Goal: Task Accomplishment & Management: Manage account settings

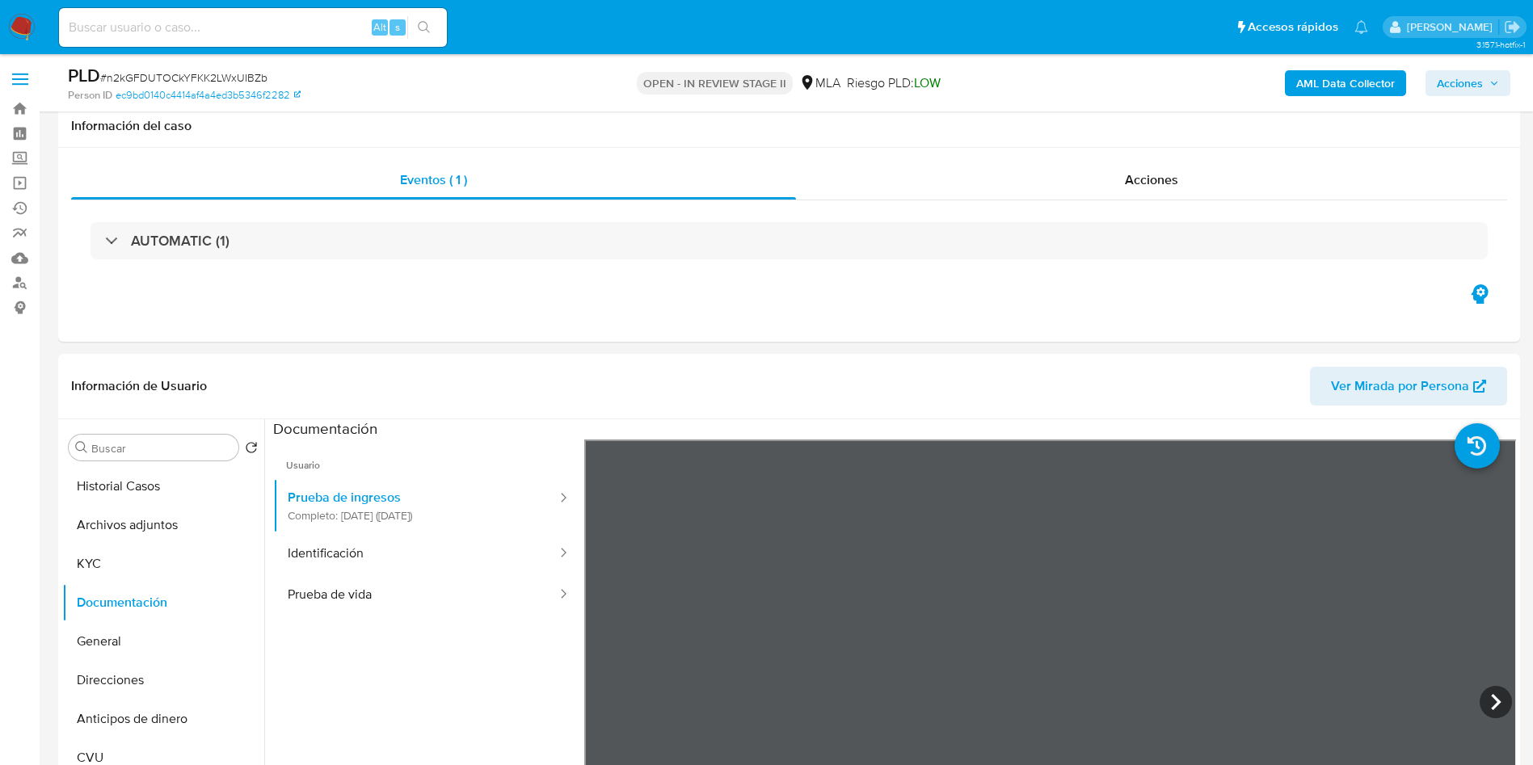
select select "10"
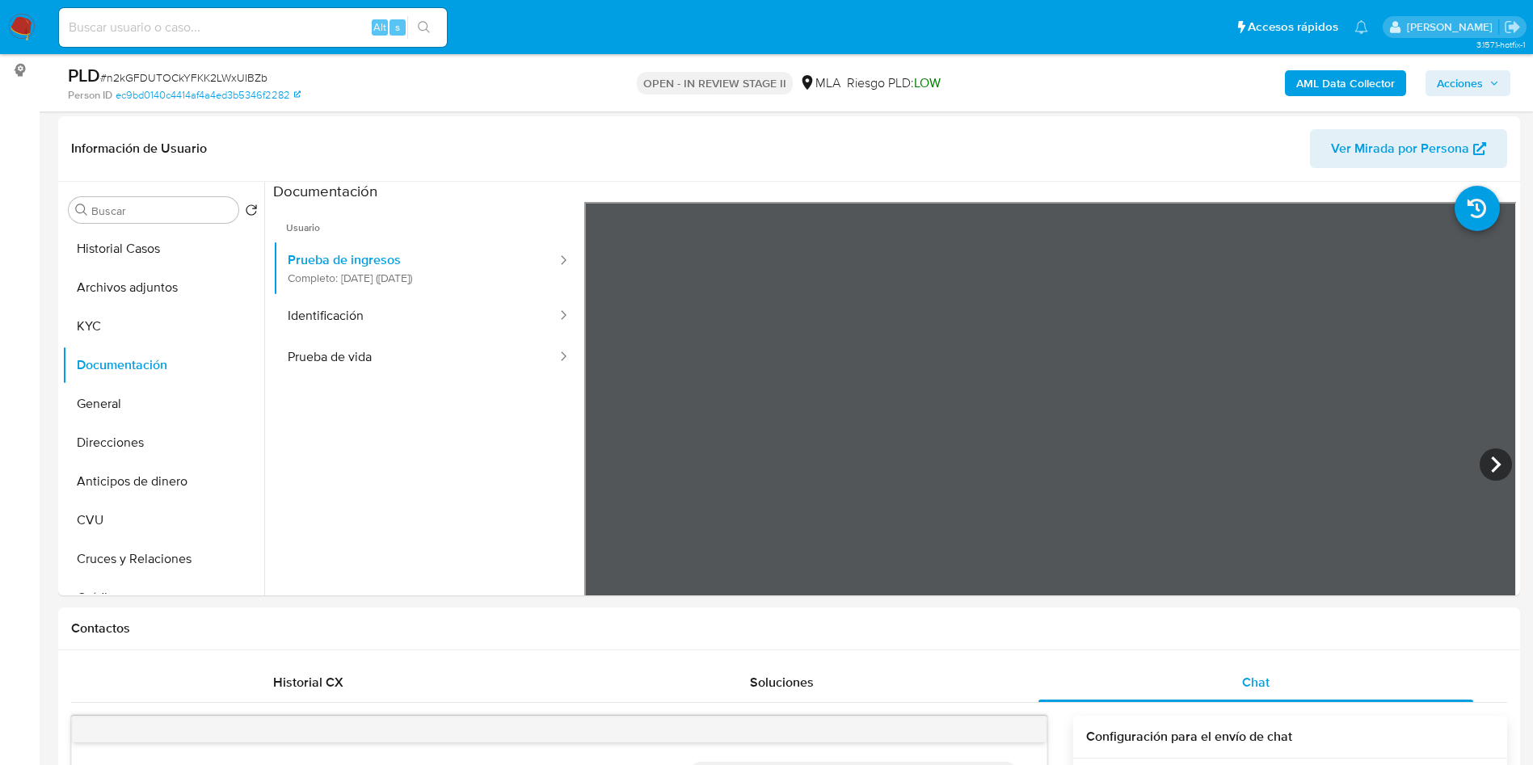
scroll to position [121, 0]
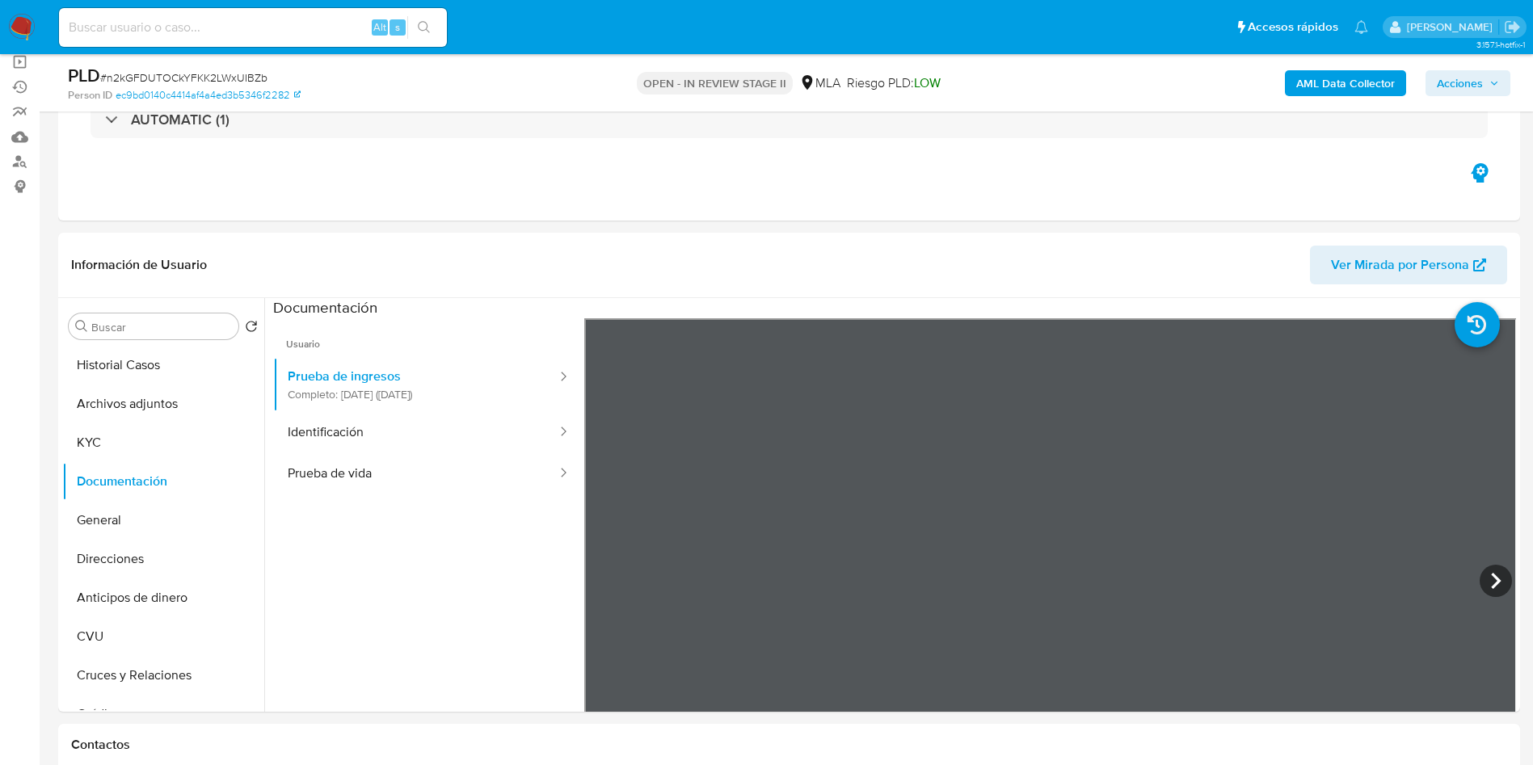
click at [86, 374] on button "Historial Casos" at bounding box center [156, 365] width 189 height 39
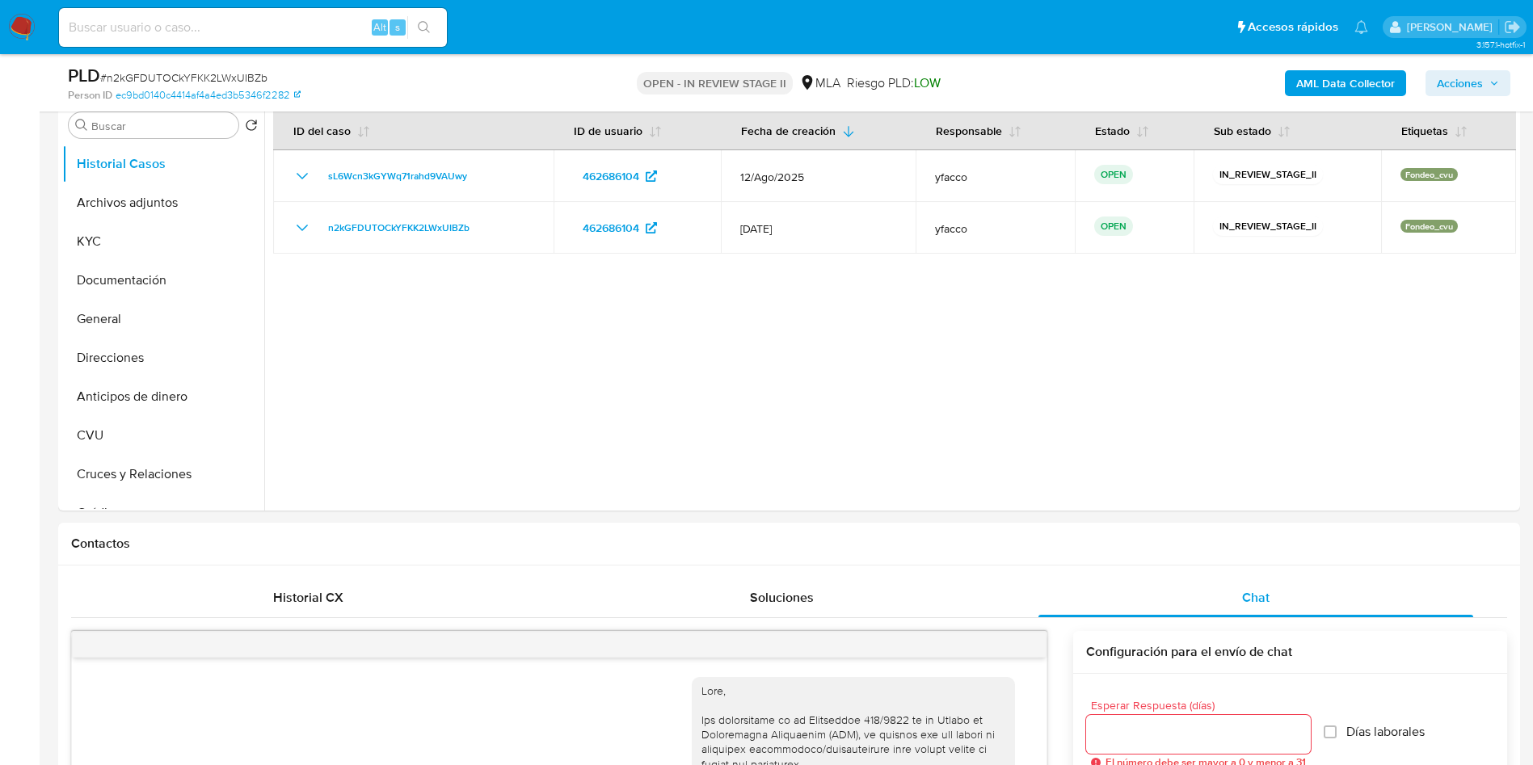
scroll to position [242, 0]
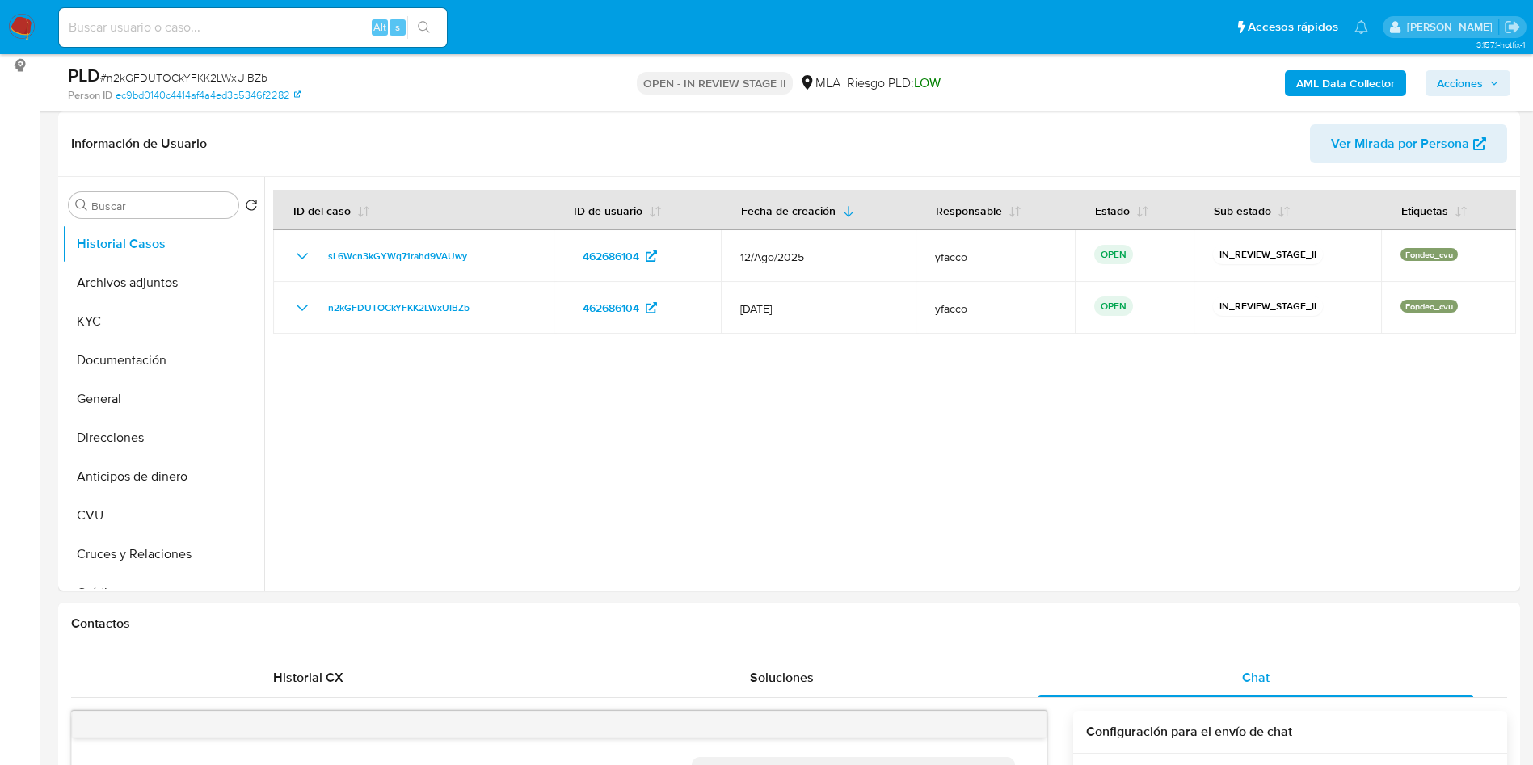
click at [1315, 80] on b "AML Data Collector" at bounding box center [1345, 83] width 99 height 26
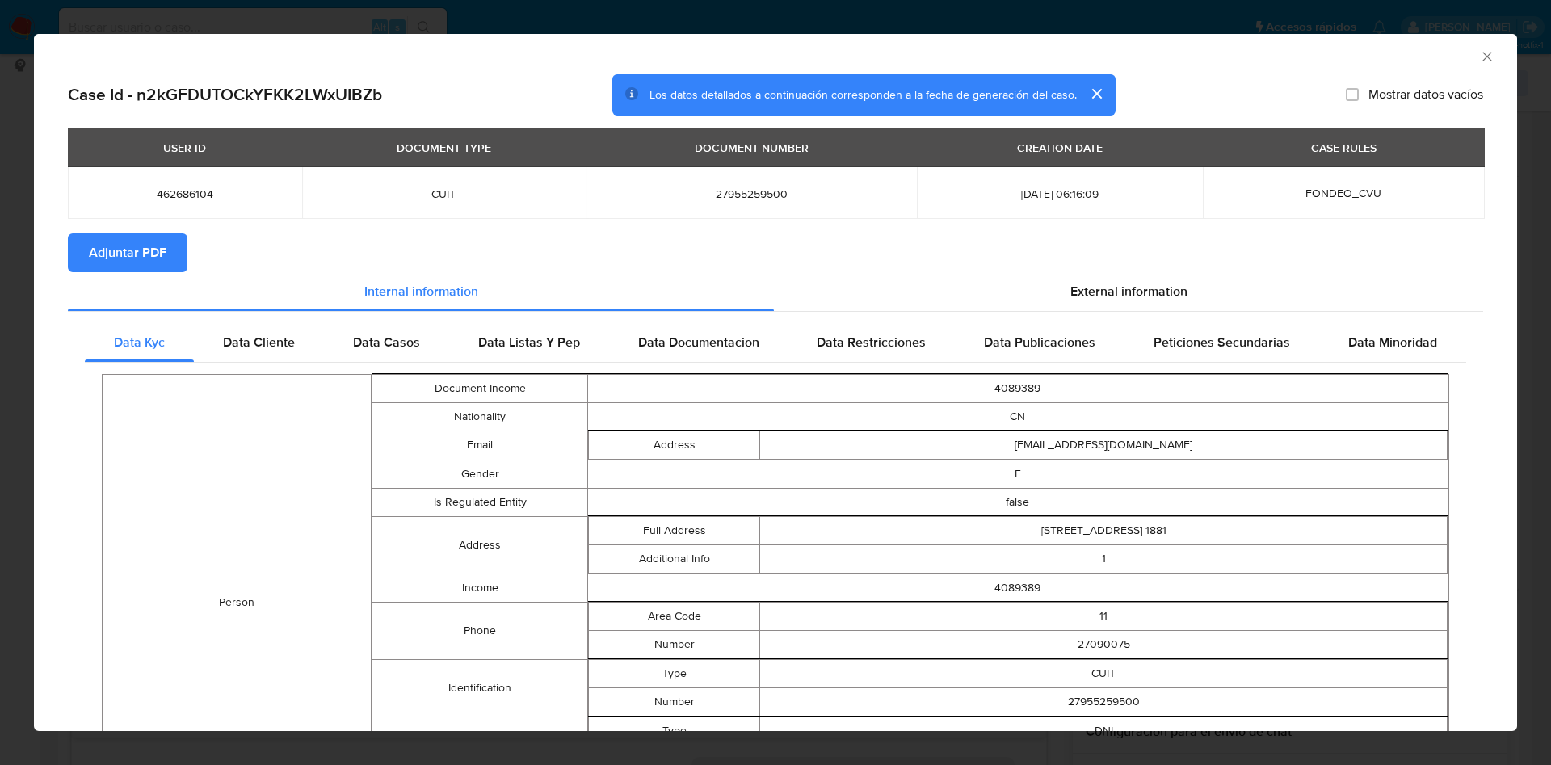
click at [127, 250] on span "Adjuntar PDF" at bounding box center [128, 253] width 78 height 36
click at [1479, 52] on icon "Cerrar ventana" at bounding box center [1487, 56] width 16 height 16
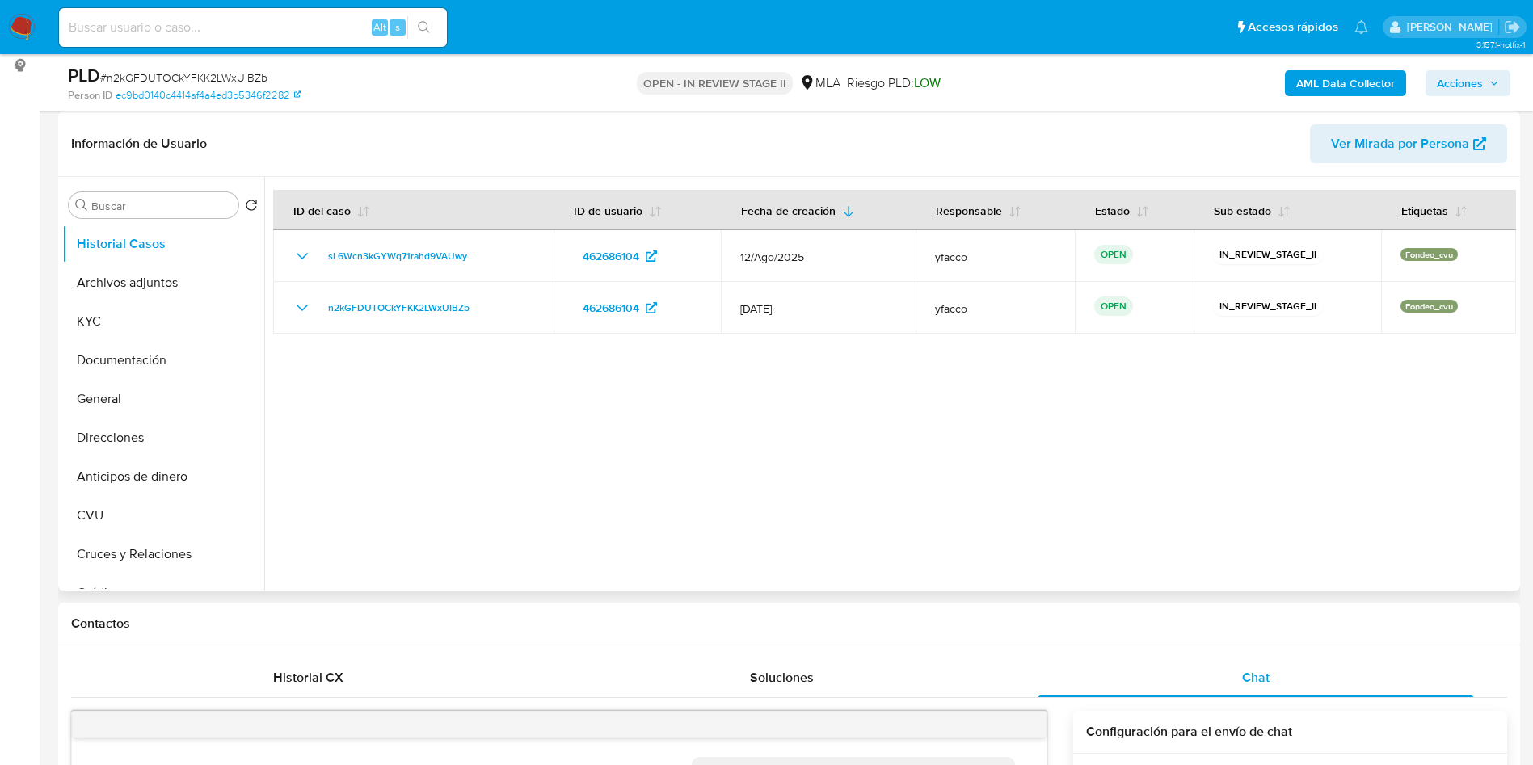
scroll to position [364, 0]
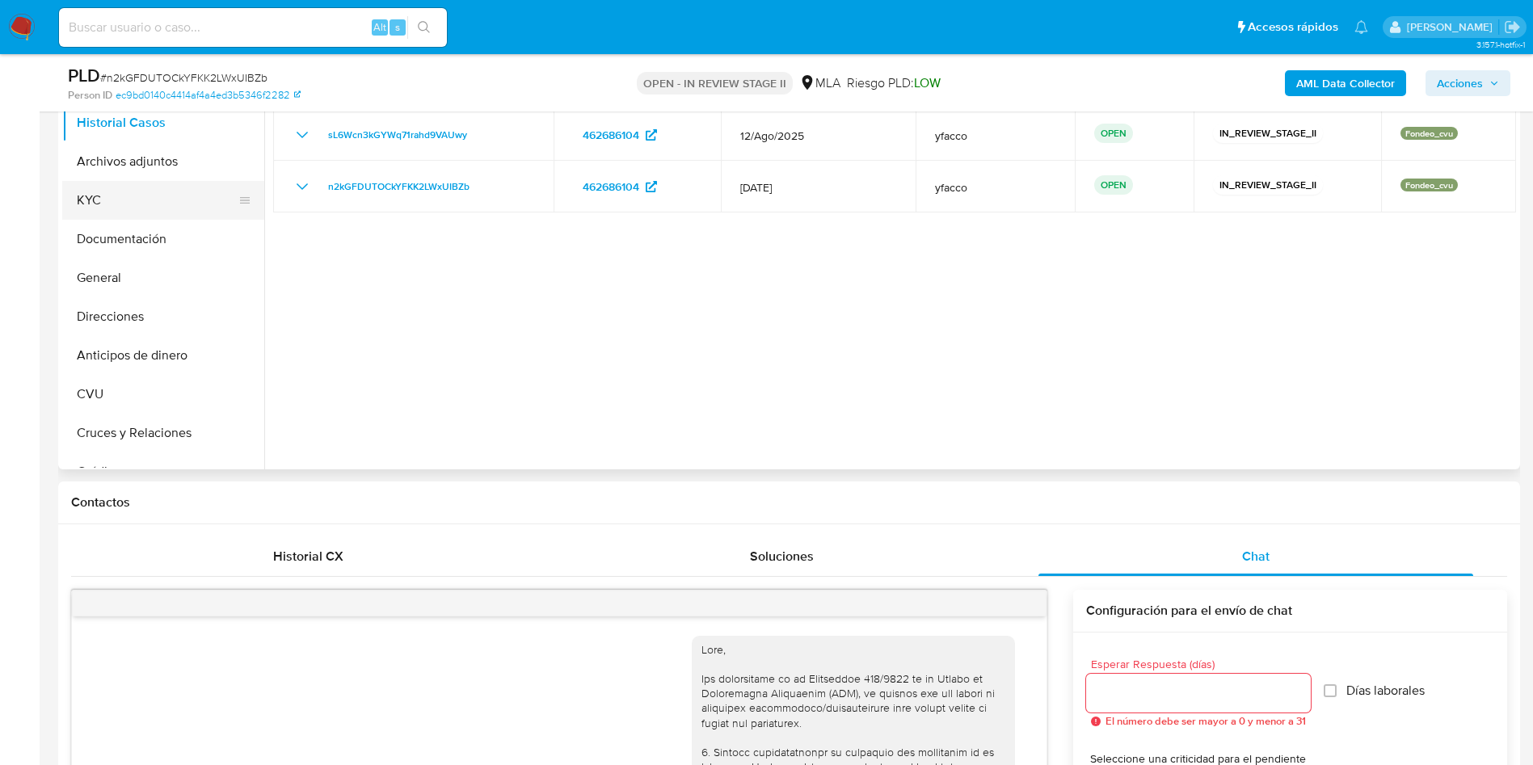
click at [115, 182] on button "KYC" at bounding box center [156, 200] width 189 height 39
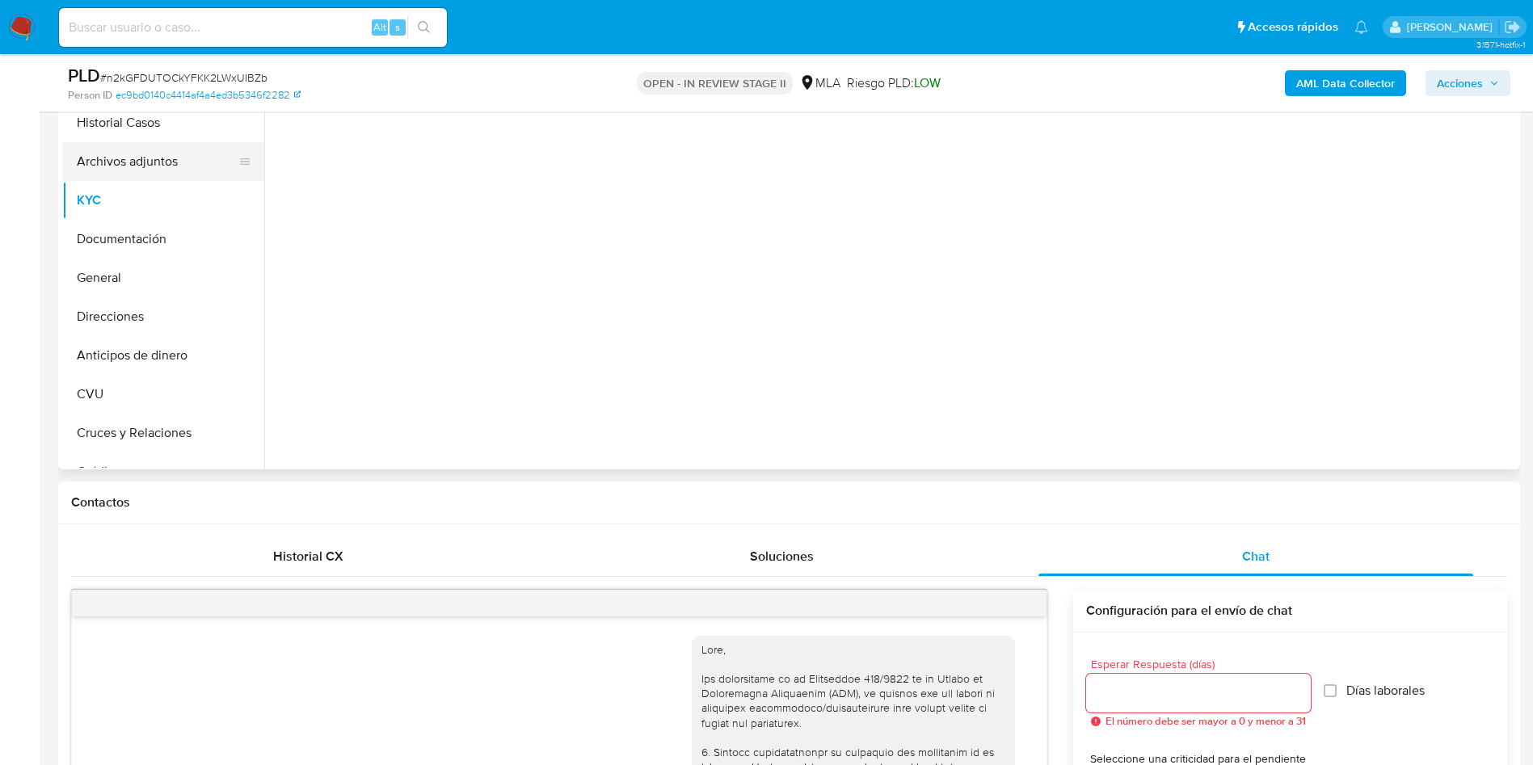
click at [125, 162] on button "Archivos adjuntos" at bounding box center [156, 161] width 189 height 39
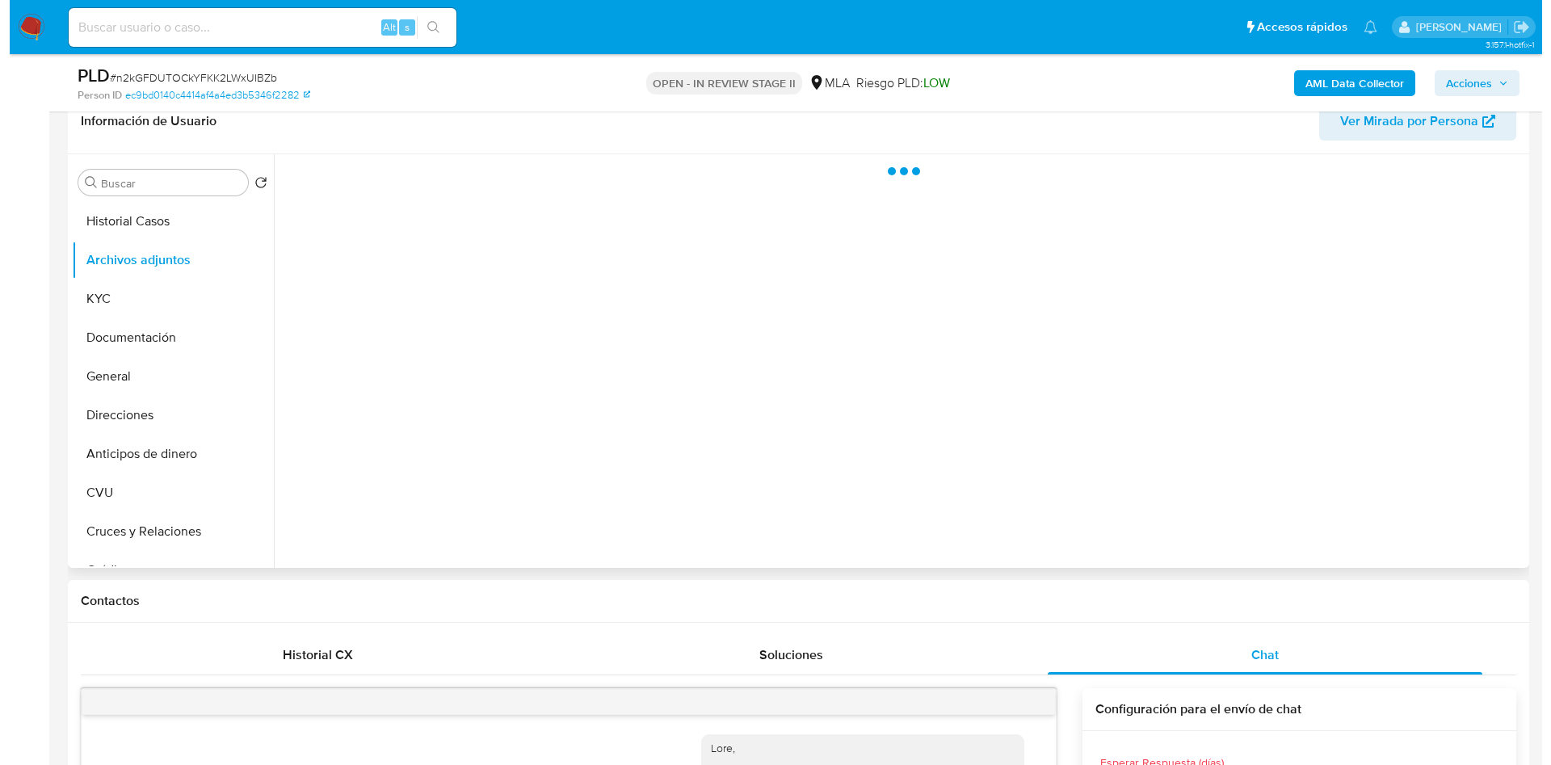
scroll to position [242, 0]
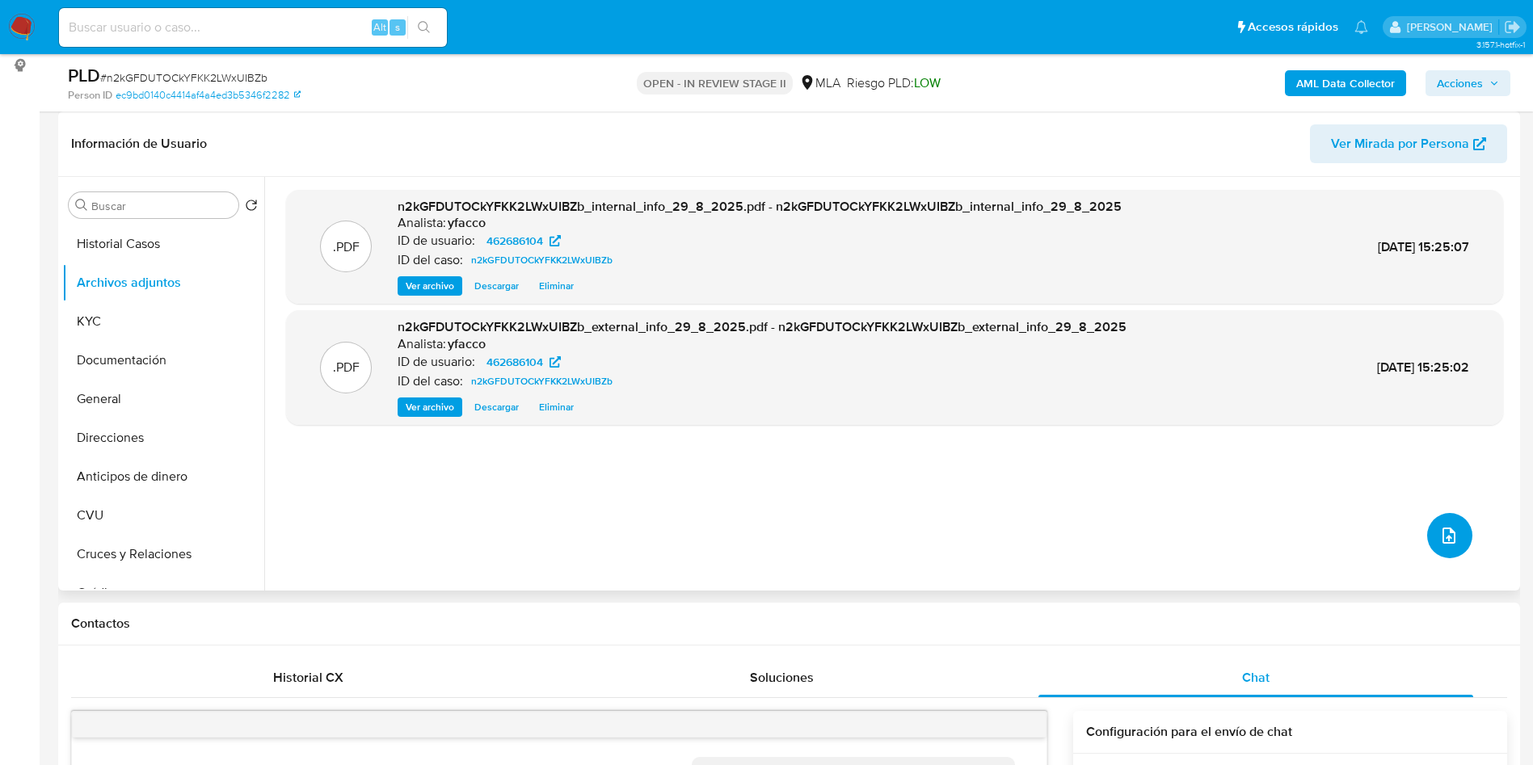
click at [1453, 547] on button "upload-file" at bounding box center [1449, 535] width 45 height 45
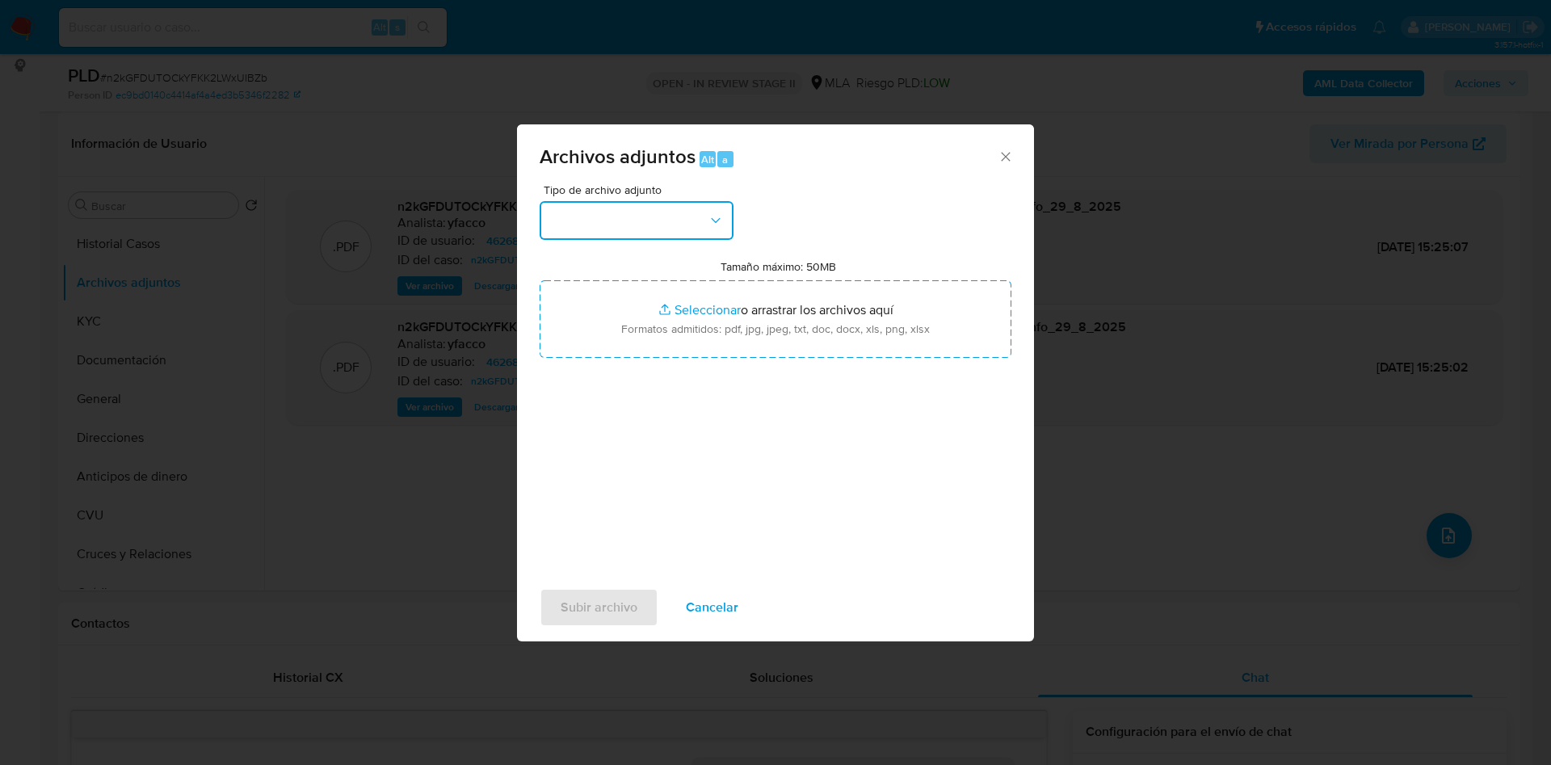
click at [642, 223] on button "button" at bounding box center [637, 220] width 194 height 39
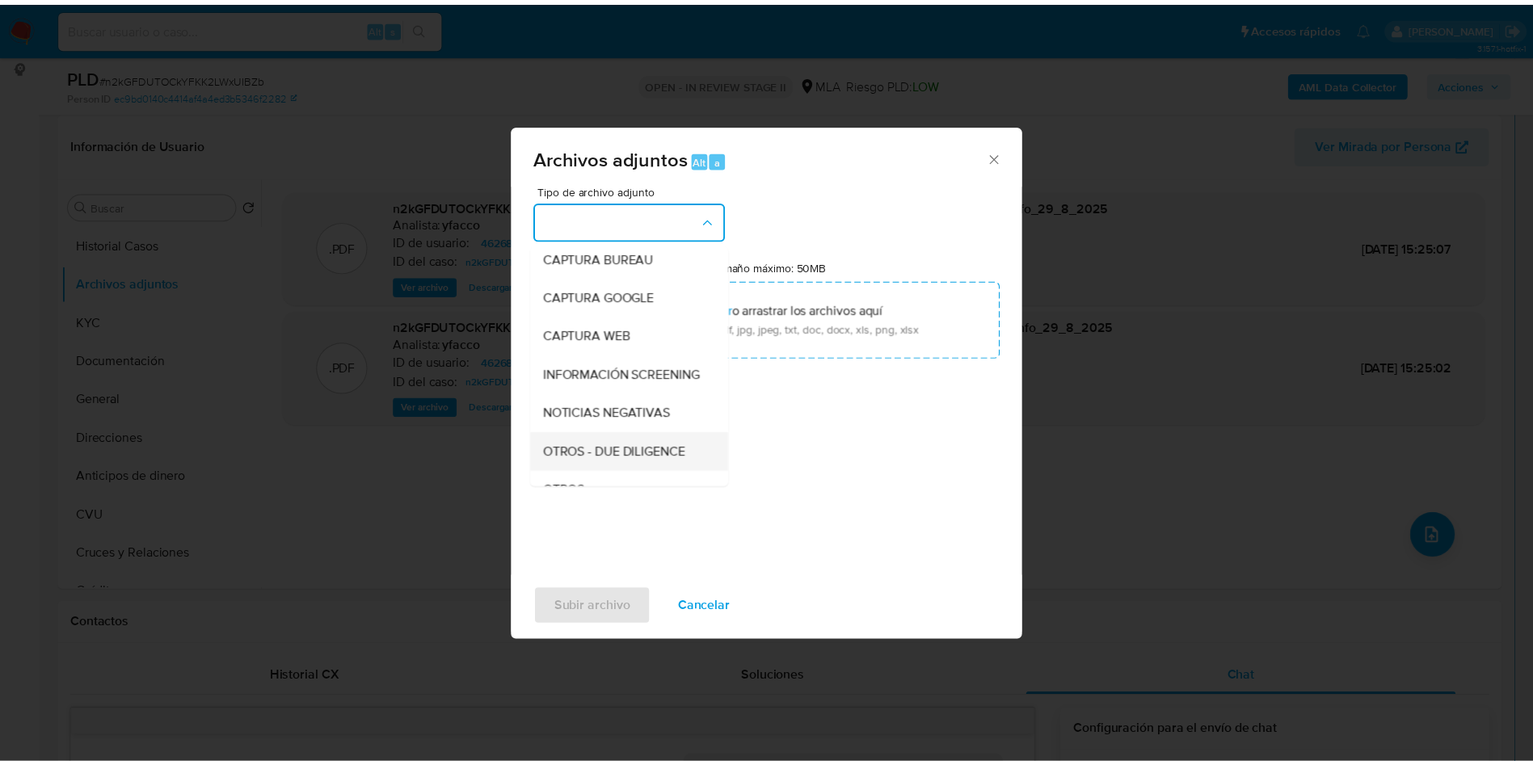
scroll to position [121, 0]
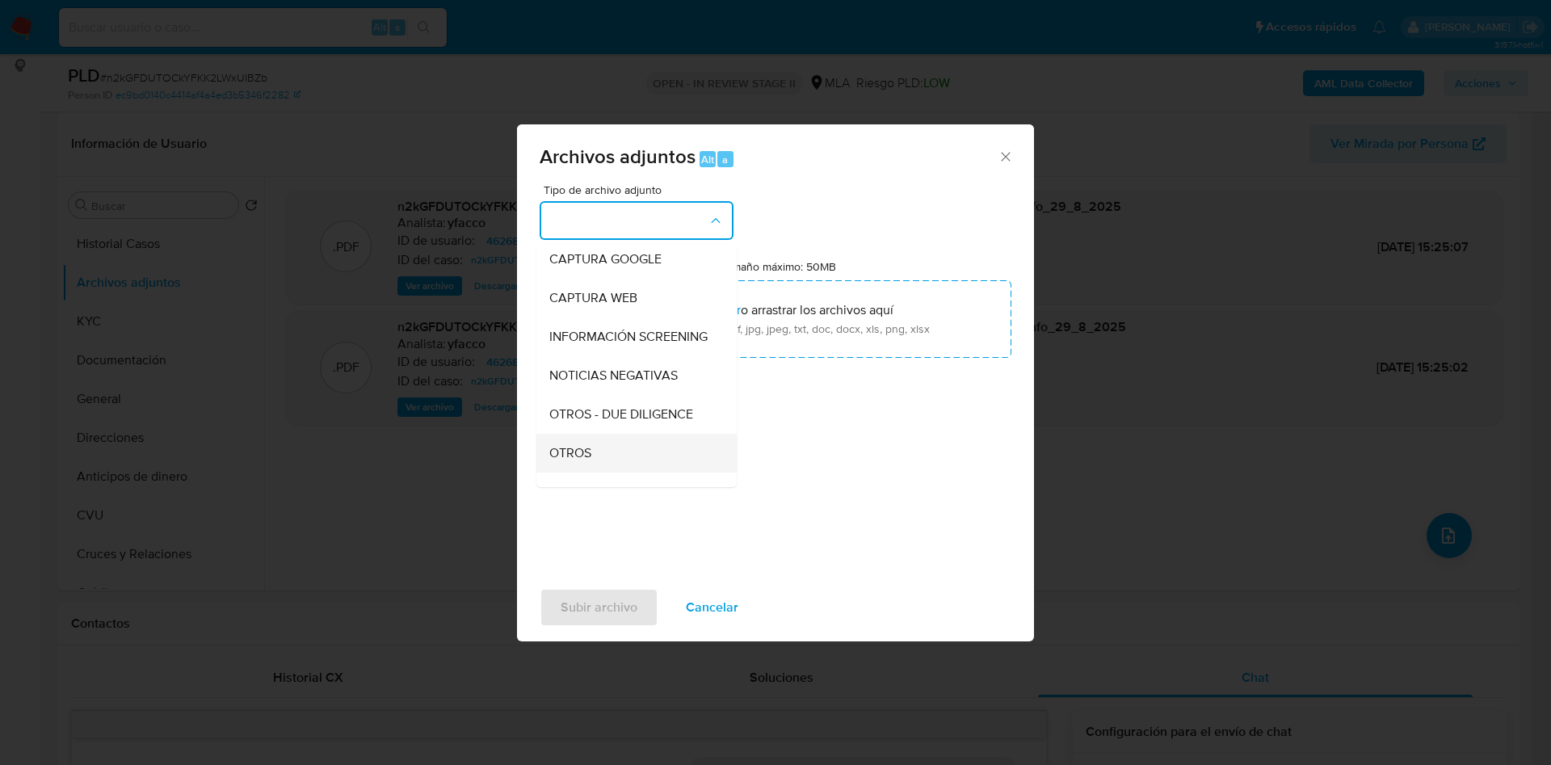
click at [596, 464] on div "OTROS" at bounding box center [631, 453] width 165 height 39
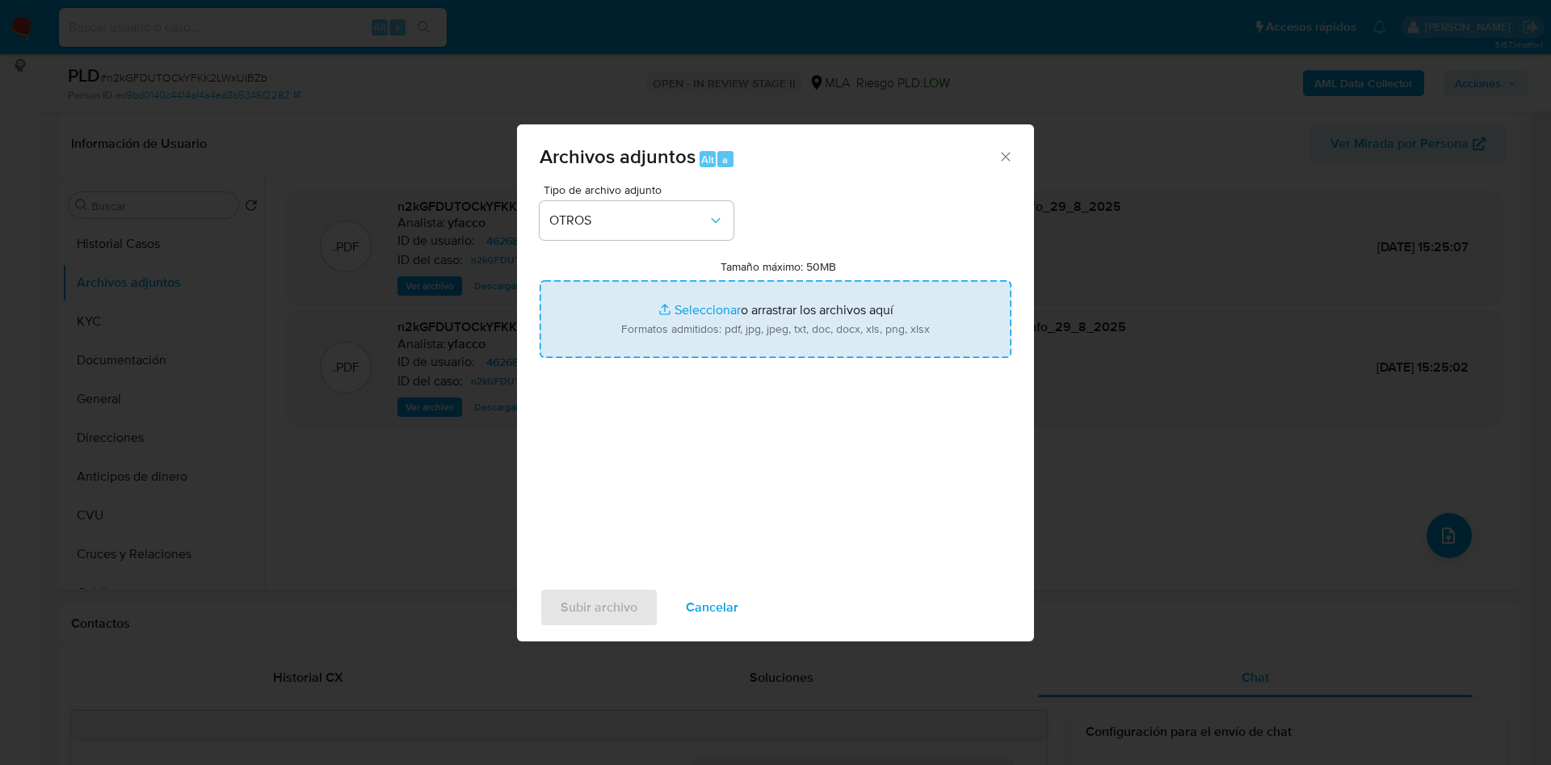
click at [695, 314] on input "Tamaño máximo: 50MB Seleccionar archivos" at bounding box center [776, 319] width 472 height 78
type input "C:\fakepath\Caselog sL6Wcn3kGYWq71rahd9VAUwy_2025_08_19_03_21_49.docx"
click at [723, 306] on input "Tamaño máximo: 50MB Seleccionar archivos" at bounding box center [776, 319] width 472 height 78
type input "C:\fakepath\Movimientos 462686104.xlsx"
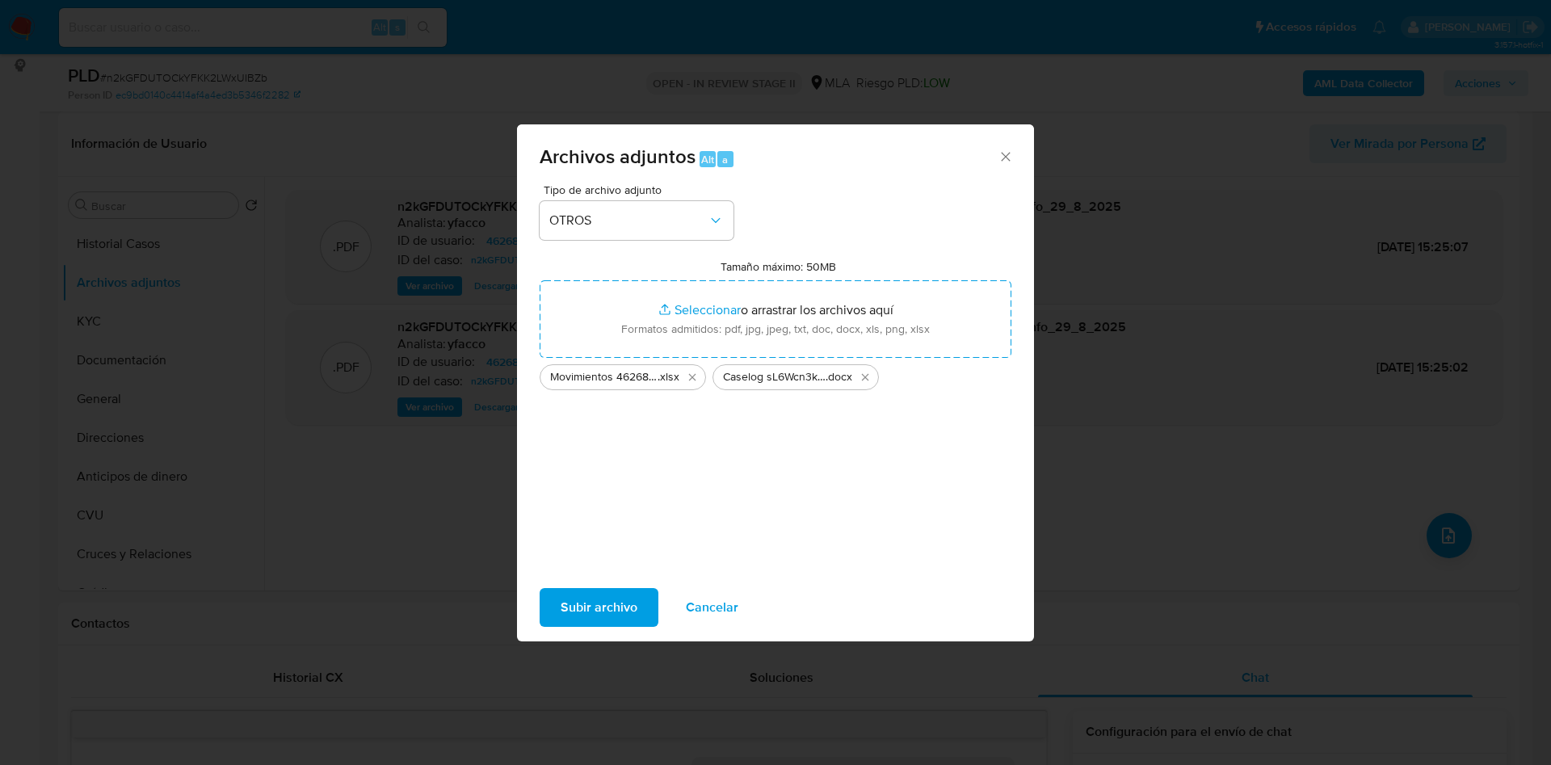
click at [598, 609] on span "Subir archivo" at bounding box center [599, 608] width 77 height 36
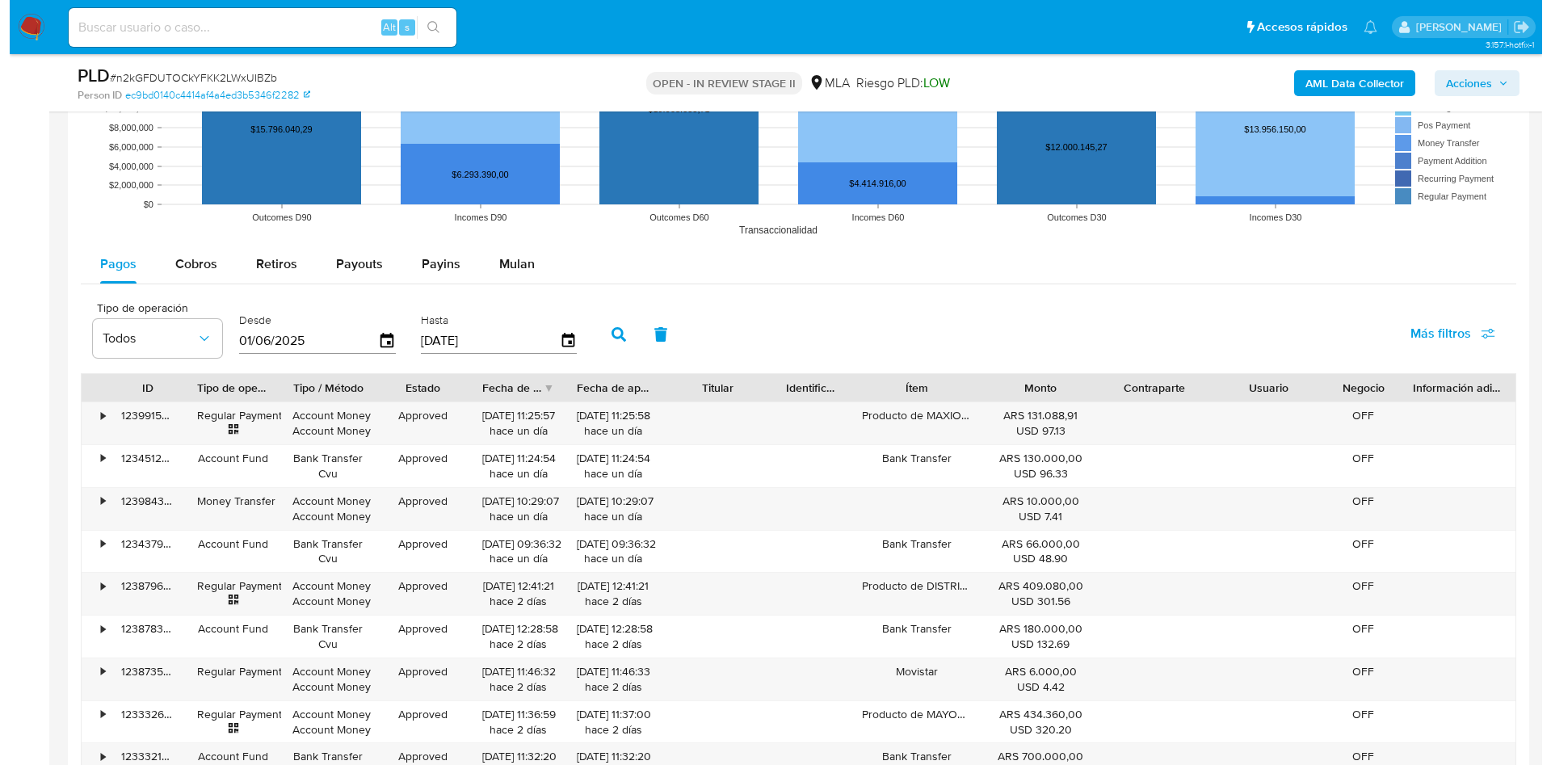
scroll to position [2895, 0]
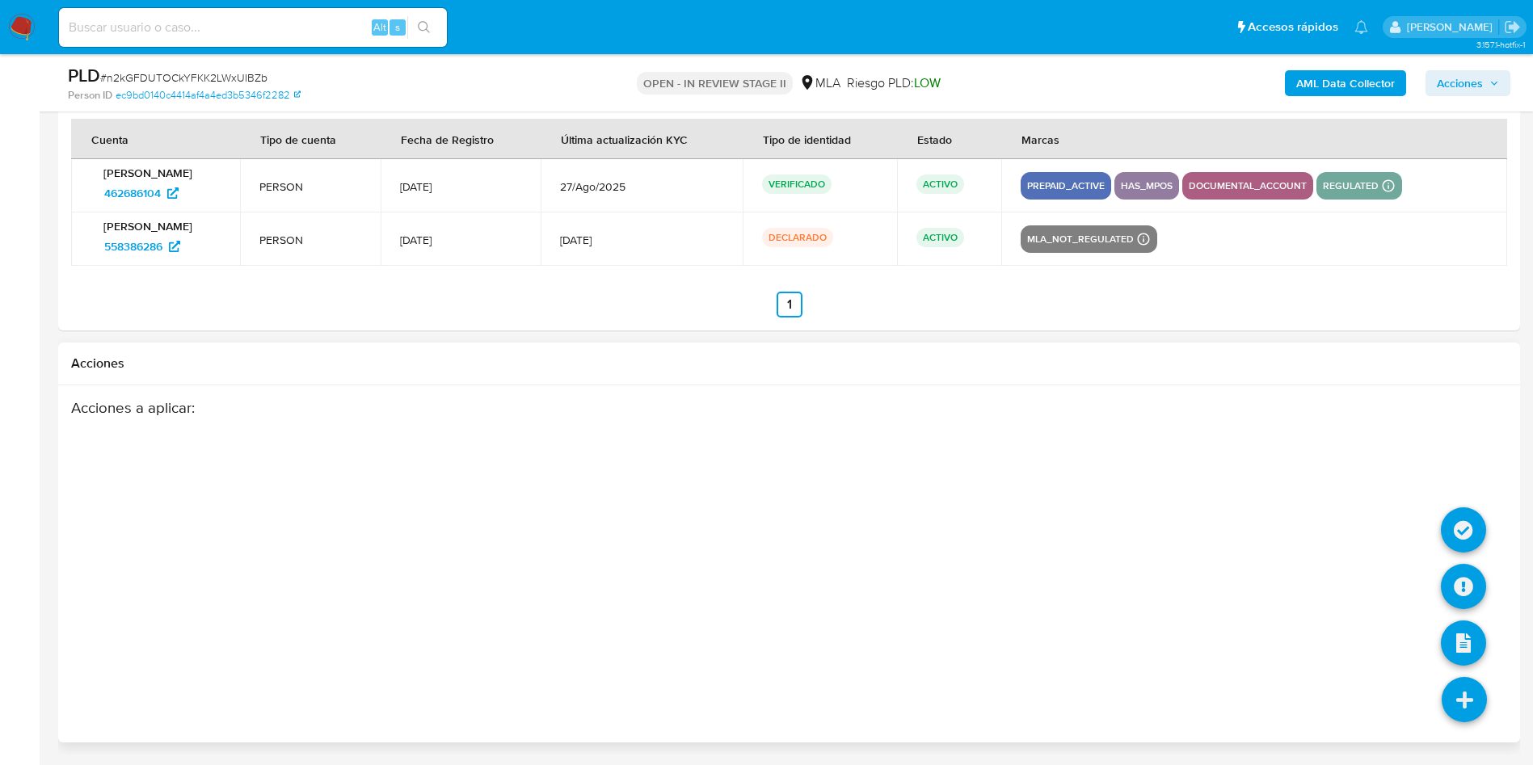
click at [1471, 690] on icon at bounding box center [1463, 699] width 45 height 45
click at [1462, 602] on icon at bounding box center [1463, 586] width 45 height 45
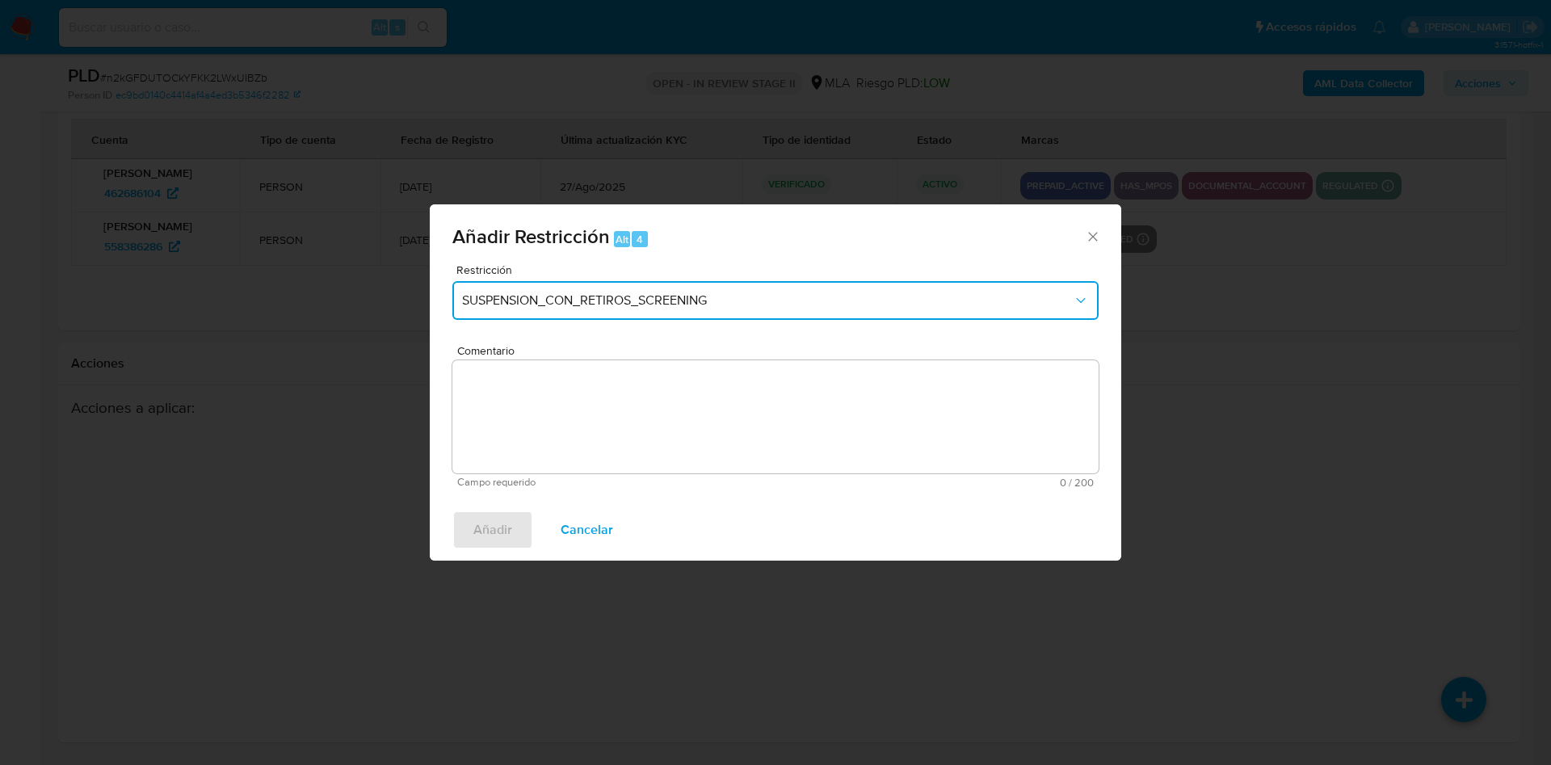
click at [668, 290] on button "SUSPENSION_CON_RETIROS_SCREENING" at bounding box center [775, 300] width 646 height 39
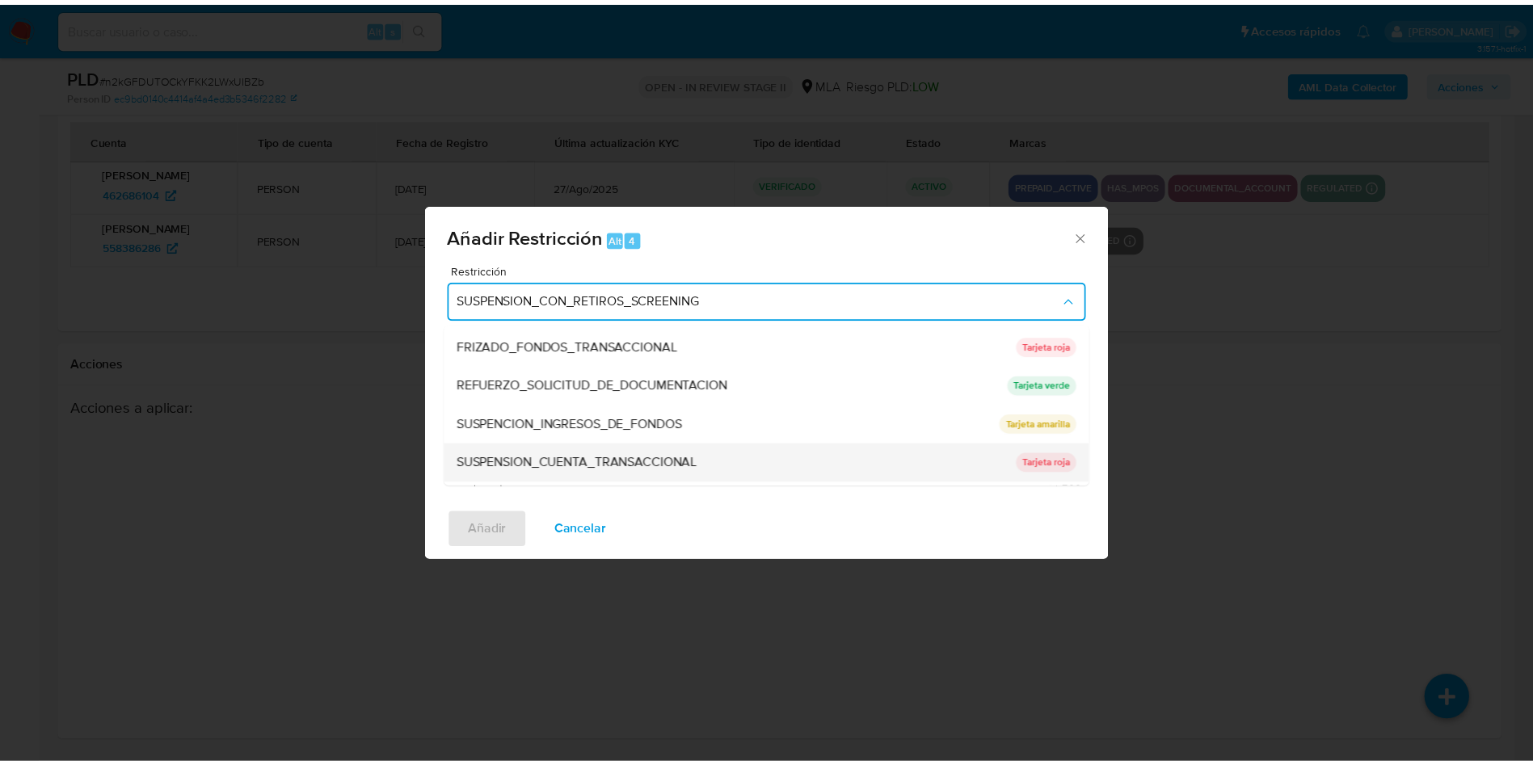
scroll to position [343, 0]
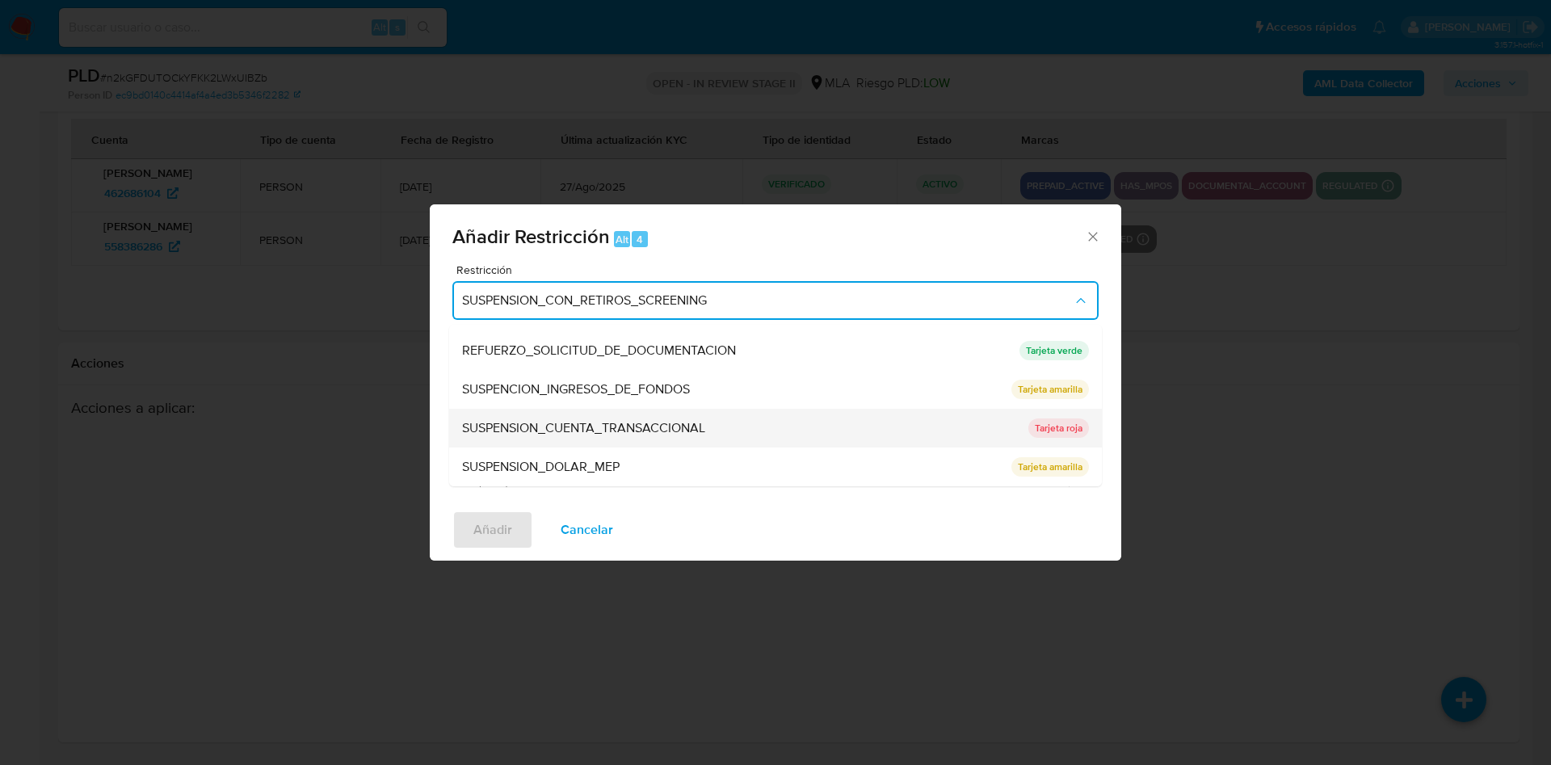
click at [705, 429] on span "SUSPENSION_CUENTA_TRANSACCIONAL" at bounding box center [583, 428] width 243 height 16
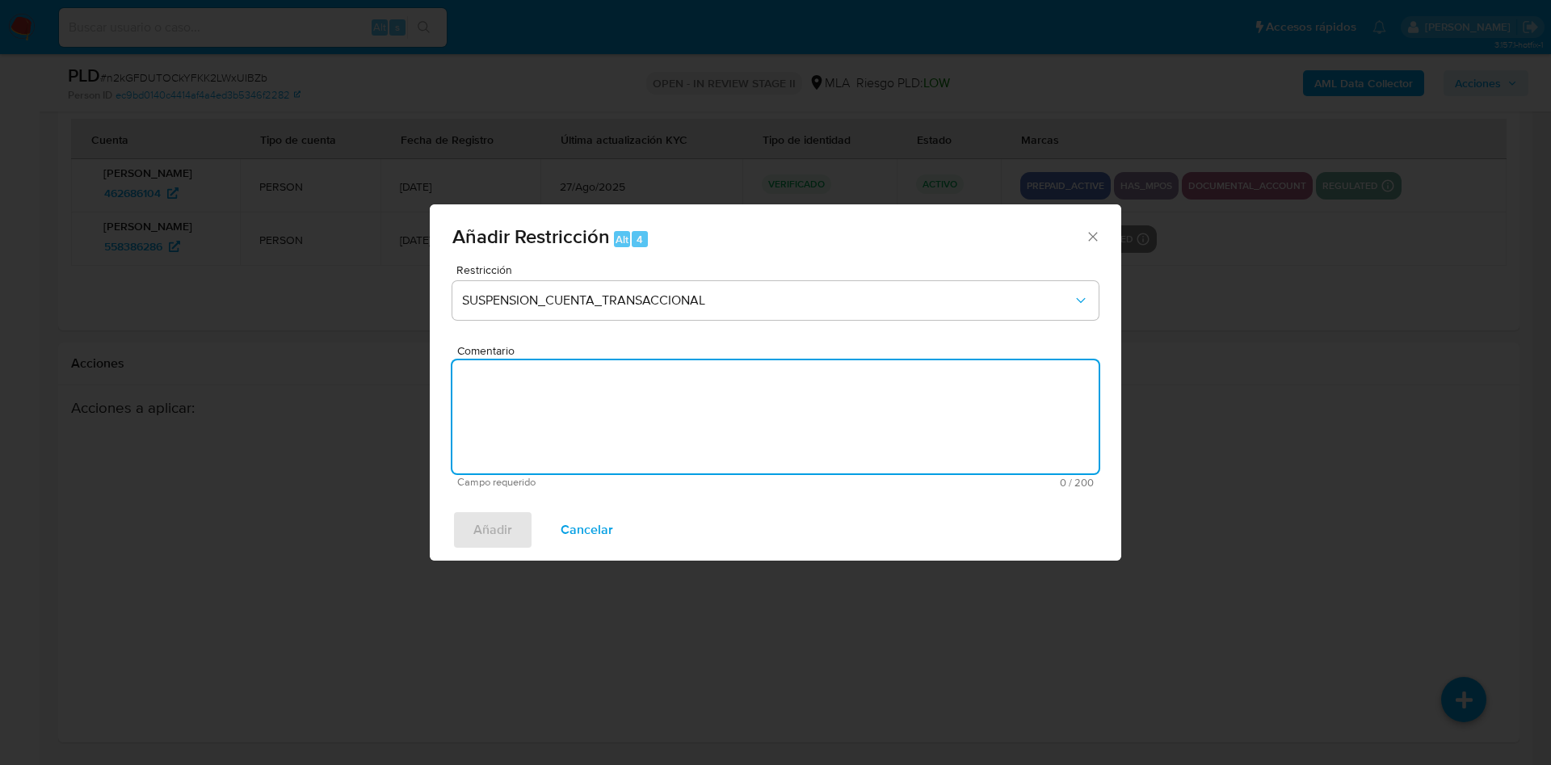
click at [705, 429] on textarea "Comentario" at bounding box center [775, 416] width 646 height 113
type textarea "AML"
click at [510, 528] on span "Añadir" at bounding box center [492, 530] width 39 height 36
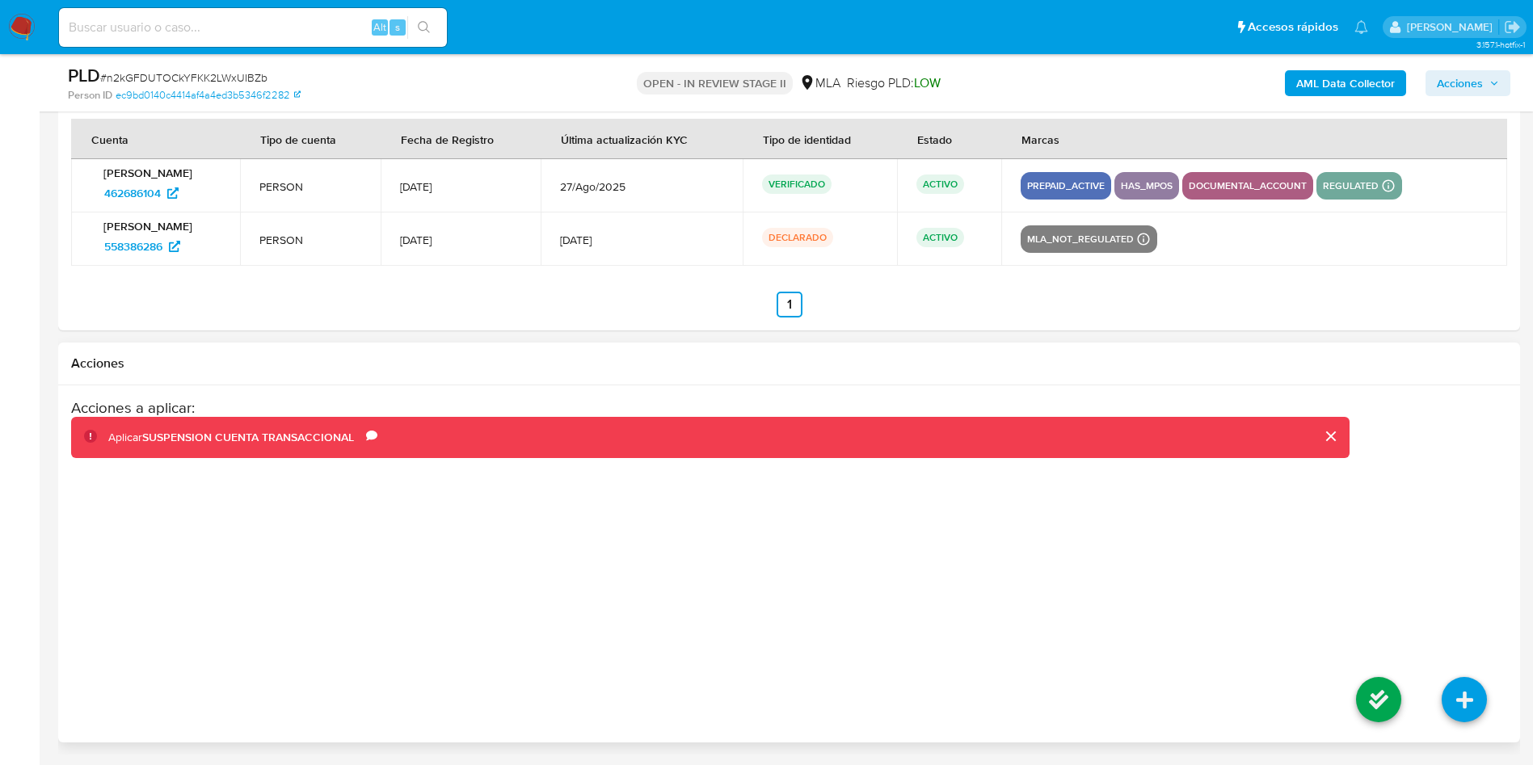
click at [1352, 698] on li at bounding box center [1379, 702] width 86 height 90
click at [1371, 698] on icon at bounding box center [1378, 699] width 45 height 45
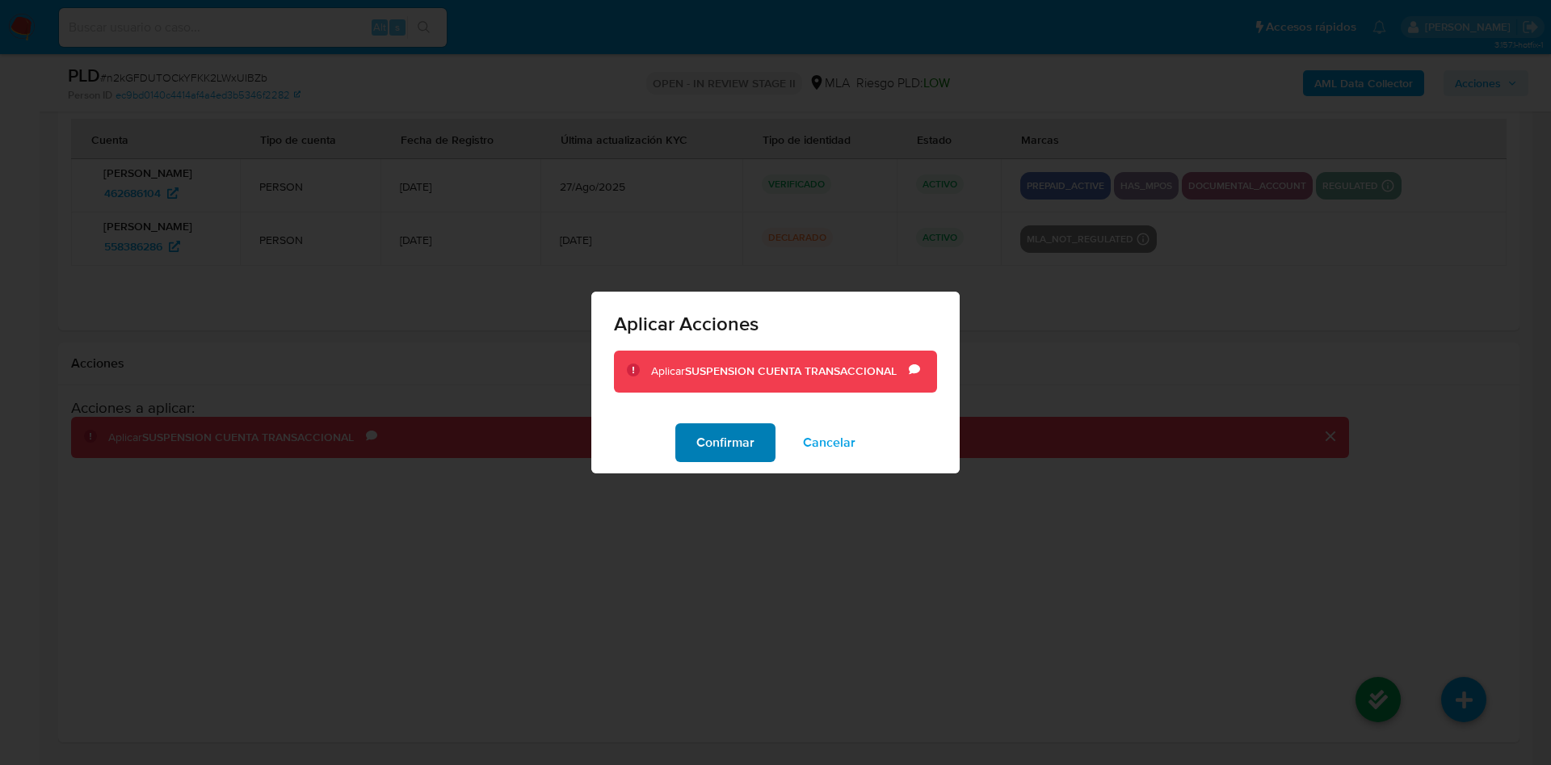
click at [734, 444] on span "Confirmar" at bounding box center [726, 443] width 58 height 36
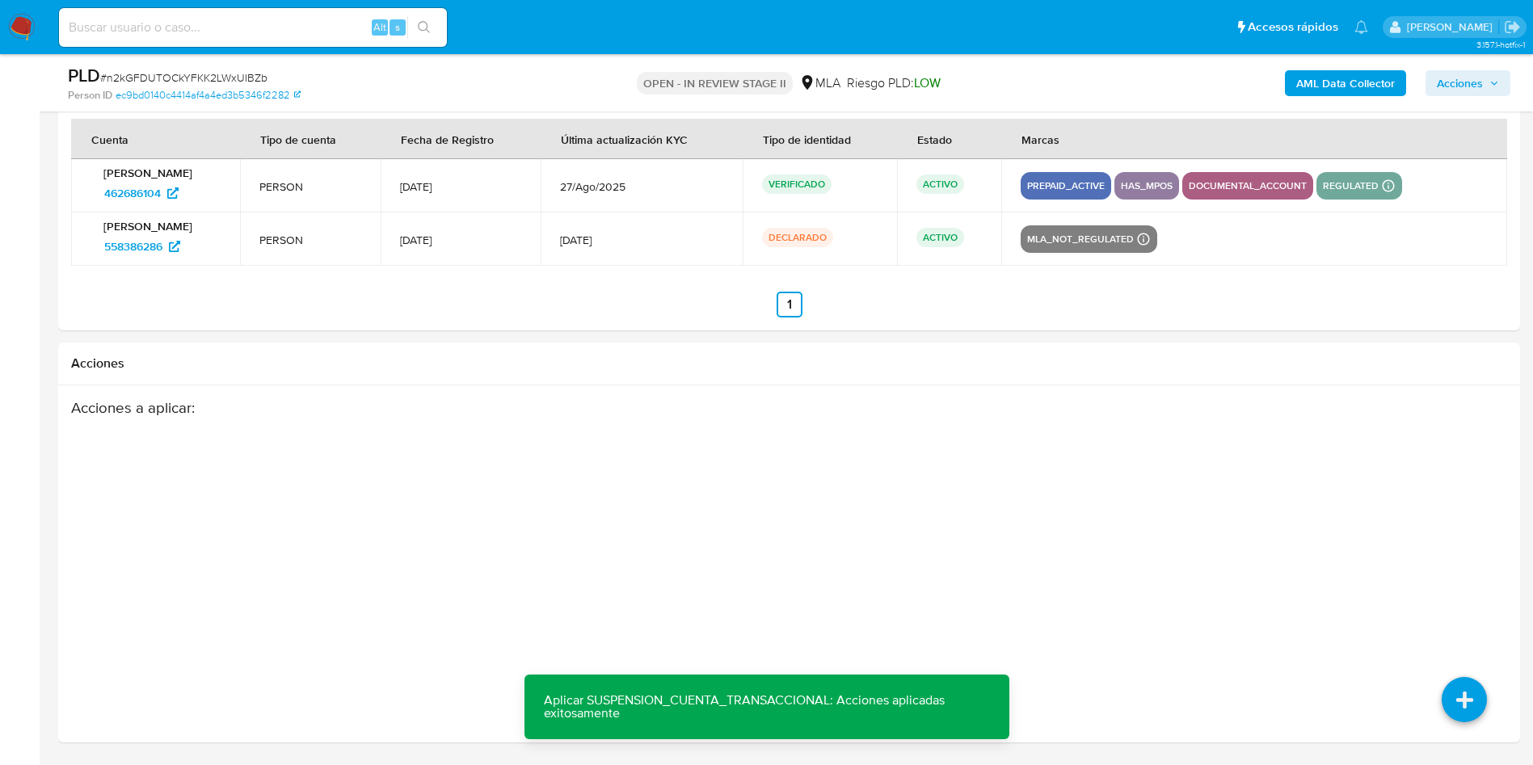
click at [1462, 77] on span "Acciones" at bounding box center [1460, 83] width 46 height 26
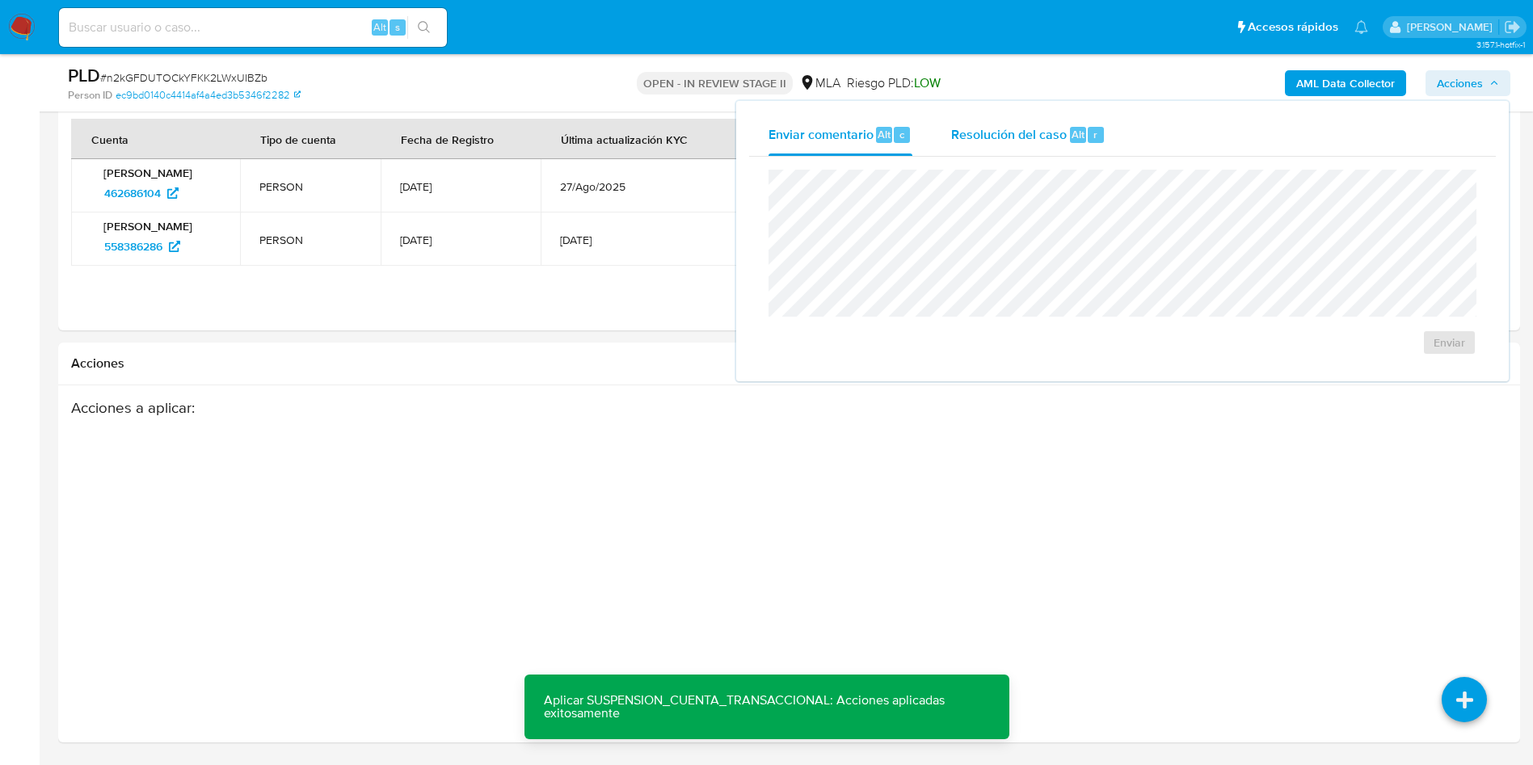
click at [1064, 134] on span "Resolución del caso" at bounding box center [1009, 133] width 116 height 19
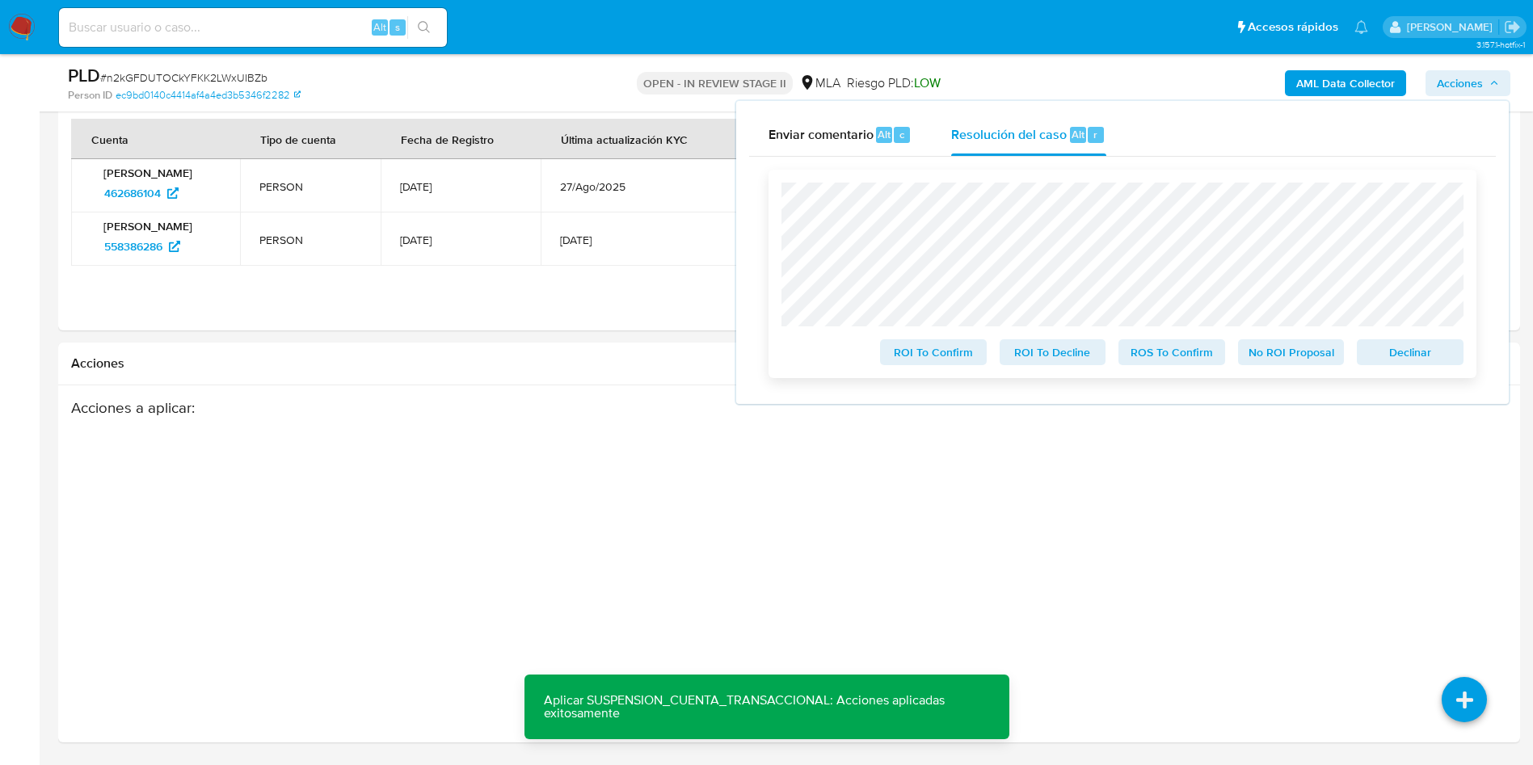
click at [1152, 351] on span "ROS To Confirm" at bounding box center [1172, 352] width 84 height 23
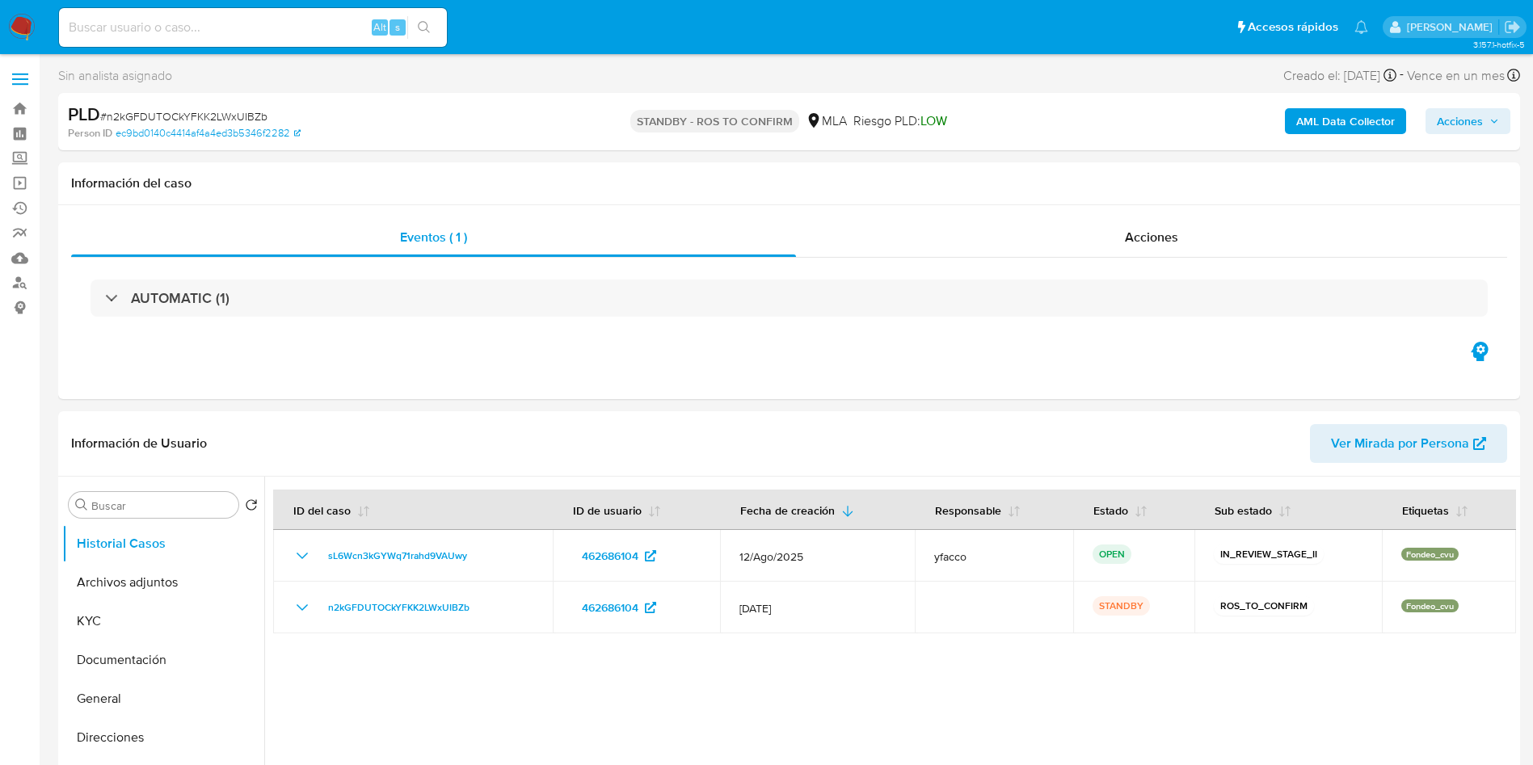
select select "10"
click at [229, 34] on input at bounding box center [253, 27] width 388 height 21
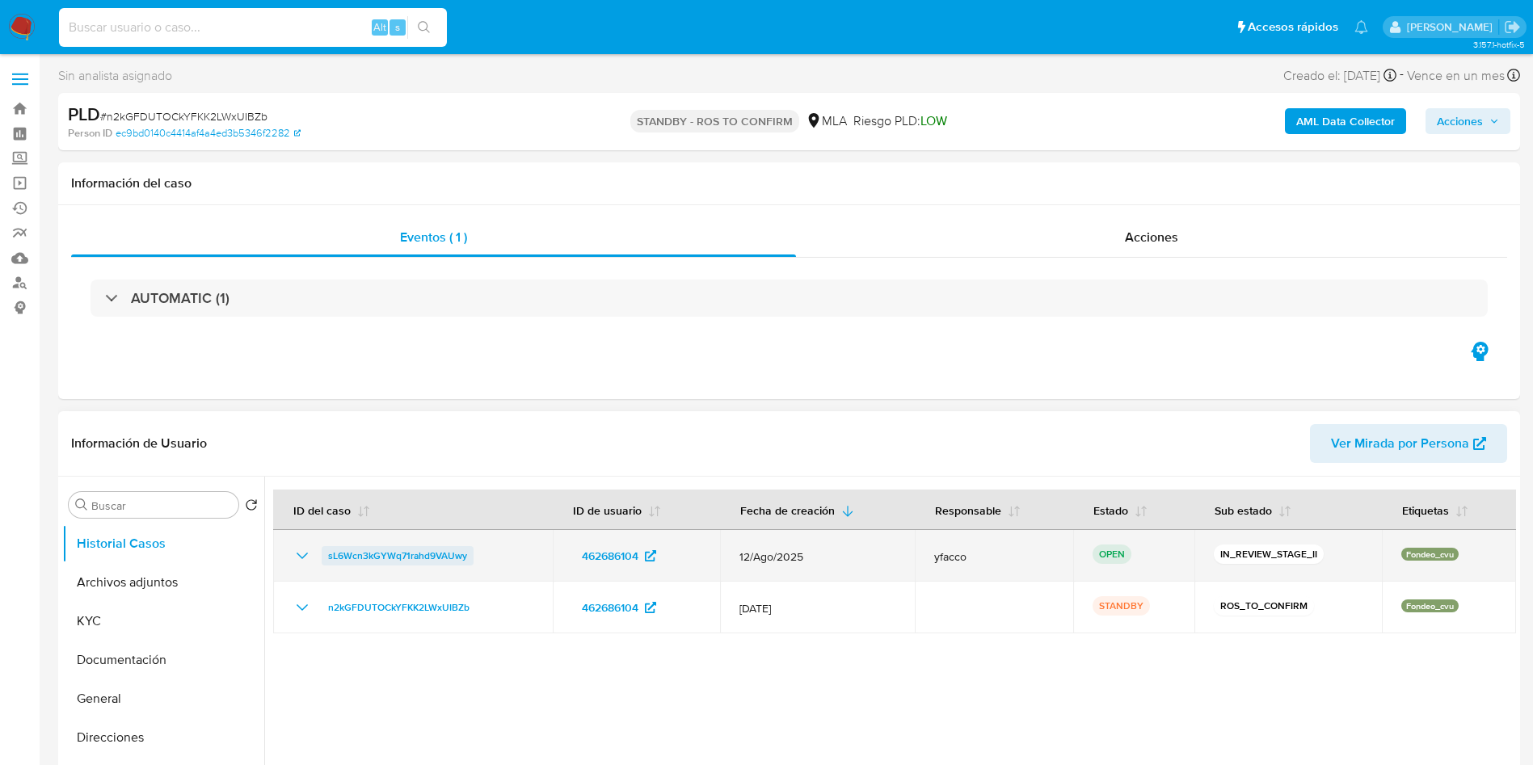
click at [447, 558] on span "sL6Wcn3kGYWq71rahd9VAUwy" at bounding box center [397, 555] width 139 height 19
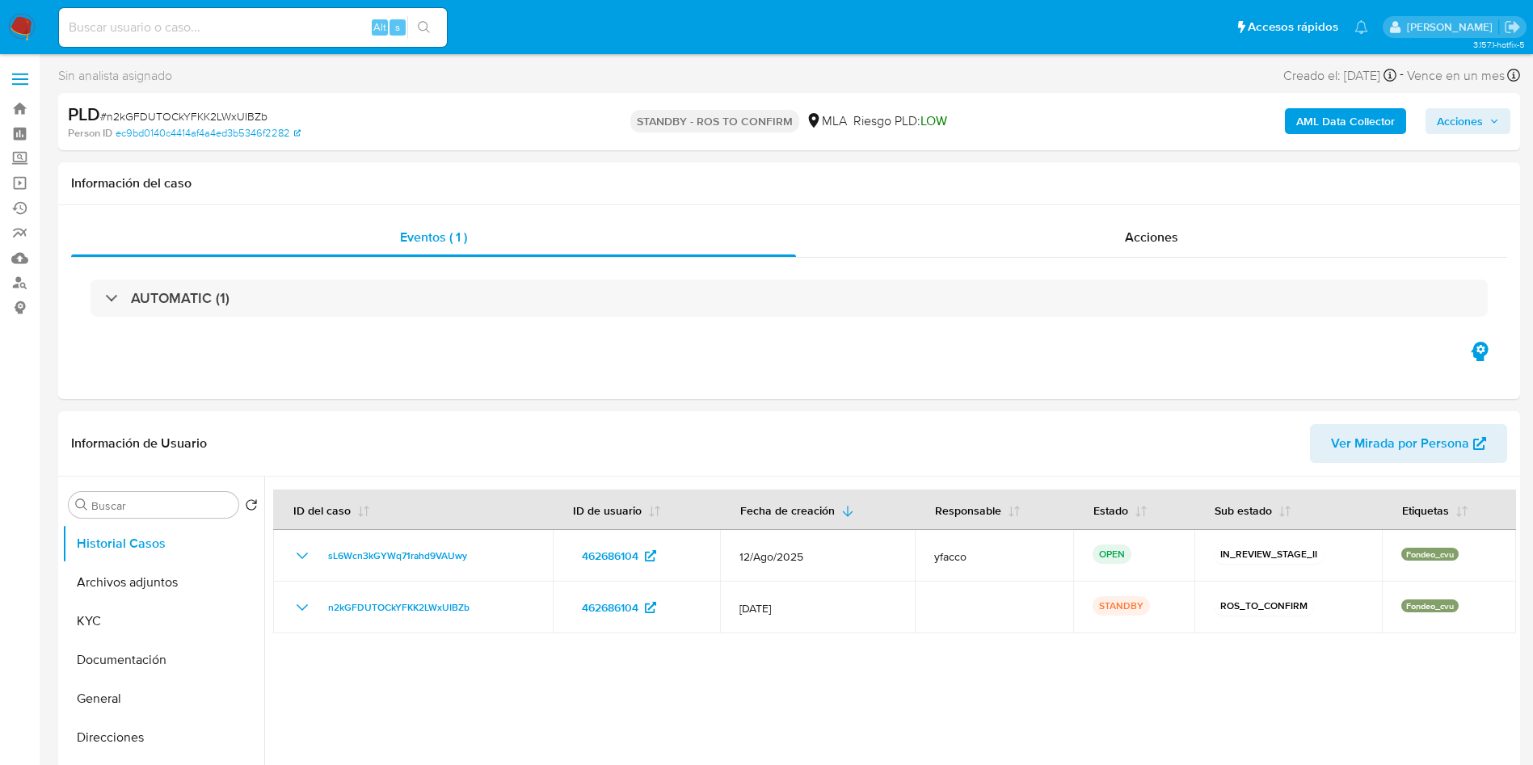
click at [324, 38] on div "Alt s" at bounding box center [253, 27] width 388 height 39
click at [324, 36] on input at bounding box center [253, 27] width 388 height 21
paste input "inoJw8a7apjO9GonYjnFn7Uc"
type input "inoJw8a7apjO9GonYjnFn7Uc"
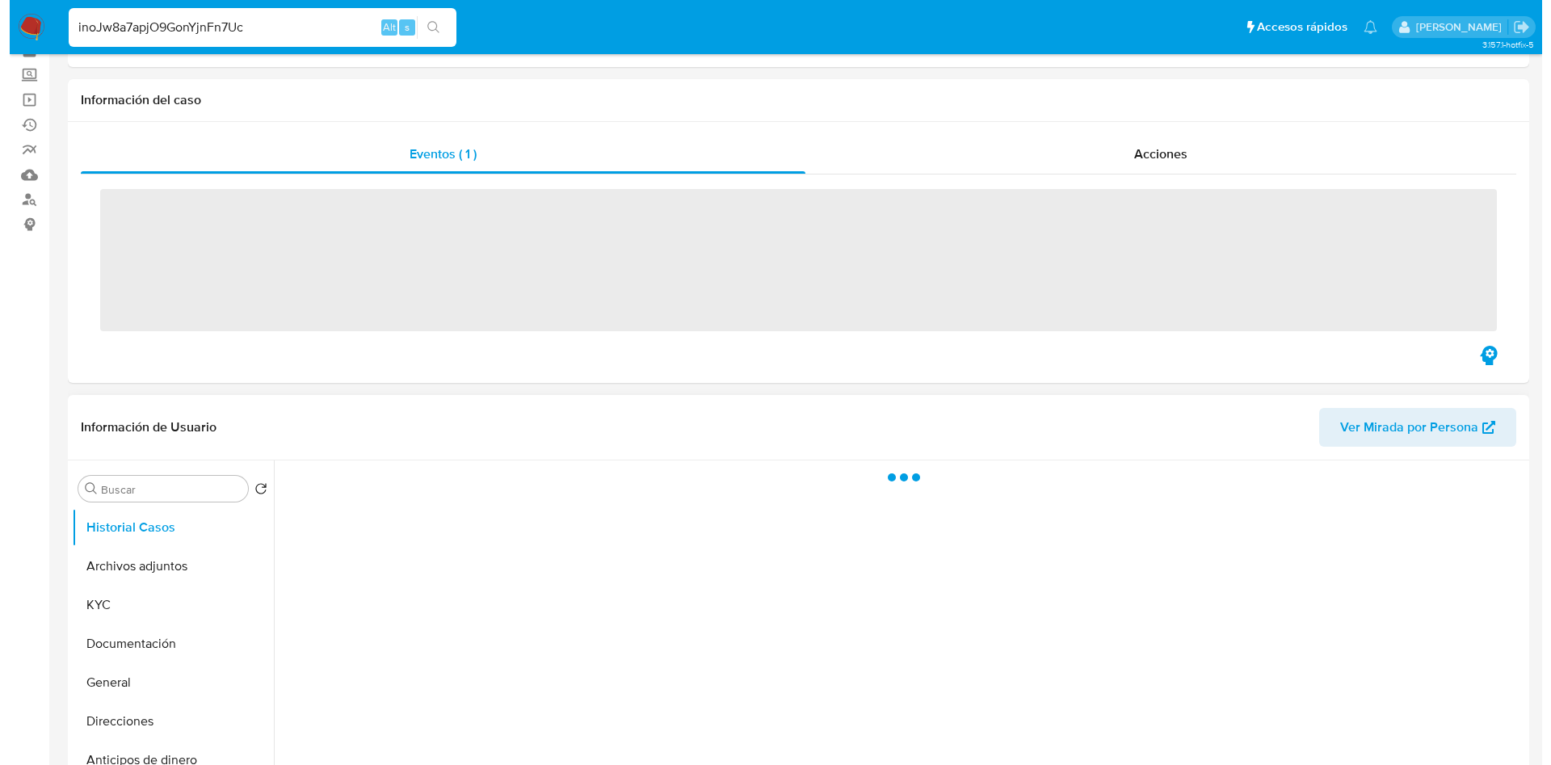
scroll to position [121, 0]
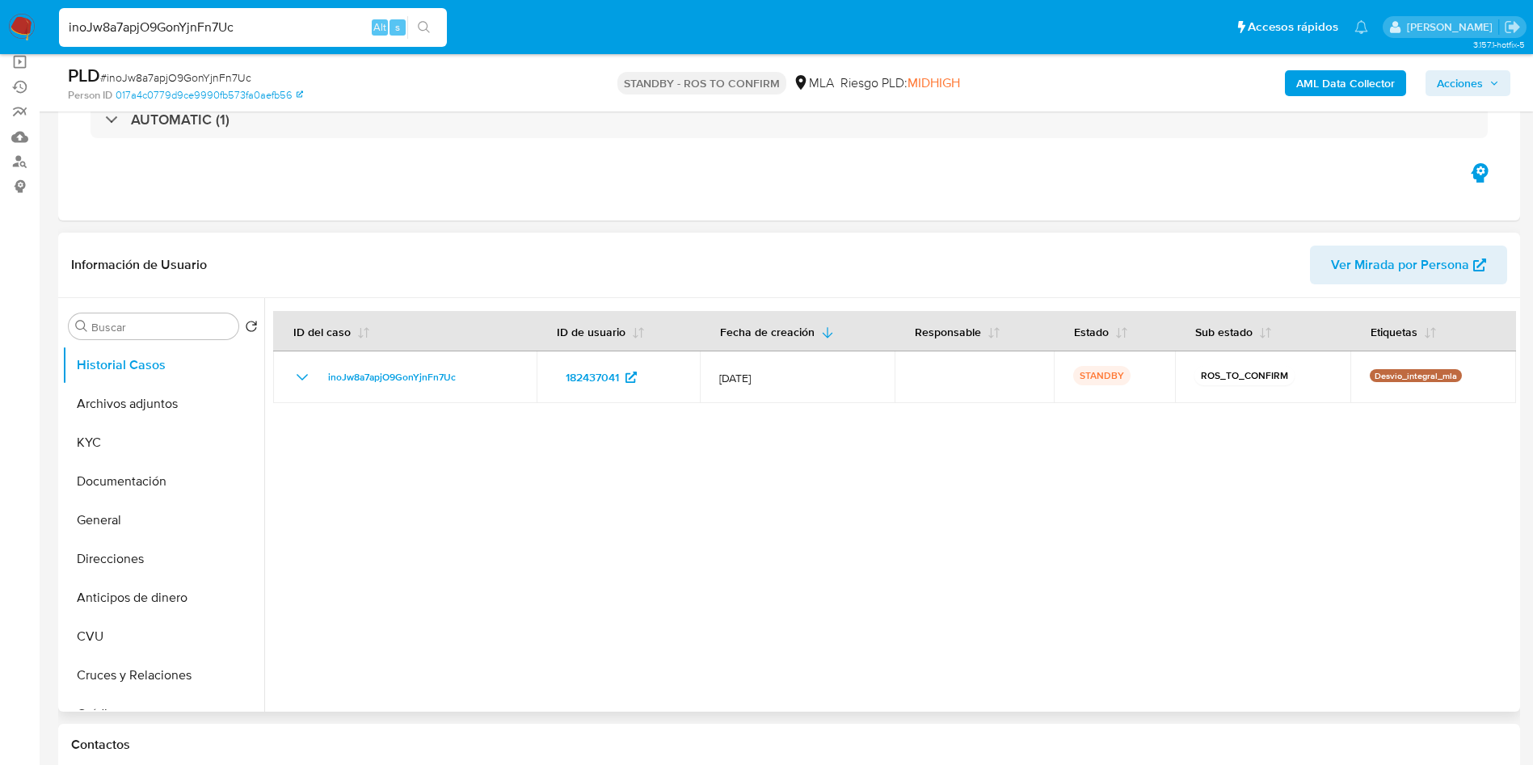
select select "10"
click at [151, 413] on button "Archivos adjuntos" at bounding box center [156, 404] width 189 height 39
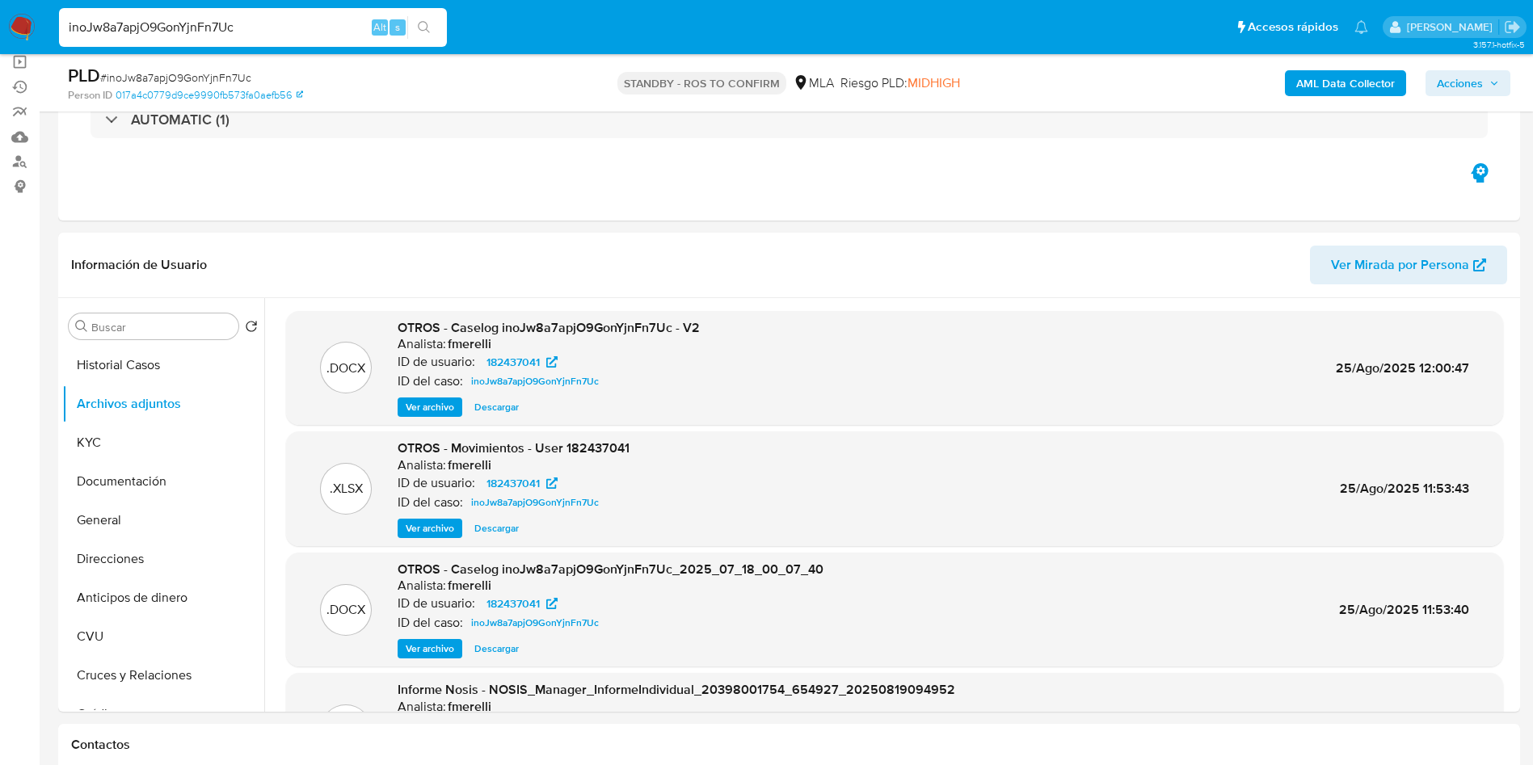
click at [428, 405] on span "Ver archivo" at bounding box center [430, 407] width 48 height 16
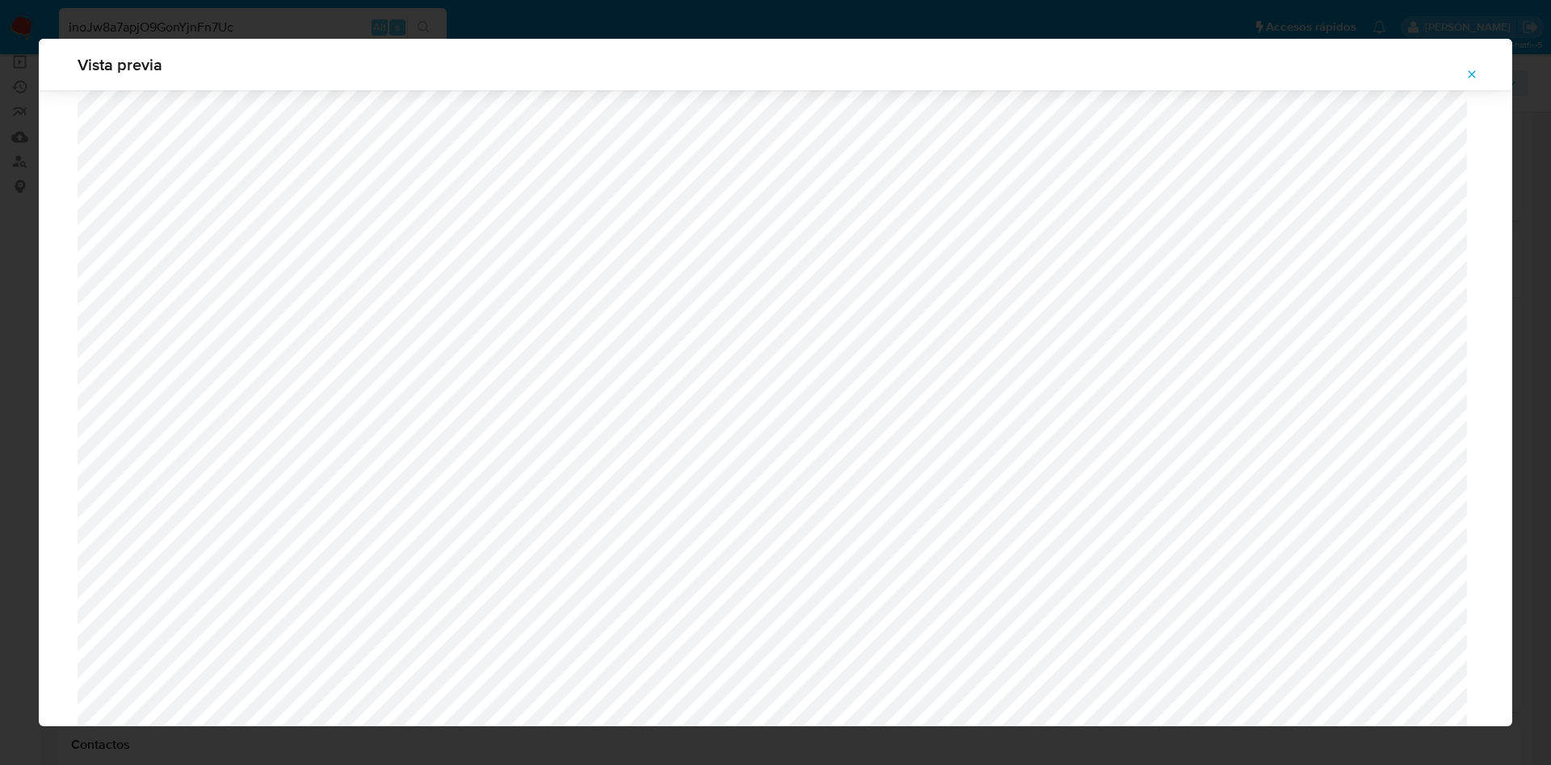
scroll to position [816, 0]
click at [1475, 81] on span "Attachment preview" at bounding box center [1472, 74] width 13 height 23
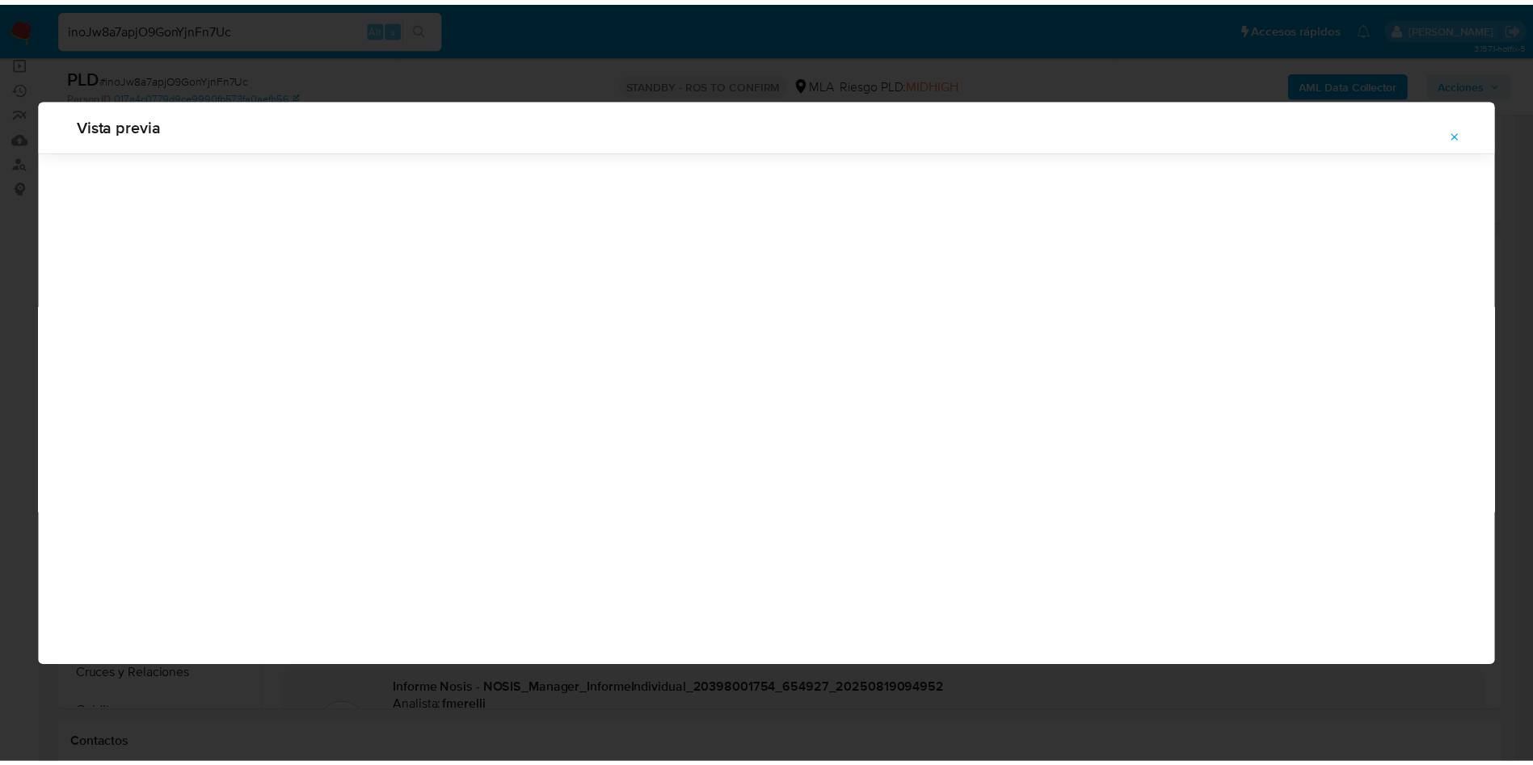
scroll to position [0, 0]
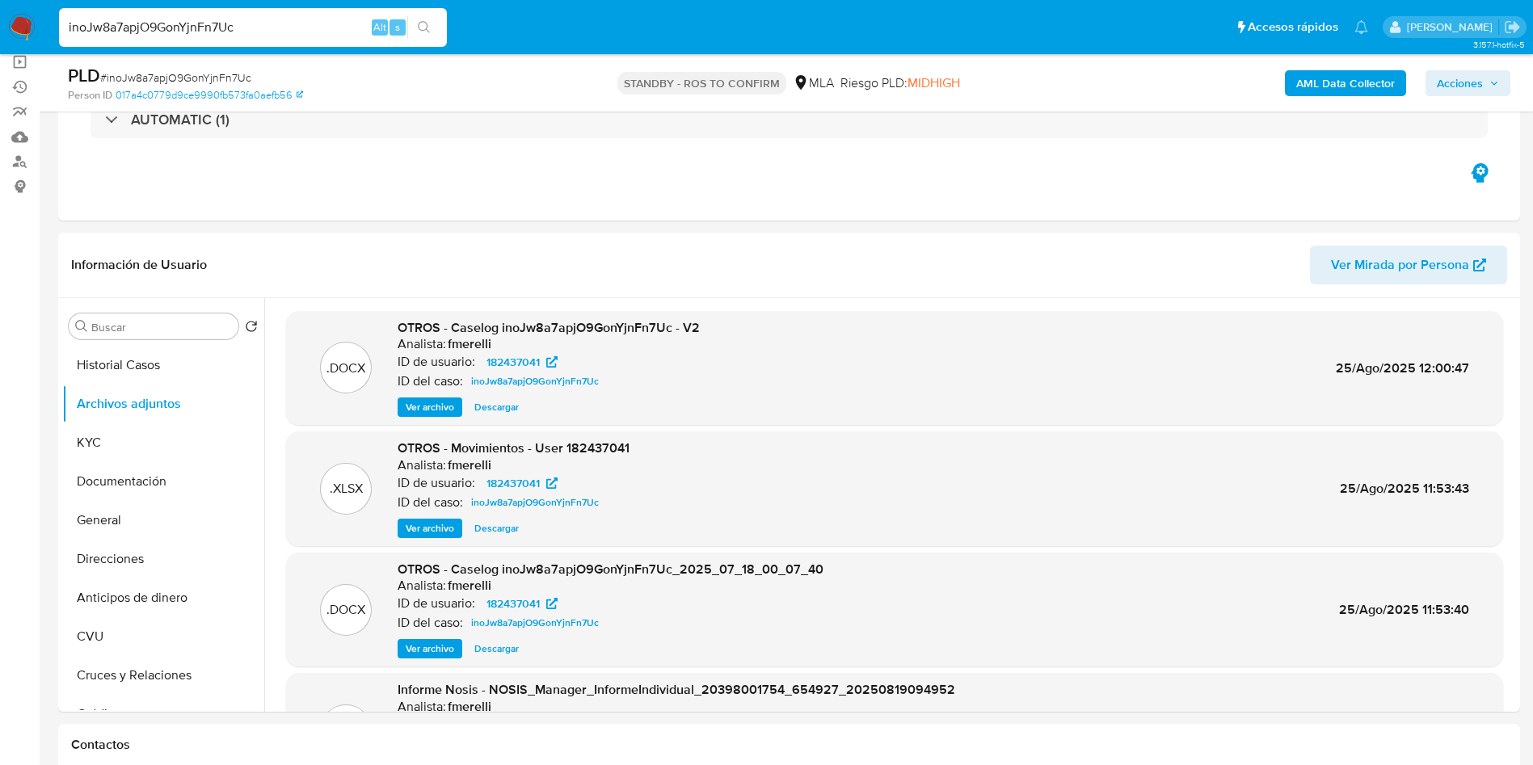
click at [317, 23] on input "inoJw8a7apjO9GonYjnFn7Uc" at bounding box center [253, 27] width 388 height 21
paste input "V23UYD8h64euEaoTcWD1C7Au"
type input "V23UYD8h64euEaoTcWD1C7Au"
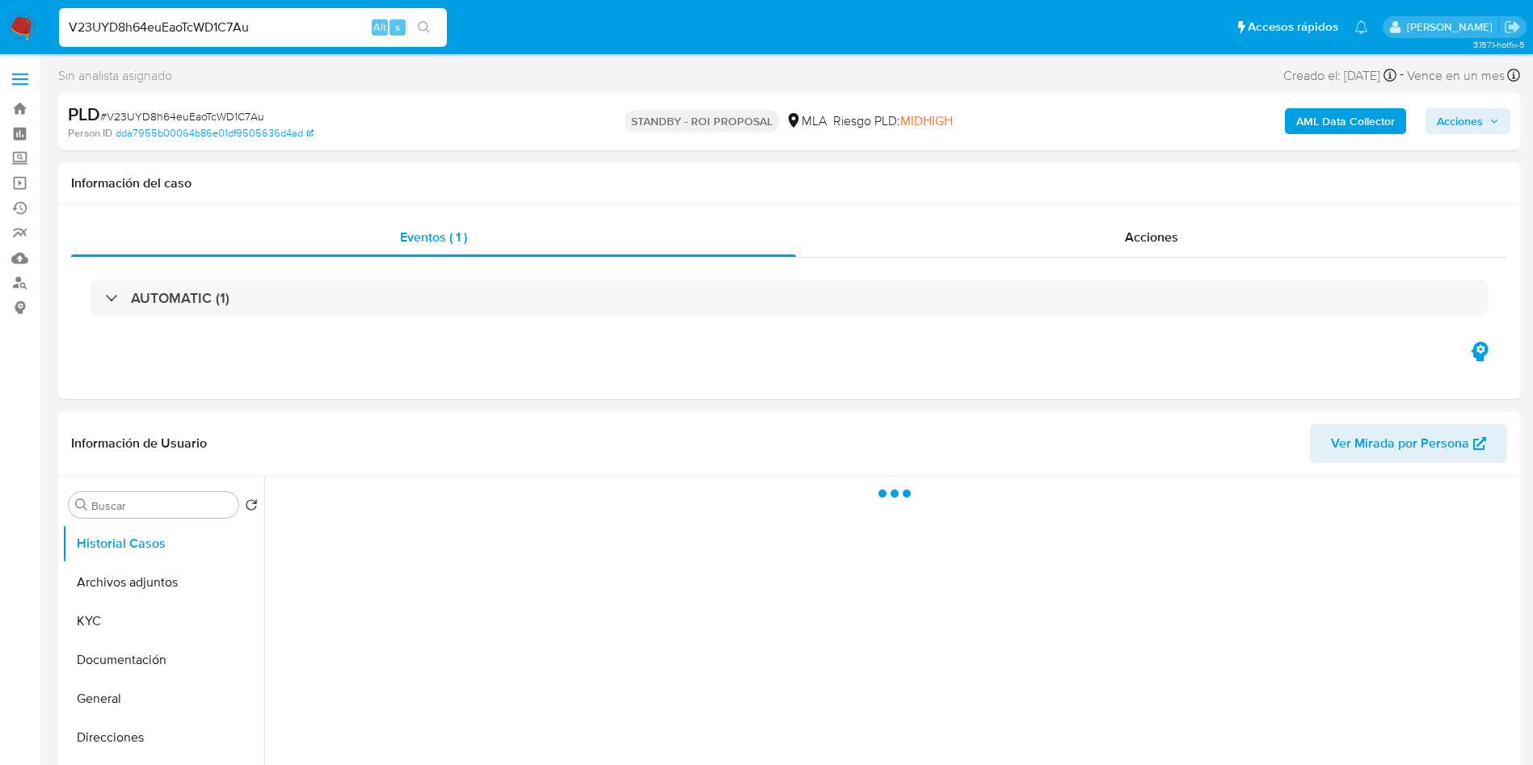
select select "10"
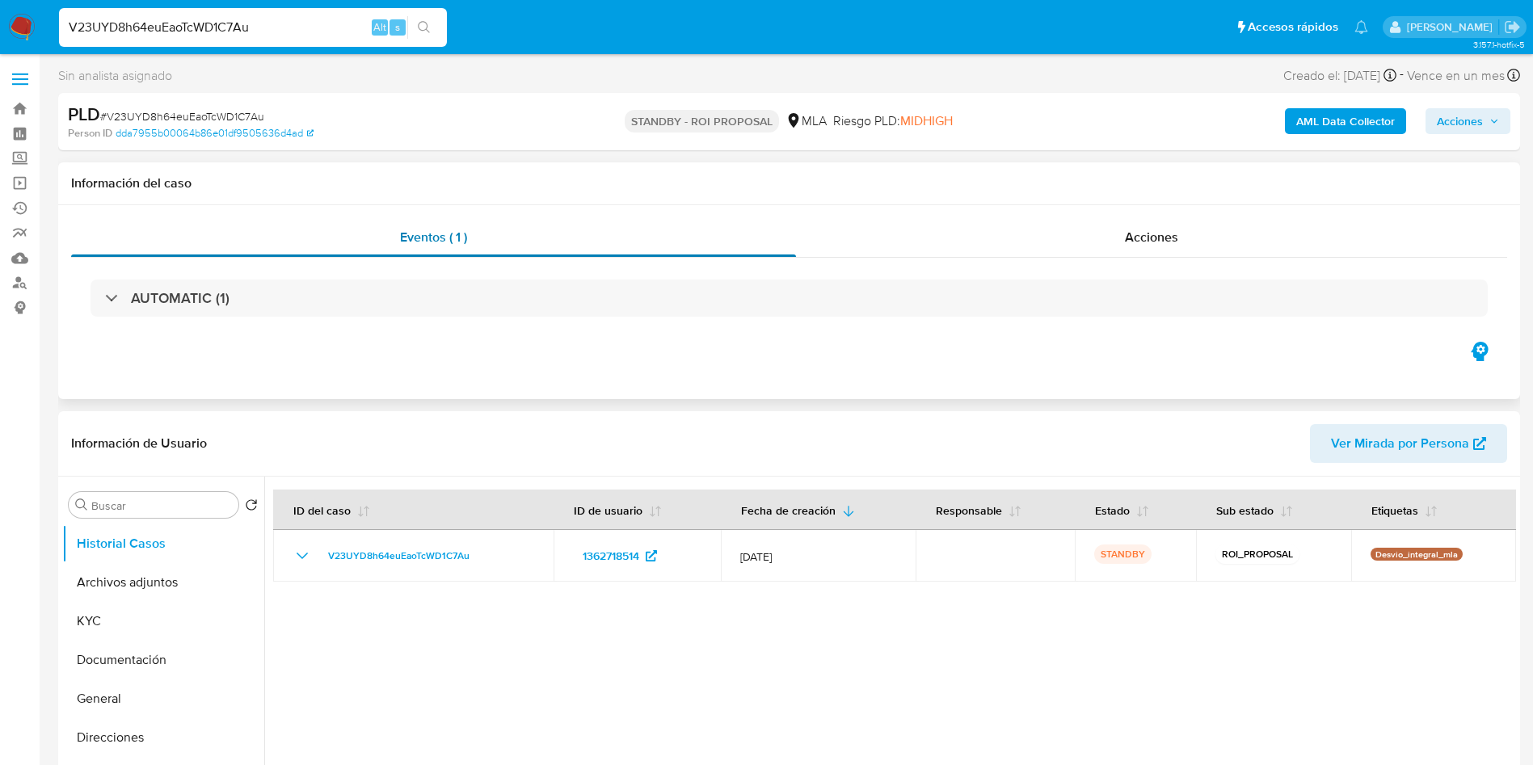
scroll to position [121, 0]
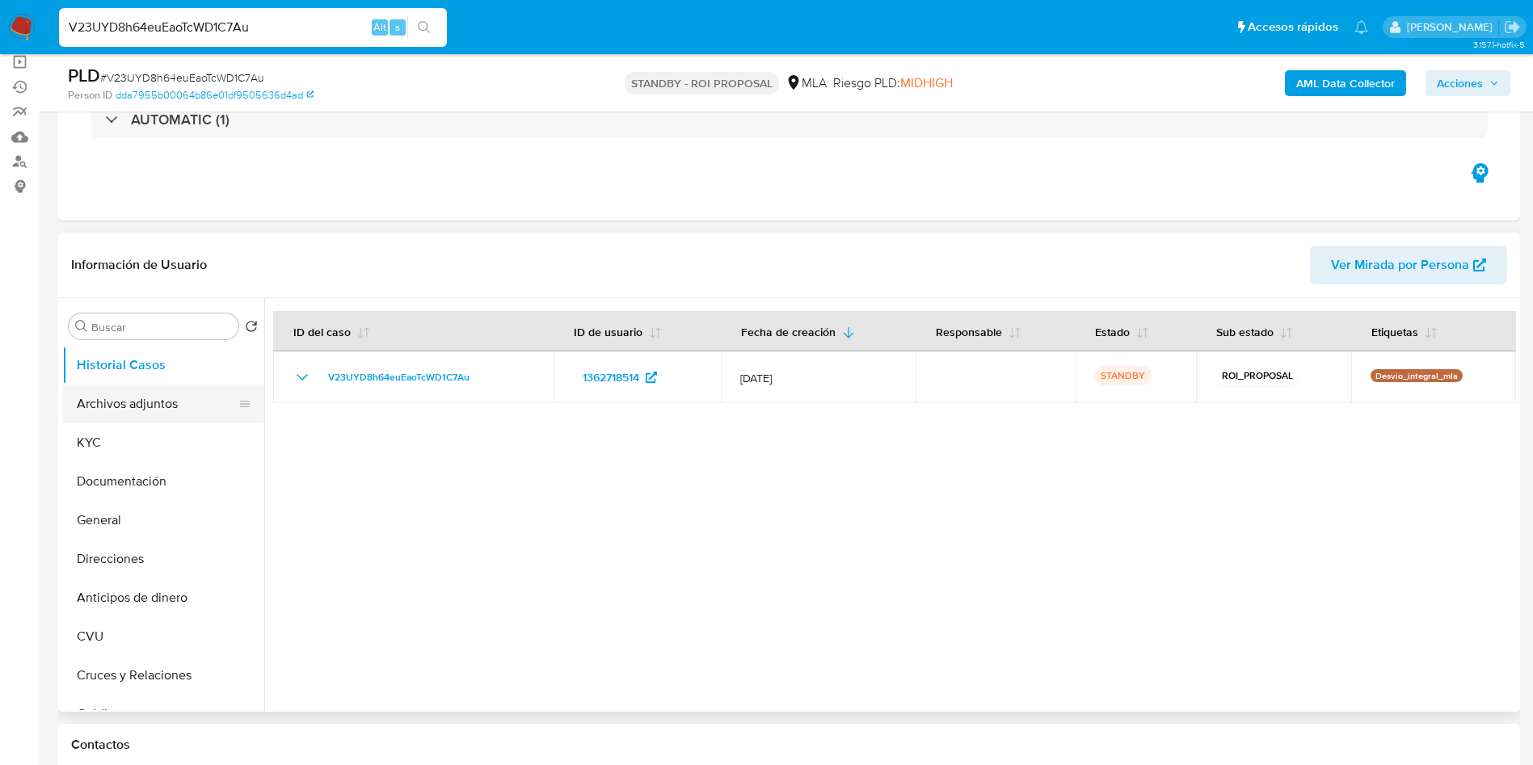
click at [175, 411] on button "Archivos adjuntos" at bounding box center [156, 404] width 189 height 39
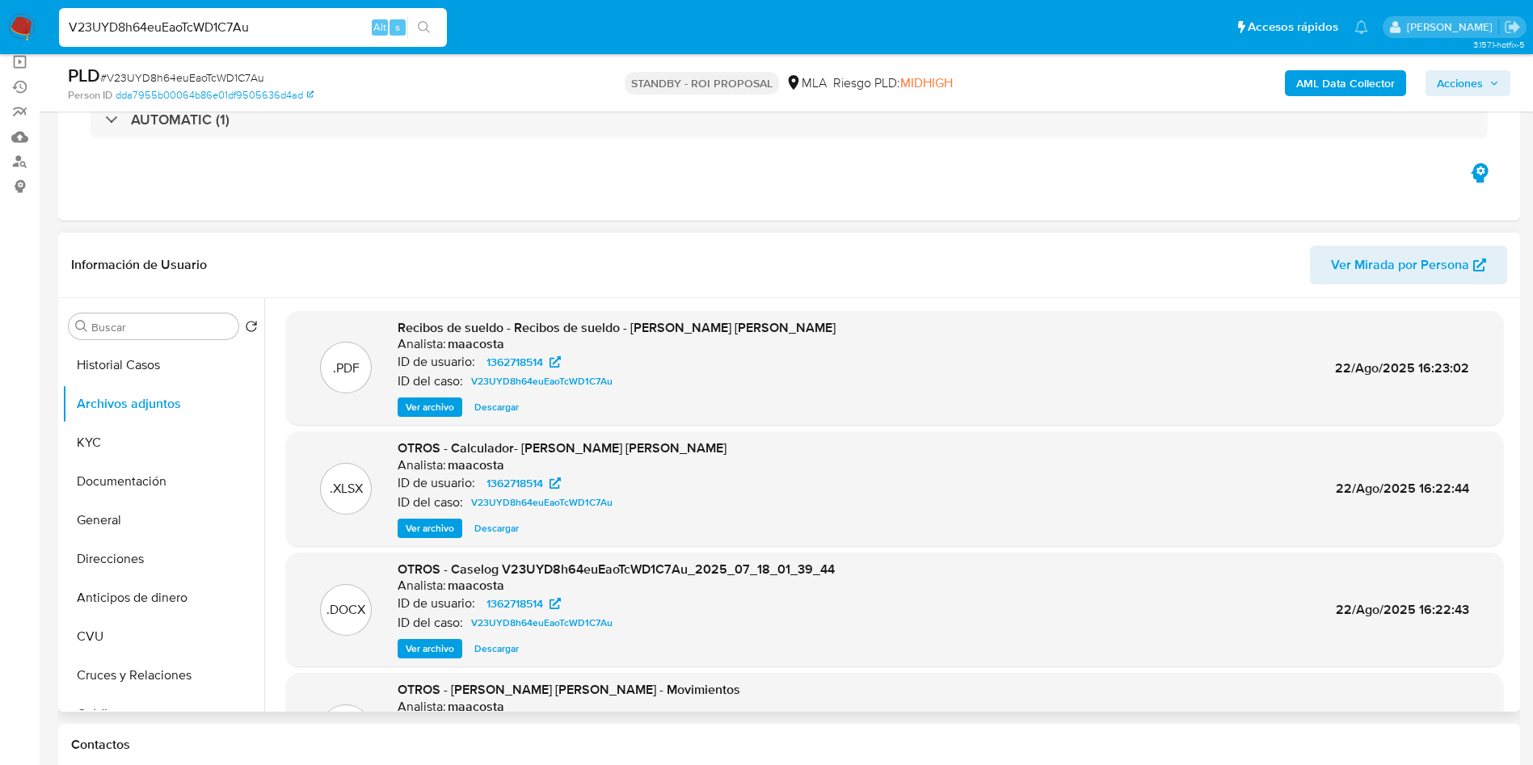
click at [449, 409] on span "Ver archivo" at bounding box center [430, 407] width 48 height 16
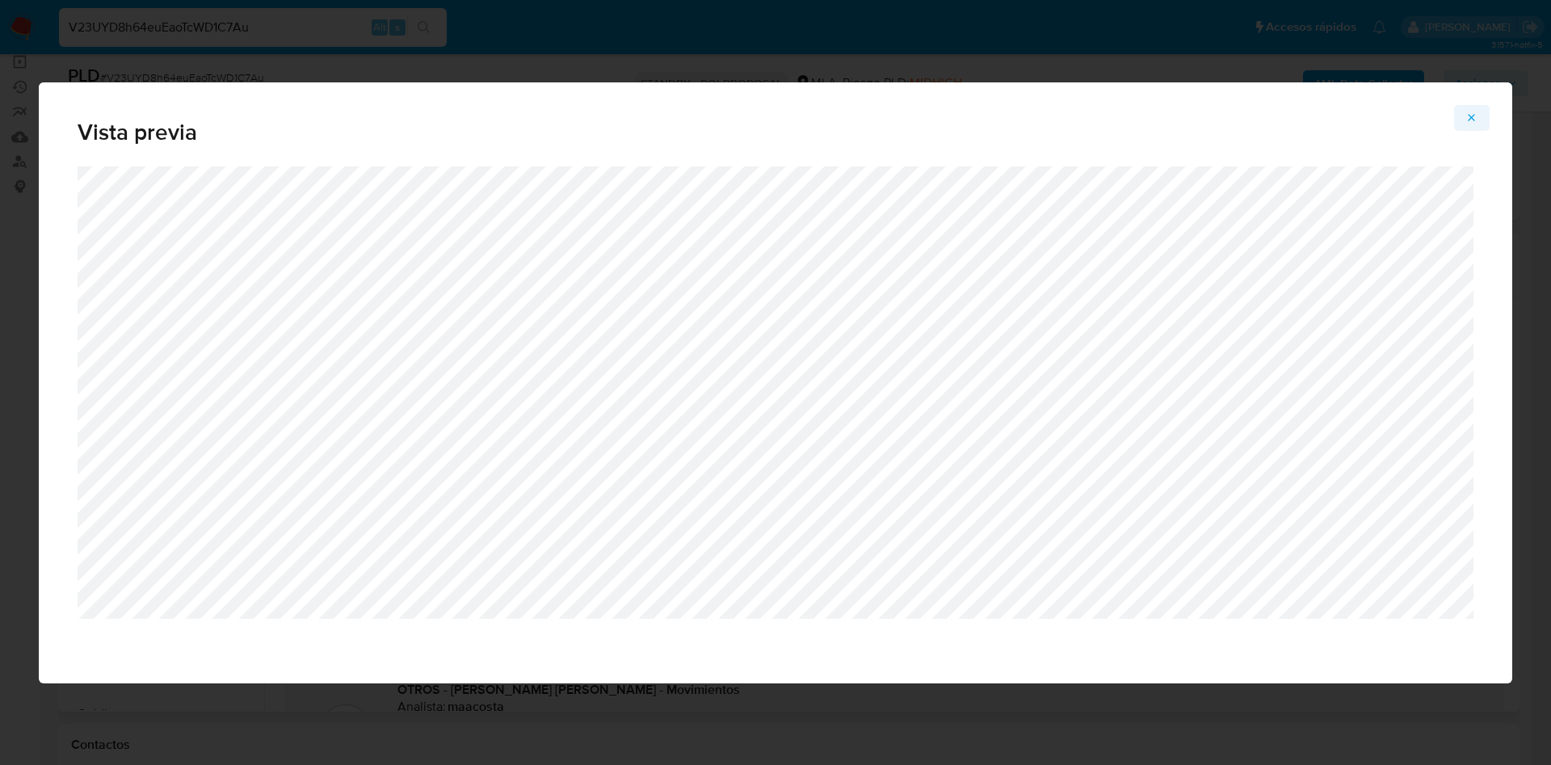
click at [1480, 128] on button "Attachment preview" at bounding box center [1472, 118] width 36 height 26
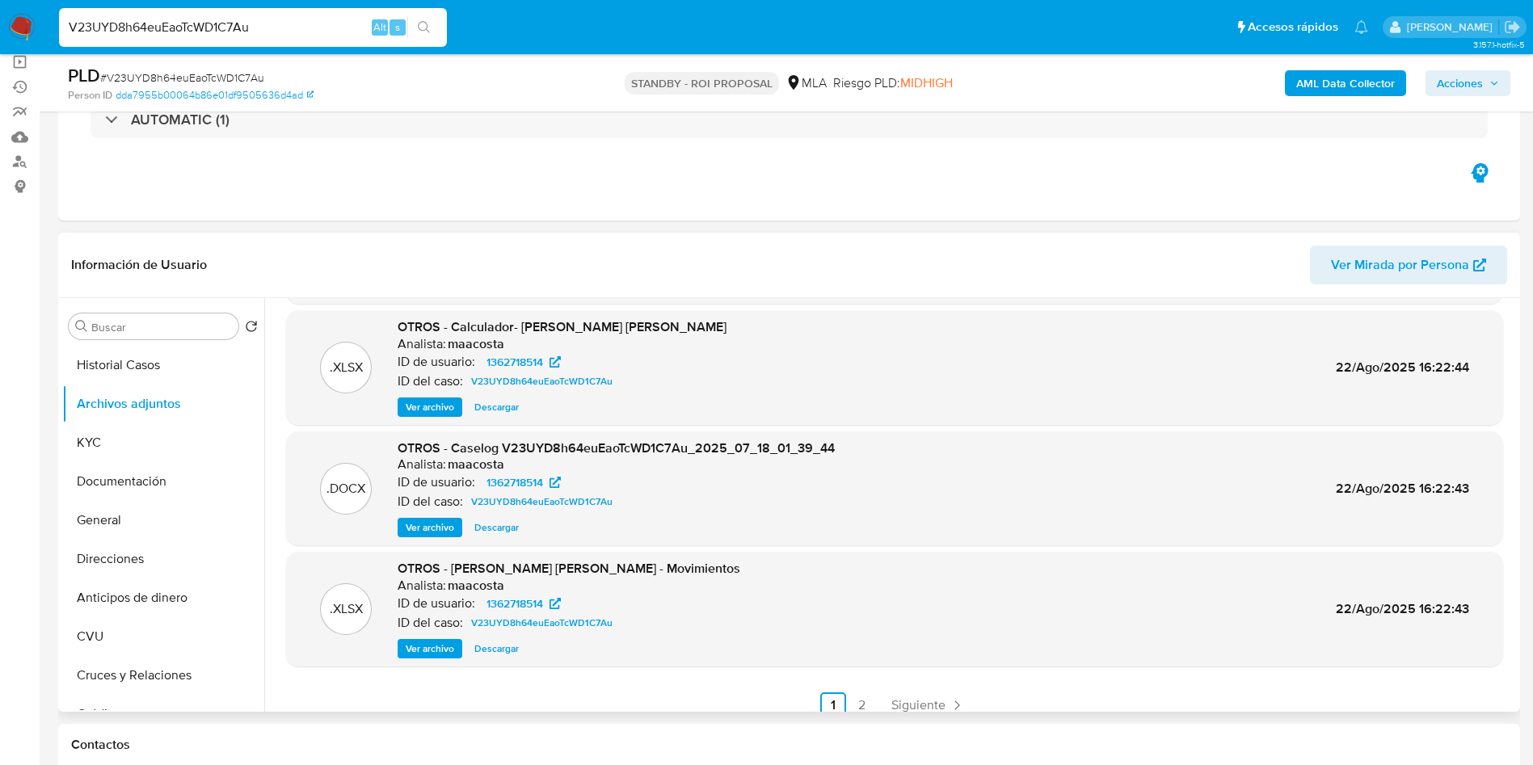
click at [441, 528] on span "Ver archivo" at bounding box center [430, 528] width 48 height 16
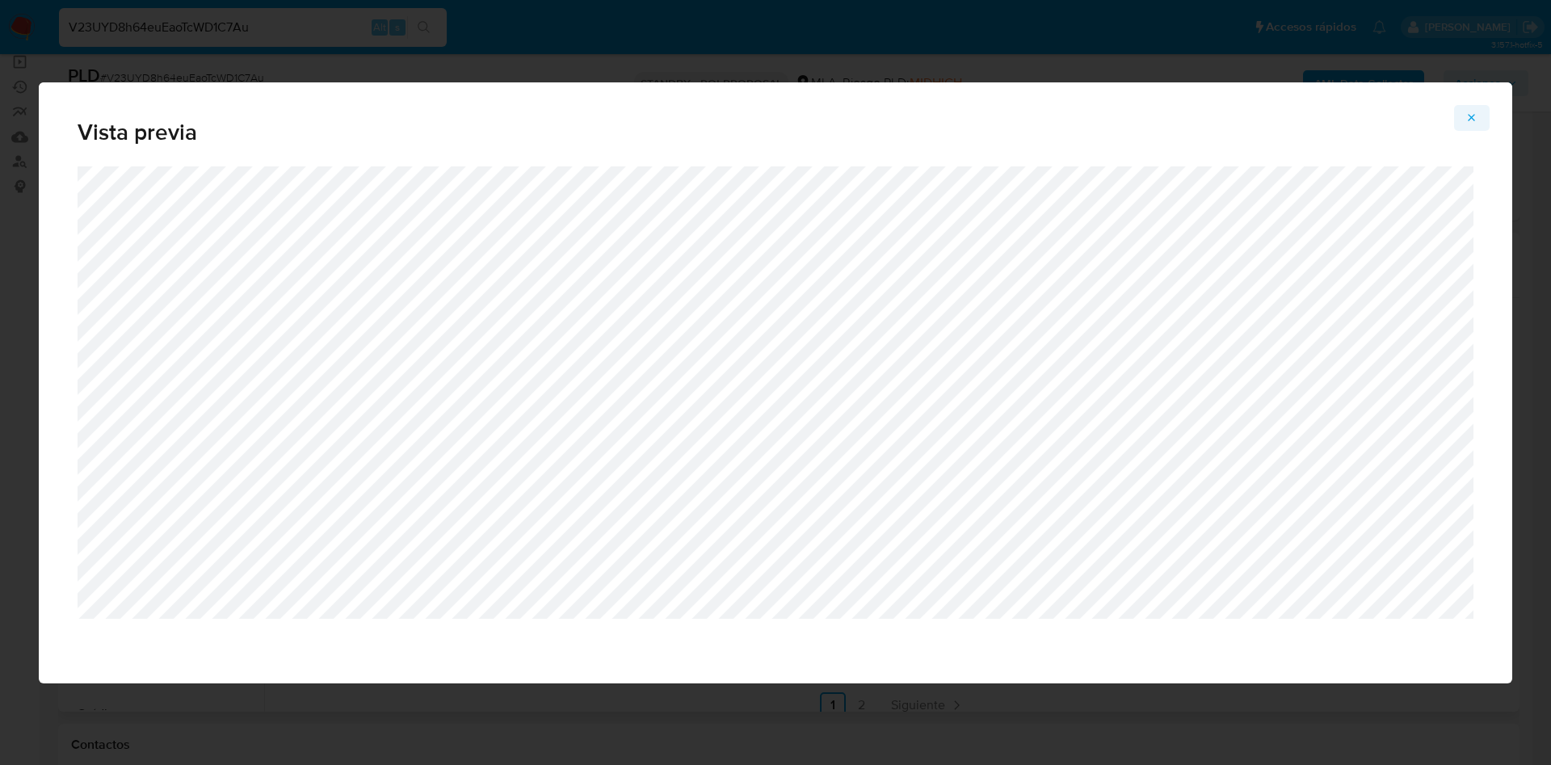
click at [1479, 109] on button "Attachment preview" at bounding box center [1472, 118] width 36 height 26
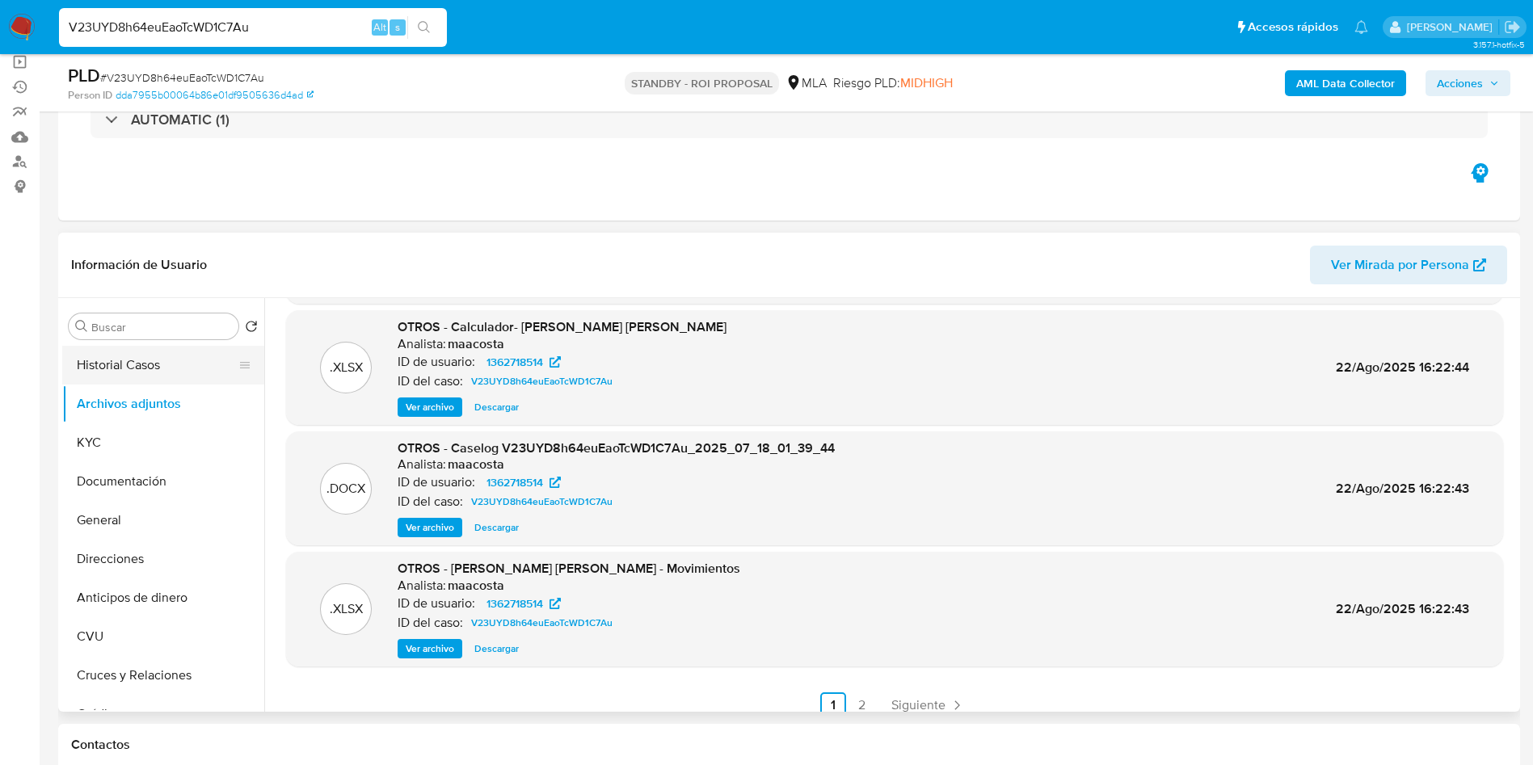
click at [154, 362] on button "Historial Casos" at bounding box center [156, 365] width 189 height 39
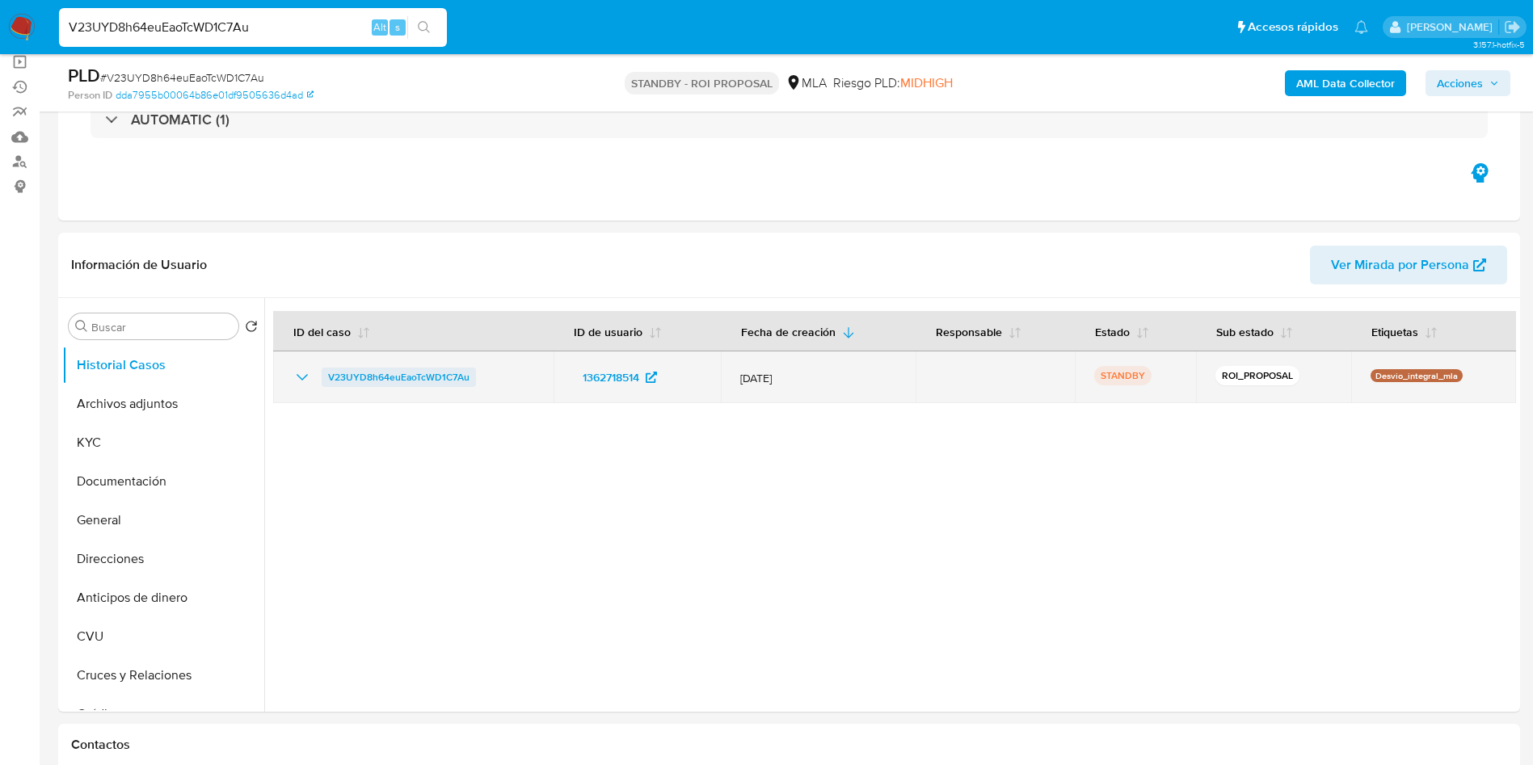
drag, startPoint x: 311, startPoint y: 382, endPoint x: 473, endPoint y: 381, distance: 161.6
click at [473, 381] on div "V23UYD8h64euEaoTcWD1C7Au" at bounding box center [413, 377] width 242 height 19
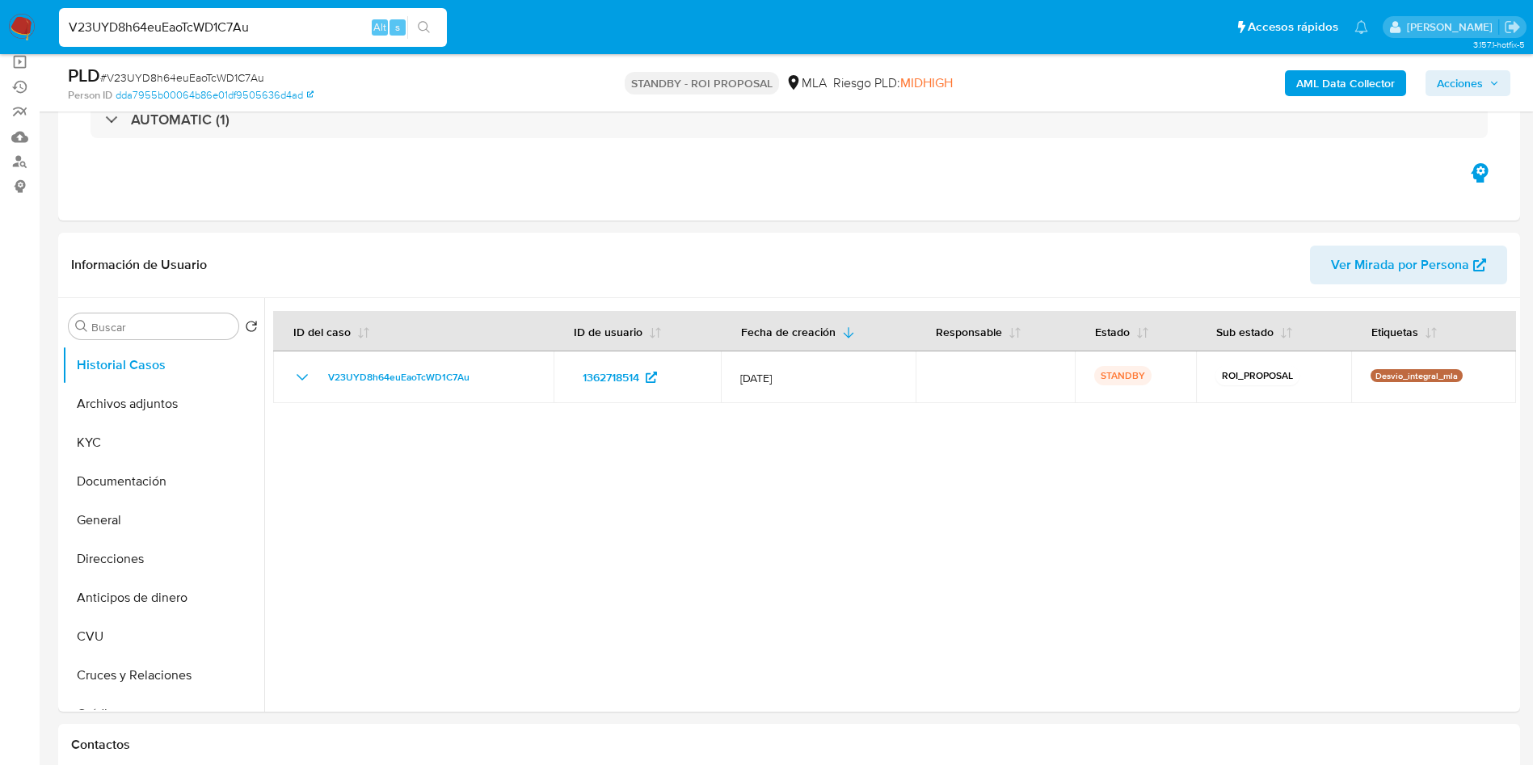
click at [301, 476] on div at bounding box center [890, 505] width 1252 height 414
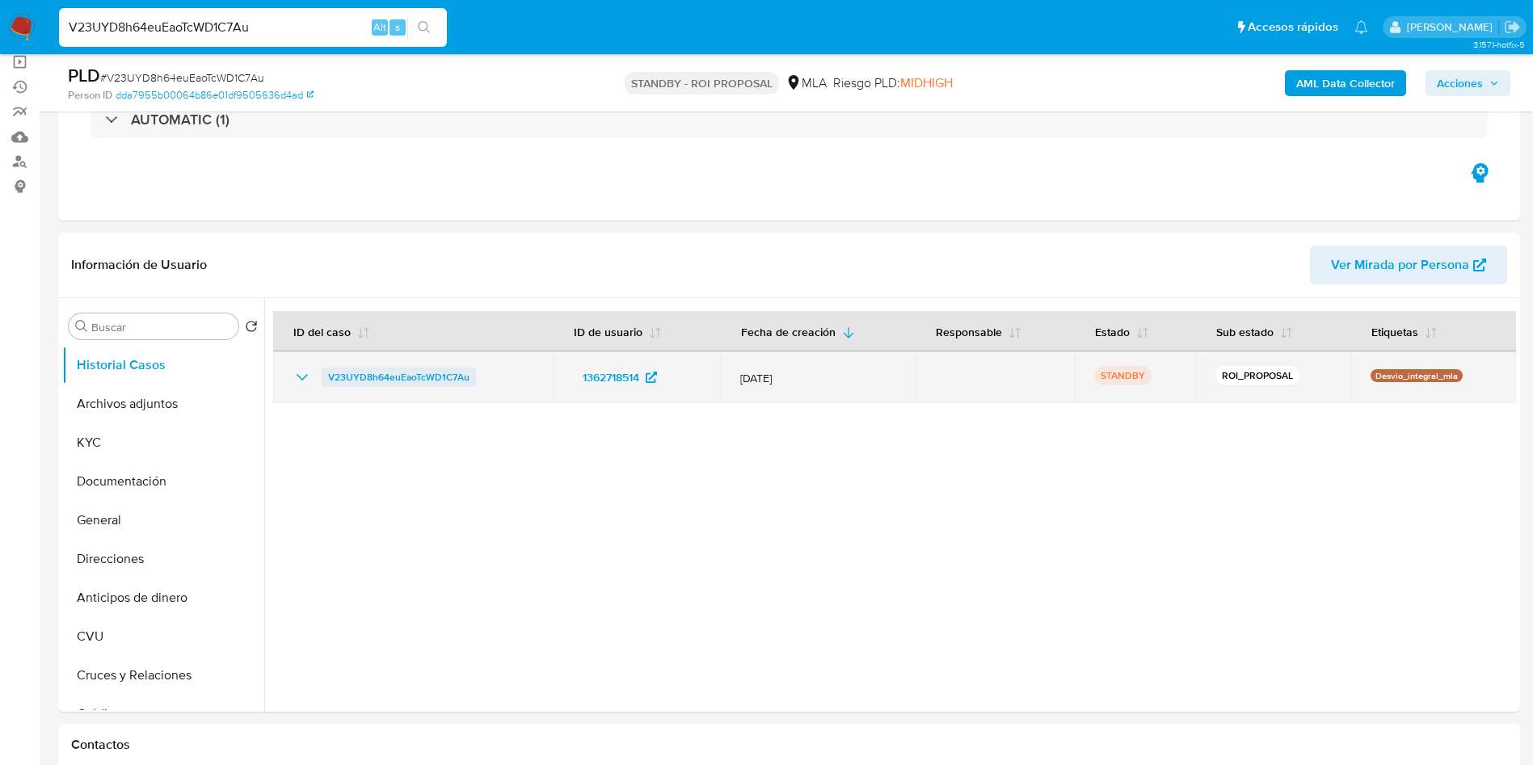
drag, startPoint x: 319, startPoint y: 381, endPoint x: 468, endPoint y: 374, distance: 148.8
click at [468, 374] on div "V23UYD8h64euEaoTcWD1C7Au" at bounding box center [413, 377] width 242 height 19
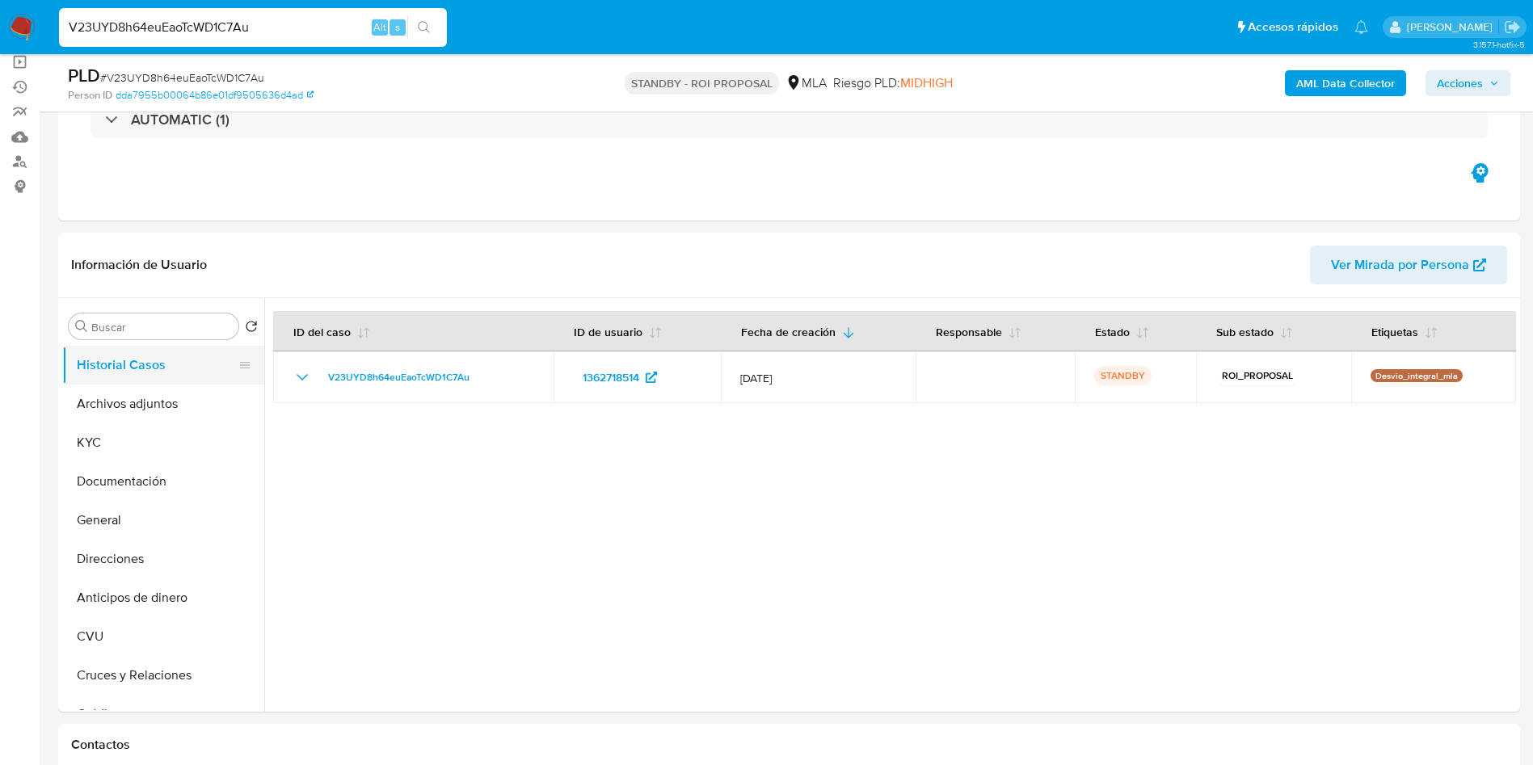
click at [131, 377] on button "Historial Casos" at bounding box center [156, 365] width 189 height 39
click at [297, 449] on div at bounding box center [890, 505] width 1252 height 414
click at [126, 415] on button "Archivos adjuntos" at bounding box center [156, 404] width 189 height 39
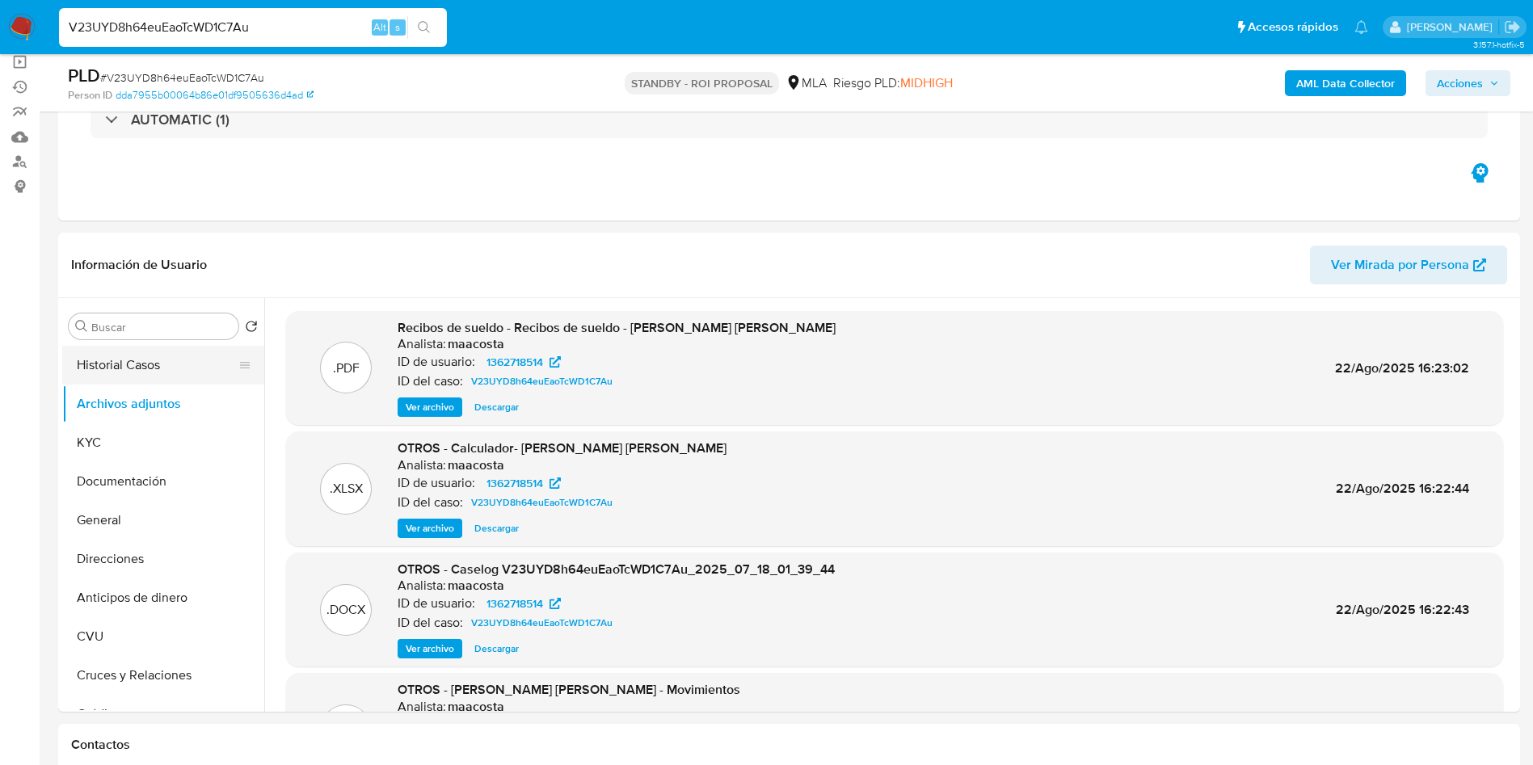
click at [128, 368] on button "Historial Casos" at bounding box center [156, 365] width 189 height 39
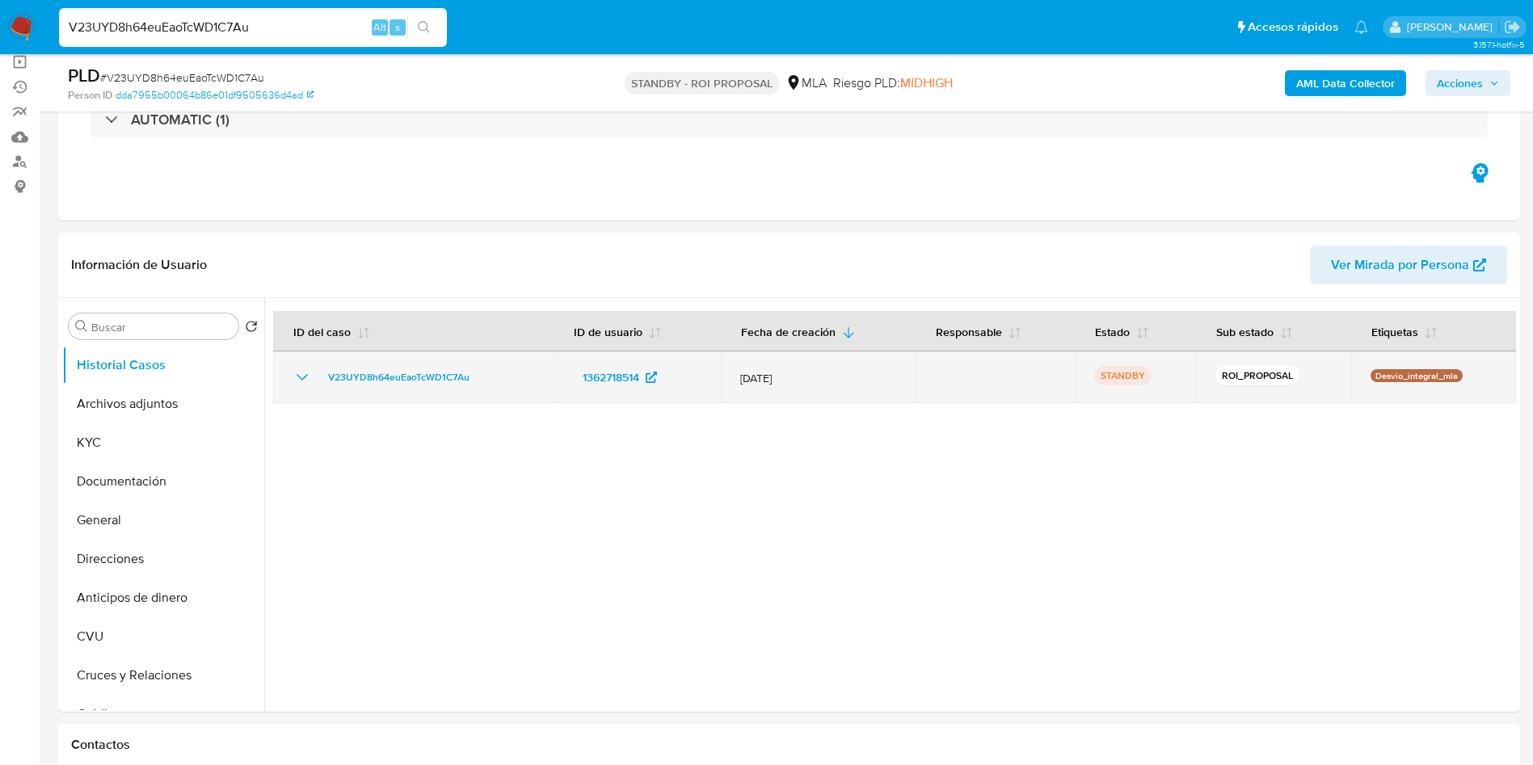
drag, startPoint x: 318, startPoint y: 383, endPoint x: 472, endPoint y: 390, distance: 154.5
click at [472, 390] on td "V23UYD8h64euEaoTcWD1C7Au" at bounding box center [413, 377] width 280 height 52
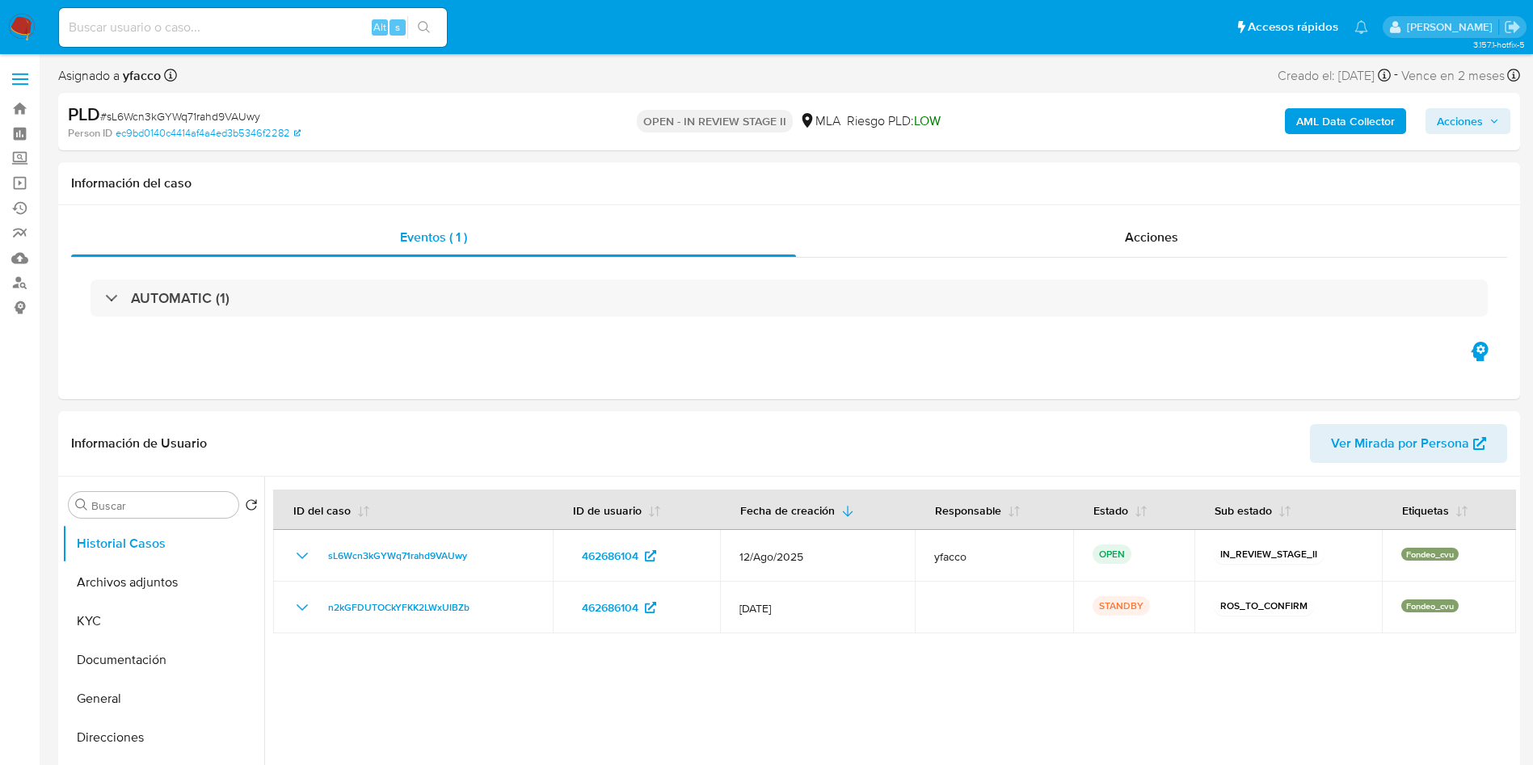
select select "10"
click at [1478, 124] on span "Acciones" at bounding box center [1460, 121] width 46 height 26
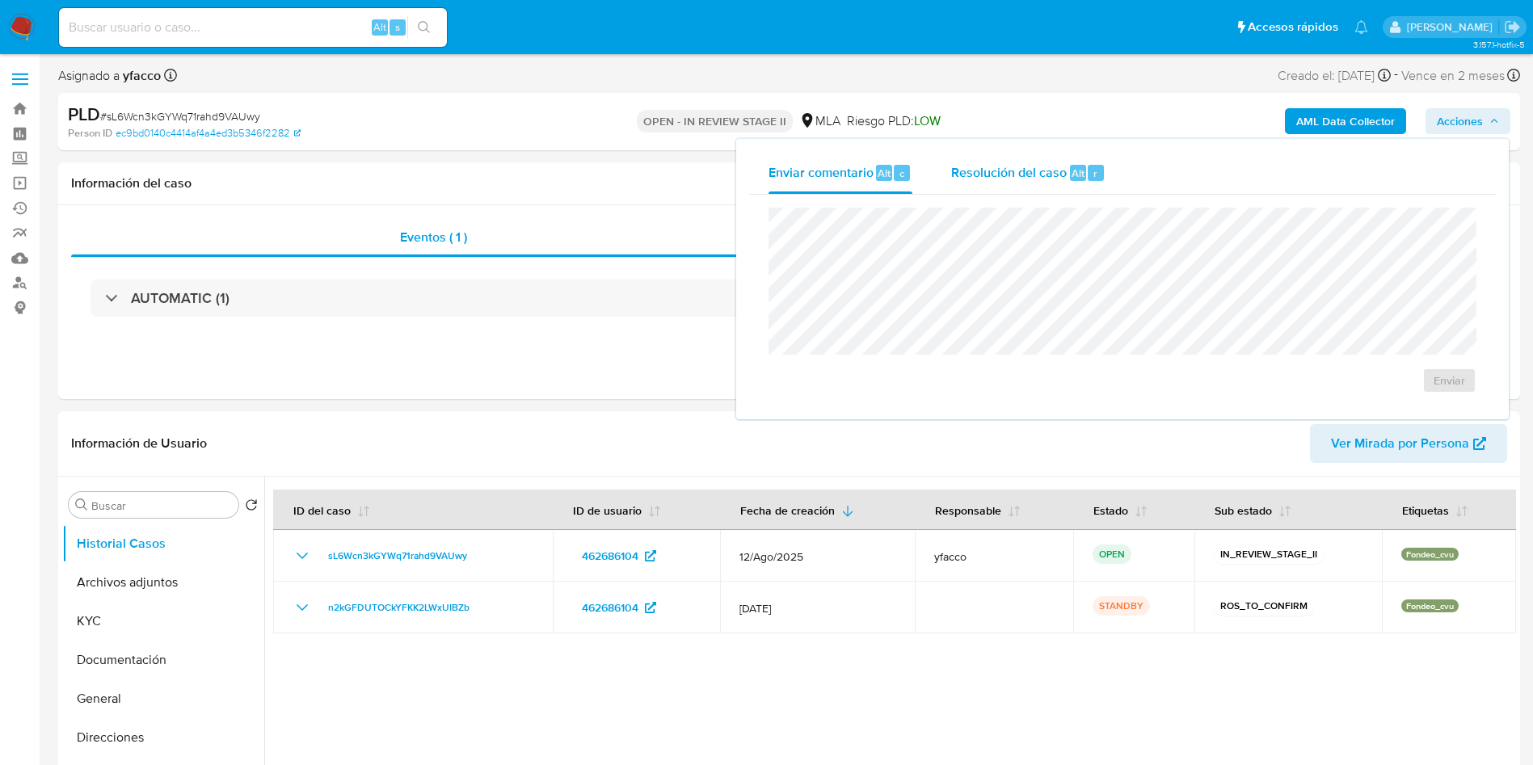
click at [1080, 182] on div "Resolución del caso Alt r" at bounding box center [1028, 173] width 154 height 42
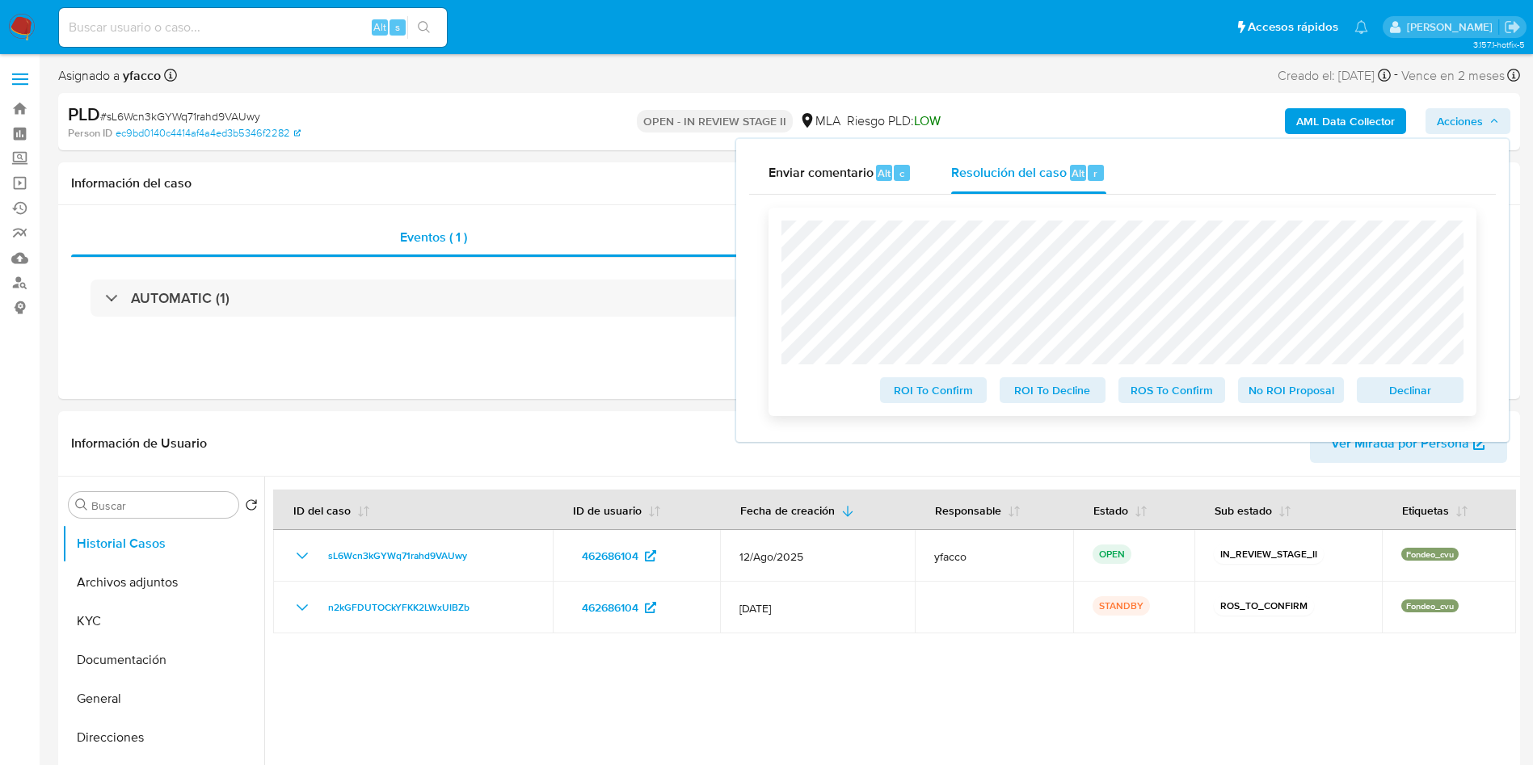
click at [1183, 402] on span "ROS To Confirm" at bounding box center [1172, 390] width 84 height 23
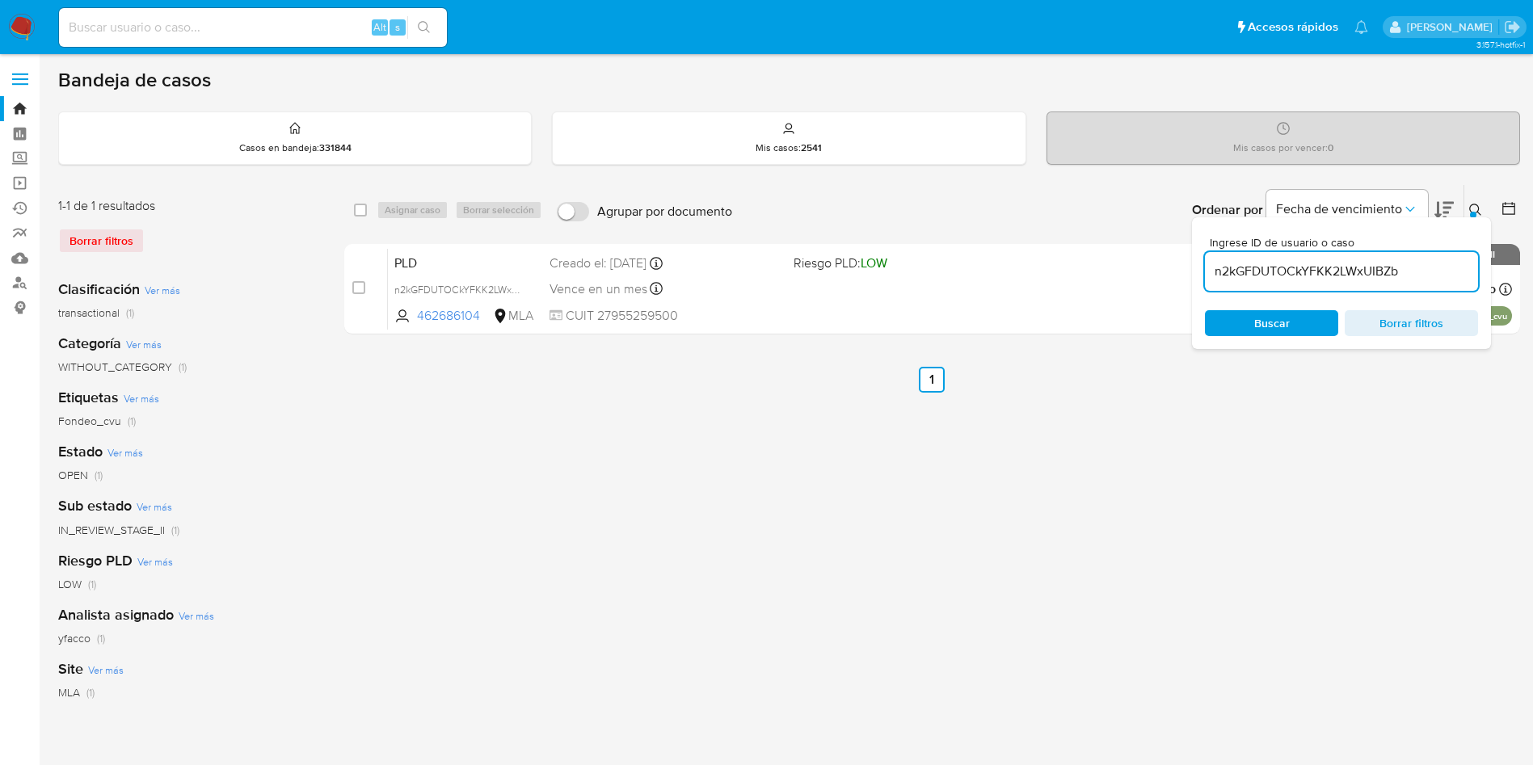
click at [1409, 261] on input "n2kGFDUTOCkYFKK2LWxUIBZb" at bounding box center [1341, 271] width 273 height 21
paste input "V23UYD8h64euEaoTcWD1C7Au"
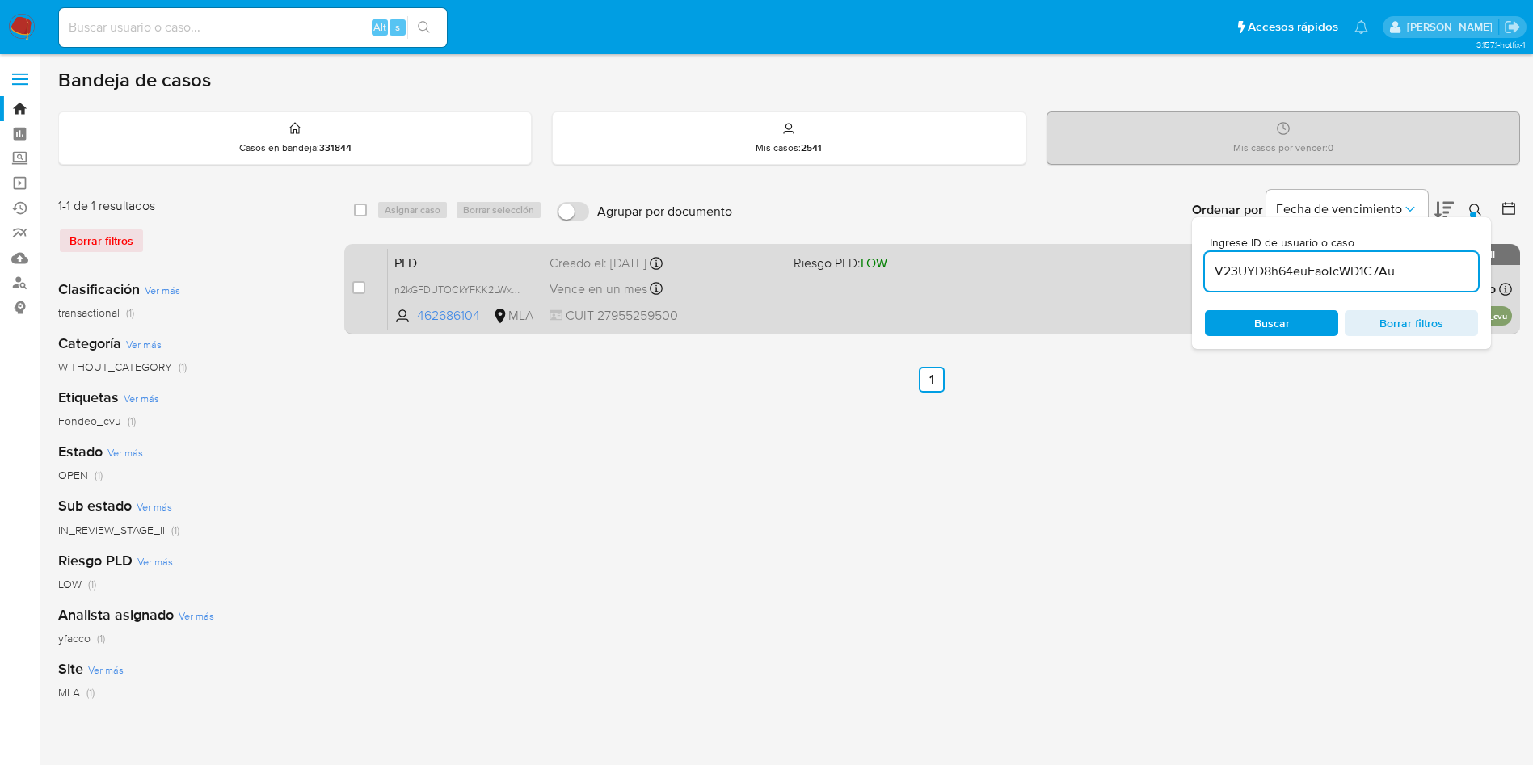
type input "V23UYD8h64euEaoTcWD1C7Au"
click at [368, 292] on div "case-item-checkbox No es posible asignar el caso" at bounding box center [370, 289] width 36 height 82
click at [356, 289] on input "checkbox" at bounding box center [358, 287] width 13 height 13
checkbox input "true"
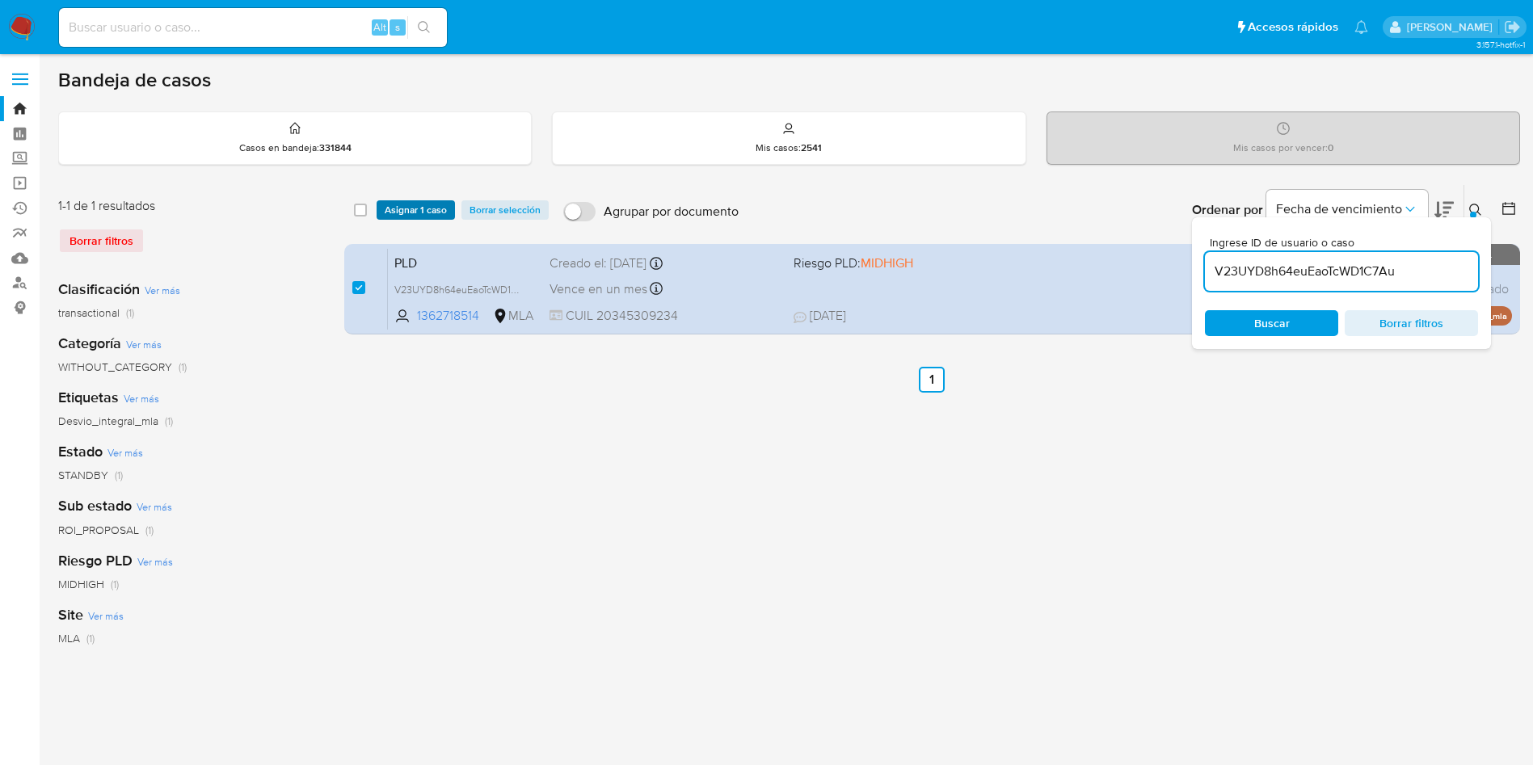
click at [387, 208] on span "Asignar 1 caso" at bounding box center [416, 210] width 62 height 16
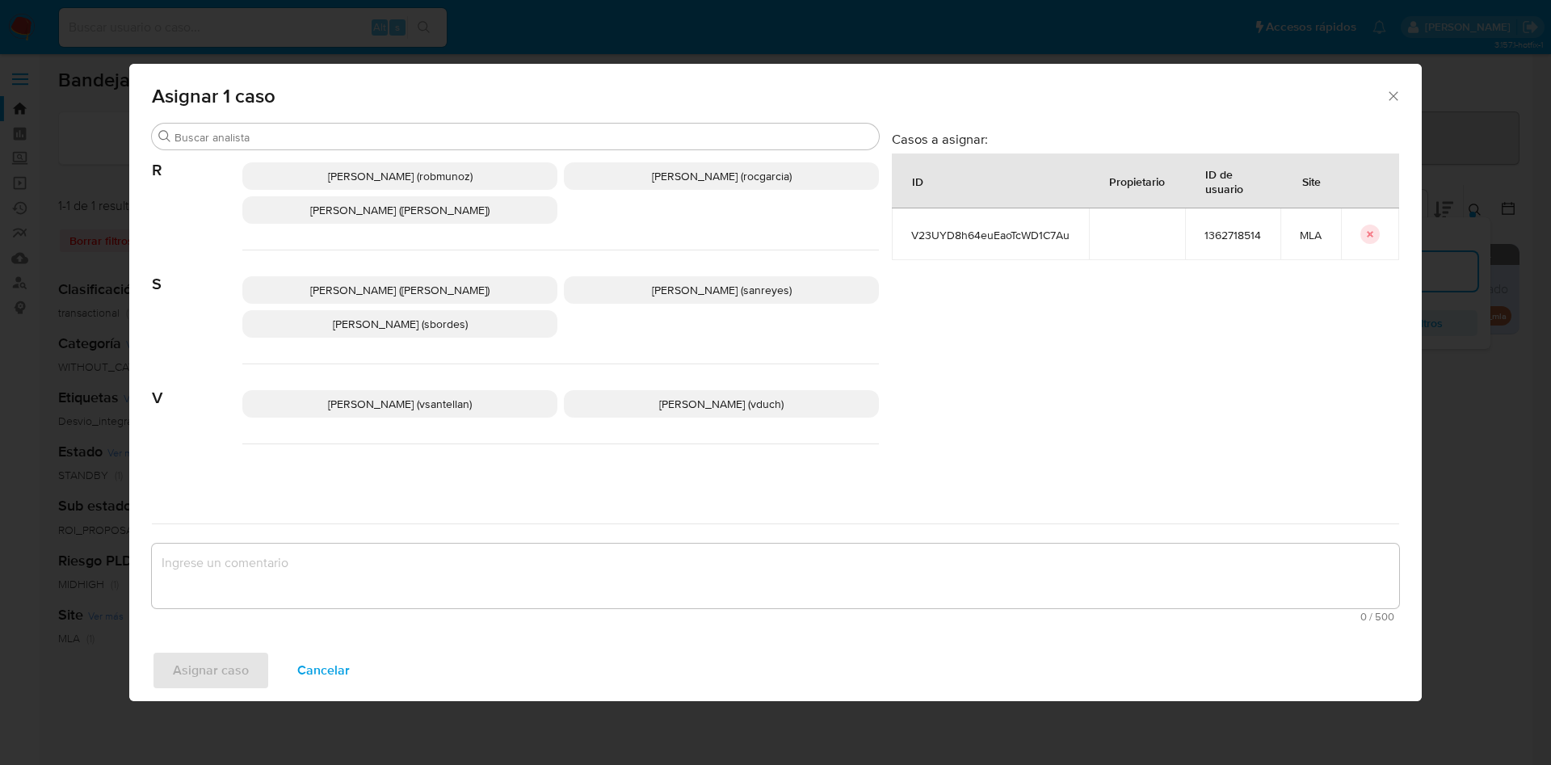
scroll to position [1478, 0]
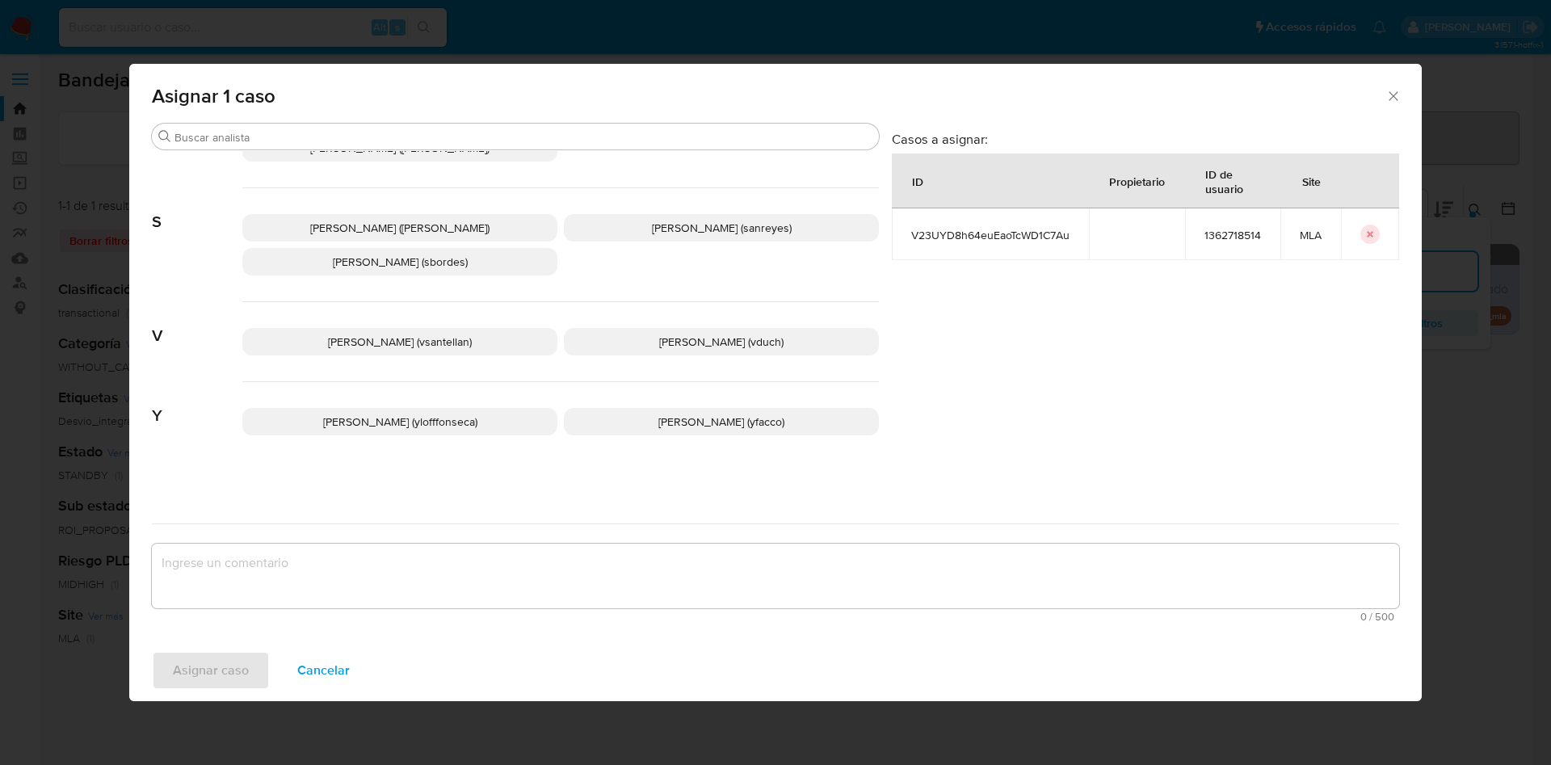
click at [659, 421] on span "[PERSON_NAME] (yfacco)" at bounding box center [722, 422] width 126 height 16
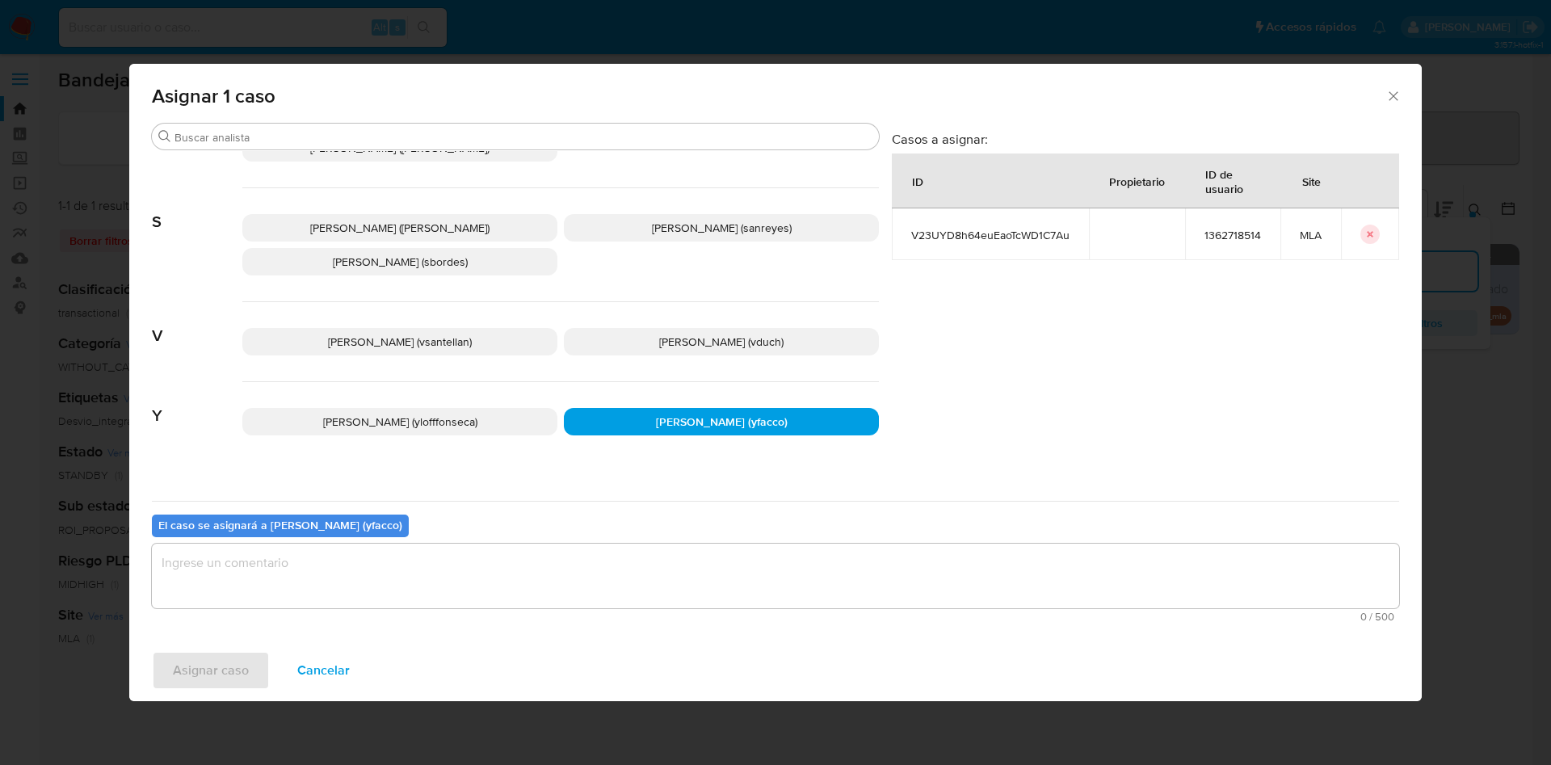
click at [391, 595] on textarea "assign-modal" at bounding box center [776, 576] width 1248 height 65
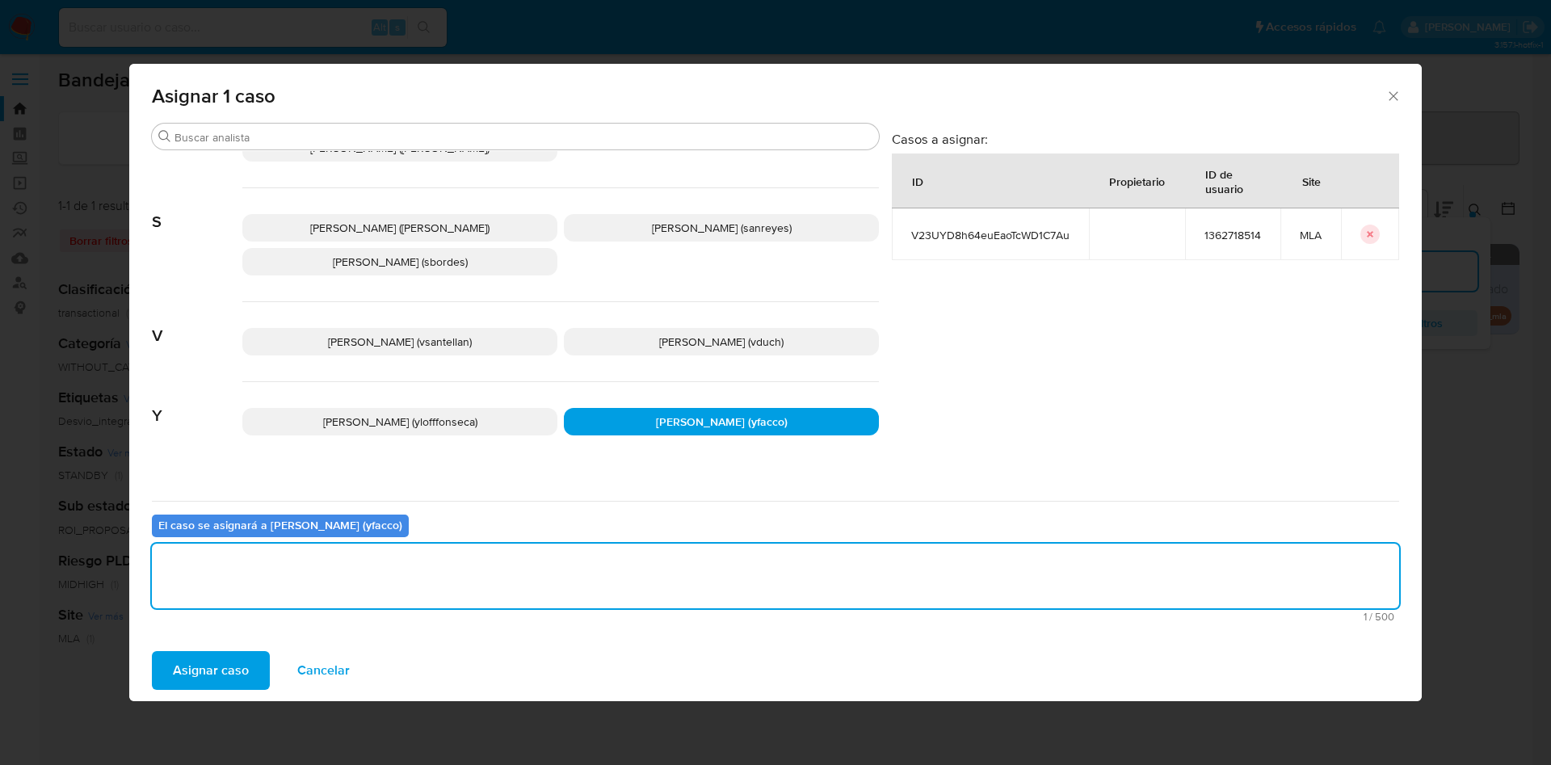
click at [226, 673] on span "Asignar caso" at bounding box center [211, 671] width 76 height 36
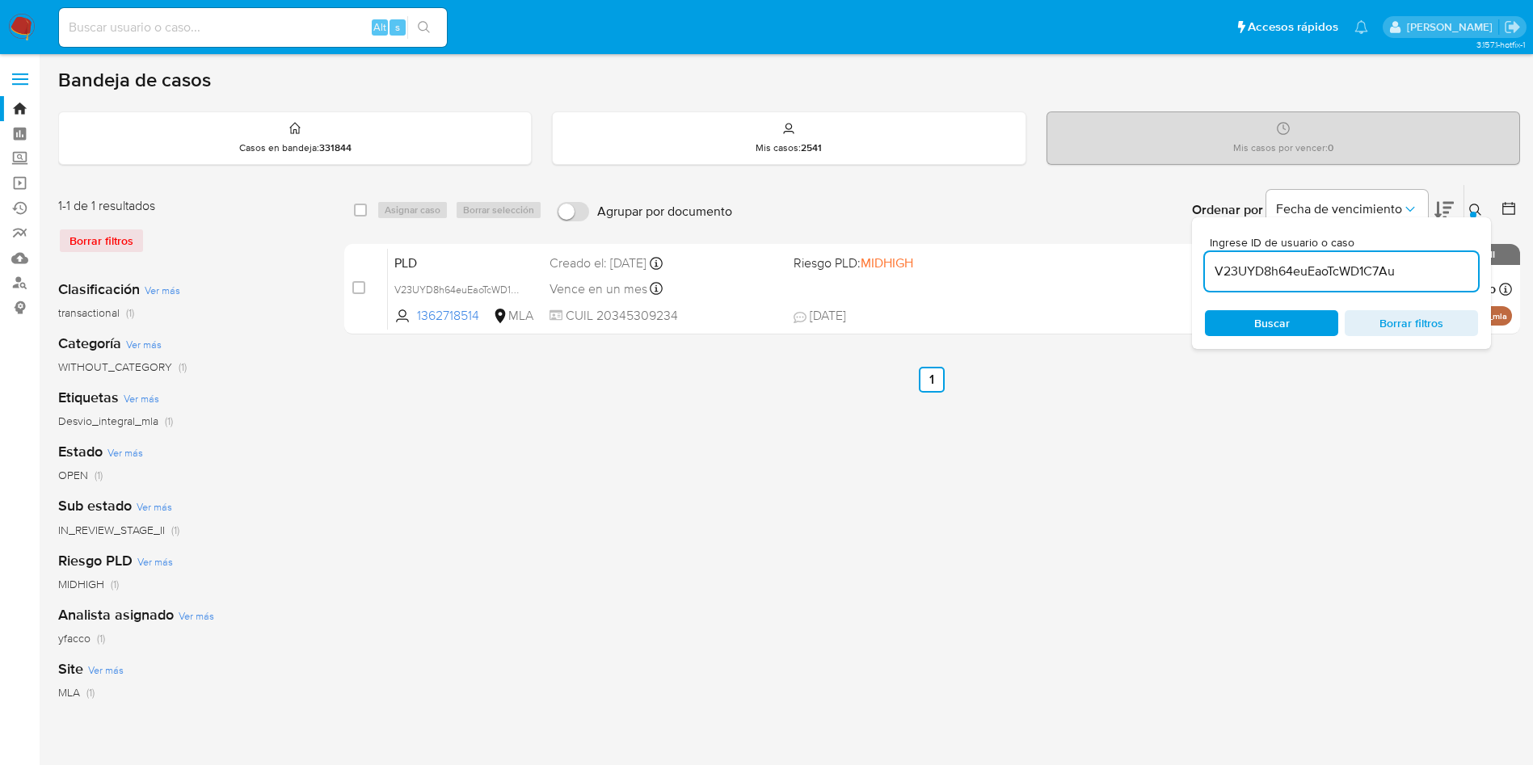
click at [1399, 270] on input "V23UYD8h64euEaoTcWD1C7Au" at bounding box center [1341, 271] width 273 height 21
paste input "7NoiYd4IfhATIxKRRhPQbXye"
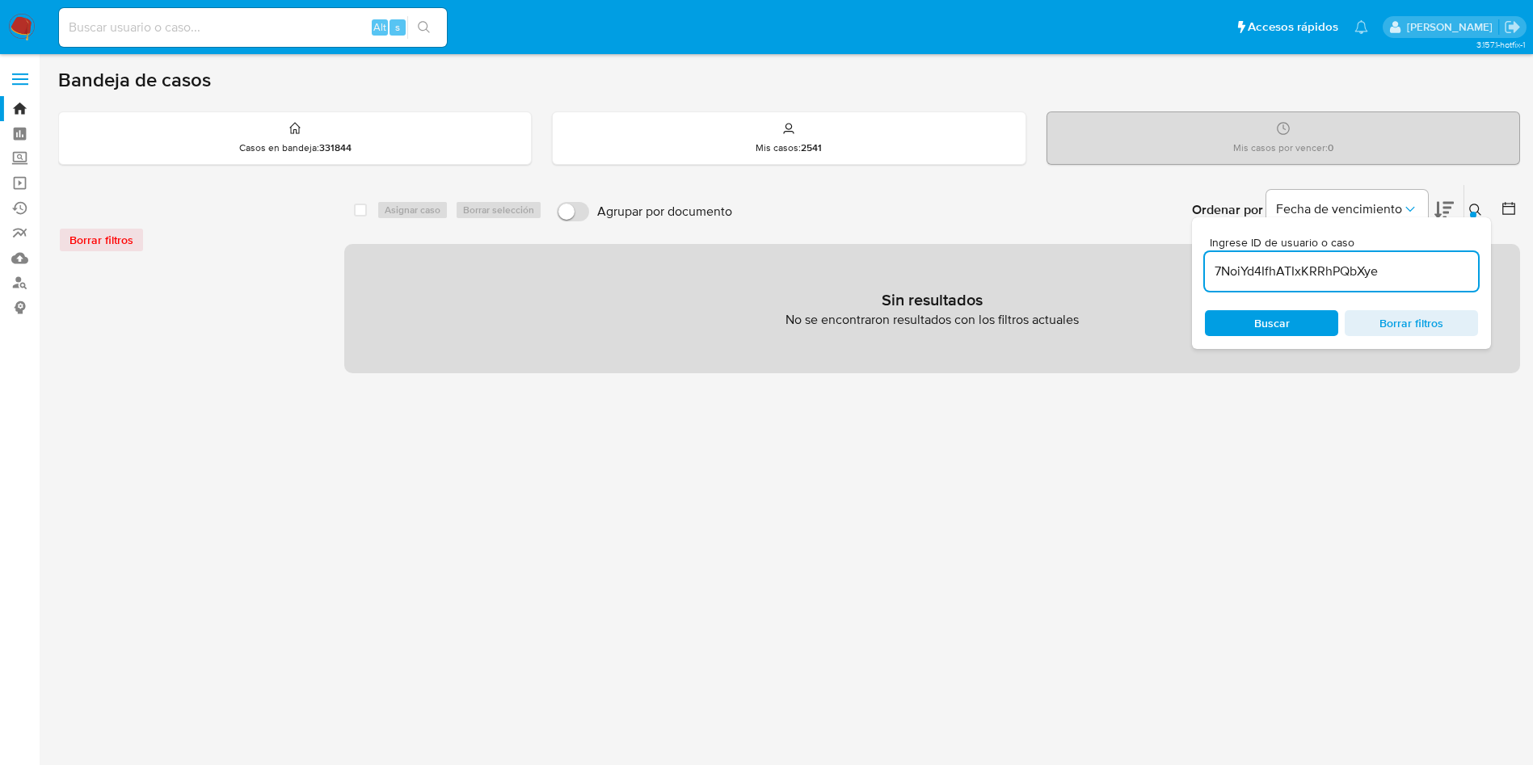
click at [1411, 279] on input "7NoiYd4IfhATIxKRRhPQbXye" at bounding box center [1341, 271] width 273 height 21
type input "7NoiYd4IfhATIxKRRhPQbXye"
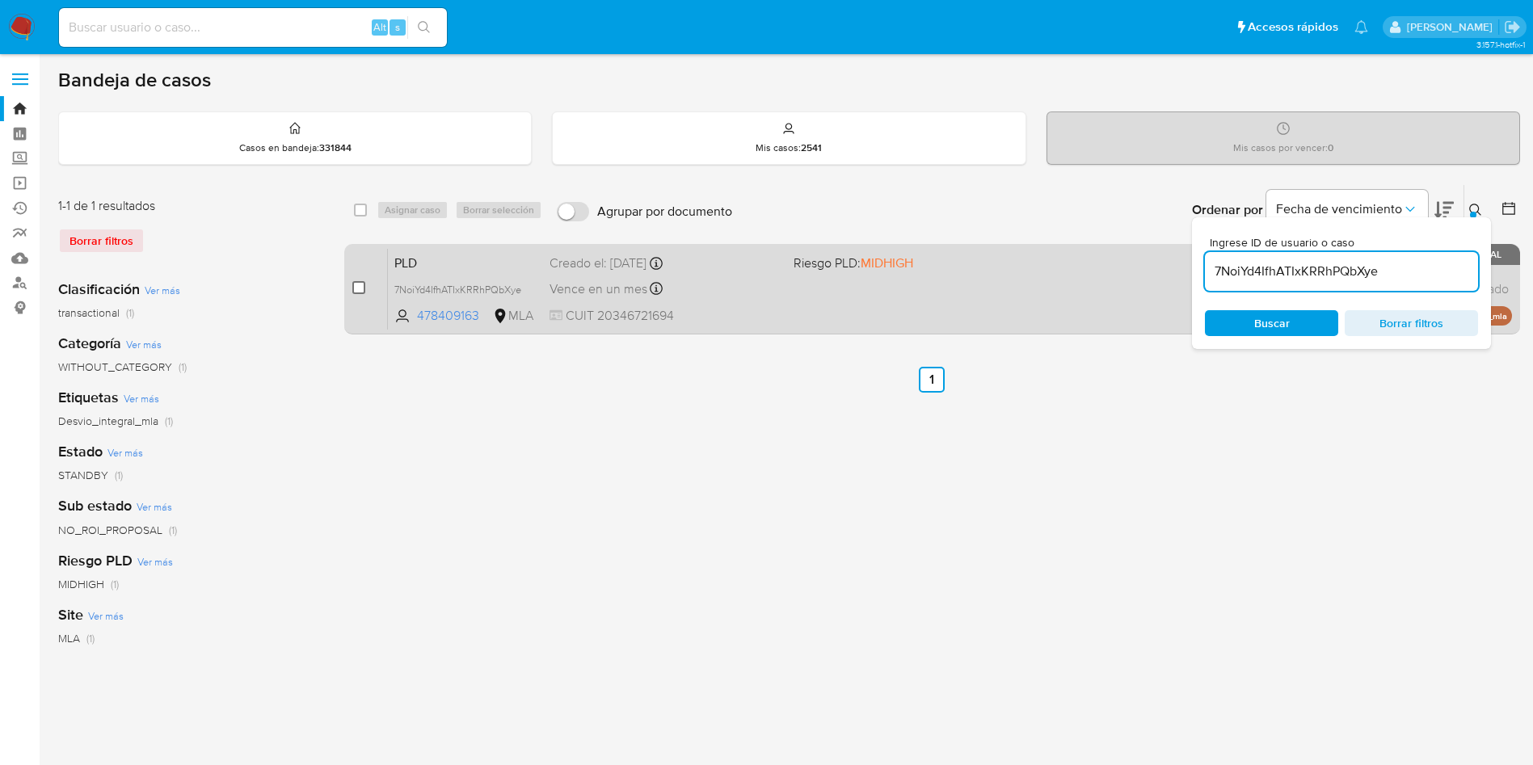
click at [360, 284] on input "checkbox" at bounding box center [358, 287] width 13 height 13
checkbox input "true"
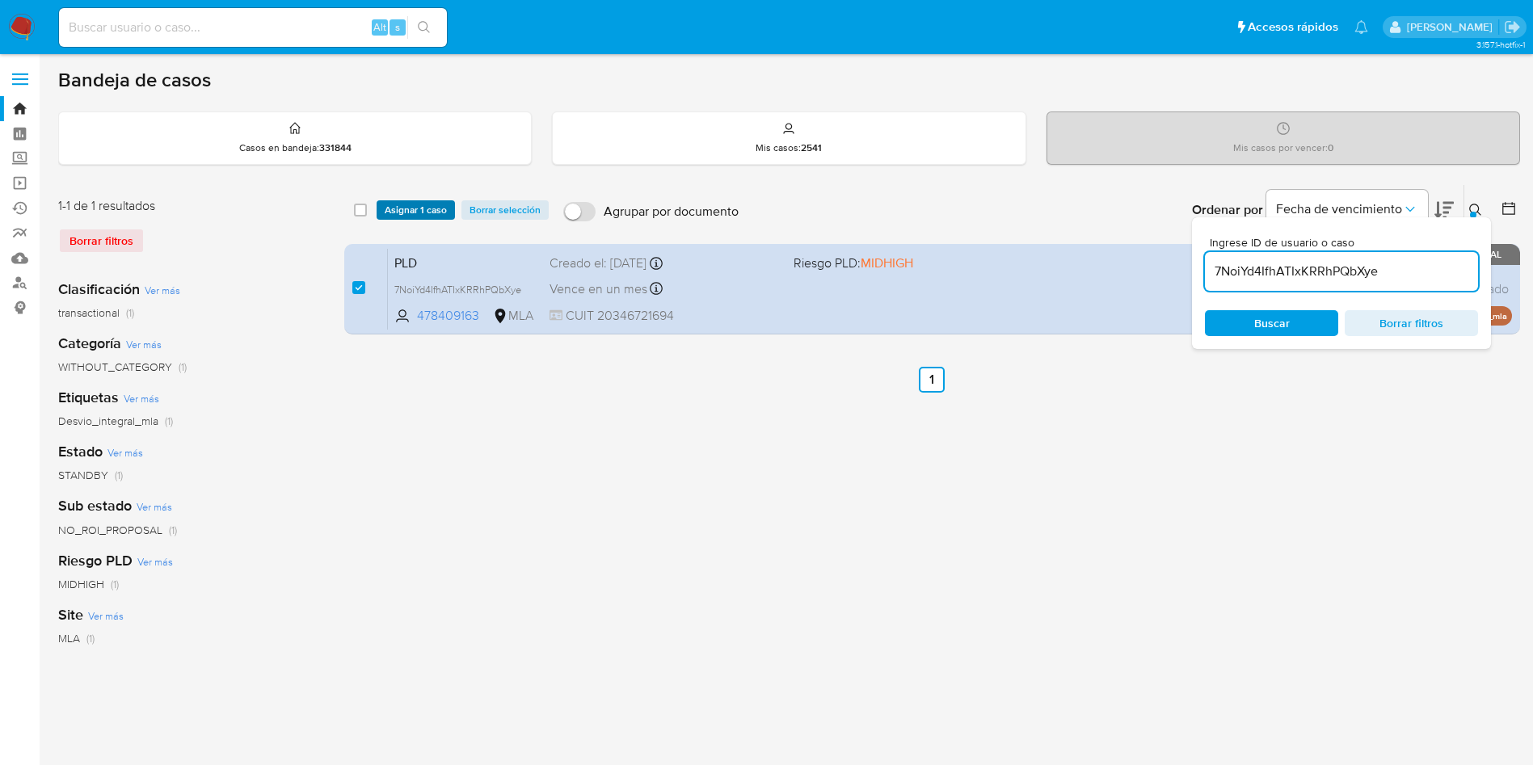
click at [392, 204] on span "Asignar 1 caso" at bounding box center [416, 210] width 62 height 16
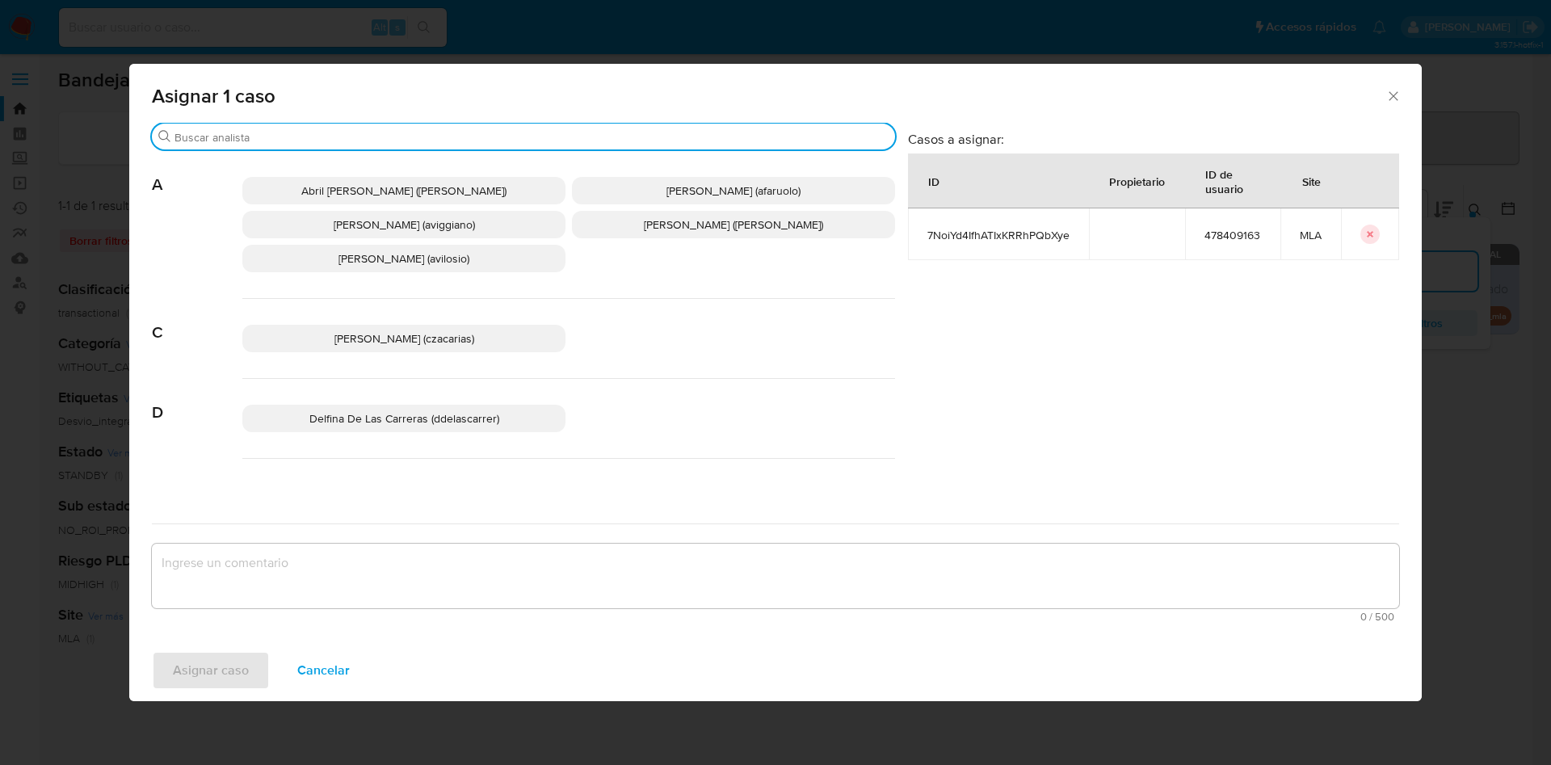
click at [322, 130] on input "Buscar" at bounding box center [532, 137] width 714 height 15
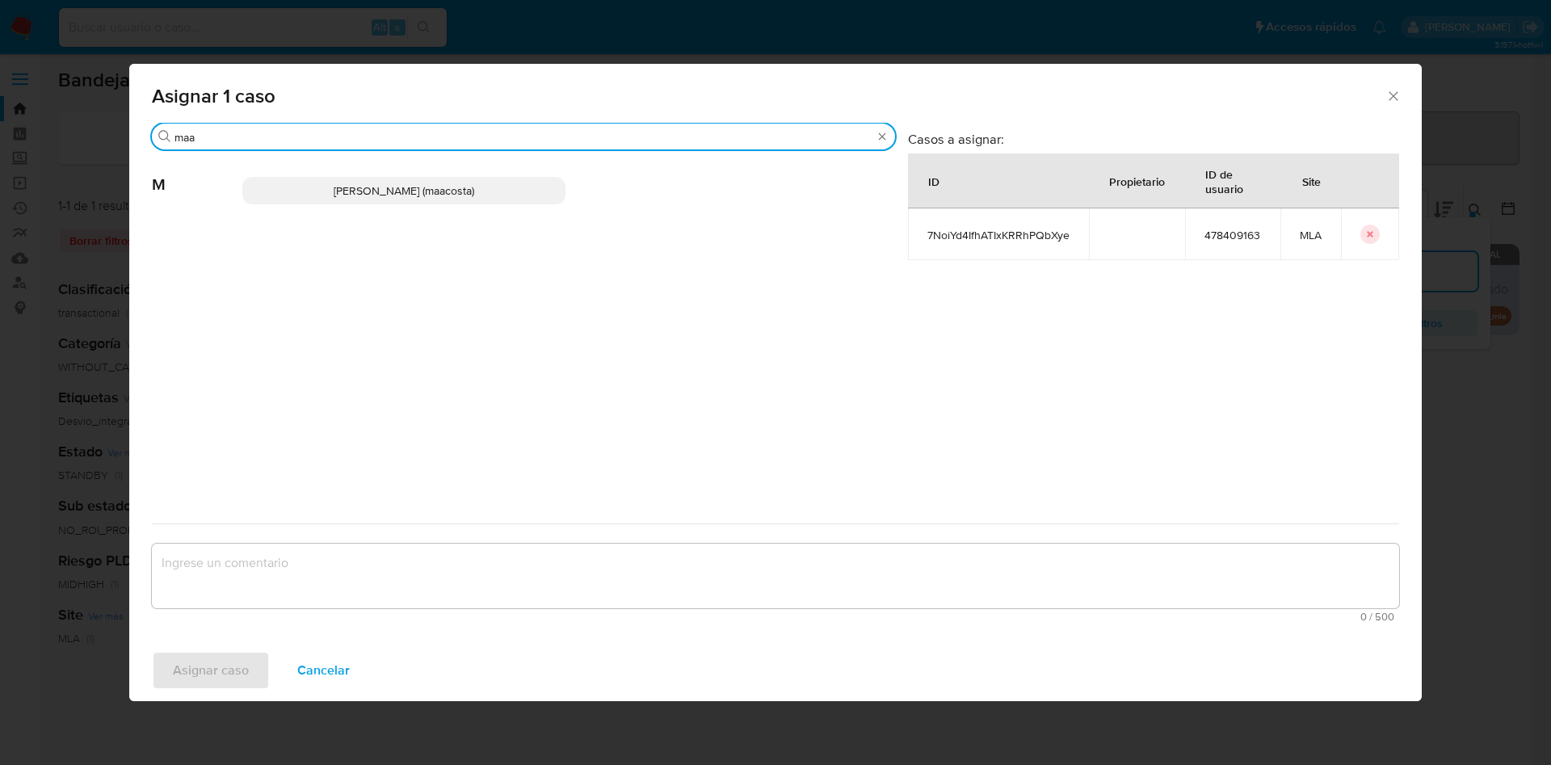
type input "maa"
click at [357, 198] on span "Maria Sol Acosta Aguero (maacosta)" at bounding box center [404, 191] width 141 height 16
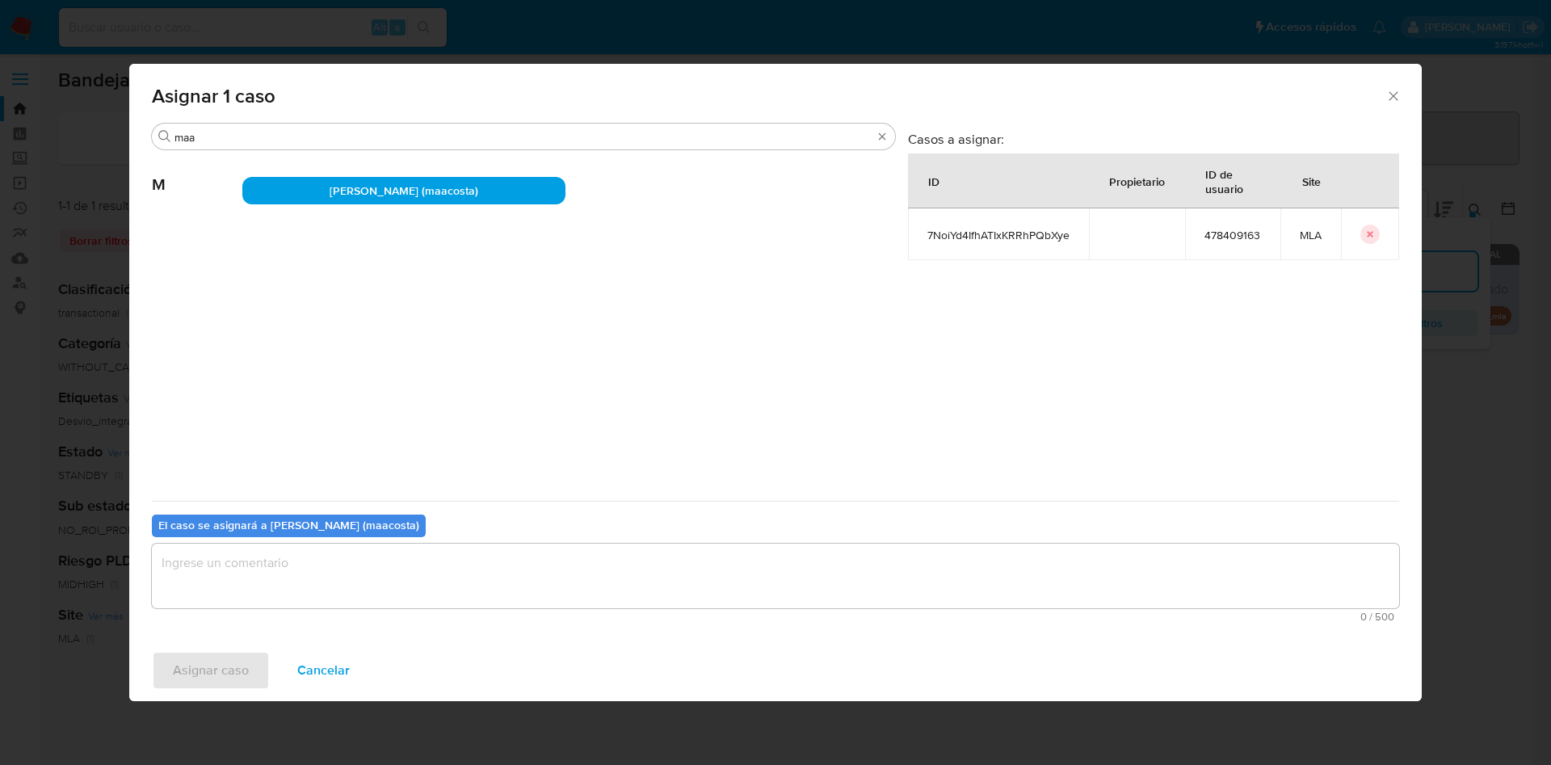
click at [292, 585] on textarea "assign-modal" at bounding box center [776, 576] width 1248 height 65
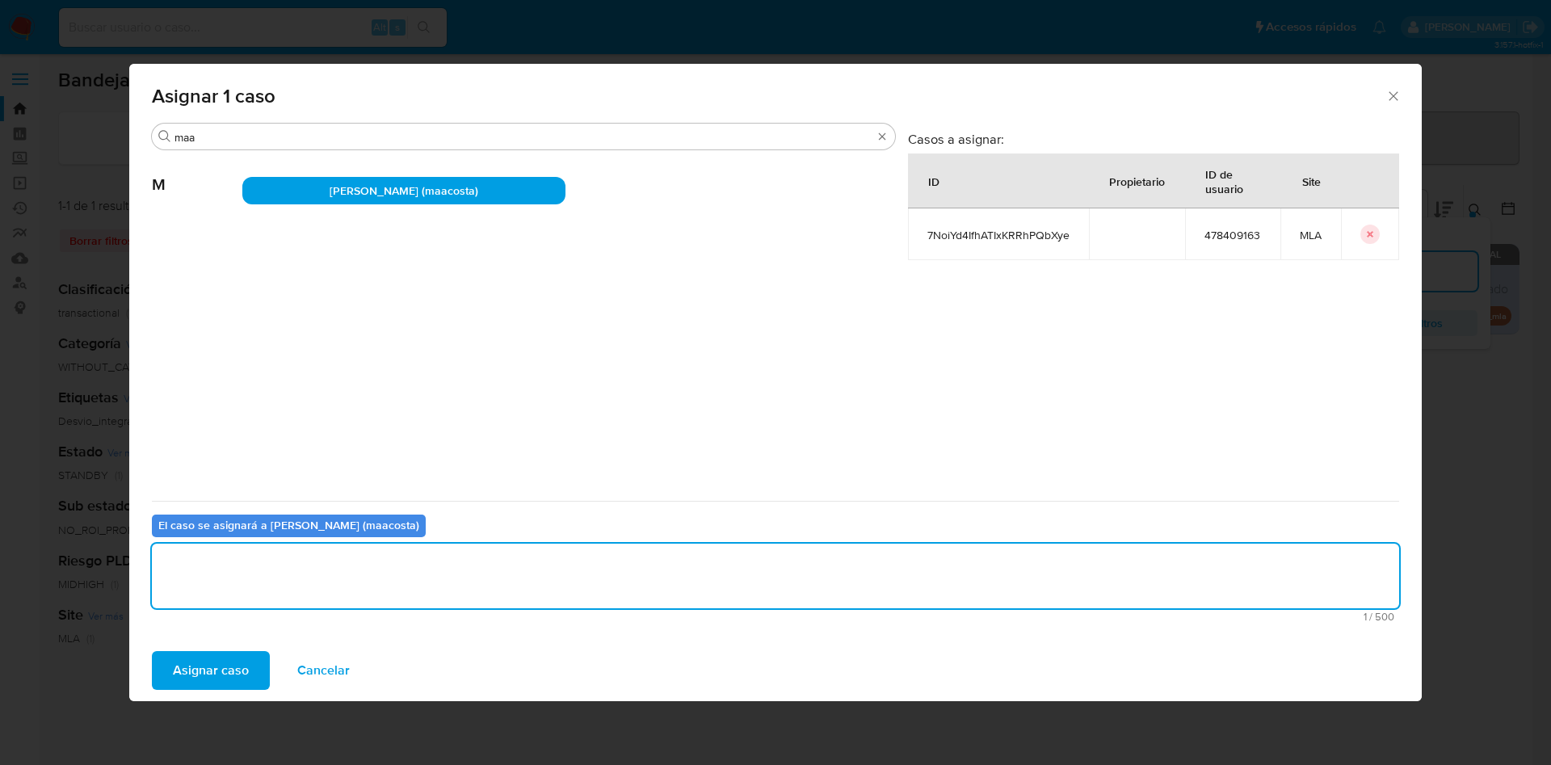
click at [234, 670] on span "Asignar caso" at bounding box center [211, 671] width 76 height 36
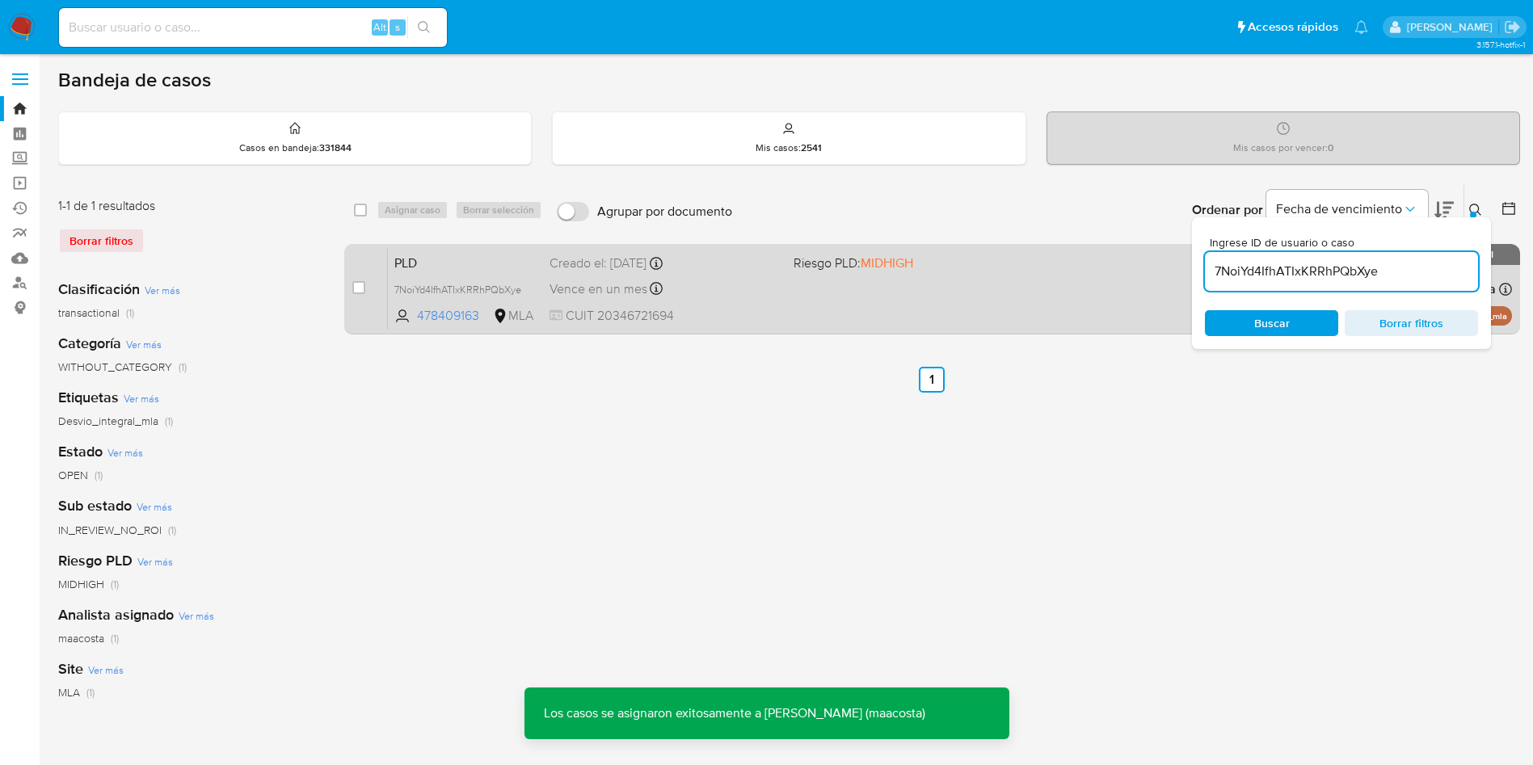
click at [674, 305] on div "PLD 7NoiYd4IfhATIxKRRhPQbXye 478409163 MLA Riesgo PLD: MIDHIGH Creado el: 12/07…" at bounding box center [950, 289] width 1124 height 82
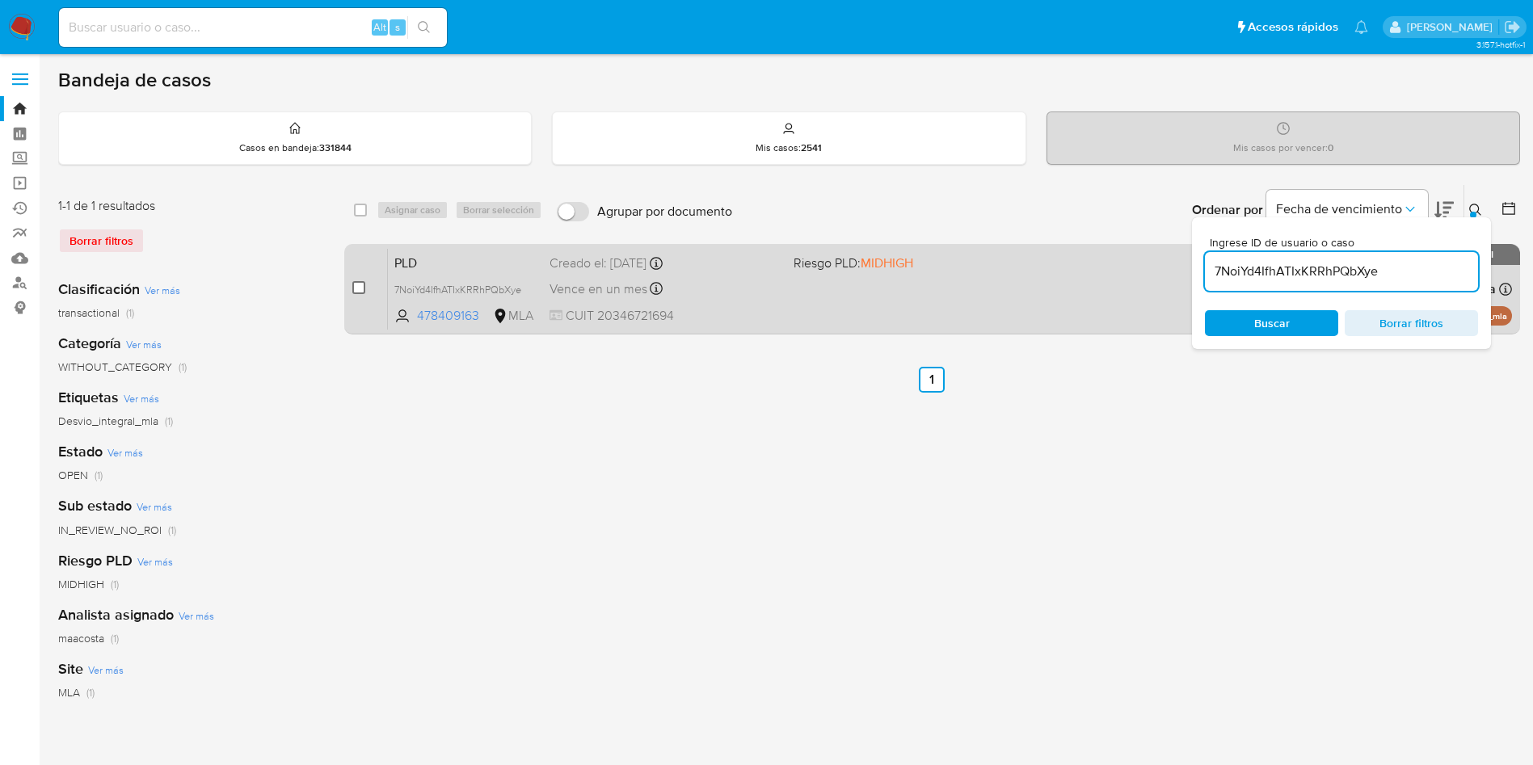
click at [360, 287] on input "checkbox" at bounding box center [358, 287] width 13 height 13
checkbox input "true"
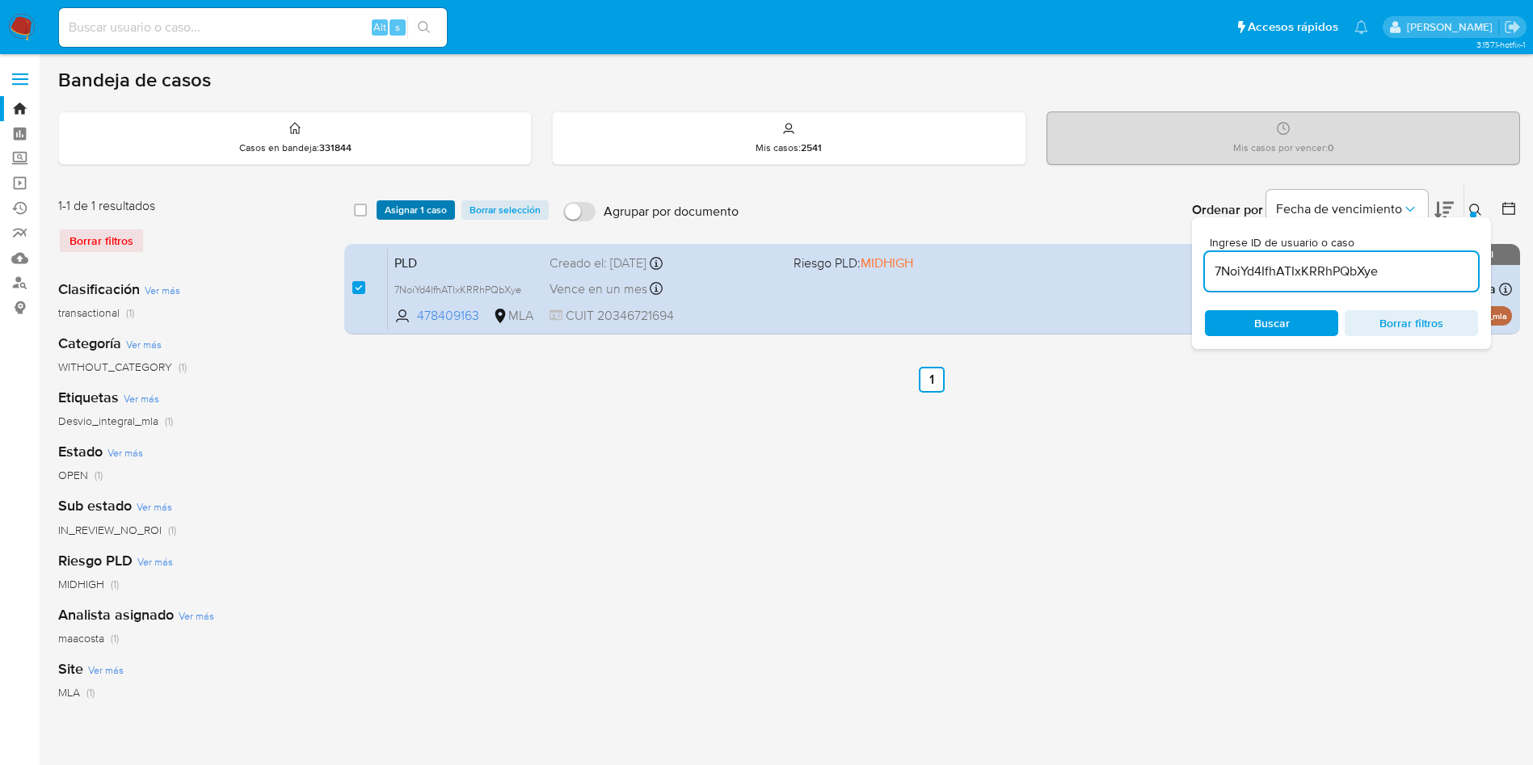
click at [412, 203] on span "Asignar 1 caso" at bounding box center [416, 210] width 62 height 16
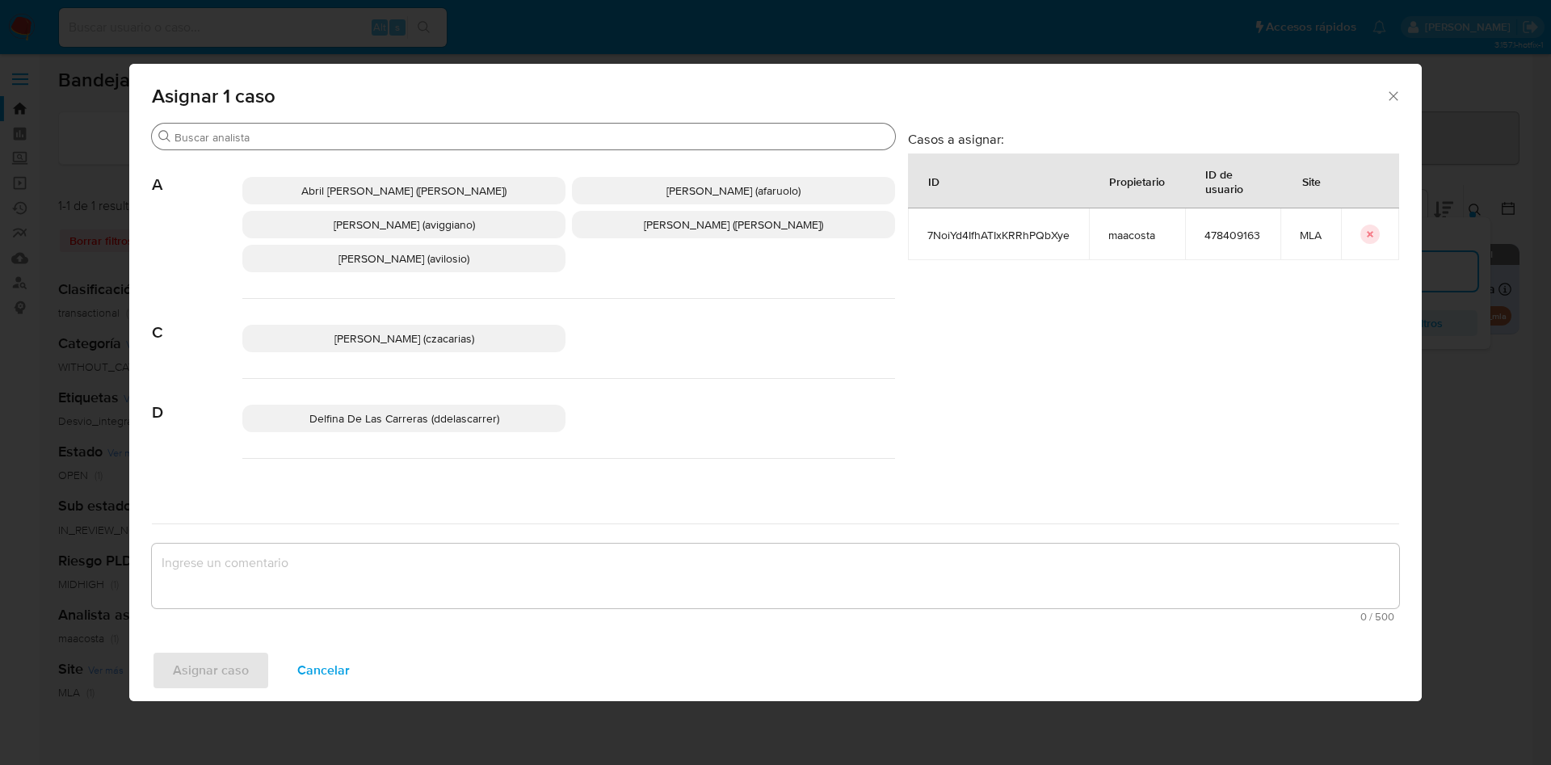
click at [312, 137] on input "Buscar" at bounding box center [532, 137] width 714 height 15
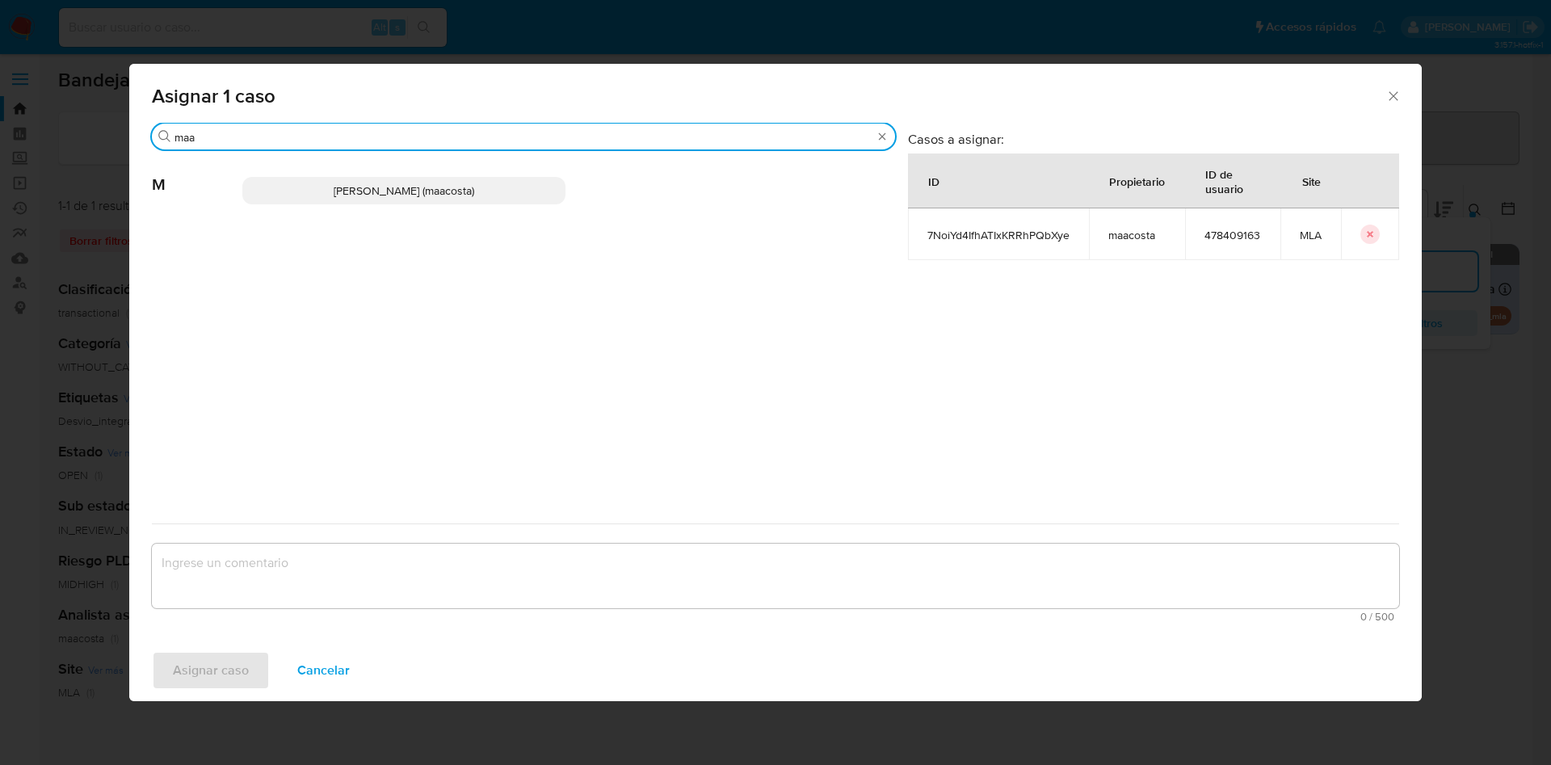
type input "maa"
click at [300, 187] on p "Maria Sol Acosta Aguero (maacosta)" at bounding box center [403, 190] width 323 height 27
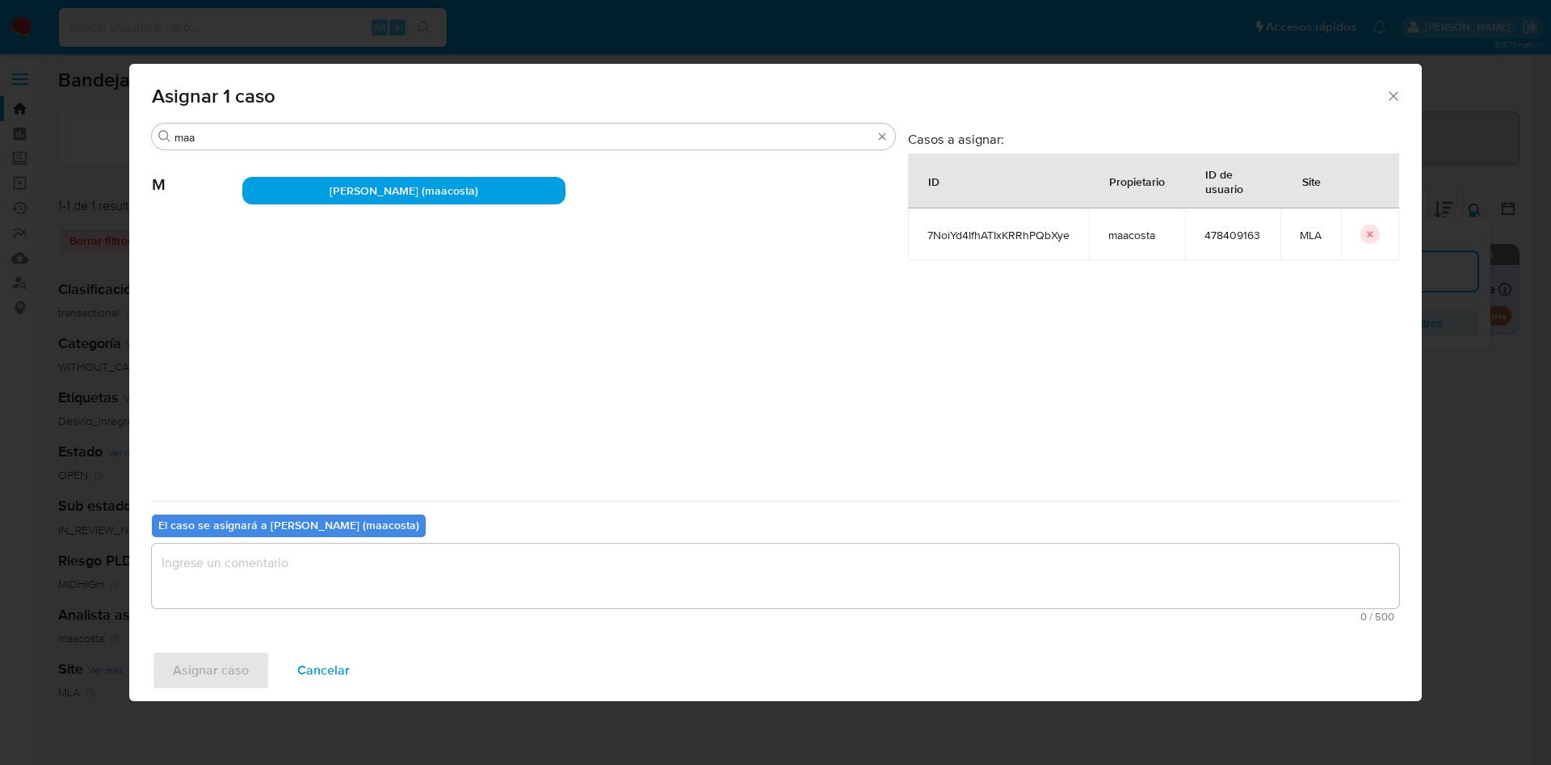
click at [255, 574] on textarea "assign-modal" at bounding box center [776, 576] width 1248 height 65
click at [213, 678] on span "Asignar caso" at bounding box center [211, 671] width 76 height 36
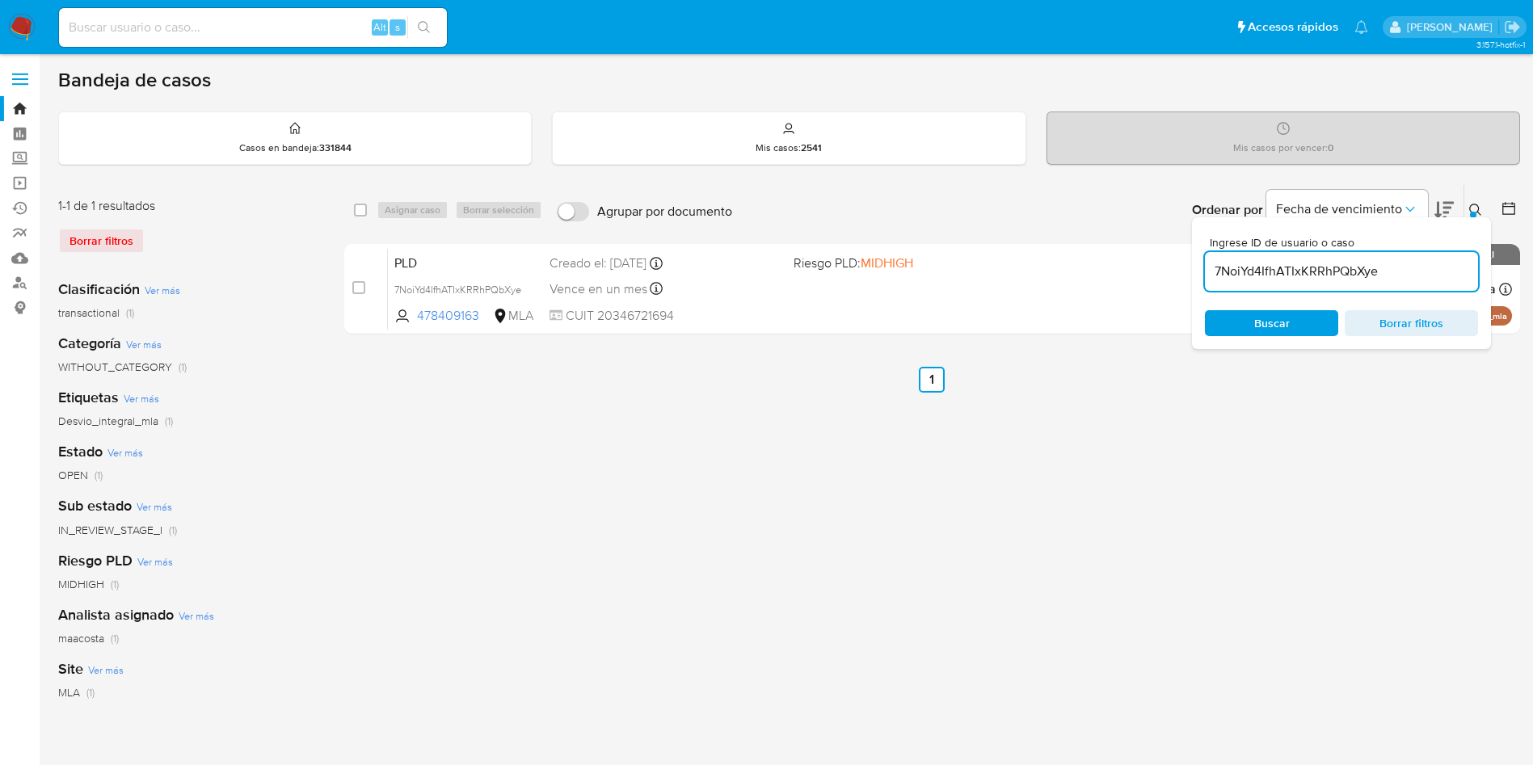
click at [1421, 280] on input "7NoiYd4IfhATIxKRRhPQbXye" at bounding box center [1341, 271] width 273 height 21
paste input "thiCV4hIrZUuumecSbqwKj3x"
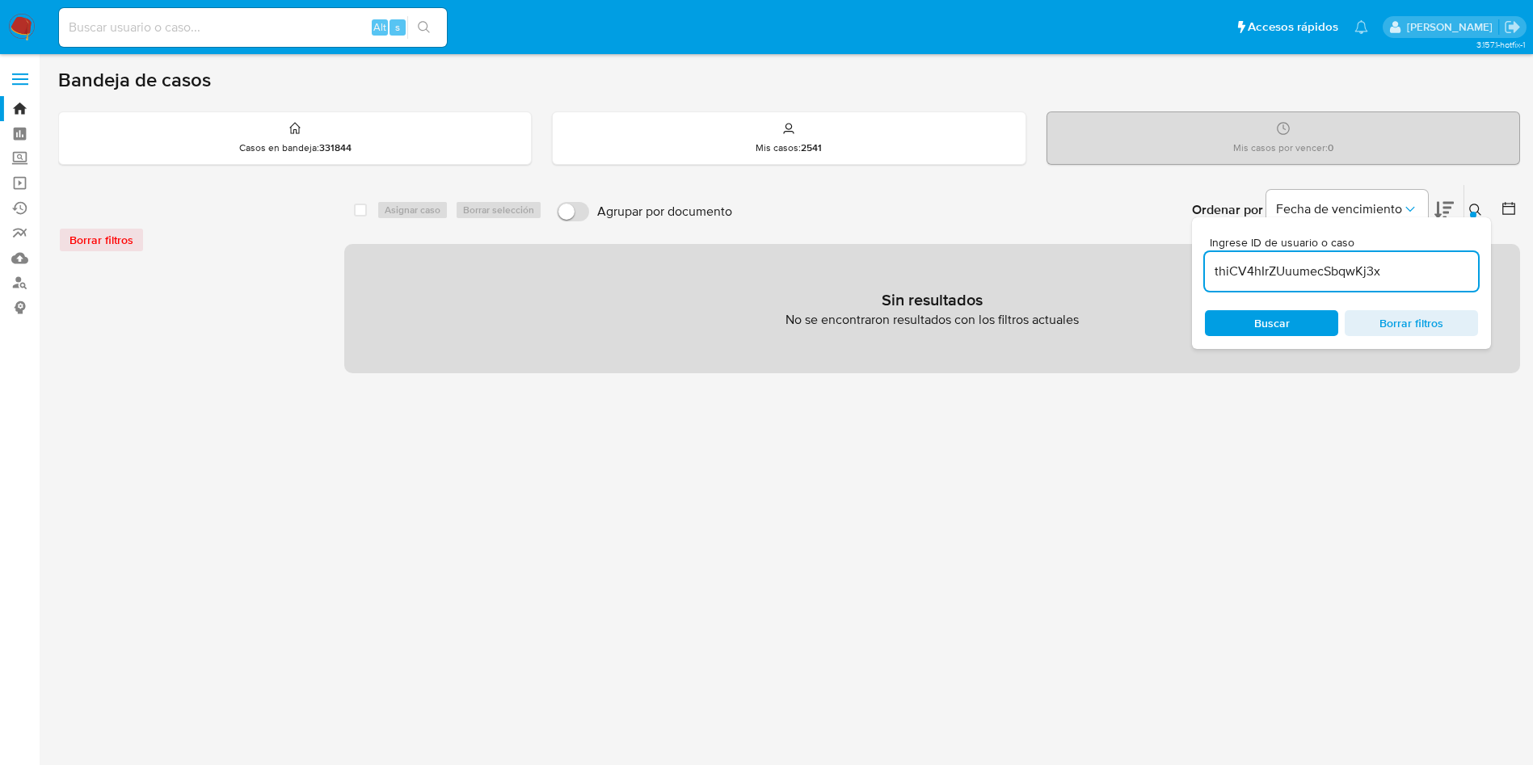
click at [1387, 272] on input "thiCV4hIrZUuumecSbqwKj3x" at bounding box center [1341, 271] width 273 height 21
type input "thiCV4hIrZUuumecSbqwKj3x"
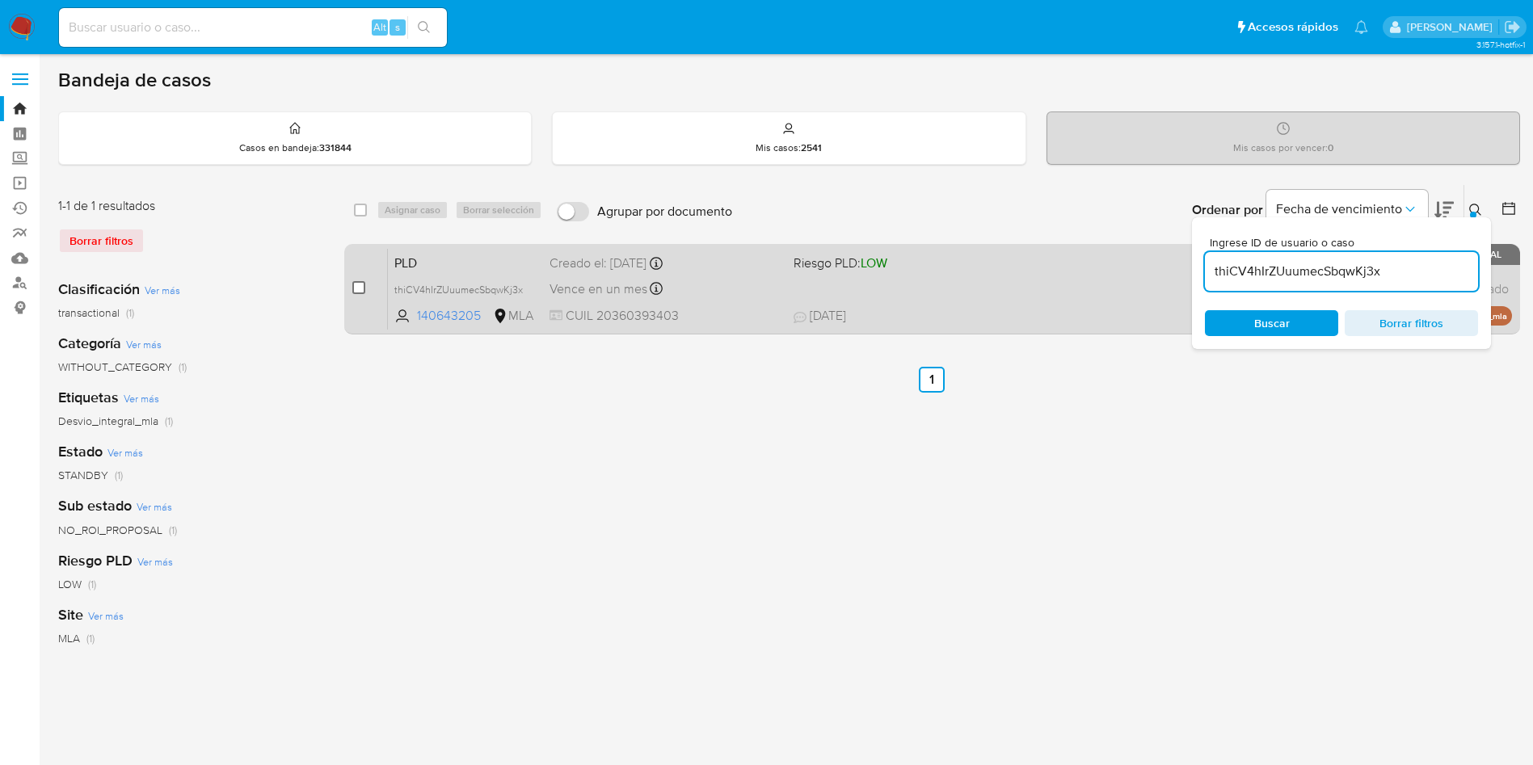
click at [358, 287] on input "checkbox" at bounding box center [358, 287] width 13 height 13
checkbox input "true"
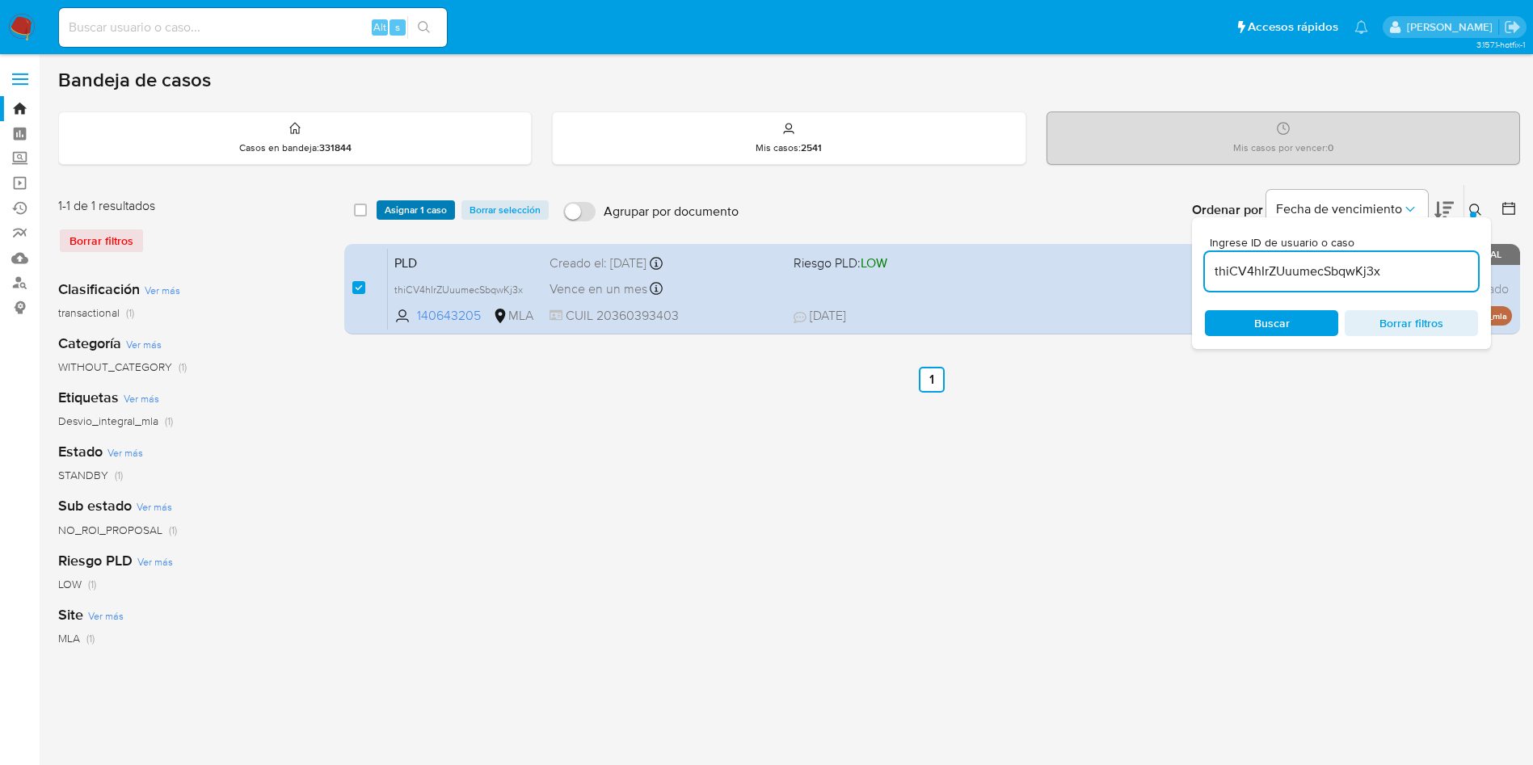
click at [408, 208] on span "Asignar 1 caso" at bounding box center [416, 210] width 62 height 16
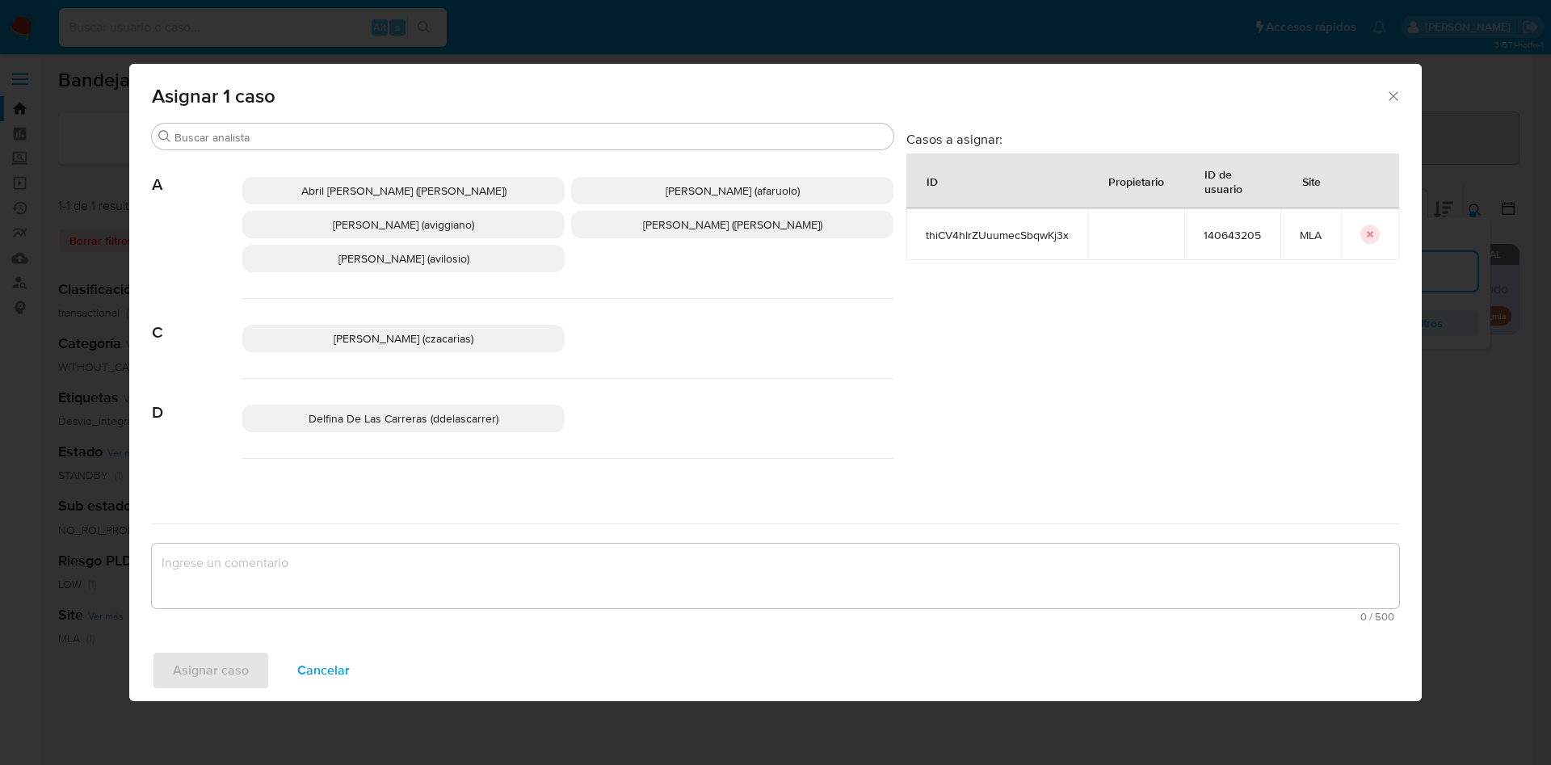
click at [343, 120] on div "Asignar 1 caso" at bounding box center [775, 93] width 1293 height 59
click at [342, 133] on input "Buscar" at bounding box center [531, 137] width 713 height 15
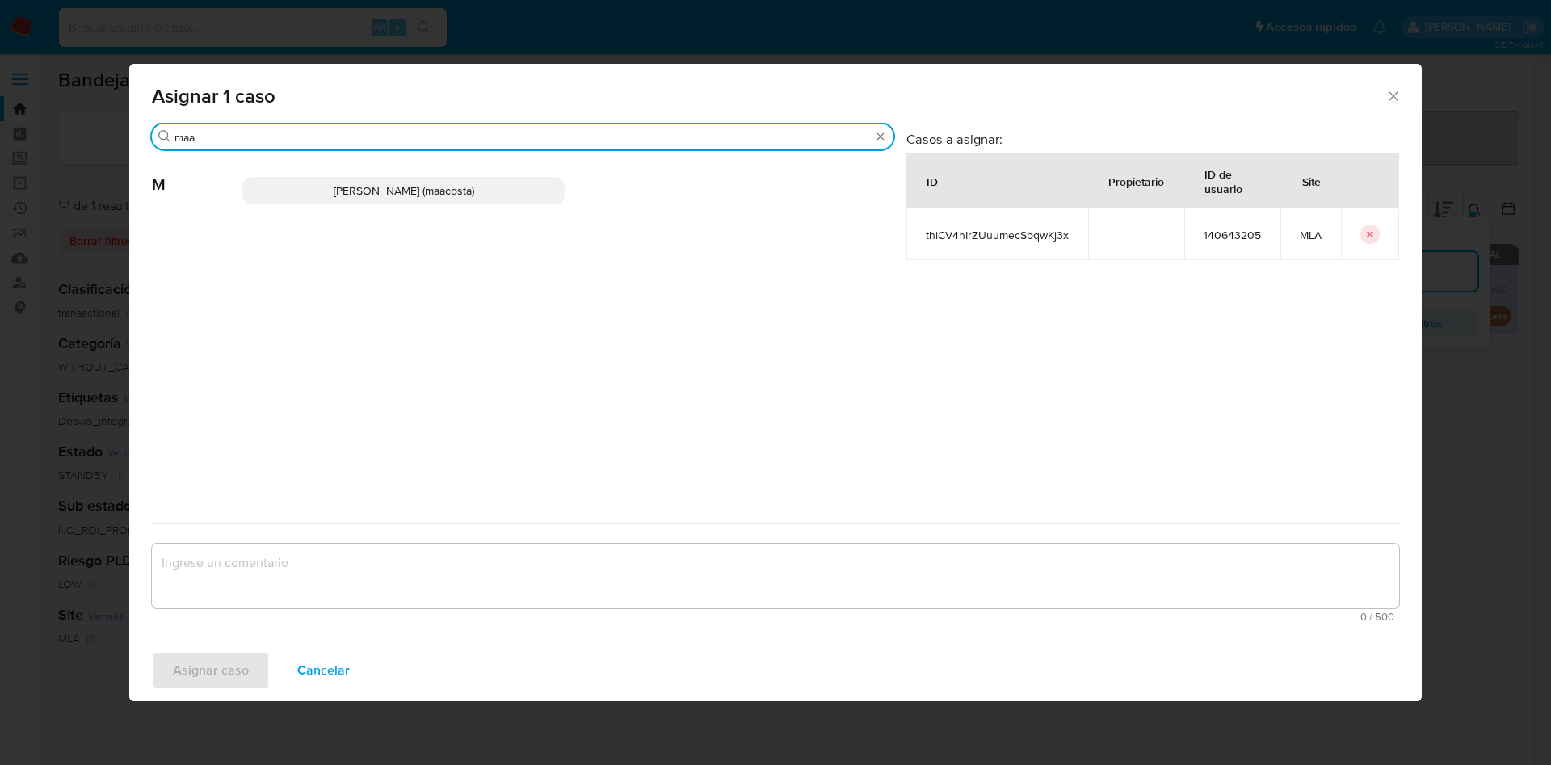
type input "maa"
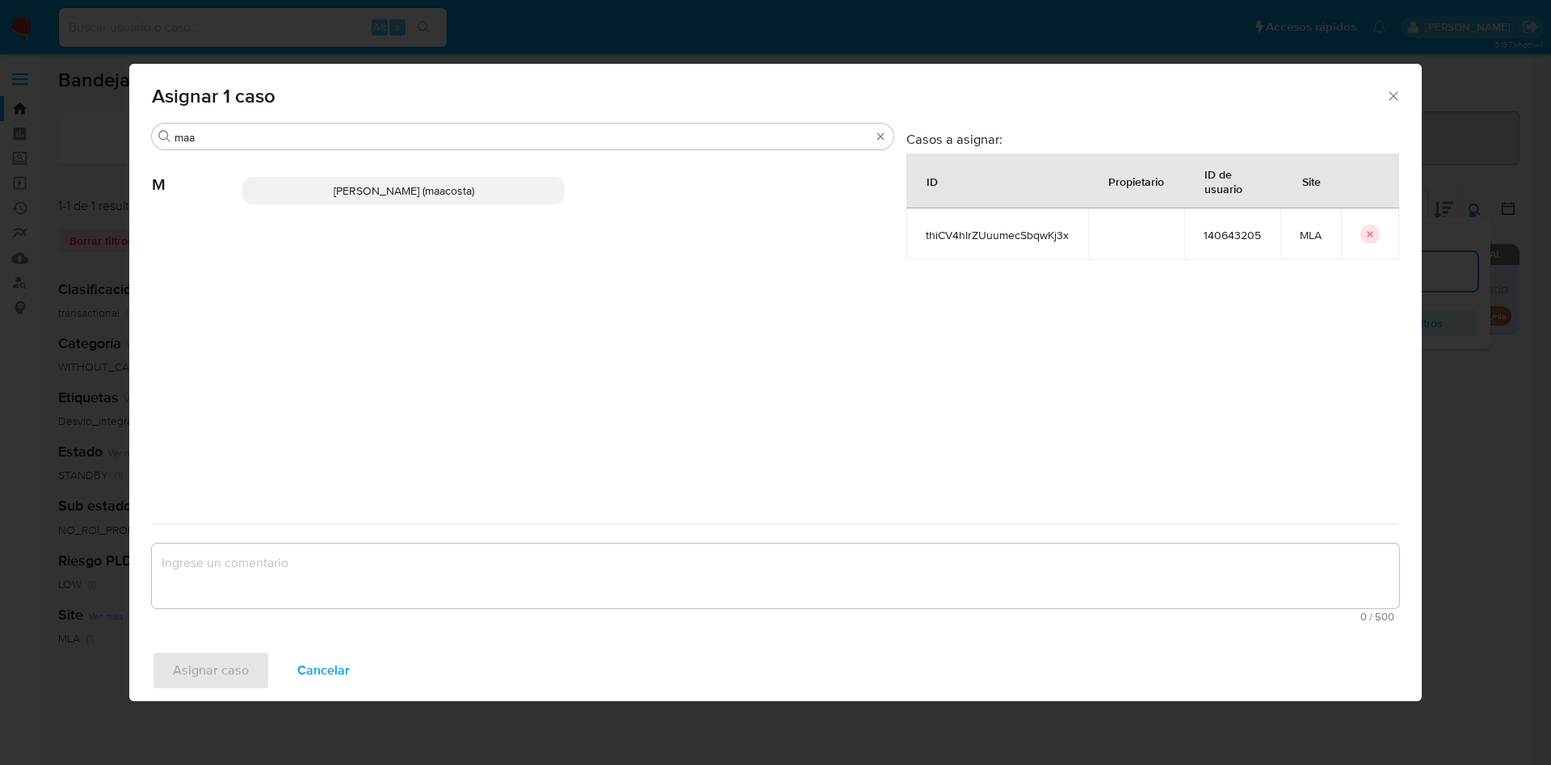
click at [347, 189] on span "Maria Sol Acosta Aguero (maacosta)" at bounding box center [404, 191] width 141 height 16
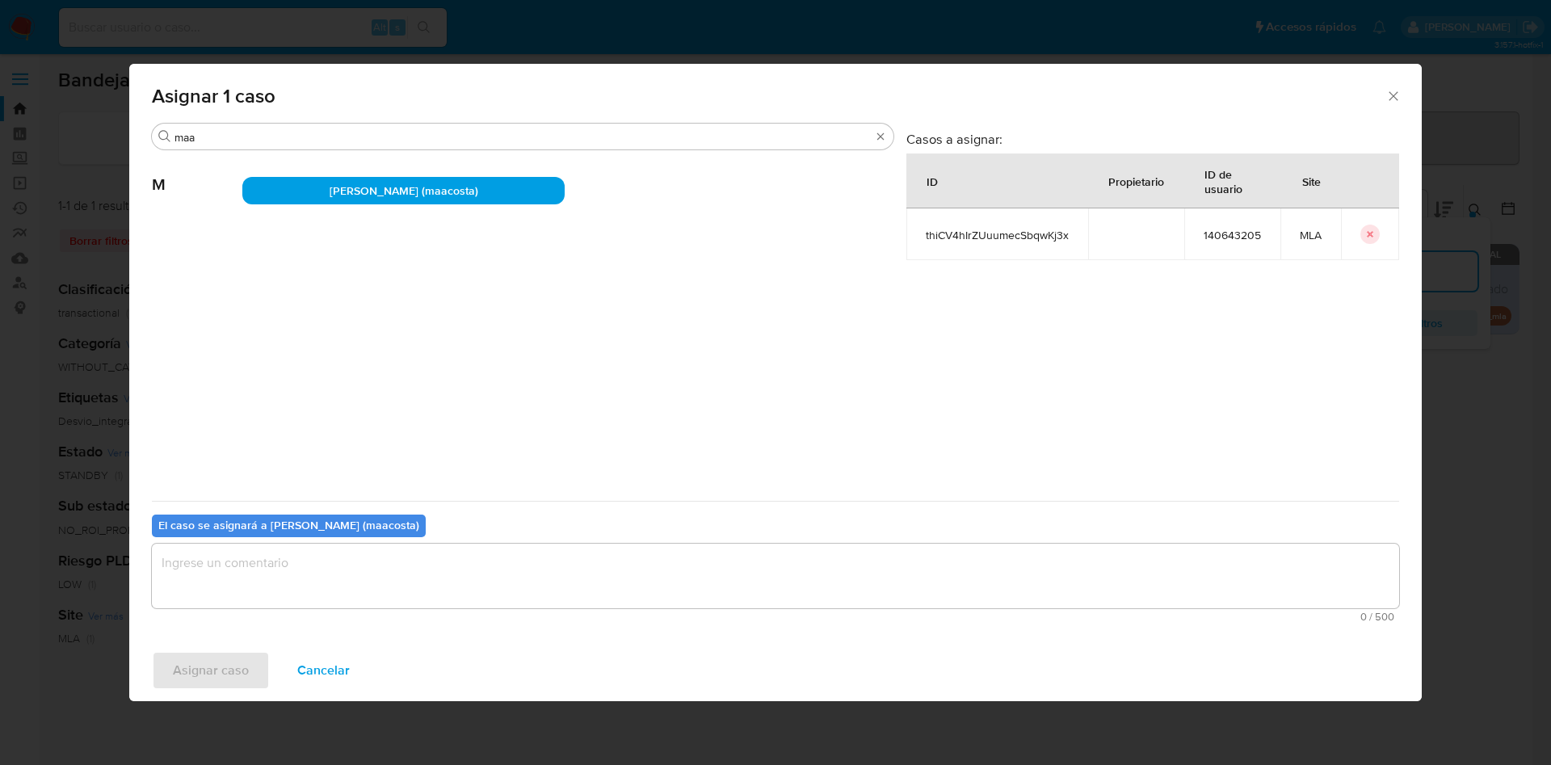
click at [222, 583] on textarea "assign-modal" at bounding box center [776, 576] width 1248 height 65
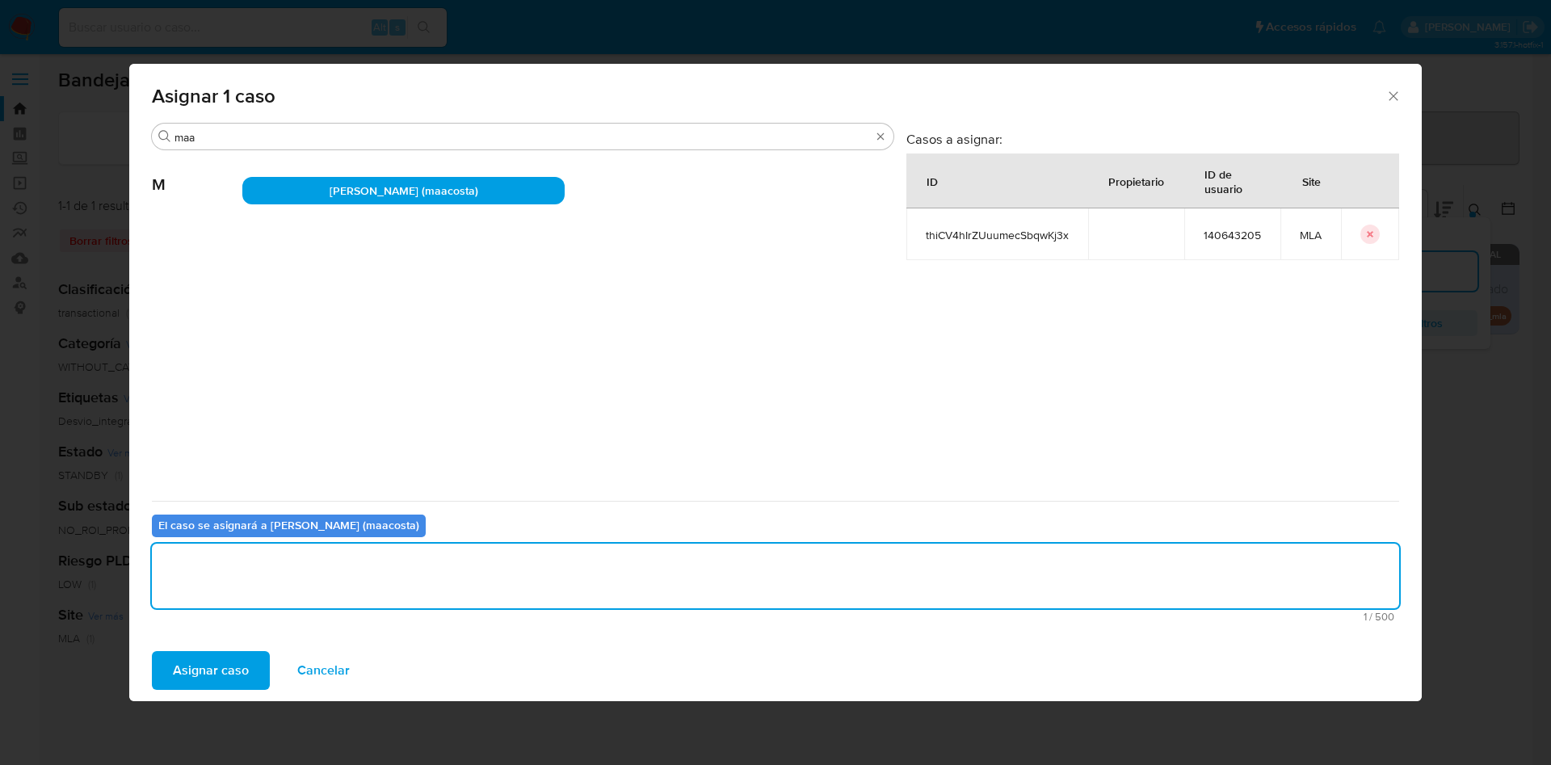
click at [221, 670] on span "Asignar caso" at bounding box center [211, 671] width 76 height 36
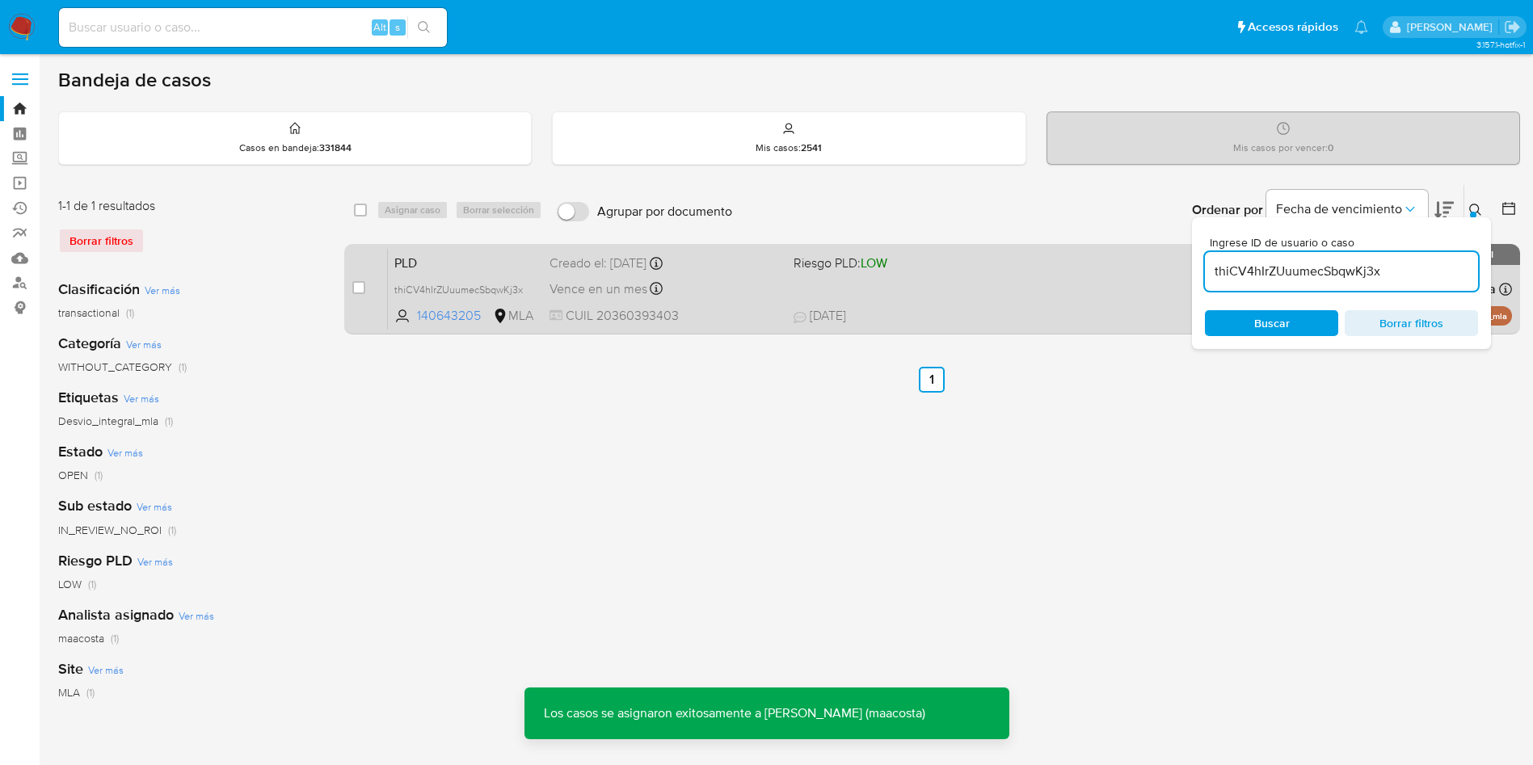
click at [608, 263] on div "Creado el: 12/07/2025 Creado el: 12/07/2025 03:28:59" at bounding box center [664, 264] width 231 height 18
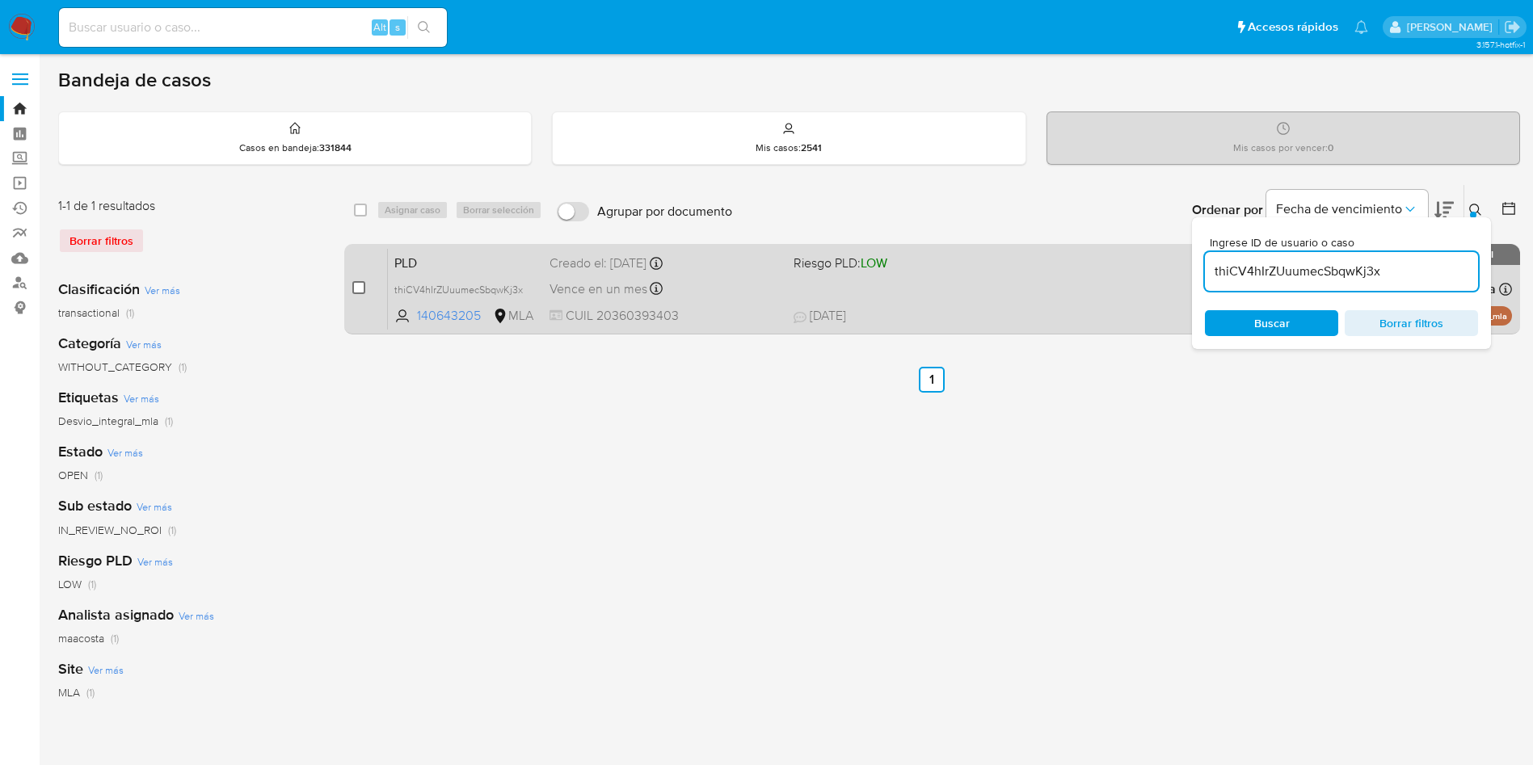
click at [357, 284] on input "checkbox" at bounding box center [358, 287] width 13 height 13
checkbox input "true"
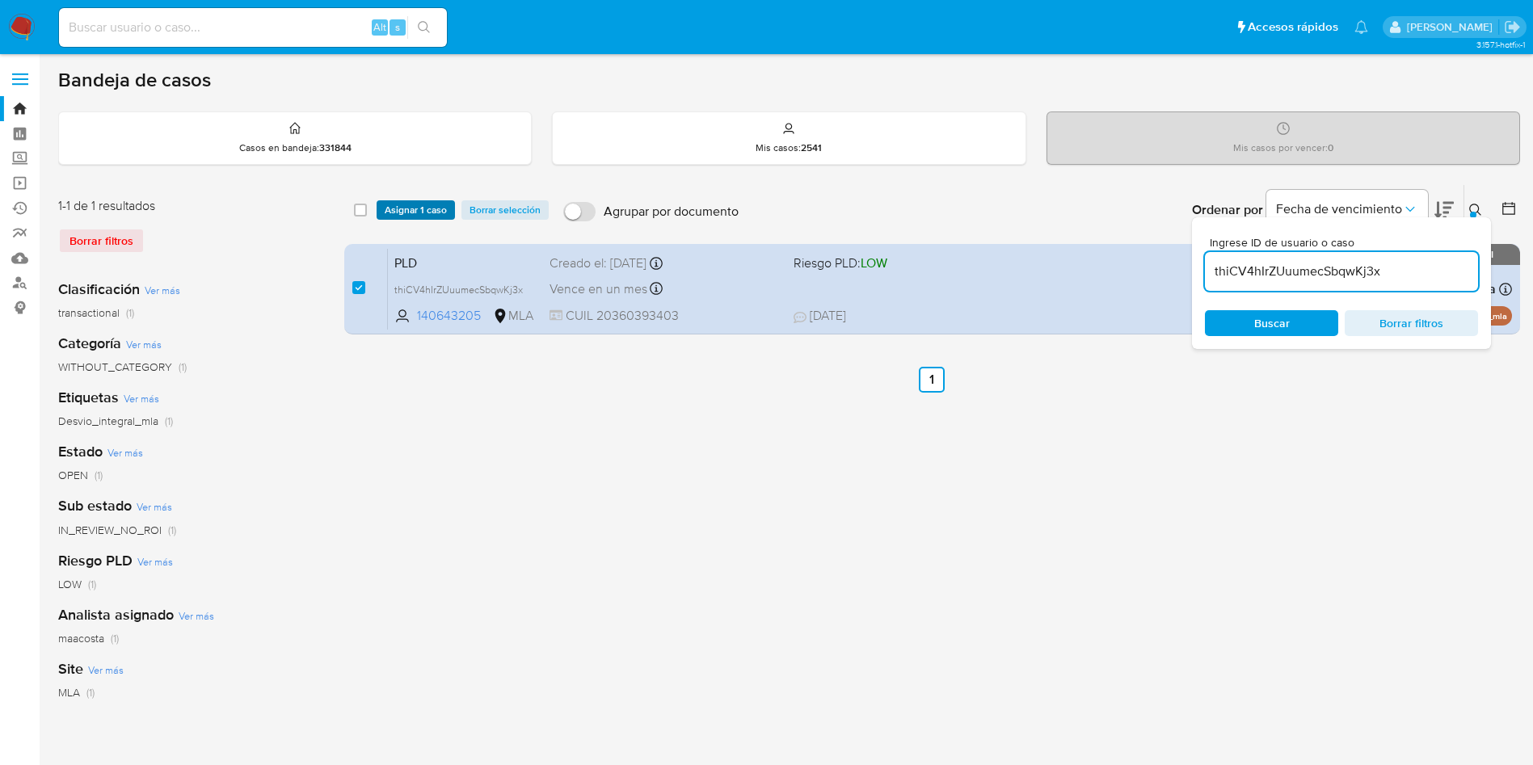
click at [392, 218] on span "Asignar 1 caso" at bounding box center [416, 210] width 62 height 16
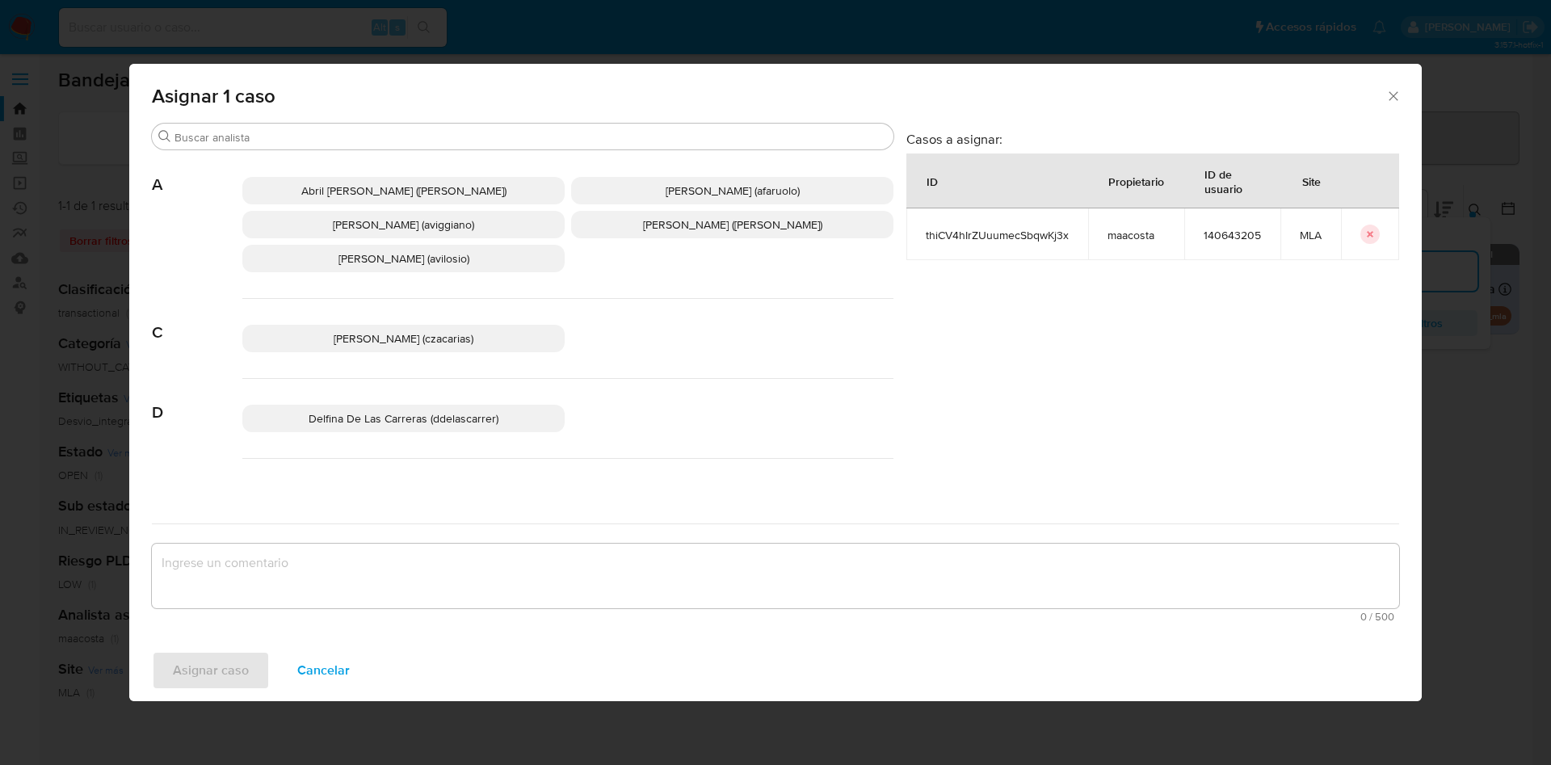
click at [372, 135] on input "Buscar" at bounding box center [531, 137] width 713 height 15
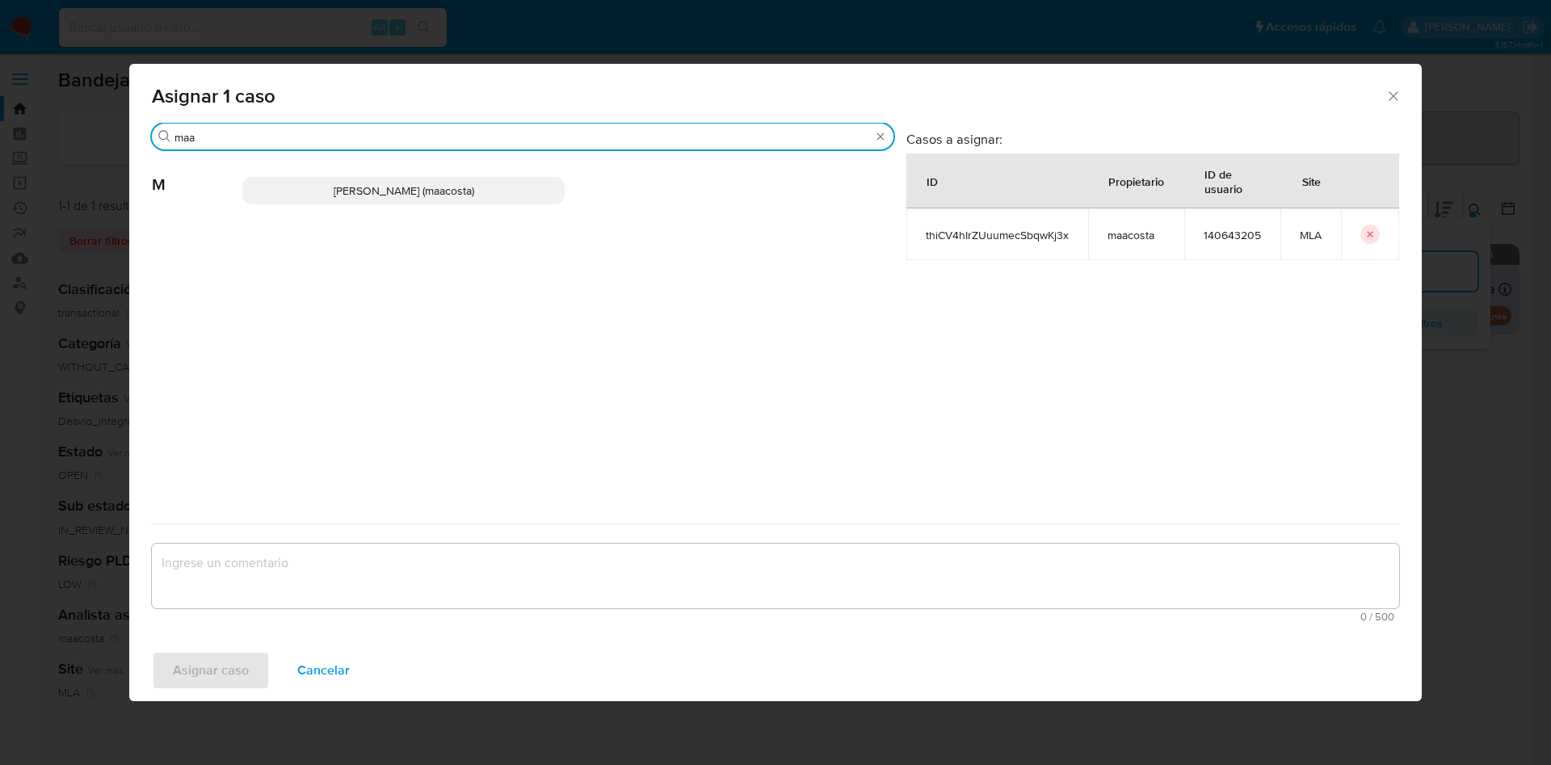
type input "maa"
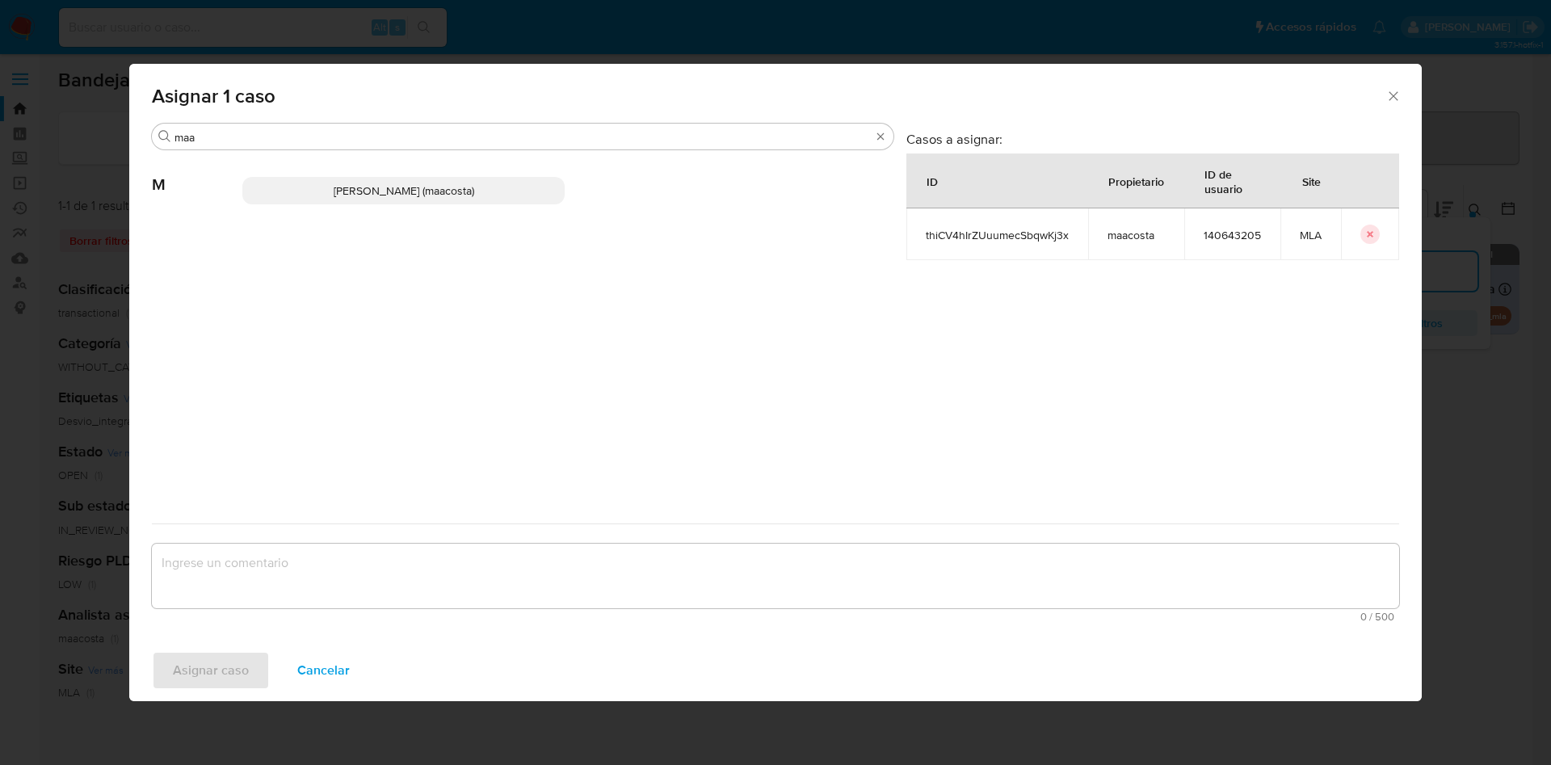
click at [355, 204] on div "Maria Sol Acosta Aguero (maacosta)" at bounding box center [567, 190] width 651 height 79
click at [355, 190] on span "Maria Sol Acosta Aguero (maacosta)" at bounding box center [404, 191] width 141 height 16
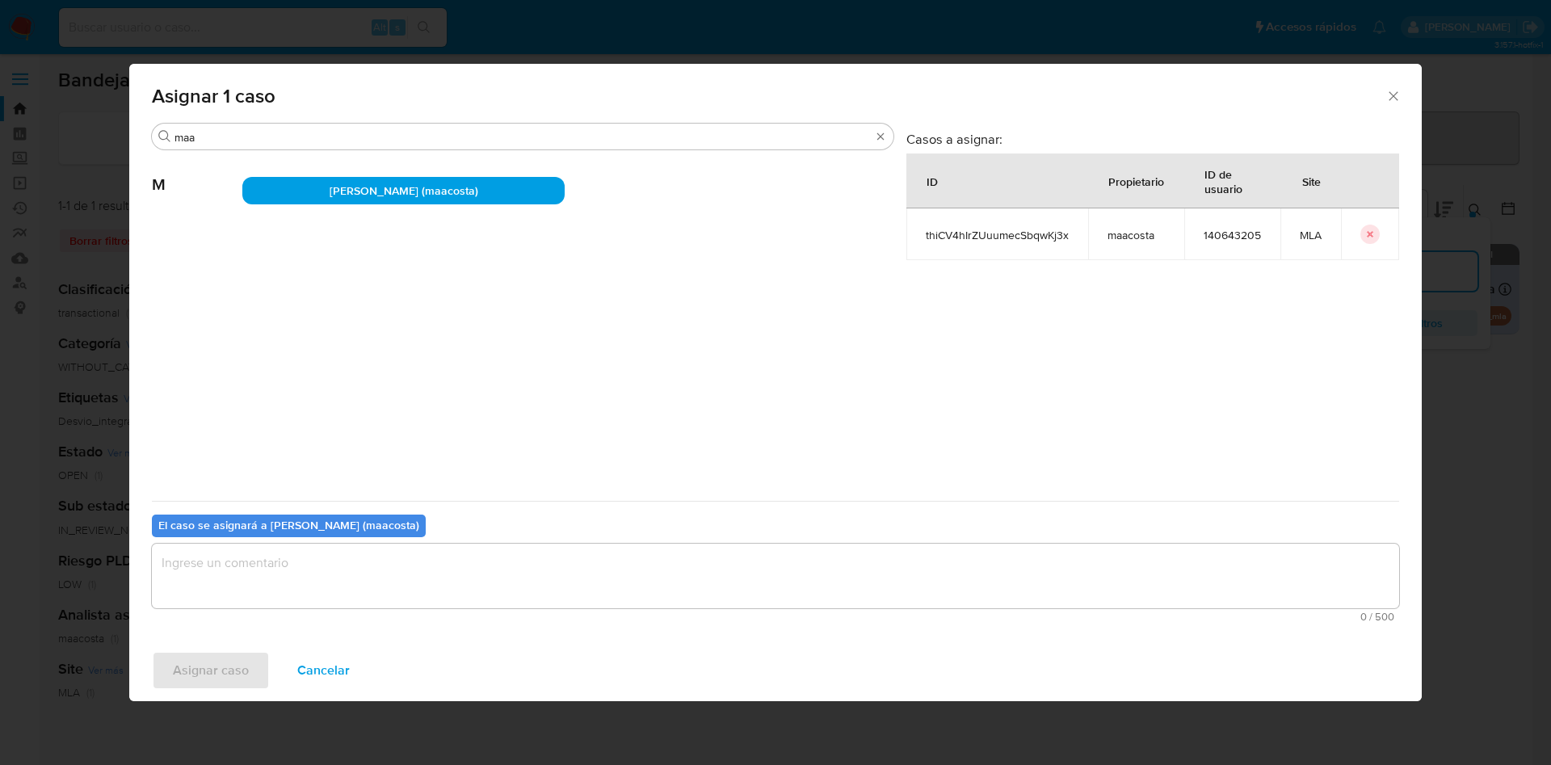
click at [292, 586] on textarea "assign-modal" at bounding box center [776, 576] width 1248 height 65
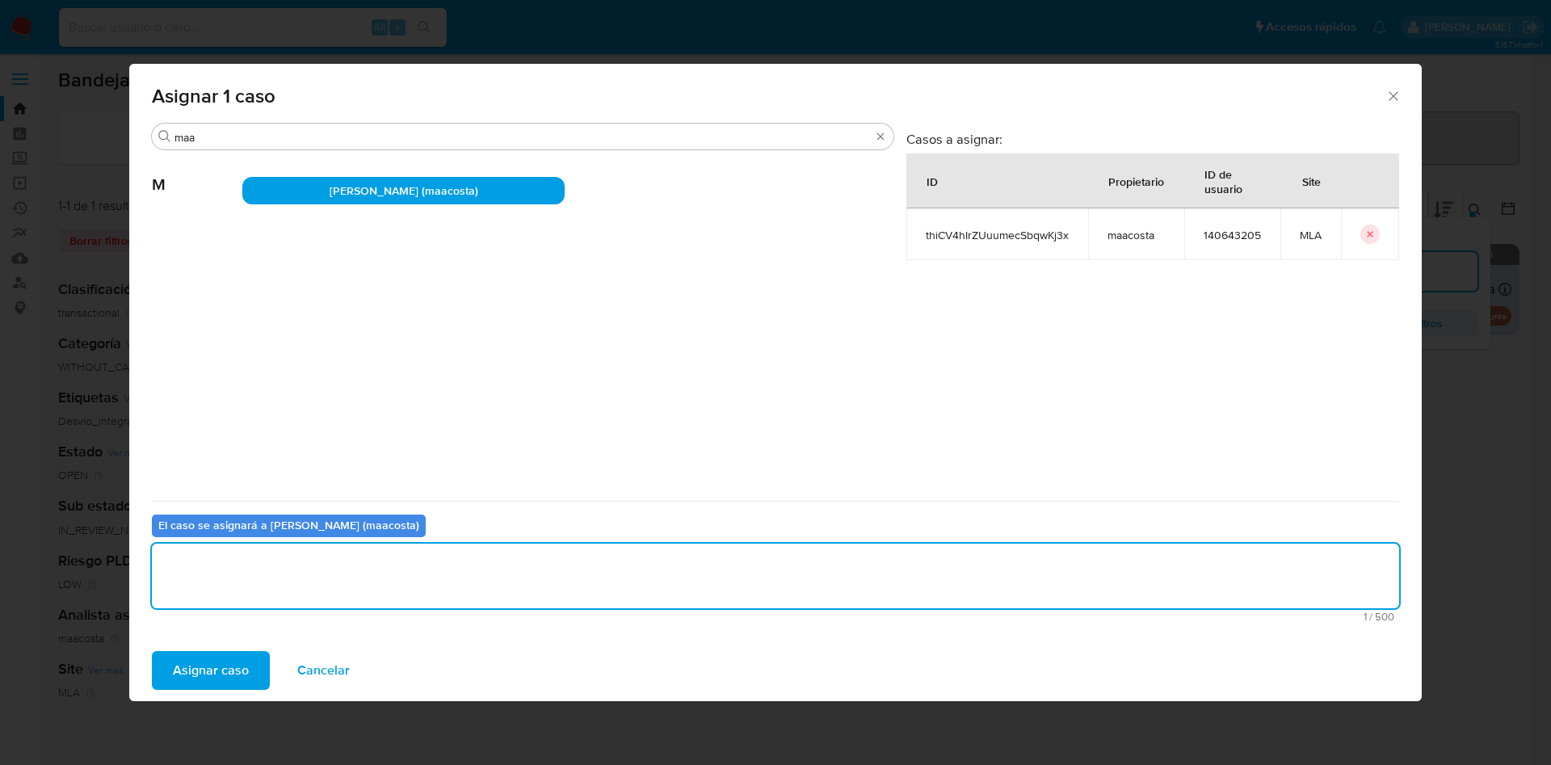
click at [228, 662] on span "Asignar caso" at bounding box center [211, 671] width 76 height 36
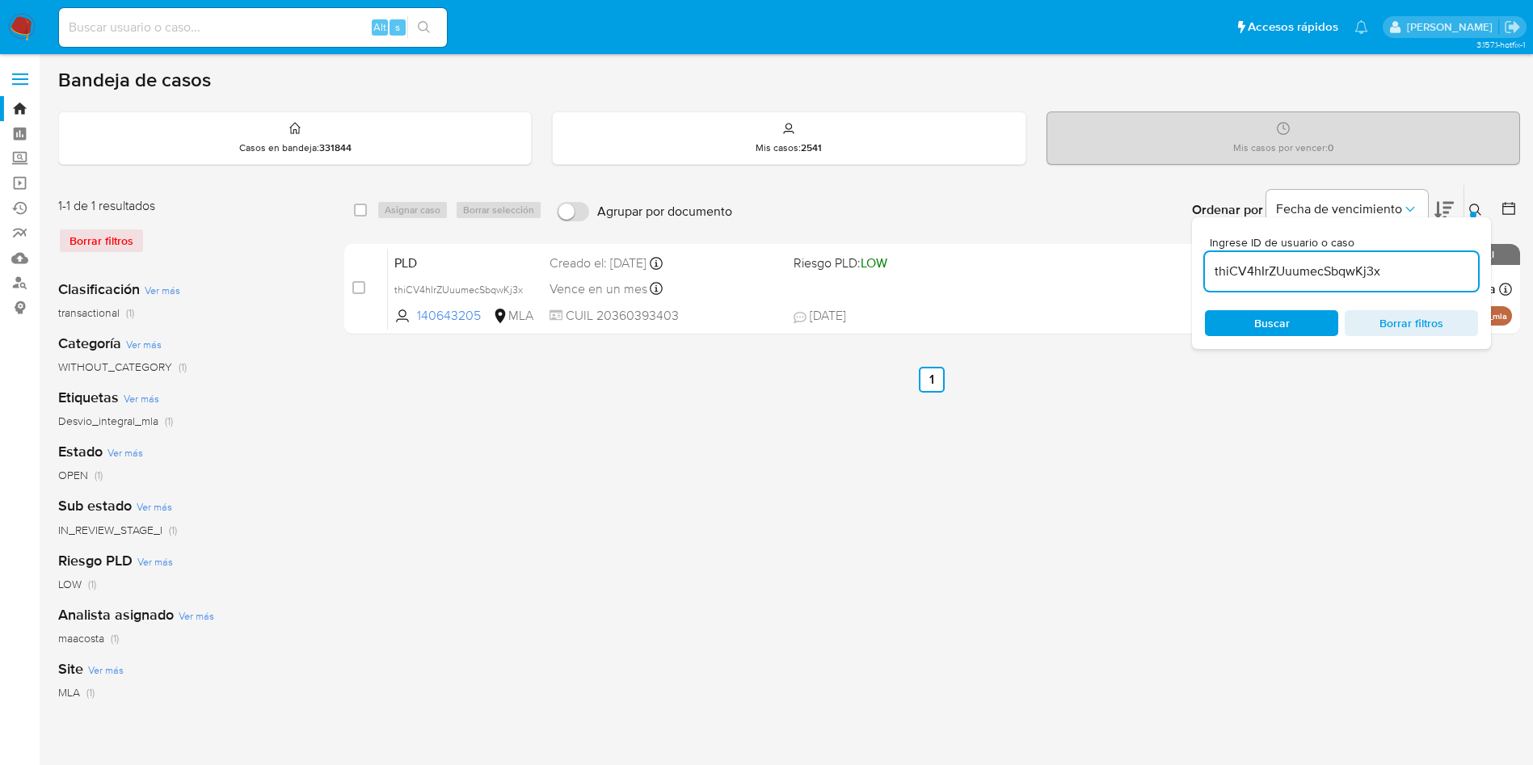
click at [1440, 272] on input "thiCV4hIrZUuumecSbqwKj3x" at bounding box center [1341, 271] width 273 height 21
paste input "mmQxRzBBaeyb7iQsbc1RogEf"
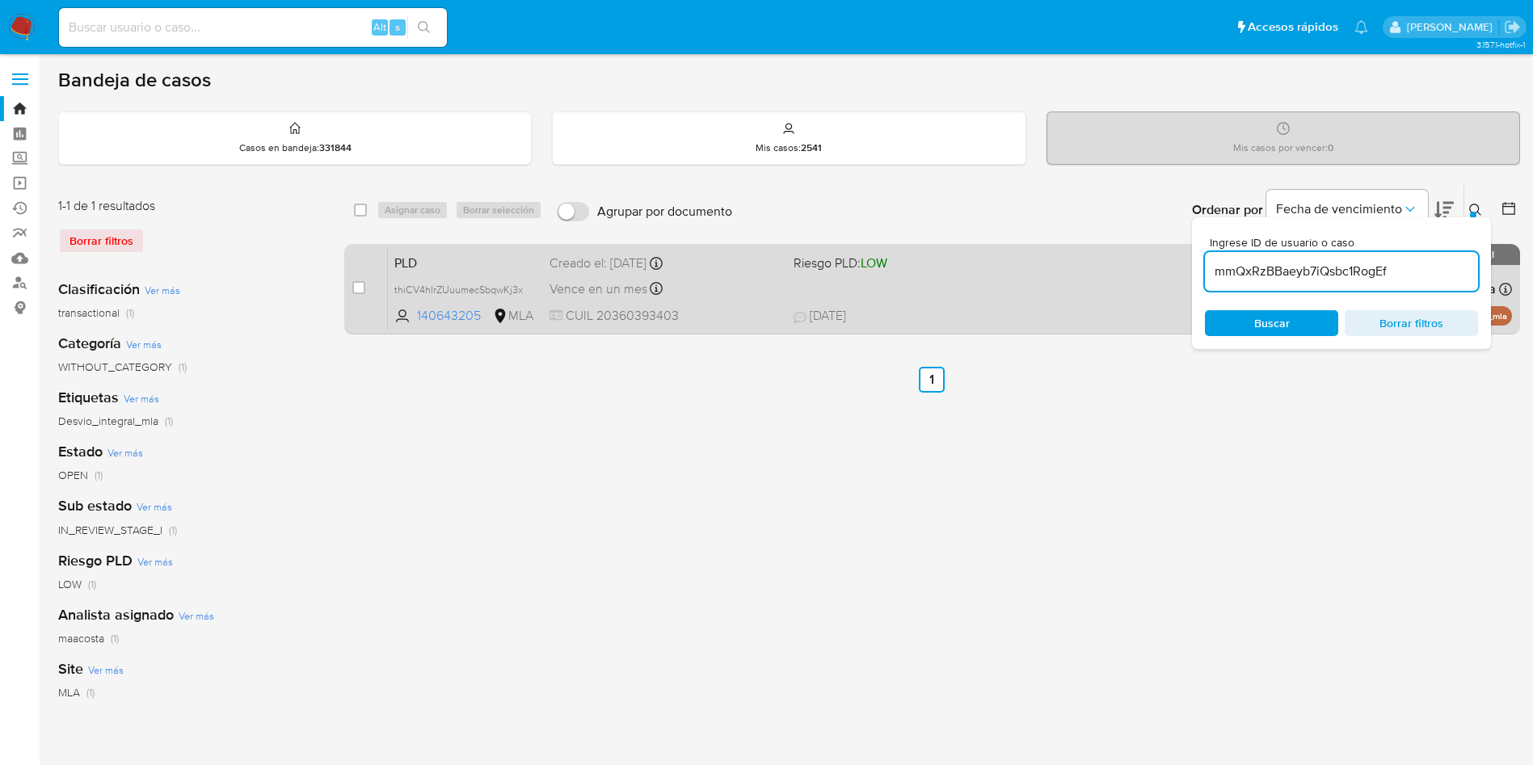
type input "mmQxRzBBaeyb7iQsbc1RogEf"
click at [357, 293] on input "checkbox" at bounding box center [358, 287] width 13 height 13
checkbox input "true"
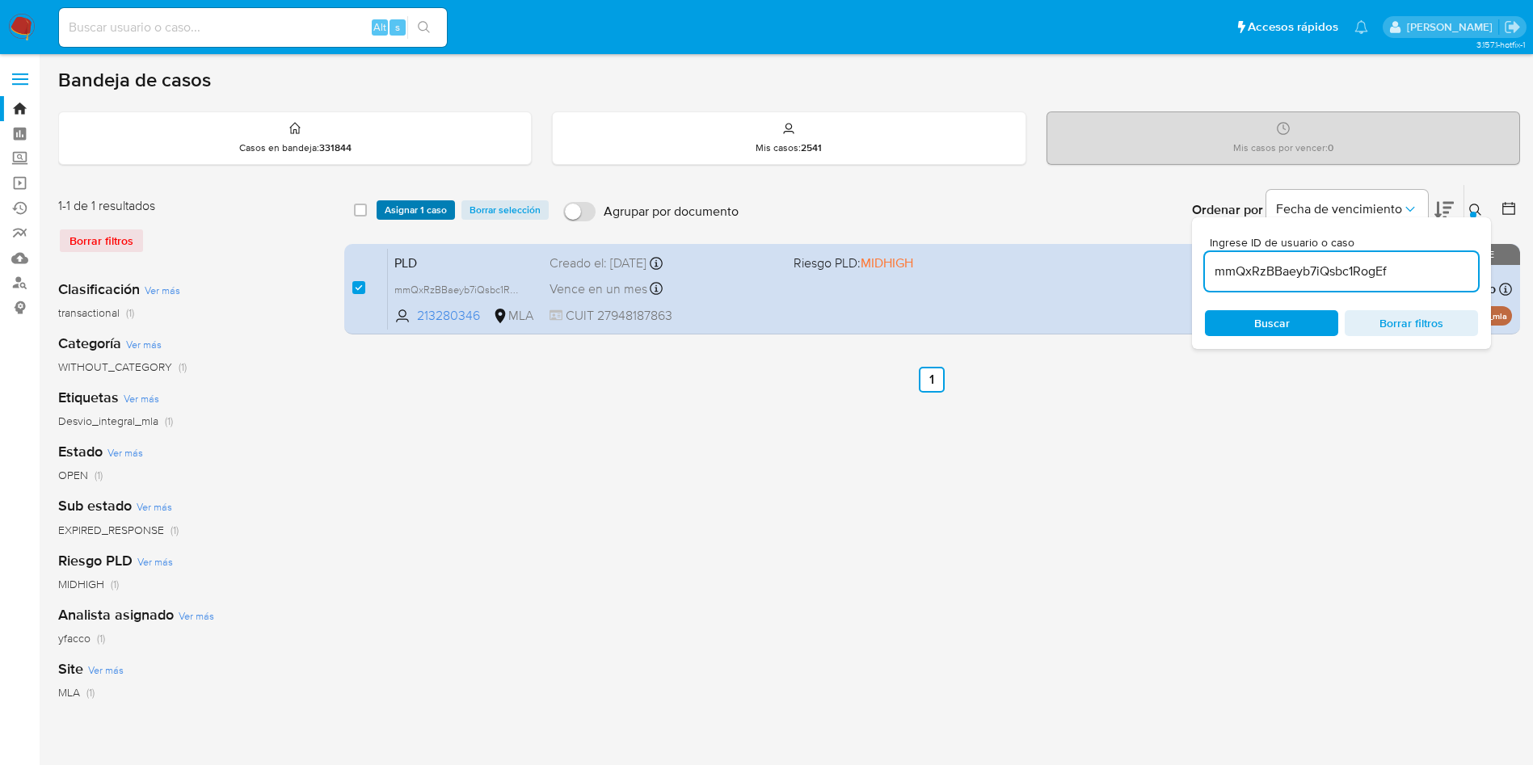
click at [395, 210] on span "Asignar 1 caso" at bounding box center [416, 210] width 62 height 16
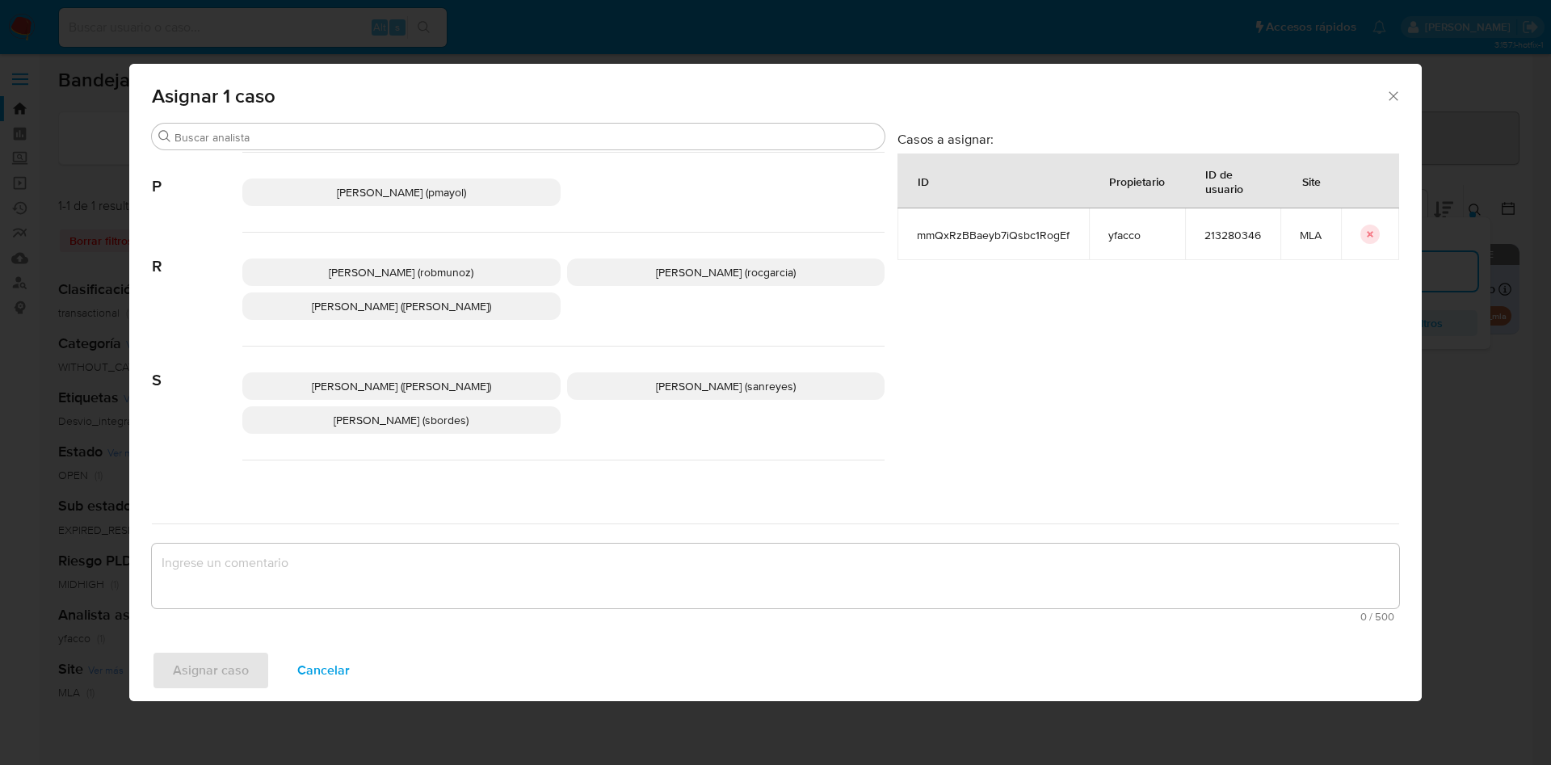
scroll to position [1478, 0]
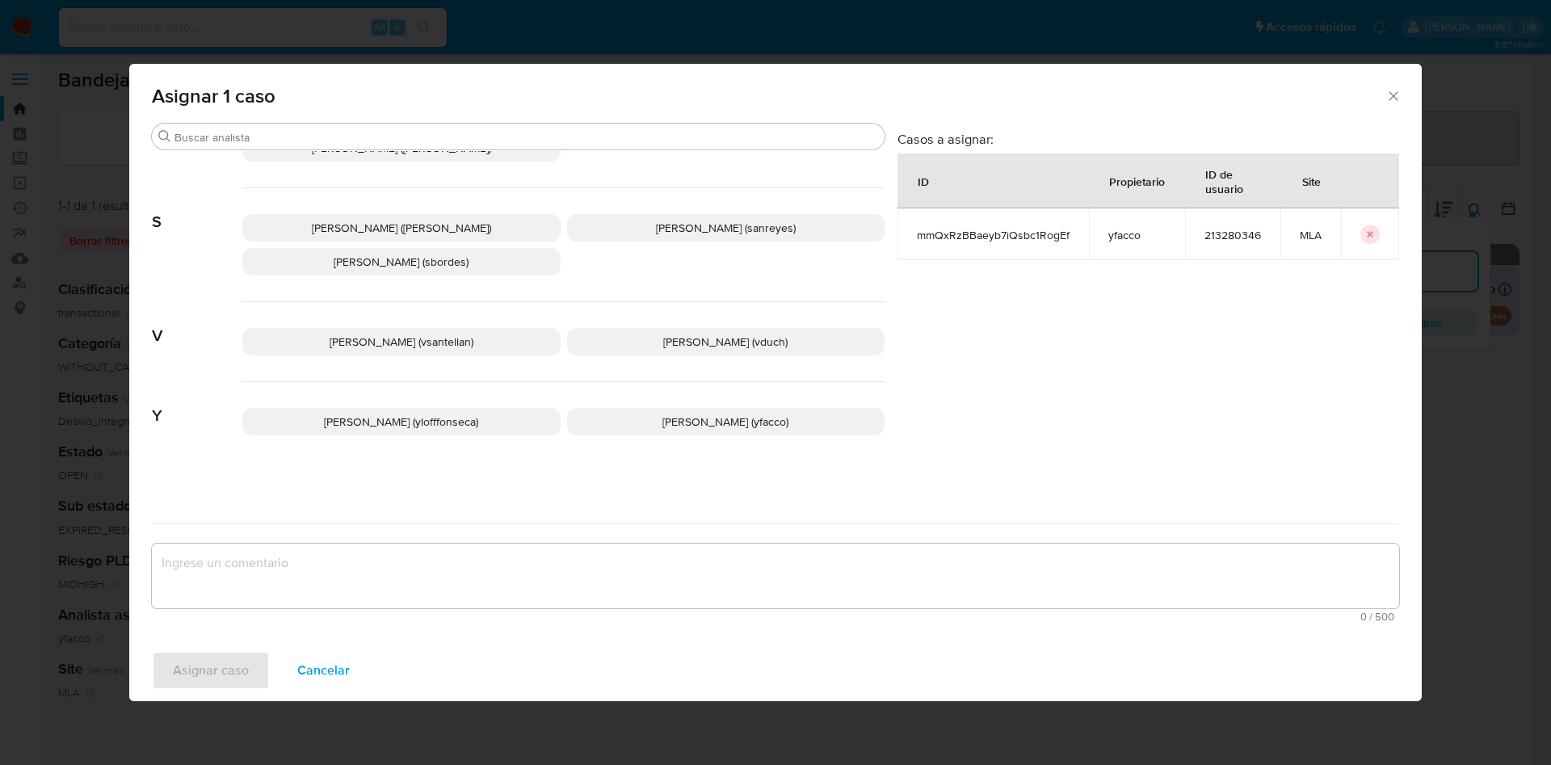
click at [629, 419] on p "Yesica Paola Facco (yfacco)" at bounding box center [726, 421] width 318 height 27
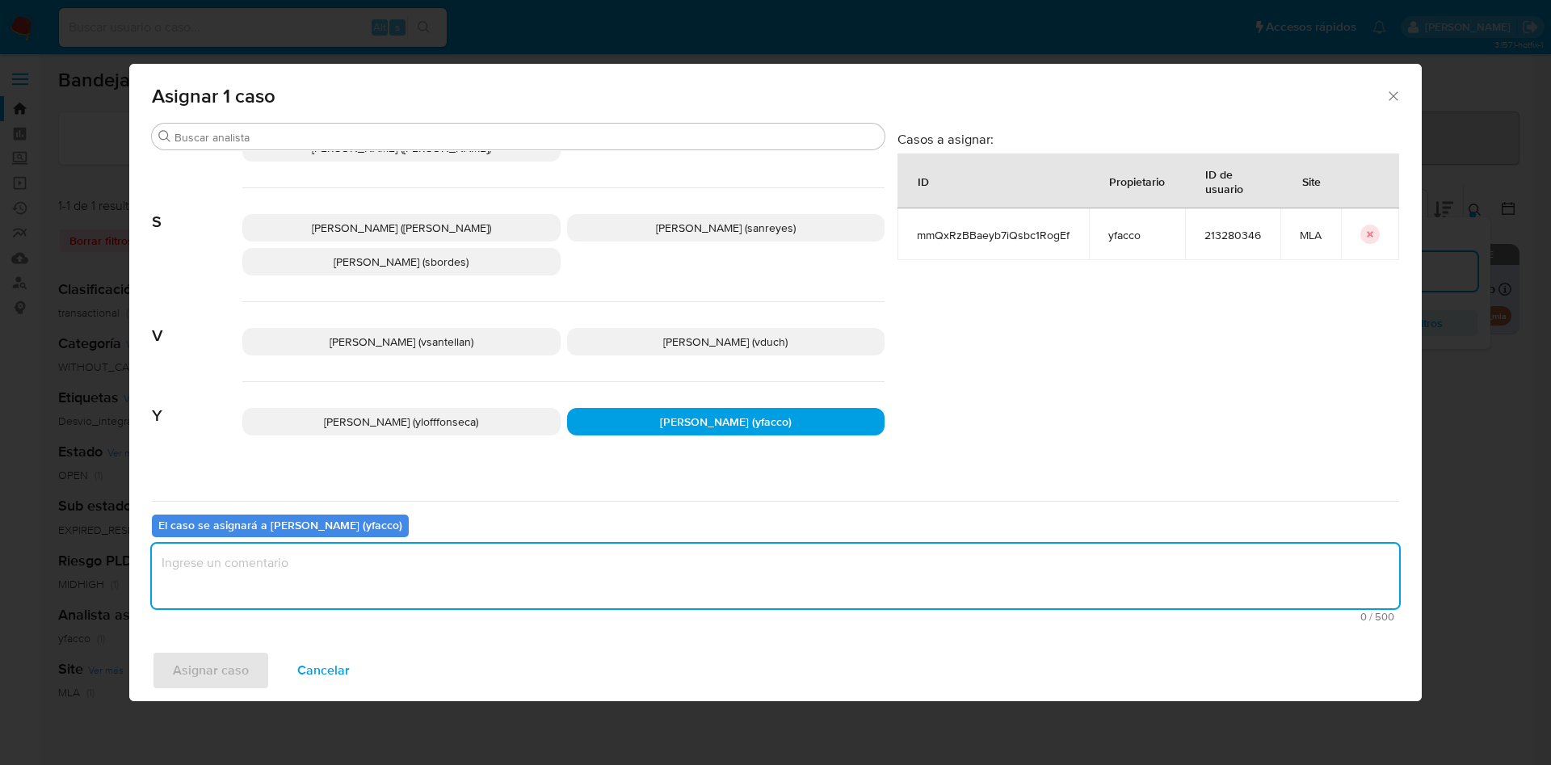
click at [473, 595] on textarea "assign-modal" at bounding box center [776, 576] width 1248 height 65
click at [217, 613] on span "1 / 500" at bounding box center [776, 617] width 1238 height 11
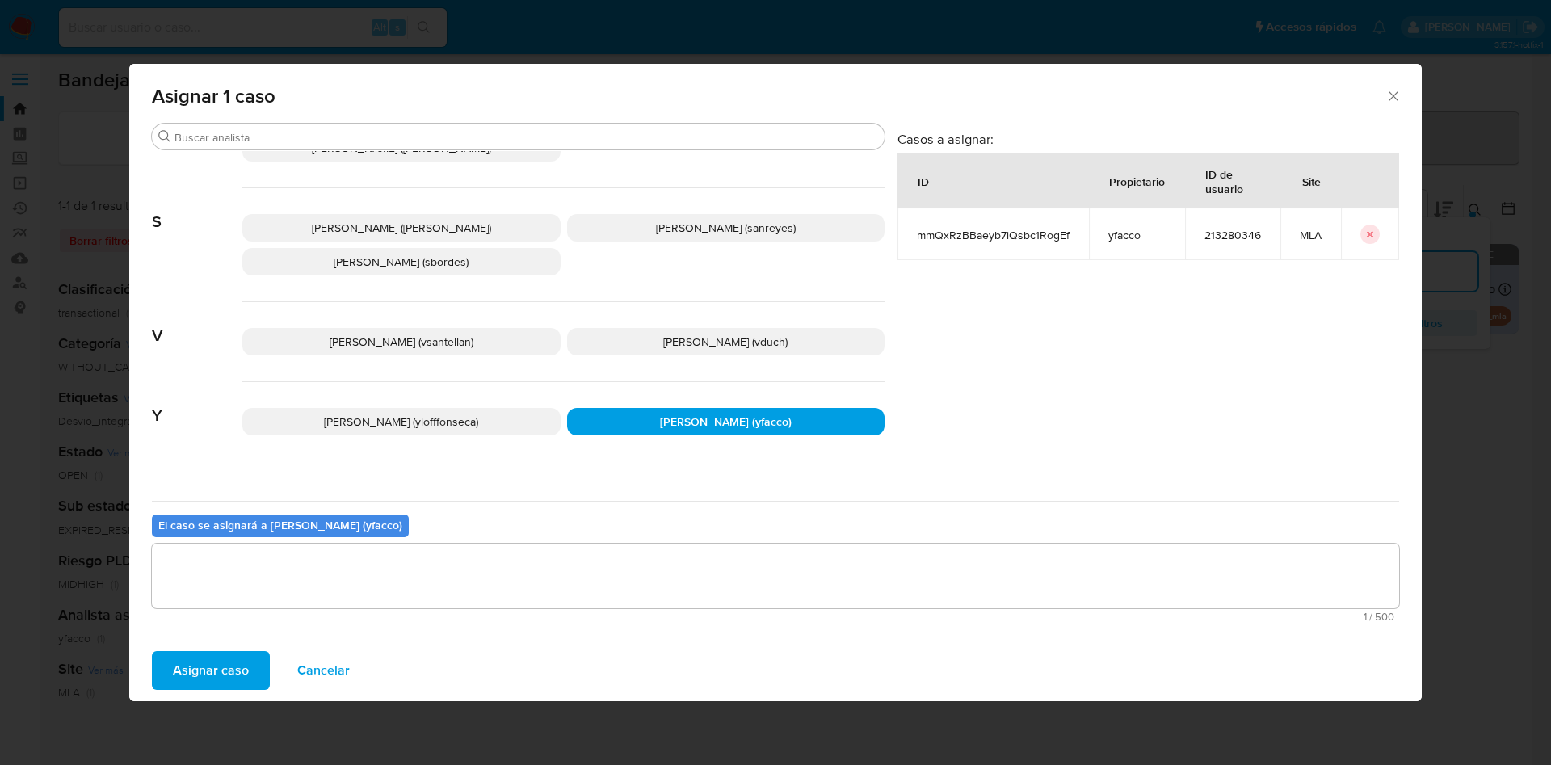
click at [216, 662] on span "Asignar caso" at bounding box center [211, 671] width 76 height 36
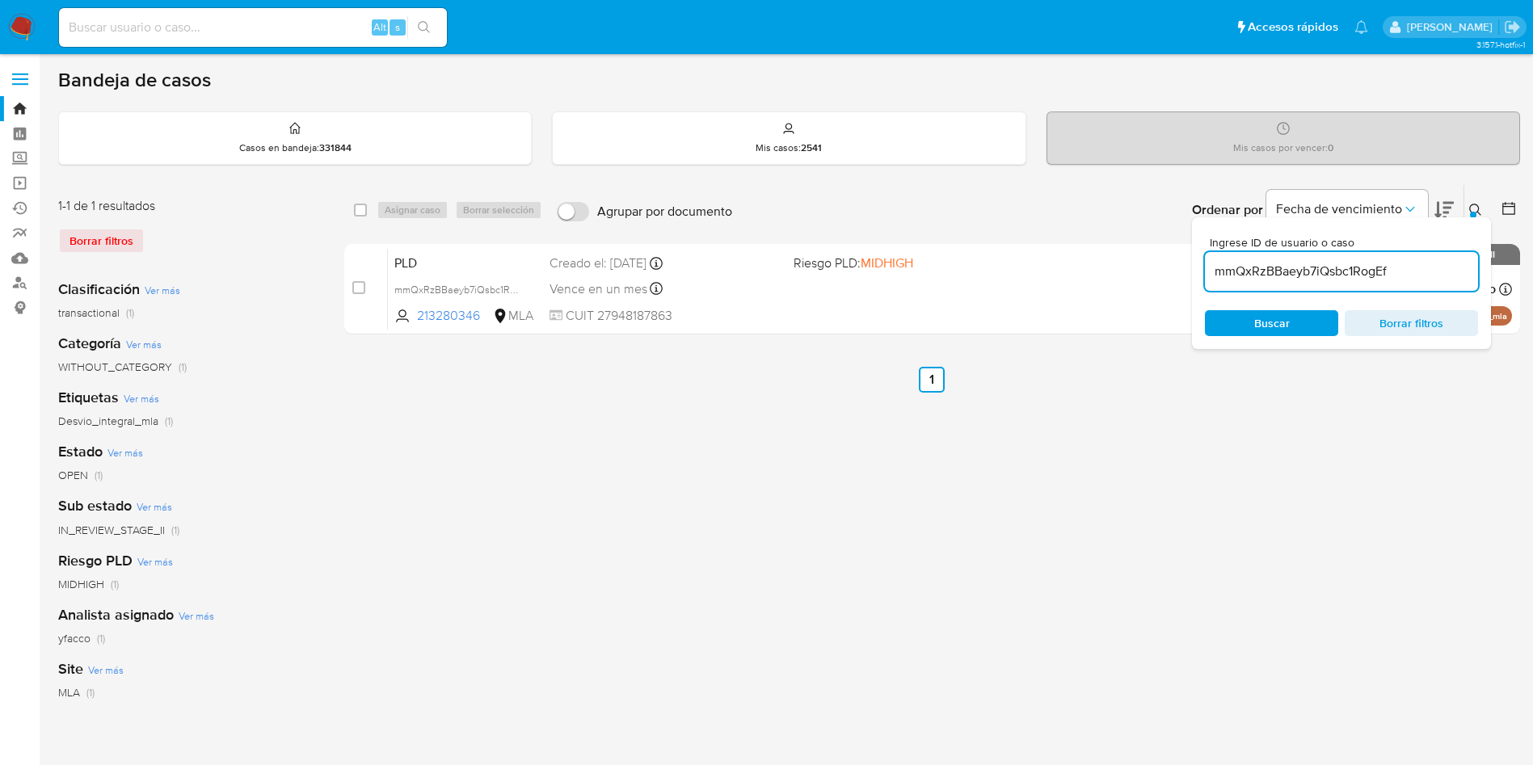
click at [1454, 265] on input "mmQxRzBBaeyb7iQsbc1RogEf" at bounding box center [1341, 271] width 273 height 21
paste input "PnkkRE34myBrCXH2RN3uKWWr"
type input "PnkkRE34myBrCXH2RN3uKWWr"
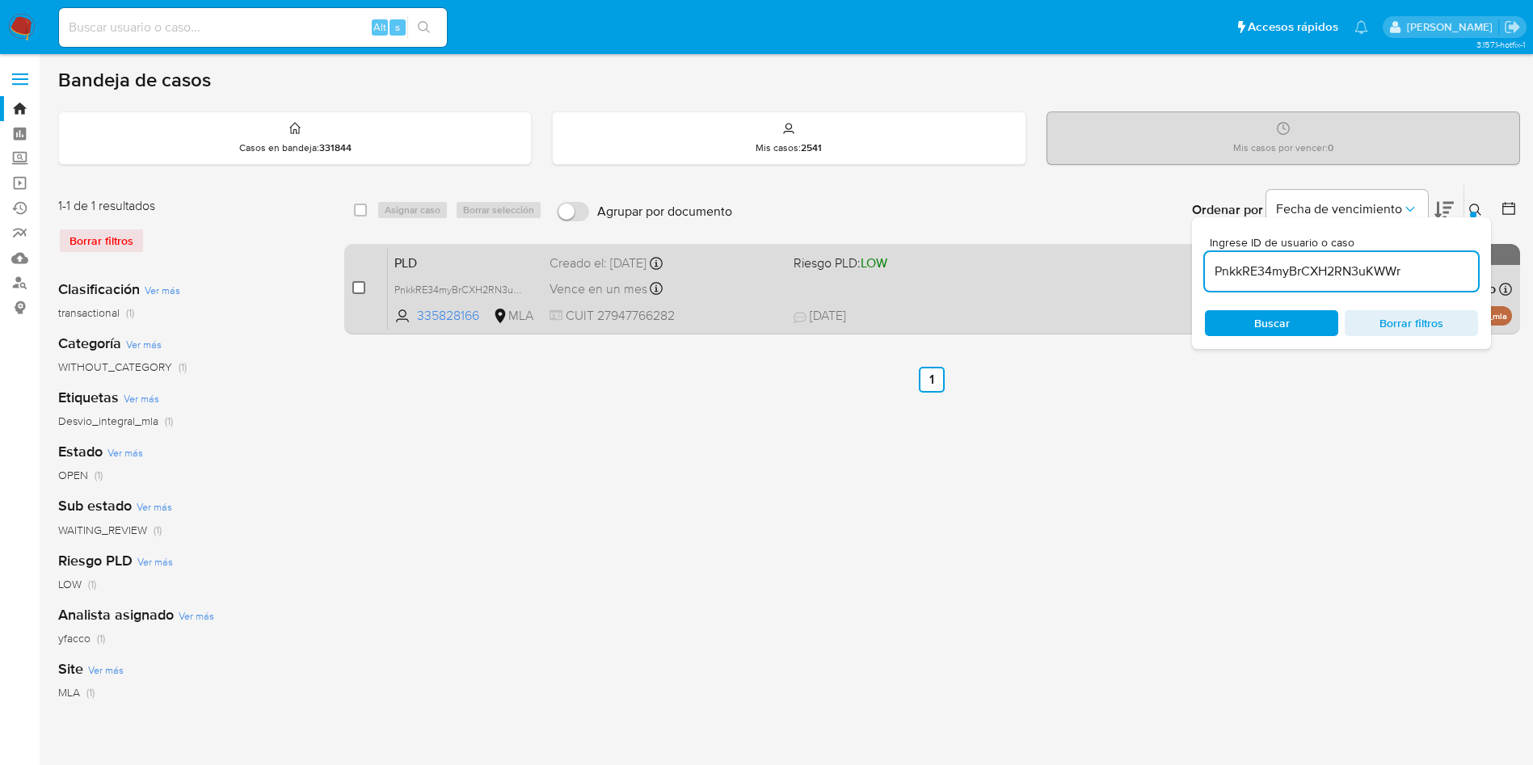
click at [363, 286] on input "checkbox" at bounding box center [358, 287] width 13 height 13
checkbox input "true"
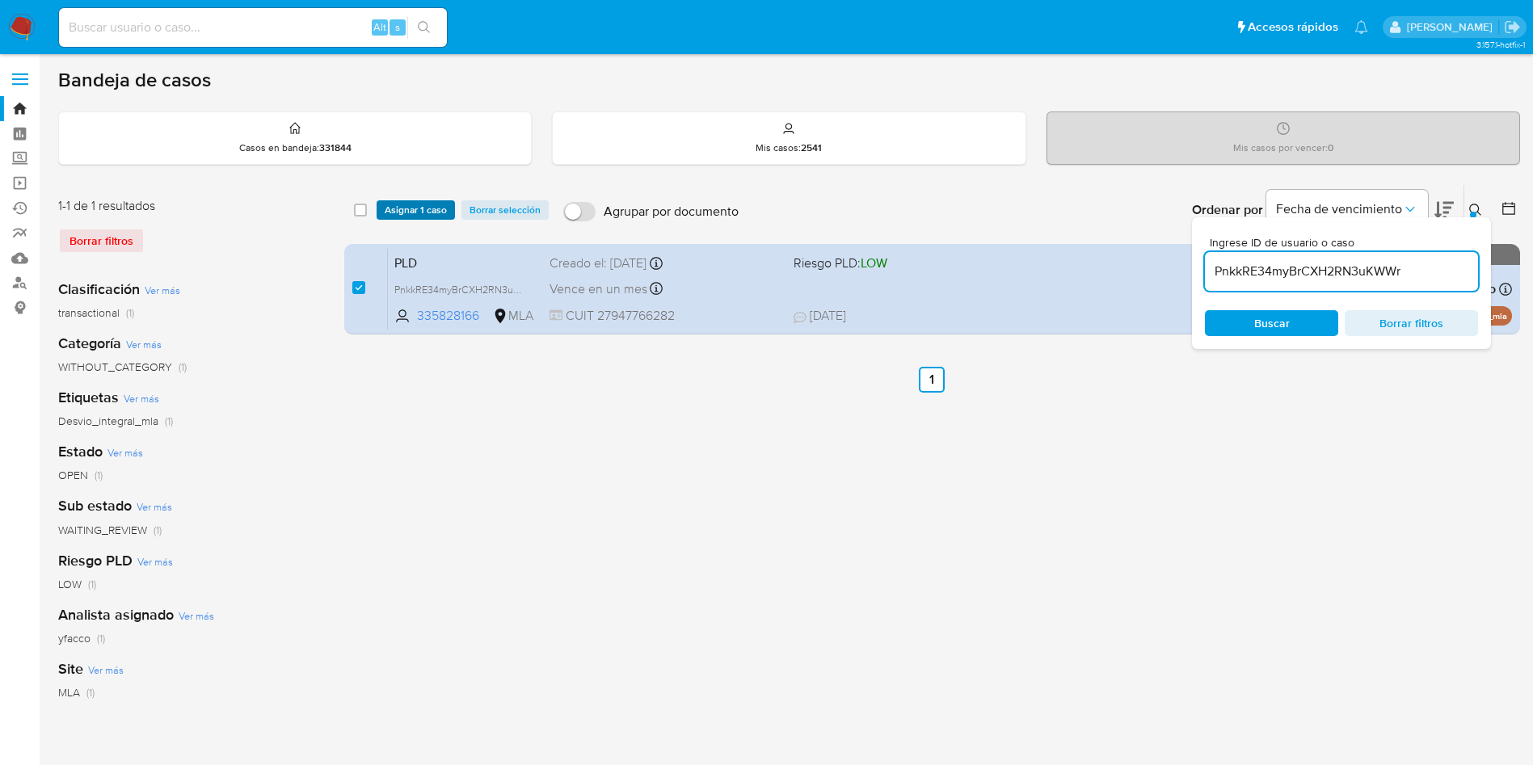
click at [415, 216] on span "Asignar 1 caso" at bounding box center [416, 210] width 62 height 16
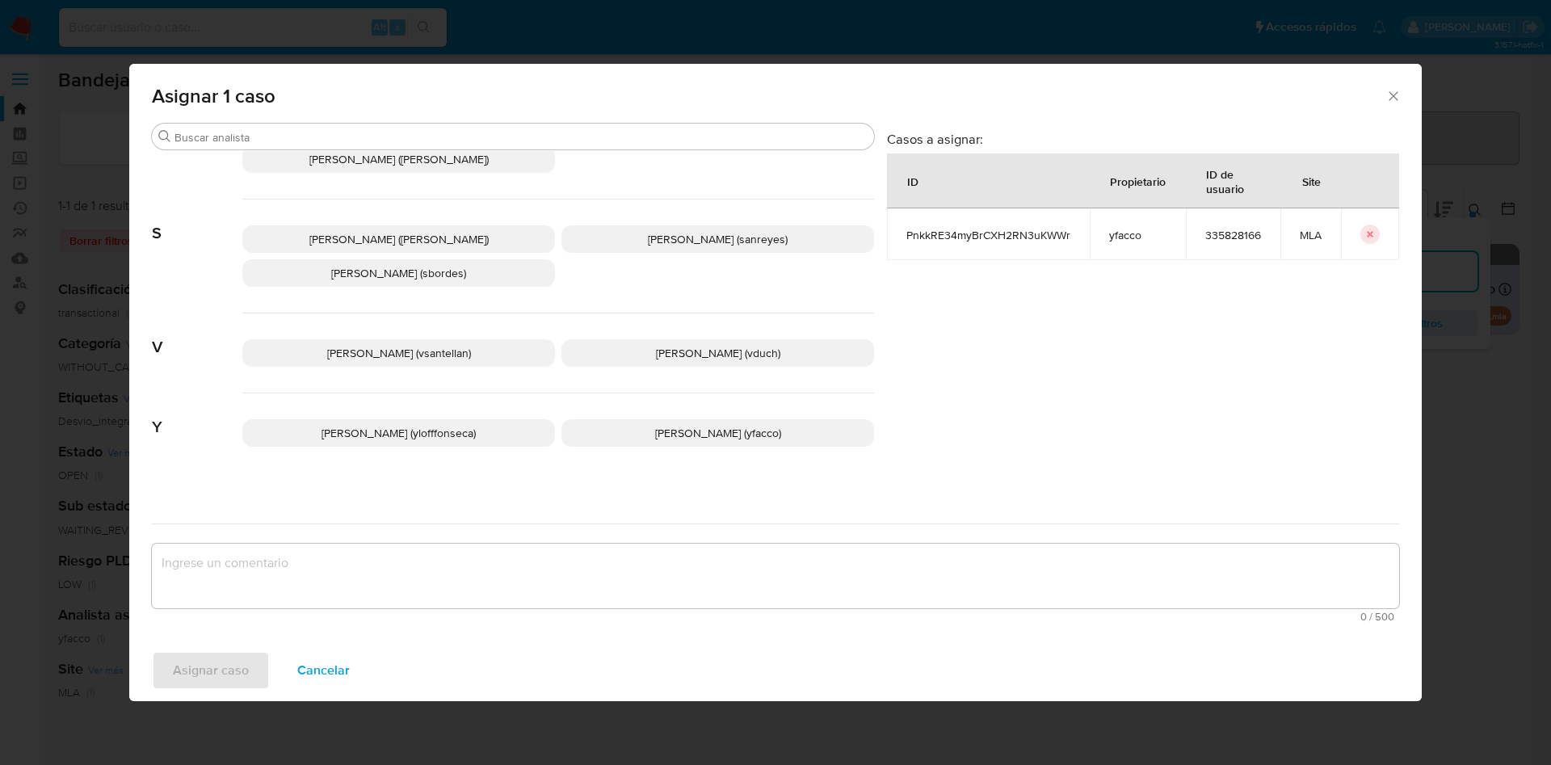
scroll to position [1478, 0]
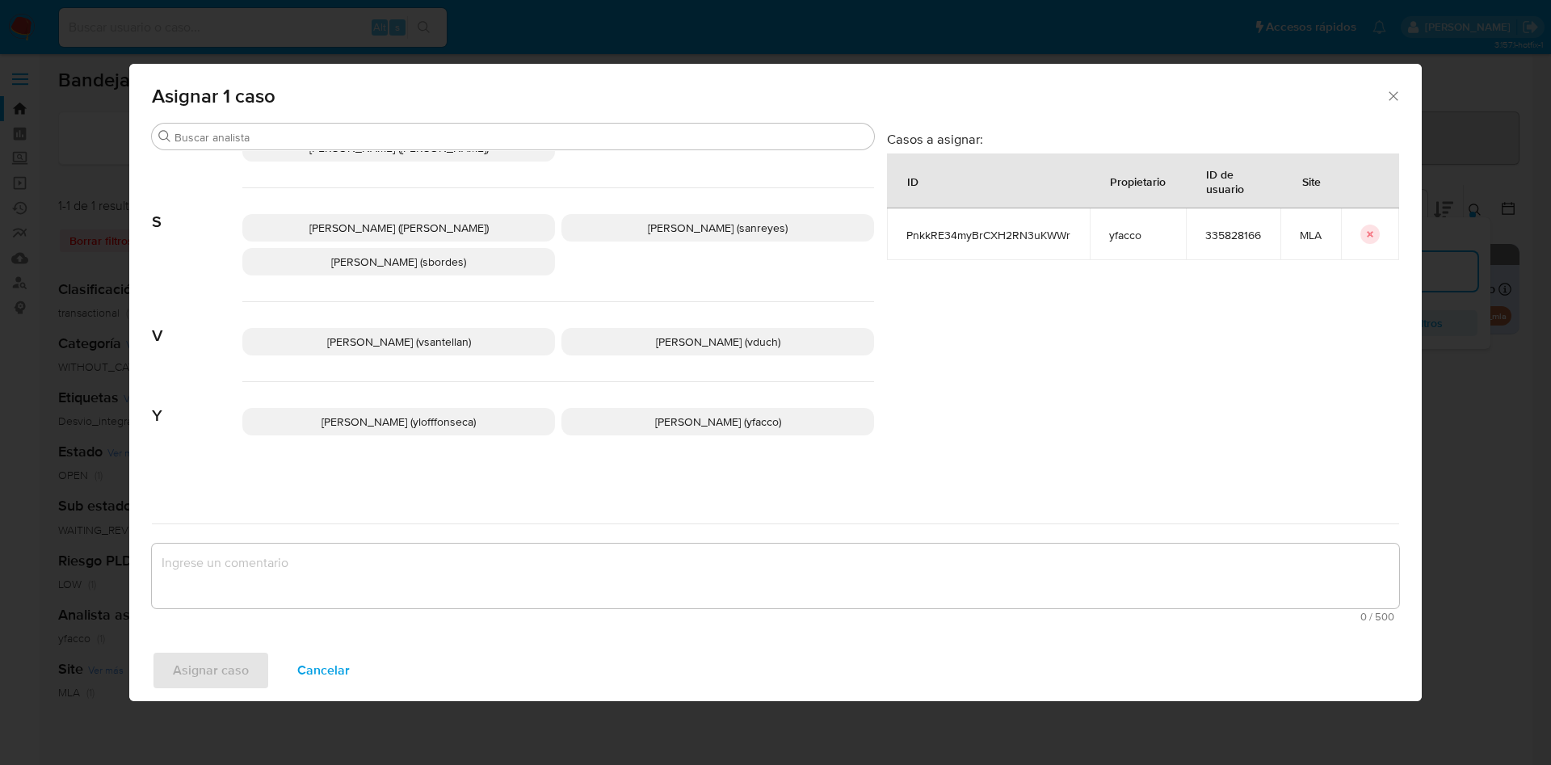
click at [655, 419] on span "Yesica Paola Facco (yfacco)" at bounding box center [718, 422] width 126 height 16
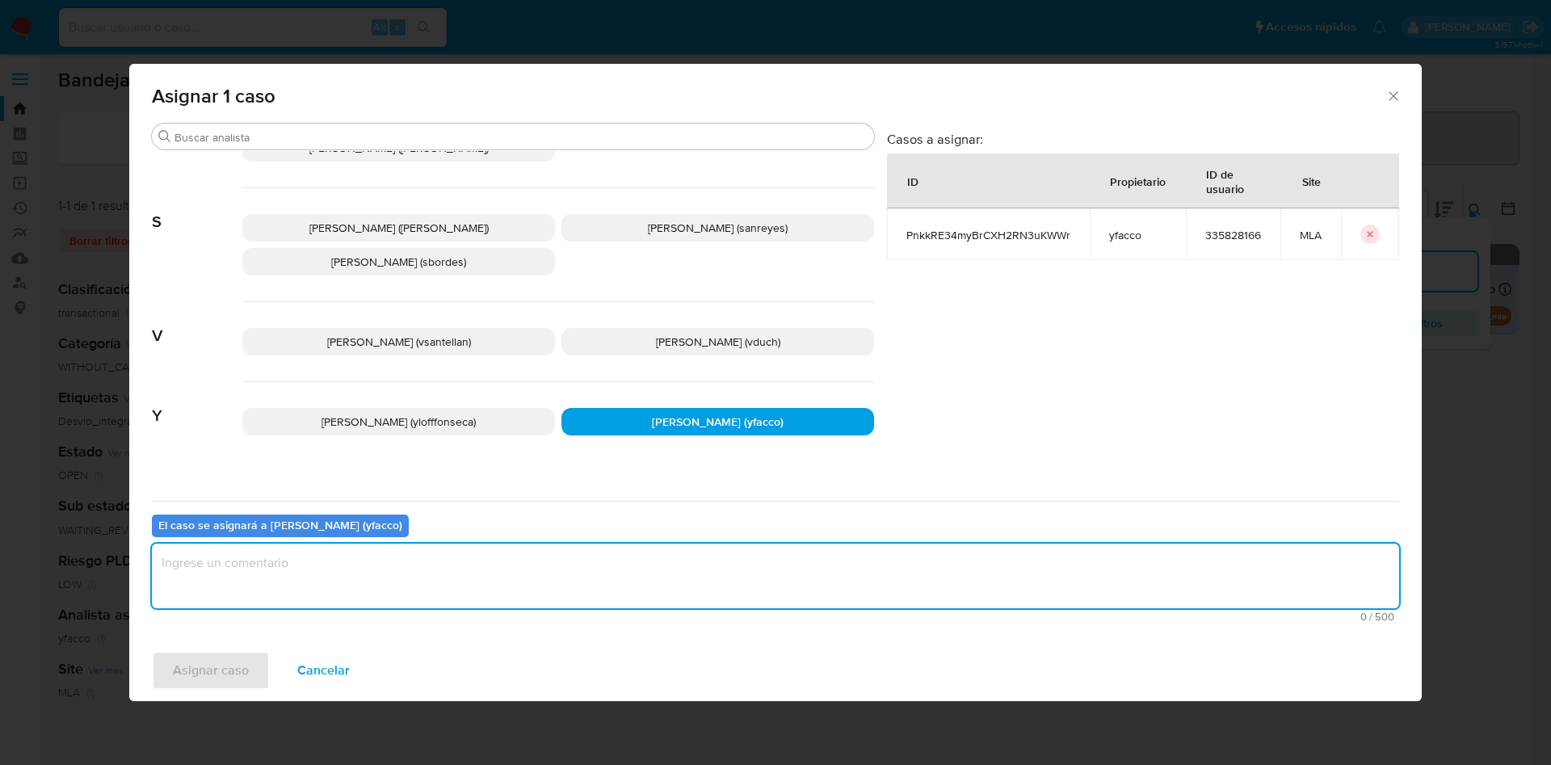
click at [419, 583] on textarea "assign-modal" at bounding box center [776, 576] width 1248 height 65
click at [250, 667] on button "Asignar caso" at bounding box center [211, 670] width 118 height 39
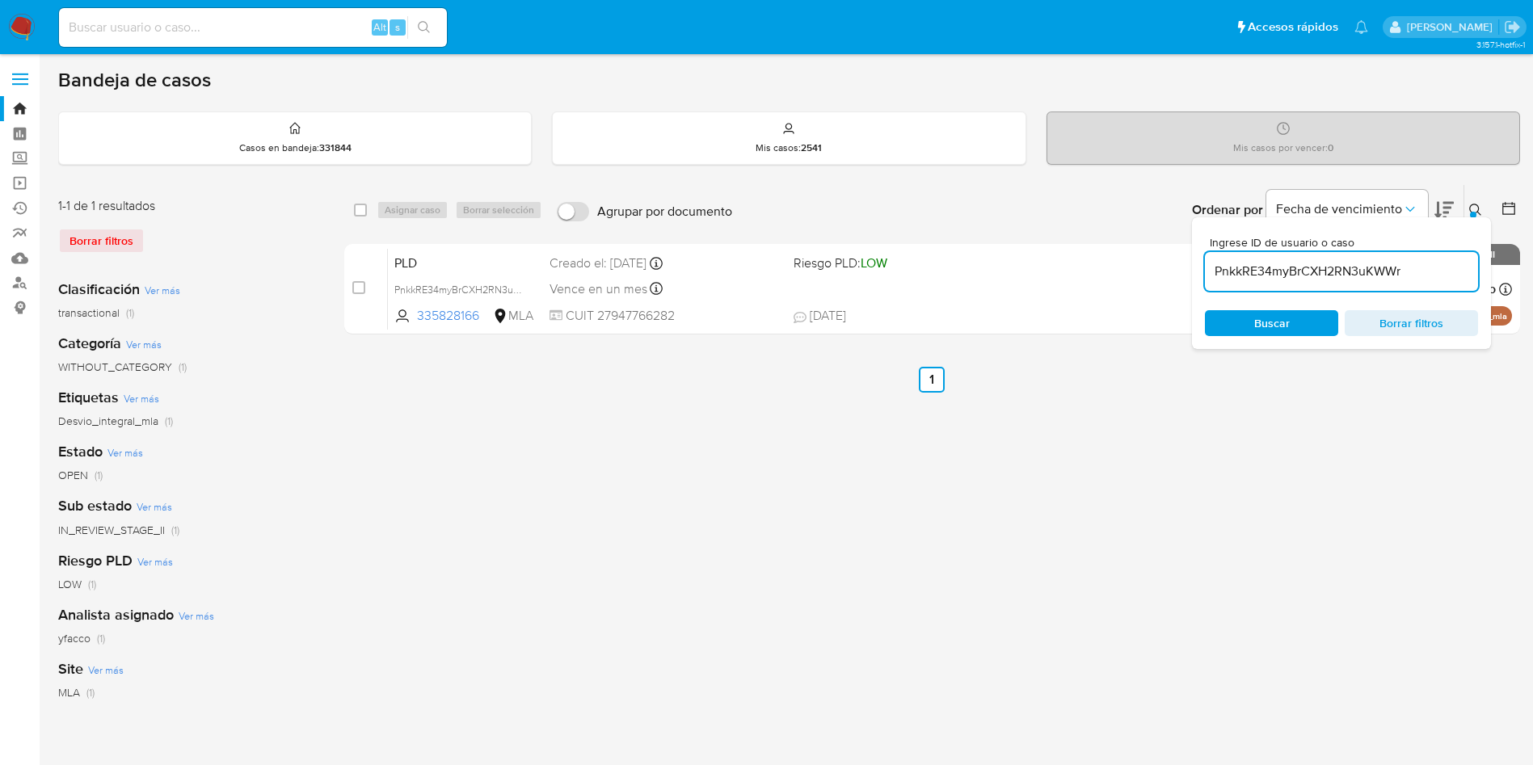
click at [1441, 271] on input "PnkkRE34myBrCXH2RN3uKWWr" at bounding box center [1341, 271] width 273 height 21
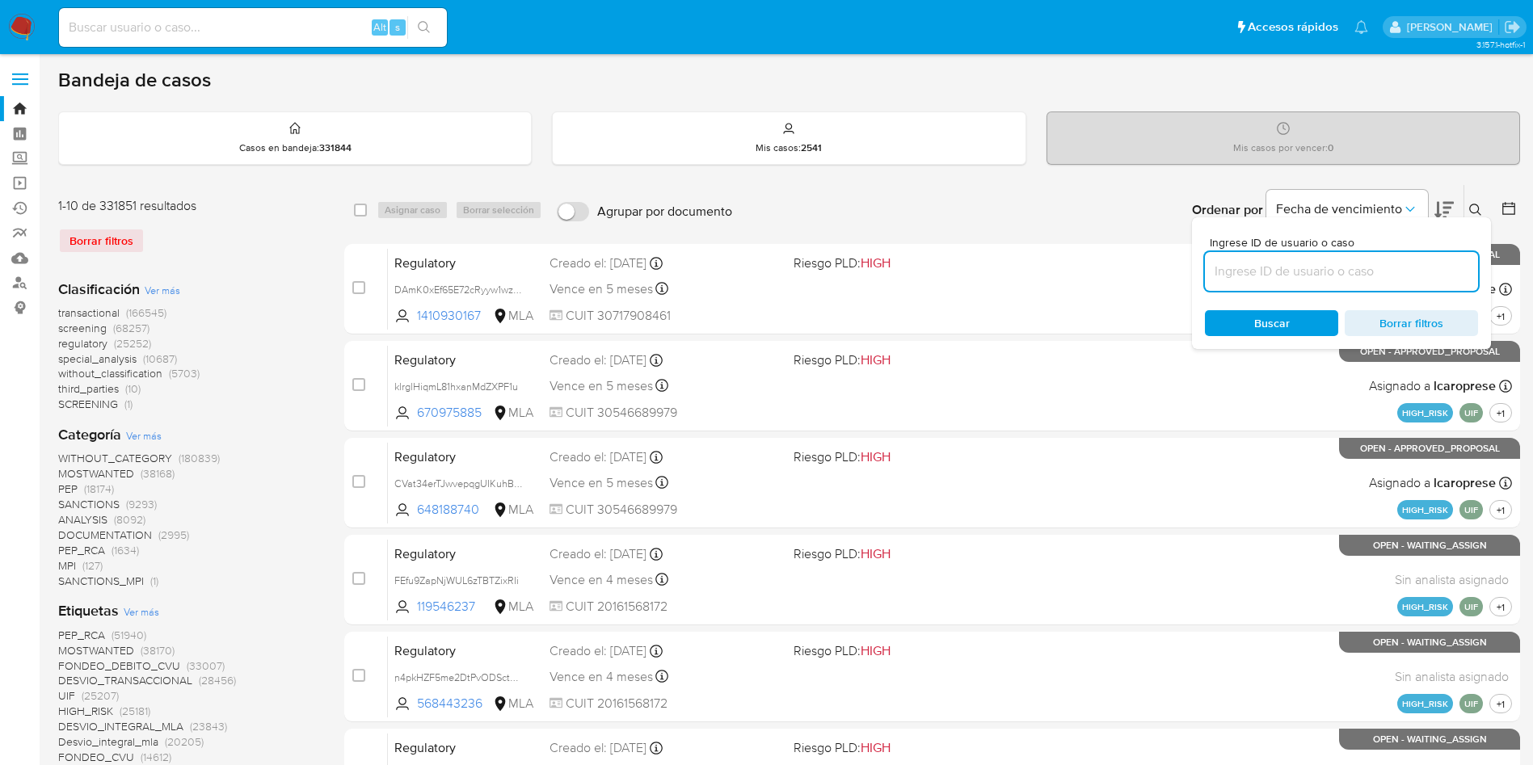
click at [1435, 261] on input at bounding box center [1341, 271] width 273 height 21
paste input "PnkkRE34myBrCXH2RN3uKWWr"
type input "PnkkRE34myBrCXH2RN3uKWWr"
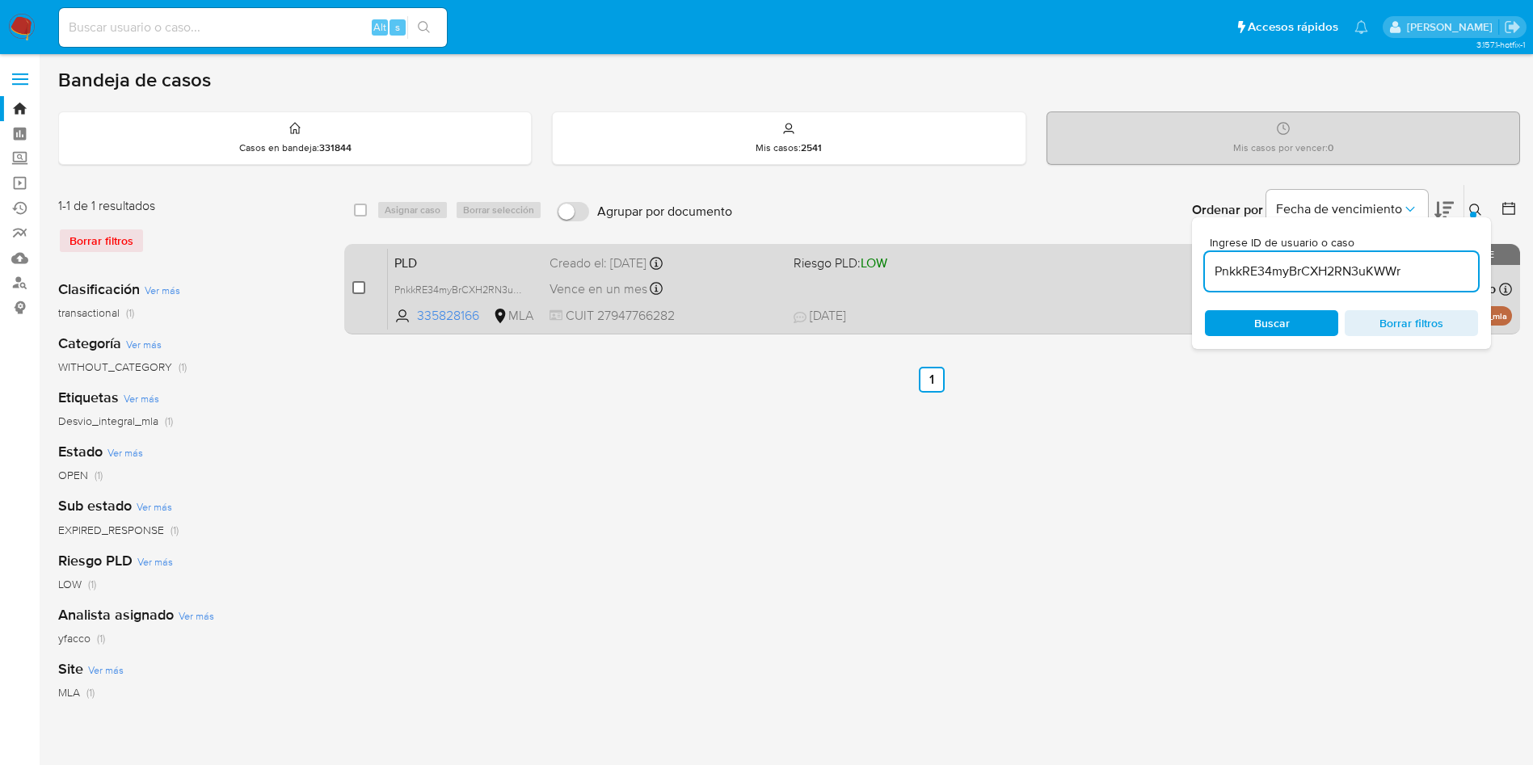
click at [358, 284] on input "checkbox" at bounding box center [358, 287] width 13 height 13
checkbox input "true"
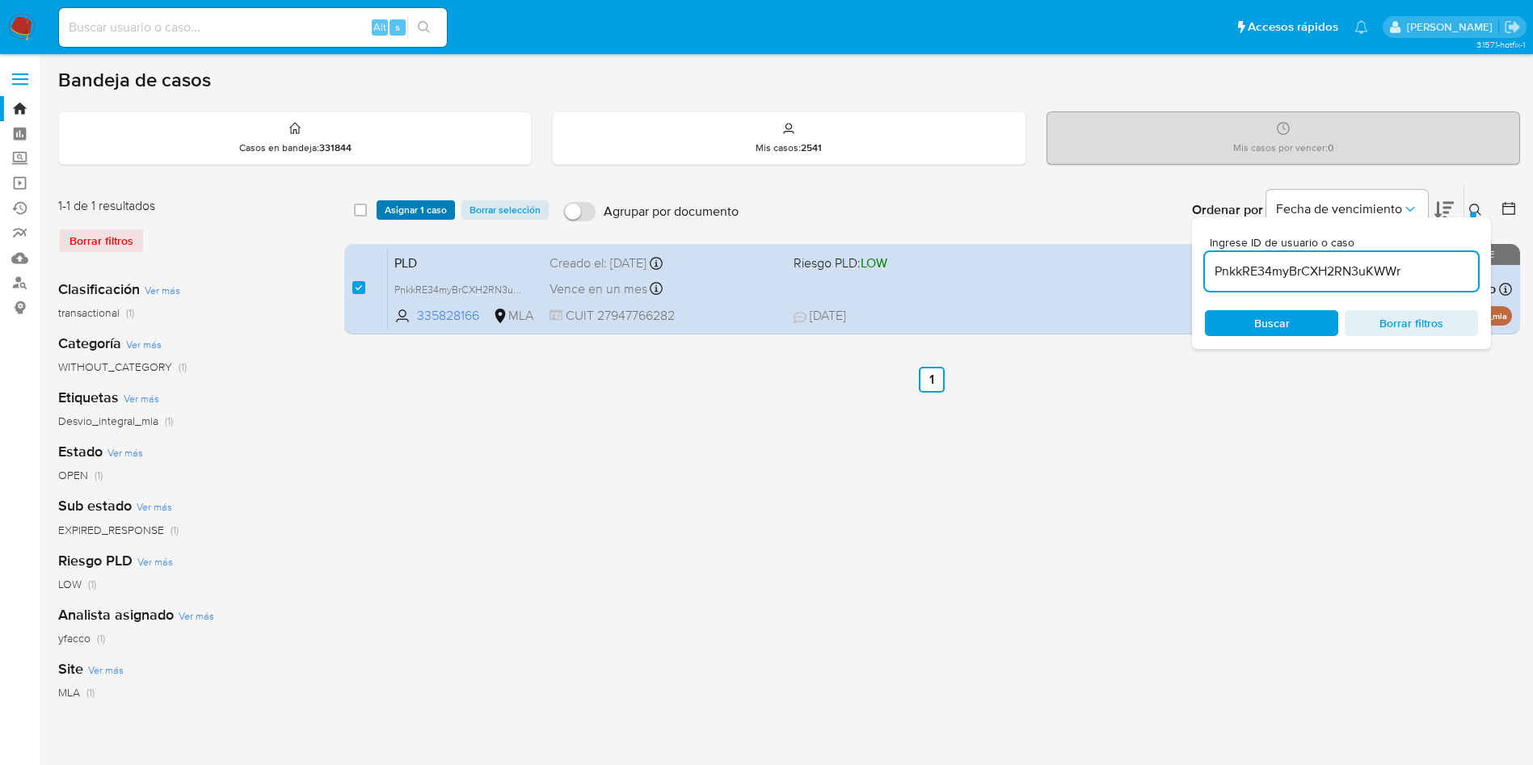
click at [399, 217] on span "Asignar 1 caso" at bounding box center [416, 210] width 62 height 16
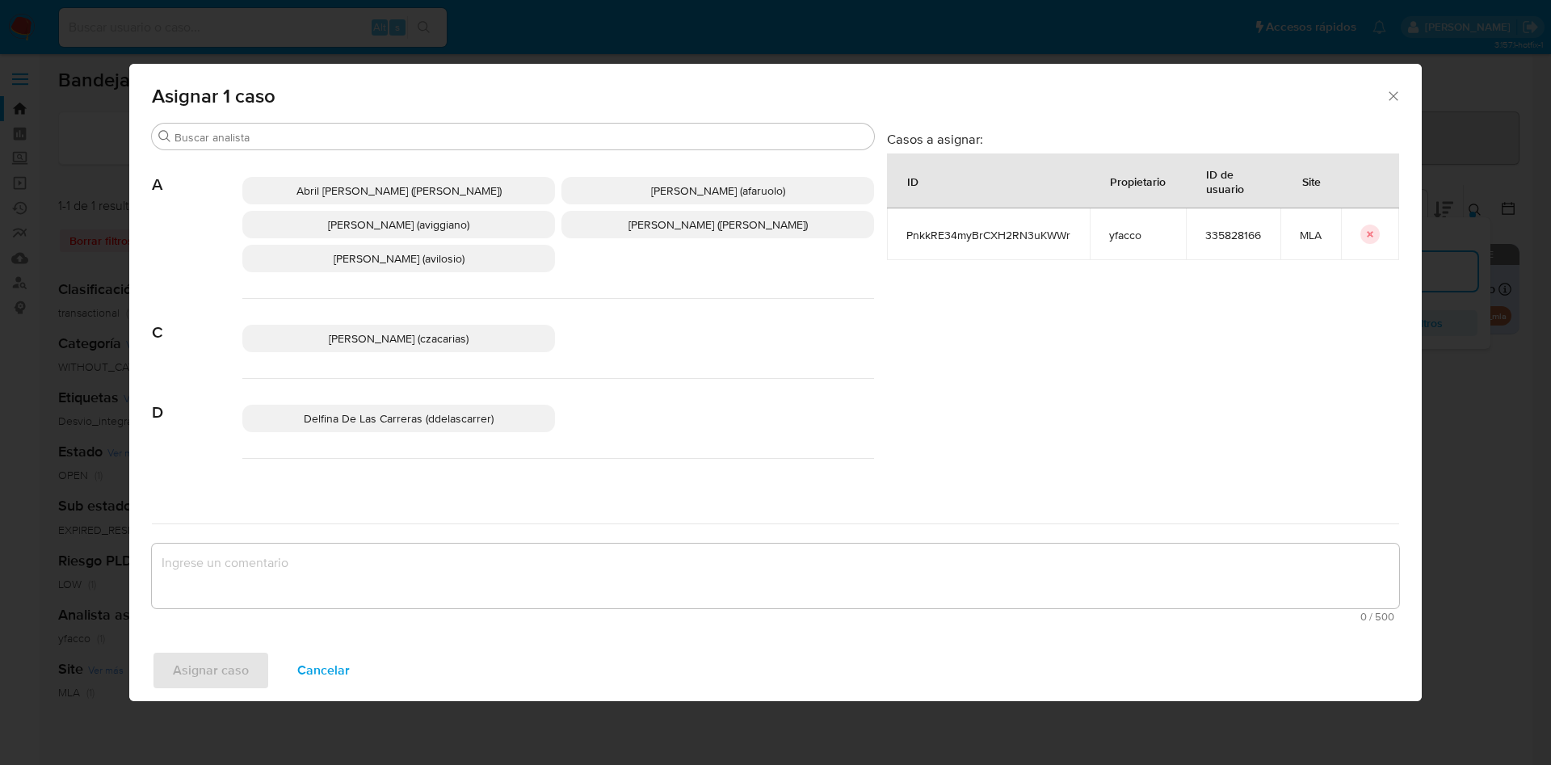
scroll to position [1478, 0]
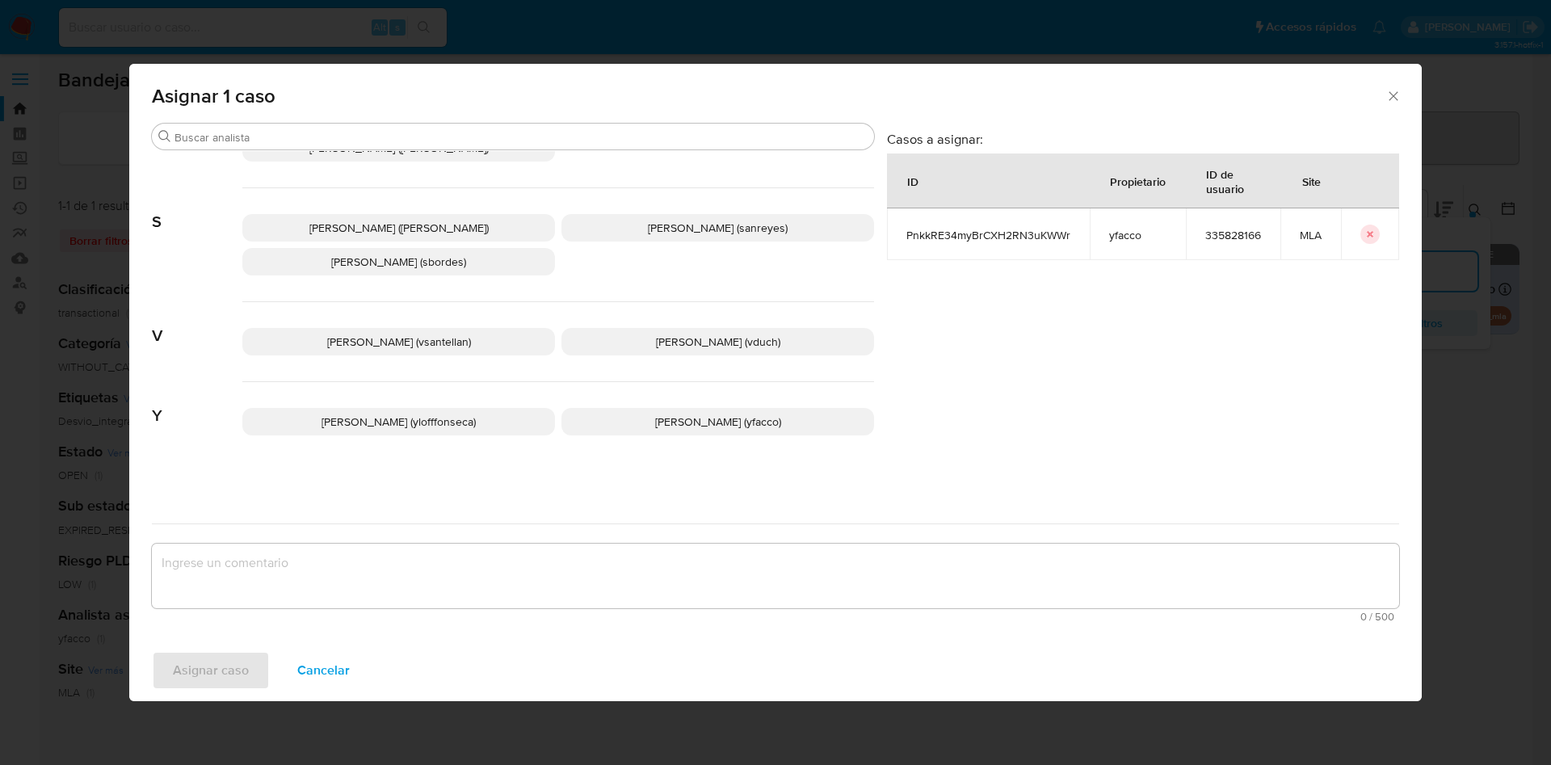
click at [675, 408] on p "Yesica Paola Facco (yfacco)" at bounding box center [718, 421] width 313 height 27
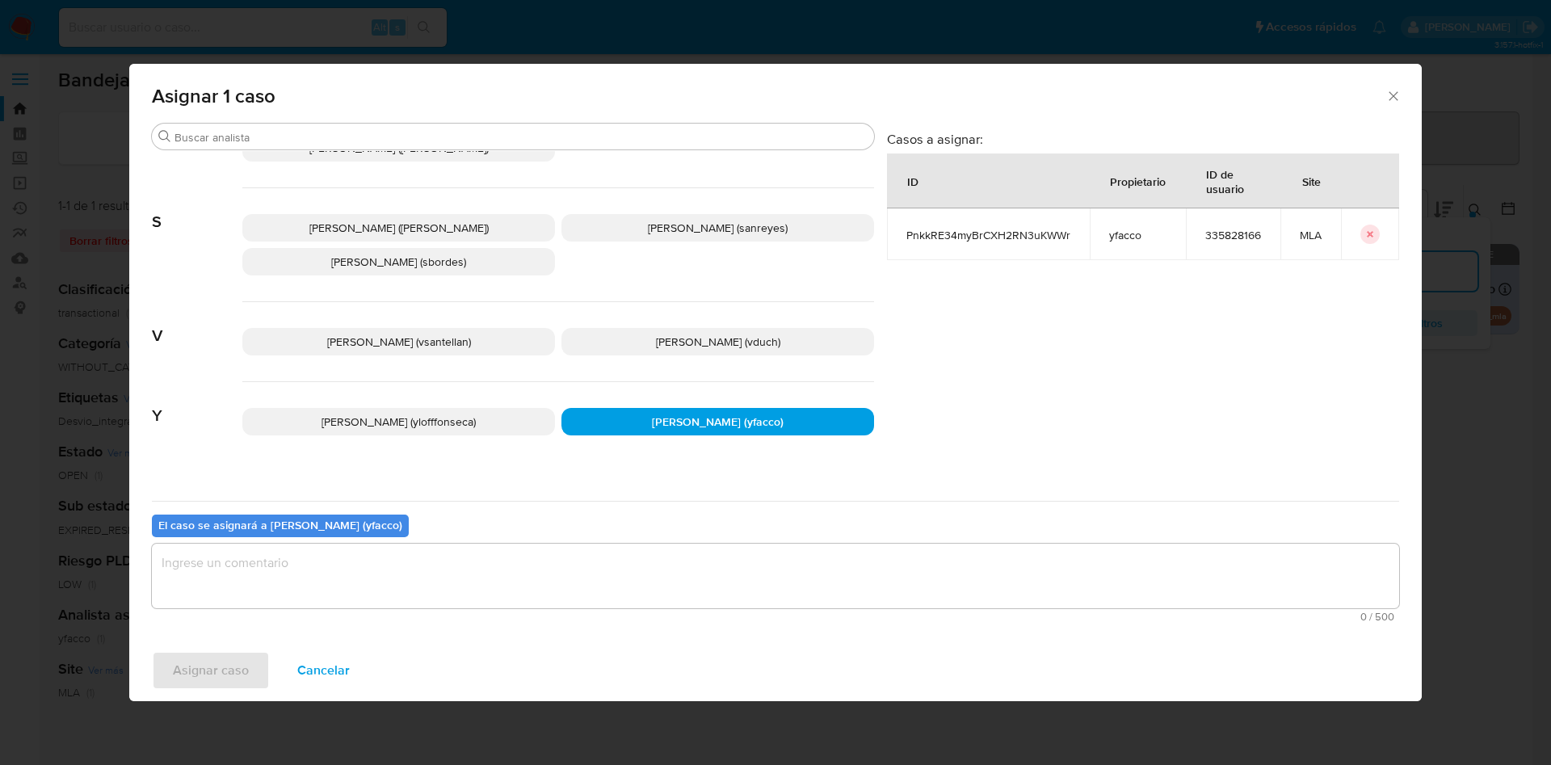
click at [511, 562] on textarea "assign-modal" at bounding box center [776, 576] width 1248 height 65
click at [204, 684] on span "Asignar caso" at bounding box center [211, 671] width 76 height 36
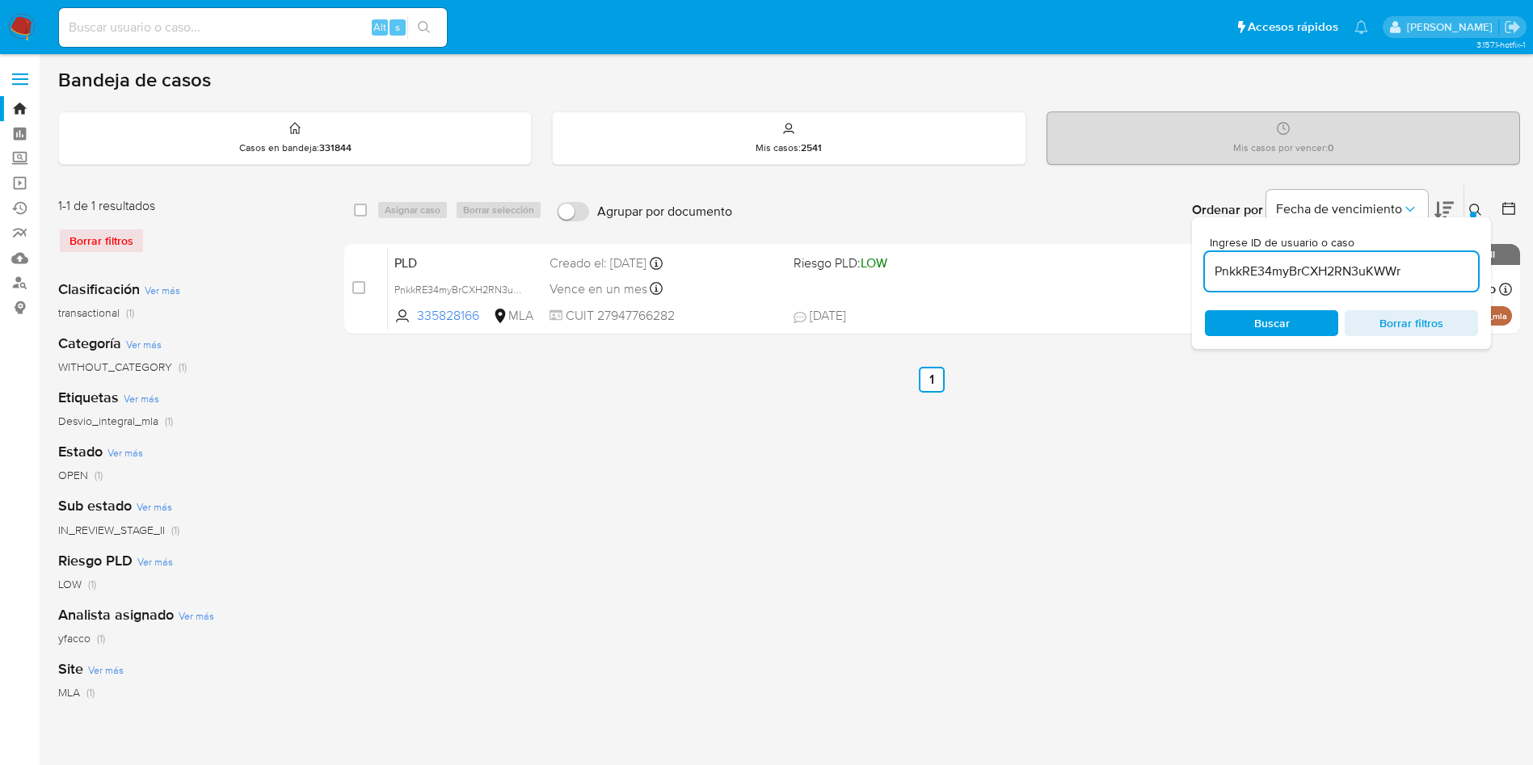
click at [1445, 276] on input "PnkkRE34myBrCXH2RN3uKWWr" at bounding box center [1341, 271] width 273 height 21
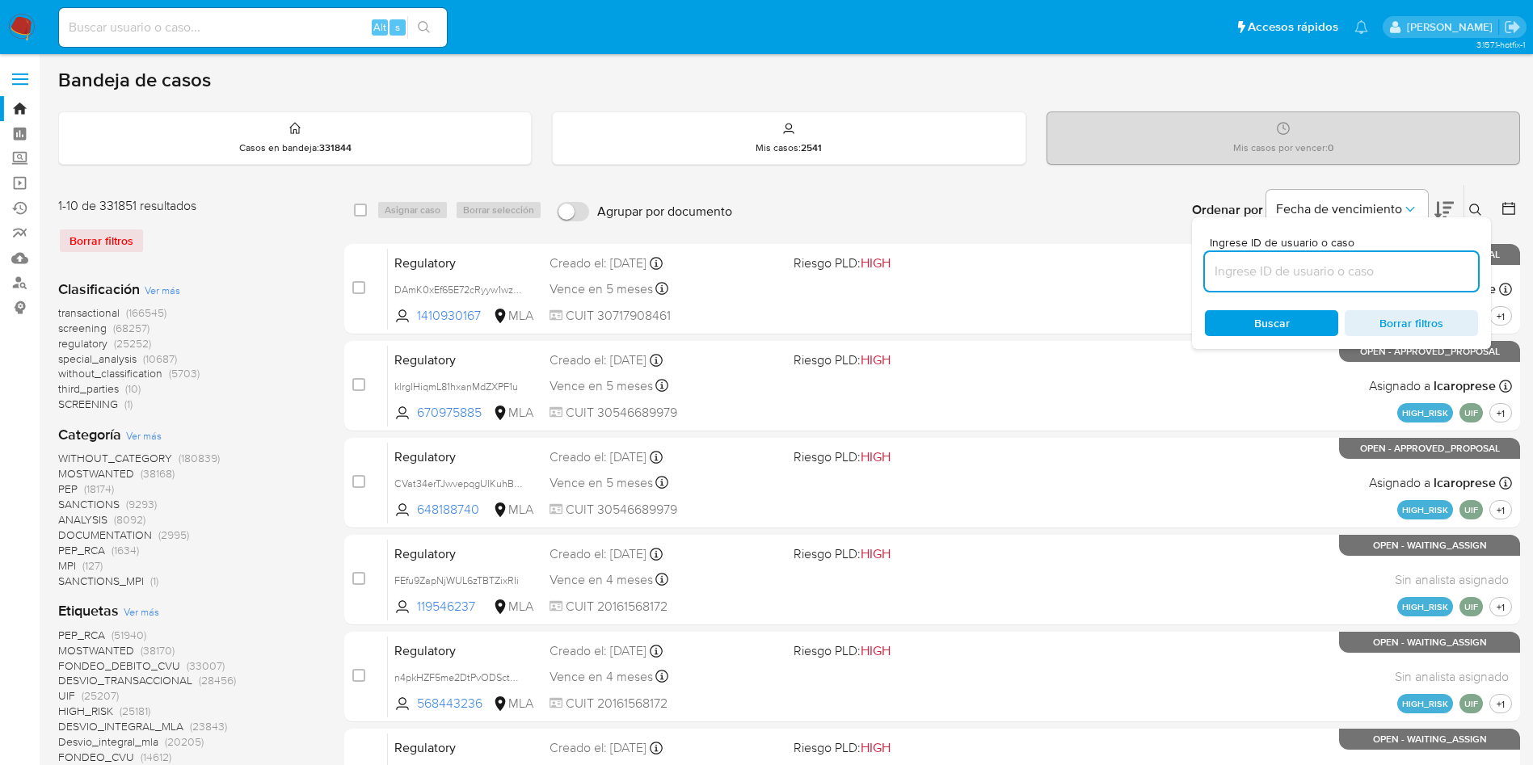
click at [1445, 276] on input at bounding box center [1341, 271] width 273 height 21
paste input "Pzv3CZUqfB9dOh3r6oj7Mr62"
type input "Pzv3CZUqfB9dOh3r6oj7Mr62"
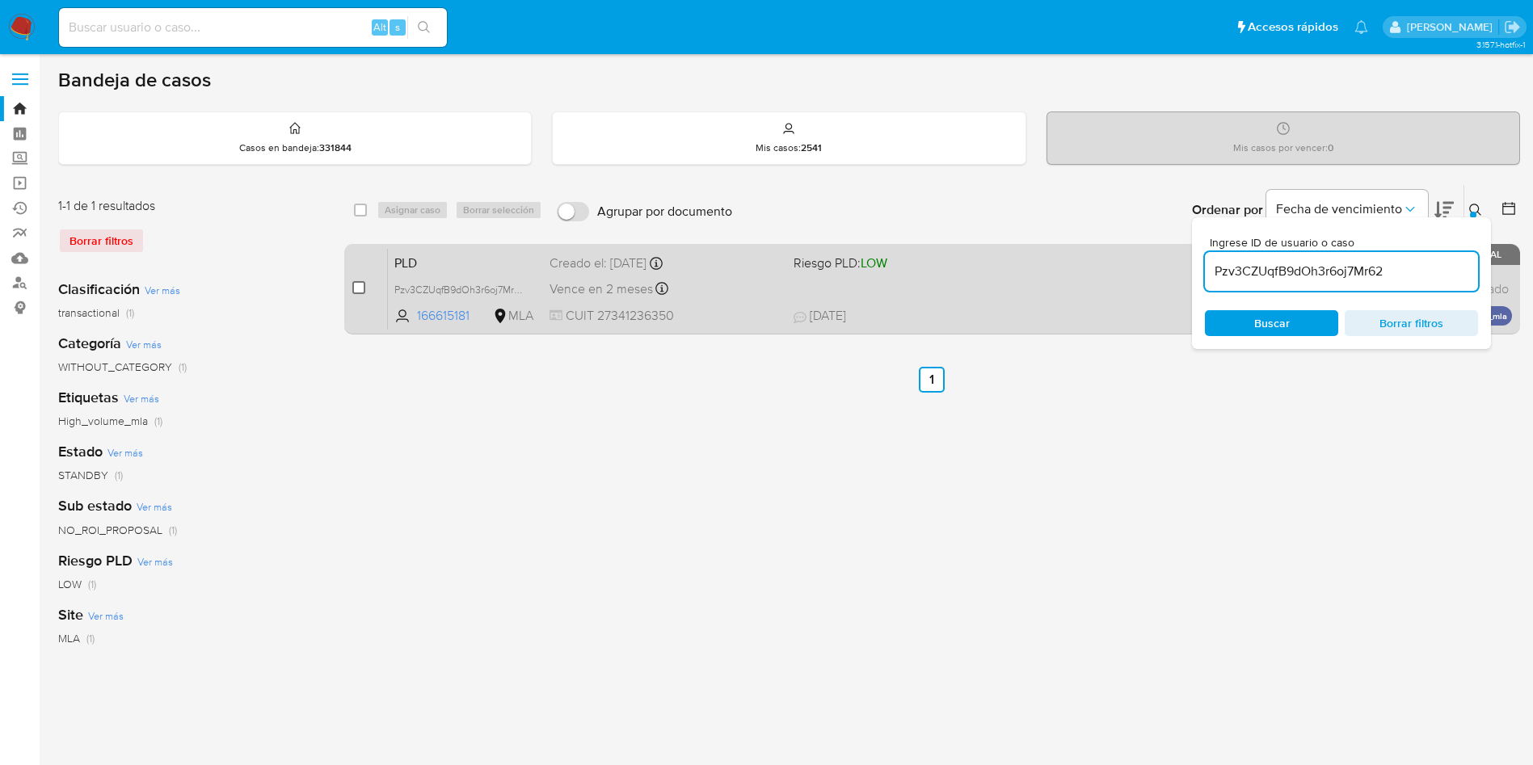
click at [360, 283] on input "checkbox" at bounding box center [358, 287] width 13 height 13
checkbox input "true"
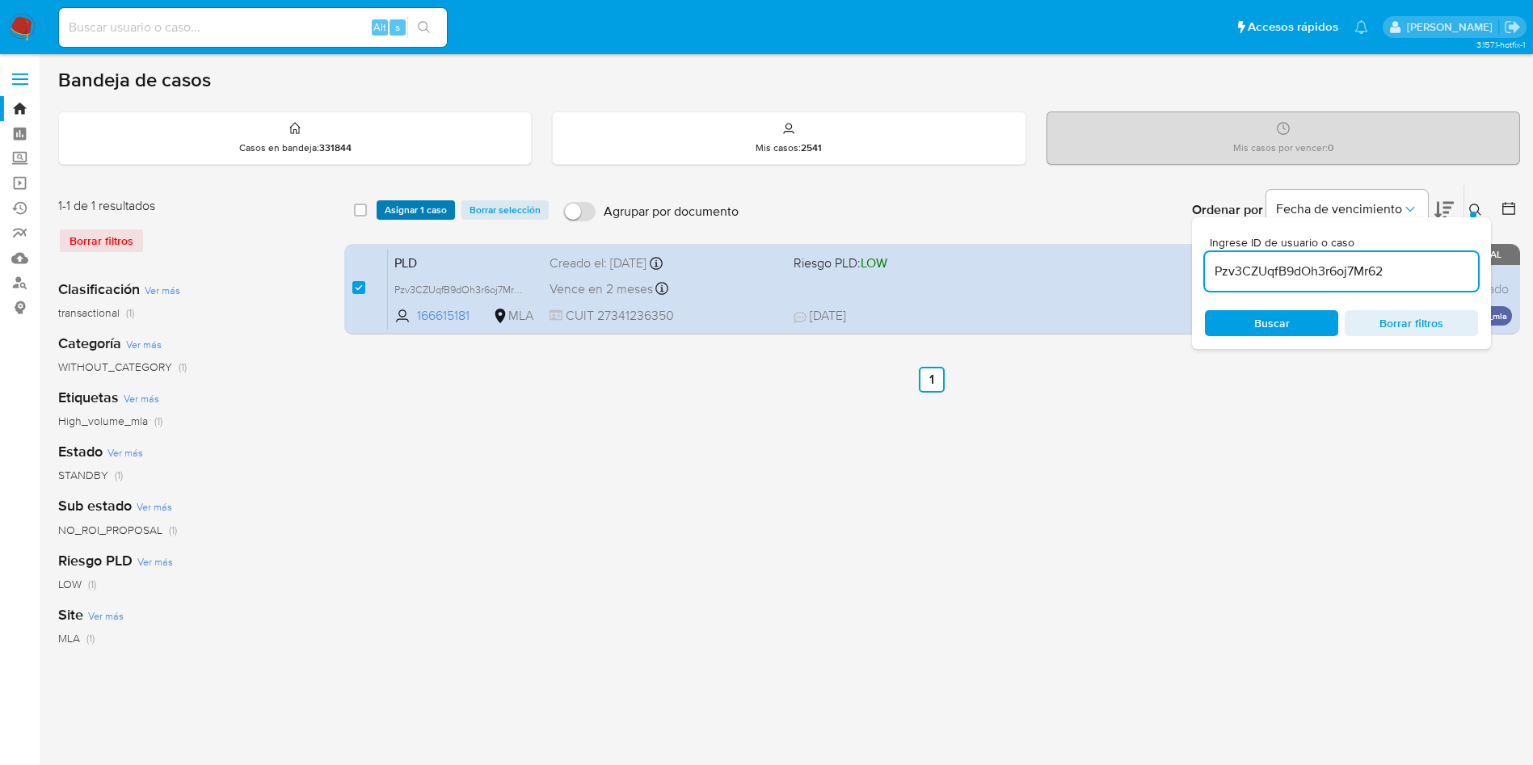
click at [404, 206] on span "Asignar 1 caso" at bounding box center [416, 210] width 62 height 16
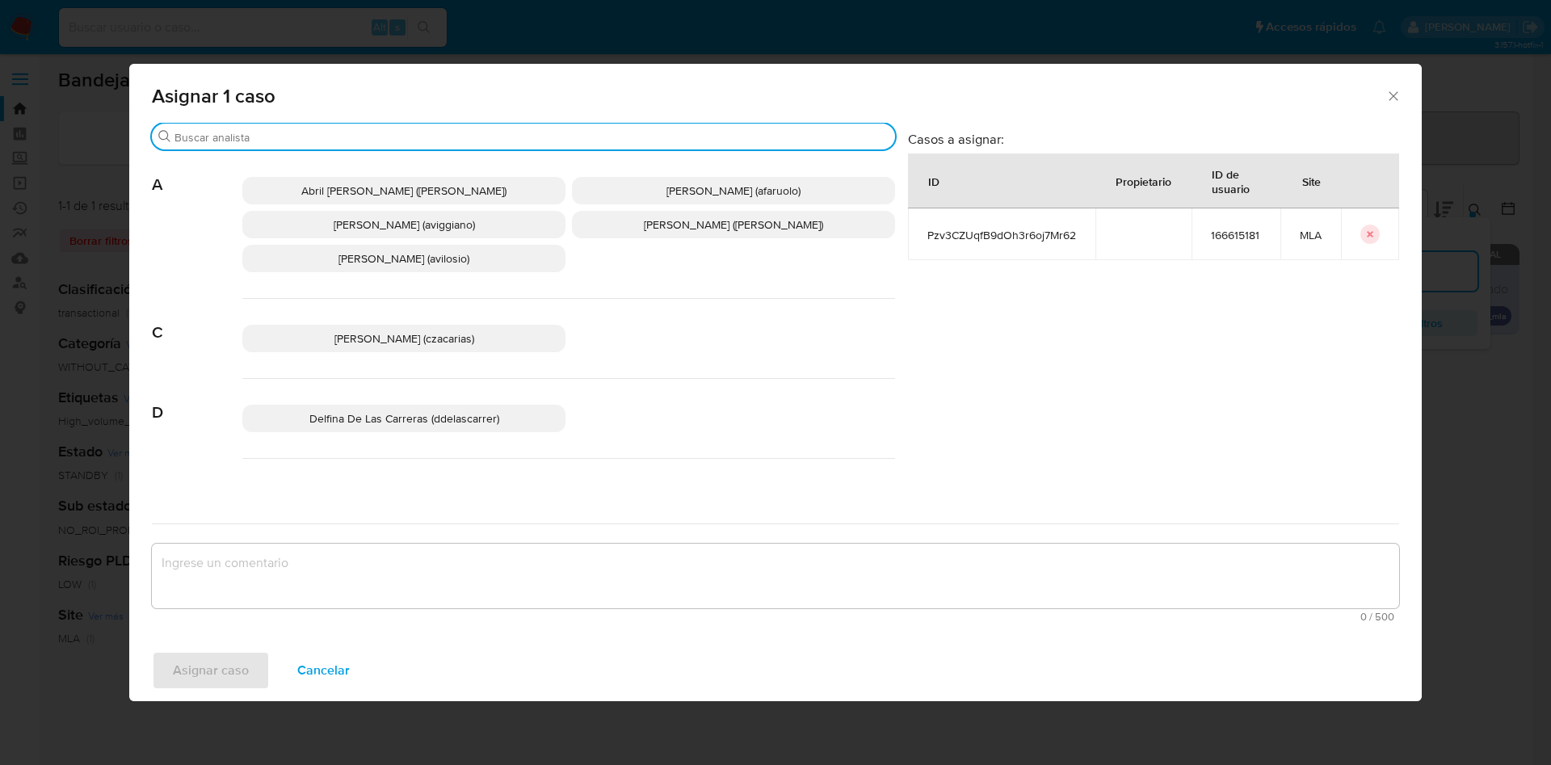
click at [292, 135] on input "Buscar" at bounding box center [532, 137] width 714 height 15
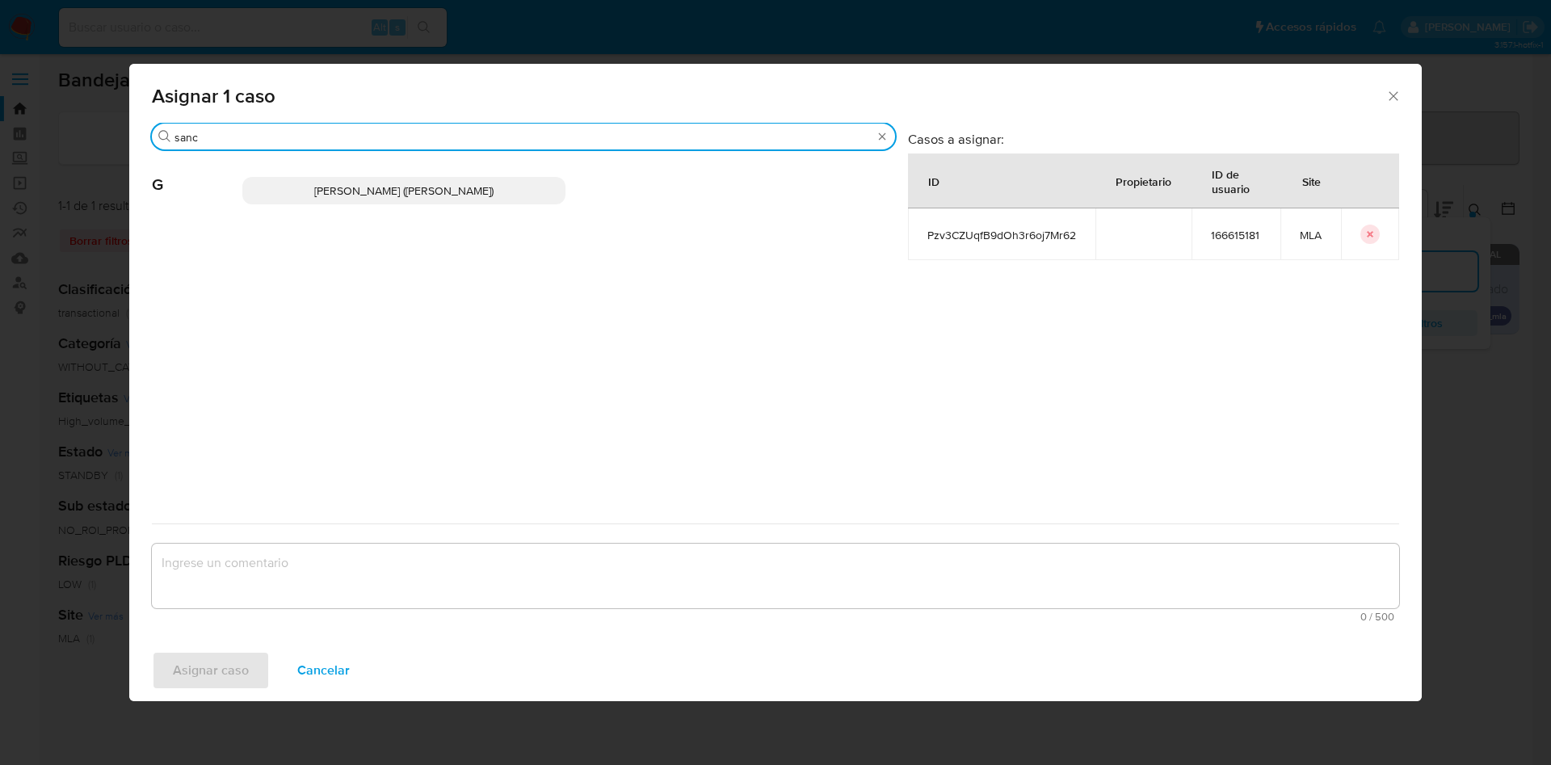
type input "sanc"
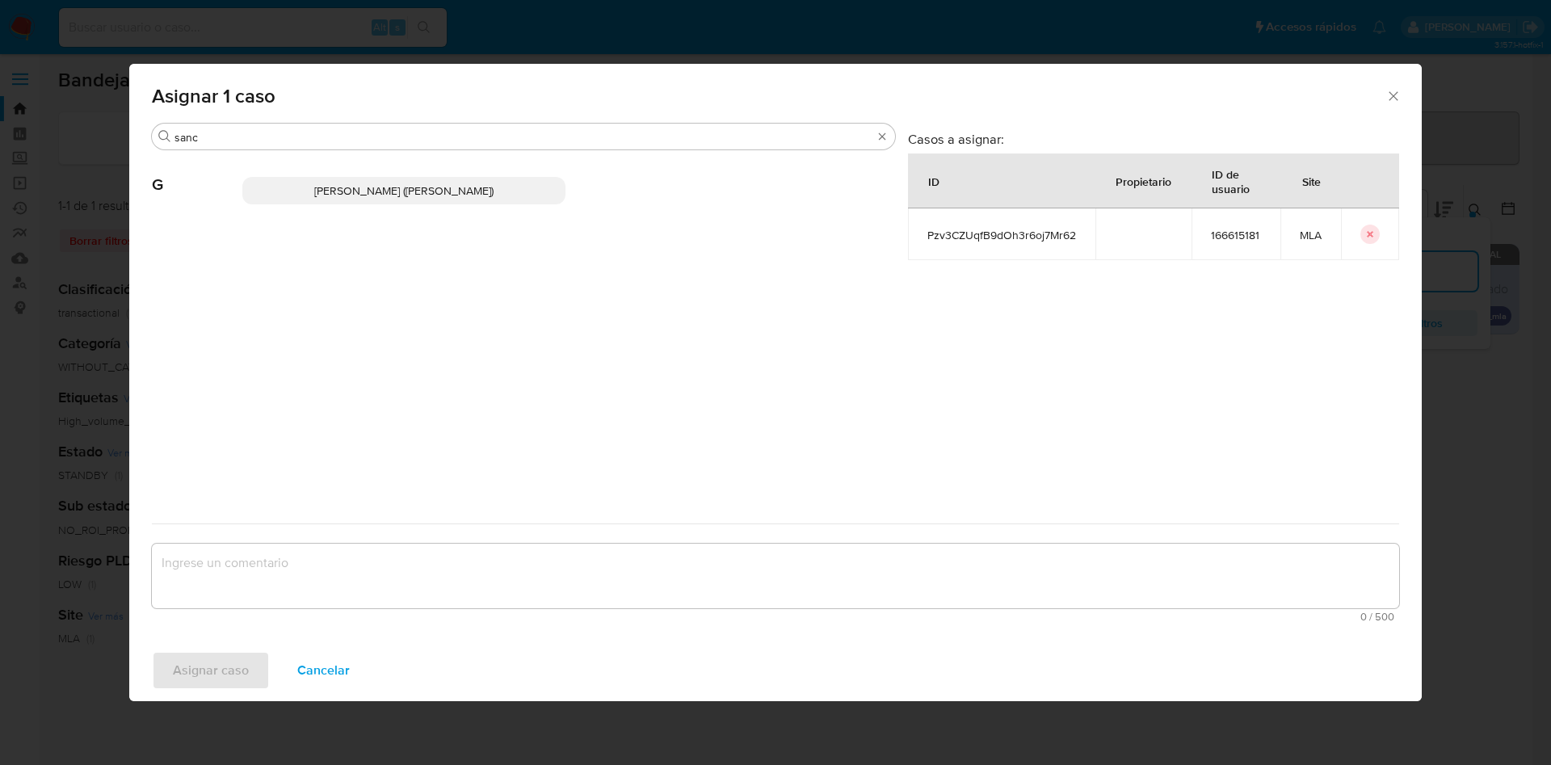
click at [318, 181] on p "Gabriela Sanchez Quinonez (gabrielsanch)" at bounding box center [403, 190] width 323 height 27
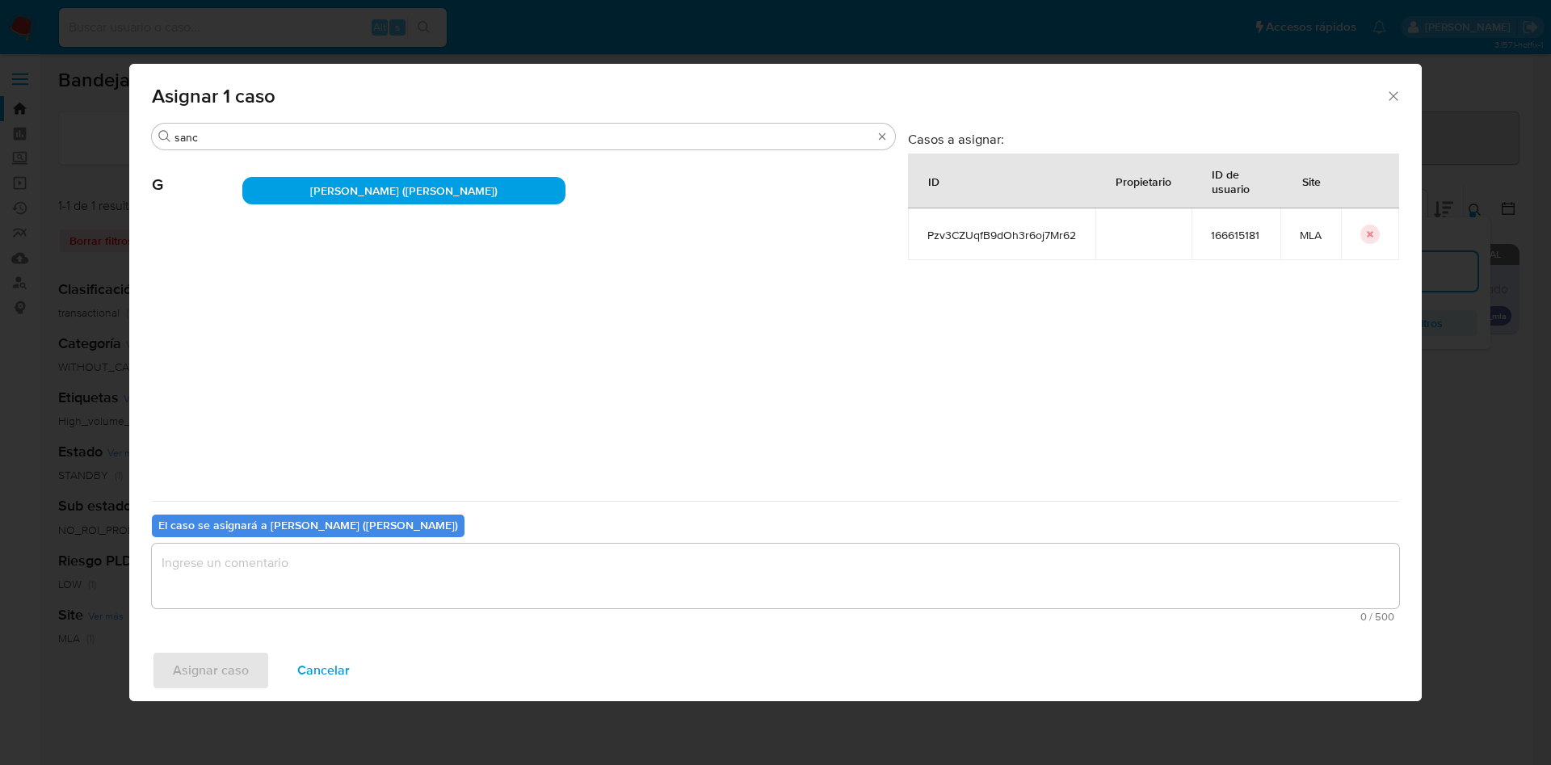
click at [231, 603] on textarea "assign-modal" at bounding box center [776, 576] width 1248 height 65
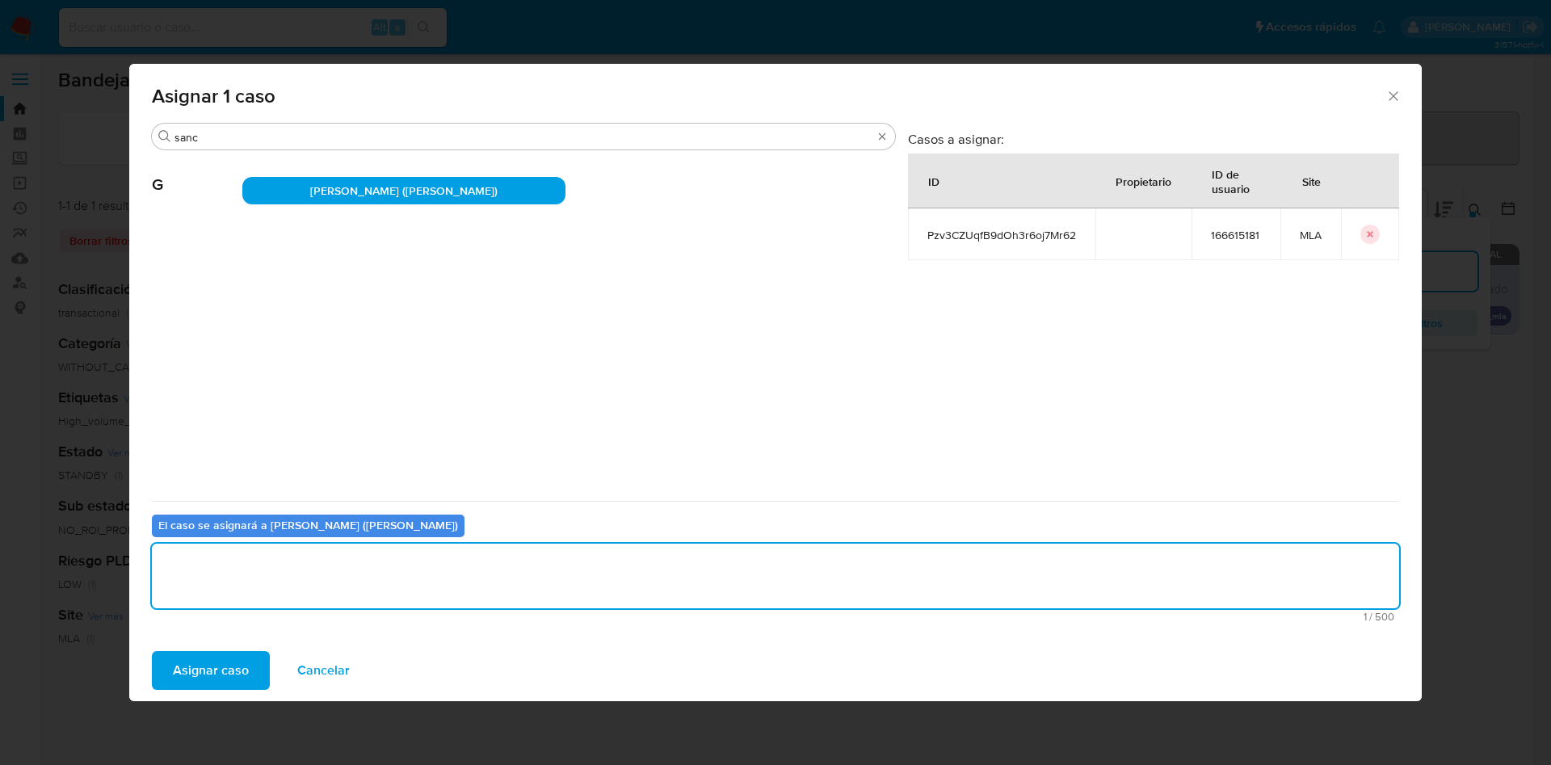
click at [219, 671] on span "Asignar caso" at bounding box center [211, 671] width 76 height 36
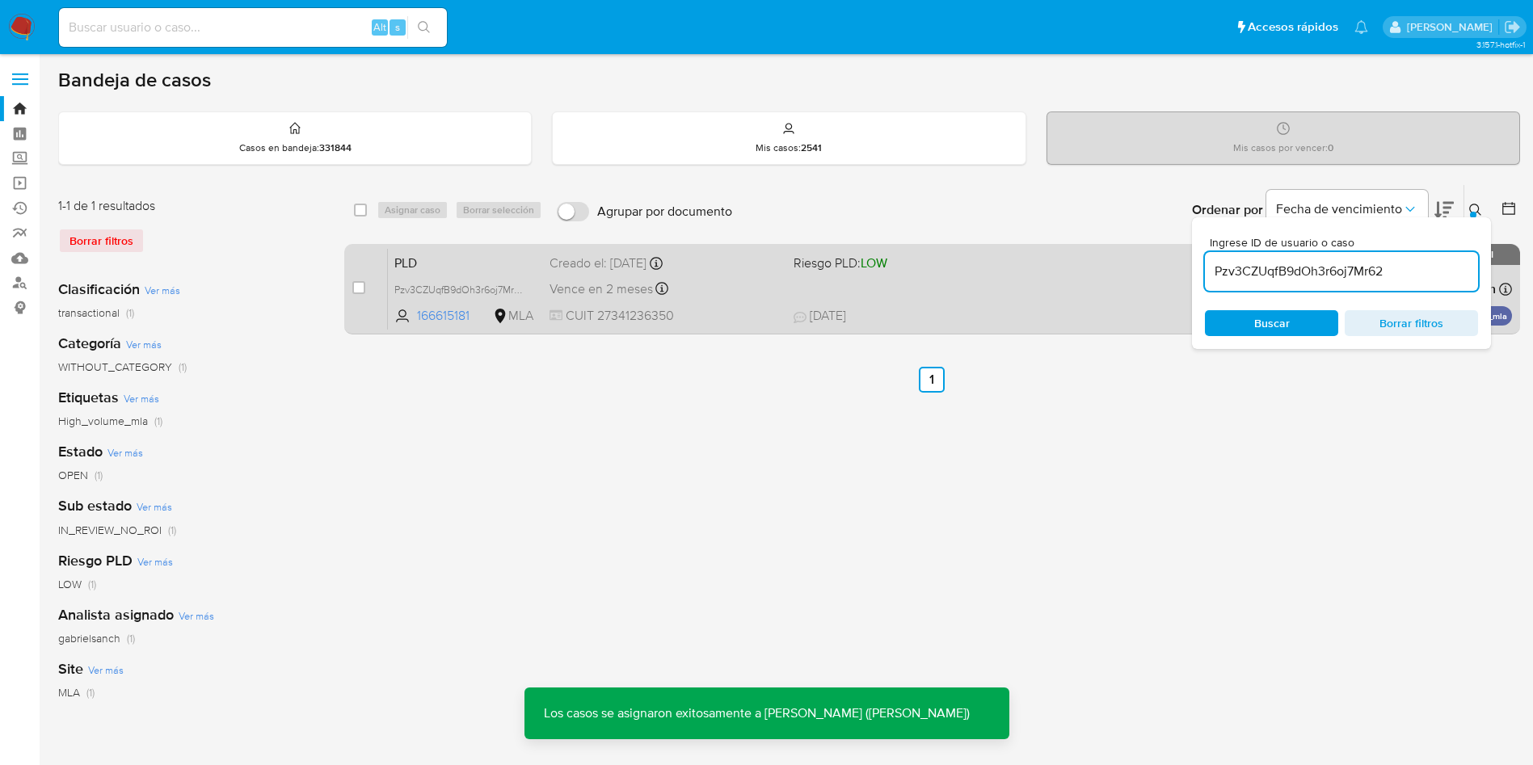
click at [687, 305] on div "PLD Pzv3CZUqfB9dOh3r6oj7Mr62 166615181 MLA Riesgo PLD: LOW Creado el: 12/08/202…" at bounding box center [950, 289] width 1124 height 82
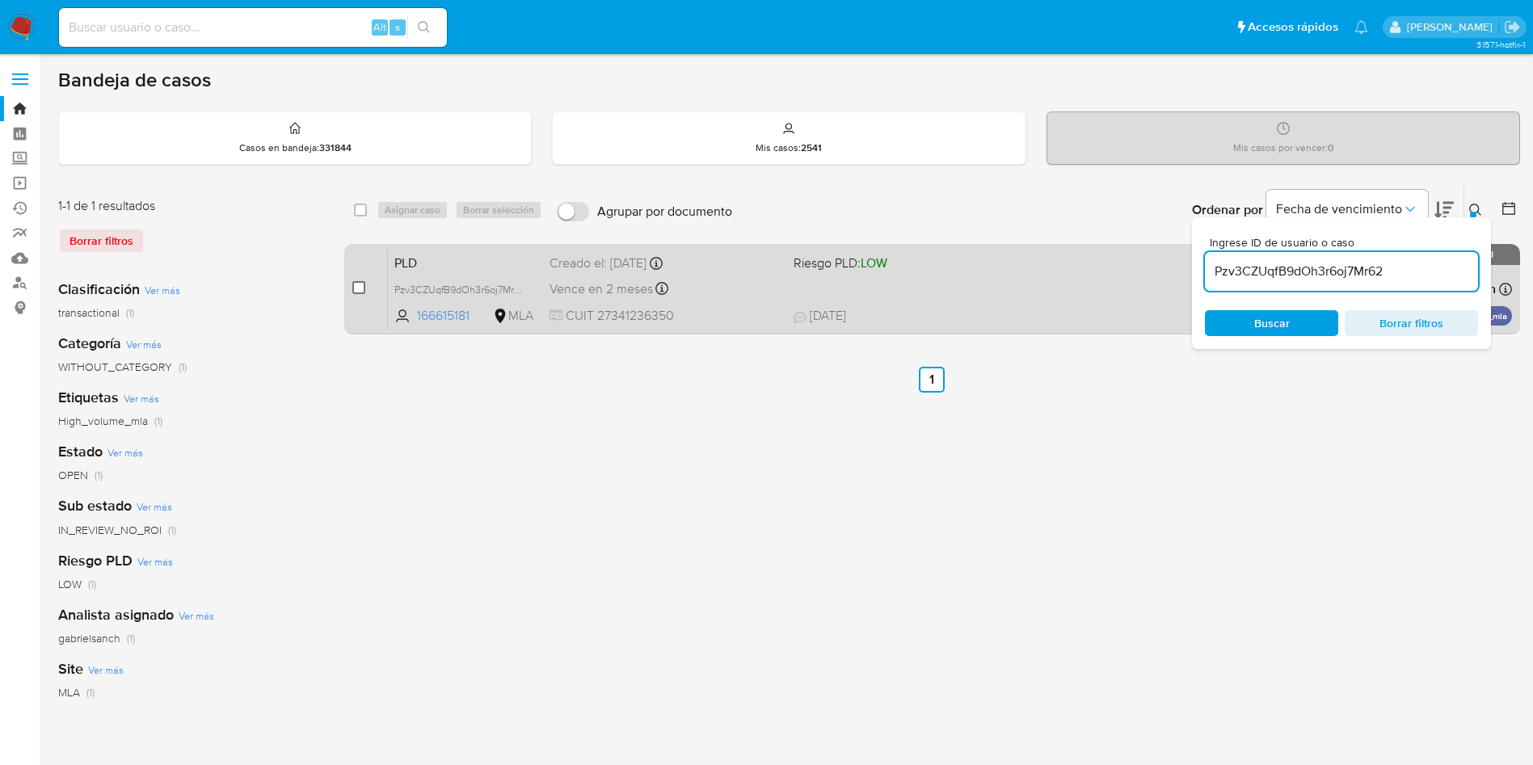
click at [360, 291] on input "checkbox" at bounding box center [358, 287] width 13 height 13
checkbox input "true"
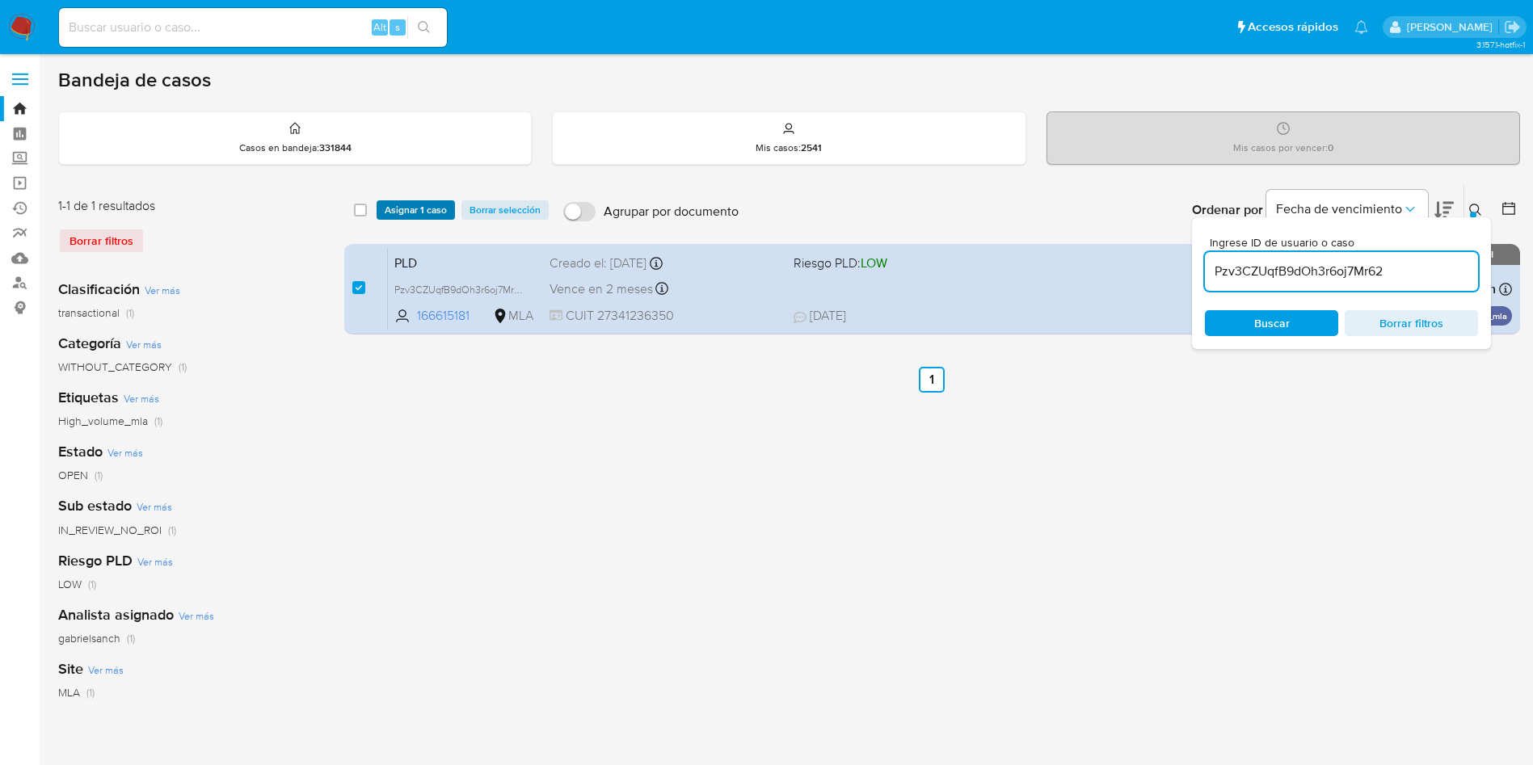
click at [410, 204] on span "Asignar 1 caso" at bounding box center [416, 210] width 62 height 16
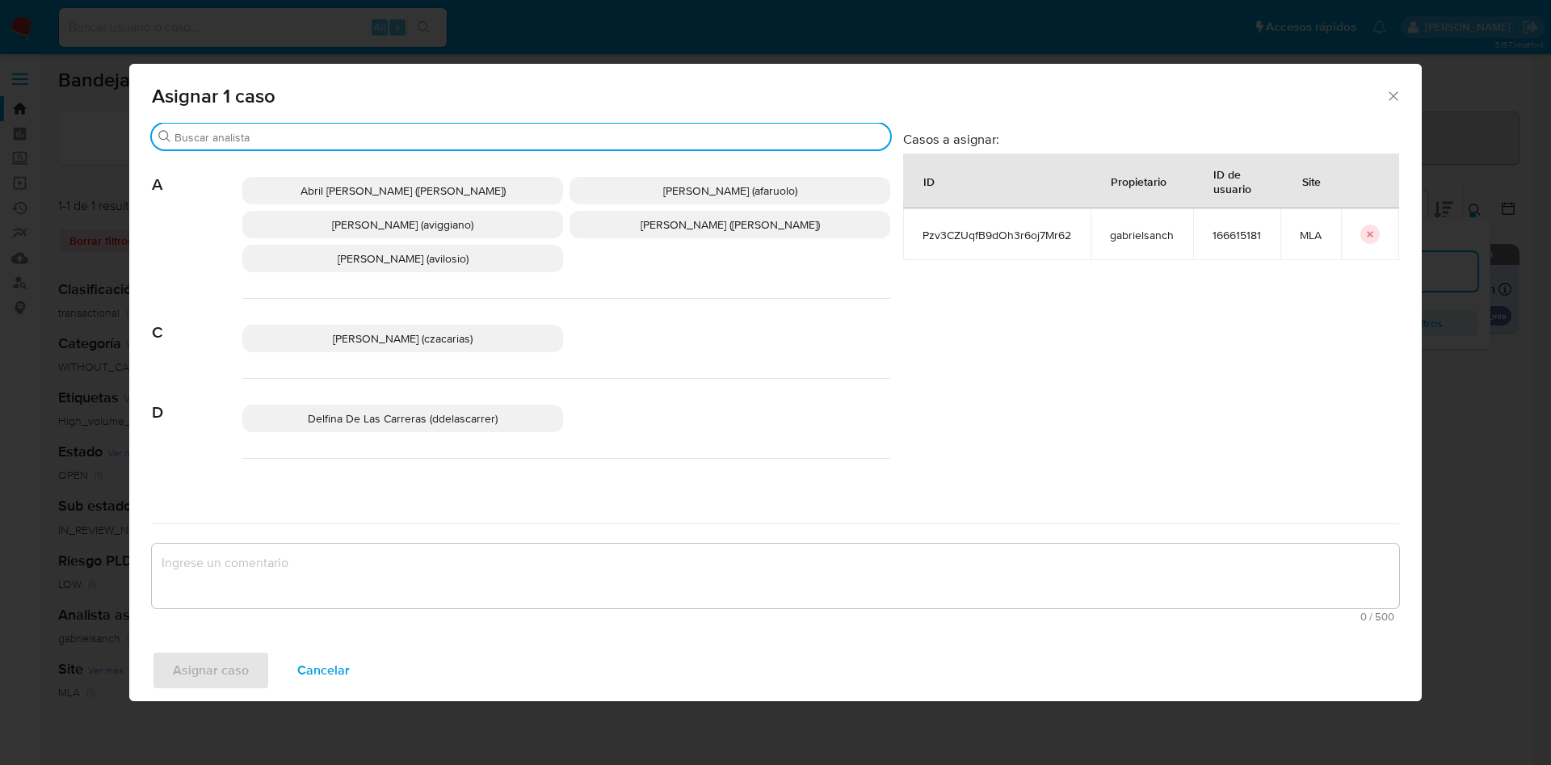
click at [275, 137] on input "Buscar" at bounding box center [529, 137] width 709 height 15
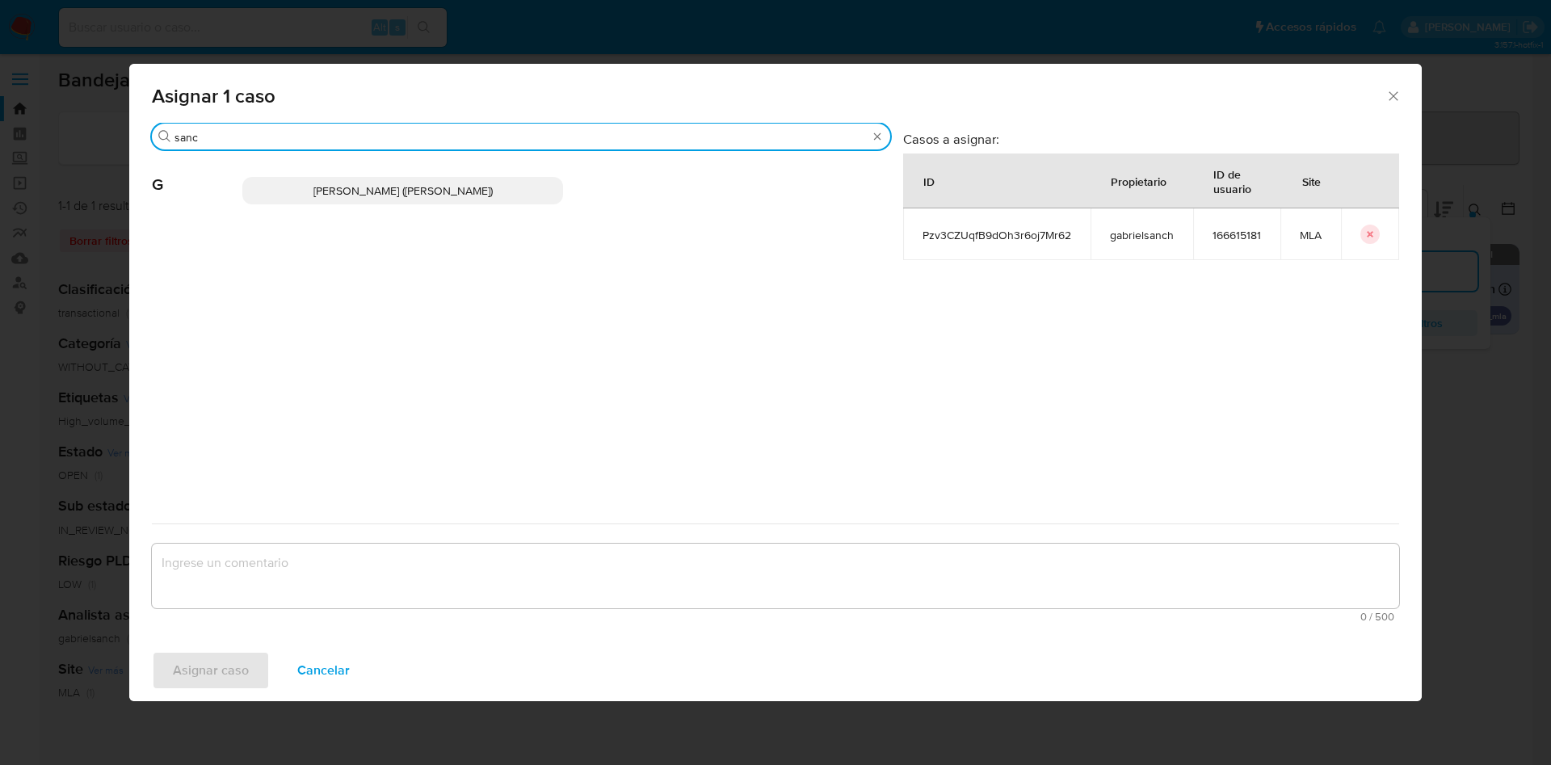
type input "sanc"
click at [360, 191] on span "Gabriela Sanchez Quinonez (gabrielsanch)" at bounding box center [403, 191] width 179 height 16
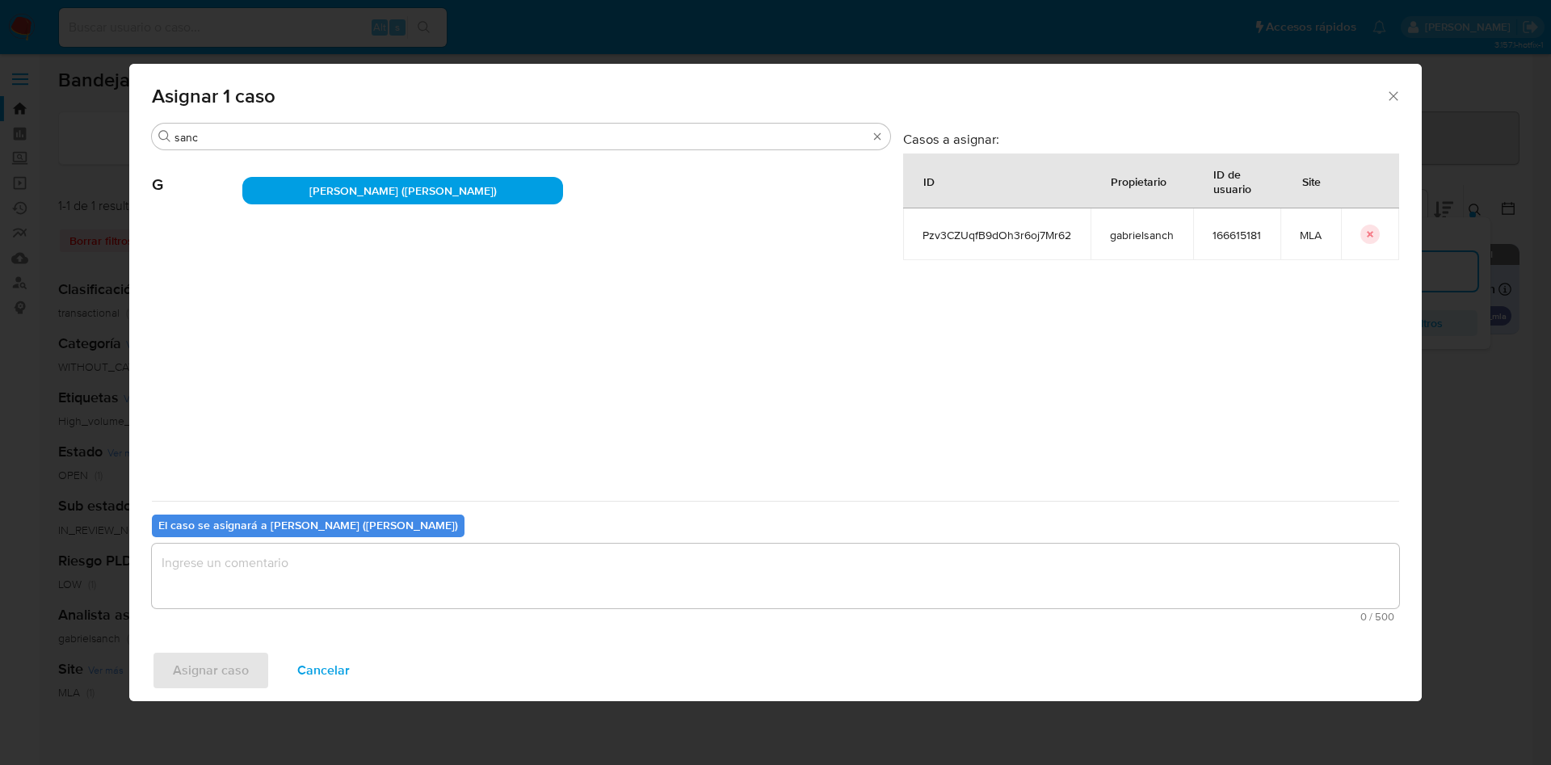
click at [241, 583] on textarea "assign-modal" at bounding box center [776, 576] width 1248 height 65
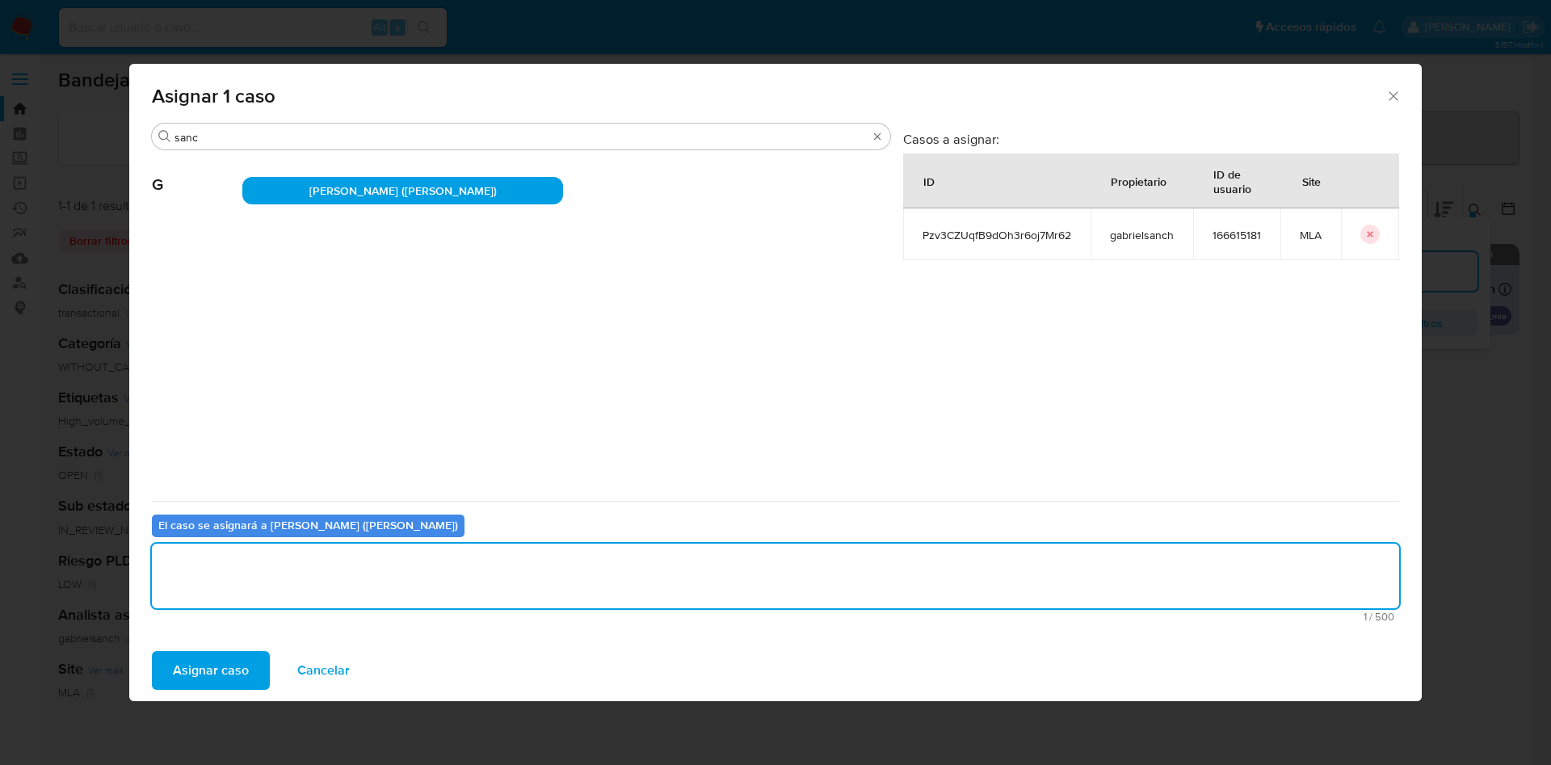
click at [226, 675] on span "Asignar caso" at bounding box center [211, 671] width 76 height 36
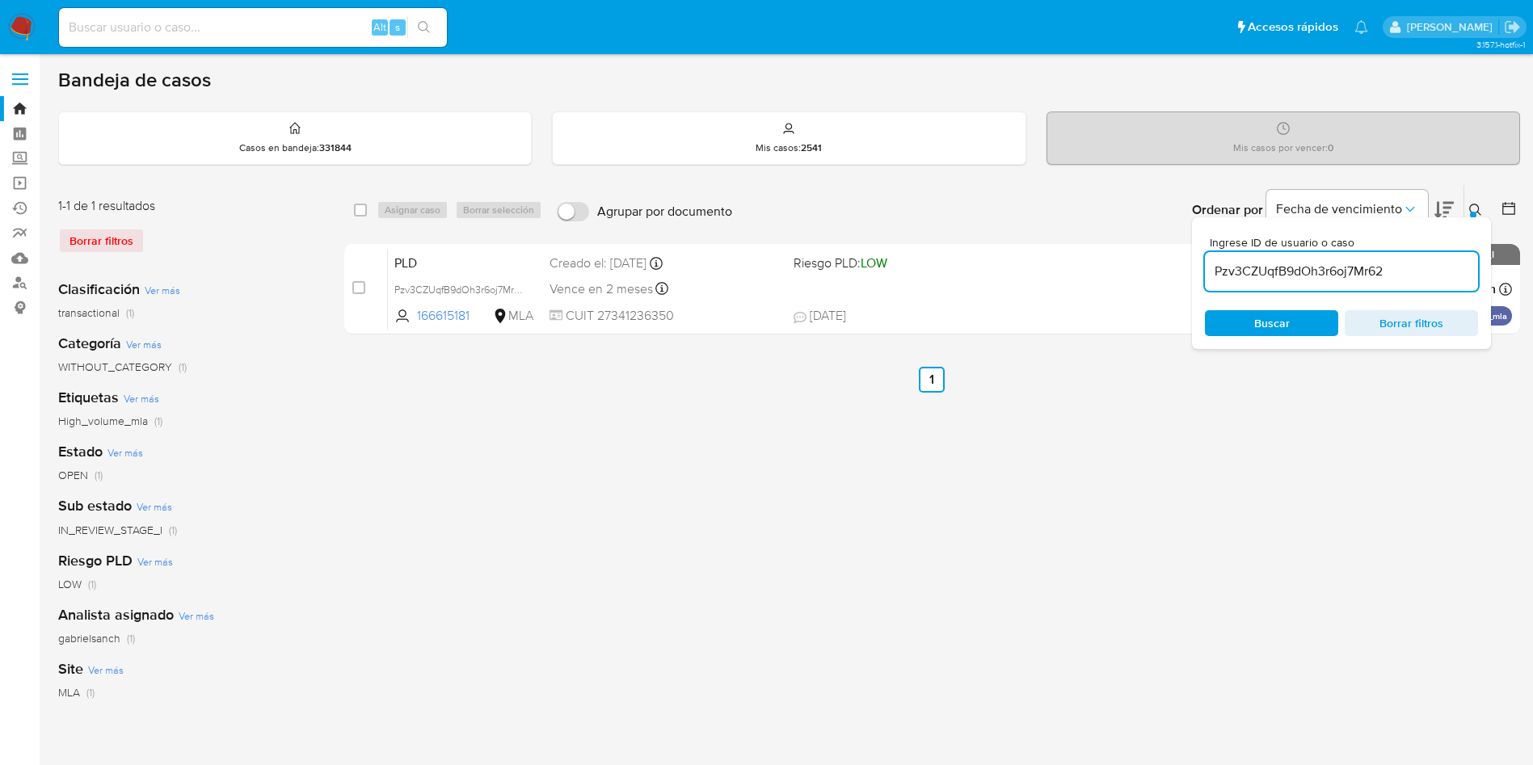
click at [1424, 272] on input "Pzv3CZUqfB9dOh3r6oj7Mr62" at bounding box center [1341, 271] width 273 height 21
paste input "34x9wSnYPZk3wafJtGTUclig"
type input "34x9wSnYPZk3wafJtGTUclig"
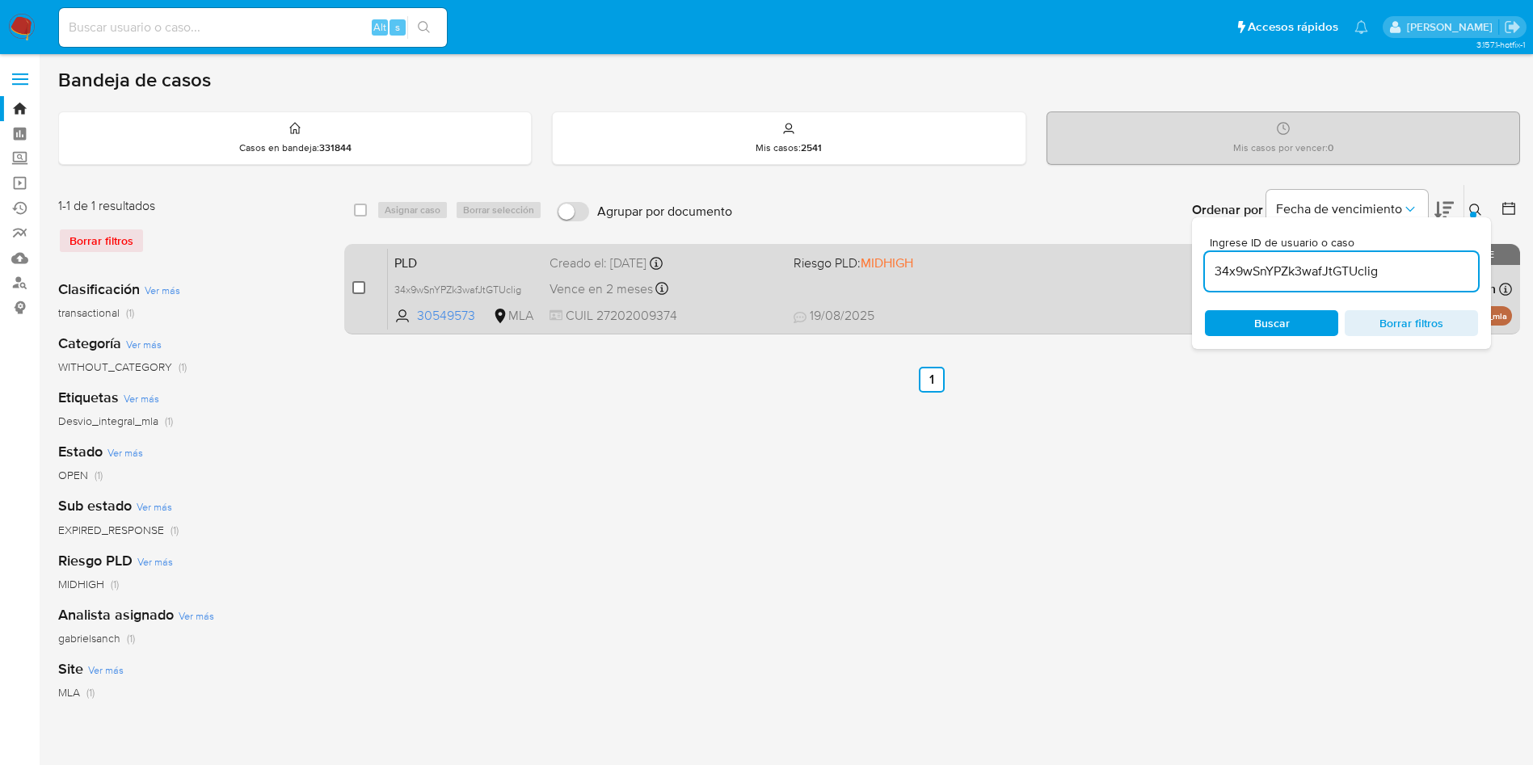
click at [360, 288] on input "checkbox" at bounding box center [358, 287] width 13 height 13
checkbox input "true"
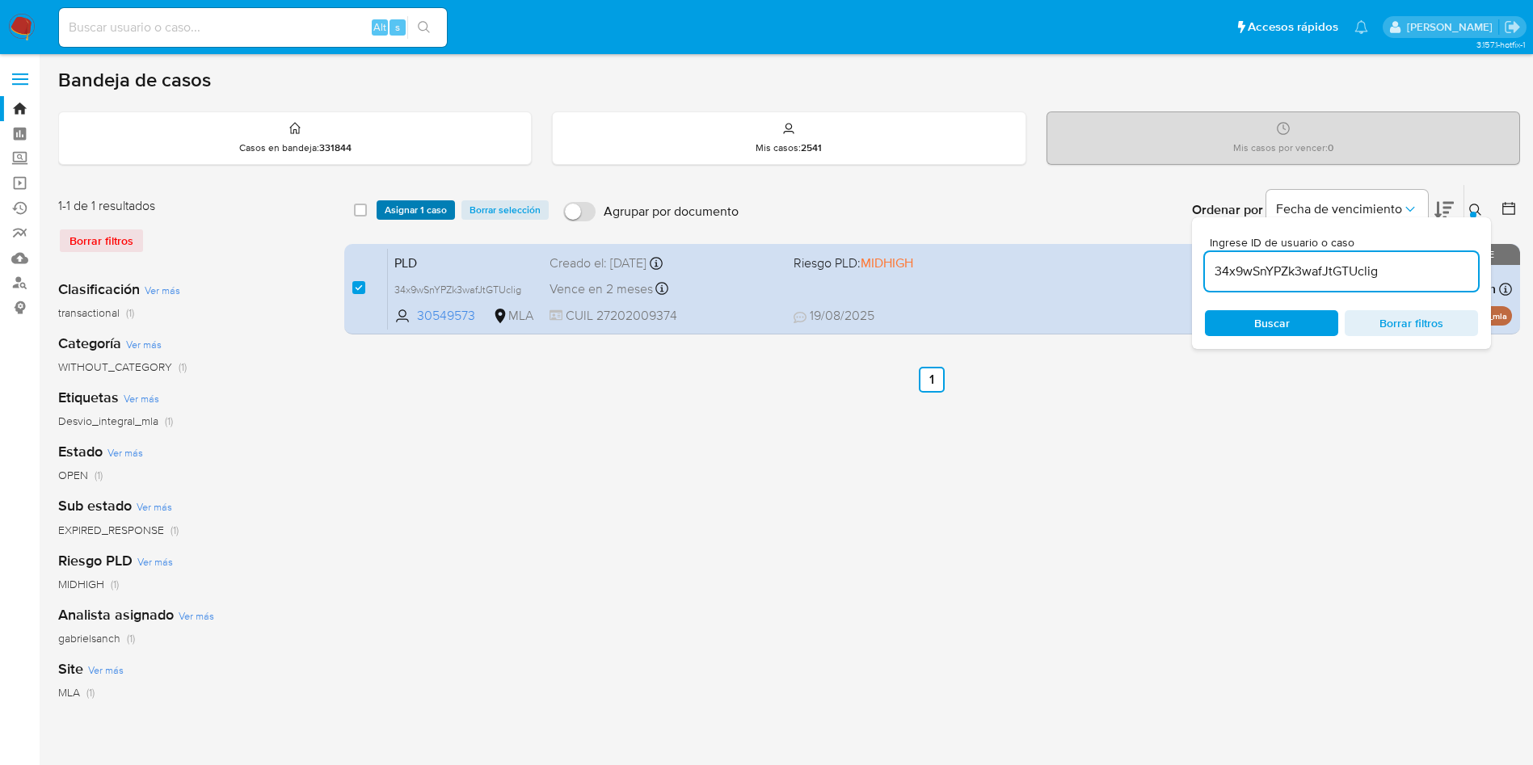
click at [419, 208] on span "Asignar 1 caso" at bounding box center [416, 210] width 62 height 16
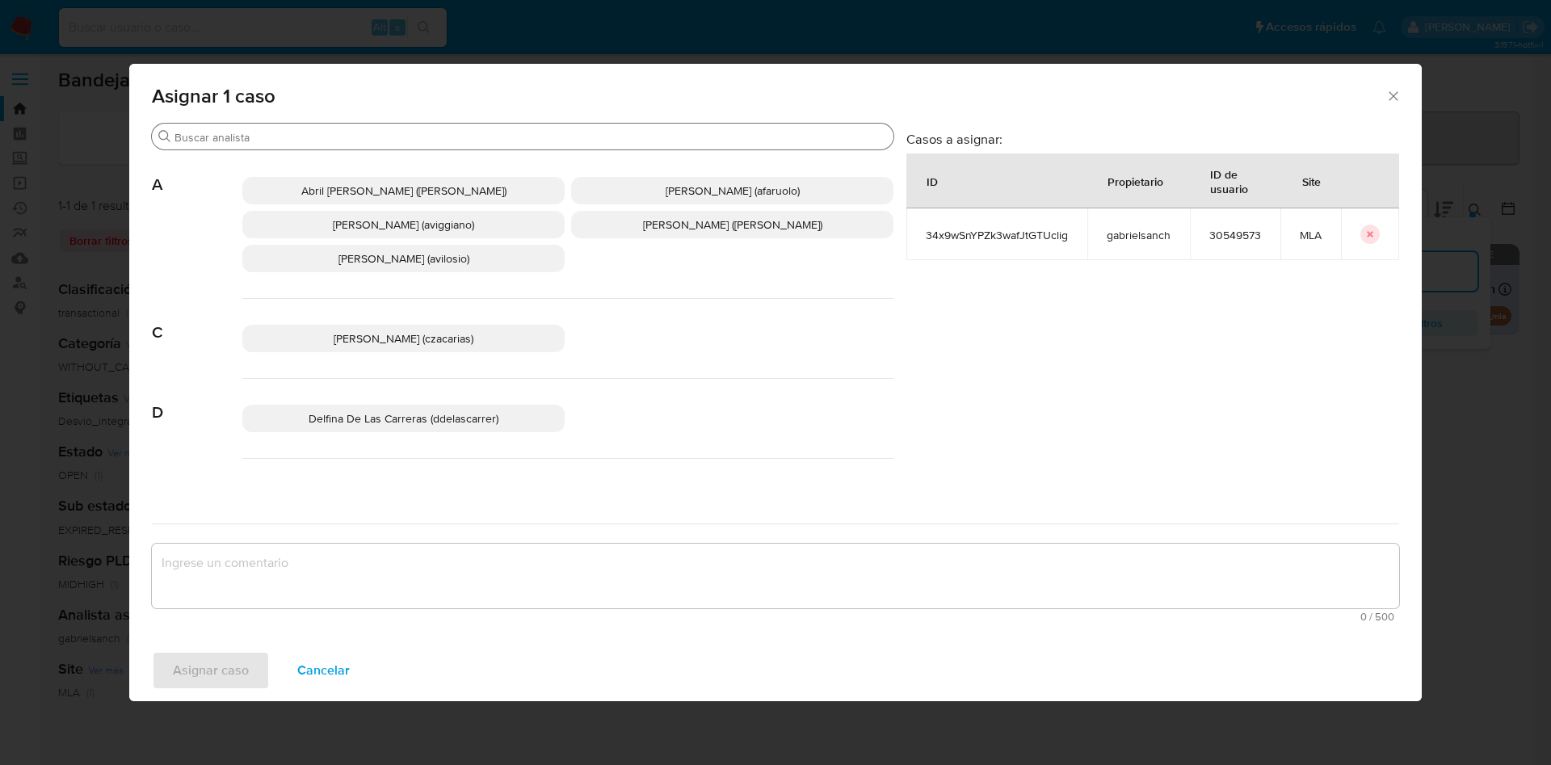
click at [322, 137] on input "Buscar" at bounding box center [531, 137] width 713 height 15
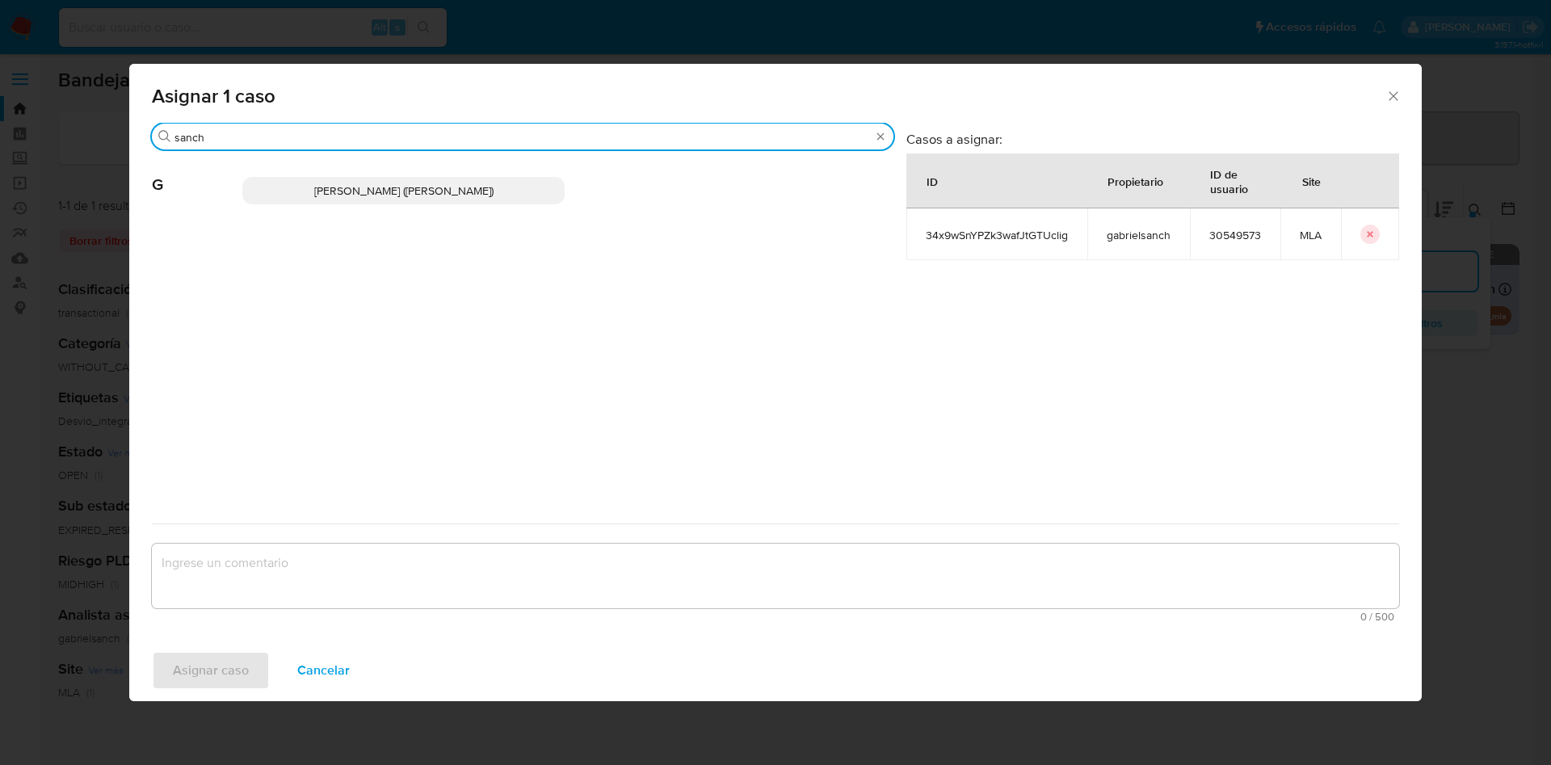
type input "sanch"
click at [359, 180] on p "Gabriela Sanchez Quinonez (gabrielsanch)" at bounding box center [403, 190] width 322 height 27
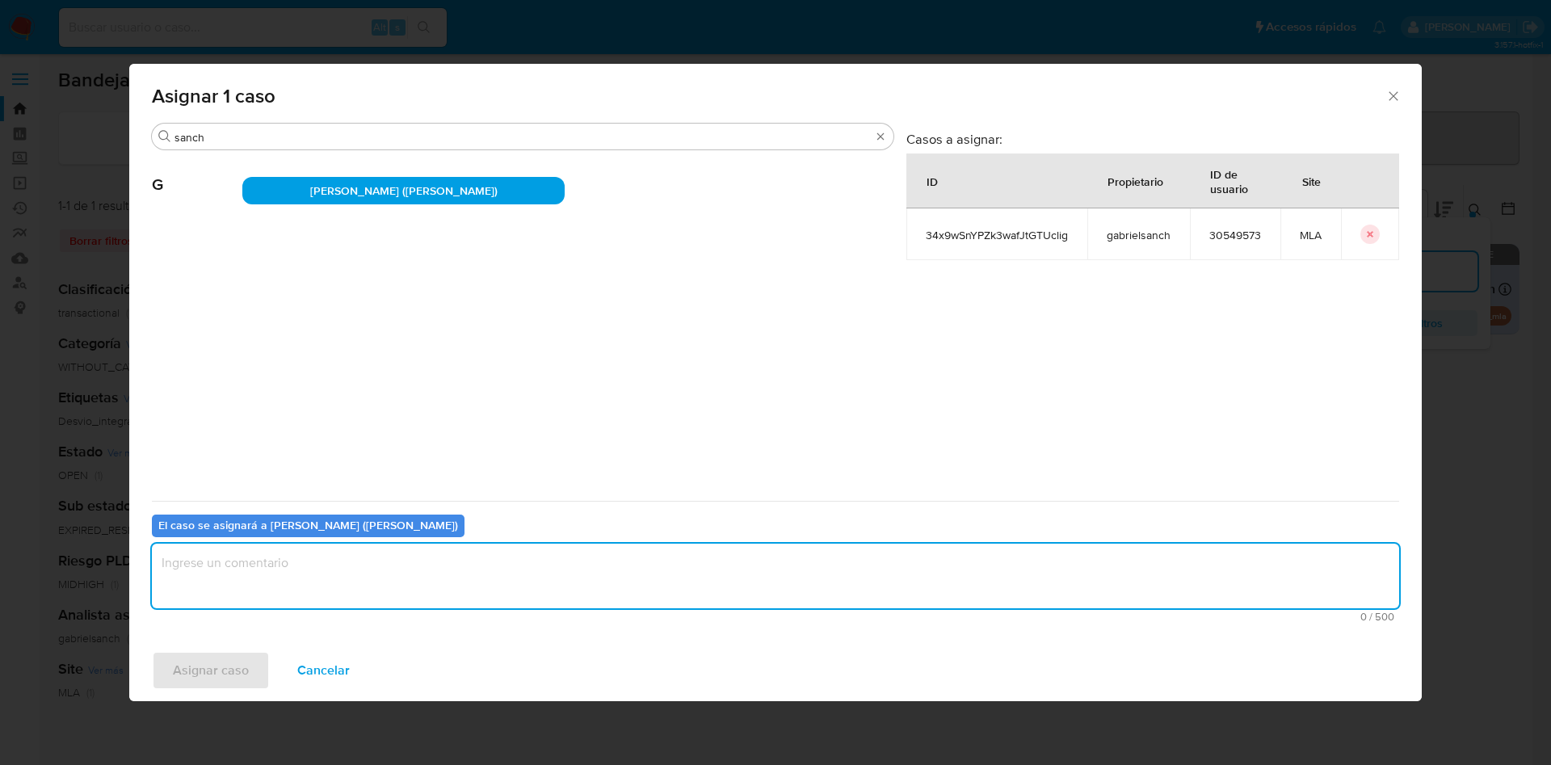
click at [269, 566] on textarea "assign-modal" at bounding box center [776, 576] width 1248 height 65
click at [217, 675] on span "Asignar caso" at bounding box center [211, 671] width 76 height 36
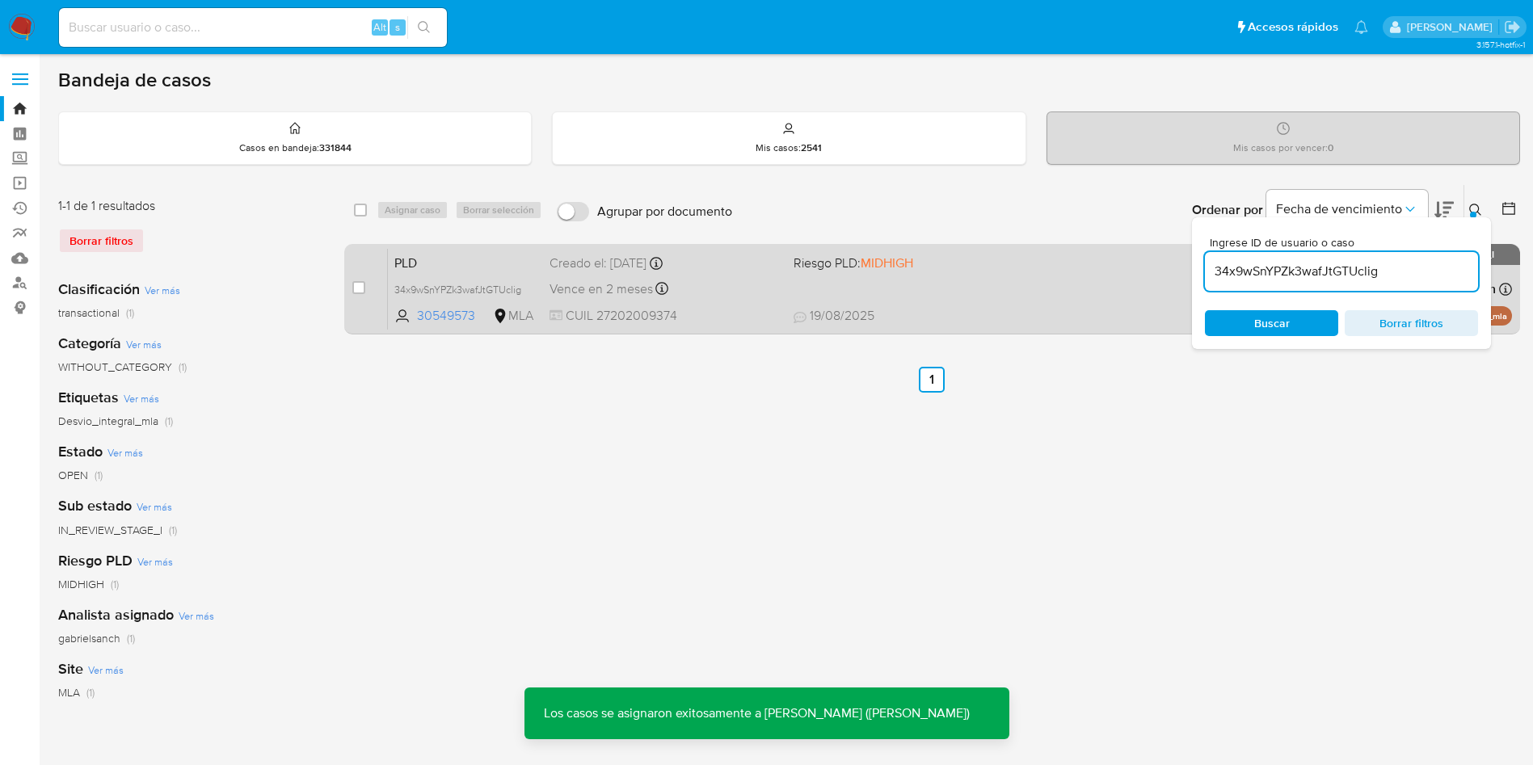
click at [586, 301] on div "PLD 34x9wSnYPZk3wafJtGTUclig 30549573 MLA Riesgo PLD: MIDHIGH Creado el: 12/08/…" at bounding box center [950, 289] width 1124 height 82
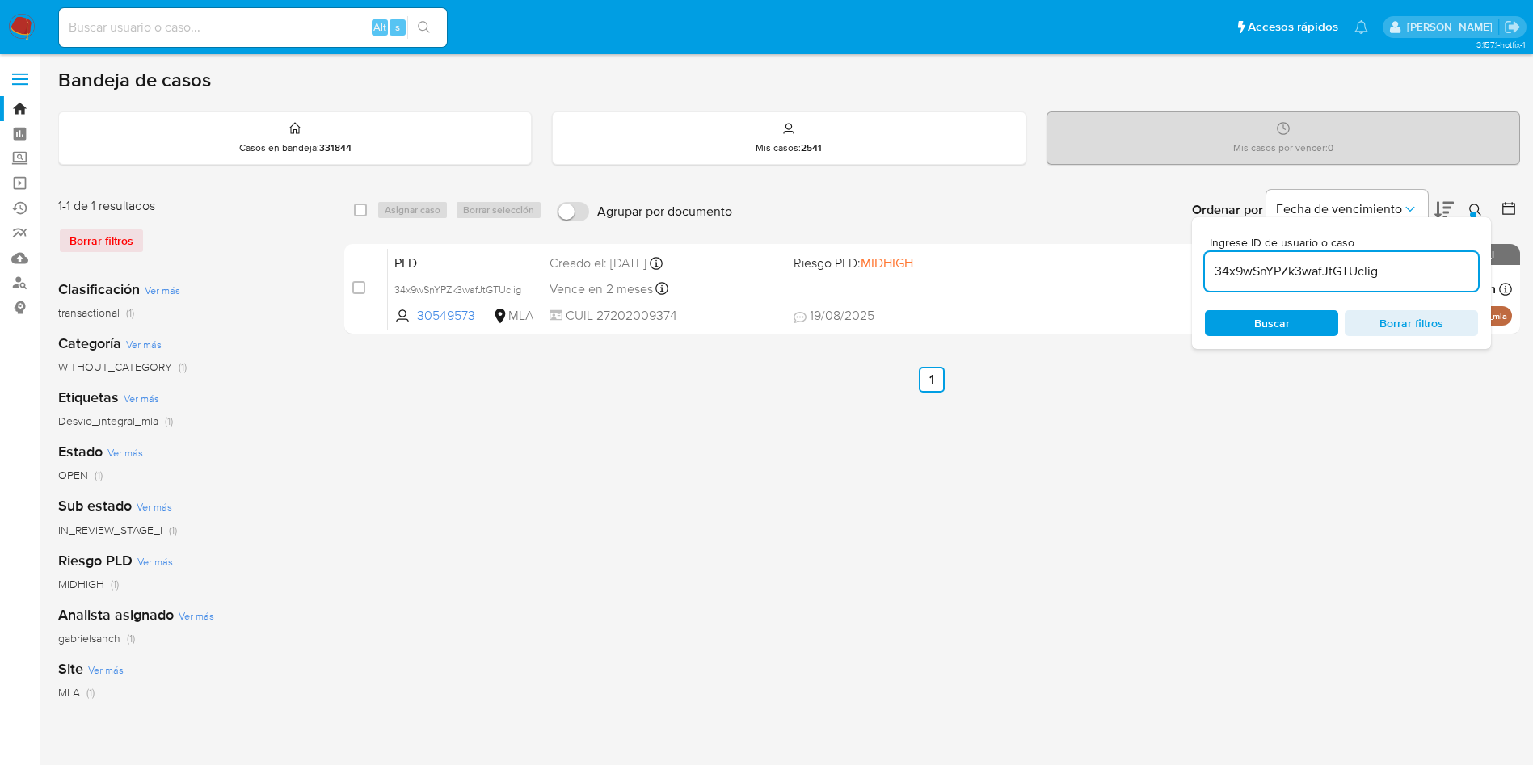
click at [1388, 256] on div "34x9wSnYPZk3wafJtGTUclig" at bounding box center [1341, 271] width 273 height 39
click at [1391, 263] on input "34x9wSnYPZk3wafJtGTUclig" at bounding box center [1341, 271] width 273 height 21
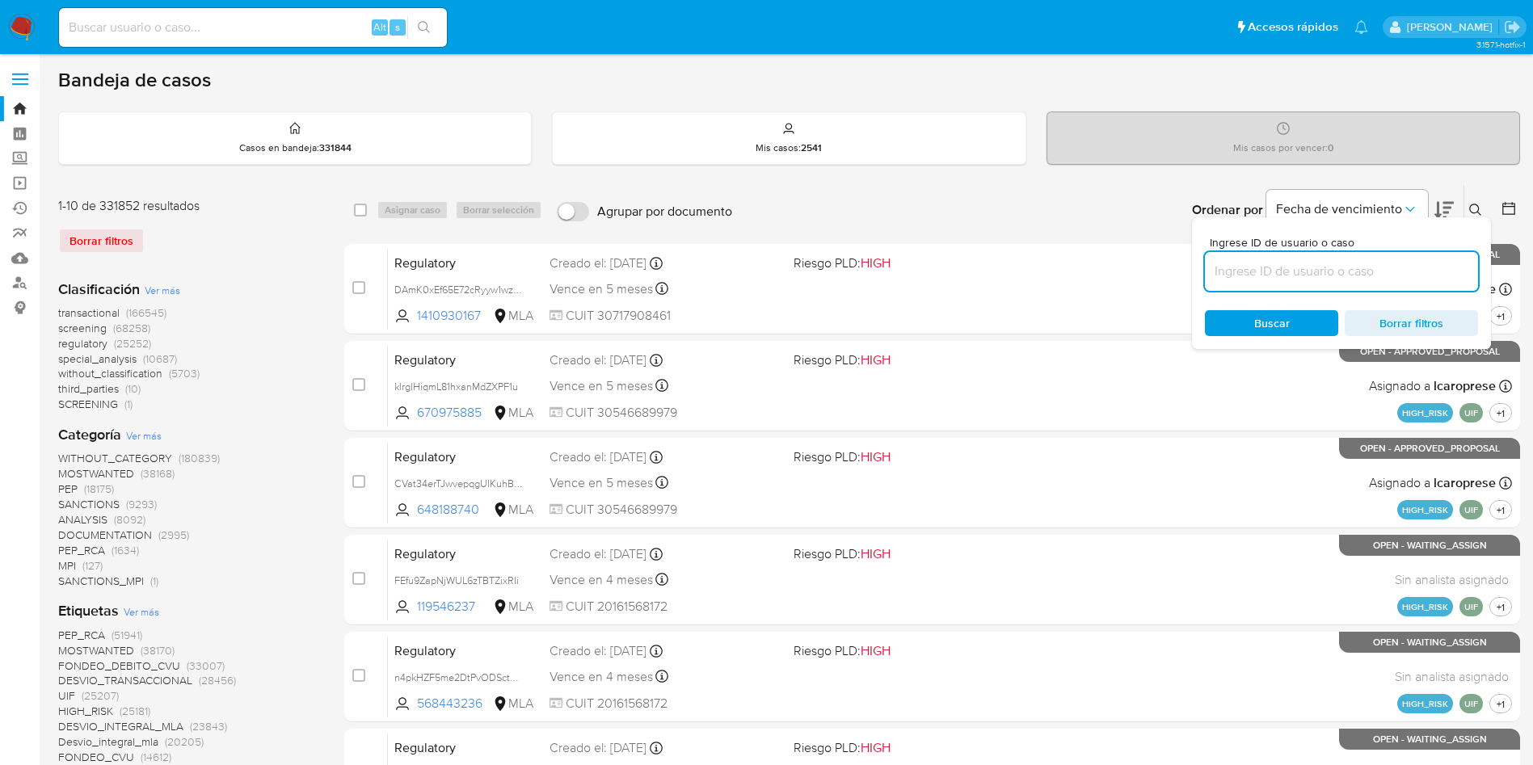
click at [1387, 262] on input at bounding box center [1341, 271] width 273 height 21
paste input "DuBxtJvs6dEsxVrPdmfT4cXM"
type input "DuBxtJvs6dEsxVrPdmfT4cXM"
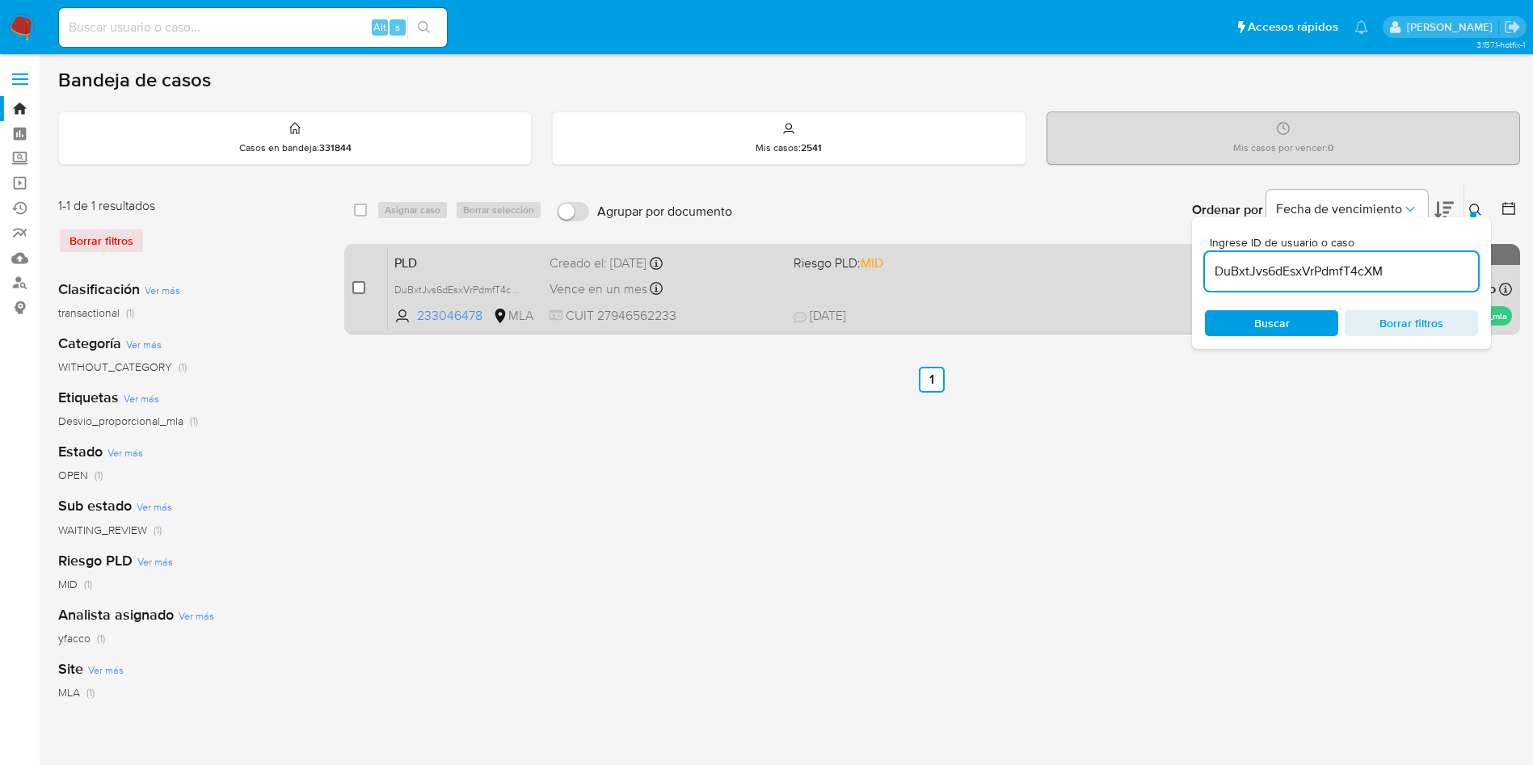
click at [359, 283] on input "checkbox" at bounding box center [358, 287] width 13 height 13
checkbox input "true"
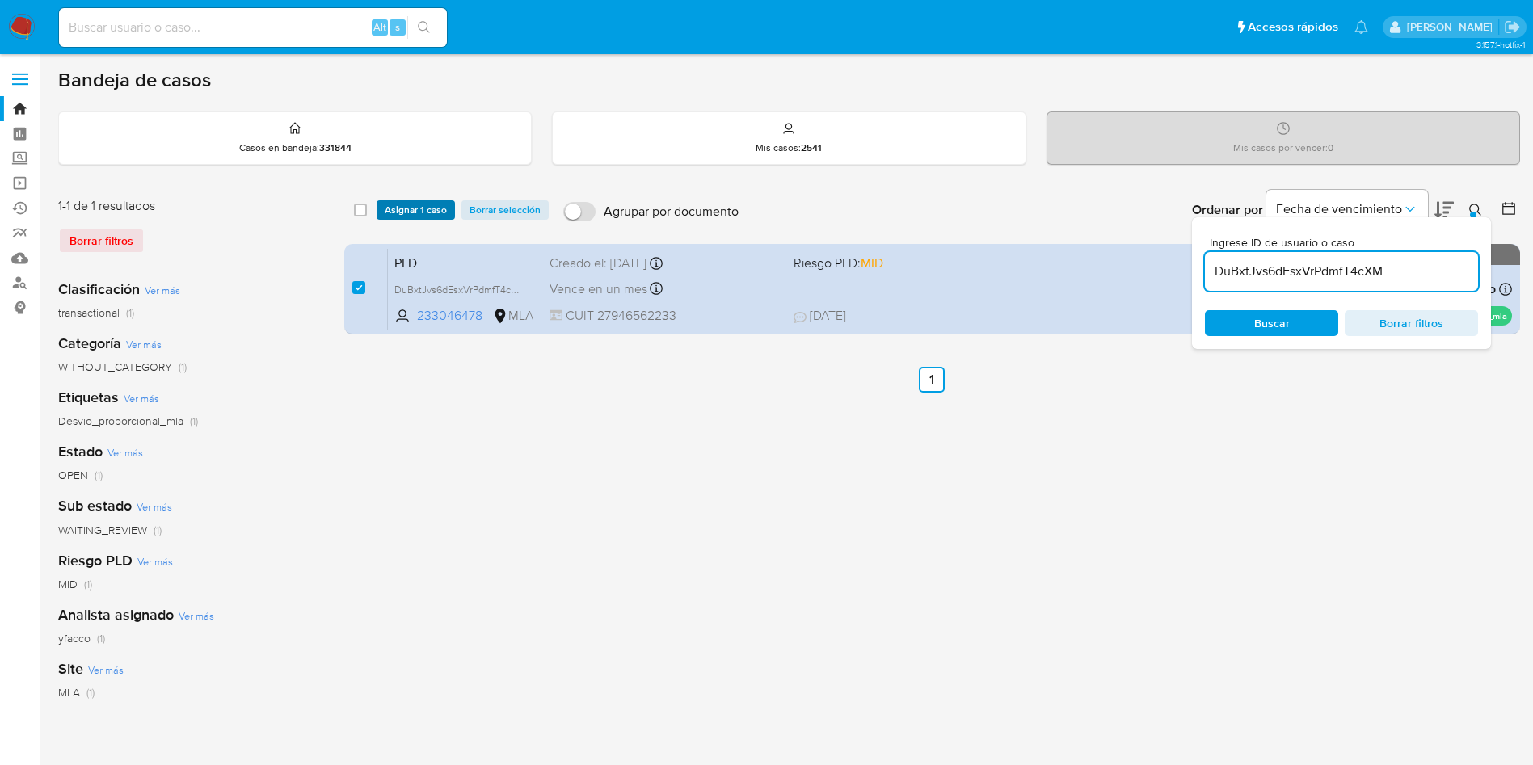
click at [408, 204] on span "Asignar 1 caso" at bounding box center [416, 210] width 62 height 16
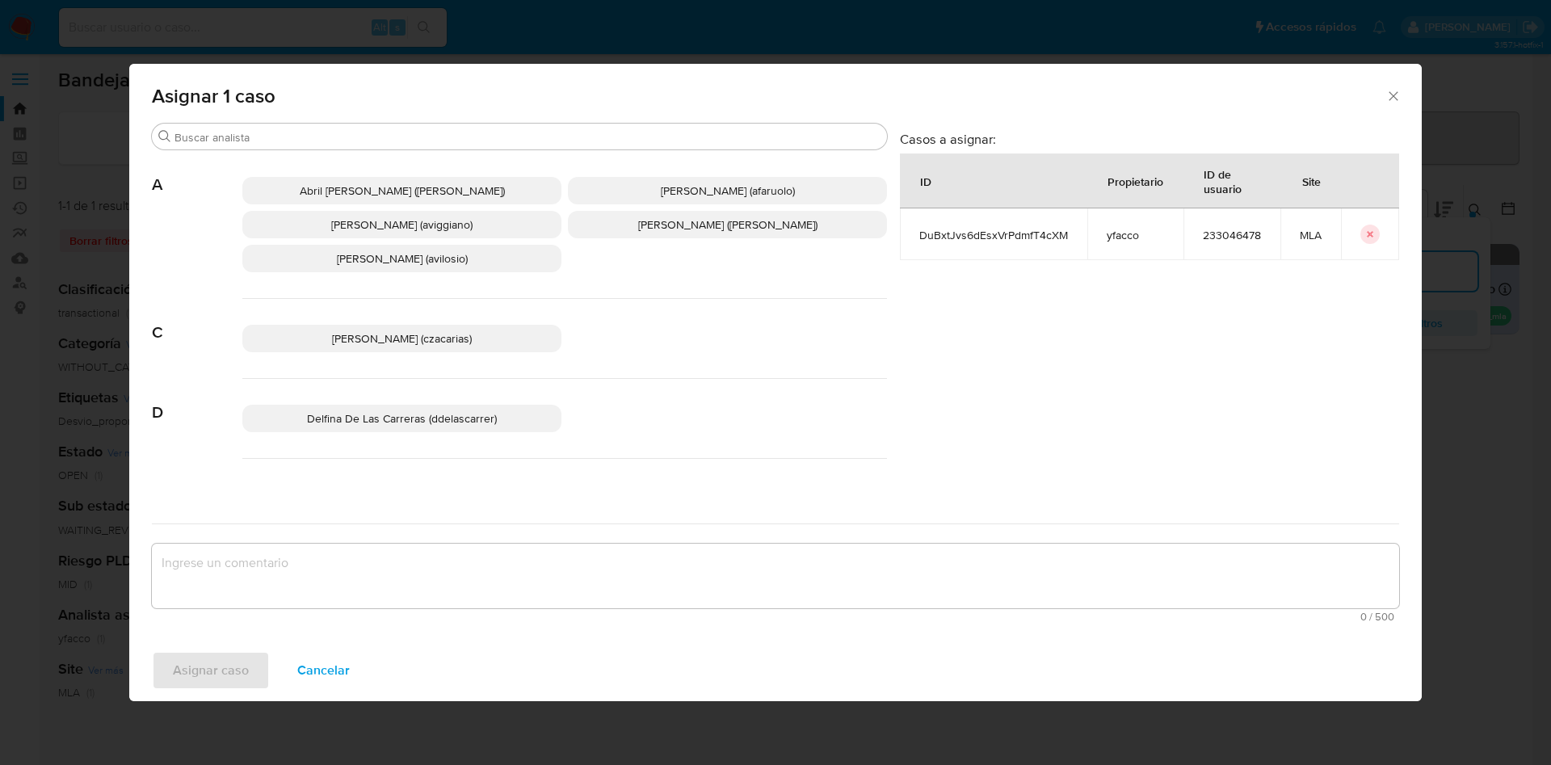
scroll to position [1478, 0]
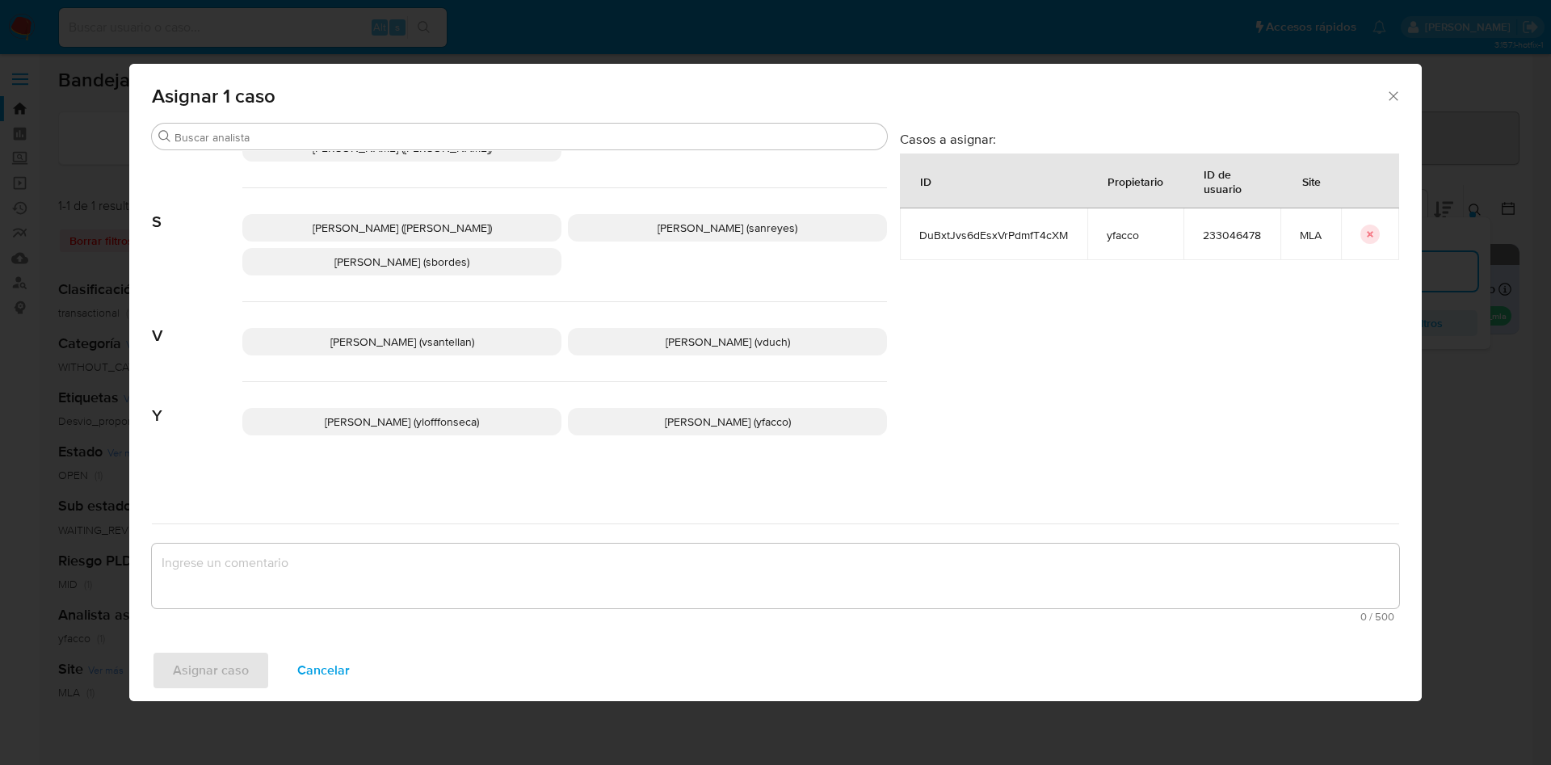
click at [737, 423] on span "Yesica Paola Facco (yfacco)" at bounding box center [728, 422] width 126 height 16
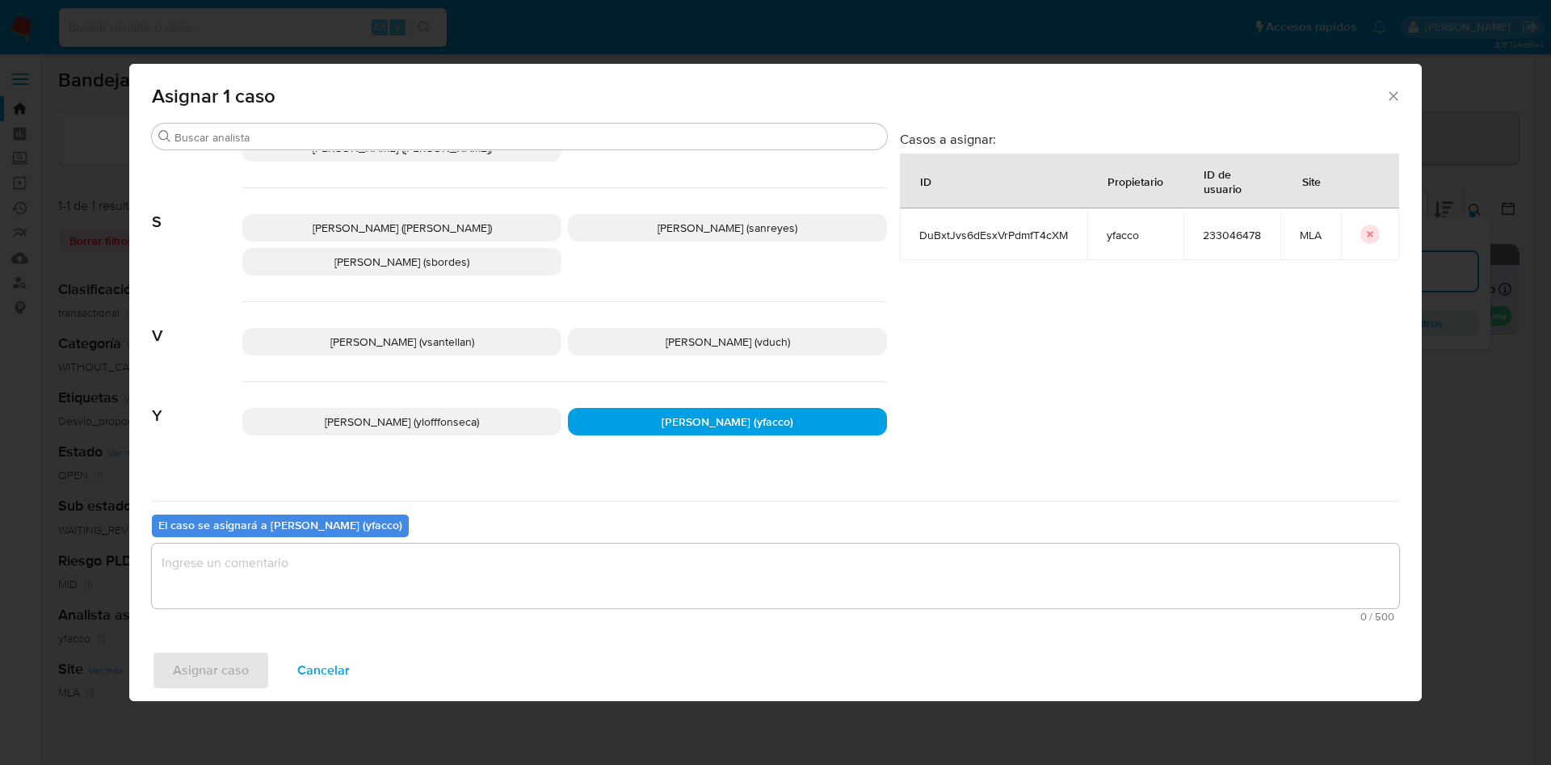
click at [545, 559] on textarea "assign-modal" at bounding box center [776, 576] width 1248 height 65
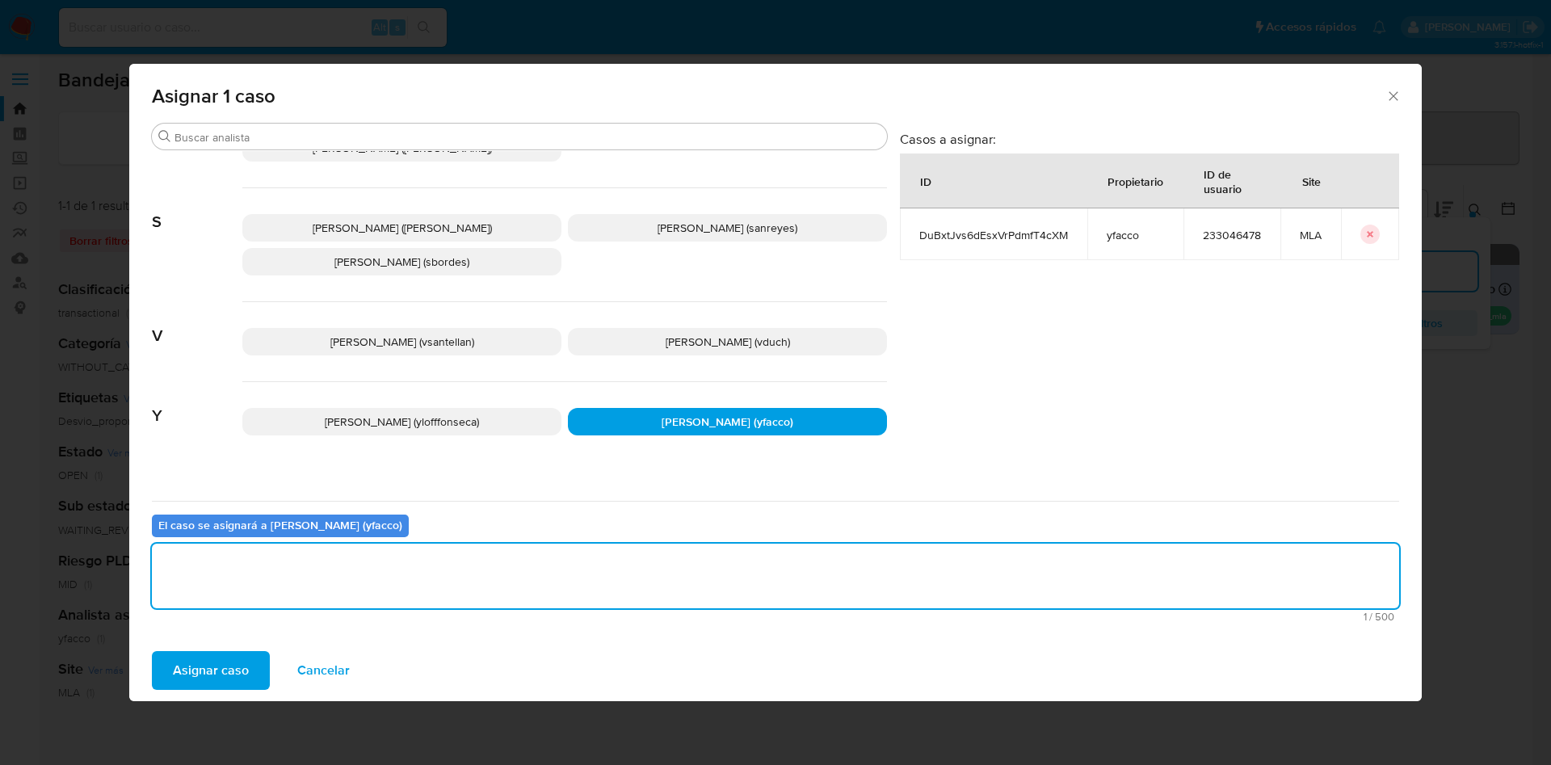
click at [243, 657] on span "Asignar caso" at bounding box center [211, 671] width 76 height 36
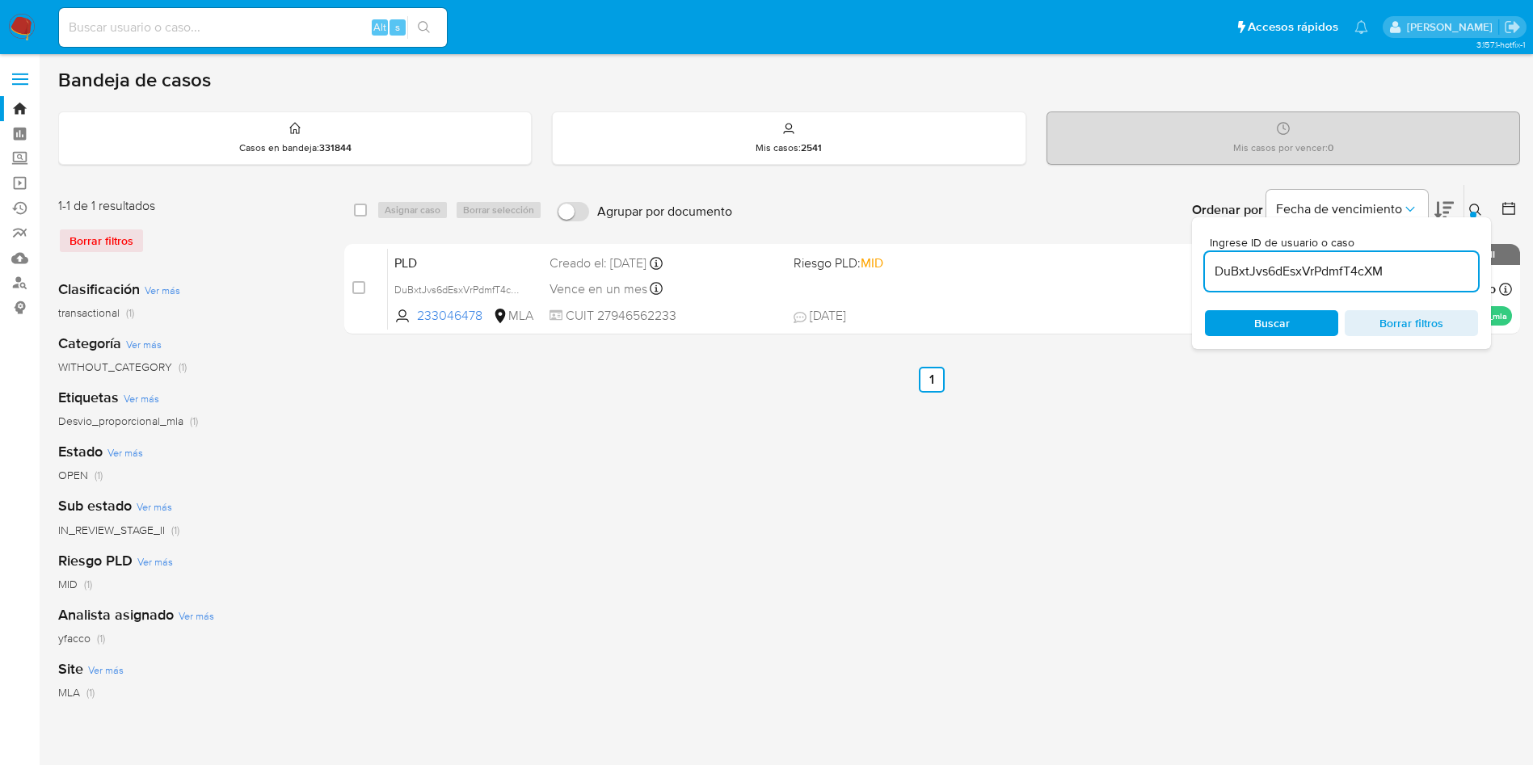
click at [1408, 261] on input "DuBxtJvs6dEsxVrPdmfT4cXM" at bounding box center [1341, 271] width 273 height 21
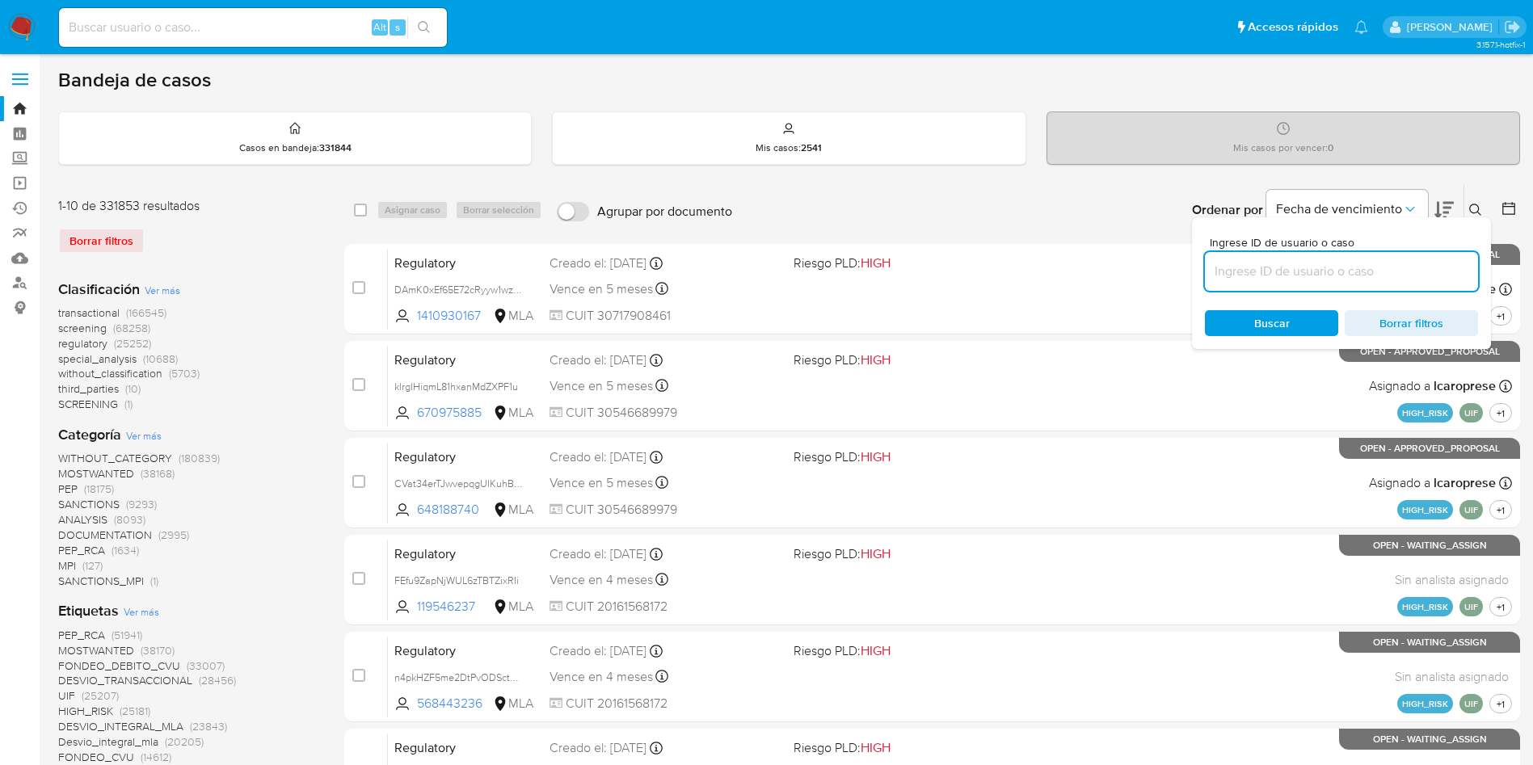
click at [1345, 271] on input at bounding box center [1341, 271] width 273 height 21
paste input "Ev8awuobnXLa23qhok1iW84q"
type input "Ev8awuobnXLa23qhok1iW84q"
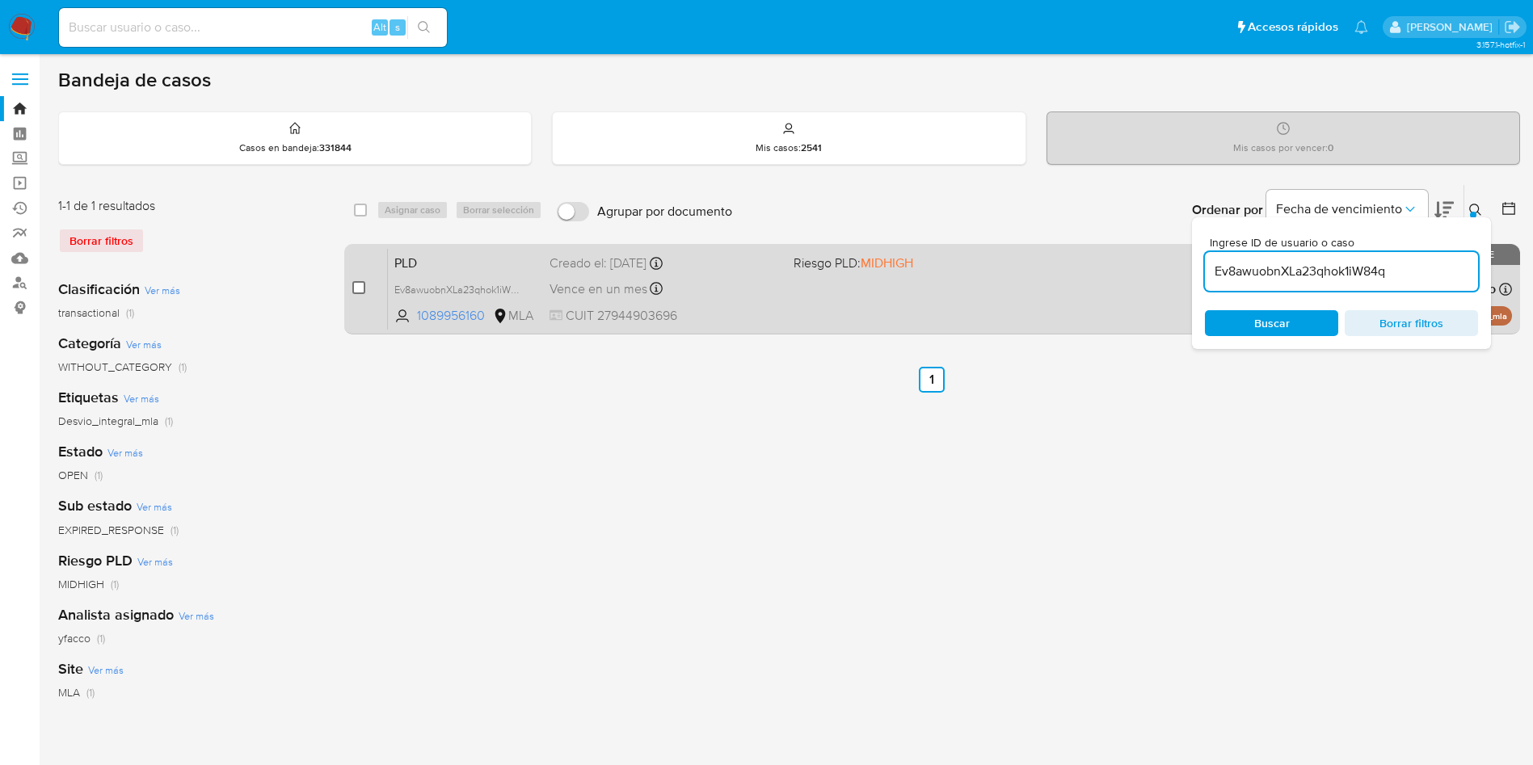
click at [360, 288] on input "checkbox" at bounding box center [358, 287] width 13 height 13
checkbox input "true"
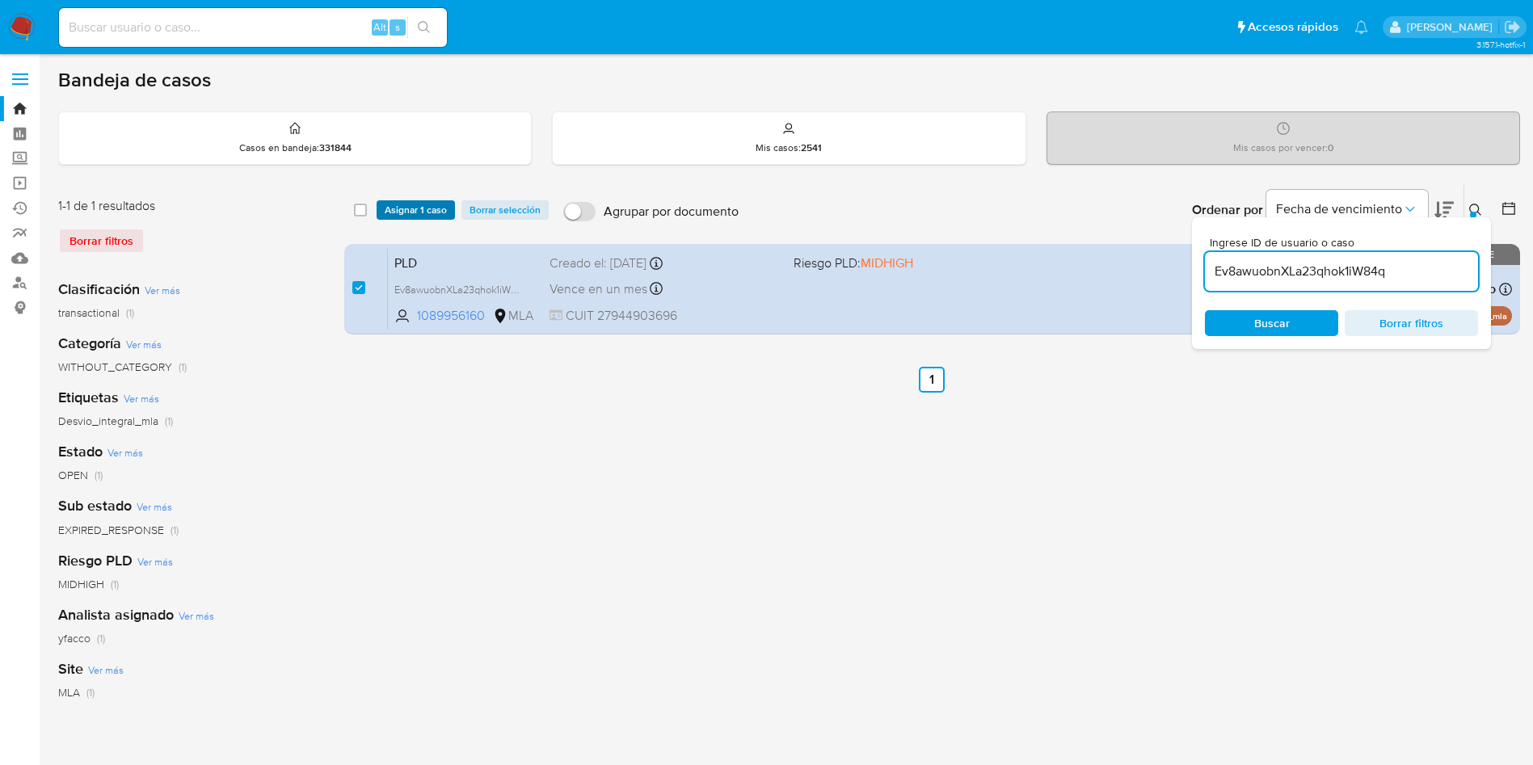
click at [405, 208] on span "Asignar 1 caso" at bounding box center [416, 210] width 62 height 16
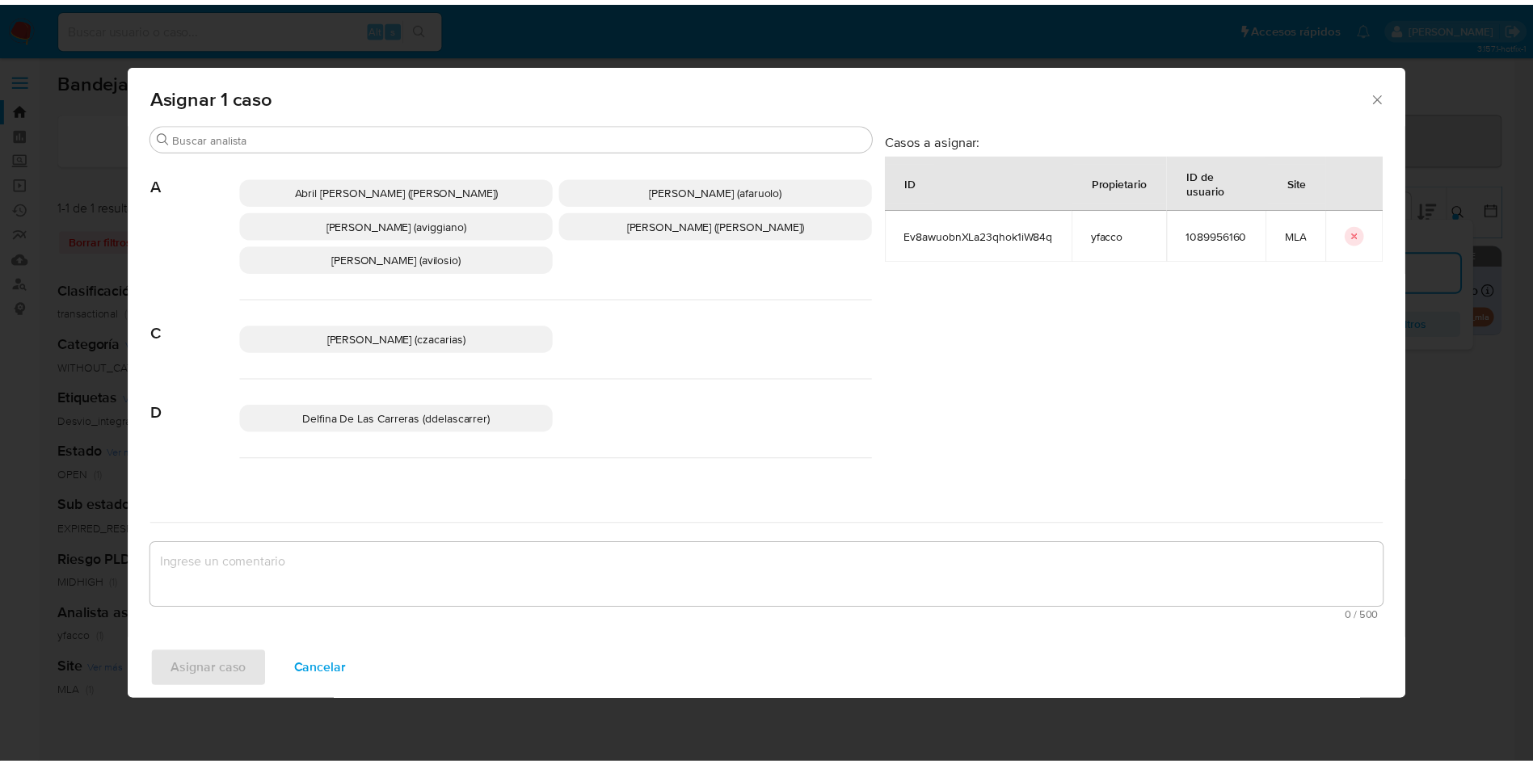
scroll to position [1478, 0]
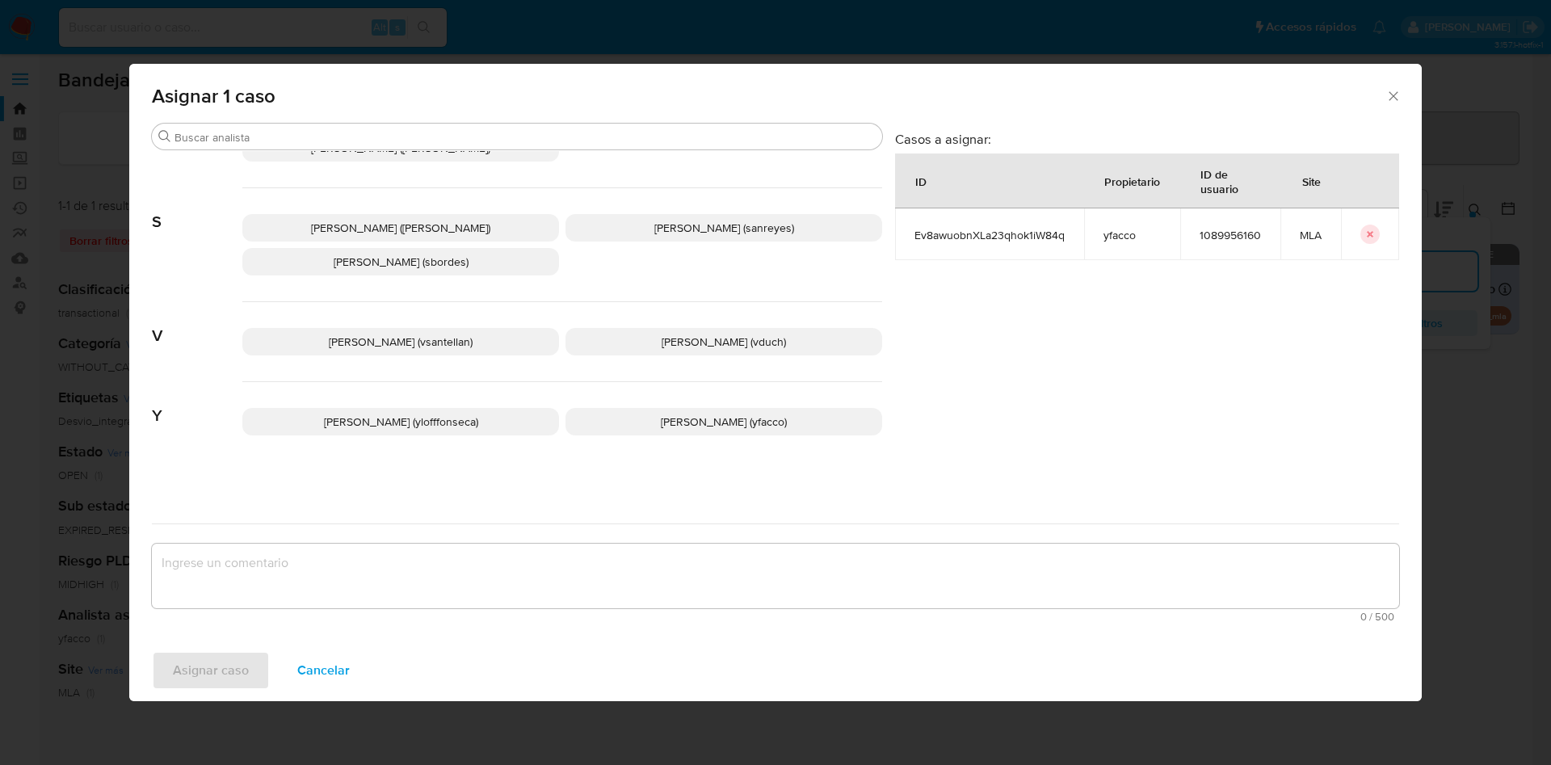
click at [588, 427] on p "Yesica Paola Facco (yfacco)" at bounding box center [724, 421] width 317 height 27
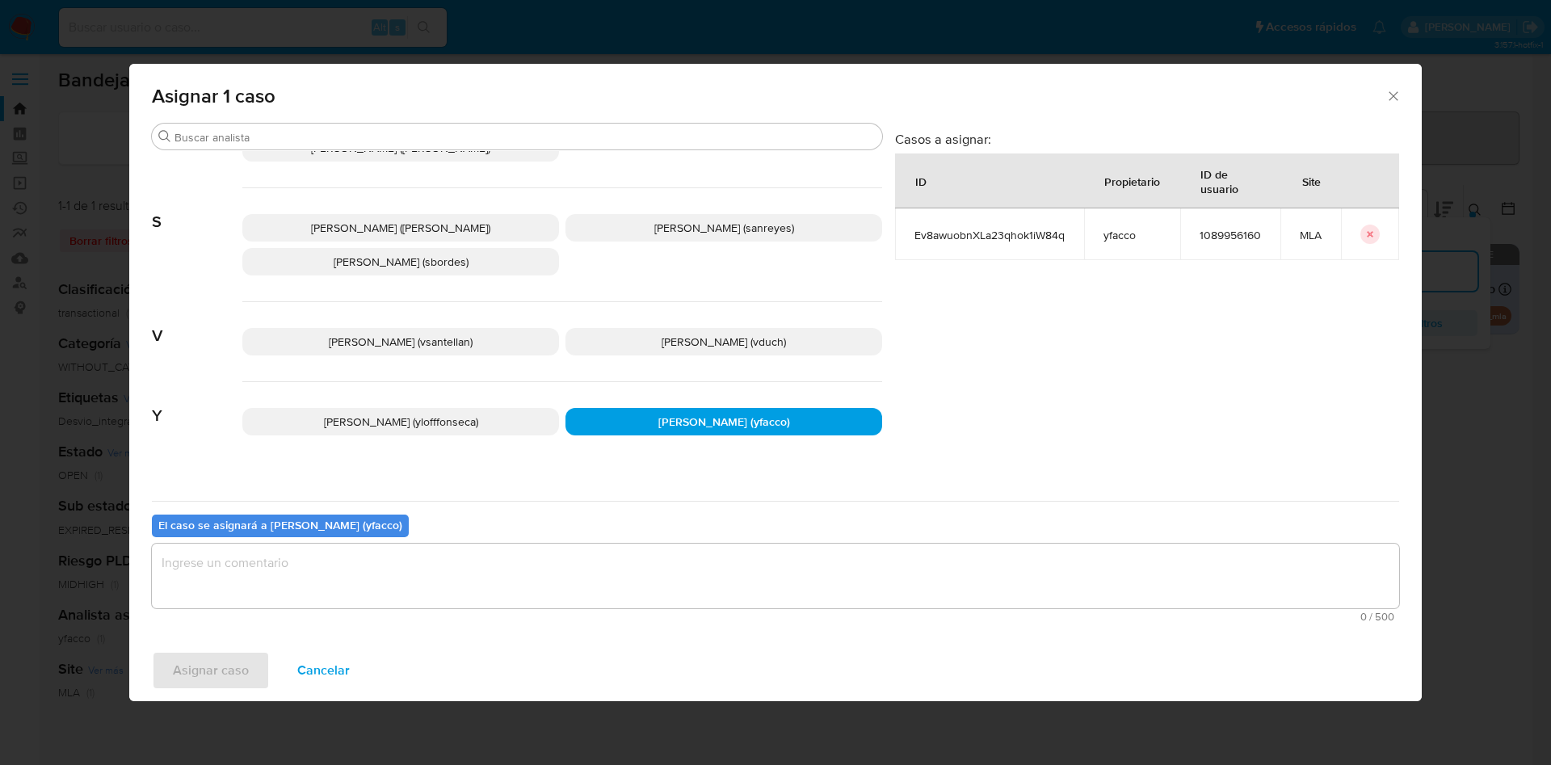
click at [464, 587] on textarea "assign-modal" at bounding box center [776, 576] width 1248 height 65
click at [229, 666] on span "Asignar caso" at bounding box center [211, 671] width 76 height 36
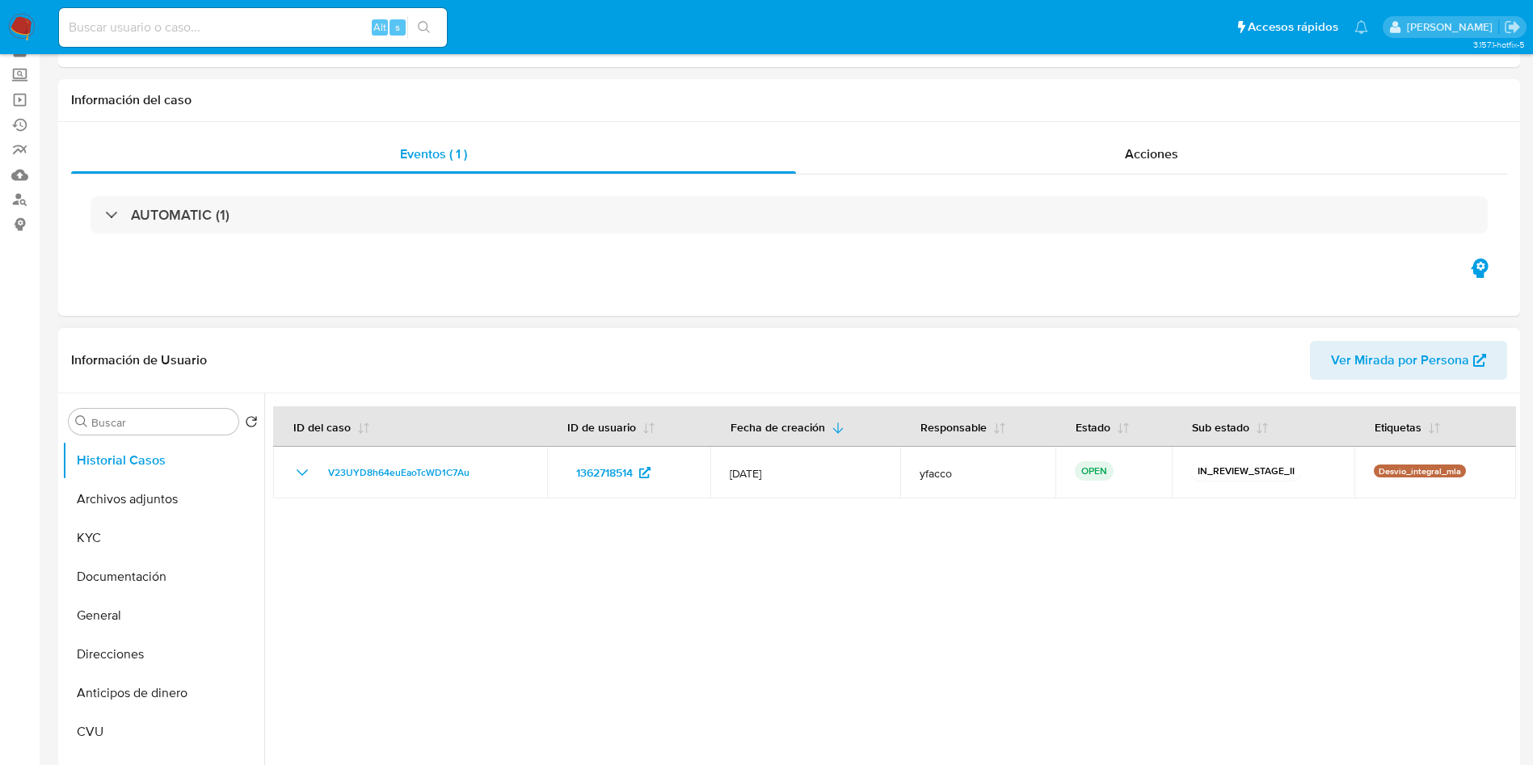
scroll to position [121, 0]
select select "10"
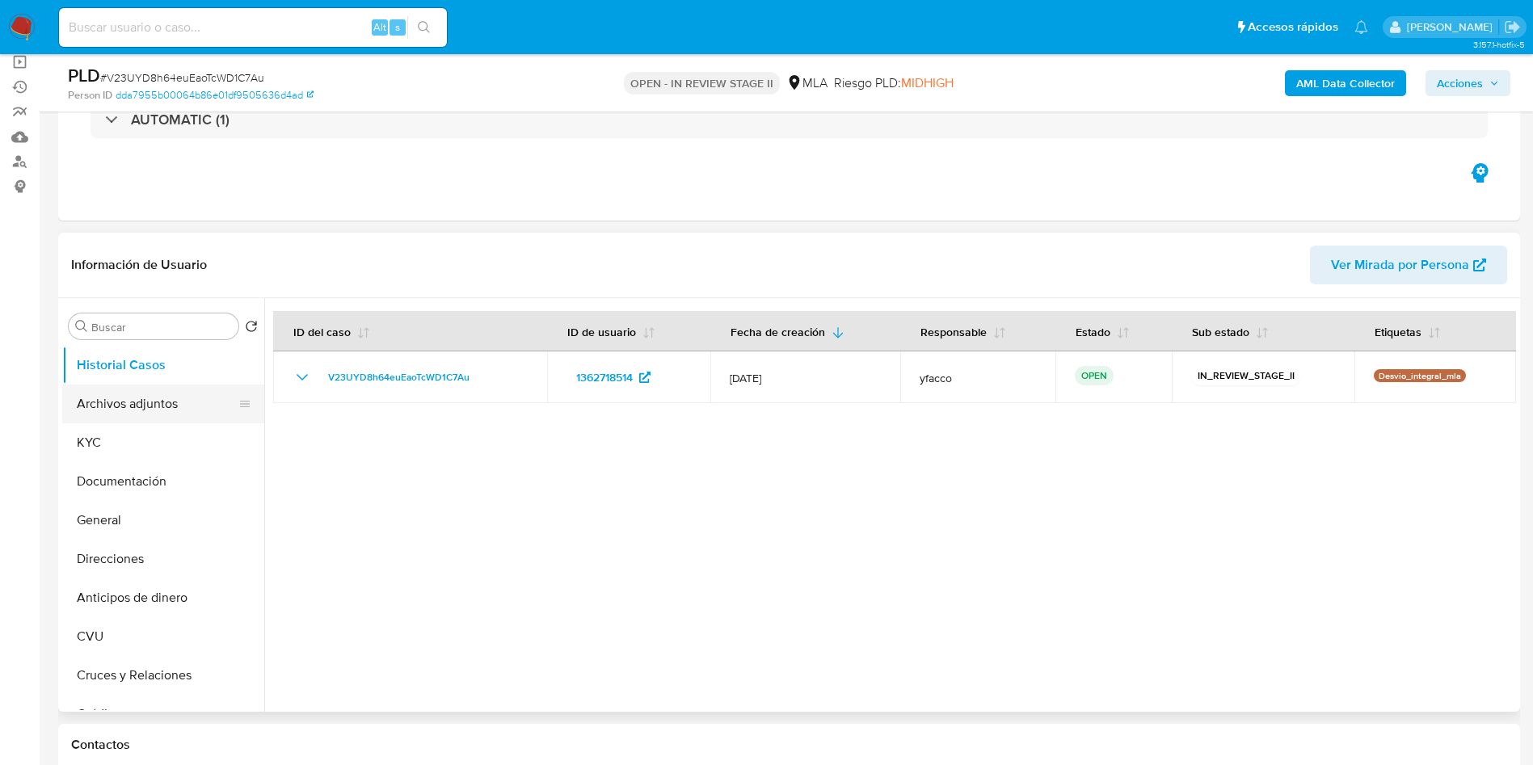
click at [128, 419] on button "Archivos adjuntos" at bounding box center [156, 404] width 189 height 39
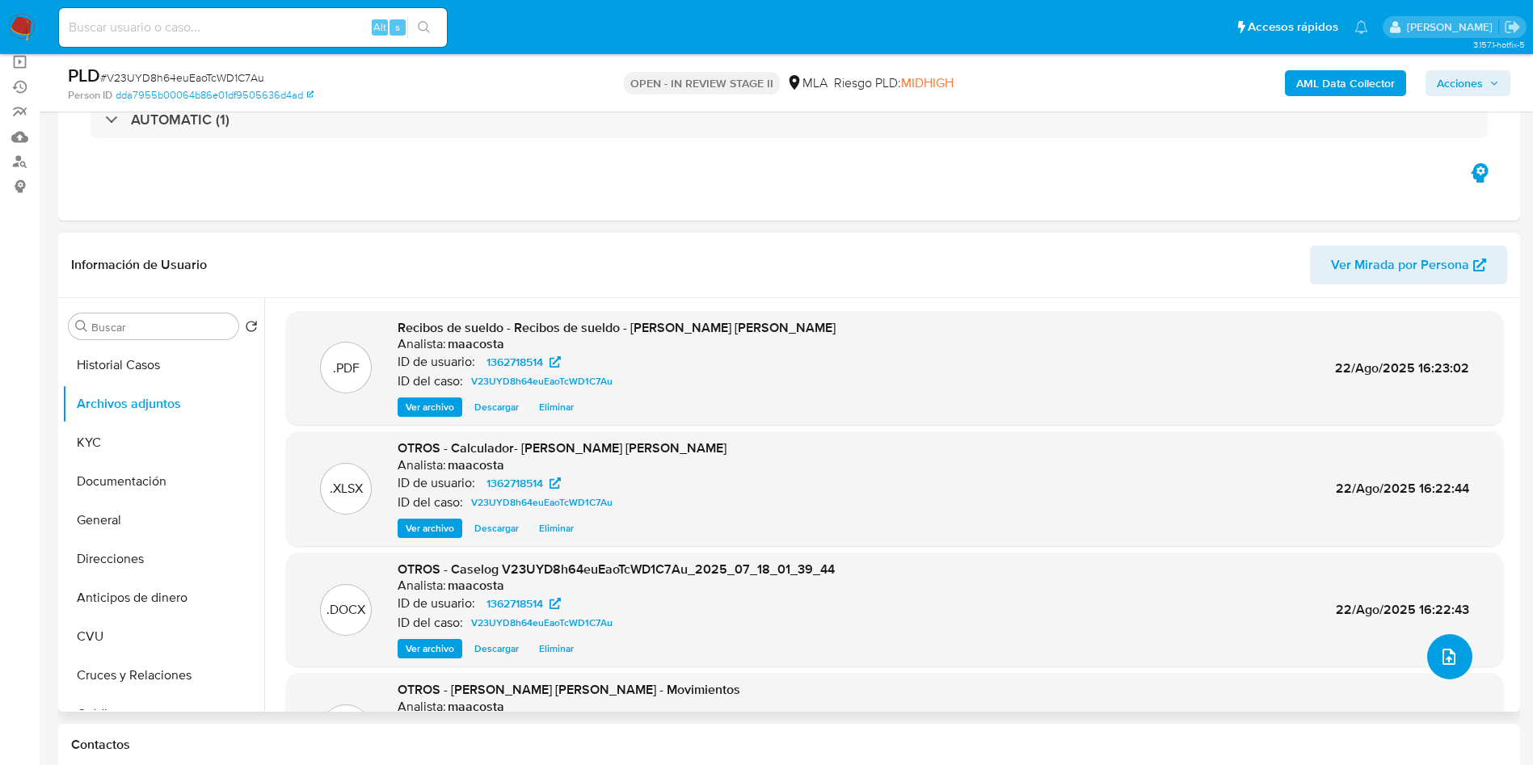
click at [1454, 663] on button "upload-file" at bounding box center [1449, 656] width 45 height 45
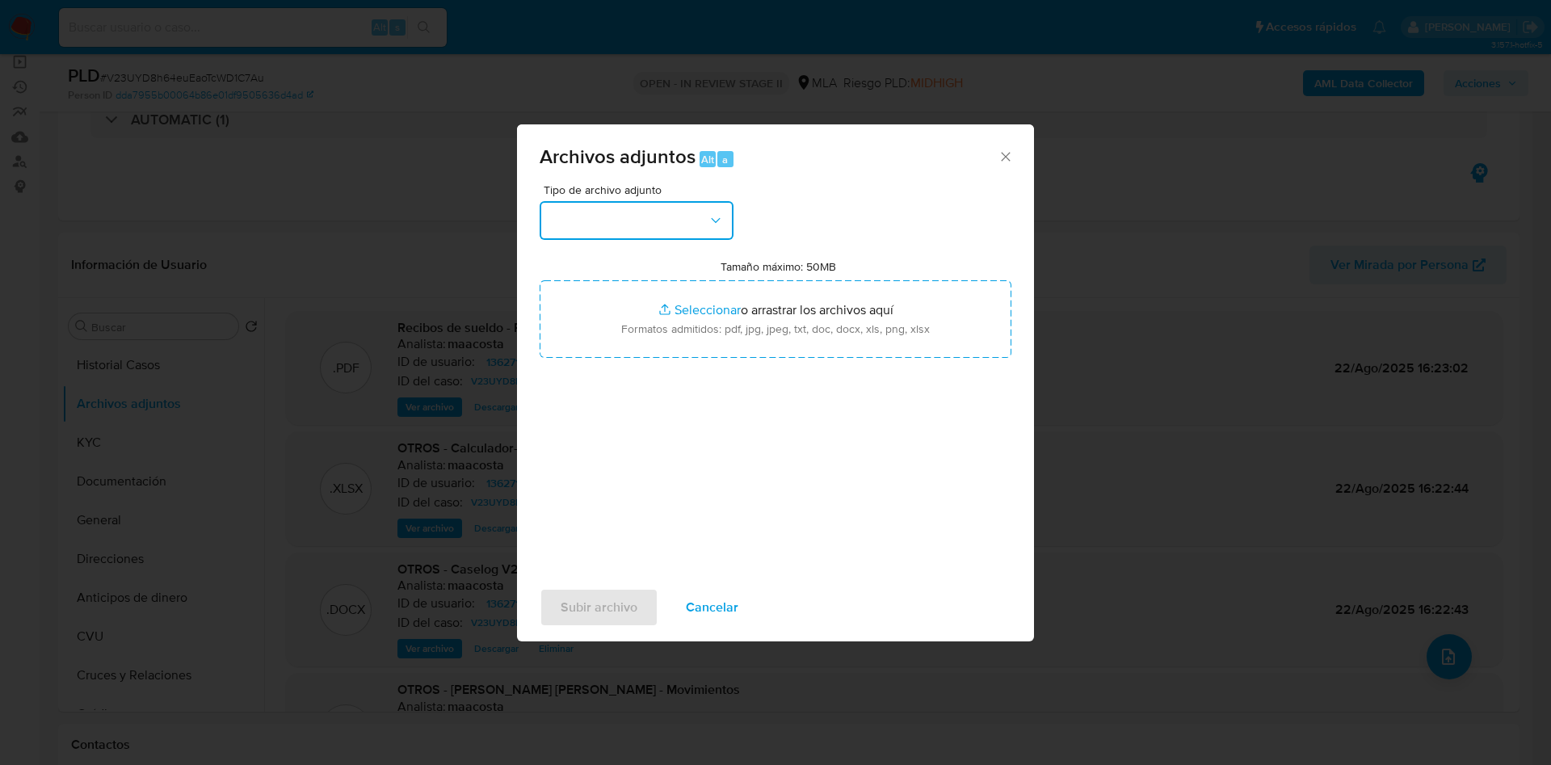
click at [588, 220] on button "button" at bounding box center [637, 220] width 194 height 39
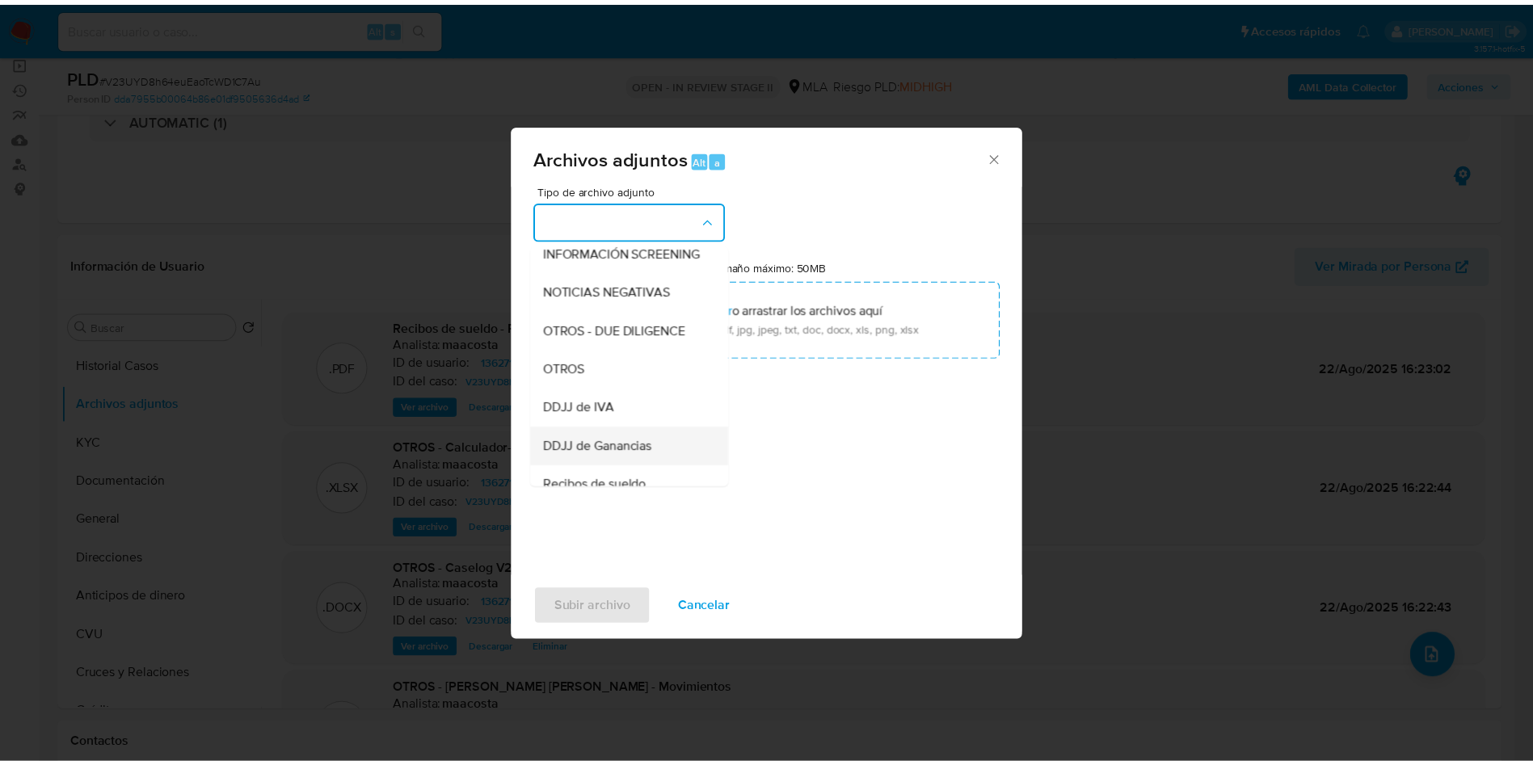
scroll to position [242, 0]
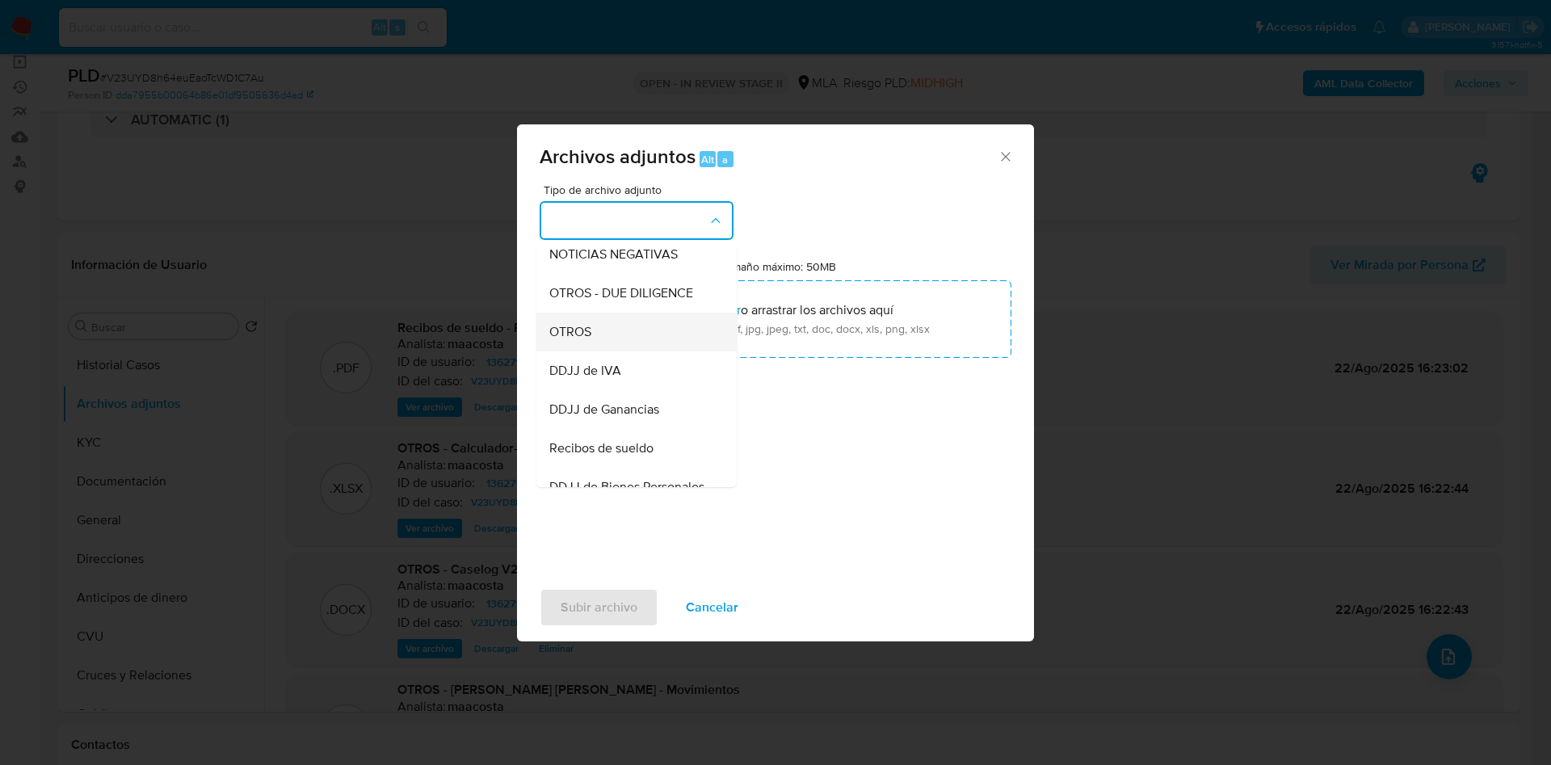
click at [578, 340] on span "OTROS" at bounding box center [570, 332] width 42 height 16
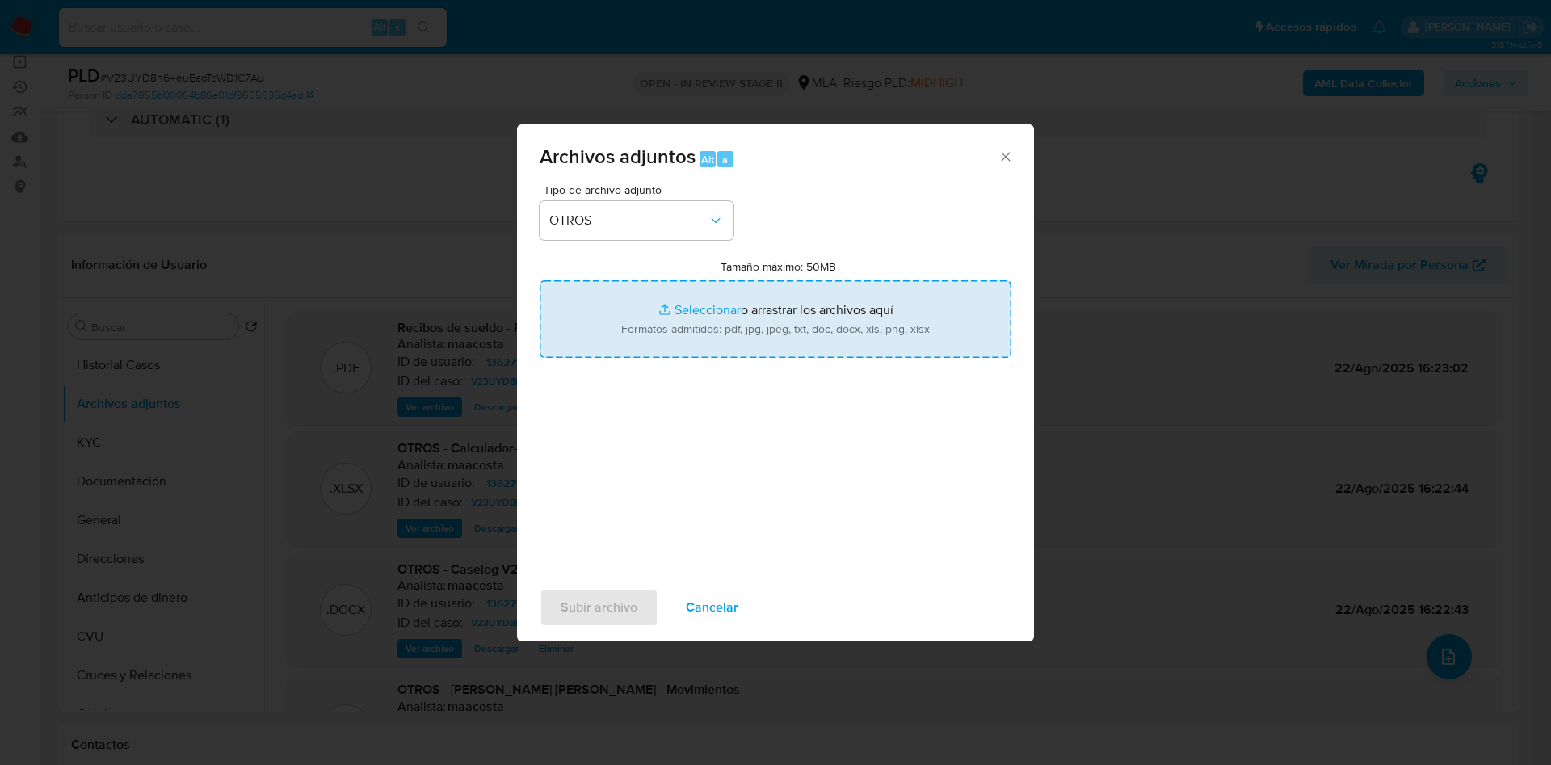
click at [683, 300] on input "Tamaño máximo: 50MB Seleccionar archivos" at bounding box center [776, 319] width 472 height 78
type input "C:\fakepath\Caselog V23UYD8h64euEaoTcWD1C7Au_2025_07_18_01_39_44 v2.docx"
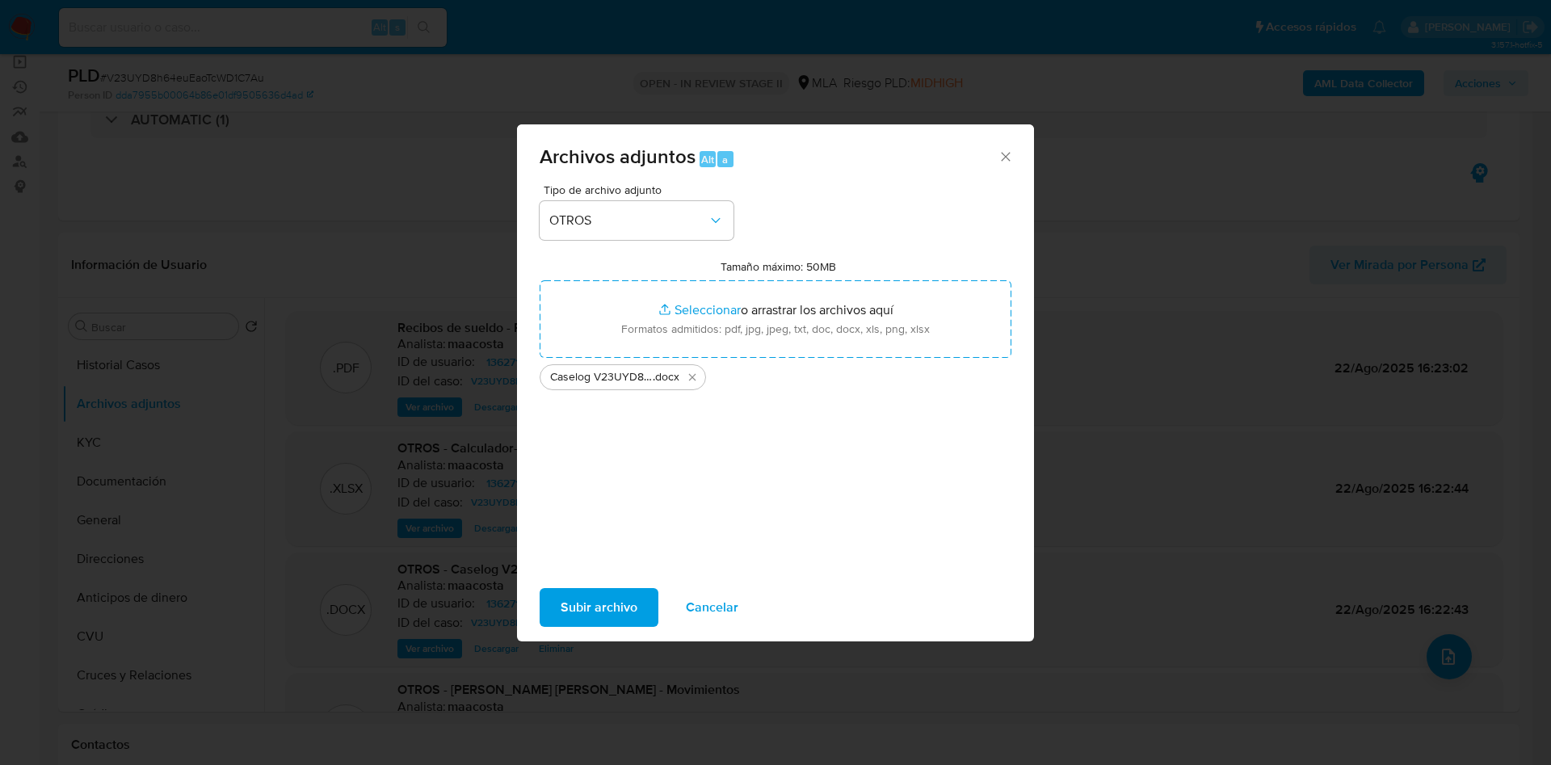
click at [597, 614] on span "Subir archivo" at bounding box center [599, 608] width 77 height 36
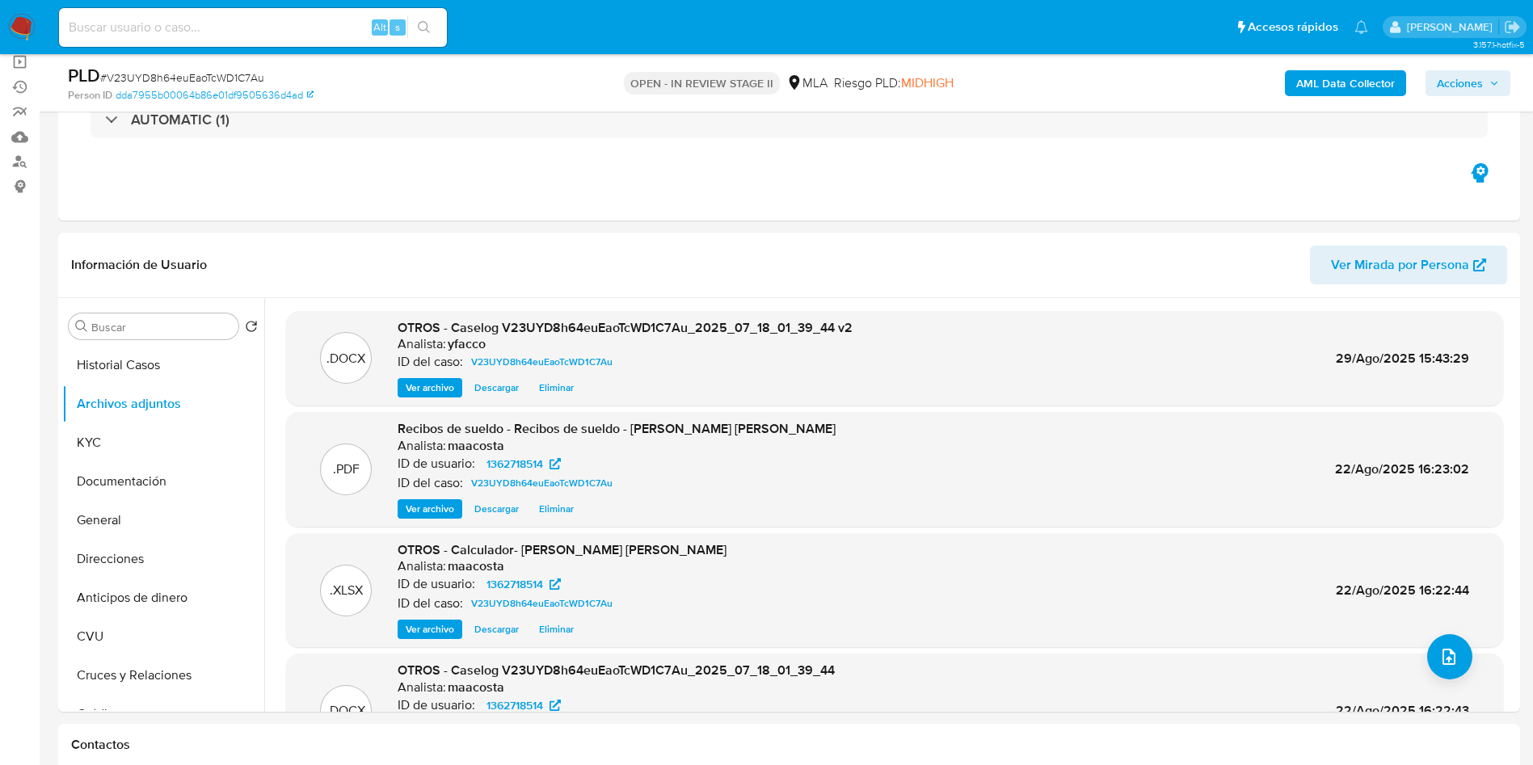
click at [1458, 90] on span "Acciones" at bounding box center [1460, 83] width 46 height 26
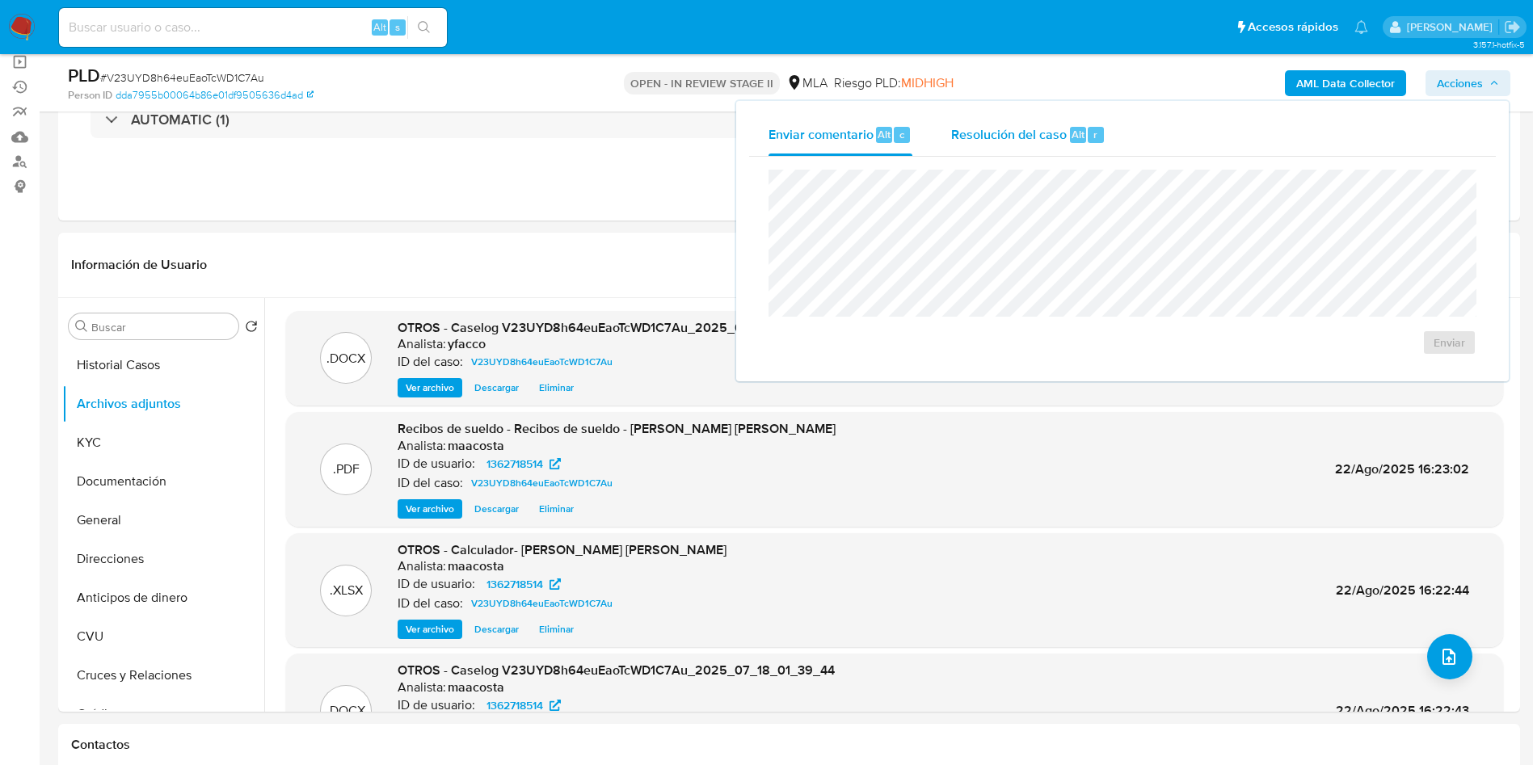
click at [1081, 143] on div "Resolución del caso Alt r" at bounding box center [1028, 135] width 154 height 42
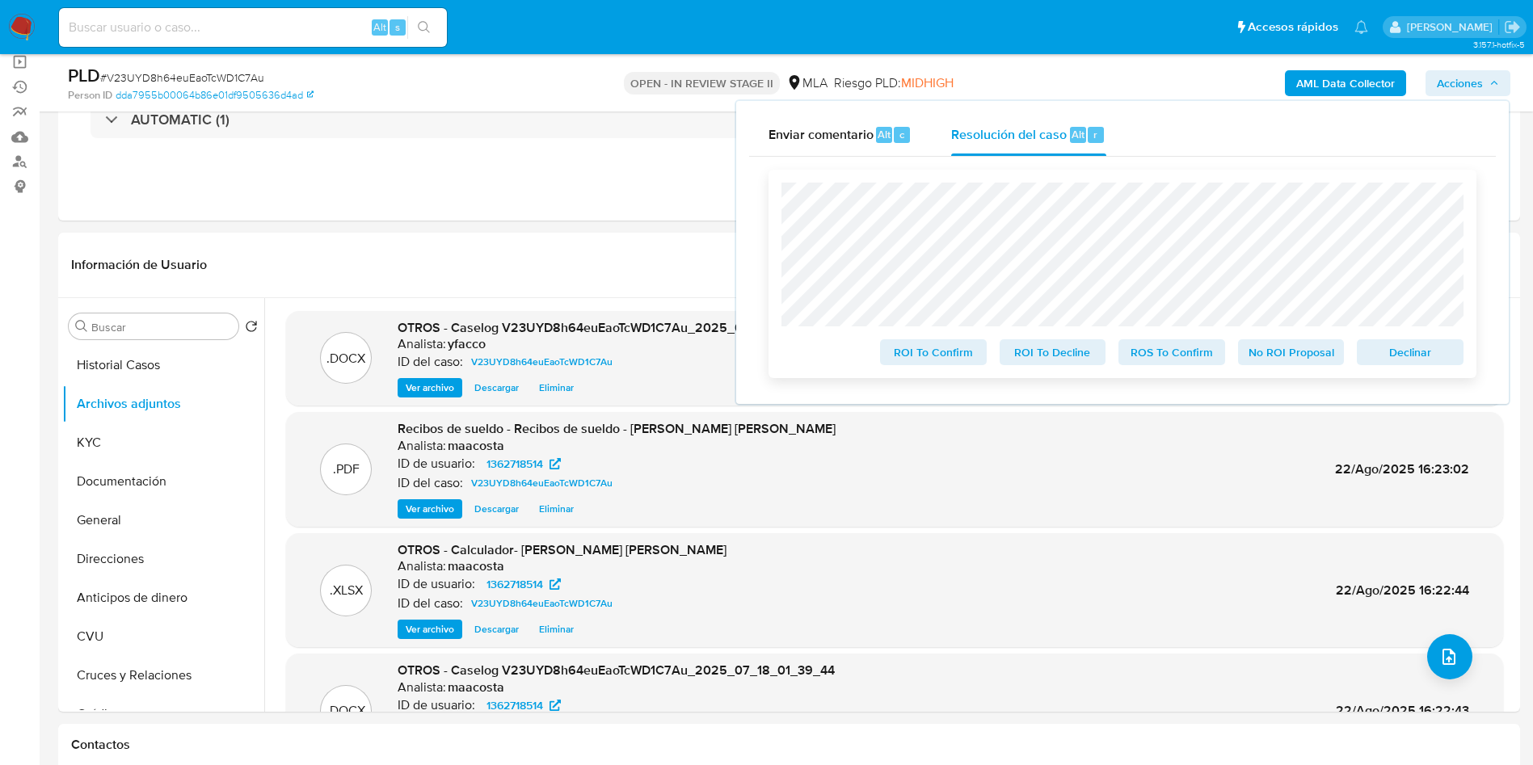
click at [1197, 360] on span "ROS To Confirm" at bounding box center [1172, 352] width 84 height 23
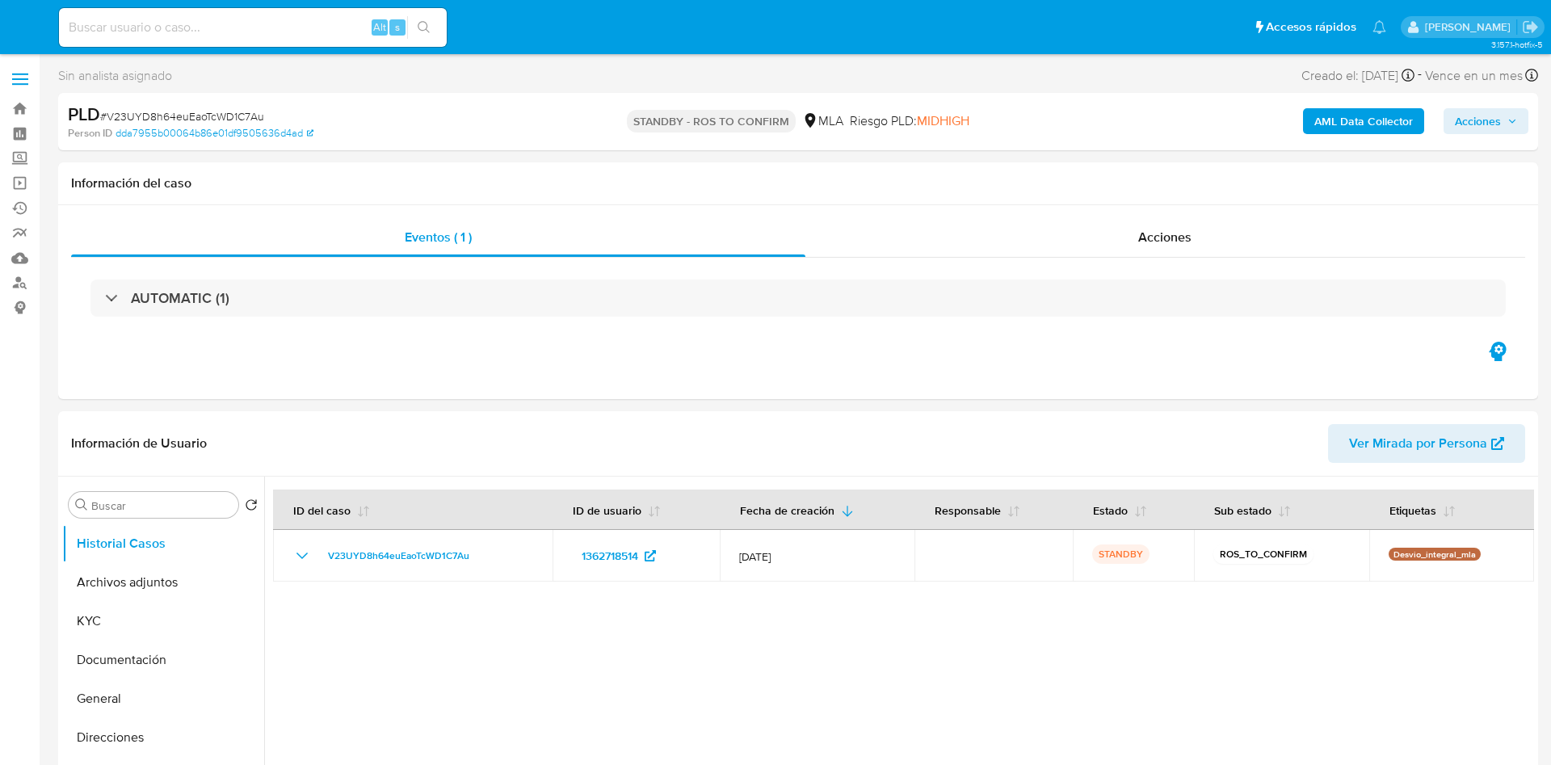
select select "10"
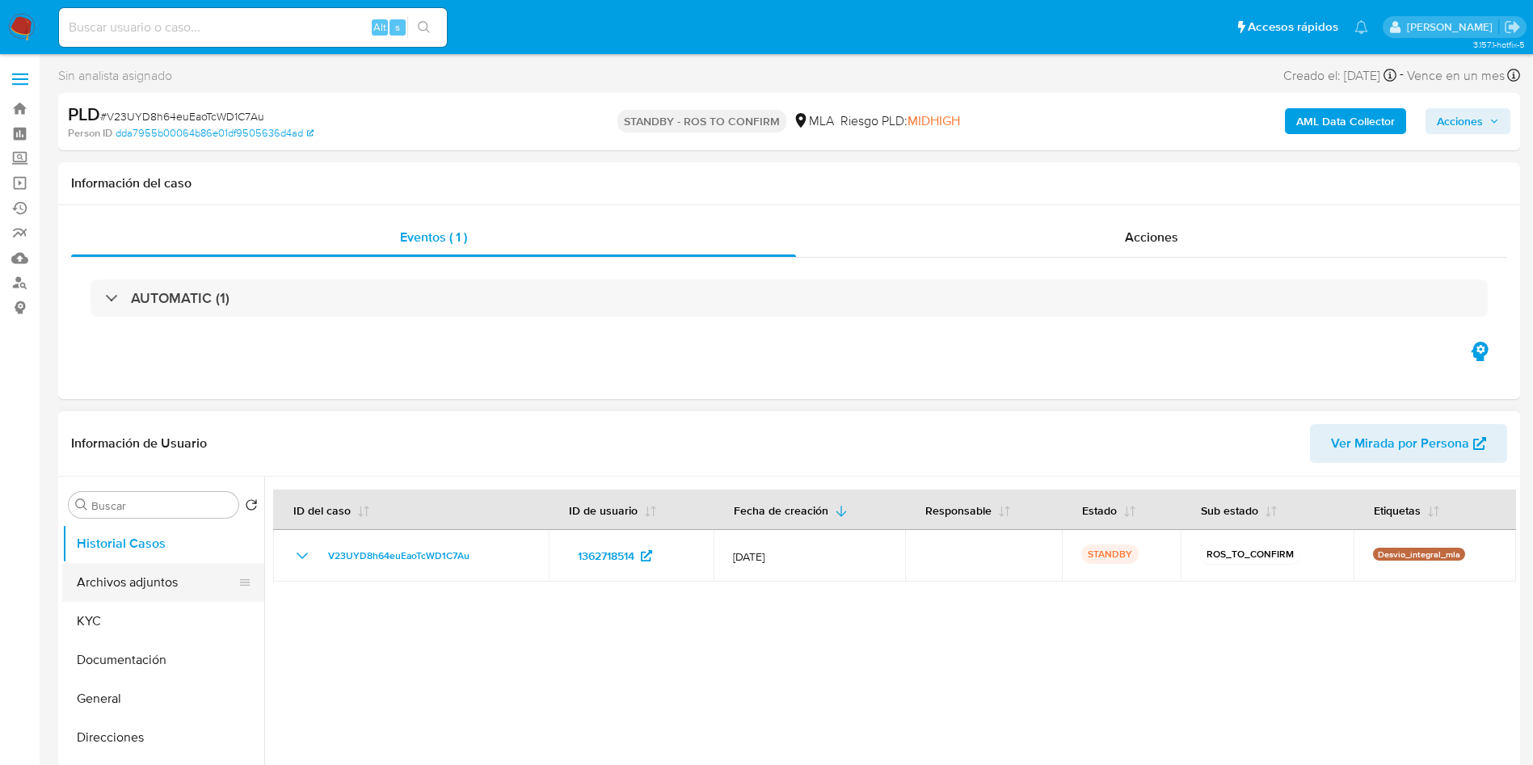
click at [204, 585] on button "Archivos adjuntos" at bounding box center [156, 582] width 189 height 39
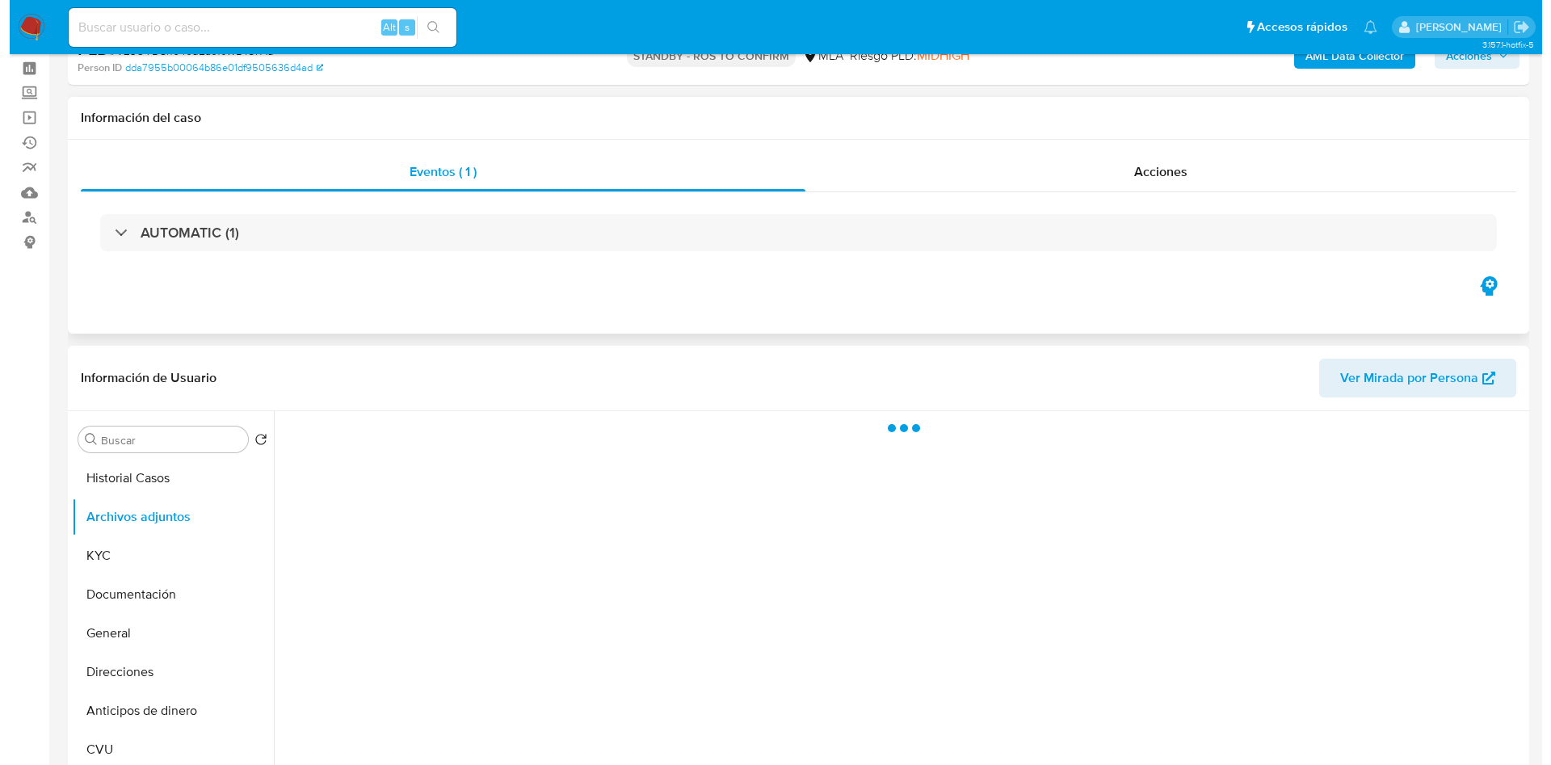
scroll to position [121, 0]
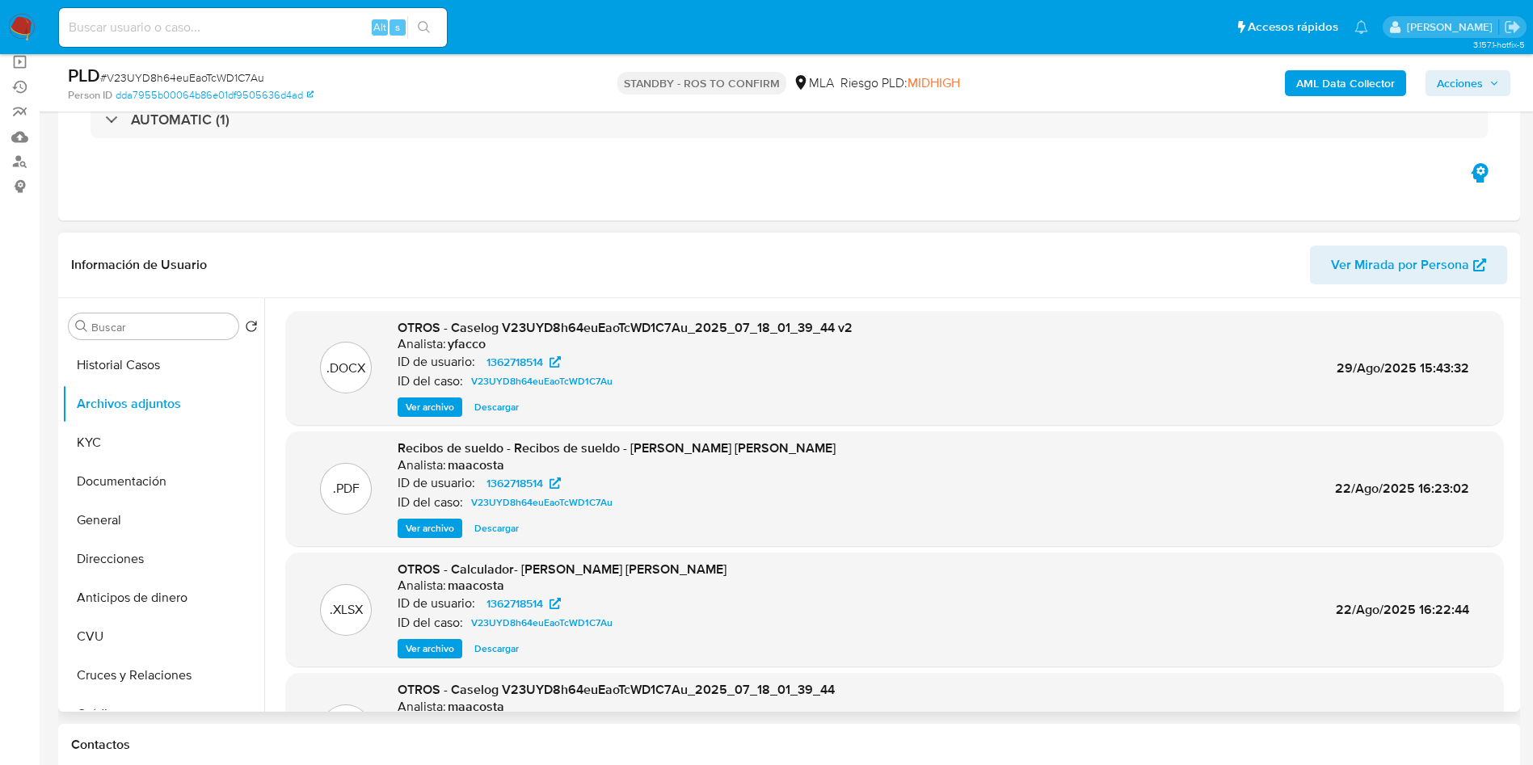
click at [431, 410] on span "Ver archivo" at bounding box center [430, 407] width 48 height 16
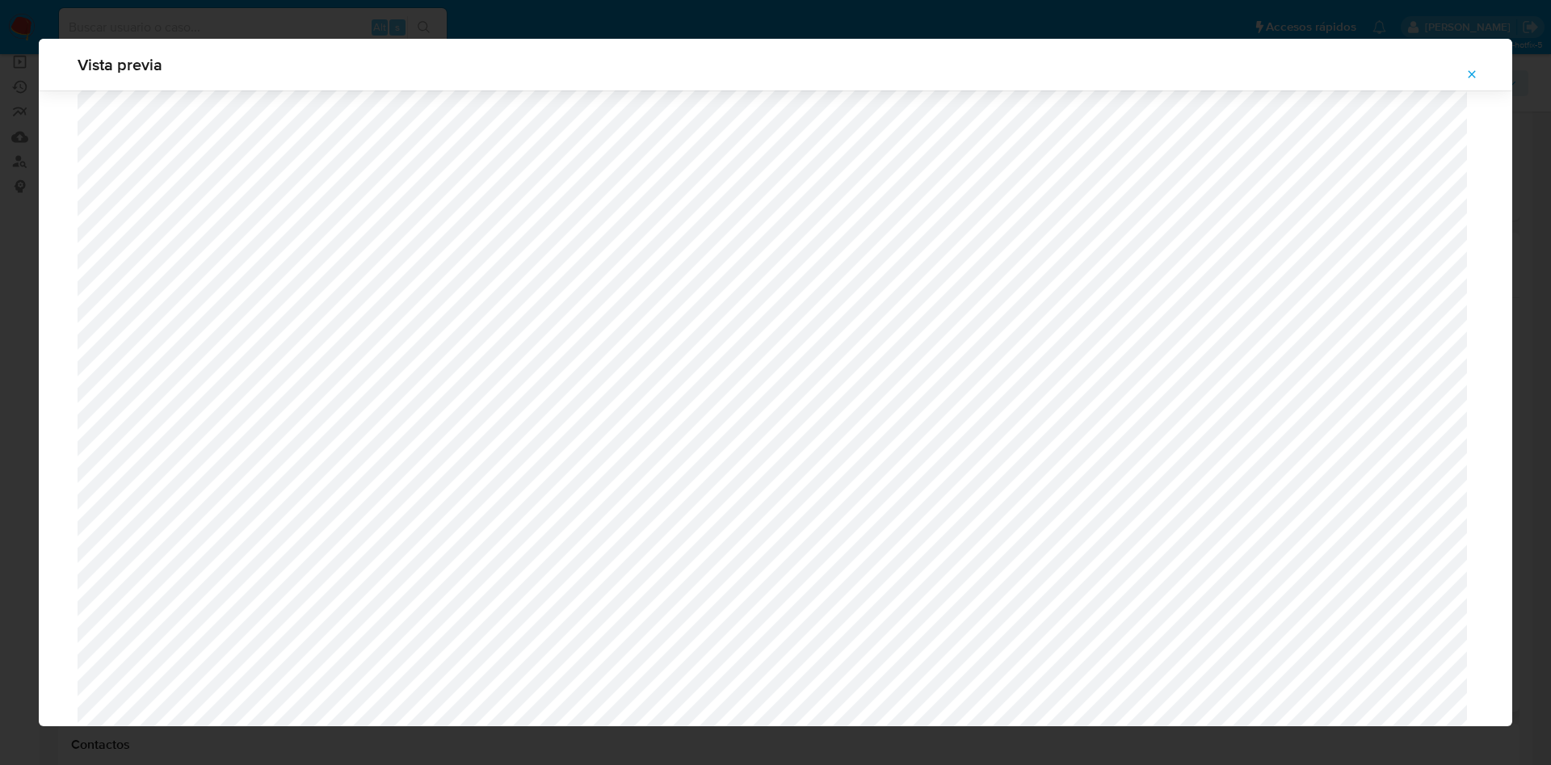
scroll to position [452, 0]
click at [1469, 78] on icon "Attachment preview" at bounding box center [1472, 74] width 13 height 13
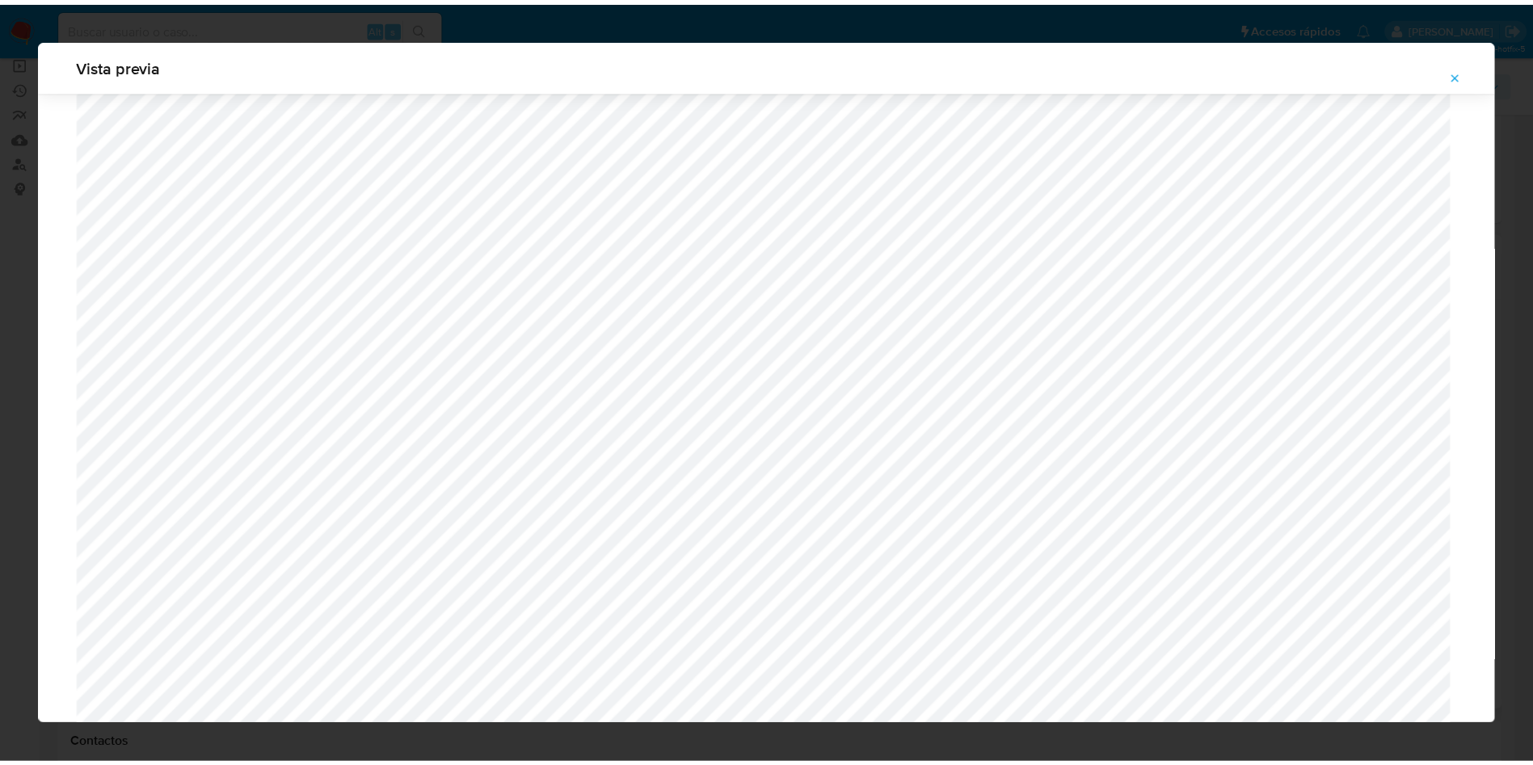
scroll to position [0, 0]
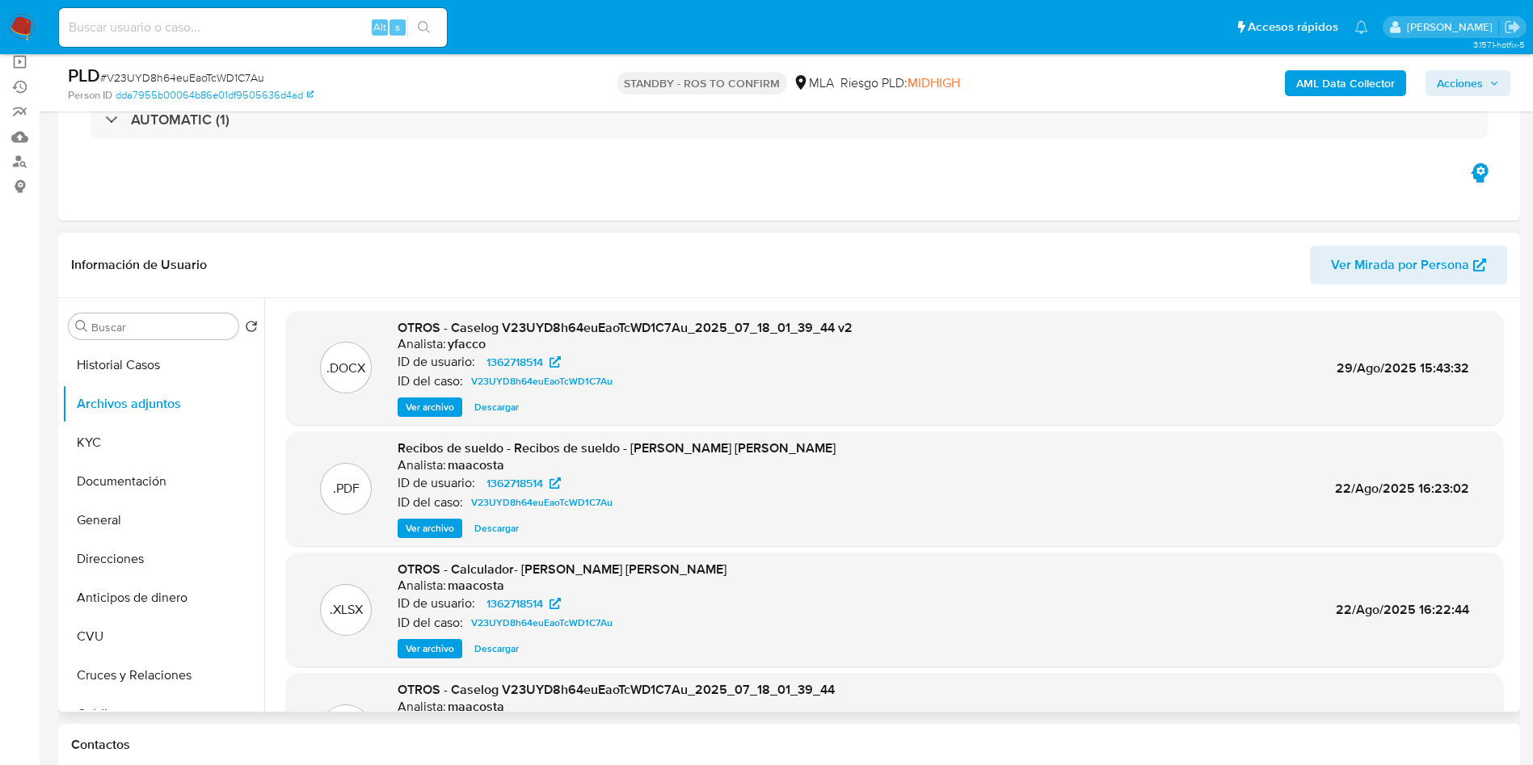
click at [212, 14] on div "Alt s" at bounding box center [253, 27] width 388 height 39
click at [215, 31] on input at bounding box center [253, 27] width 388 height 21
paste input "inoJw8a7apjO9GonYjnFn7Uc"
type input "inoJw8a7apjO9GonYjnFn7Uc"
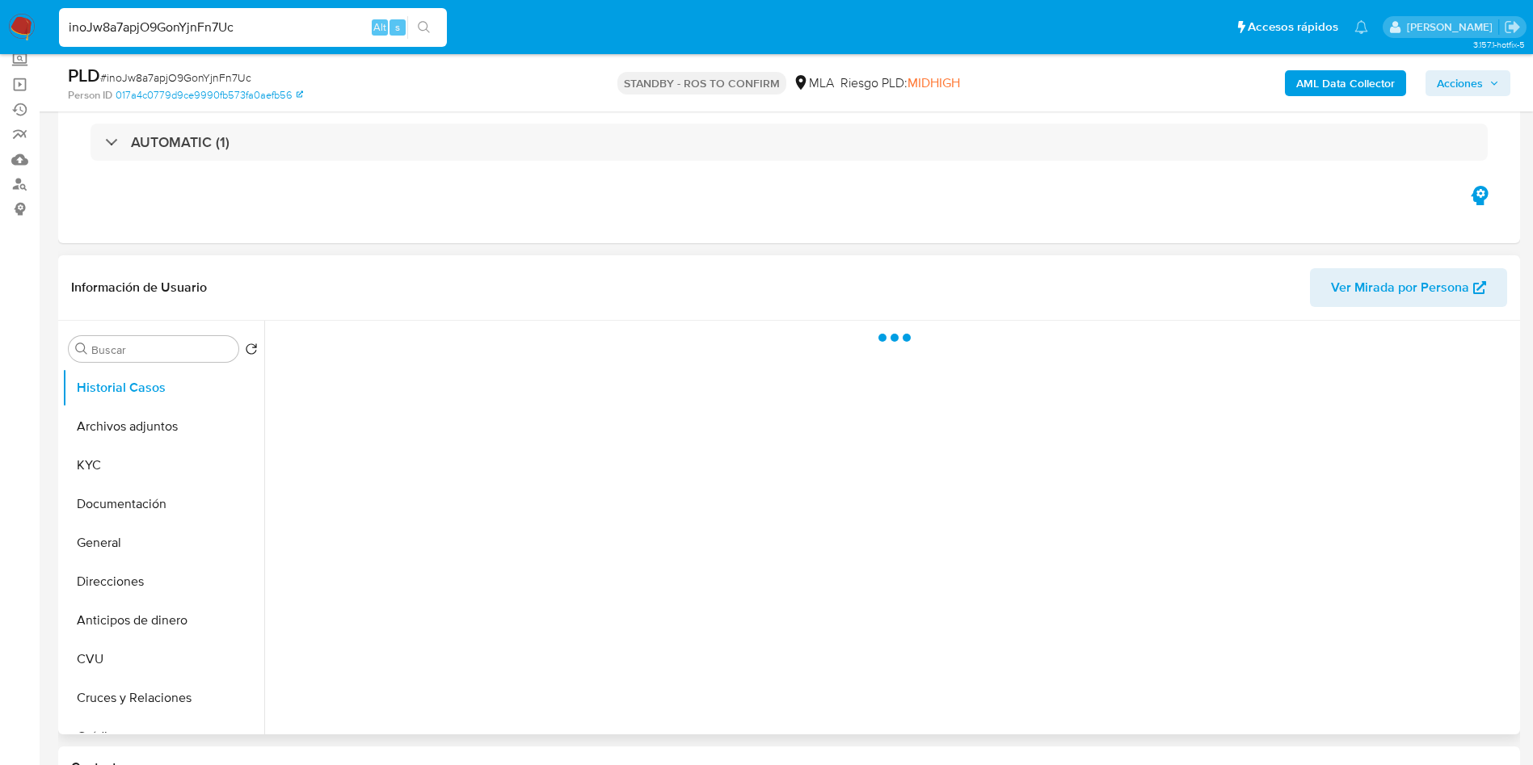
scroll to position [121, 0]
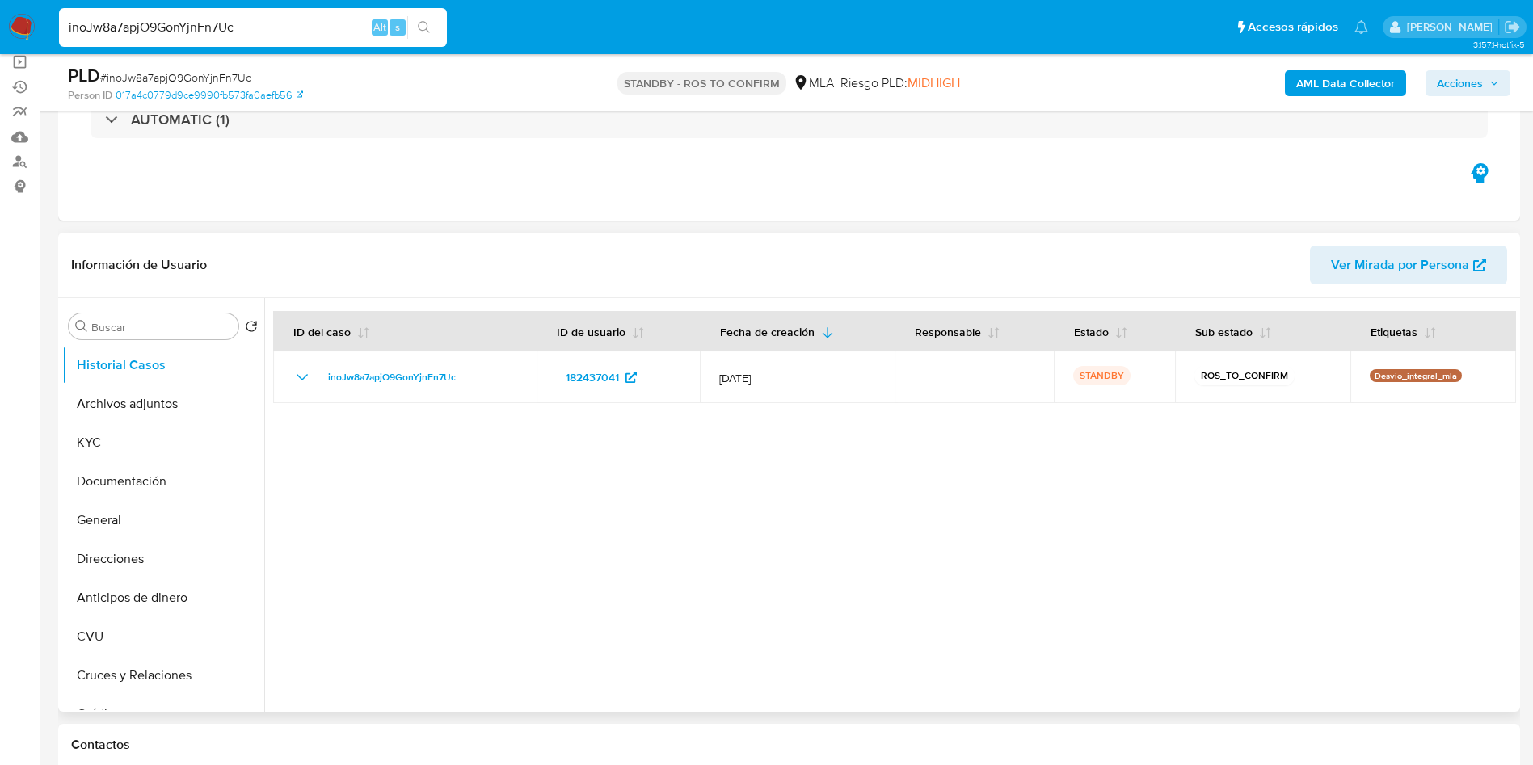
select select "10"
click at [170, 413] on button "Archivos adjuntos" at bounding box center [156, 404] width 189 height 39
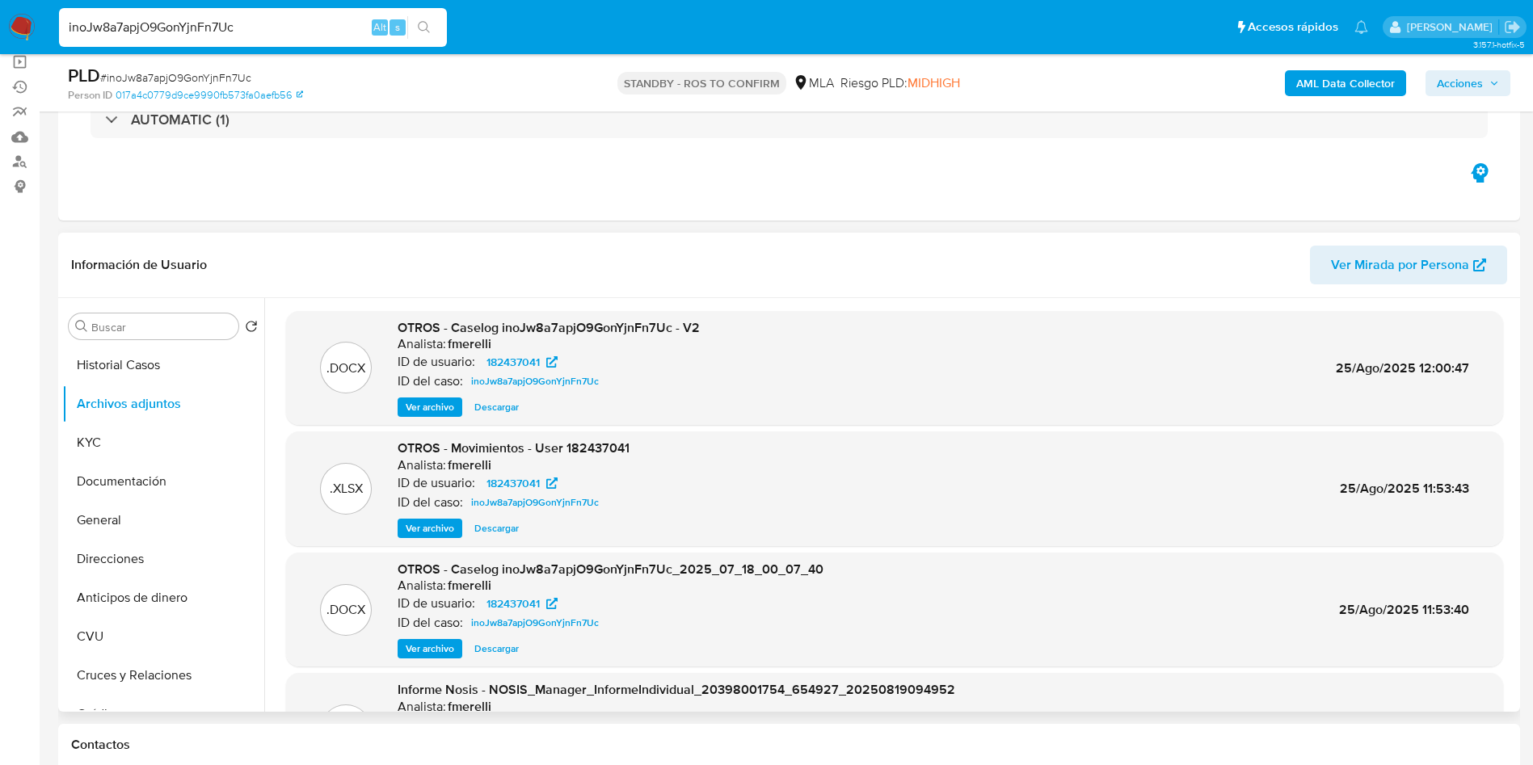
click at [499, 409] on span "Descargar" at bounding box center [496, 407] width 44 height 16
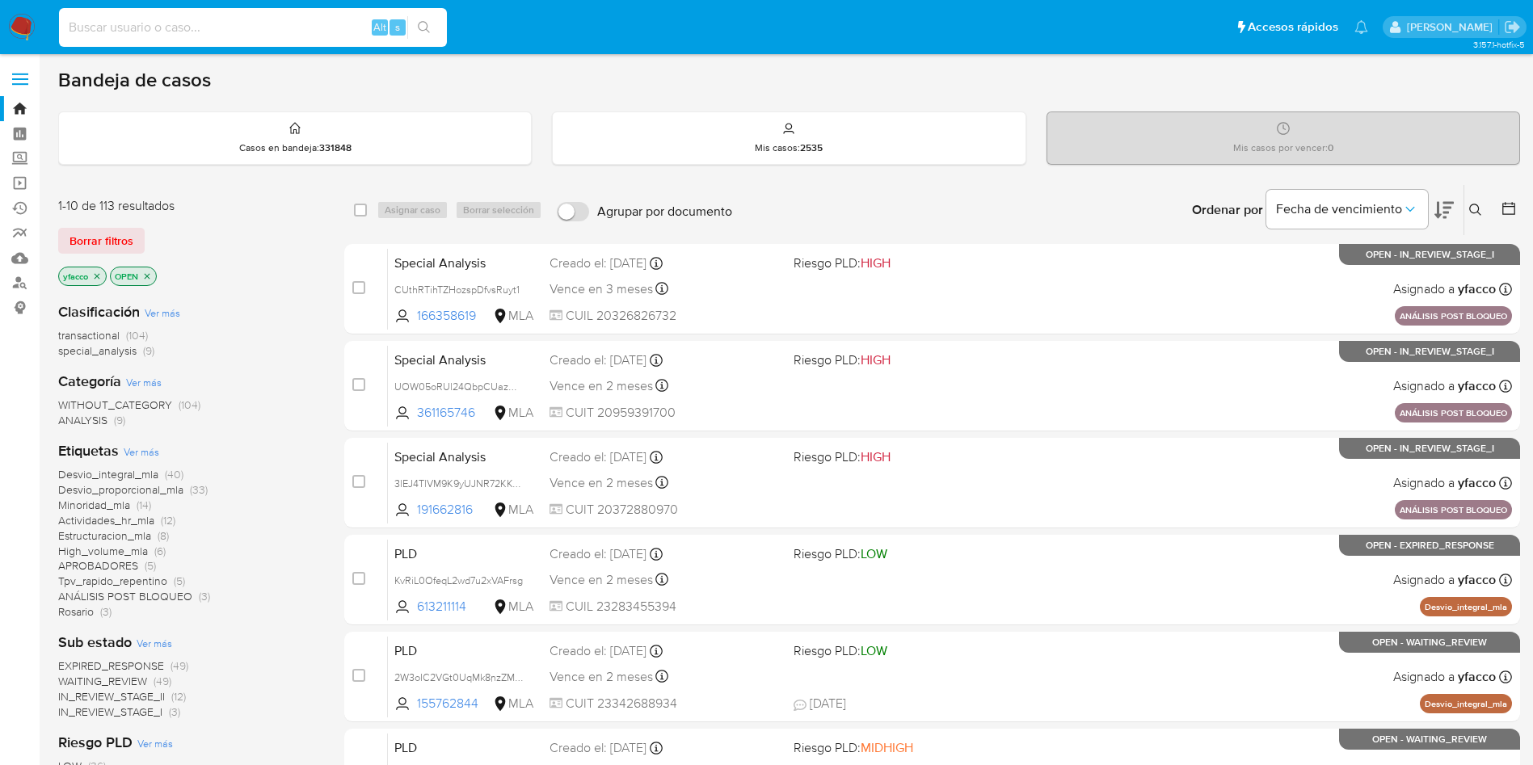
click at [158, 23] on input at bounding box center [253, 27] width 388 height 21
paste input "n2kGFDUTOCkYFKK2LWxUIBZb"
type input "n2kGFDUTOCkYFKK2LWxUIBZb"
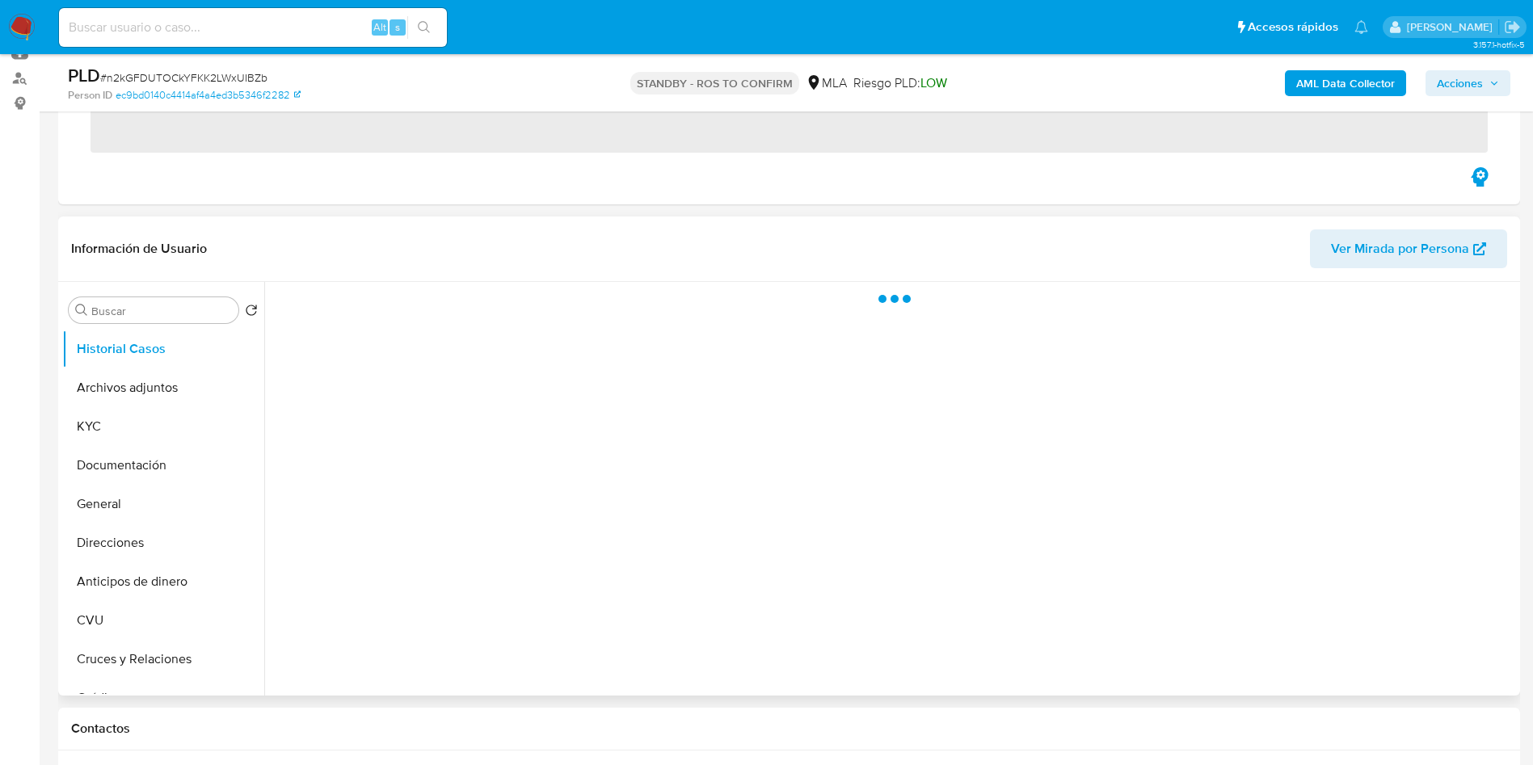
scroll to position [242, 0]
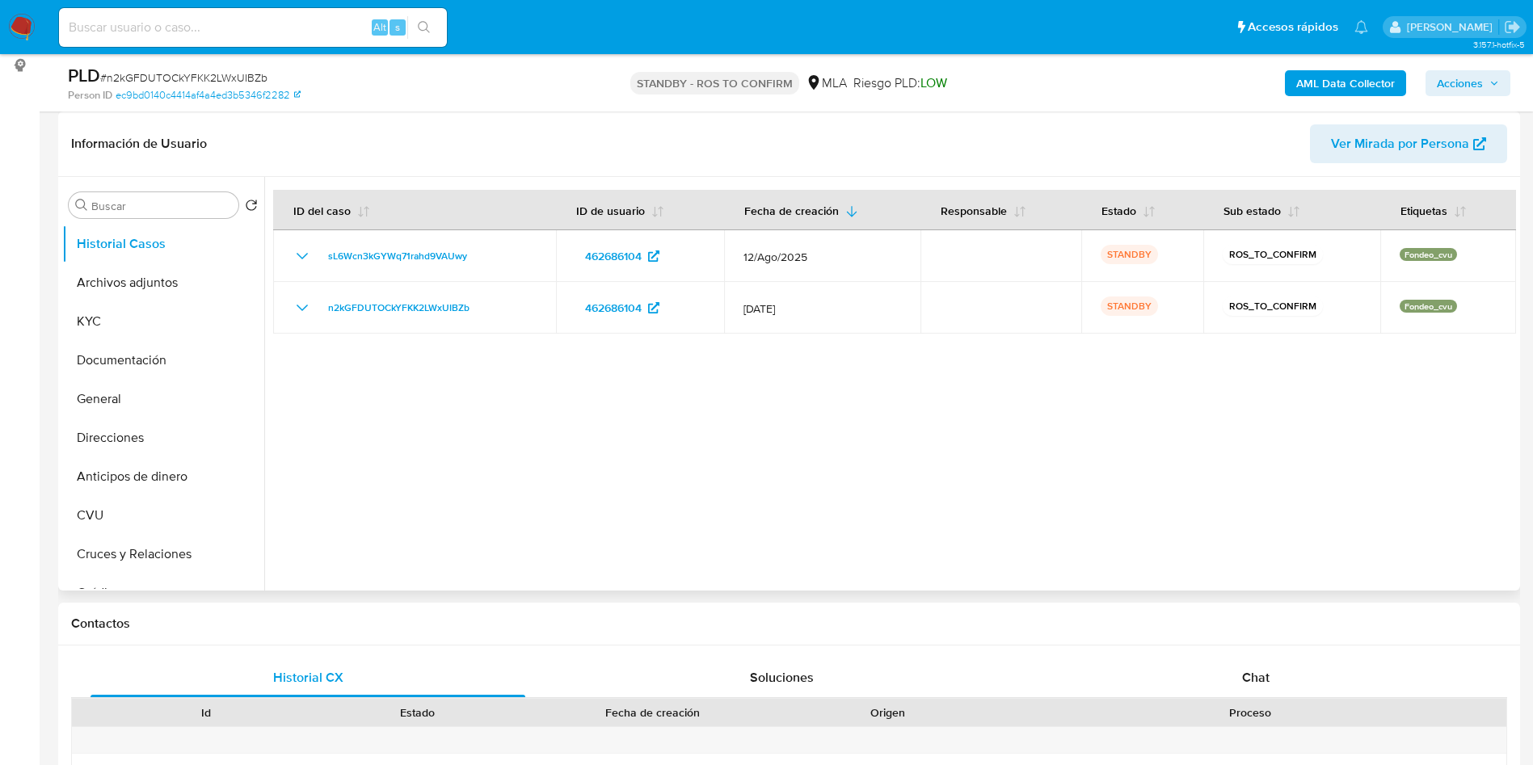
select select "10"
click at [140, 193] on div "Buscar" at bounding box center [154, 205] width 170 height 26
click at [138, 196] on div "Buscar" at bounding box center [154, 205] width 170 height 26
click at [137, 203] on input "Buscar" at bounding box center [161, 206] width 141 height 15
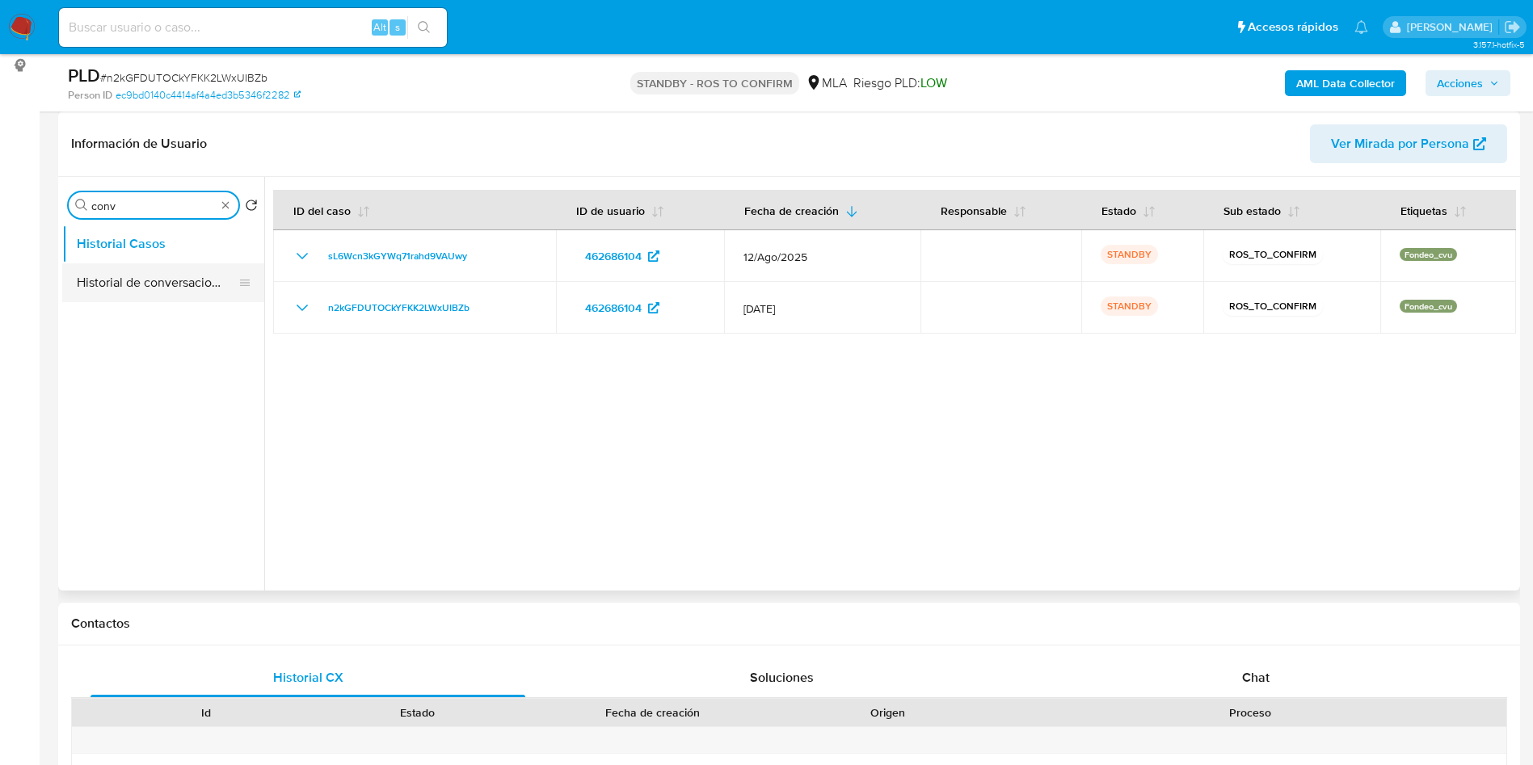
type input "conv"
click at [133, 282] on button "Historial de conversaciones" at bounding box center [156, 282] width 189 height 39
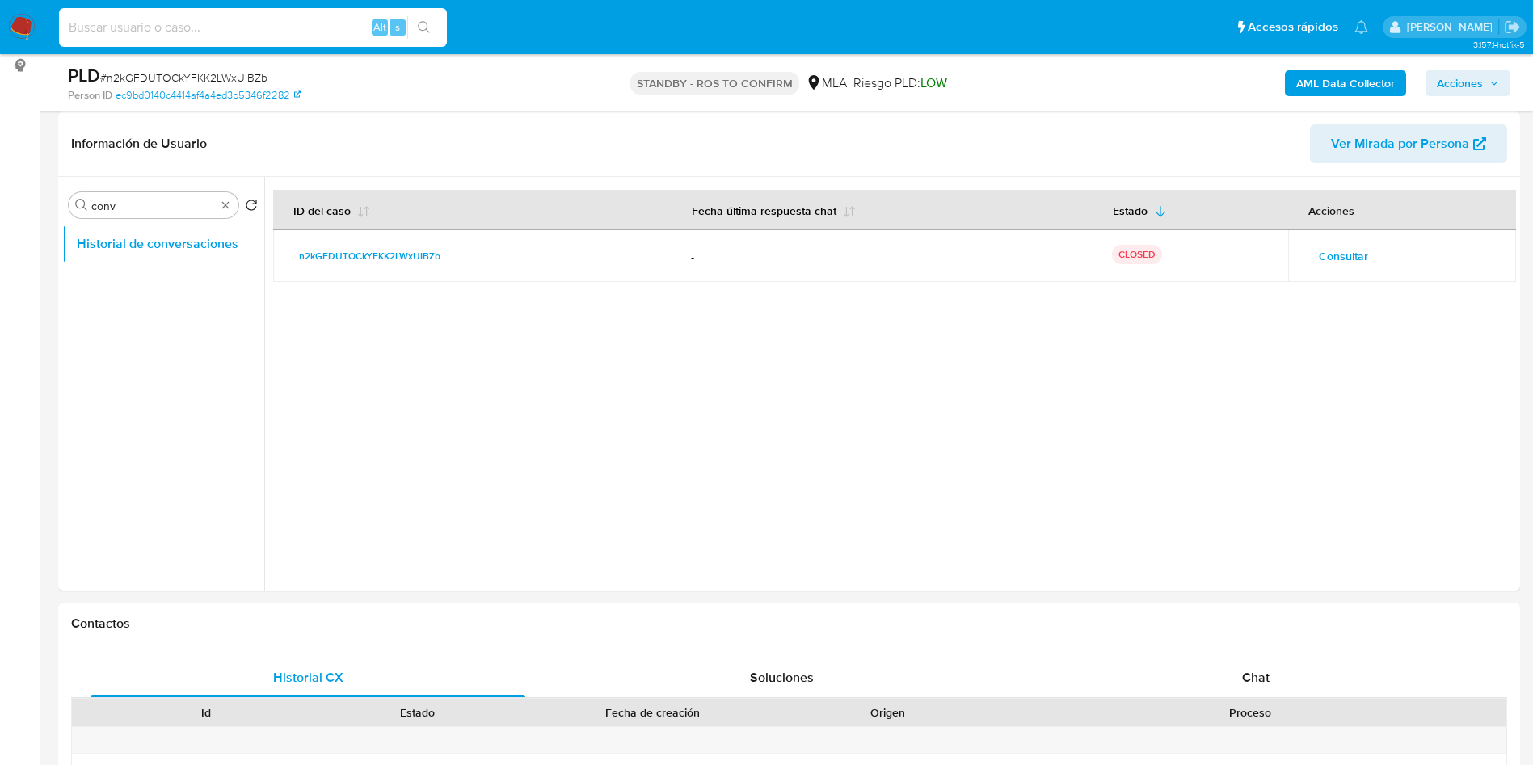
click at [322, 31] on input at bounding box center [253, 27] width 388 height 21
paste input "mmQxRzBBaeyb7iQsbc1RogEf"
type input "mmQxRzBBaeyb7iQsbc1RogEf"
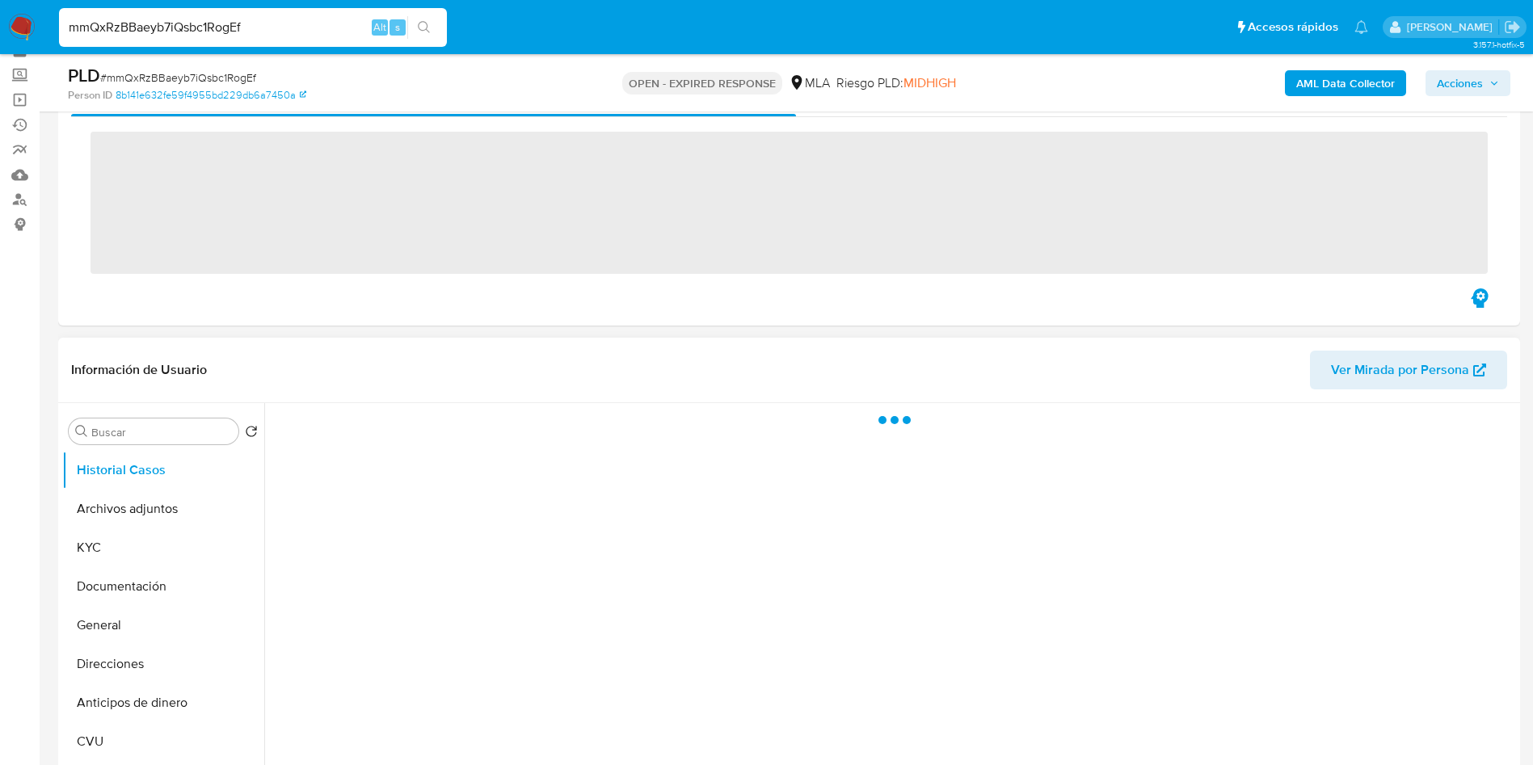
scroll to position [121, 0]
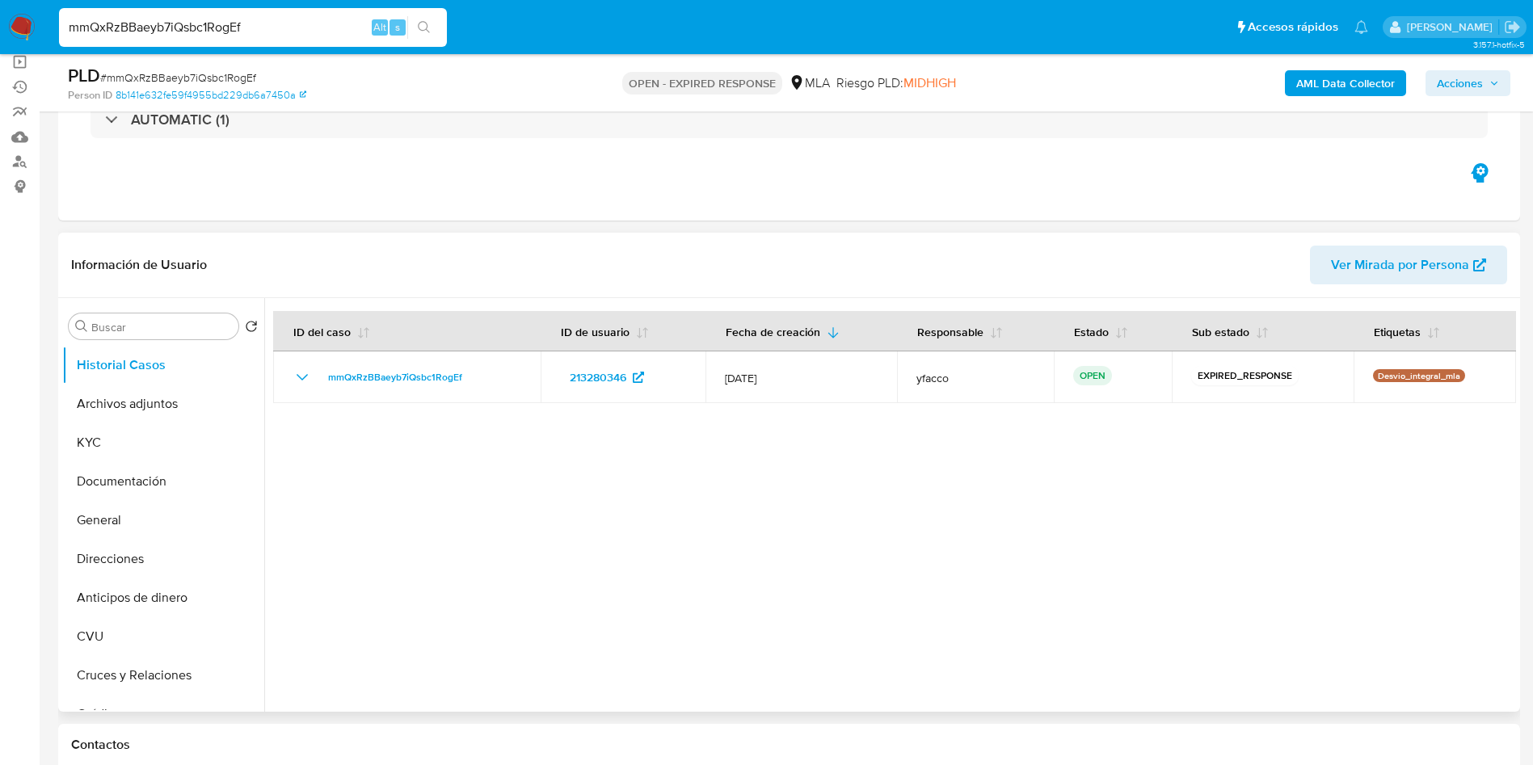
select select "10"
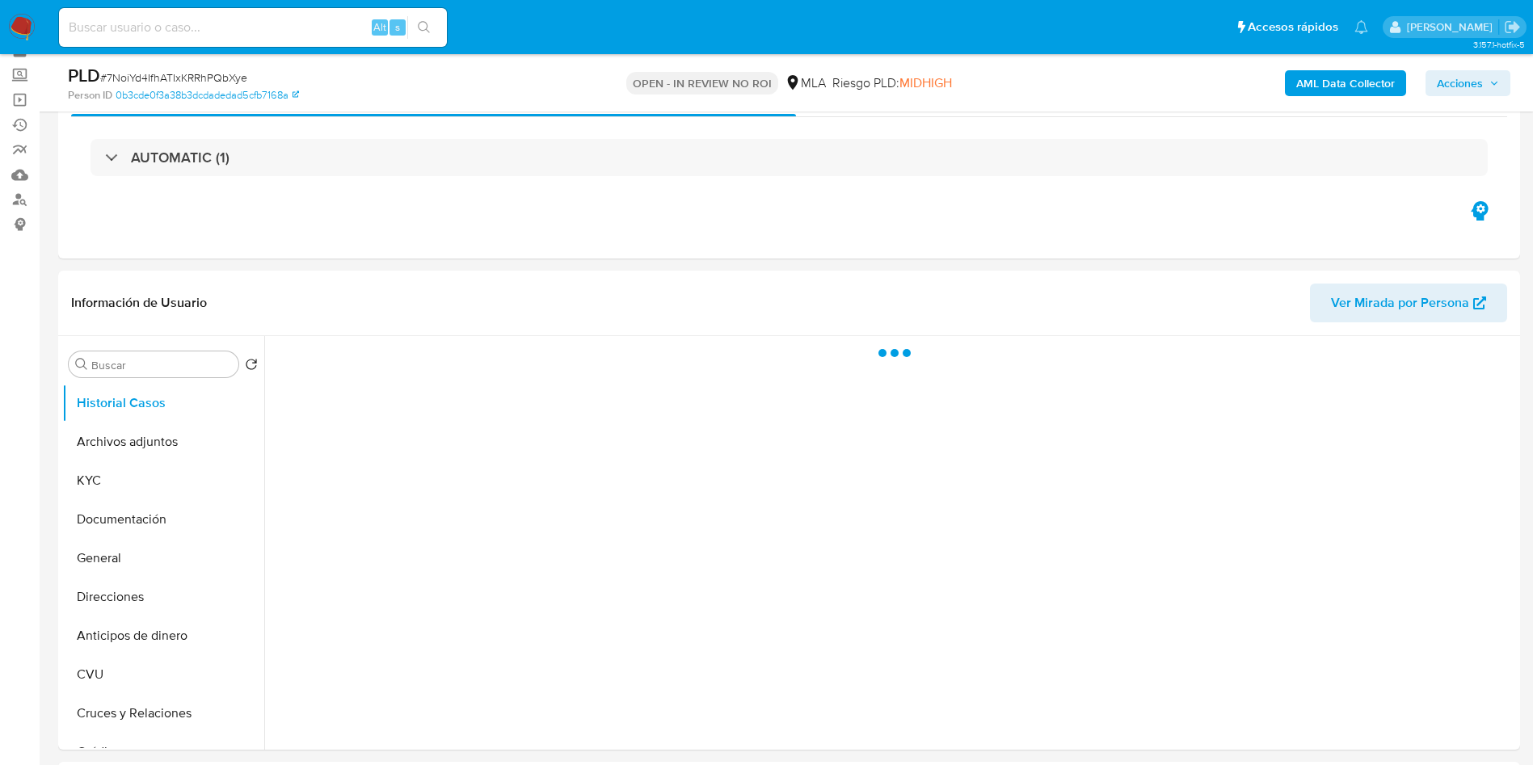
scroll to position [121, 0]
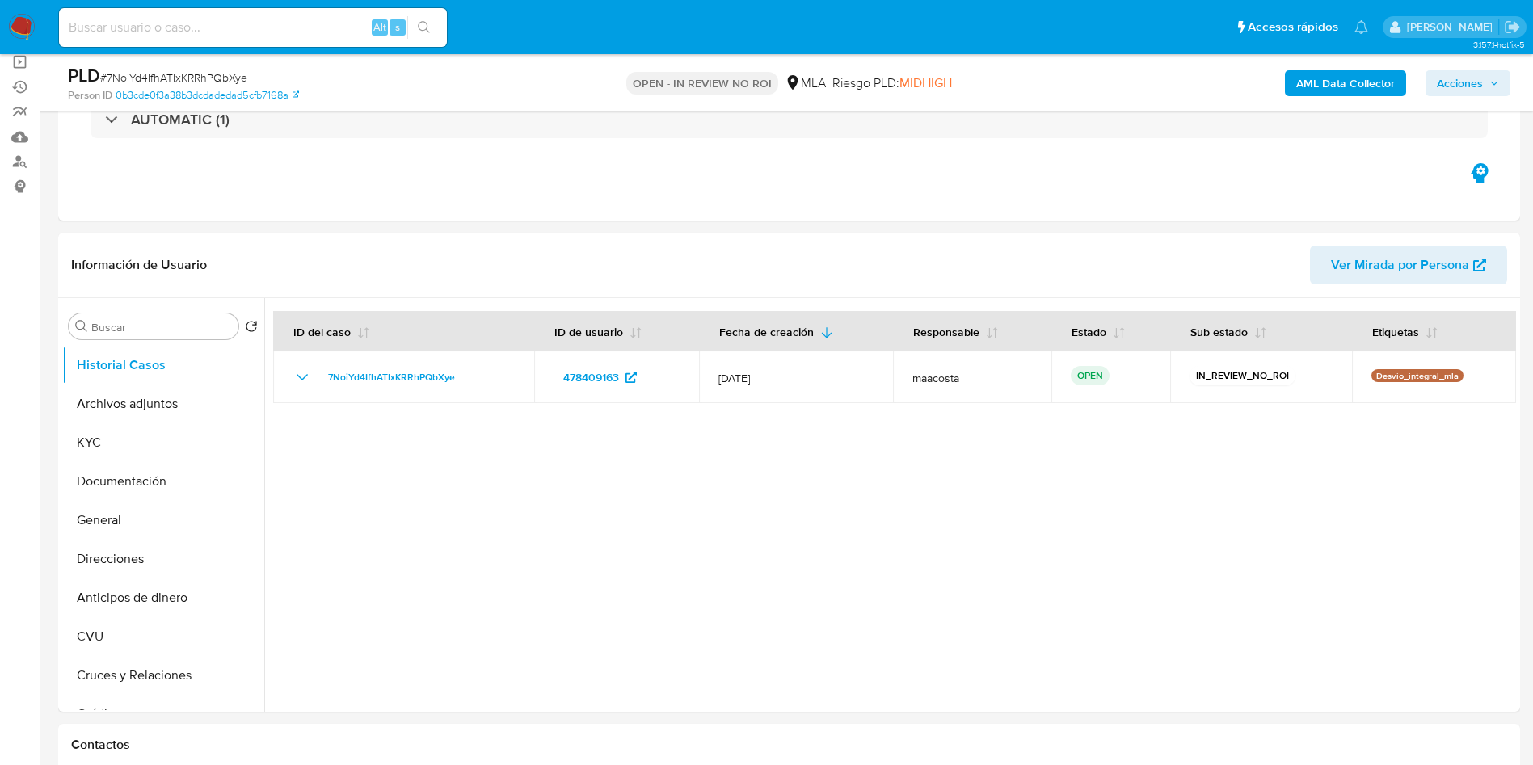
select select "10"
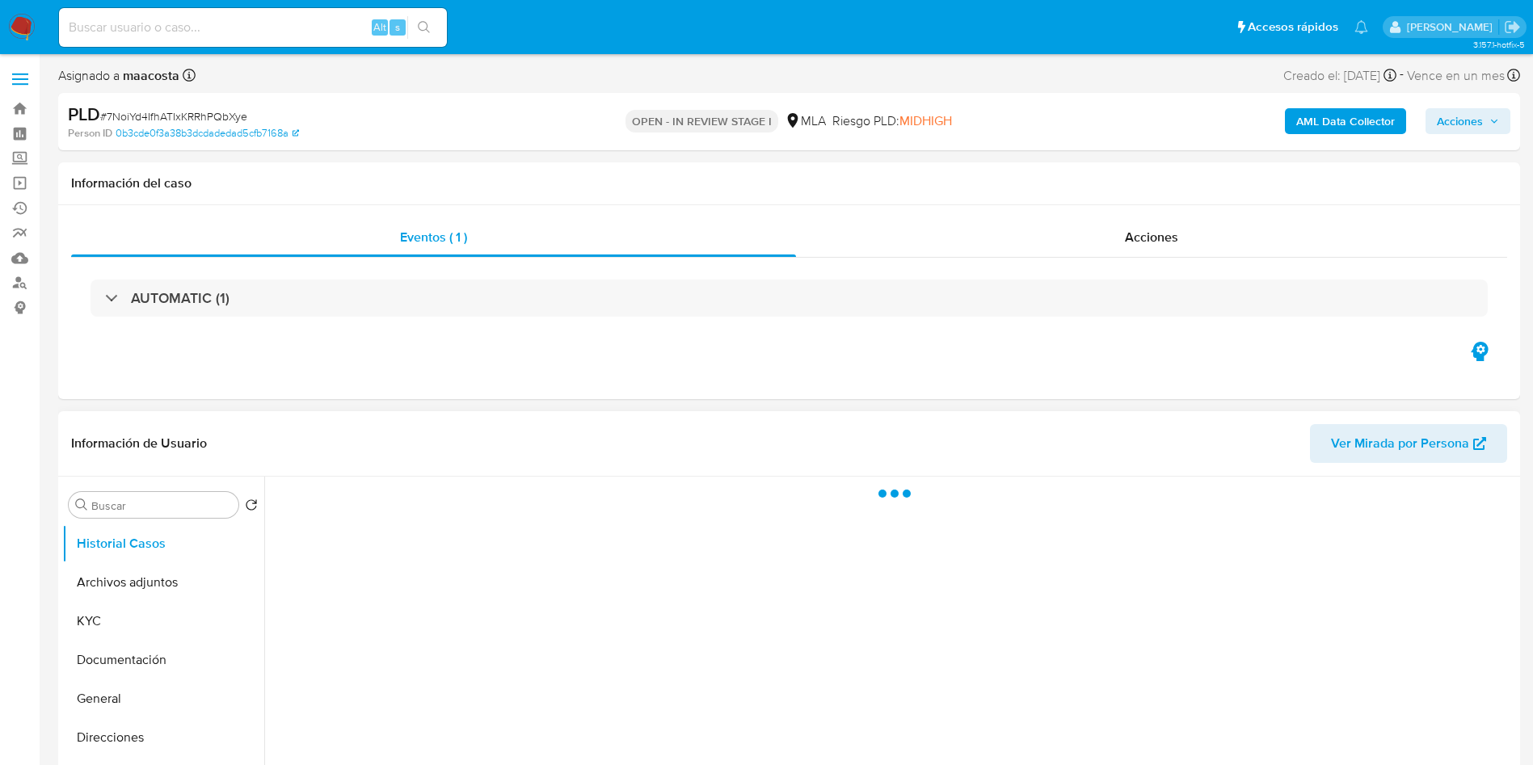
scroll to position [121, 0]
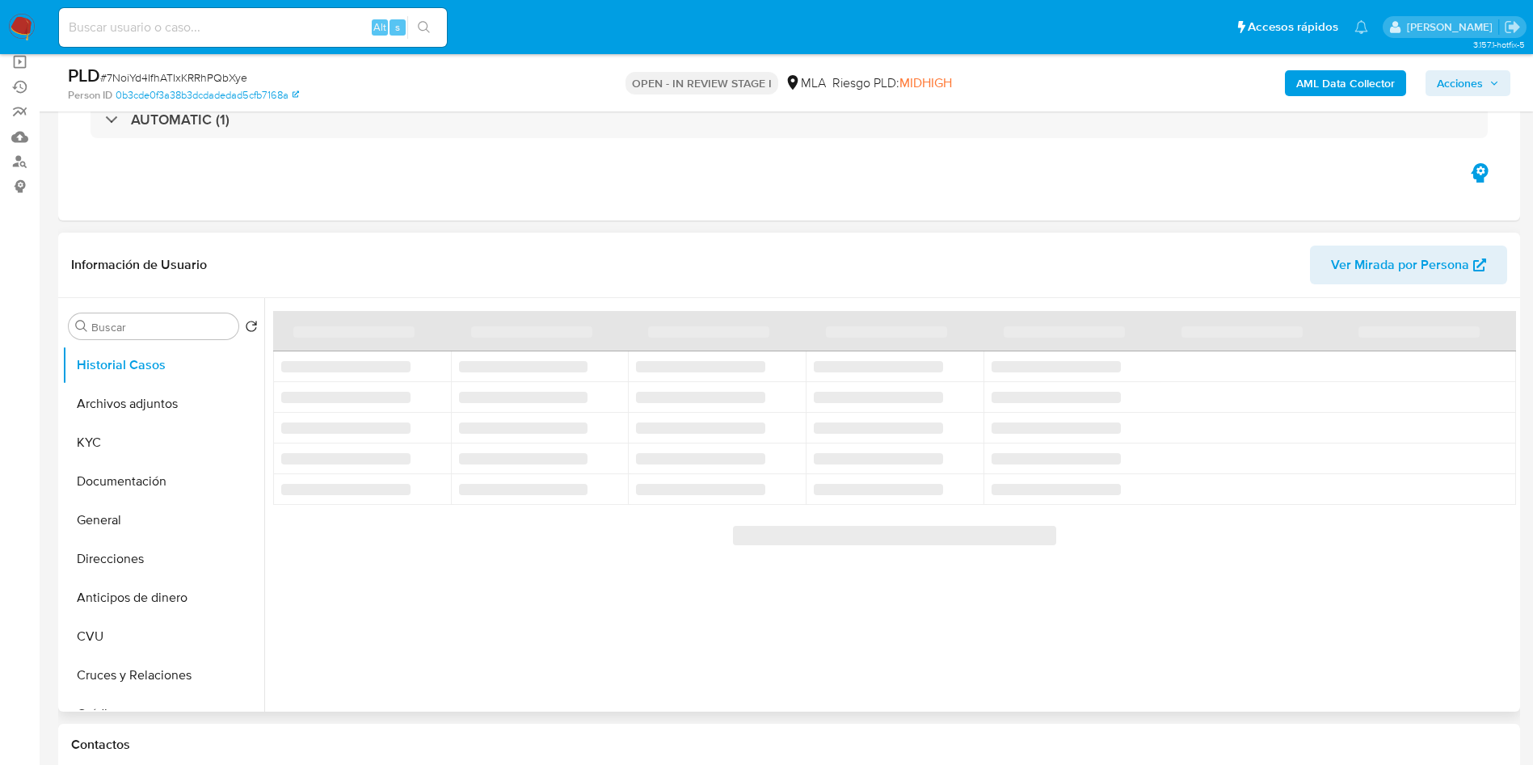
select select "10"
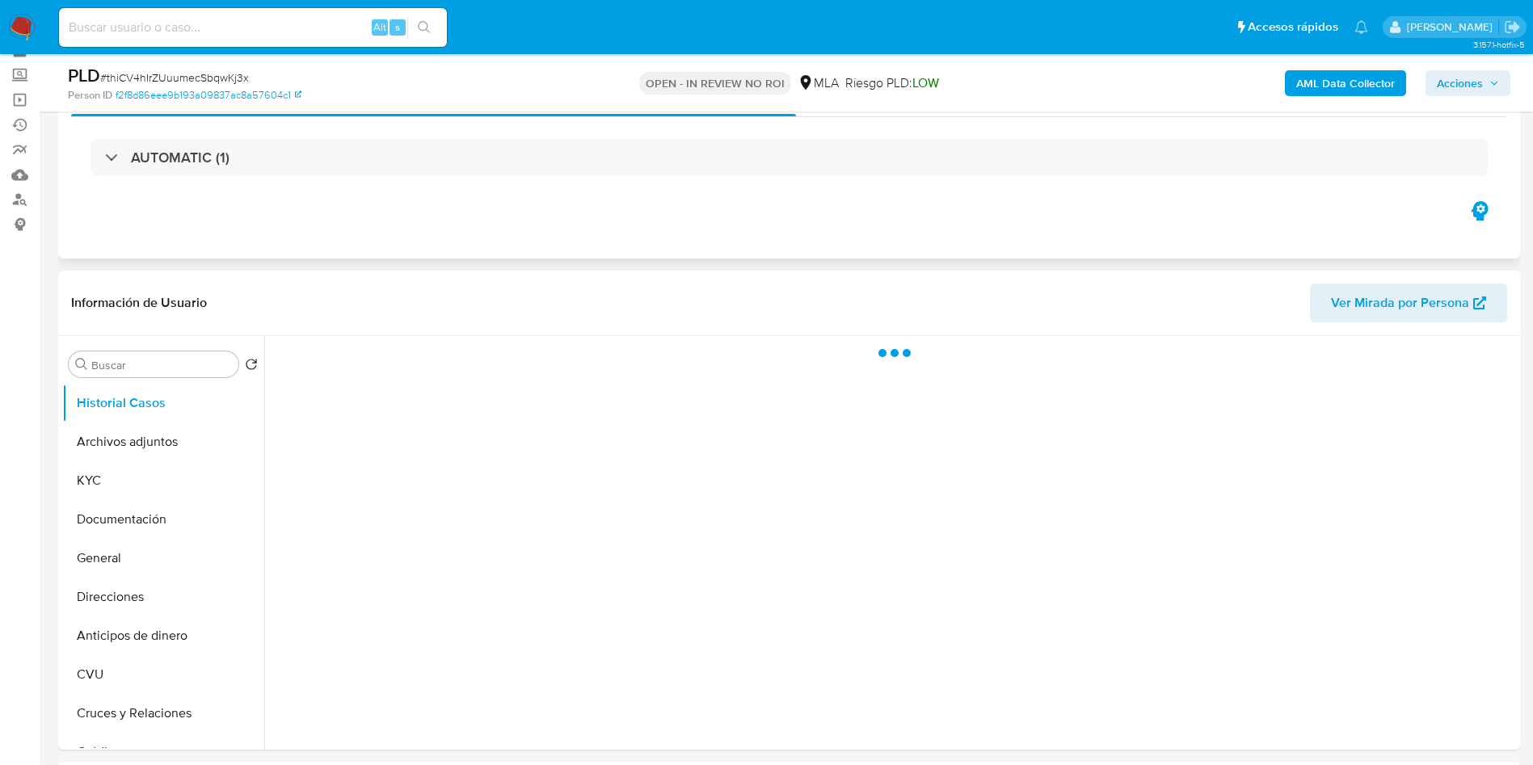
scroll to position [121, 0]
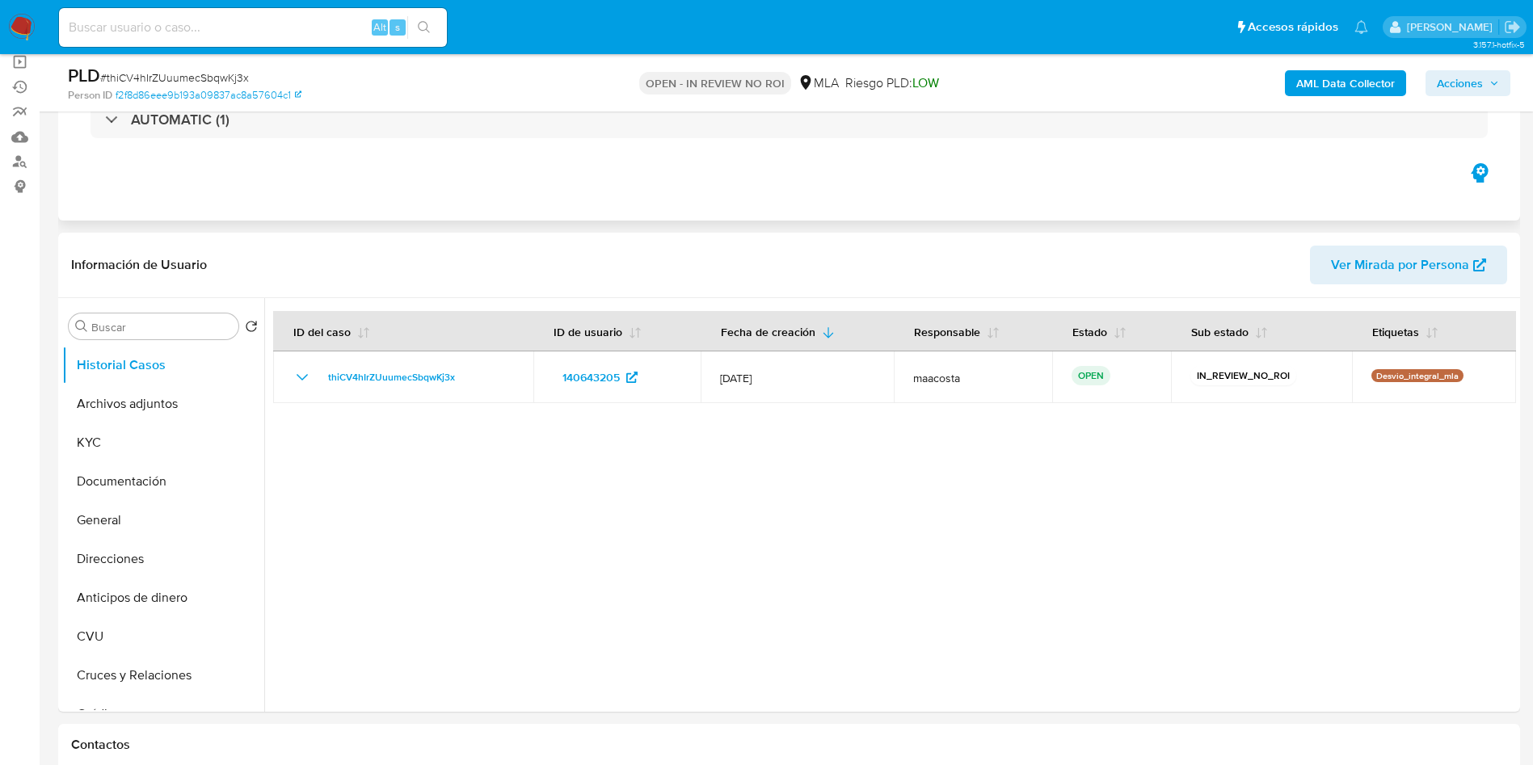
select select "10"
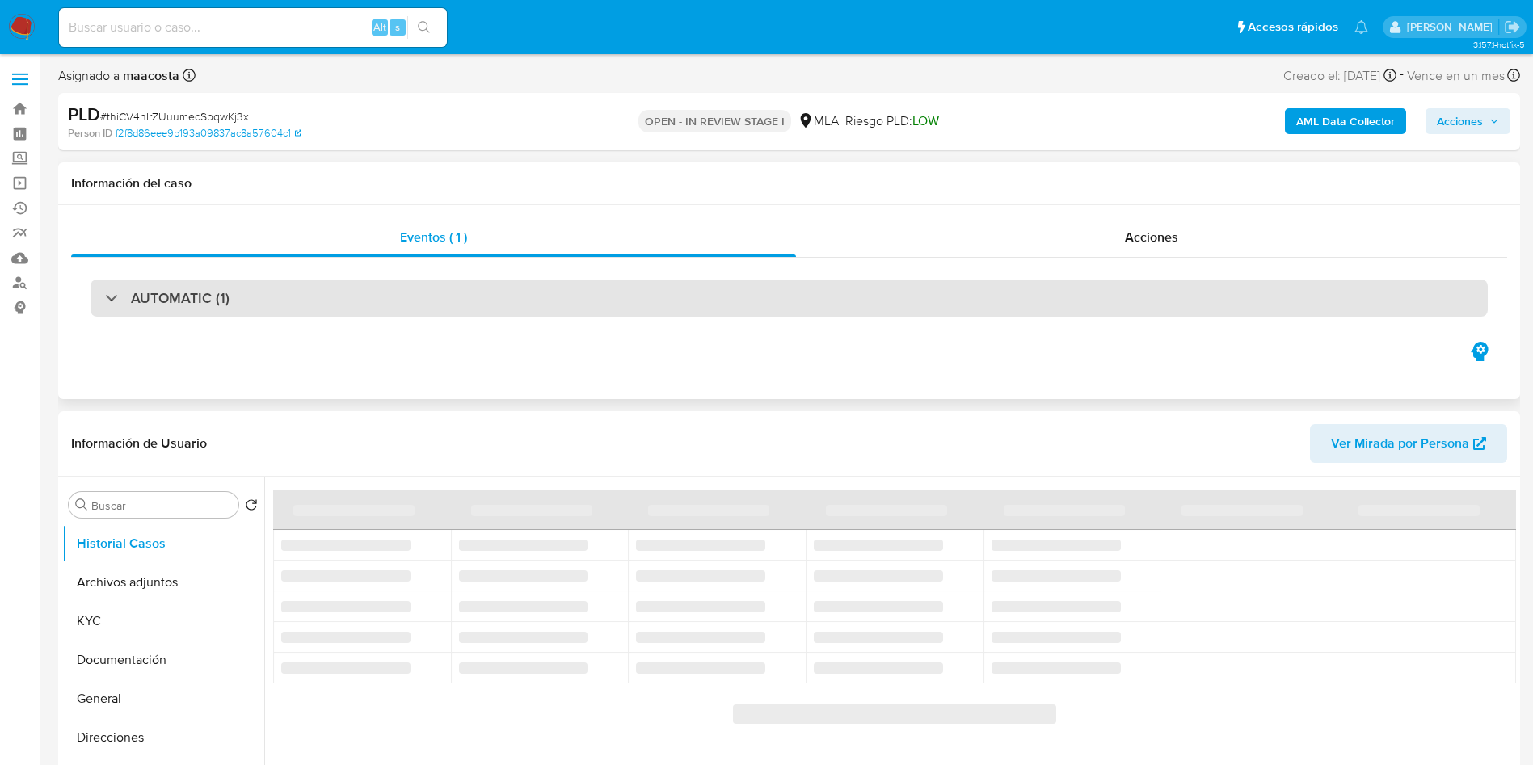
select select "10"
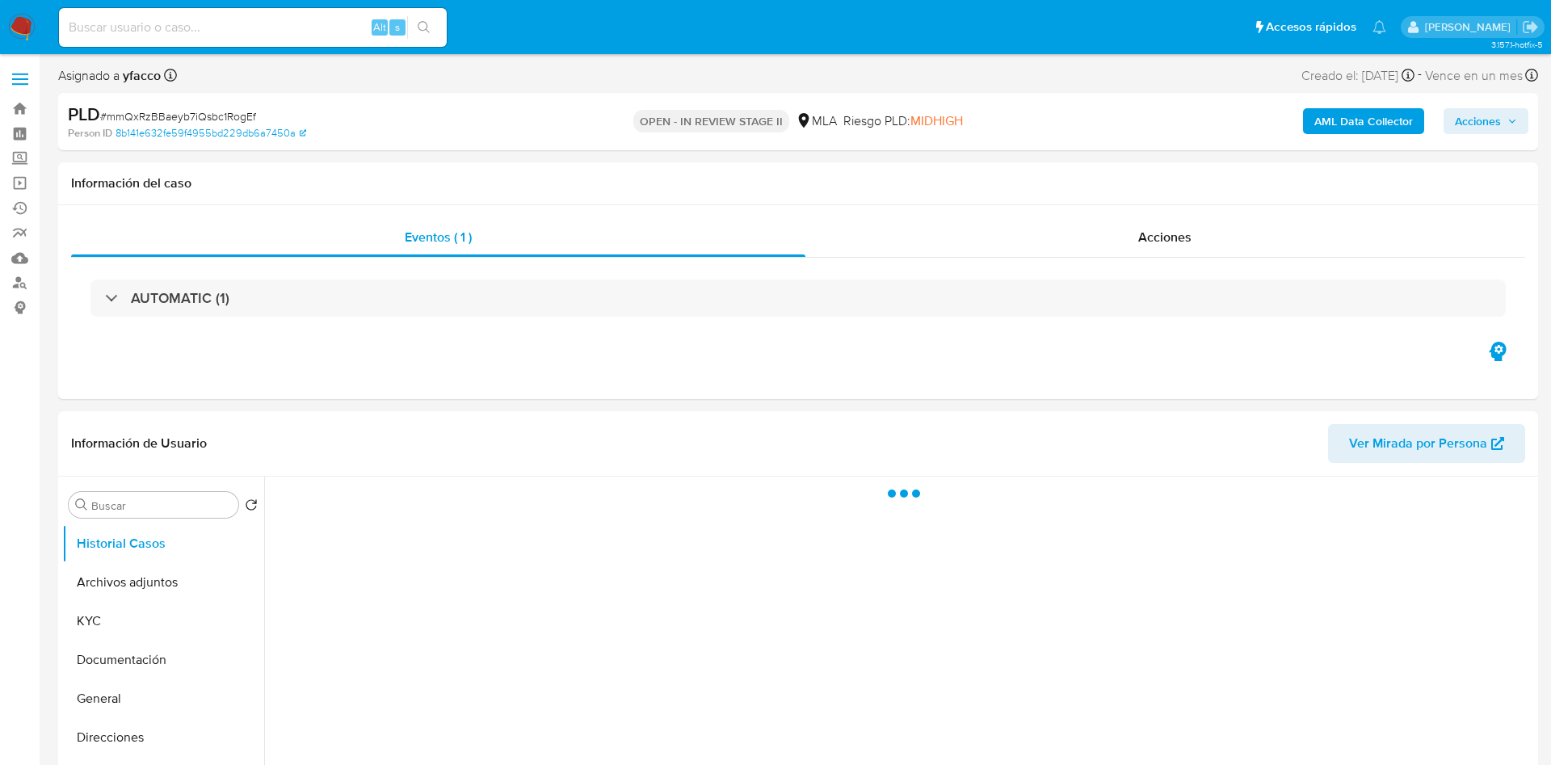
select select "10"
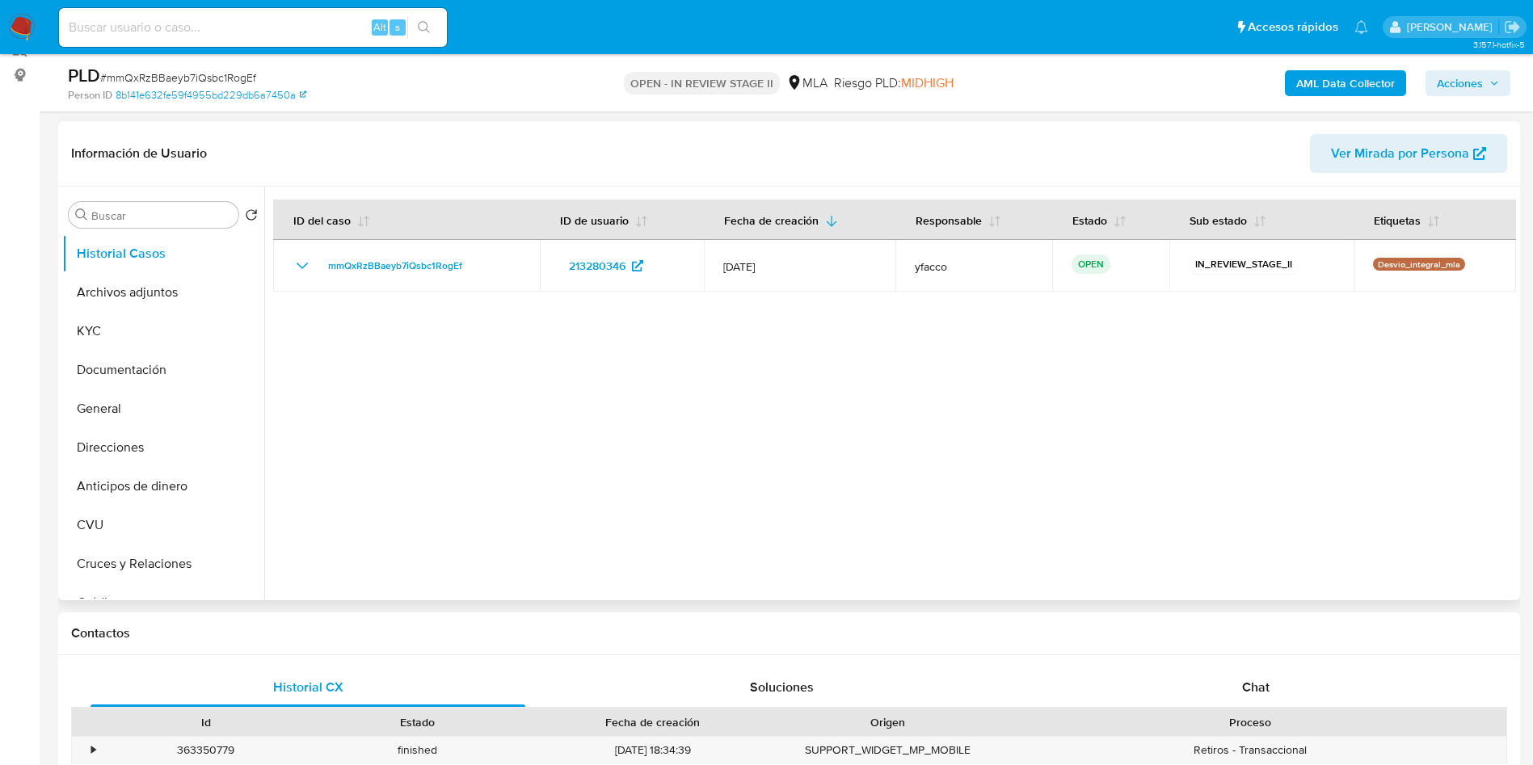
scroll to position [242, 0]
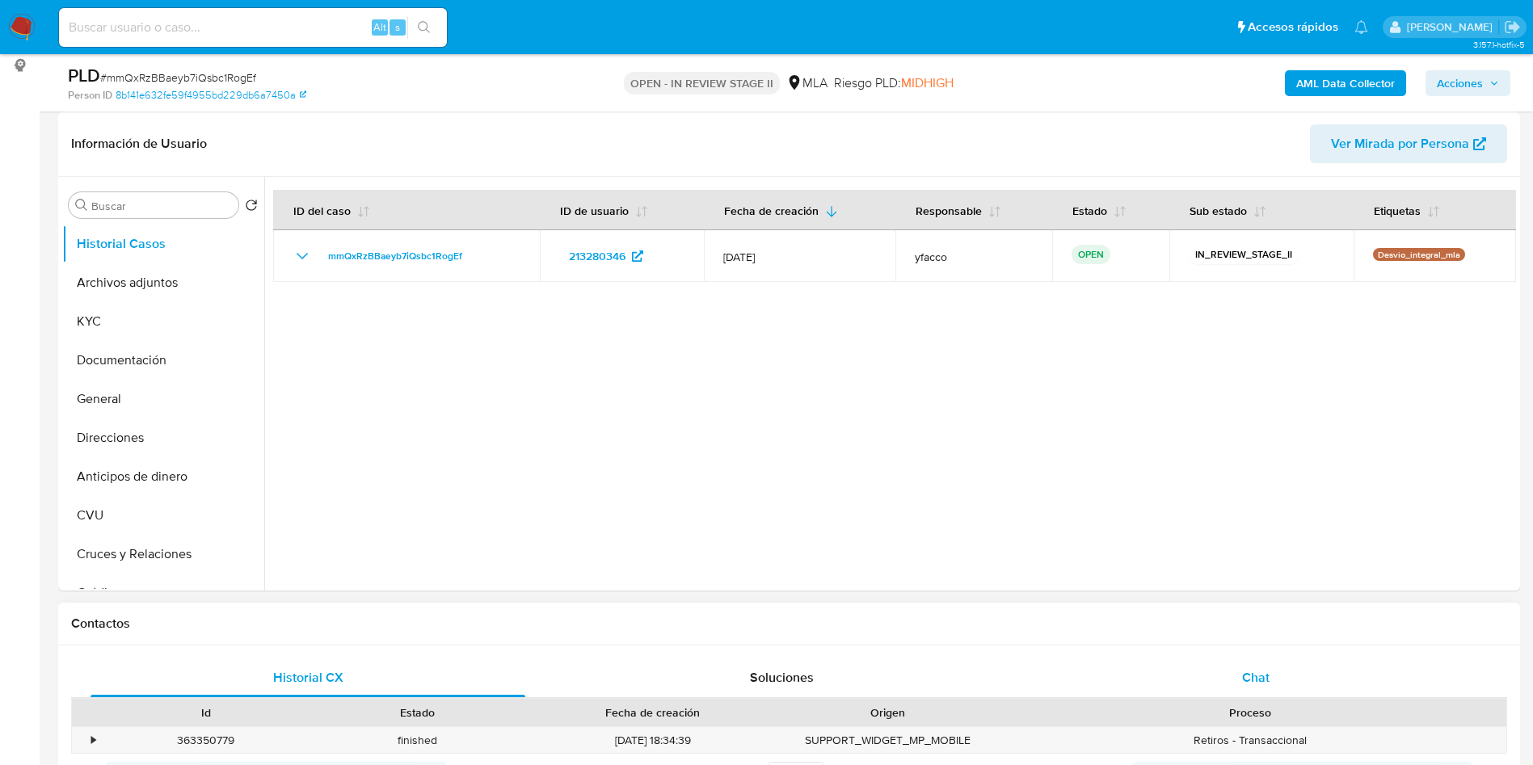
click at [1260, 677] on span "Chat" at bounding box center [1255, 677] width 27 height 19
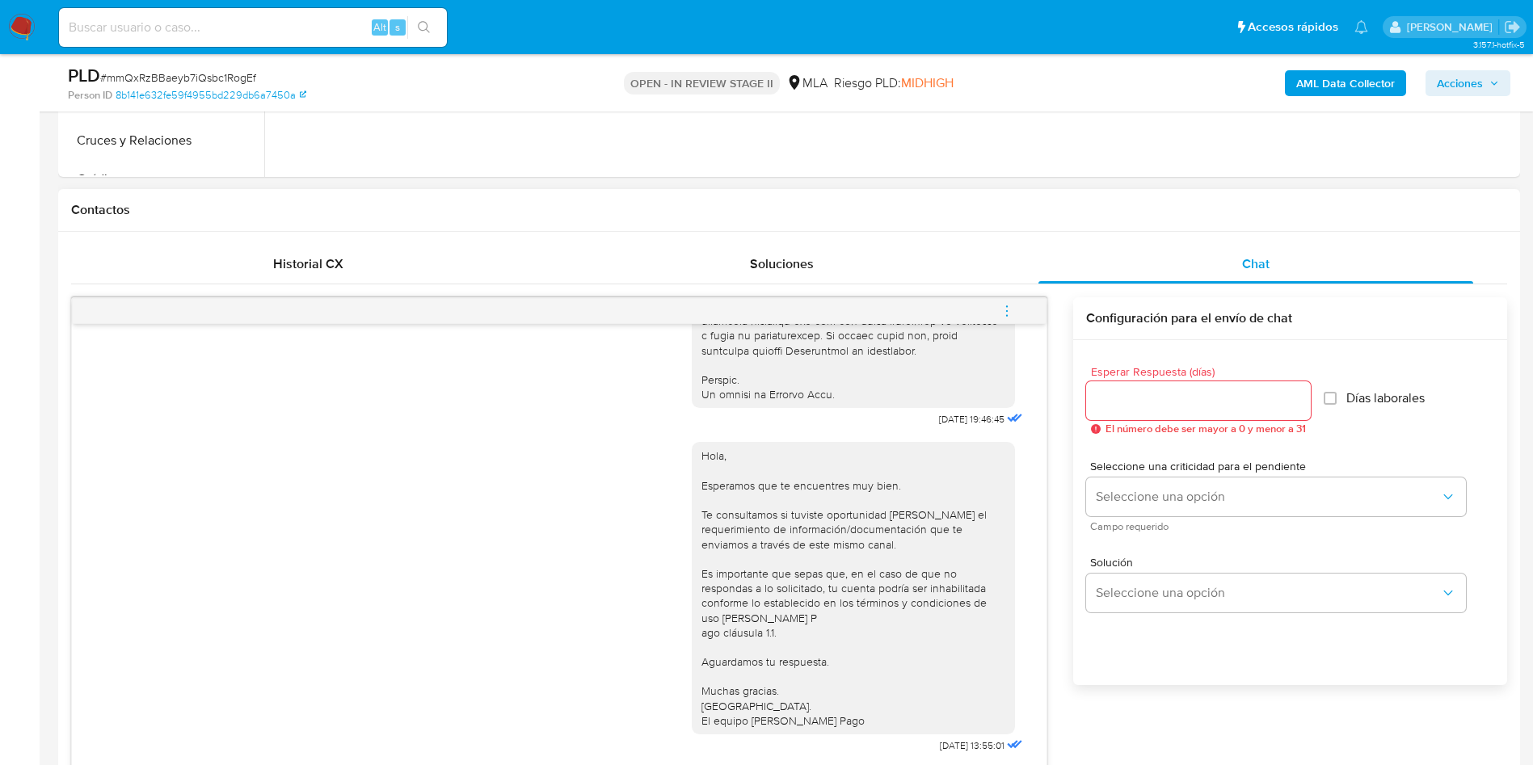
scroll to position [727, 0]
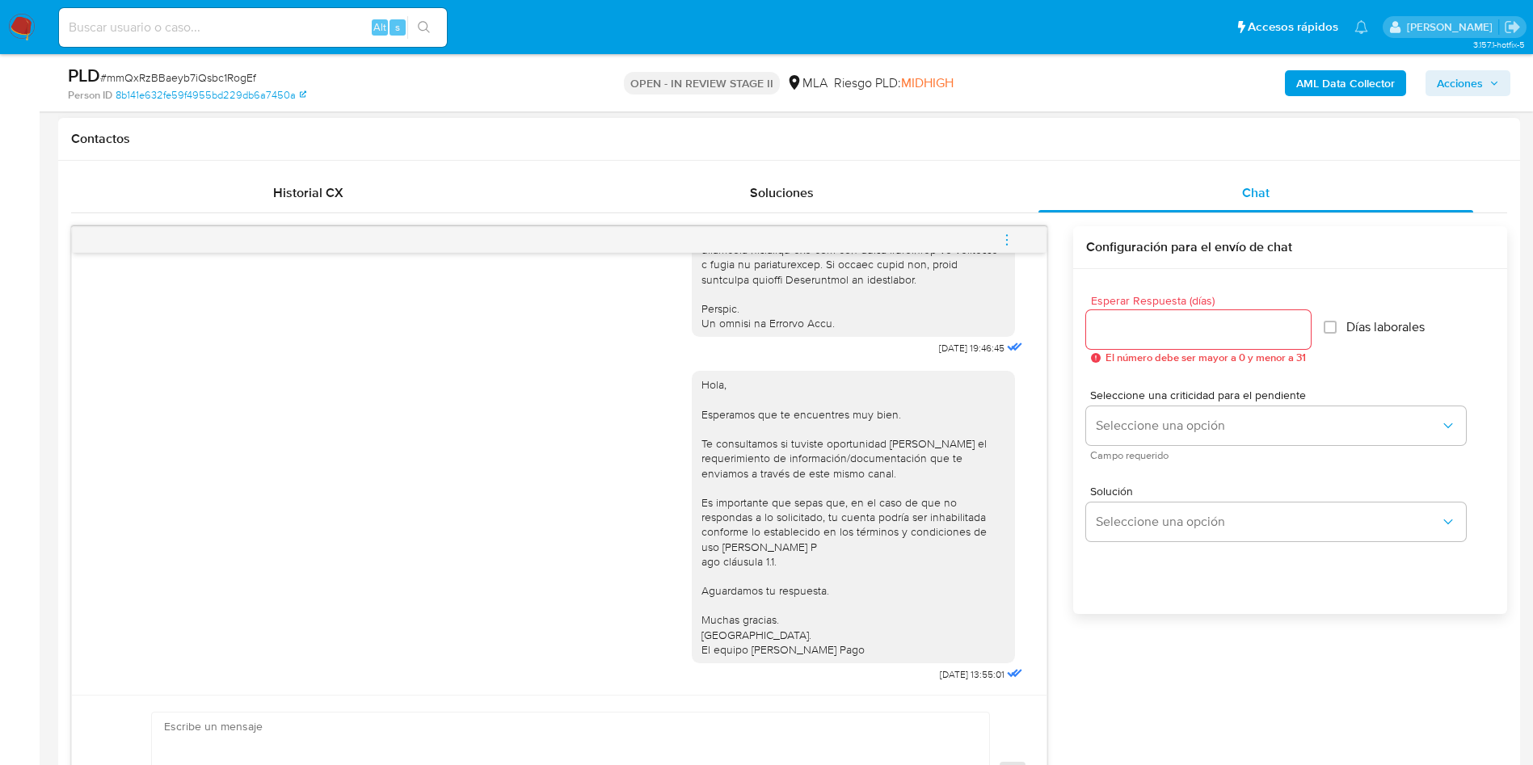
click at [1012, 231] on span "menu-action" at bounding box center [1007, 240] width 15 height 39
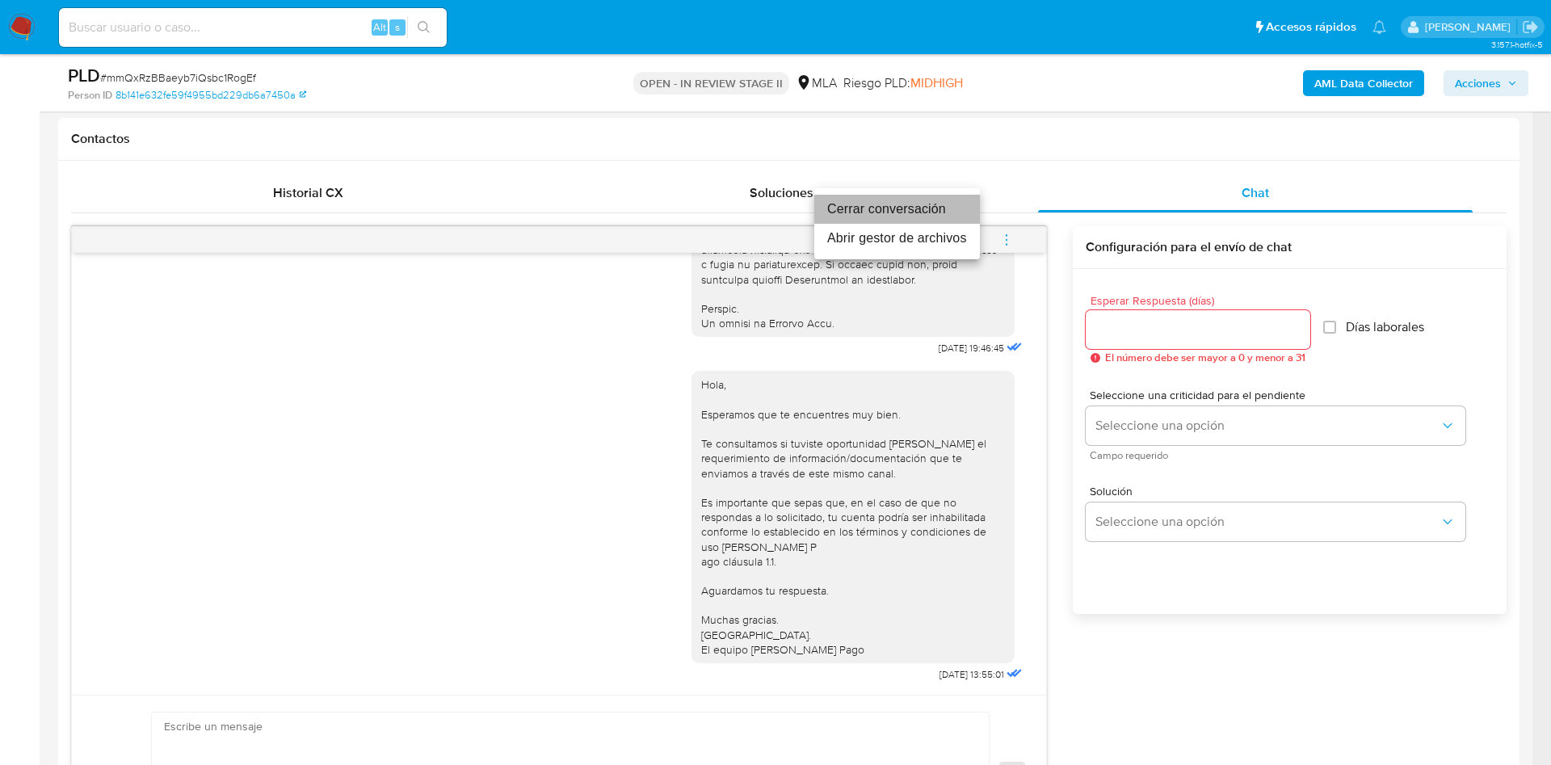
click at [930, 202] on li "Cerrar conversación" at bounding box center [897, 209] width 166 height 29
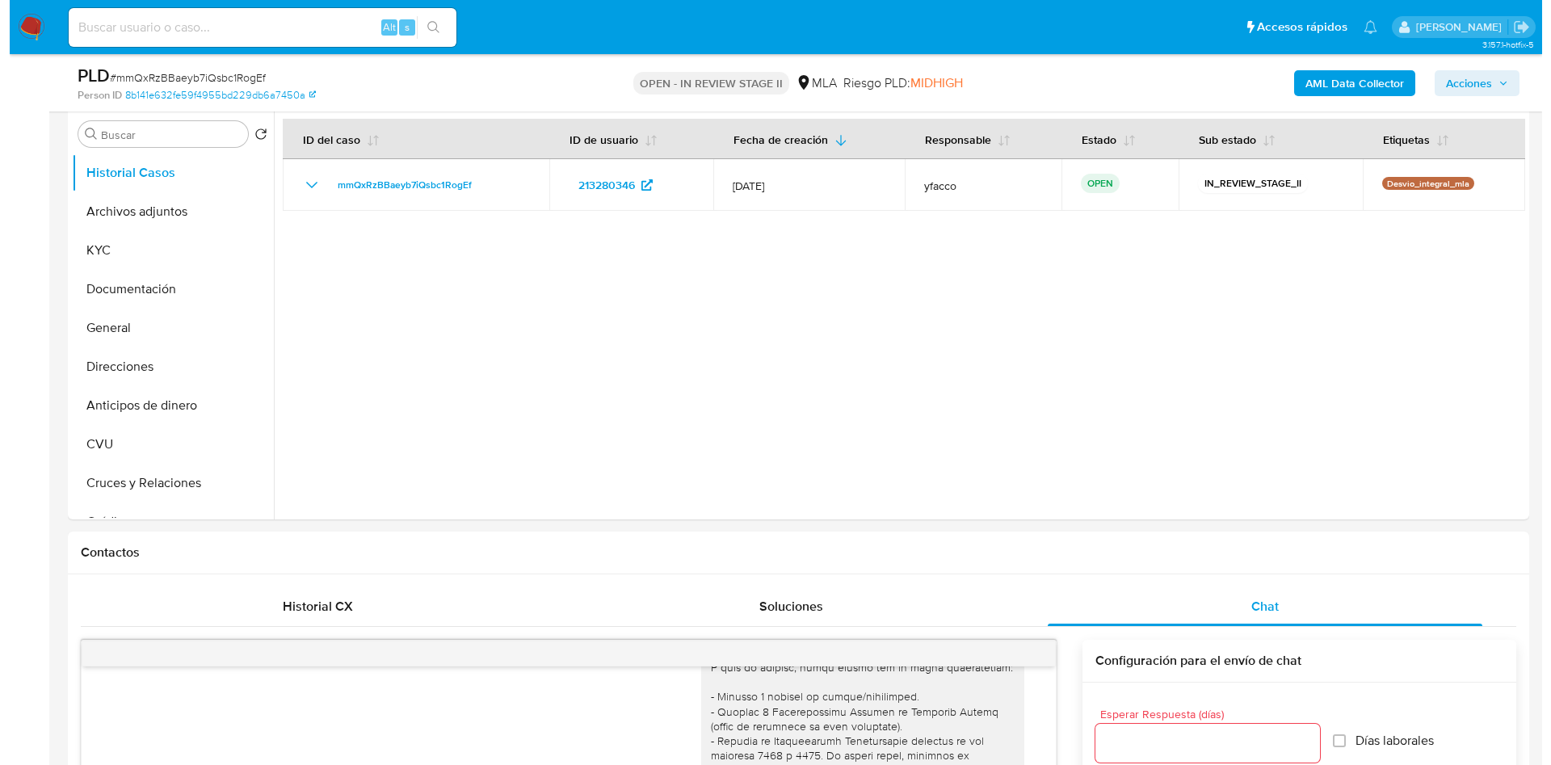
scroll to position [121, 0]
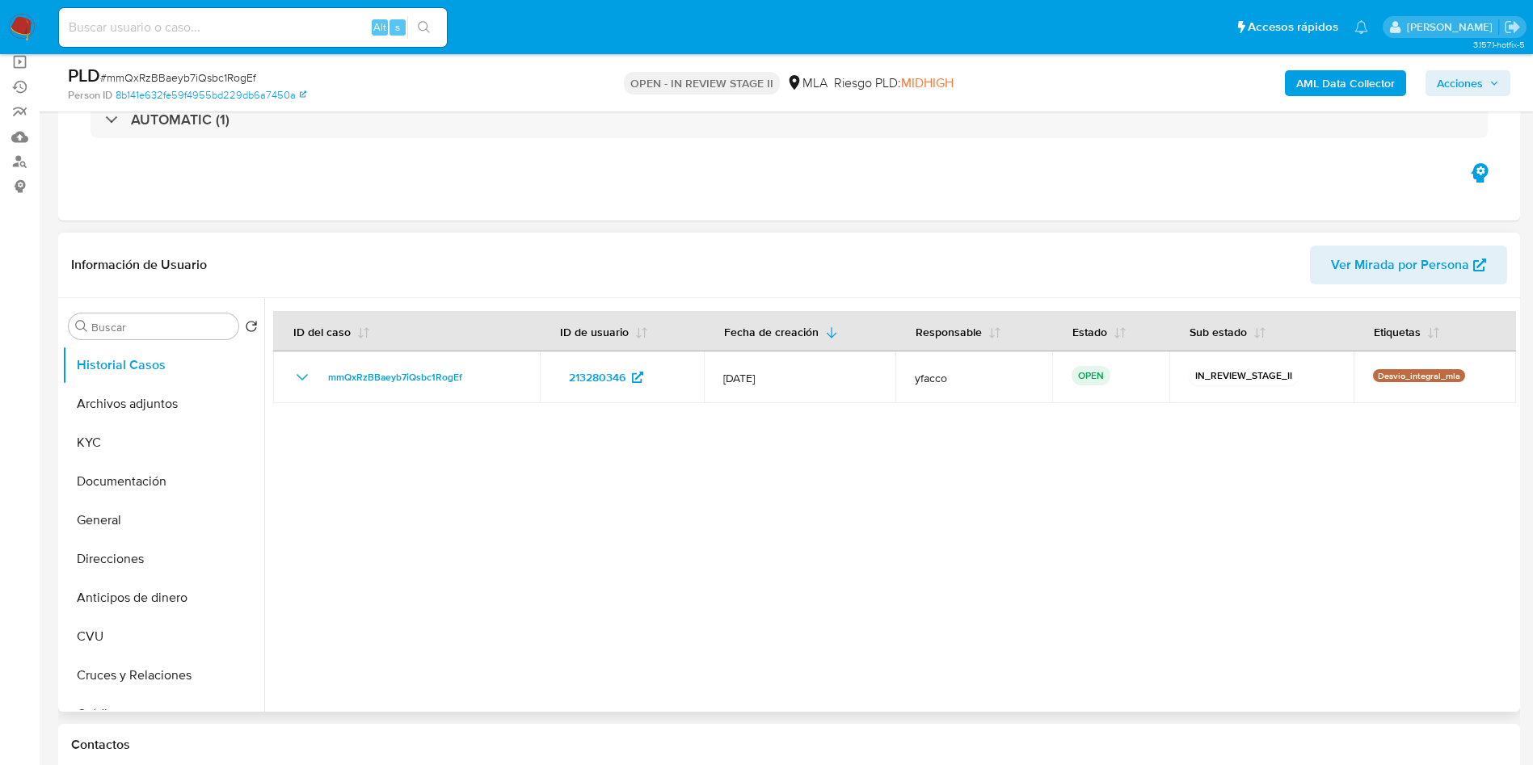
click at [659, 532] on div at bounding box center [890, 505] width 1252 height 414
click at [1340, 87] on b "AML Data Collector" at bounding box center [1345, 83] width 99 height 26
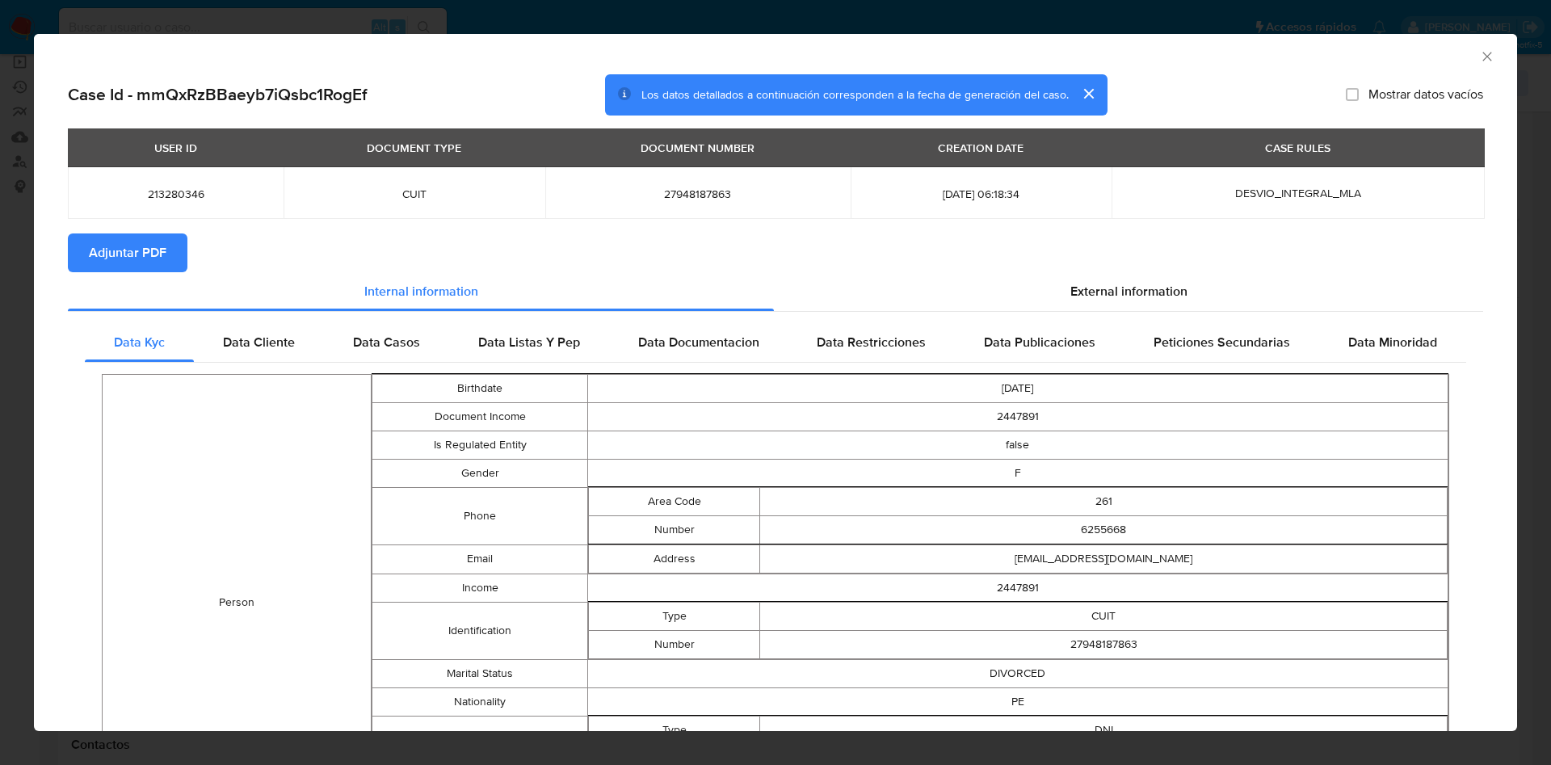
click at [131, 253] on span "Adjuntar PDF" at bounding box center [128, 253] width 78 height 36
click at [1479, 53] on icon "Cerrar ventana" at bounding box center [1487, 56] width 16 height 16
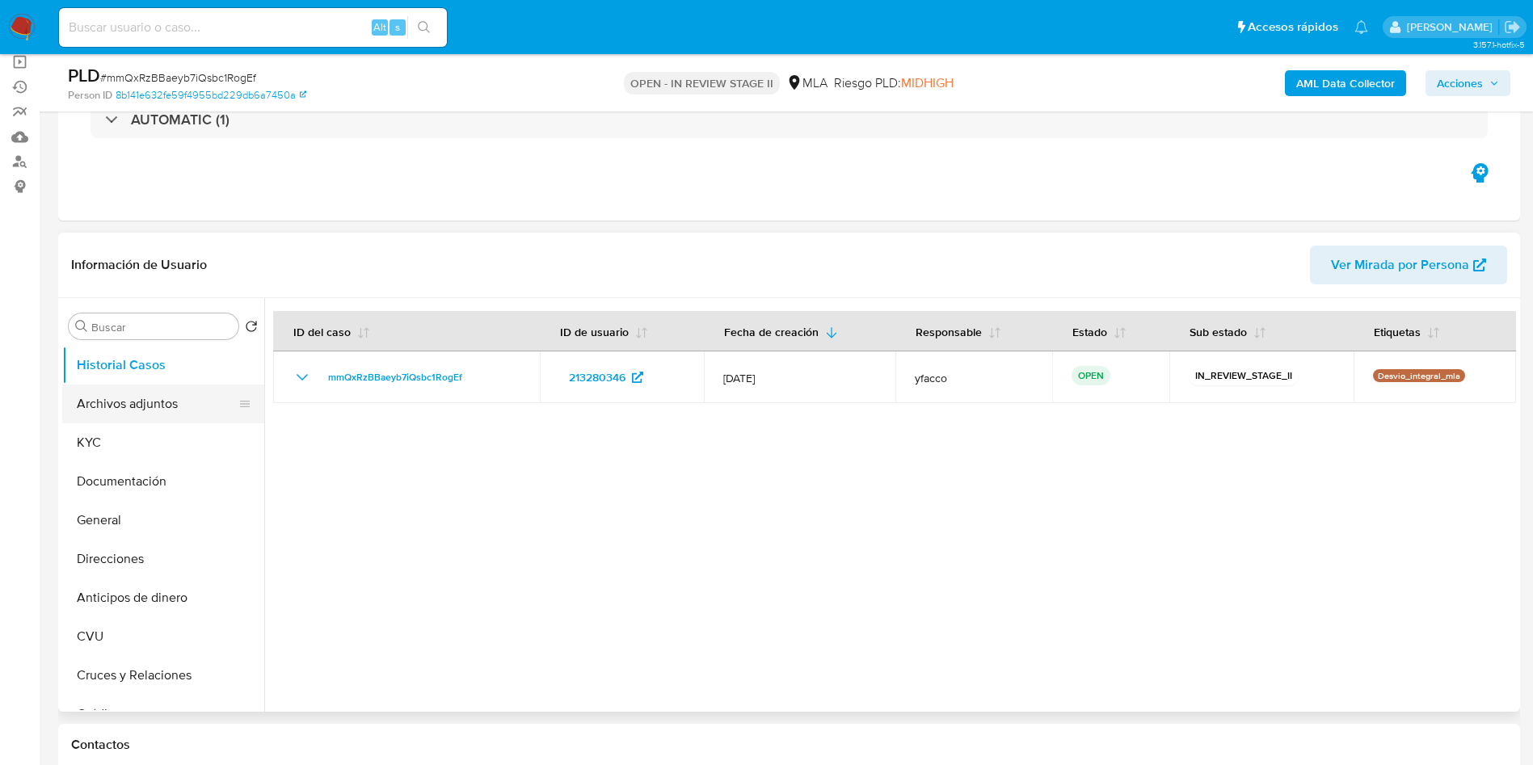
click at [148, 394] on button "Archivos adjuntos" at bounding box center [156, 404] width 189 height 39
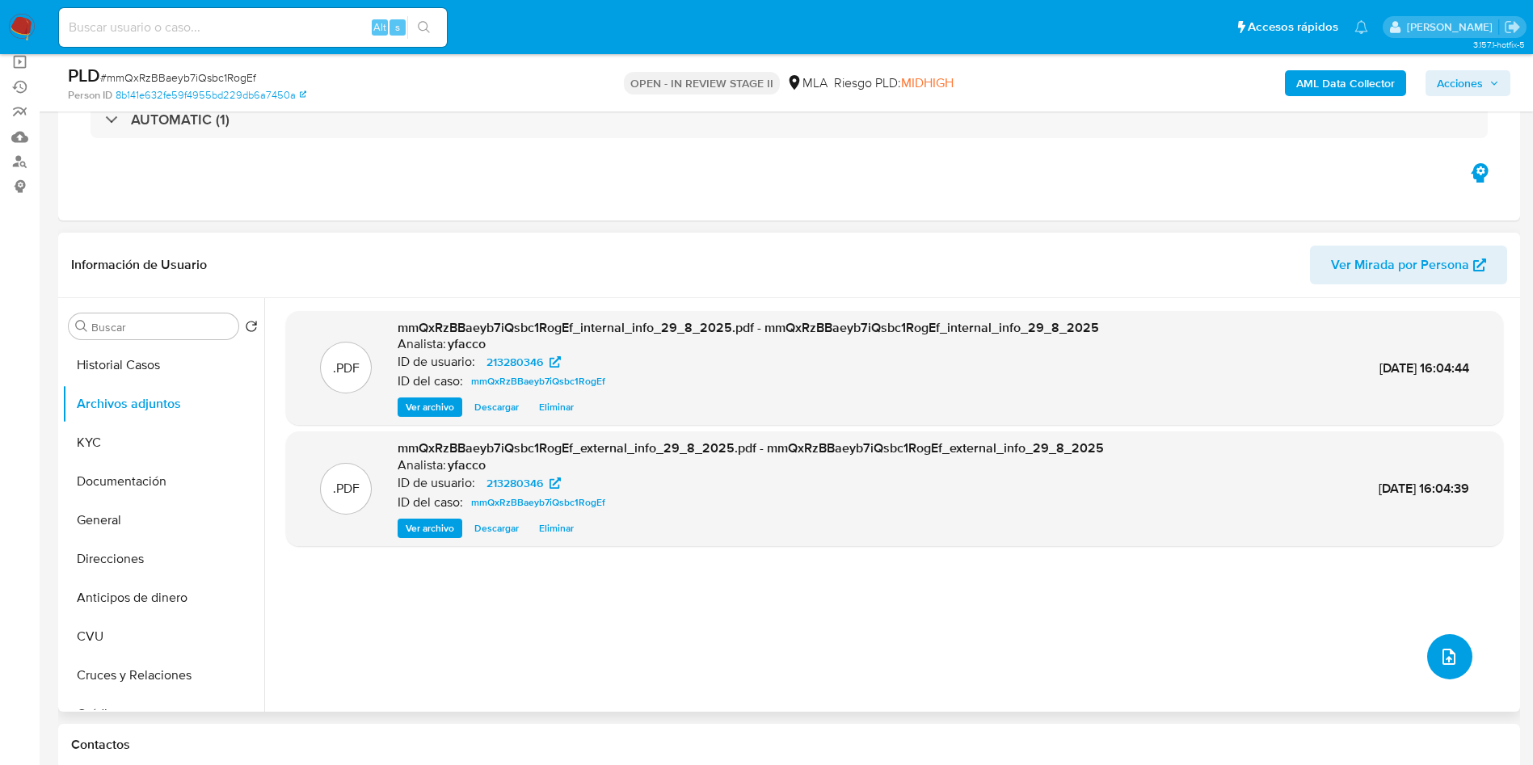
click at [1443, 670] on button "upload-file" at bounding box center [1449, 656] width 45 height 45
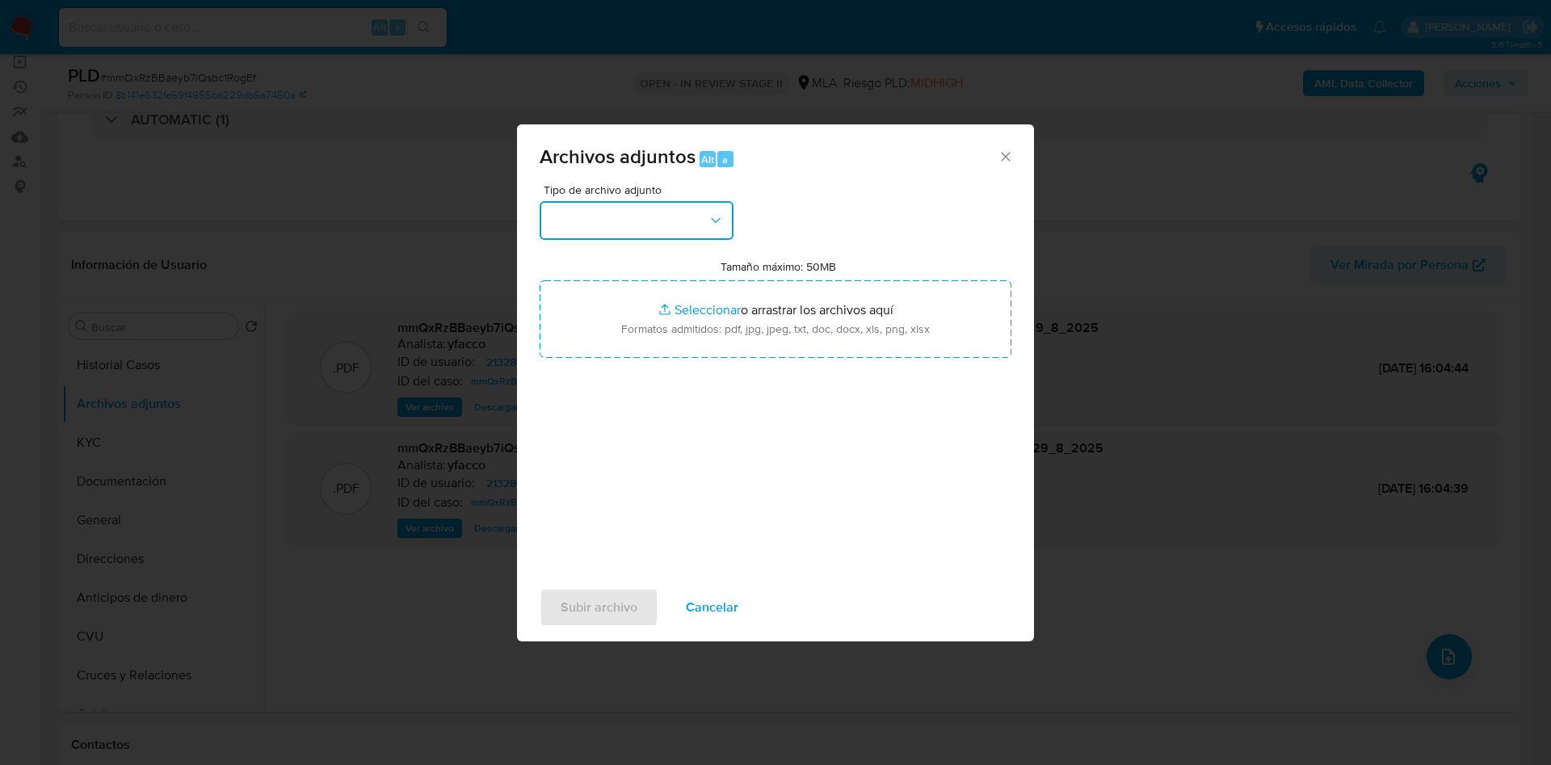
click at [659, 215] on button "button" at bounding box center [637, 220] width 194 height 39
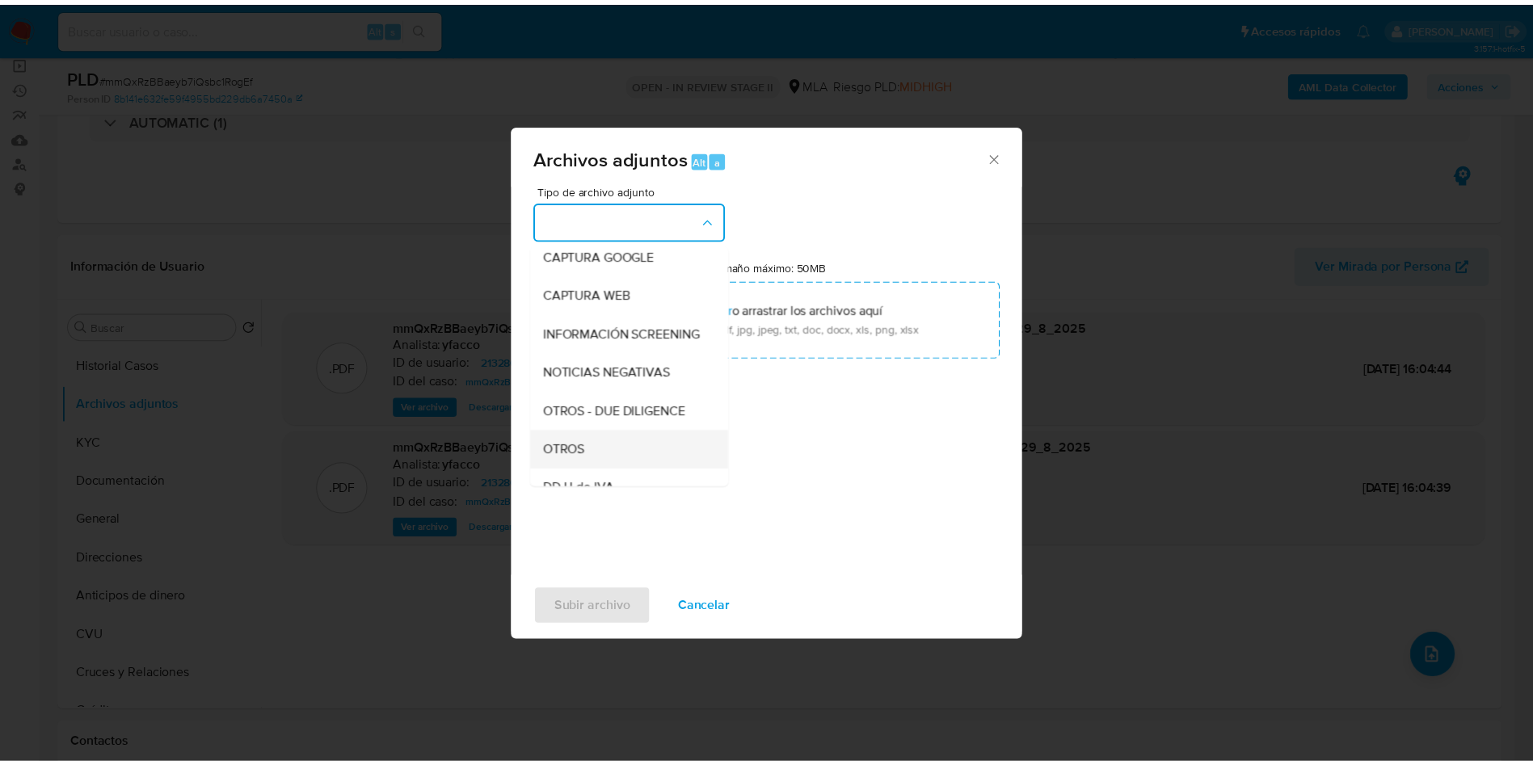
scroll to position [242, 0]
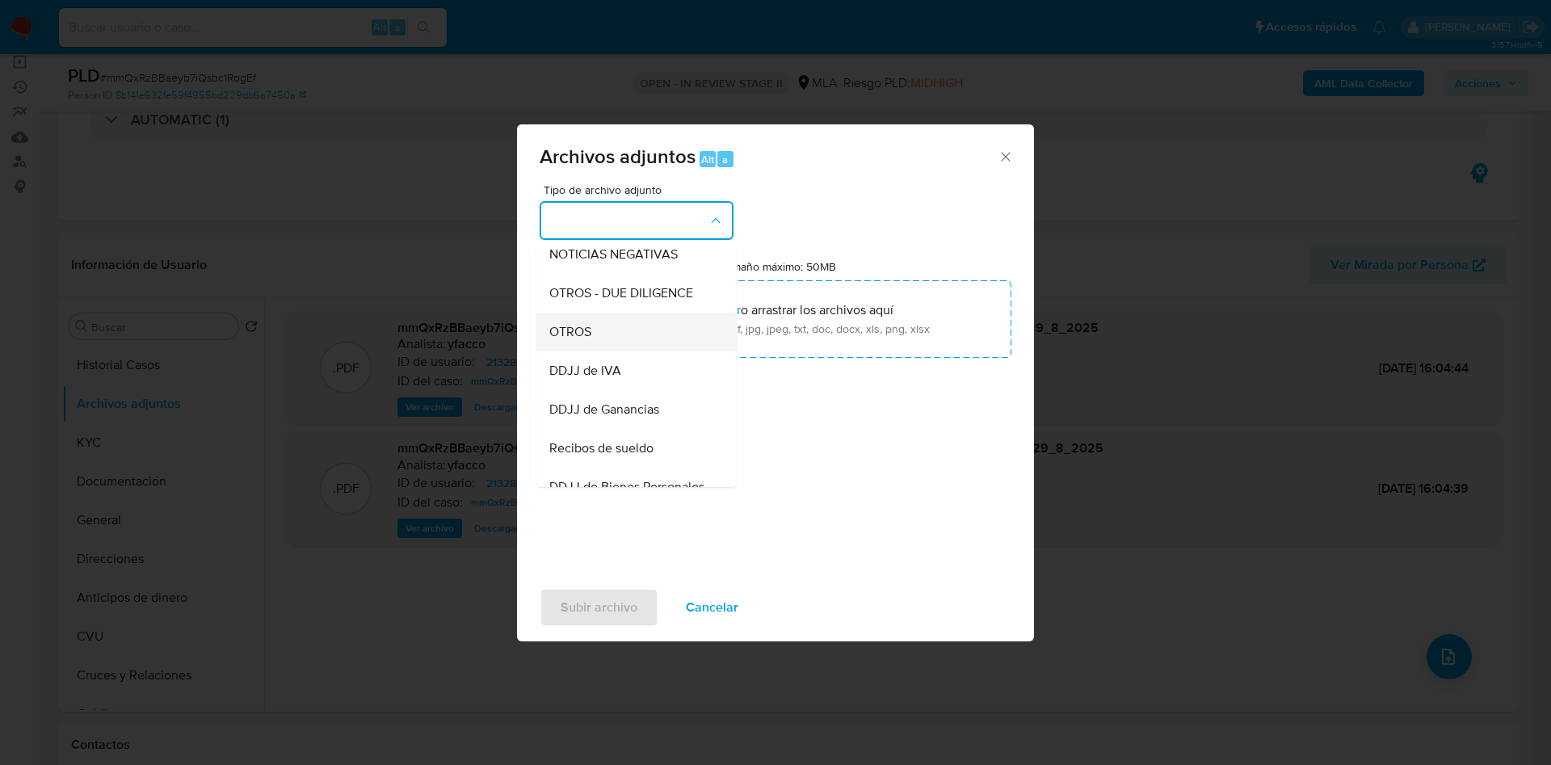
click at [566, 340] on span "OTROS" at bounding box center [570, 332] width 42 height 16
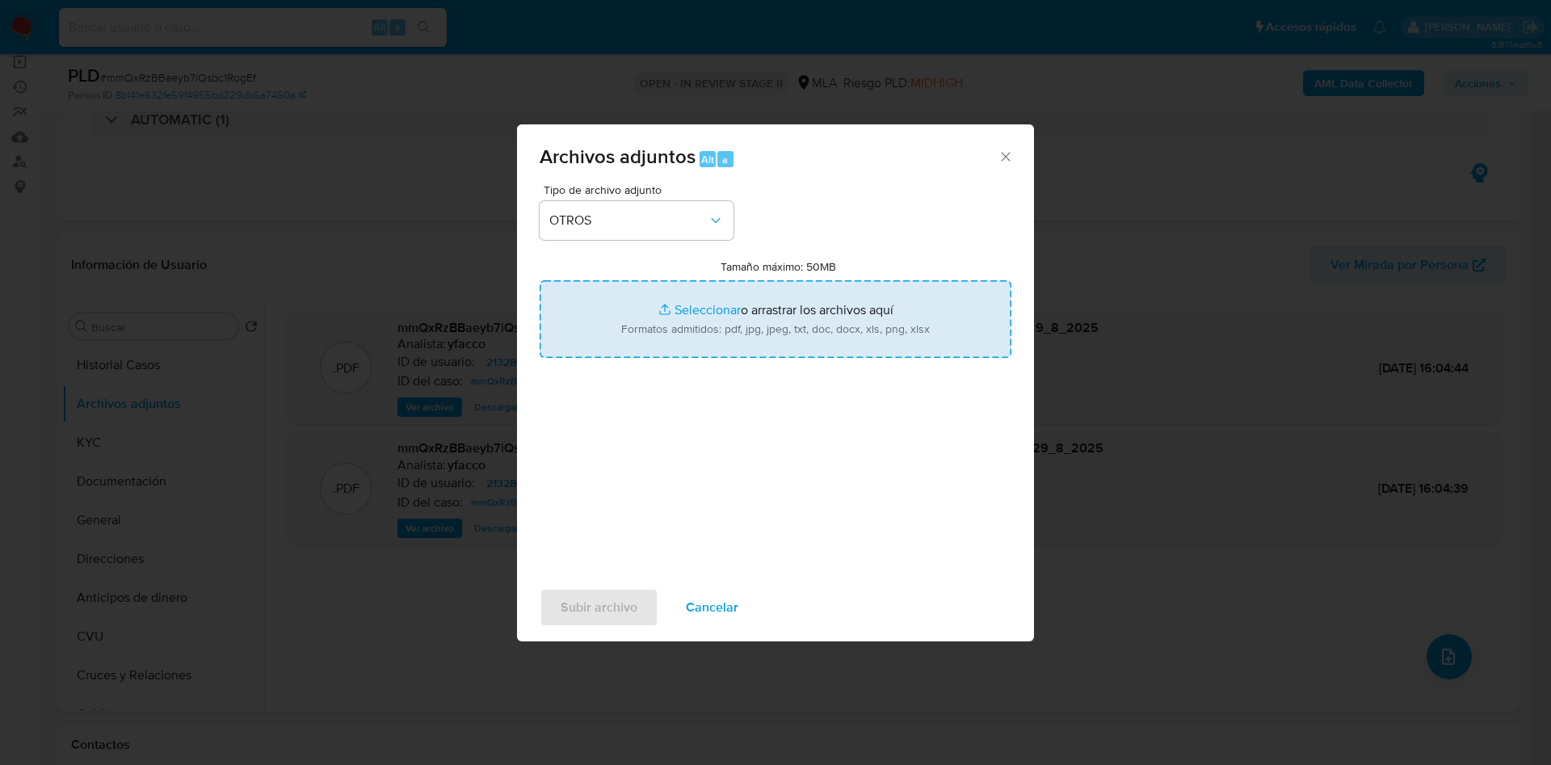
click at [695, 305] on input "Tamaño máximo: 50MB Seleccionar archivos" at bounding box center [776, 319] width 472 height 78
type input "C:\fakepath\Caselog mmQxRzBBaeyb7iQsbc1RogEf_2025_07_17_18_48_19.docx"
click at [728, 308] on input "Tamaño máximo: 50MB Seleccionar archivos" at bounding box center [776, 319] width 472 height 78
type input "C:\fakepath\Movimientos 213280346.xlsx"
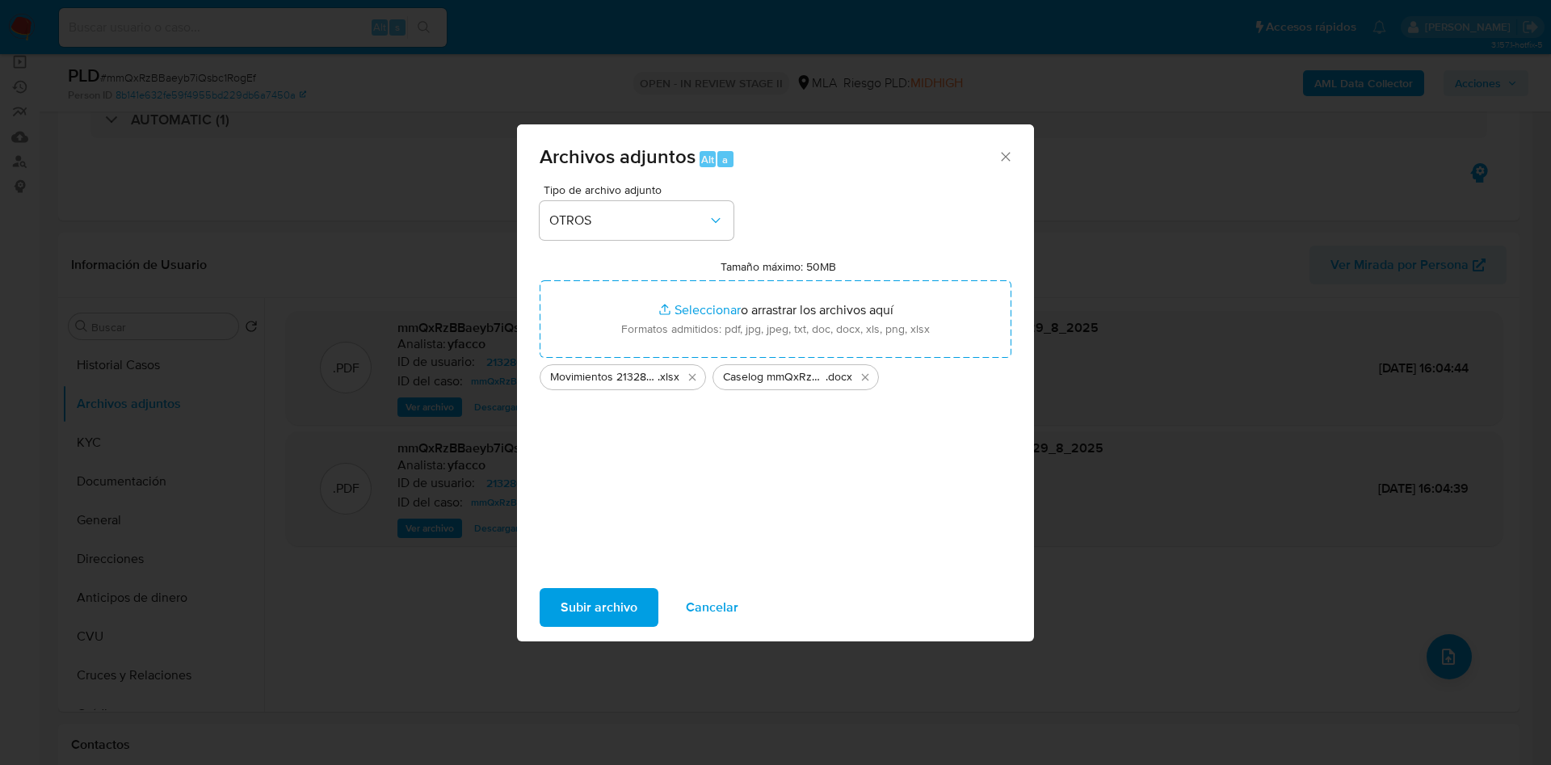
click at [582, 604] on span "Subir archivo" at bounding box center [599, 608] width 77 height 36
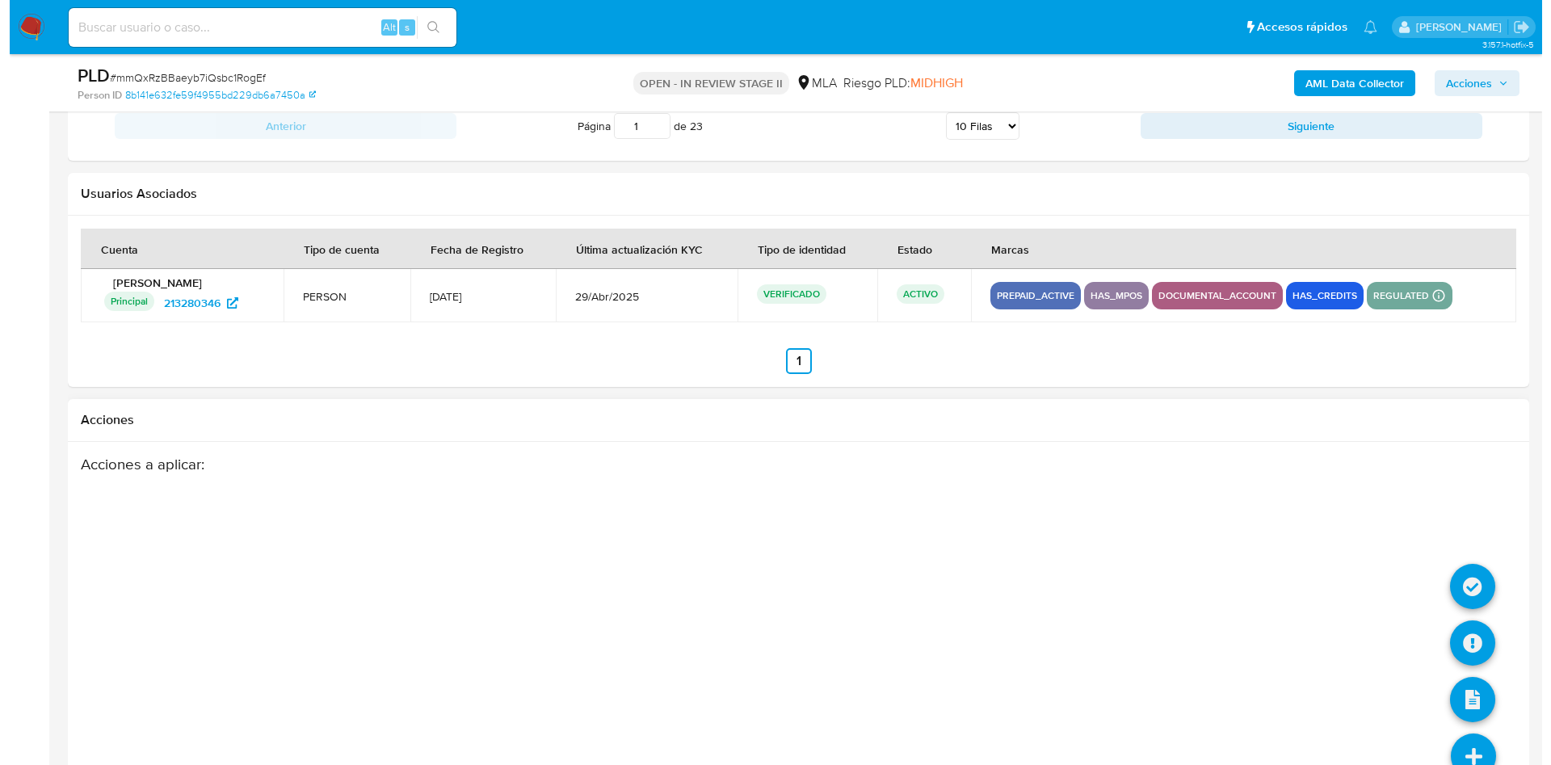
scroll to position [2842, 0]
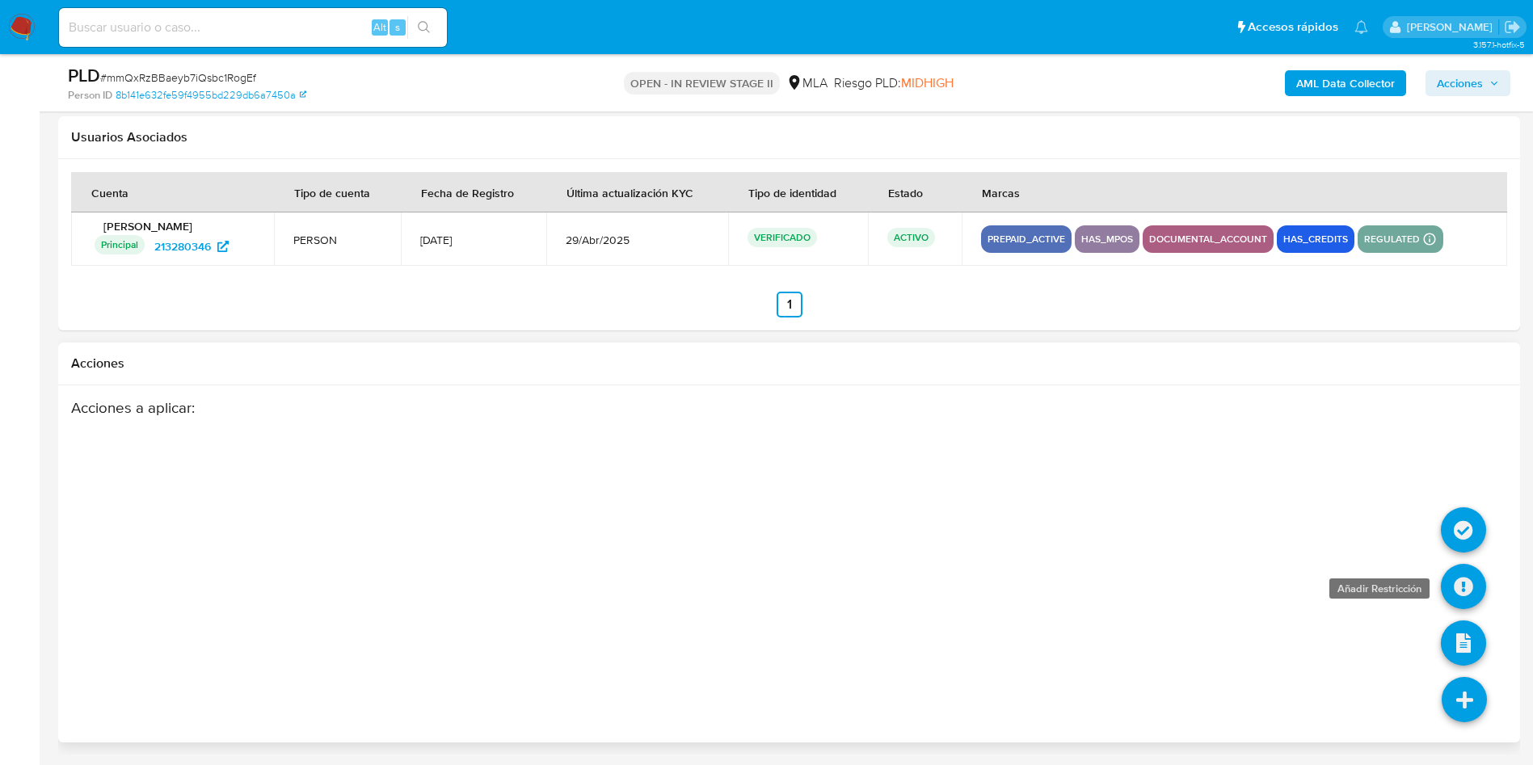
click at [1445, 593] on icon at bounding box center [1463, 586] width 45 height 45
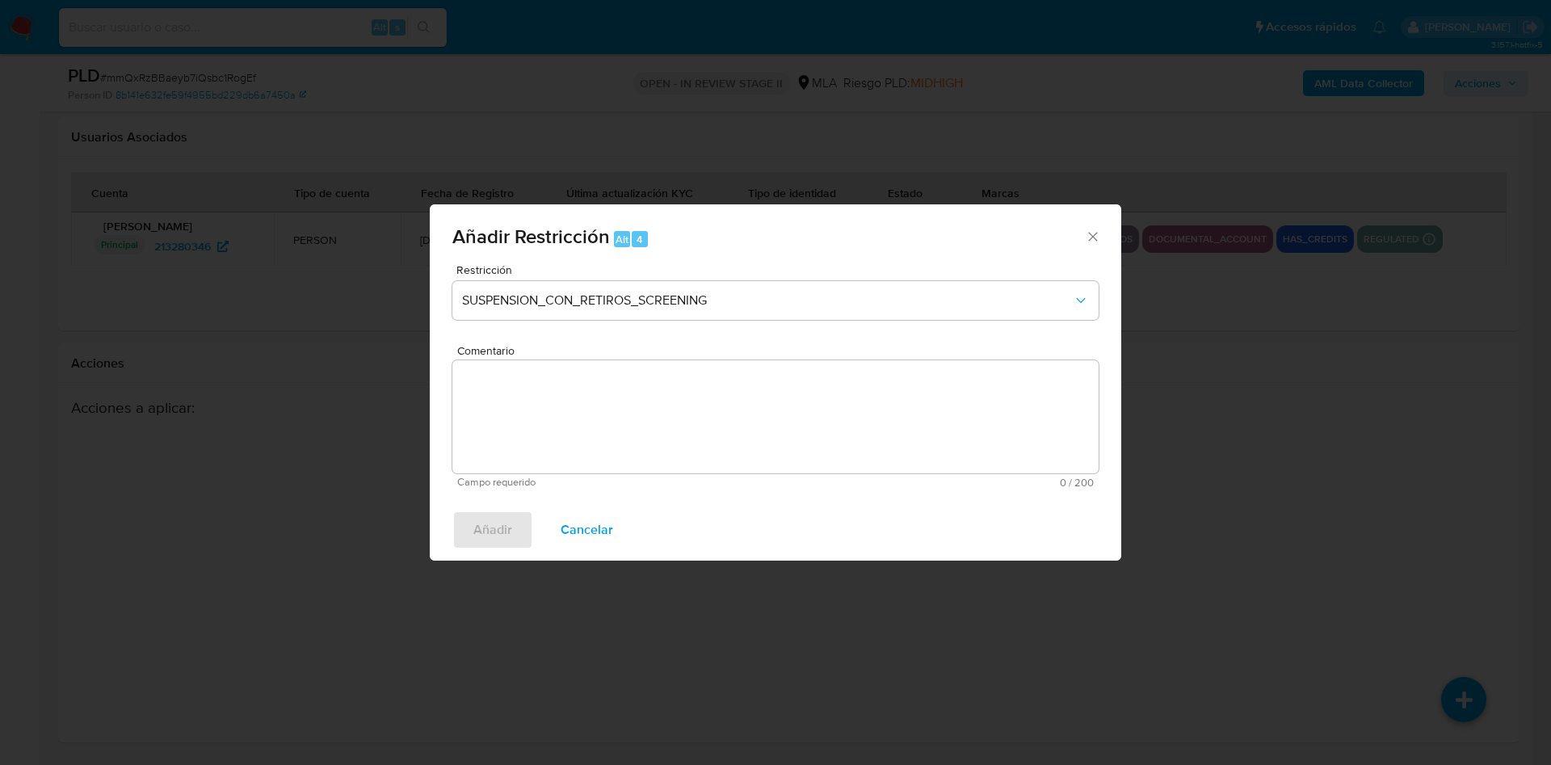
click at [654, 325] on div "Restricción SUSPENSION_CON_RETIROS_SCREENING" at bounding box center [775, 302] width 646 height 77
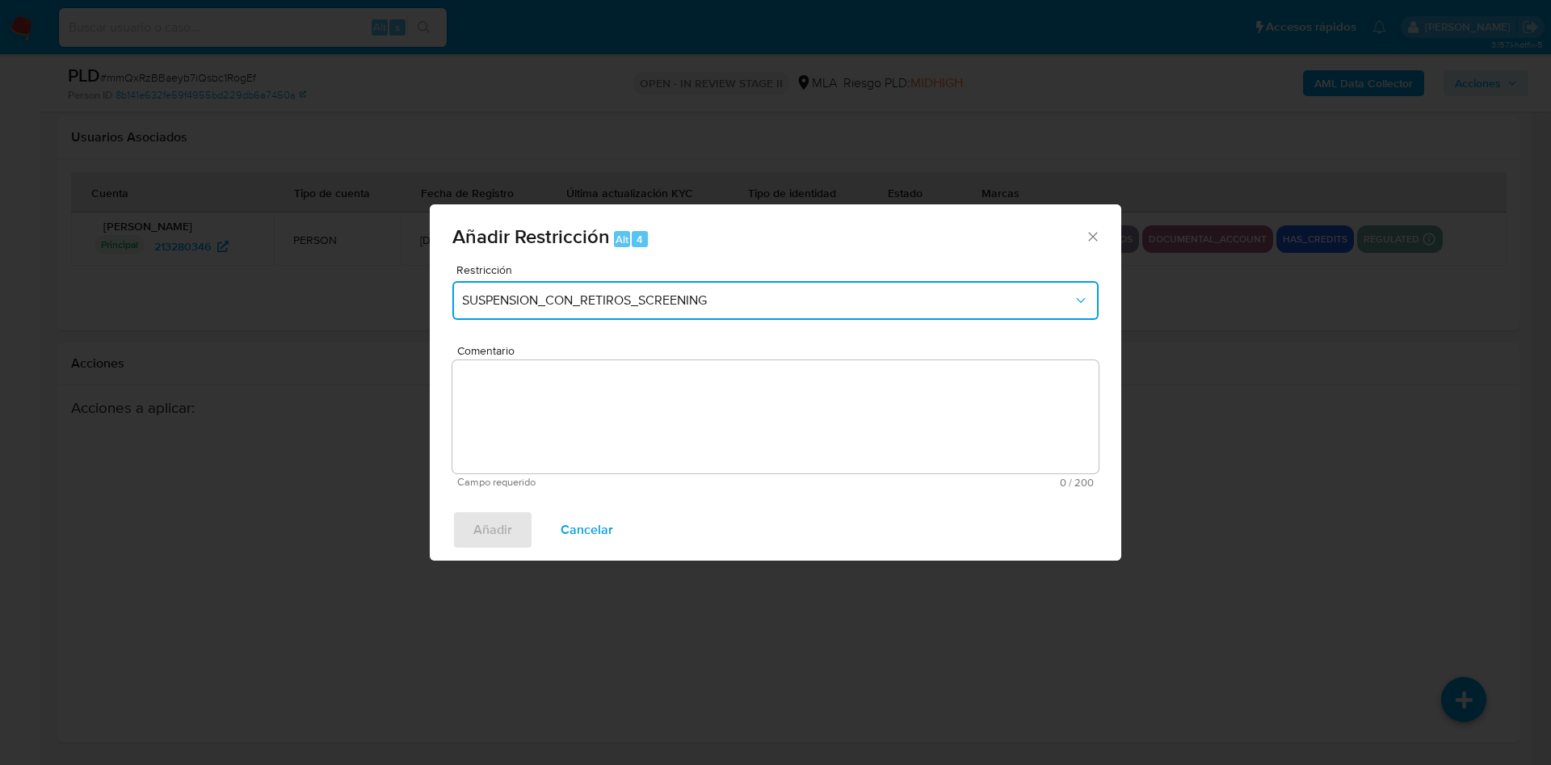
drag, startPoint x: 668, startPoint y: 304, endPoint x: 673, endPoint y: 324, distance: 20.8
click at [673, 324] on div "Restricción SUSPENSION_CON_RETIROS_SCREENING" at bounding box center [775, 302] width 646 height 77
click at [659, 283] on button "SUSPENSION_CON_RETIROS_SCREENING" at bounding box center [775, 300] width 646 height 39
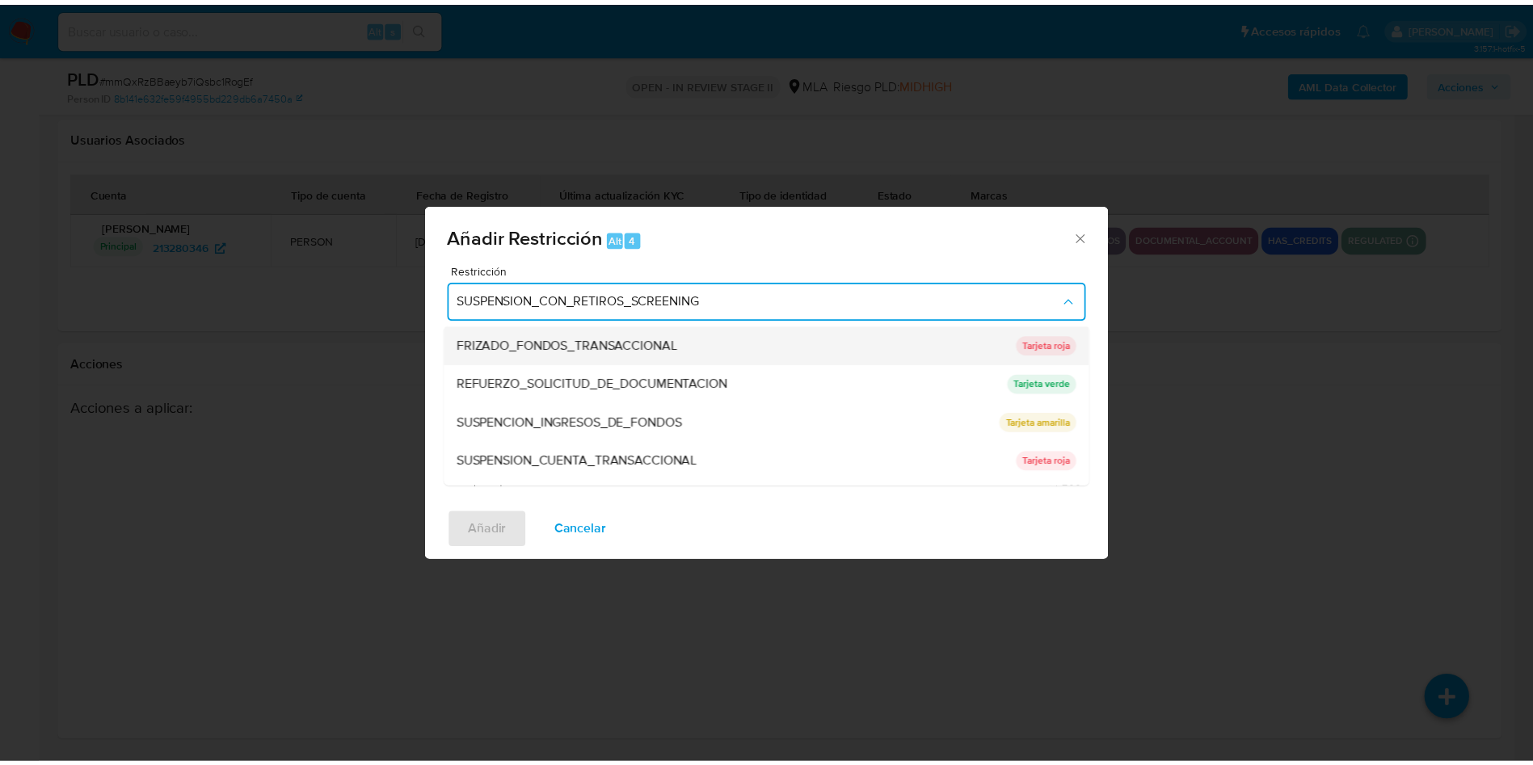
scroll to position [343, 0]
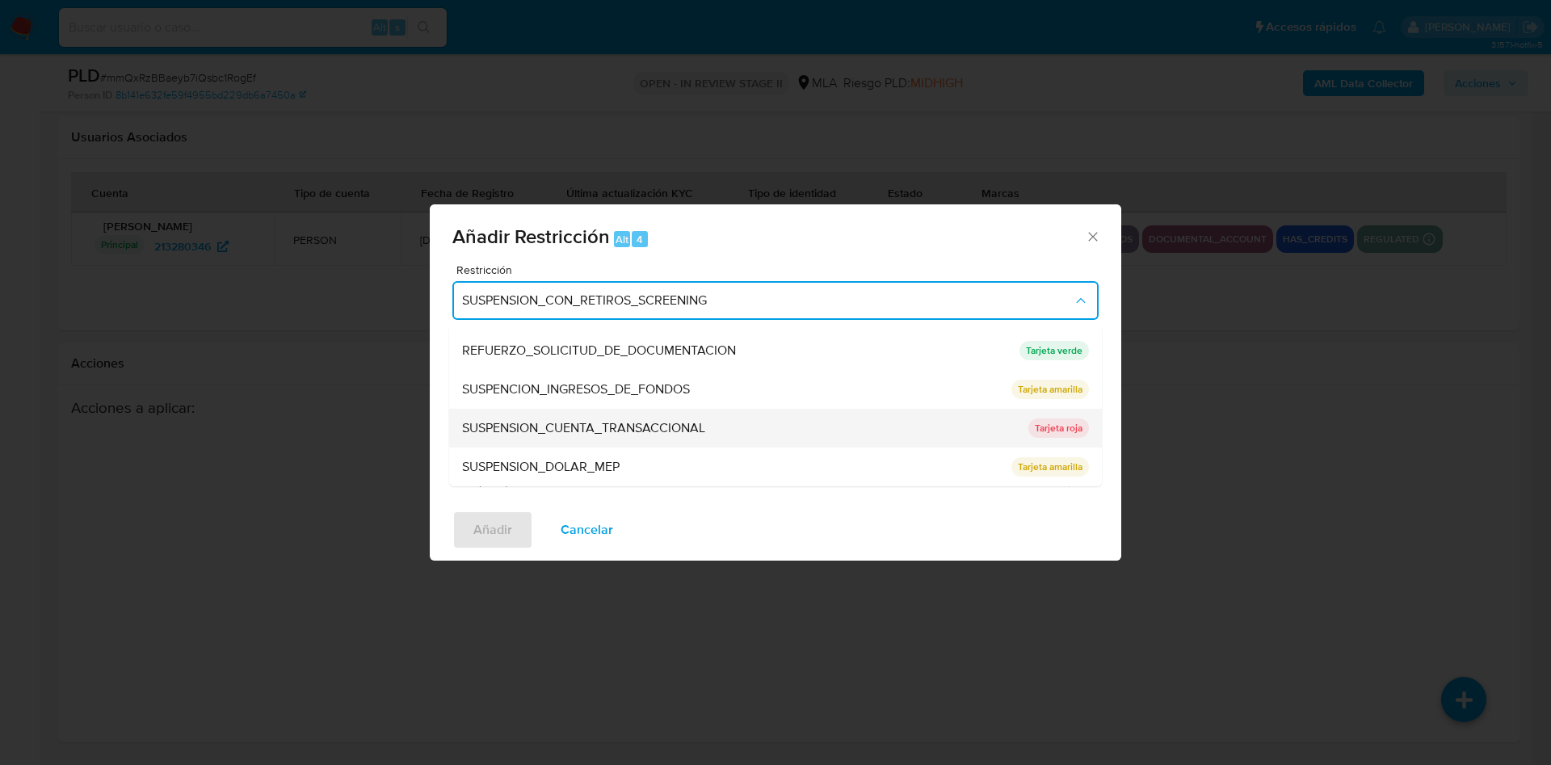
click at [577, 432] on span "SUSPENSION_CUENTA_TRANSACCIONAL" at bounding box center [583, 428] width 243 height 16
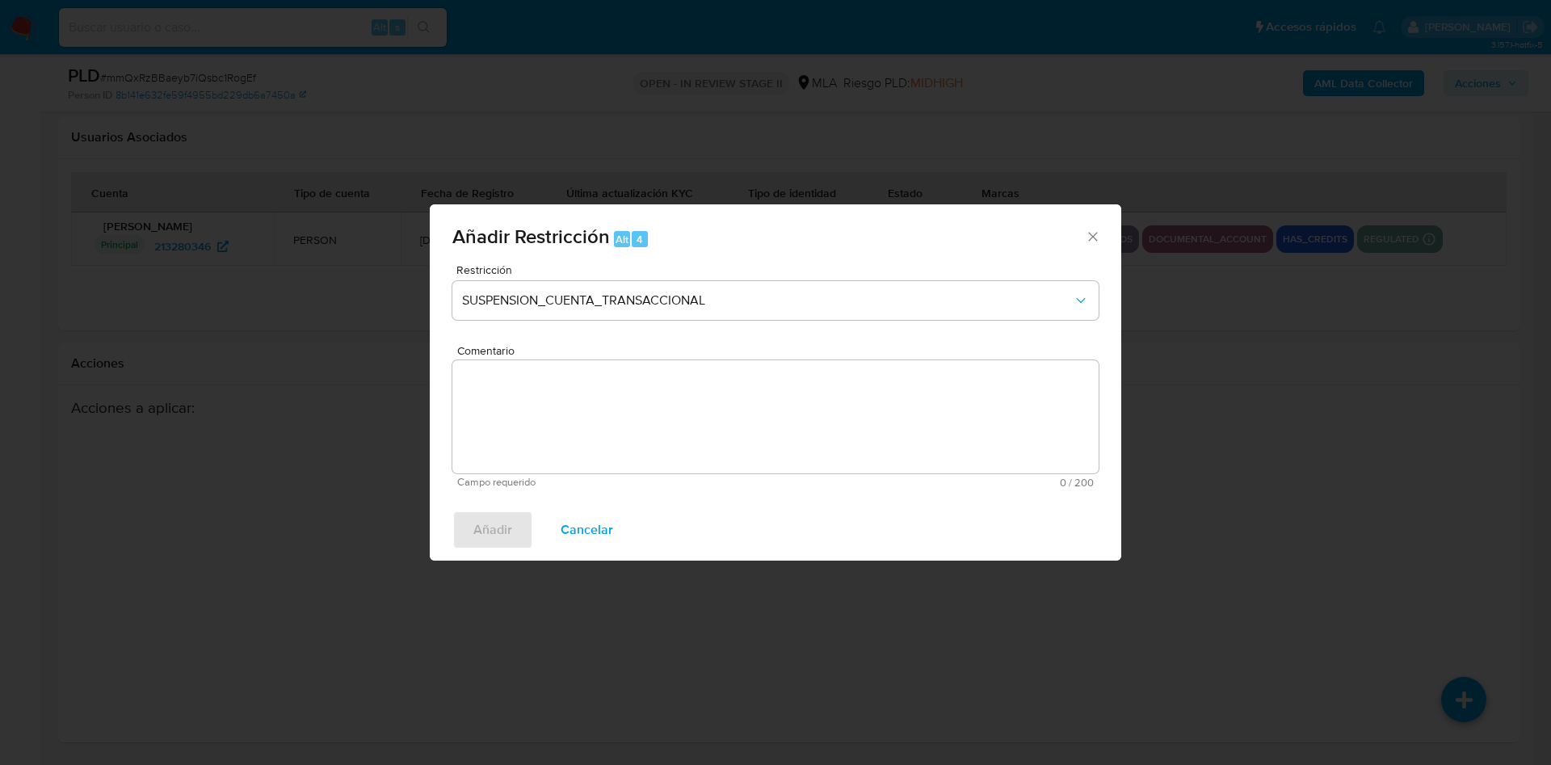
click at [577, 432] on textarea "Comentario" at bounding box center [775, 416] width 646 height 113
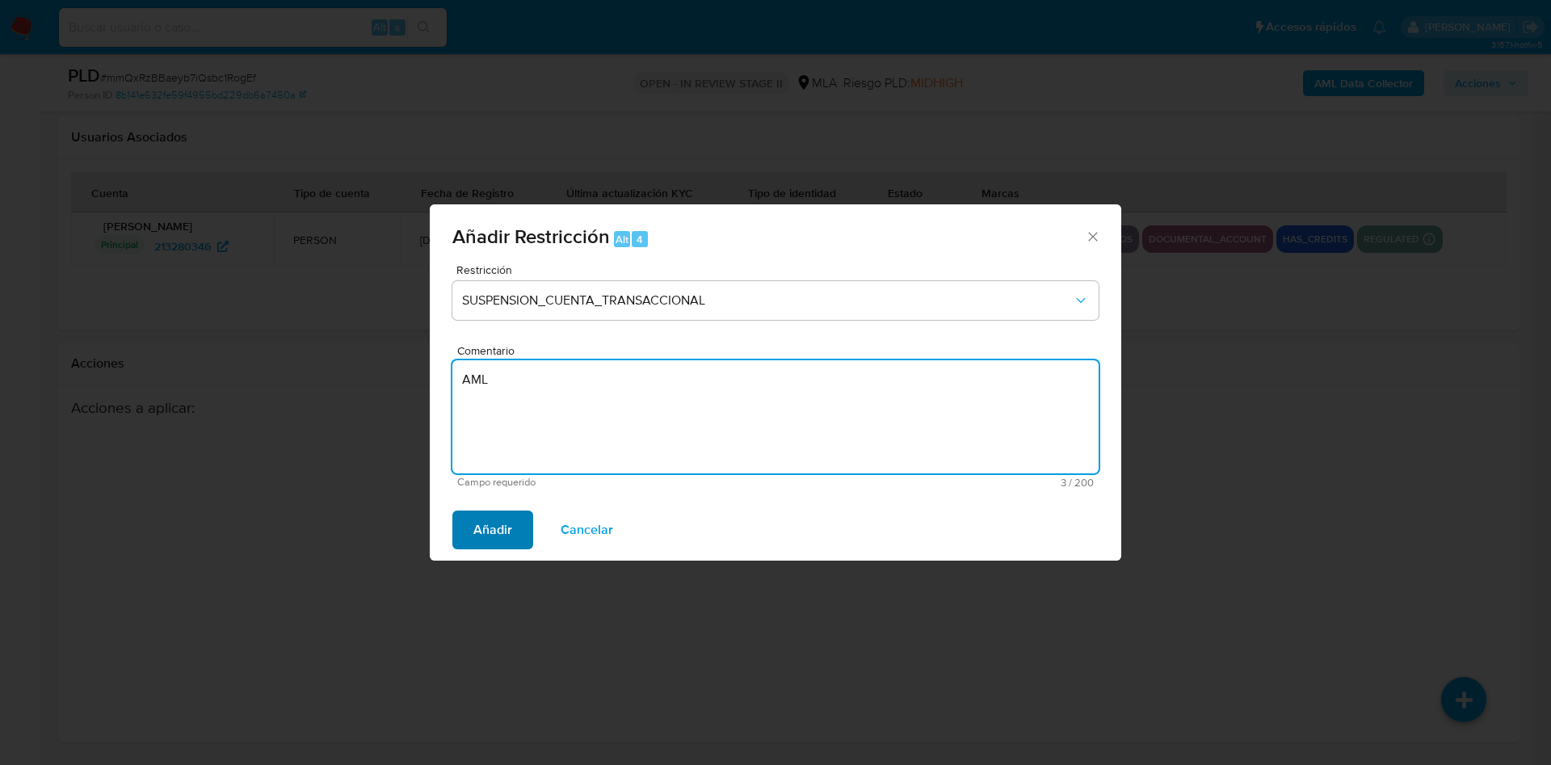
type textarea "AML"
click at [480, 528] on span "Añadir" at bounding box center [492, 530] width 39 height 36
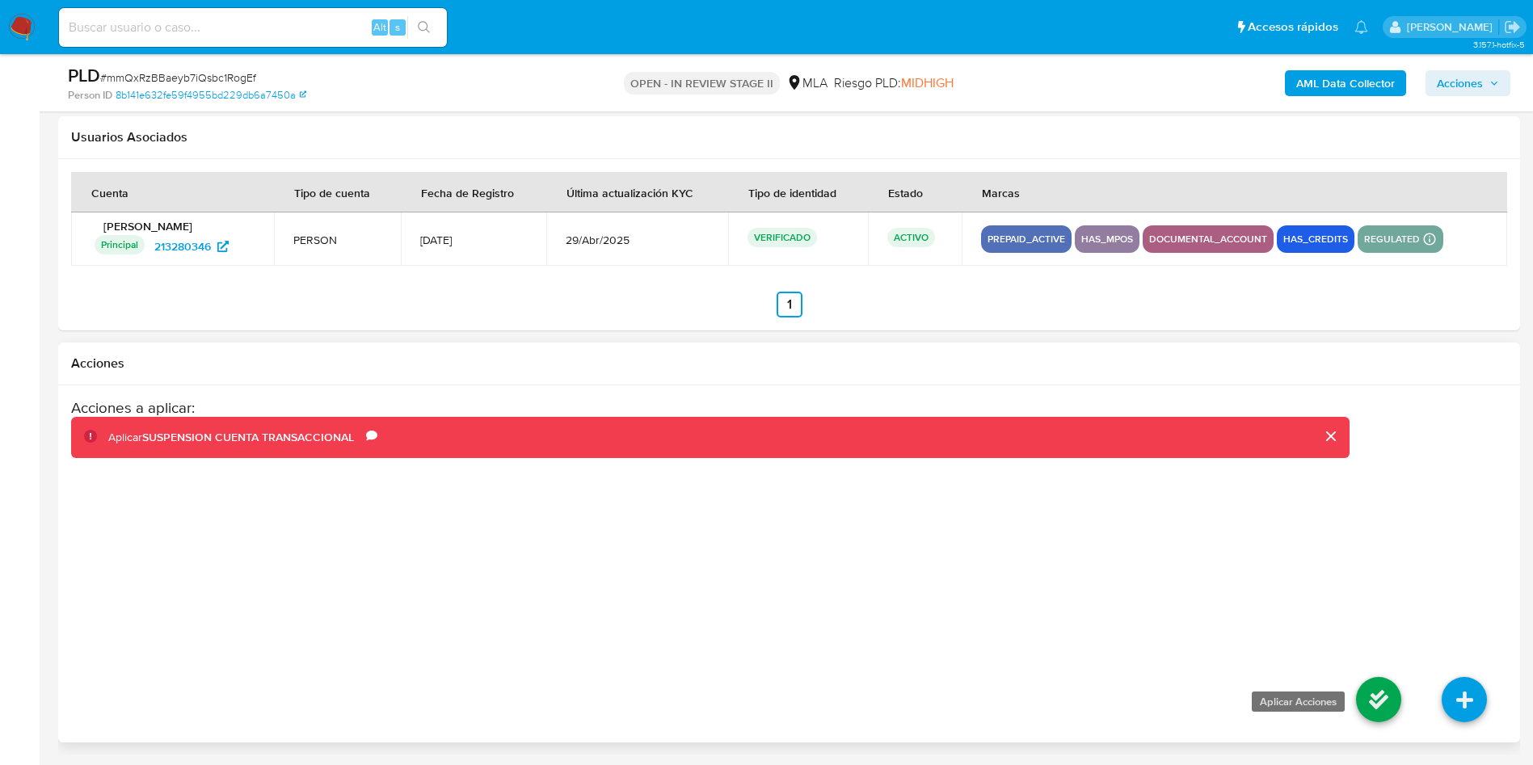
click at [1383, 705] on icon at bounding box center [1378, 699] width 45 height 45
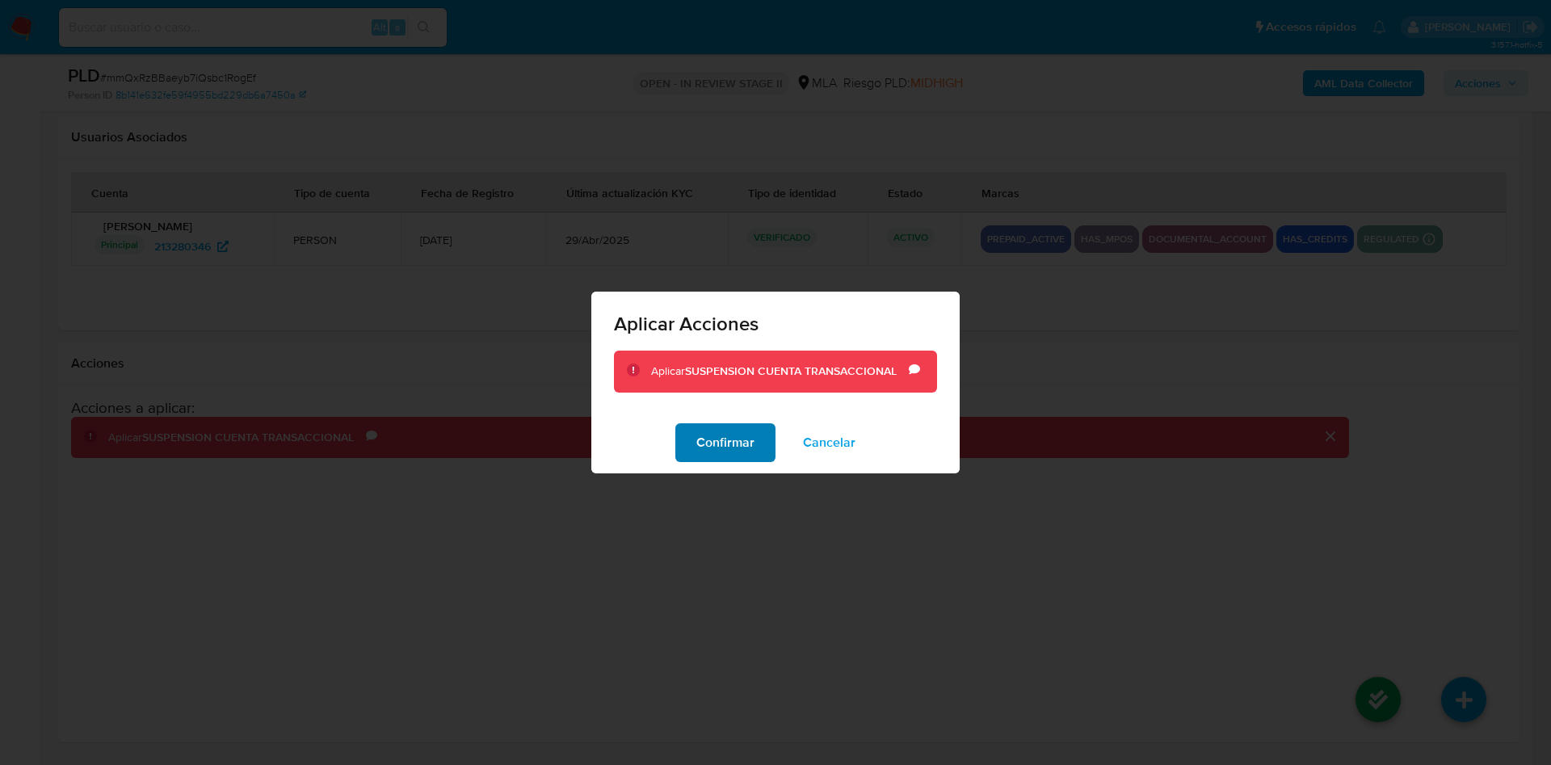
click at [734, 444] on span "Confirmar" at bounding box center [726, 443] width 58 height 36
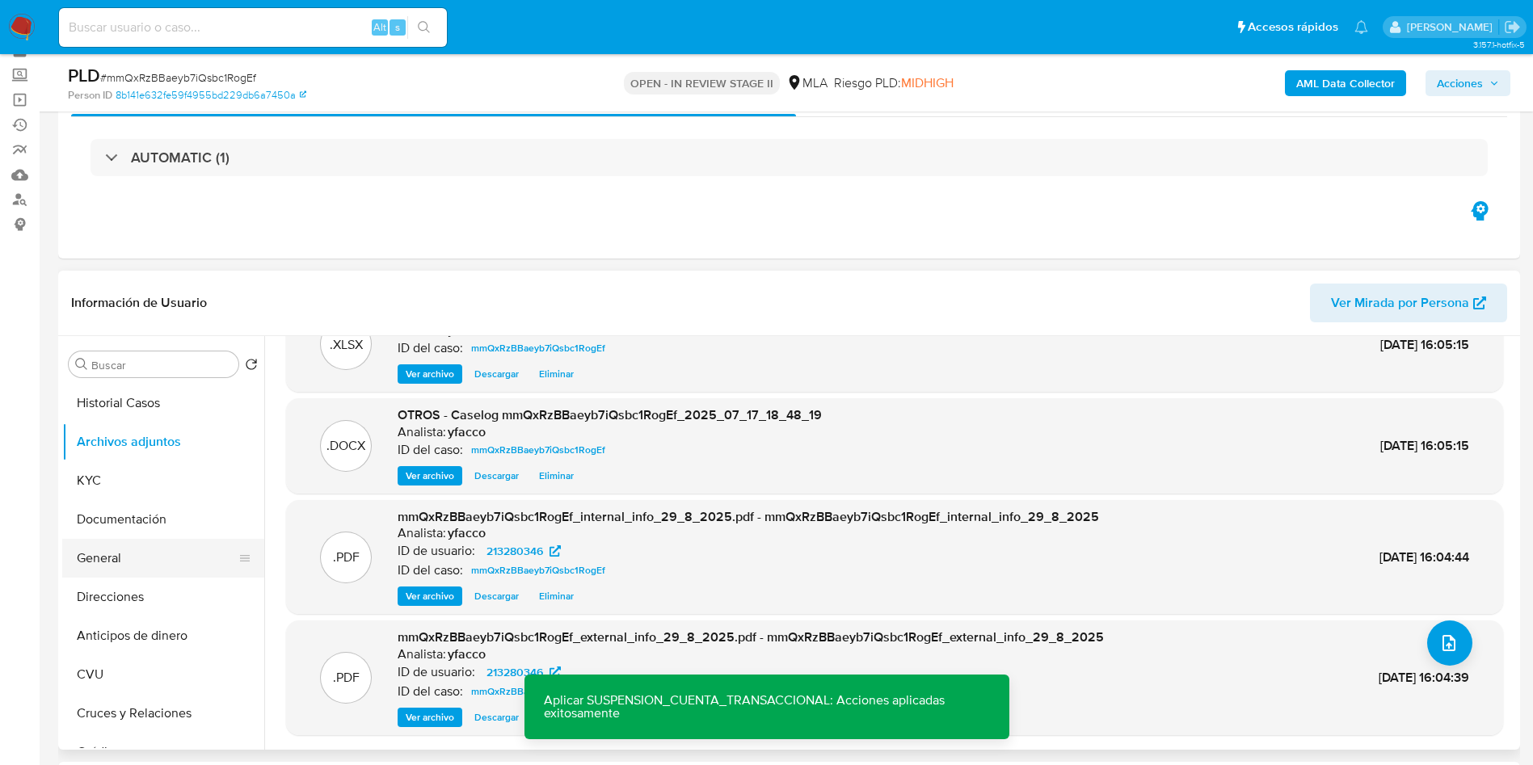
scroll to position [121, 0]
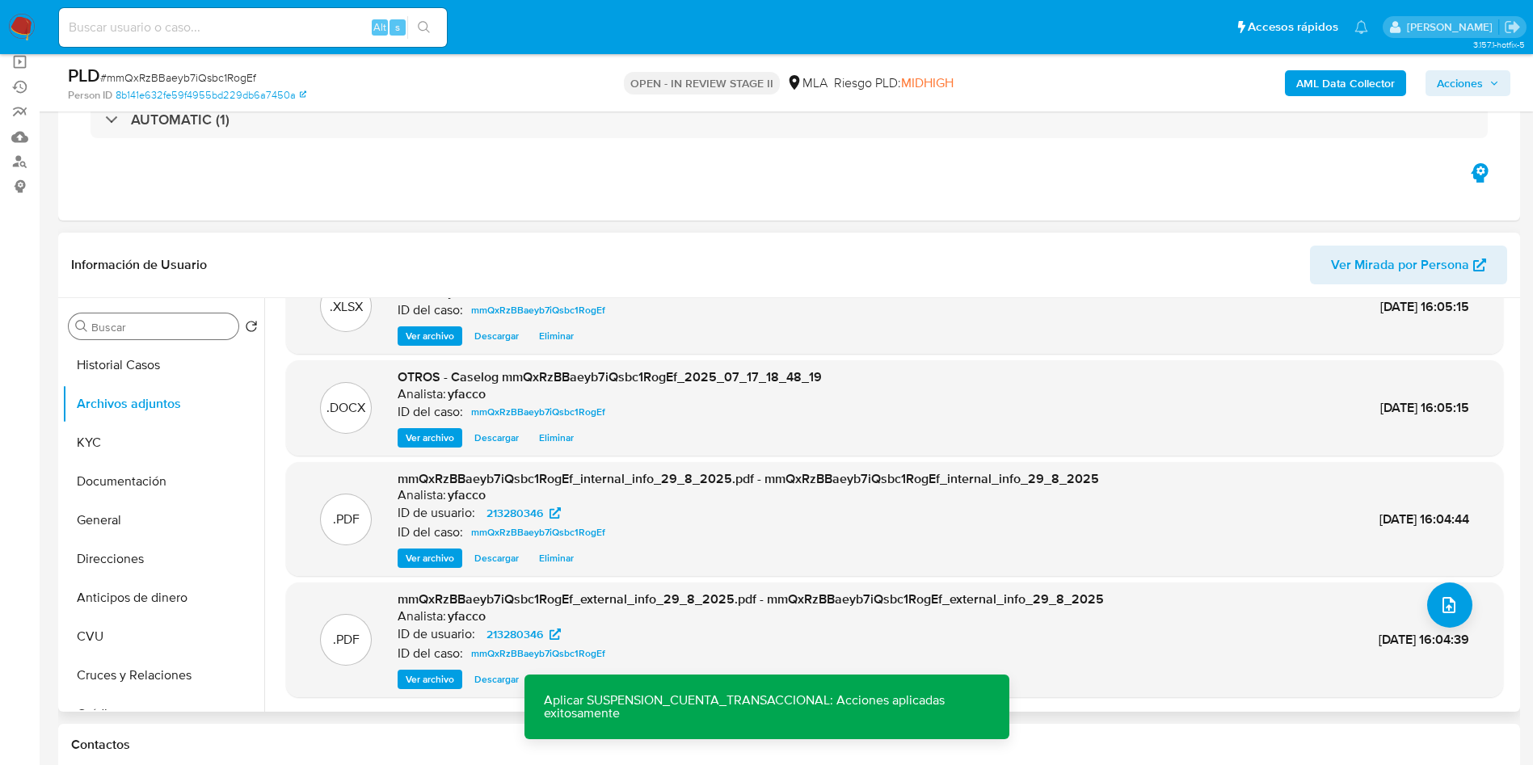
click at [166, 326] on input "Buscar" at bounding box center [161, 327] width 141 height 15
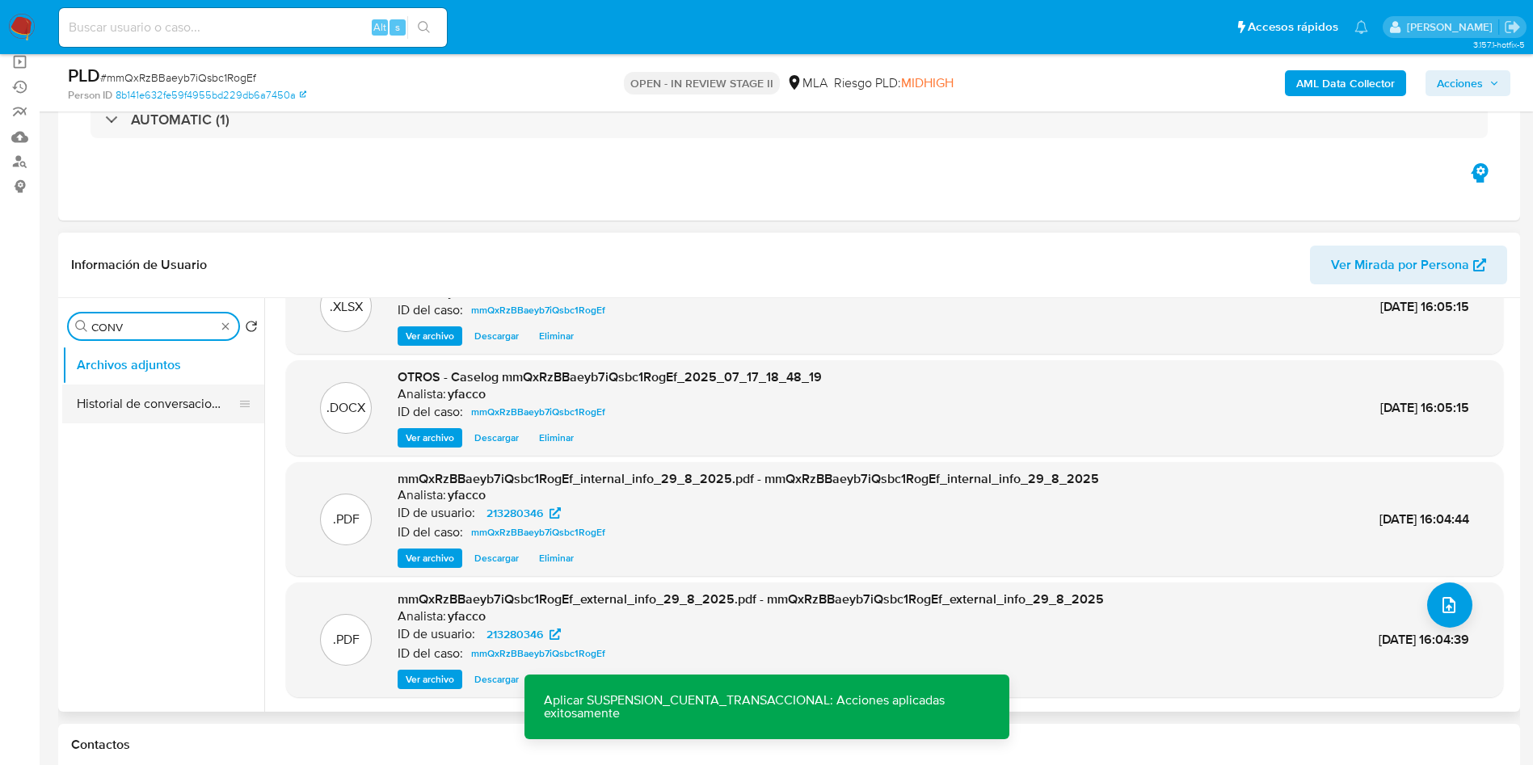
type input "CONV"
click at [183, 394] on button "Historial de conversaciones" at bounding box center [156, 404] width 189 height 39
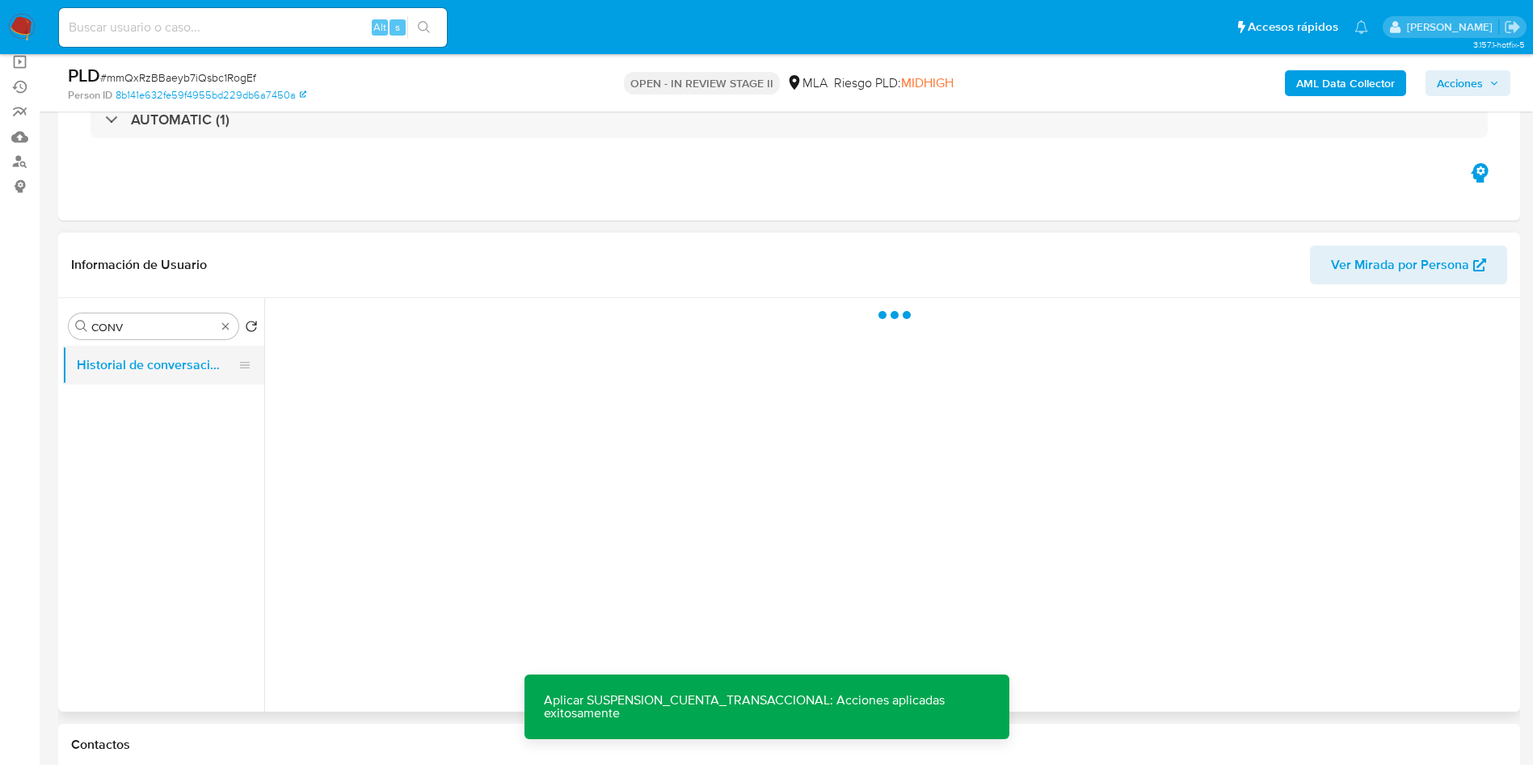
scroll to position [0, 0]
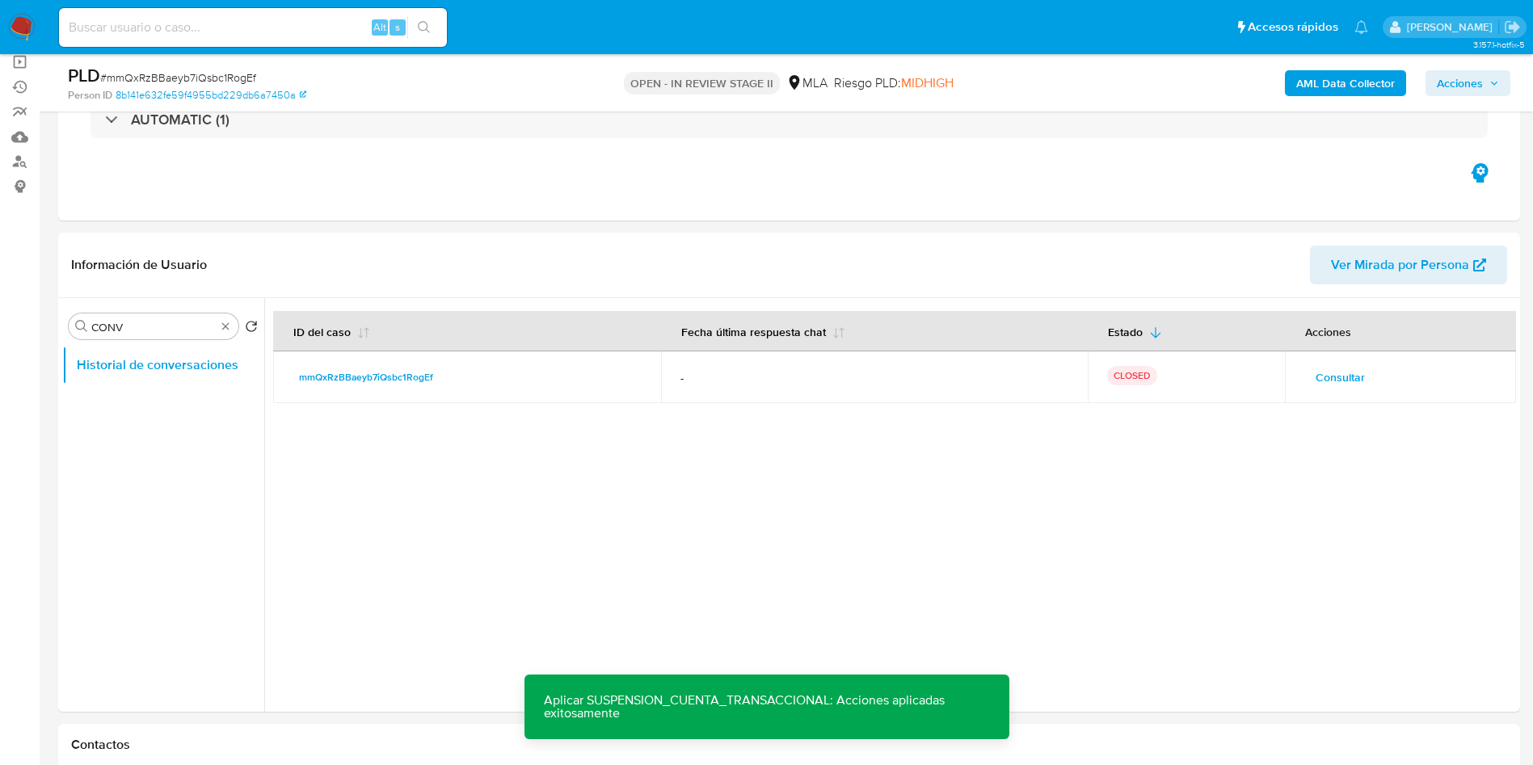
click at [1468, 93] on span "Acciones" at bounding box center [1460, 83] width 46 height 26
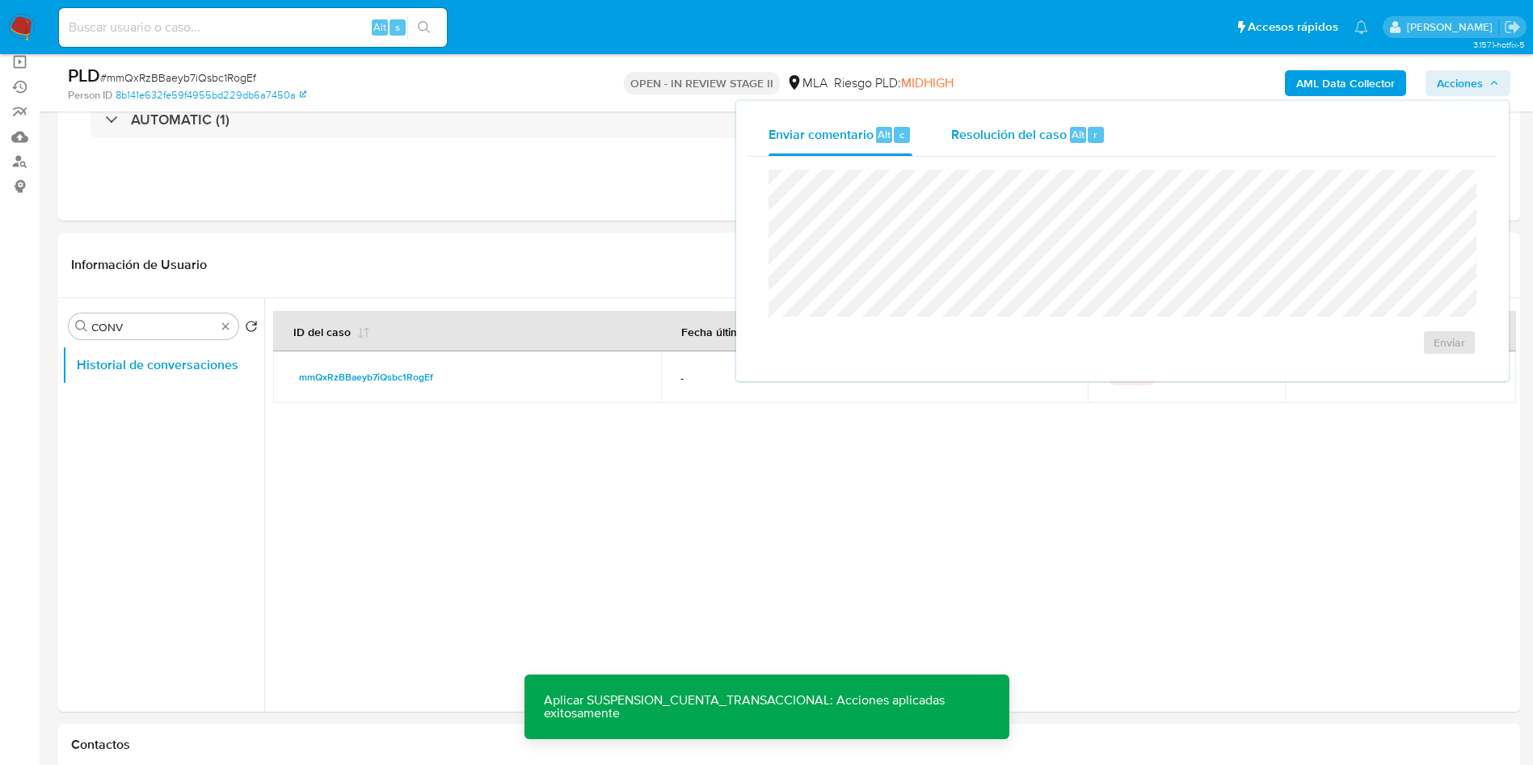
click at [1075, 154] on div "Resolución del caso Alt r" at bounding box center [1028, 135] width 154 height 42
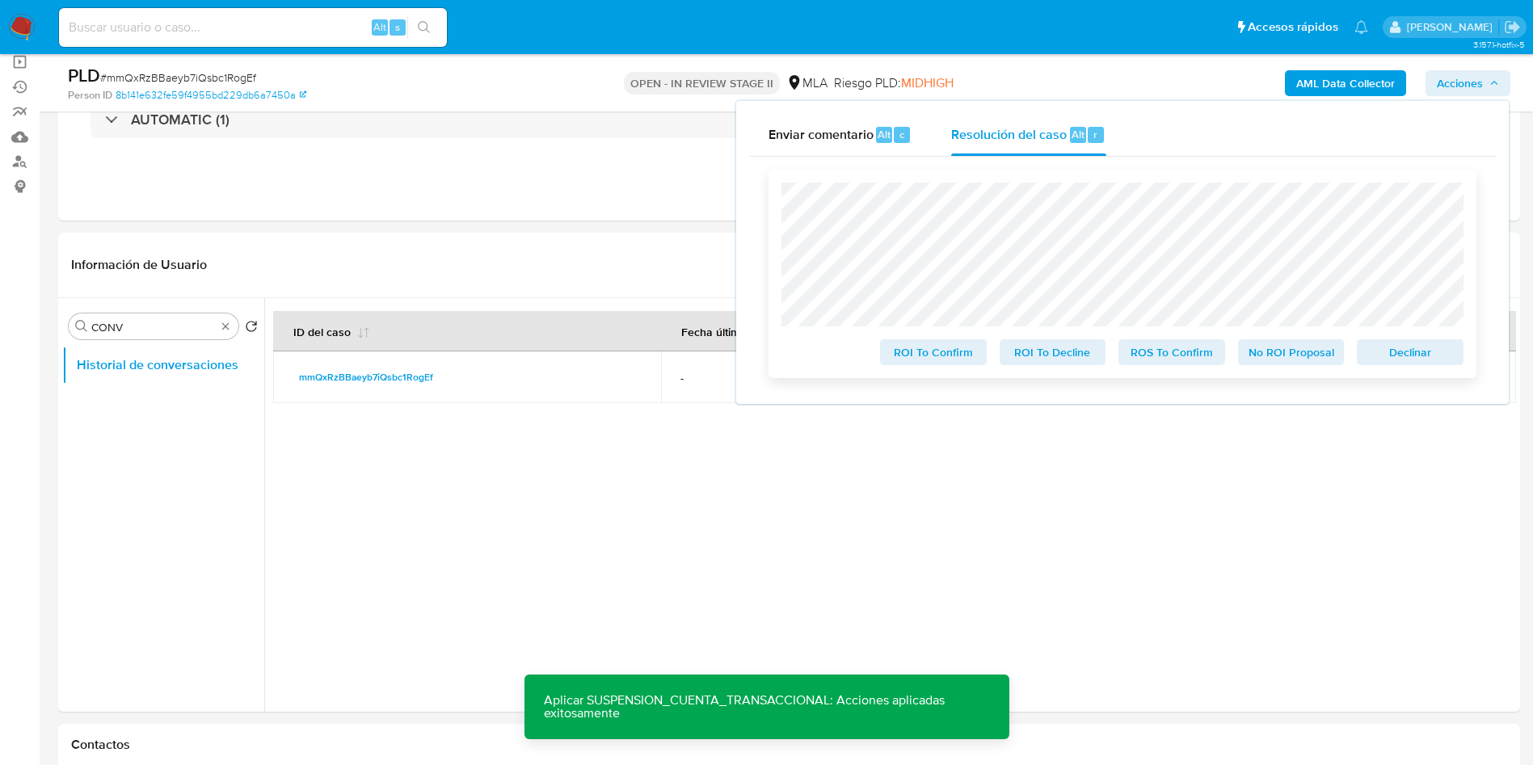
click at [1151, 347] on span "ROS To Confirm" at bounding box center [1172, 352] width 84 height 23
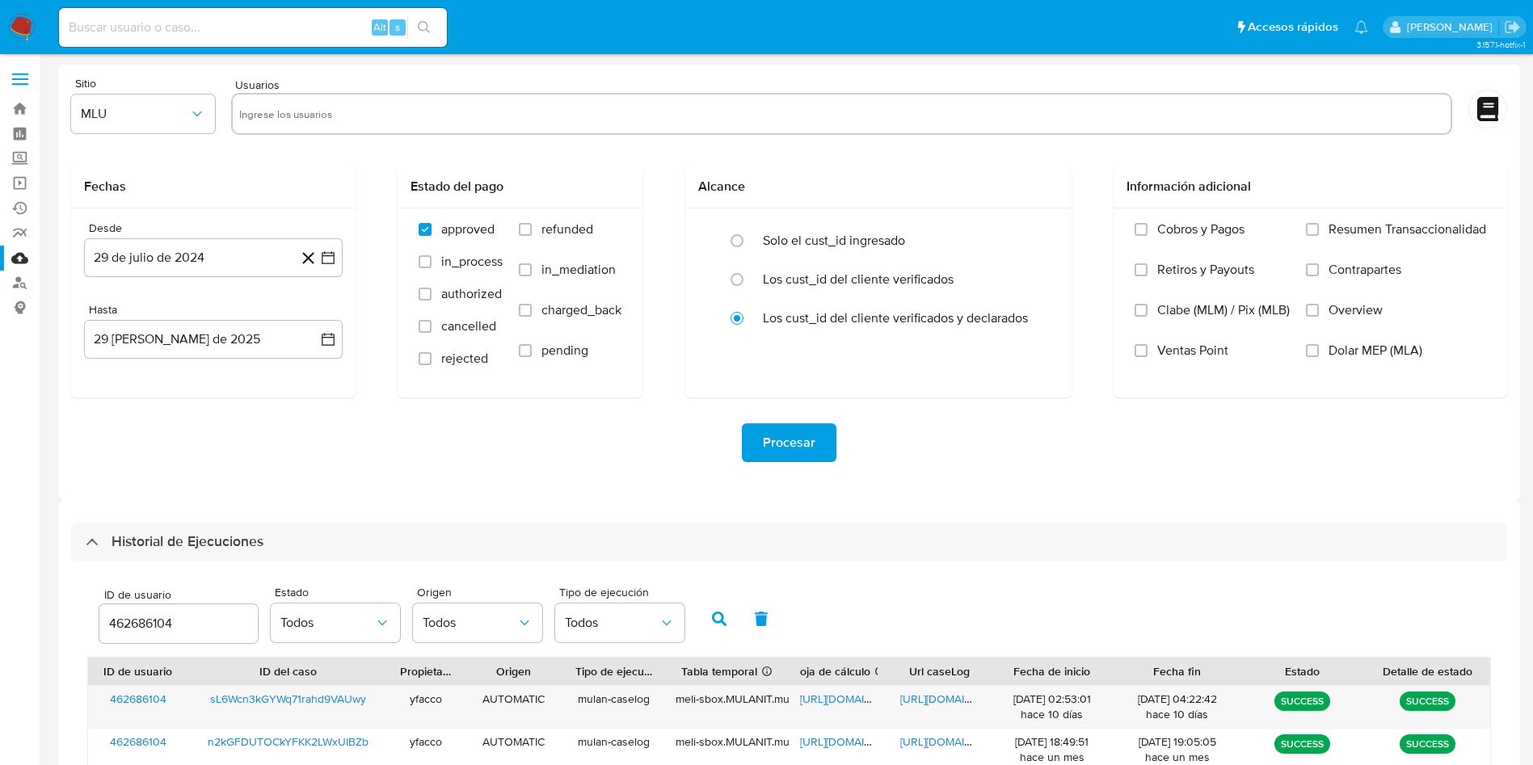
select select "10"
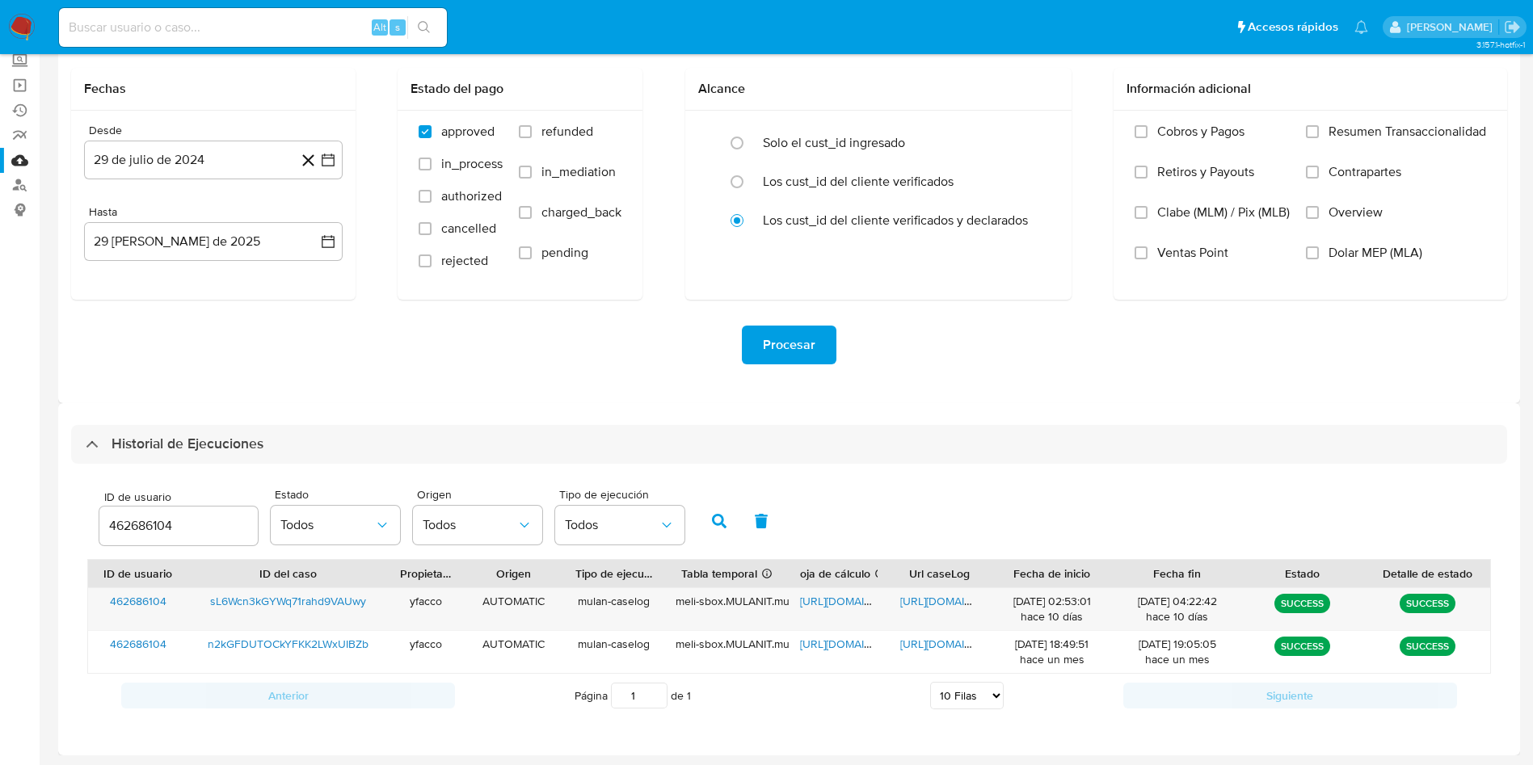
drag, startPoint x: 210, startPoint y: 533, endPoint x: 19, endPoint y: 490, distance: 196.4
click at [20, 490] on section "Bandeja Tablero Screening Búsqueda en Listas Watchlist Herramientas Operaciones…" at bounding box center [766, 333] width 1533 height 863
type input "213280346"
click at [716, 510] on button "button" at bounding box center [719, 521] width 42 height 39
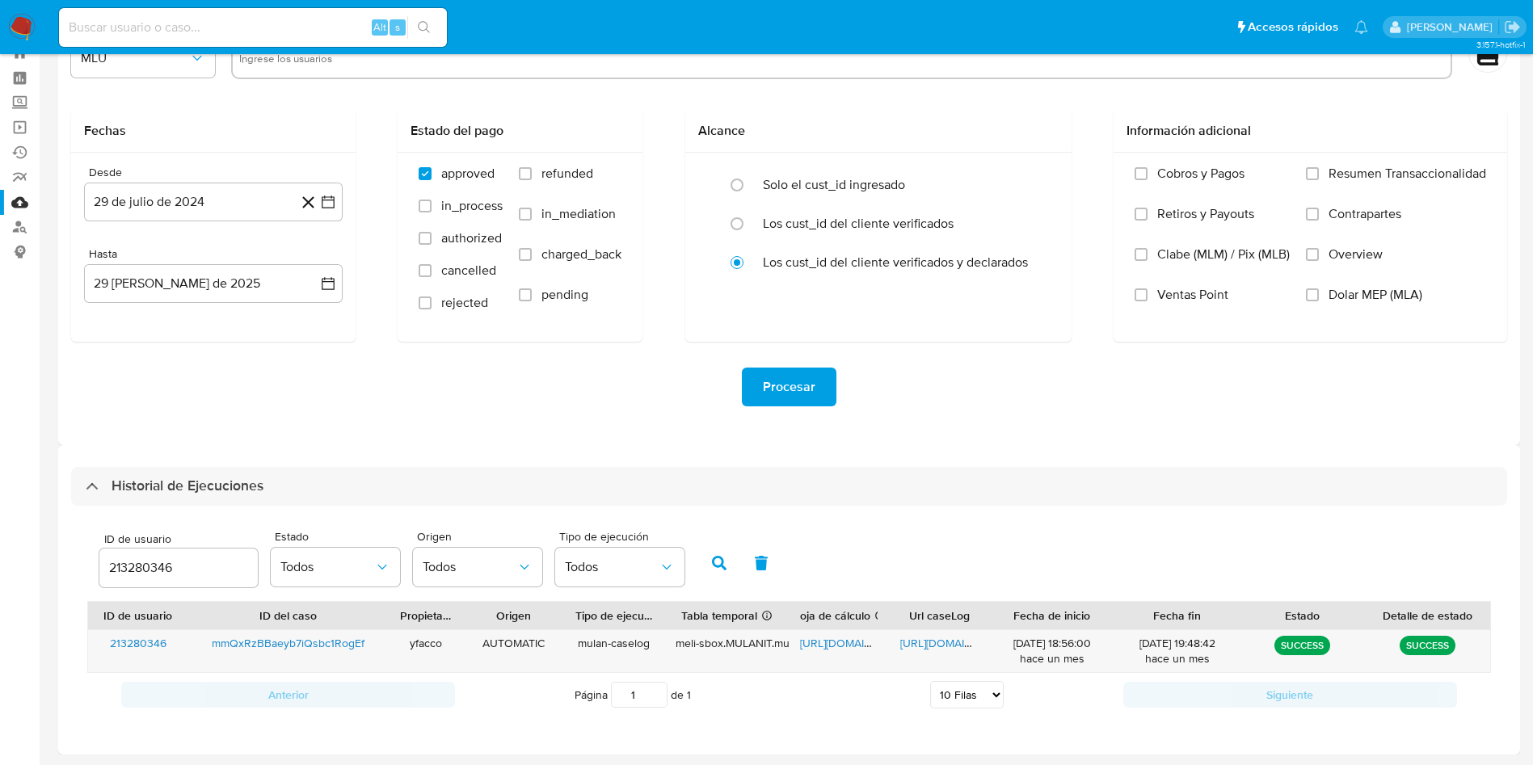
scroll to position [56, 0]
click at [835, 649] on span "https://docs.google.com/spreadsheets/d/1zSeO4PZtWmph8_TDo8yCPO6bBtH8x0RNL8QLZ8f…" at bounding box center [856, 643] width 112 height 16
click at [920, 636] on span "https://docs.google.com/document/d/1AK0jE0NGzwbB7E1GsJUeDbrJFZqhlhb8VF9YfU2I2Ek…" at bounding box center [956, 643] width 112 height 16
drag, startPoint x: 190, startPoint y: 570, endPoint x: 0, endPoint y: 481, distance: 210.0
click at [0, 528] on section "Bandeja Tablero Screening Búsqueda en Listas Watchlist Herramientas Operaciones…" at bounding box center [766, 354] width 1533 height 821
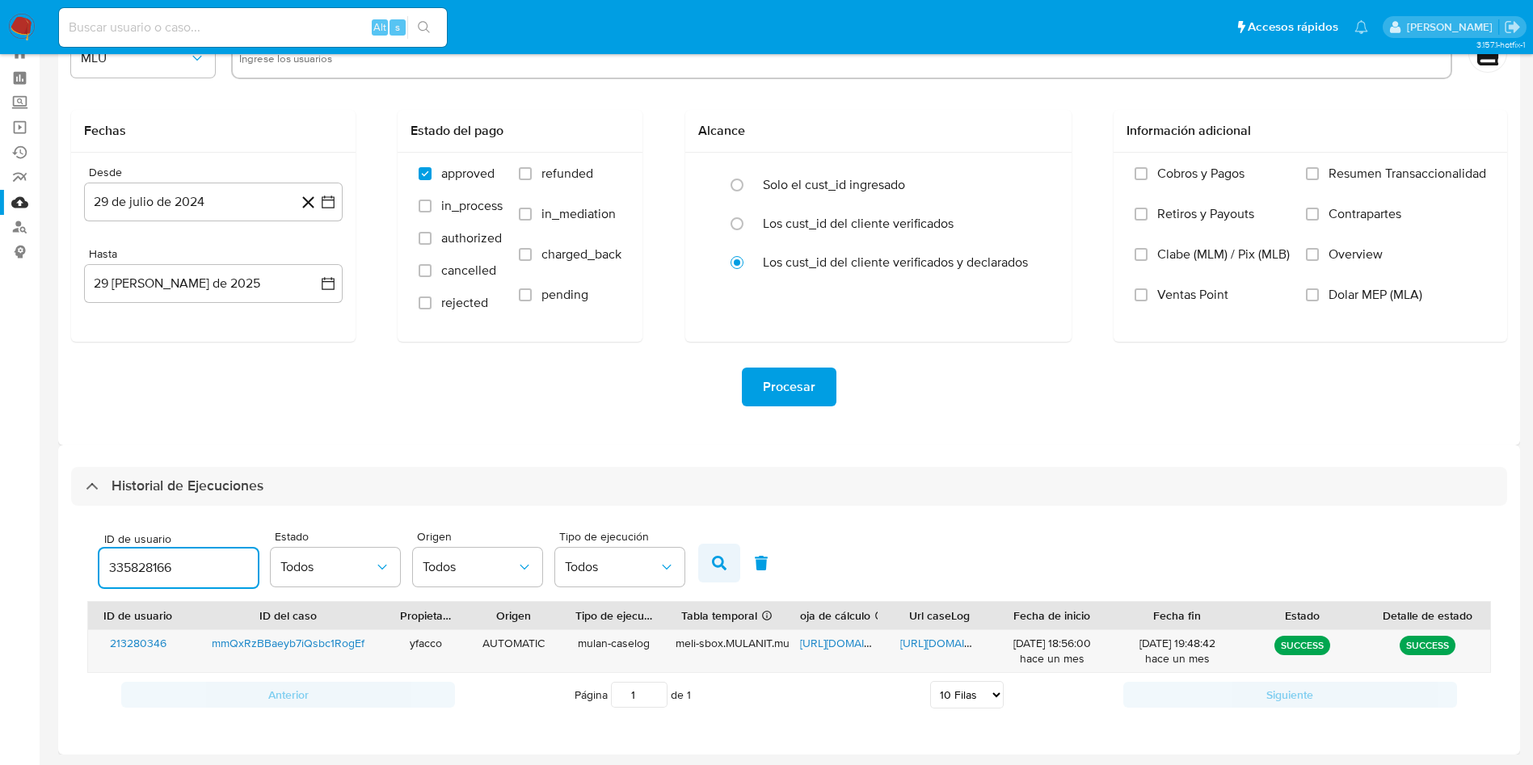
type input "335828166"
click at [709, 574] on button "button" at bounding box center [719, 563] width 42 height 39
click at [829, 646] on span "https://docs.google.com/spreadsheets/d/11eUipgEOWP6QiOVdkhVySbSch1L_pvVCQCPhTyc…" at bounding box center [856, 643] width 112 height 16
click at [929, 640] on span "https://docs.google.com/document/d/1O00sz1ooF21KvtdFEUqTbqwM05qHa5b6MfG9eQtvZqk…" at bounding box center [956, 643] width 112 height 16
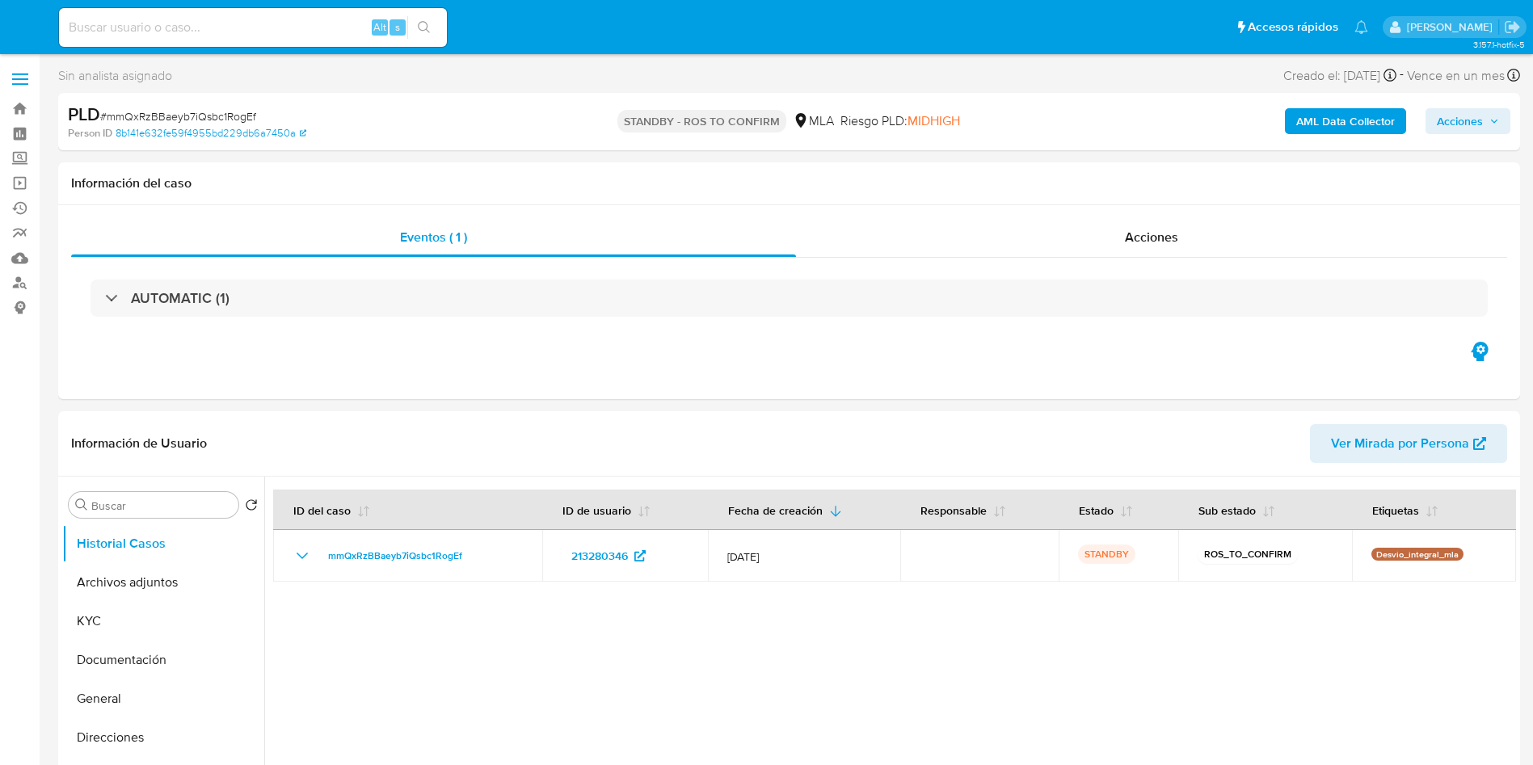
select select "10"
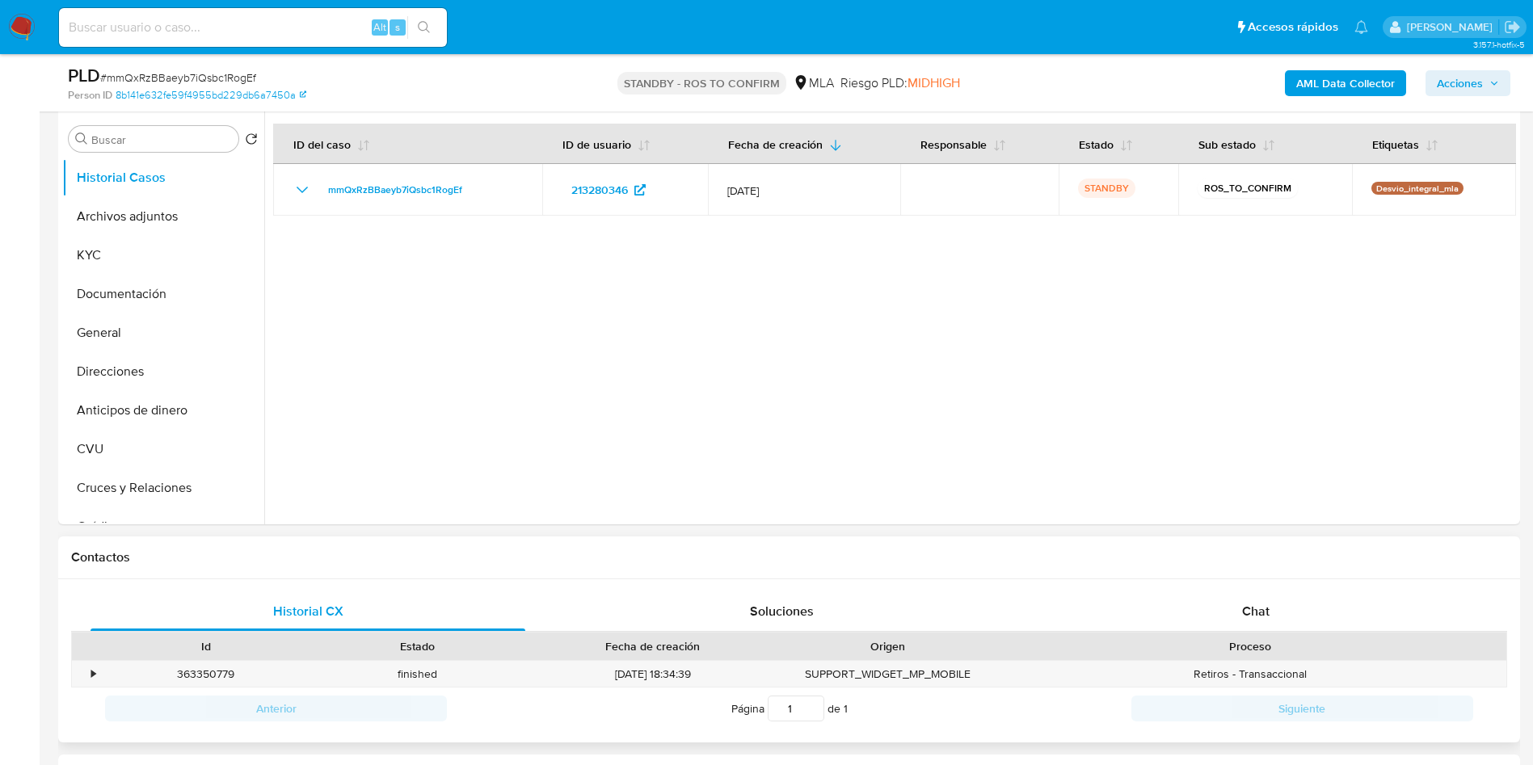
scroll to position [364, 0]
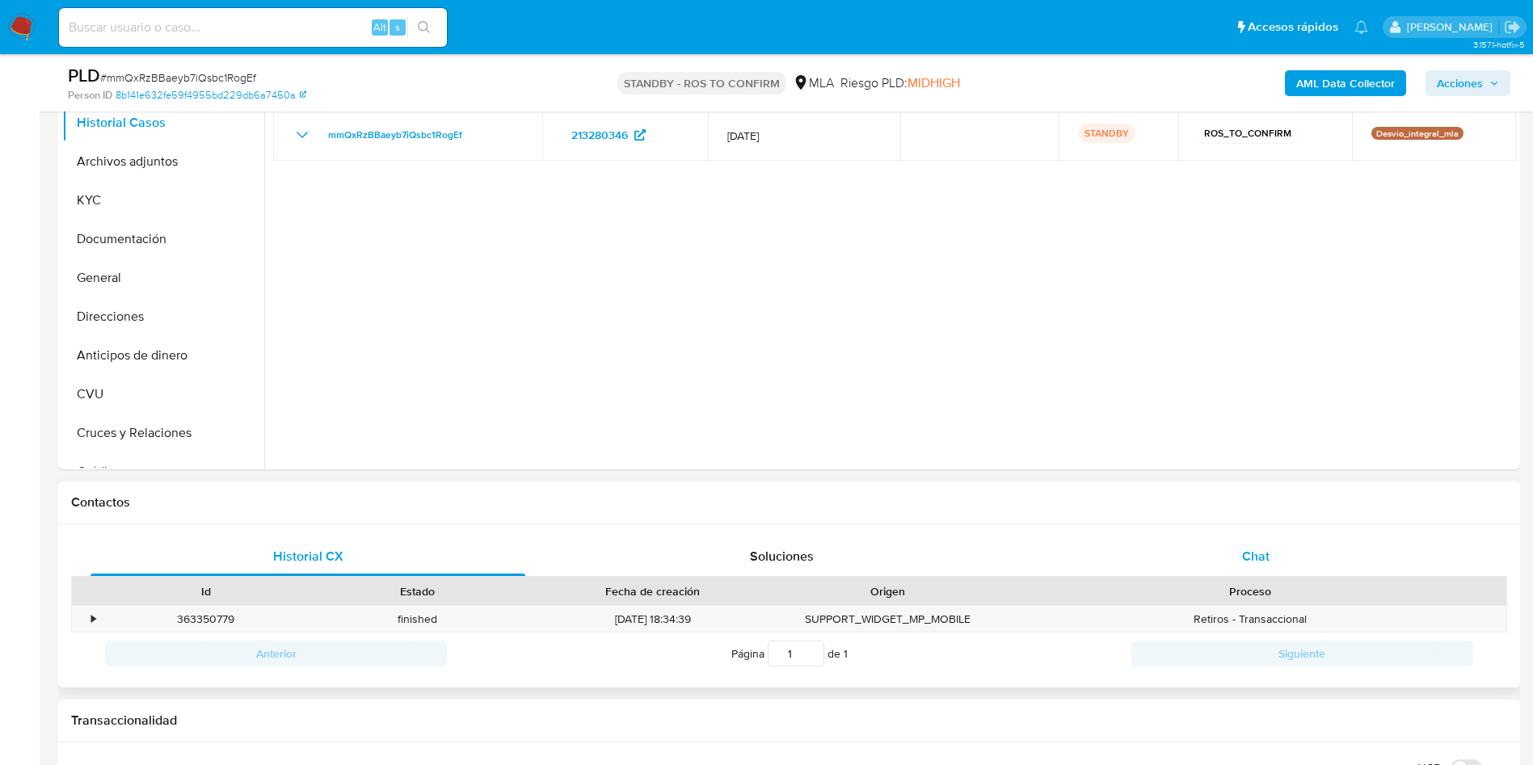
click at [1270, 561] on div "Chat" at bounding box center [1255, 556] width 435 height 39
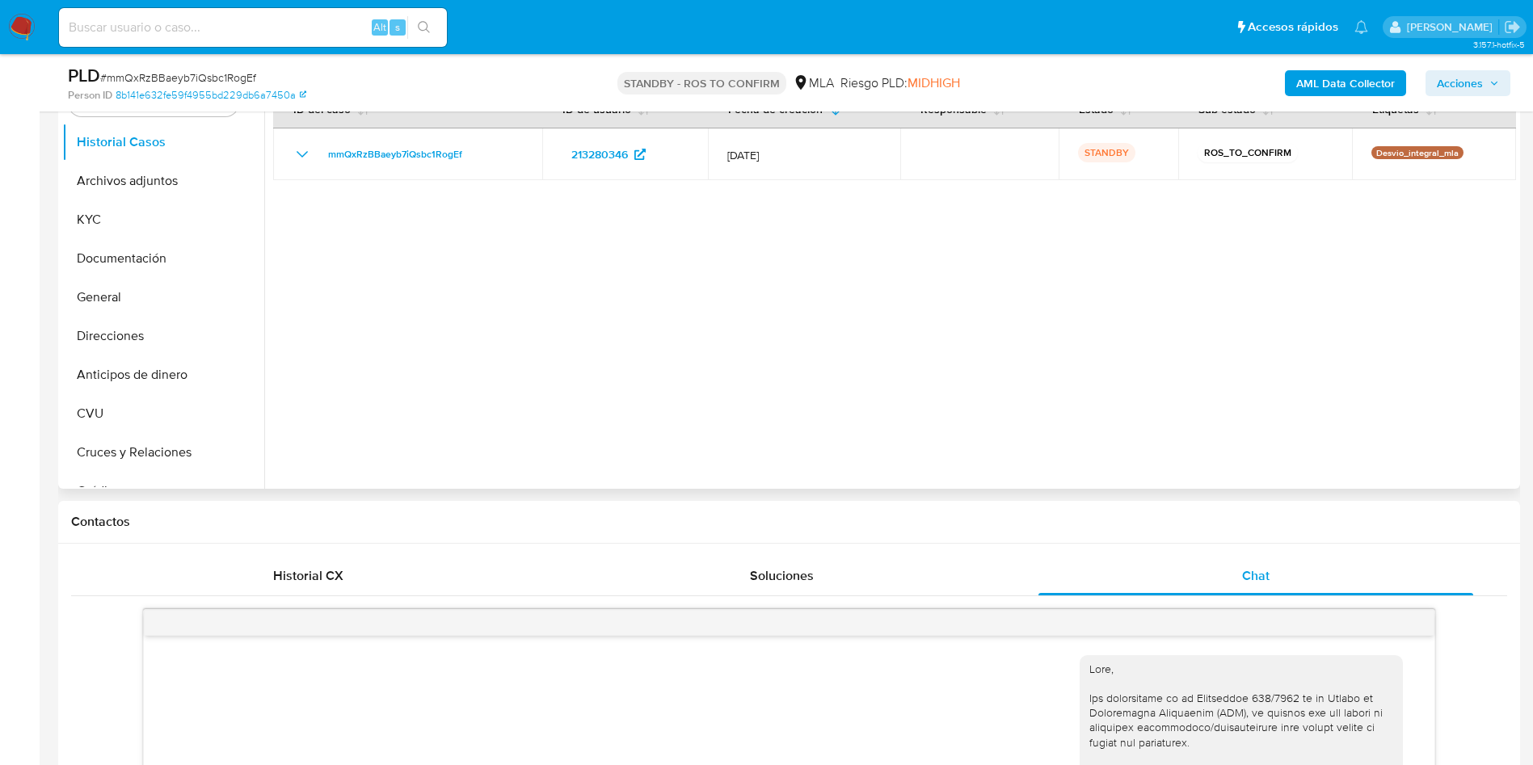
scroll to position [121, 0]
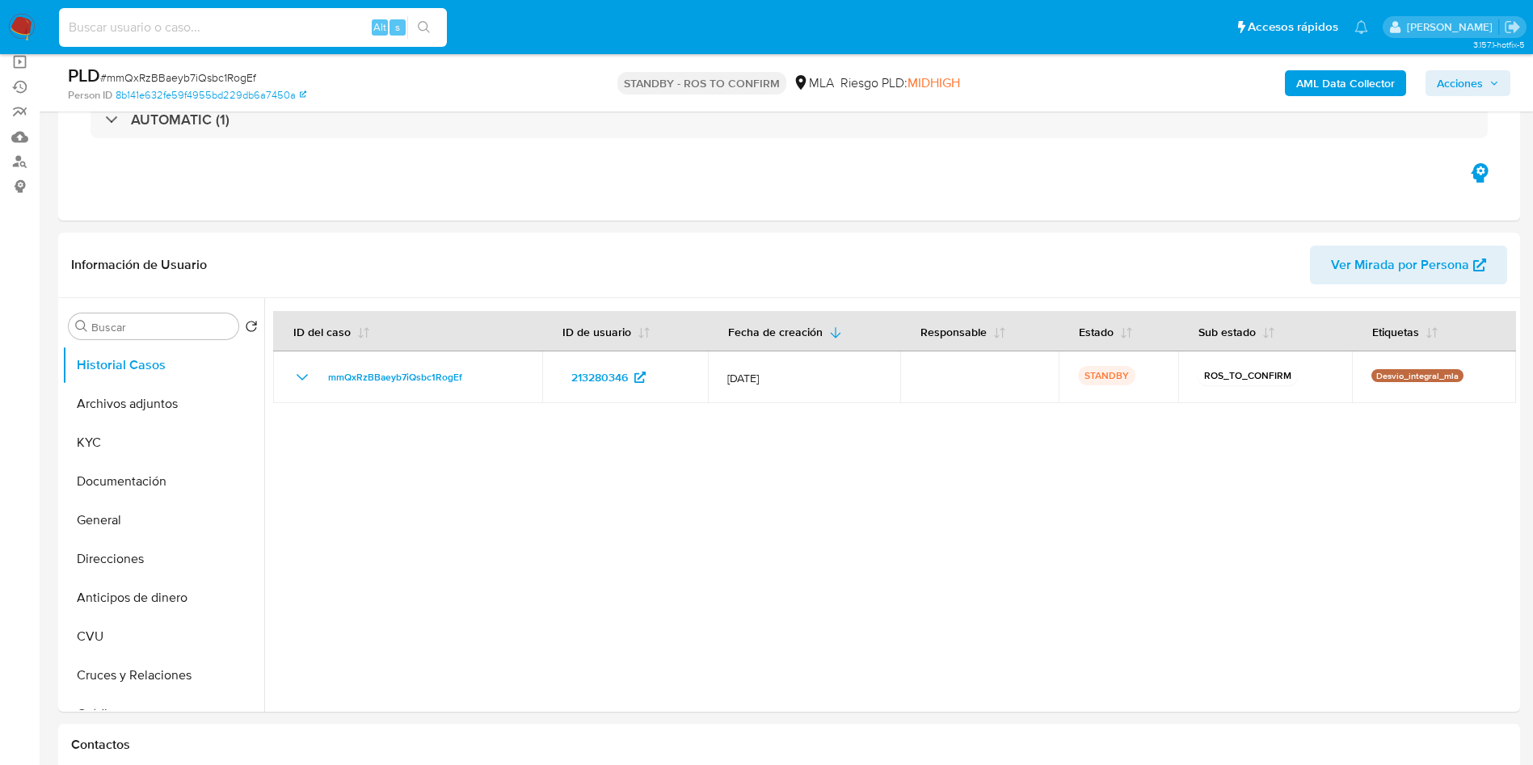
click at [283, 28] on input at bounding box center [253, 27] width 388 height 21
paste input "PnkkRE34myBrCXH2RN3uKWWr"
type input "PnkkRE34myBrCXH2RN3uKWWr"
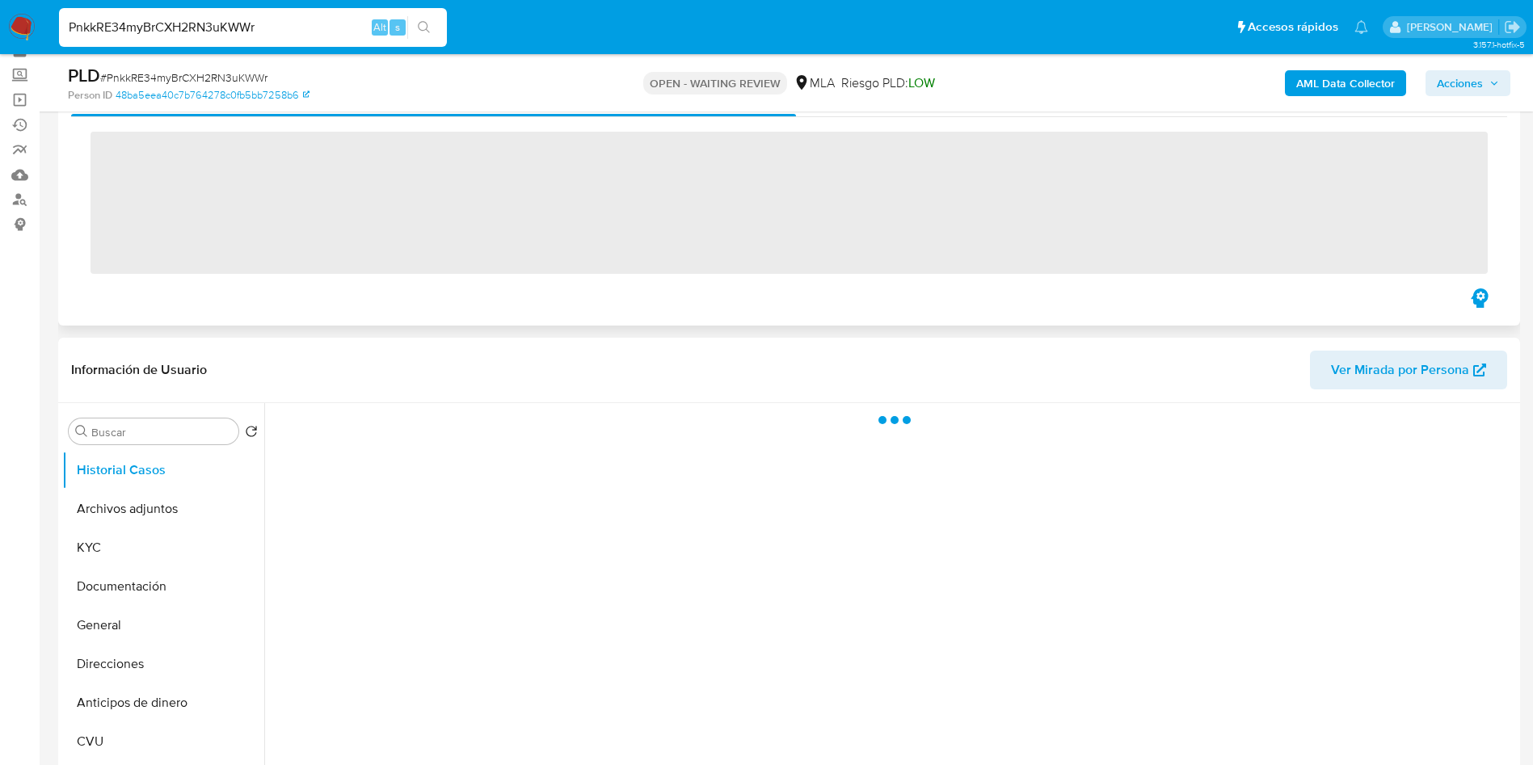
scroll to position [121, 0]
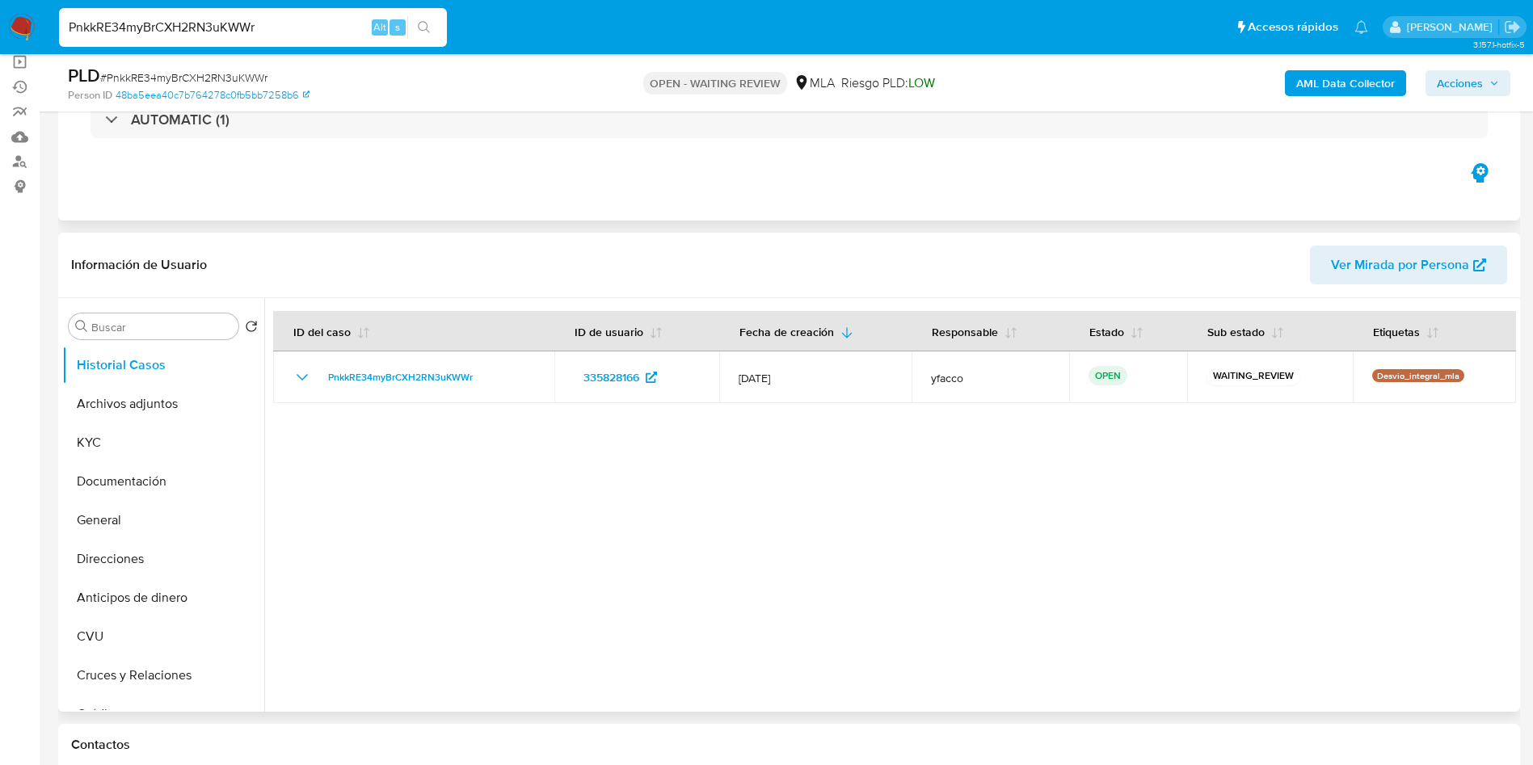
select select "10"
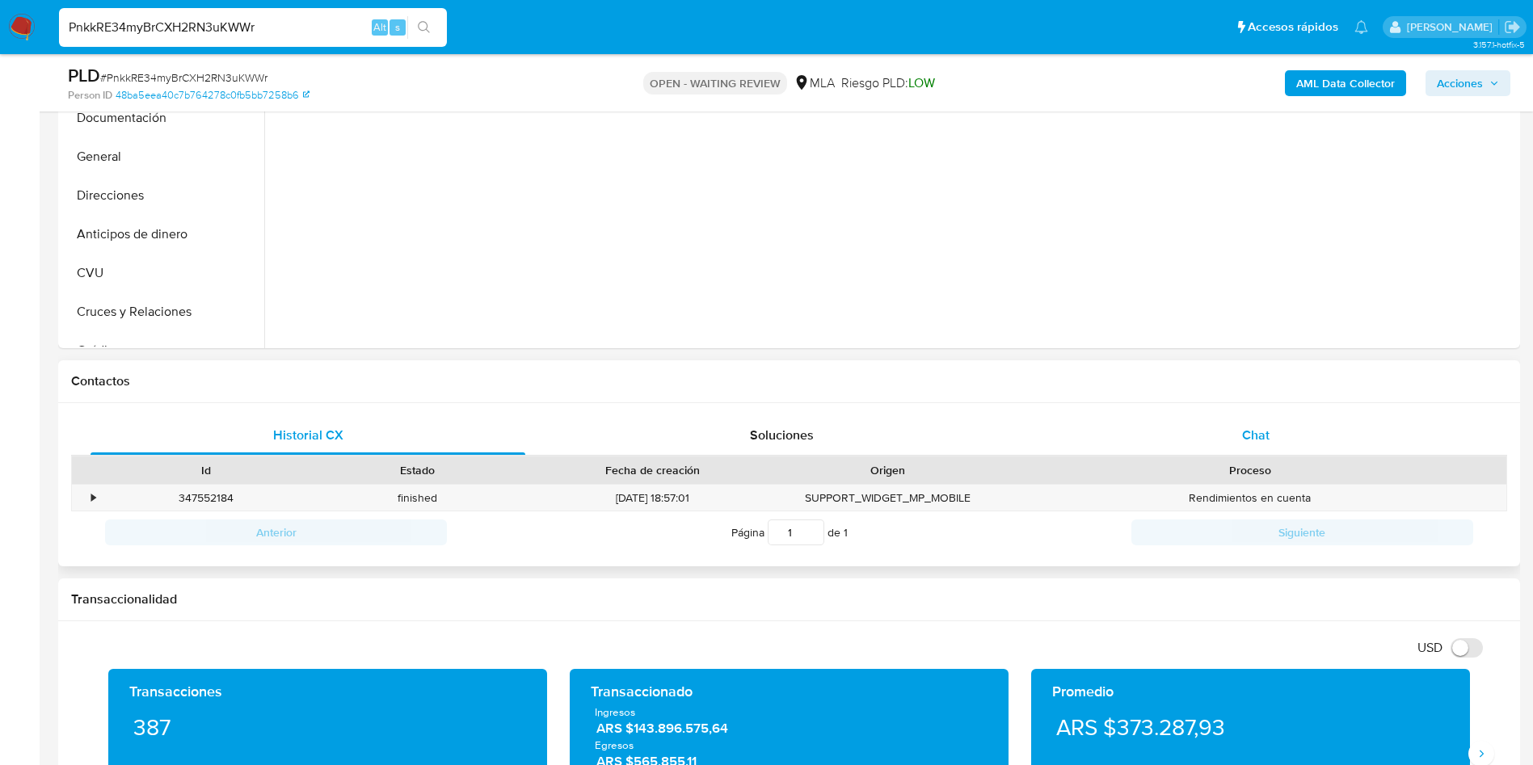
click at [1269, 450] on div "Chat" at bounding box center [1255, 435] width 435 height 39
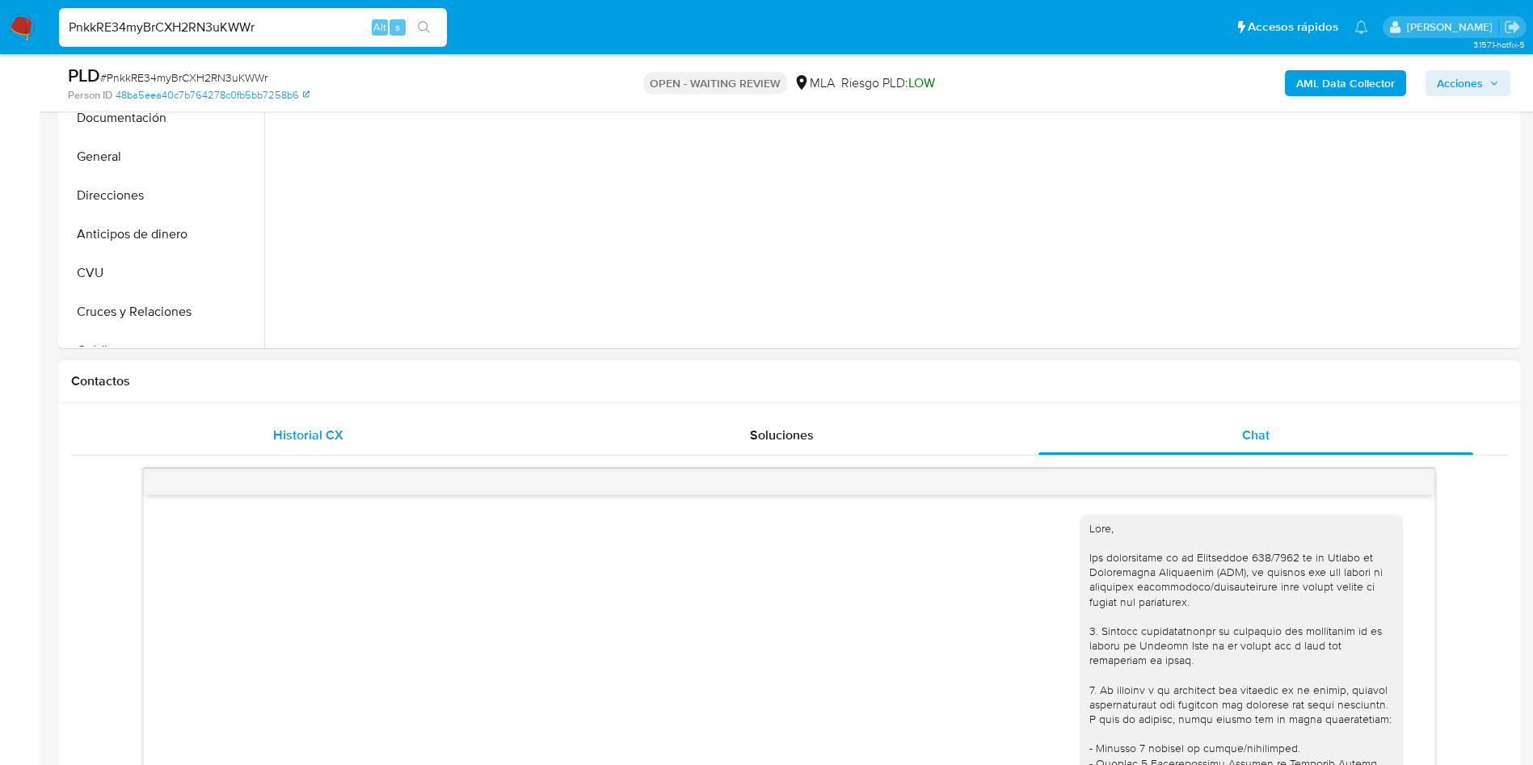
scroll to position [242, 0]
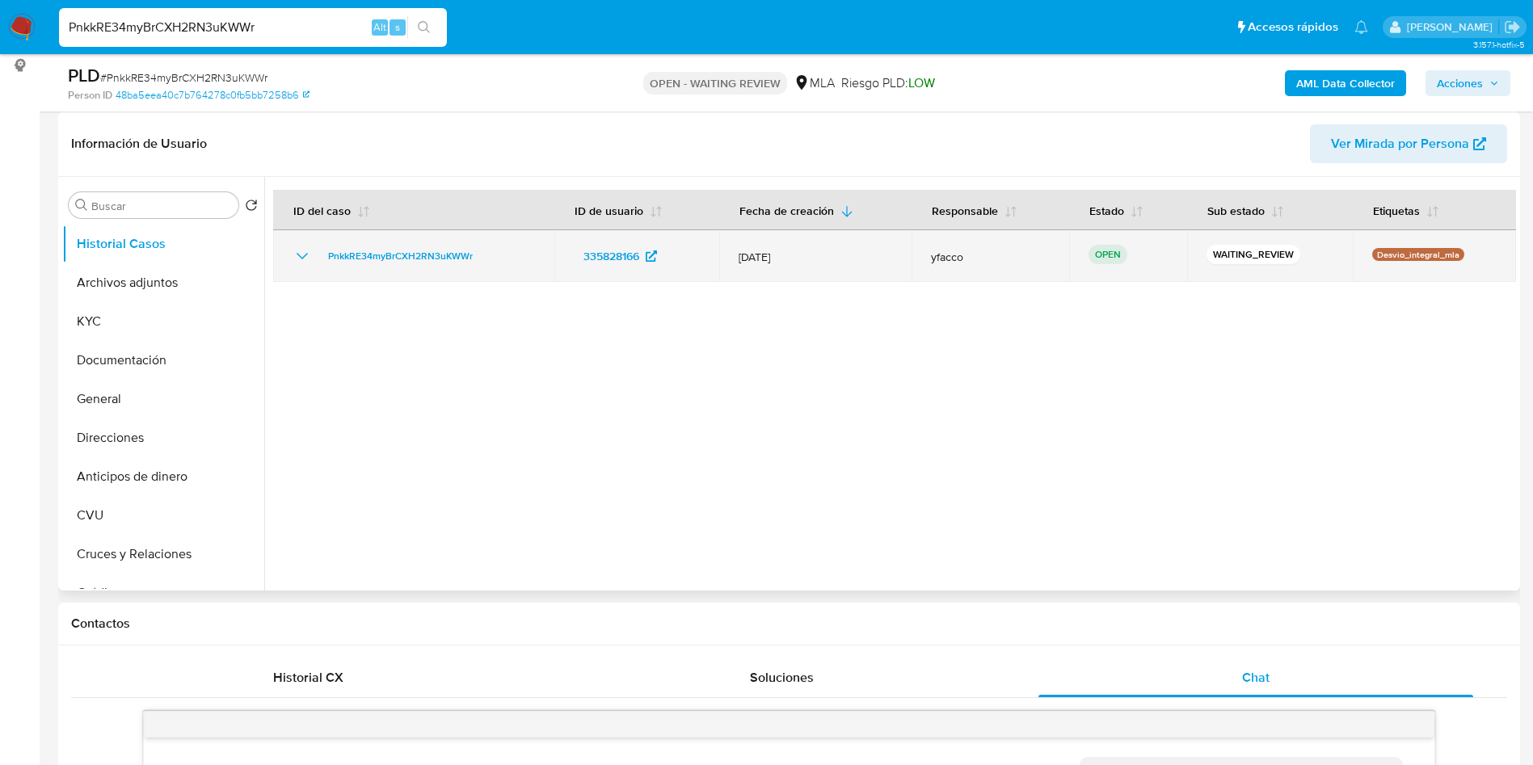
drag, startPoint x: 315, startPoint y: 259, endPoint x: 488, endPoint y: 259, distance: 172.9
click at [488, 259] on div "PnkkRE34myBrCXH2RN3uKWWr" at bounding box center [413, 255] width 242 height 19
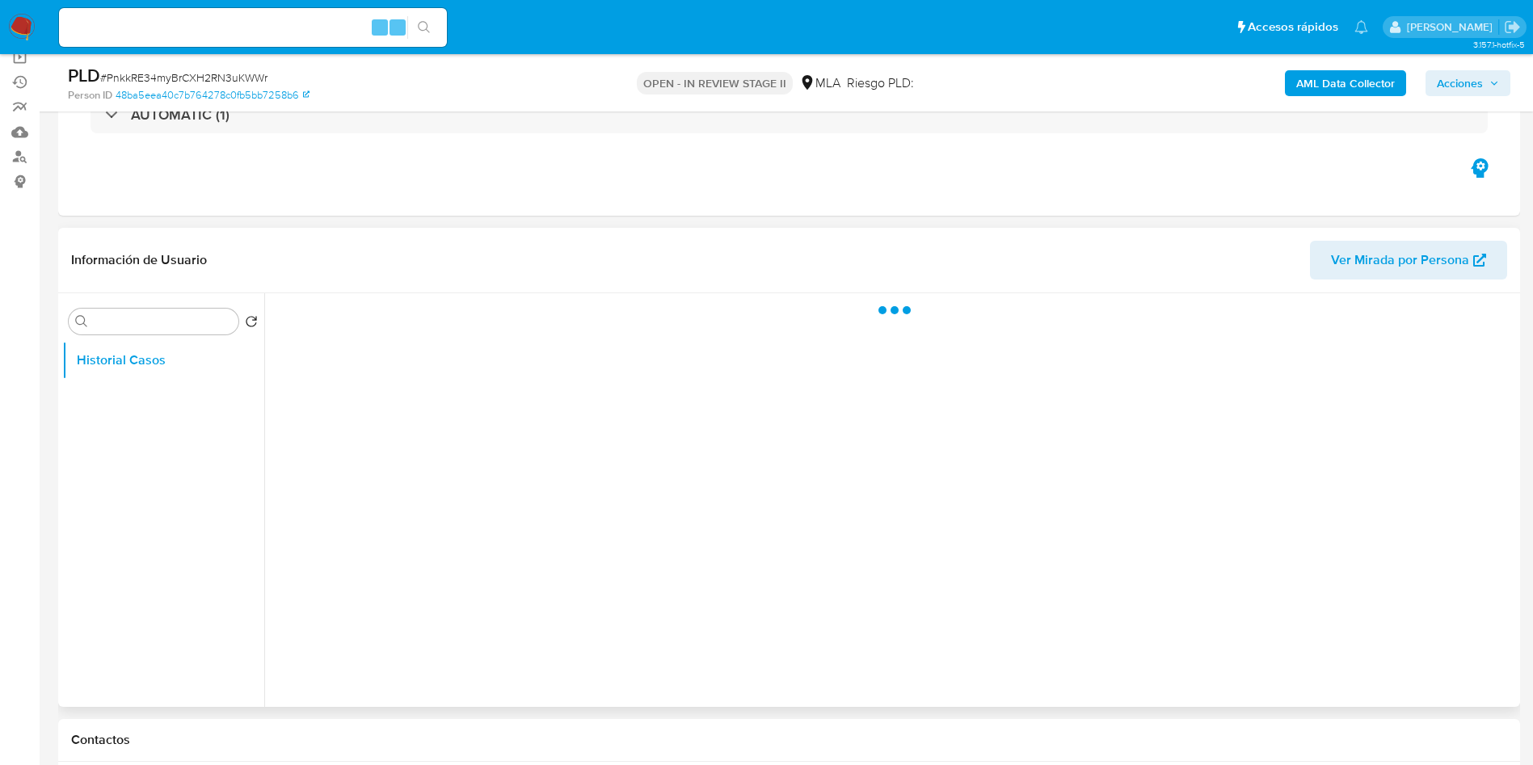
scroll to position [242, 0]
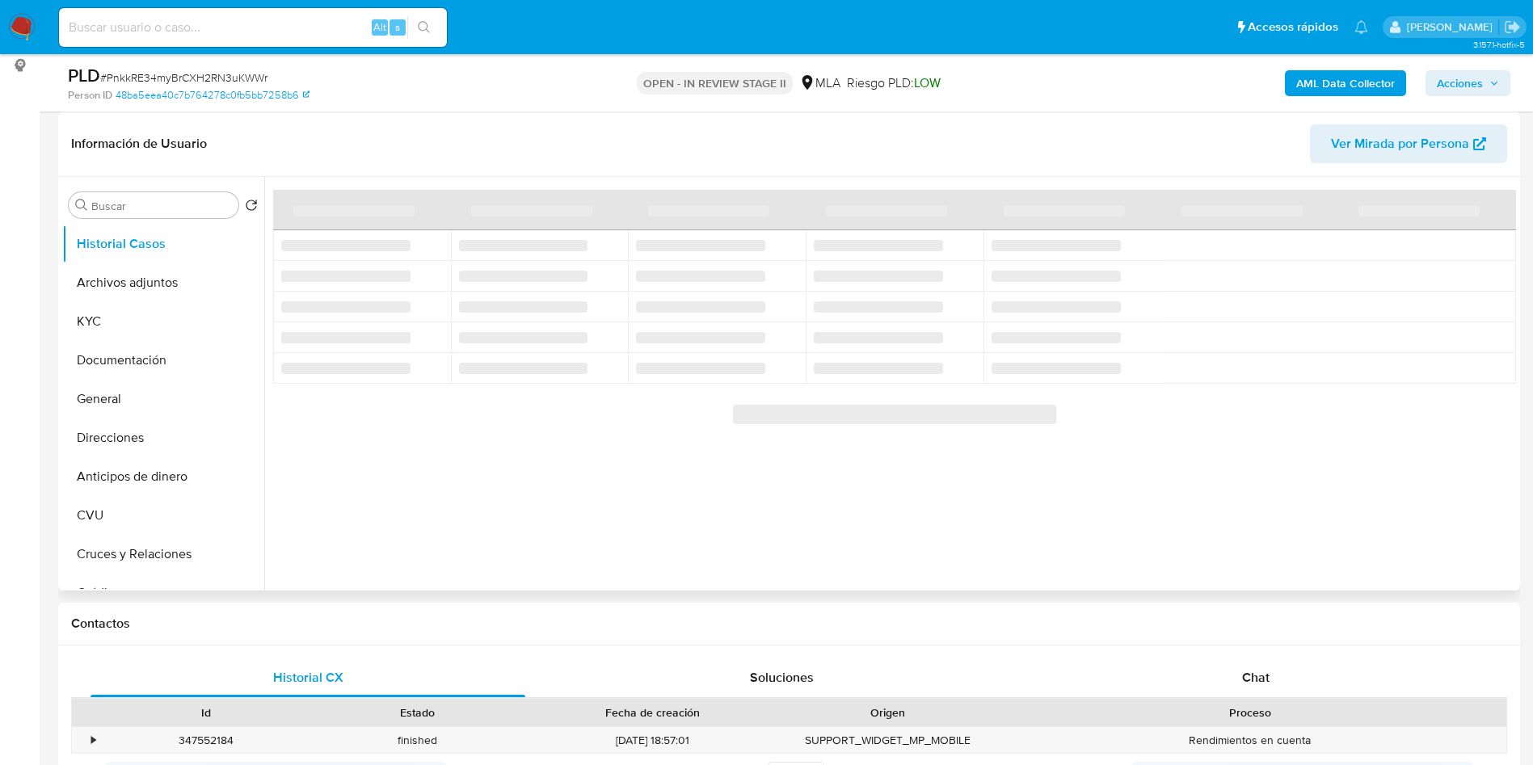
select select "10"
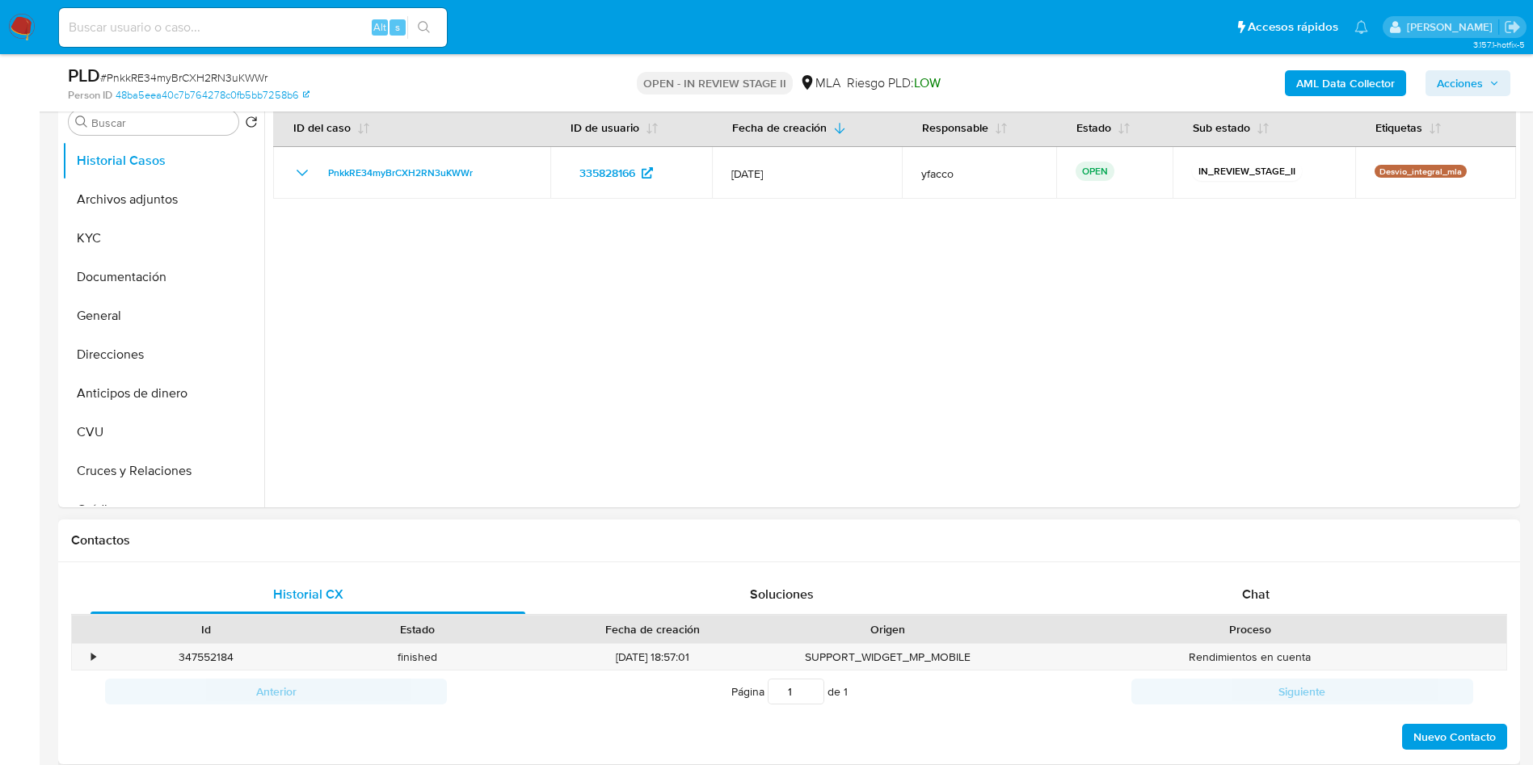
scroll to position [364, 0]
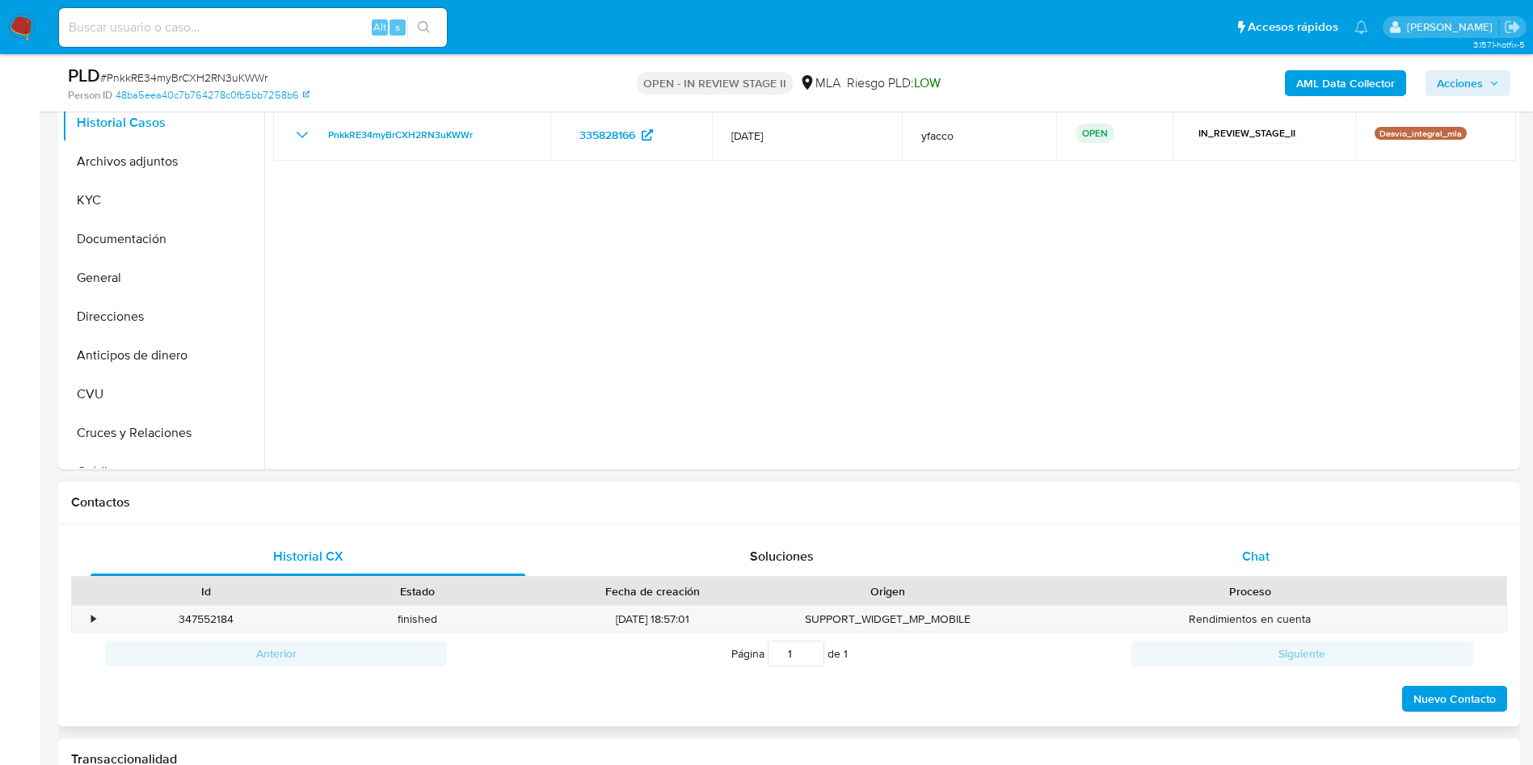
drag, startPoint x: 1307, startPoint y: 581, endPoint x: 1298, endPoint y: 574, distance: 11.0
click at [1308, 581] on div "Proceso" at bounding box center [1250, 591] width 512 height 27
click at [1260, 558] on span "Chat" at bounding box center [1255, 556] width 27 height 19
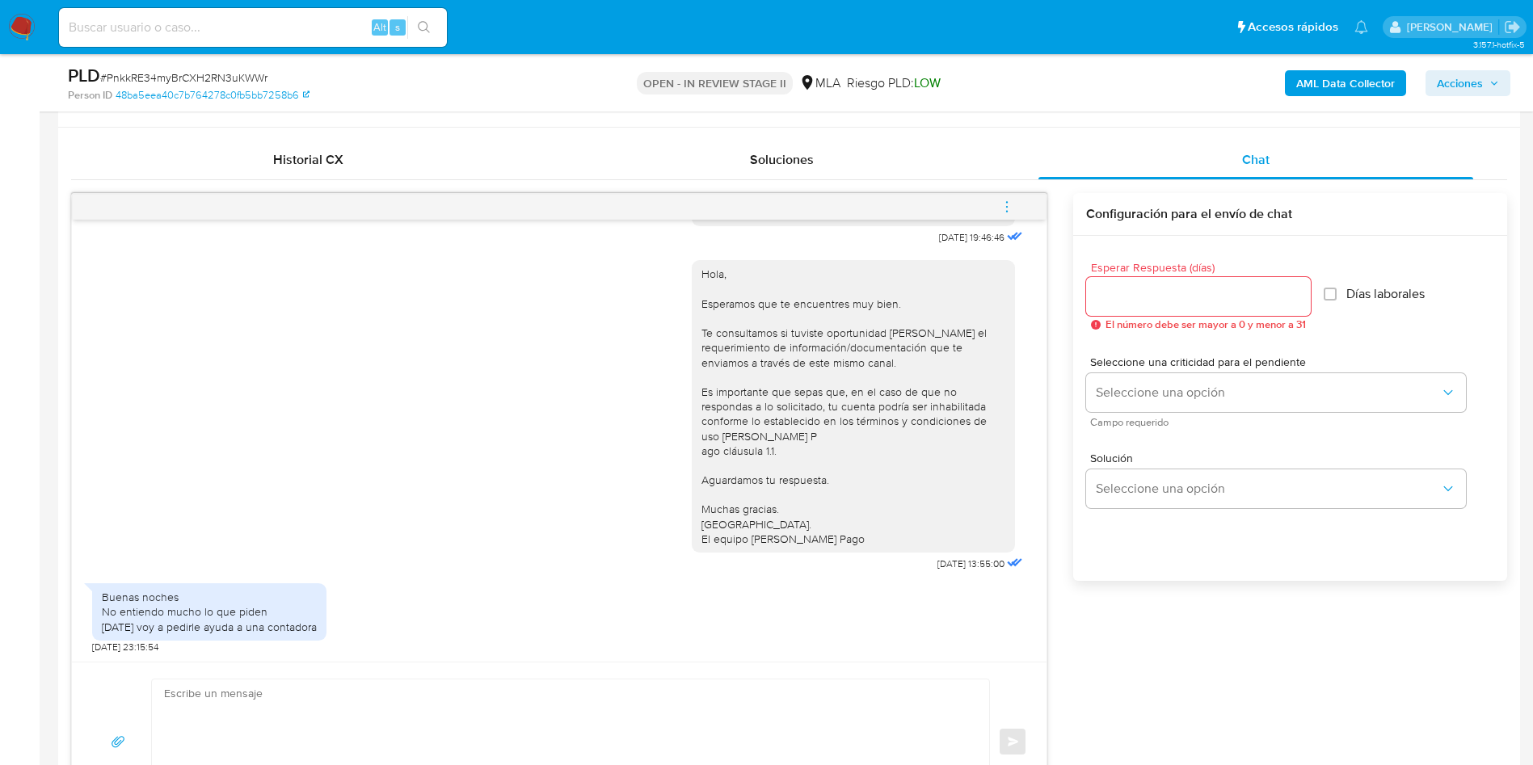
scroll to position [1091, 0]
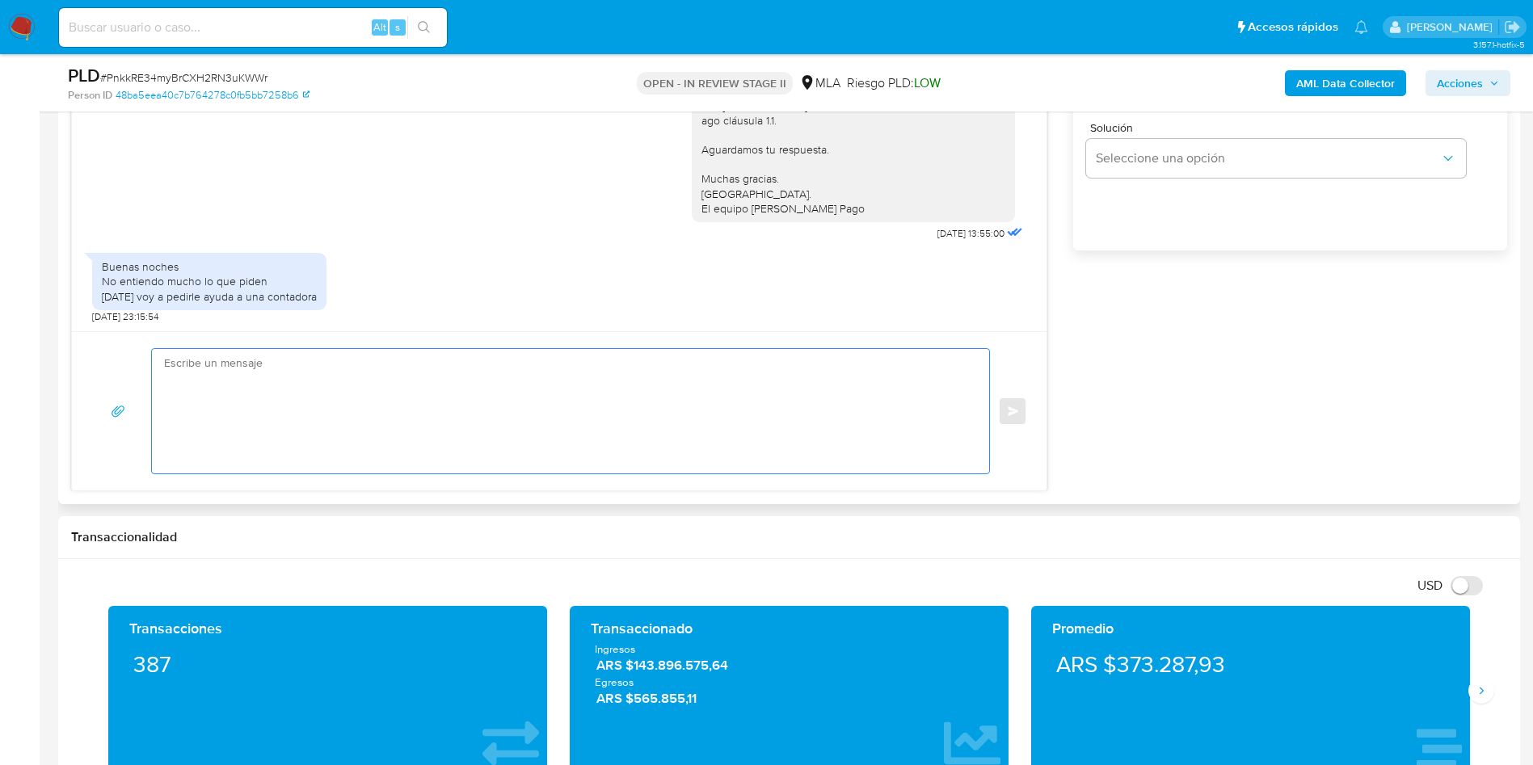
paste textarea "Hola, Muchas gracias por la respuesta. Analizamos tu caso y verificamos que la …"
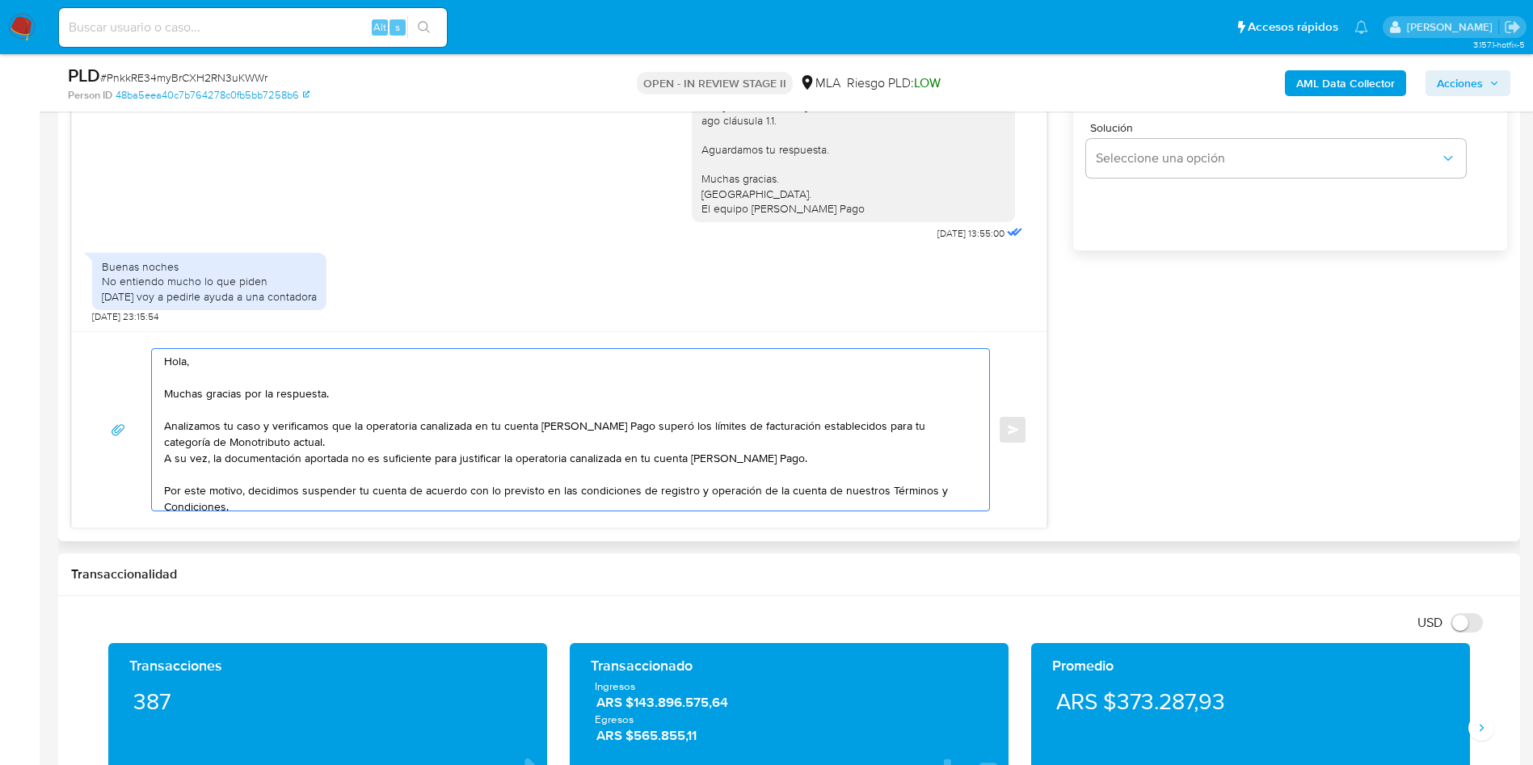
scroll to position [0, 0]
drag, startPoint x: 164, startPoint y: 463, endPoint x: 814, endPoint y: 461, distance: 650.4
click at [814, 461] on textarea "Hola, Muchas gracias por la respuesta. Analizamos tu caso y verificamos que la …" at bounding box center [566, 430] width 805 height 162
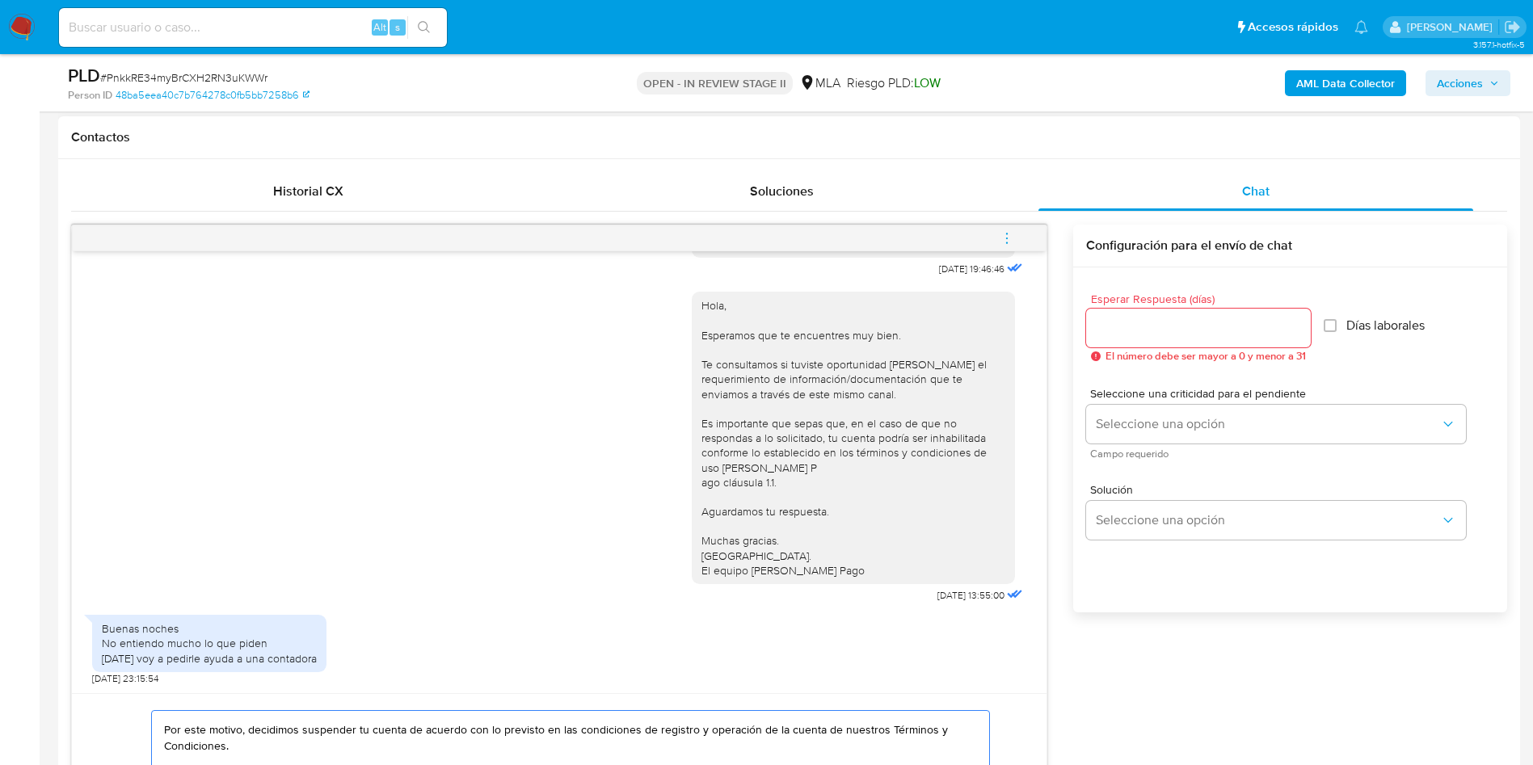
scroll to position [727, 0]
type textarea "Hola, Muchas gracias por la respuesta. Analizamos tu caso y verificamos que la …"
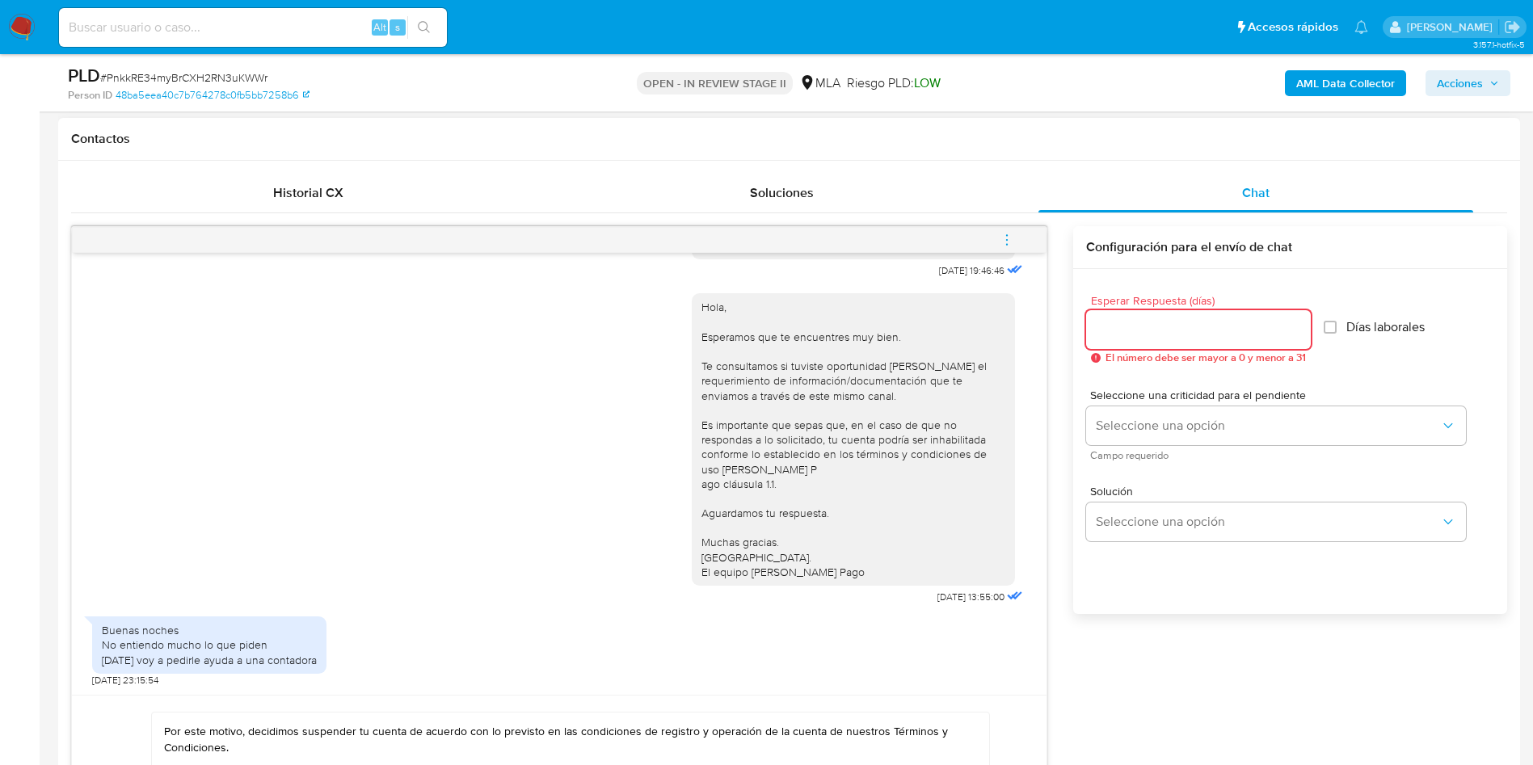
click at [1184, 326] on input "Esperar Respuesta (días)" at bounding box center [1198, 329] width 225 height 21
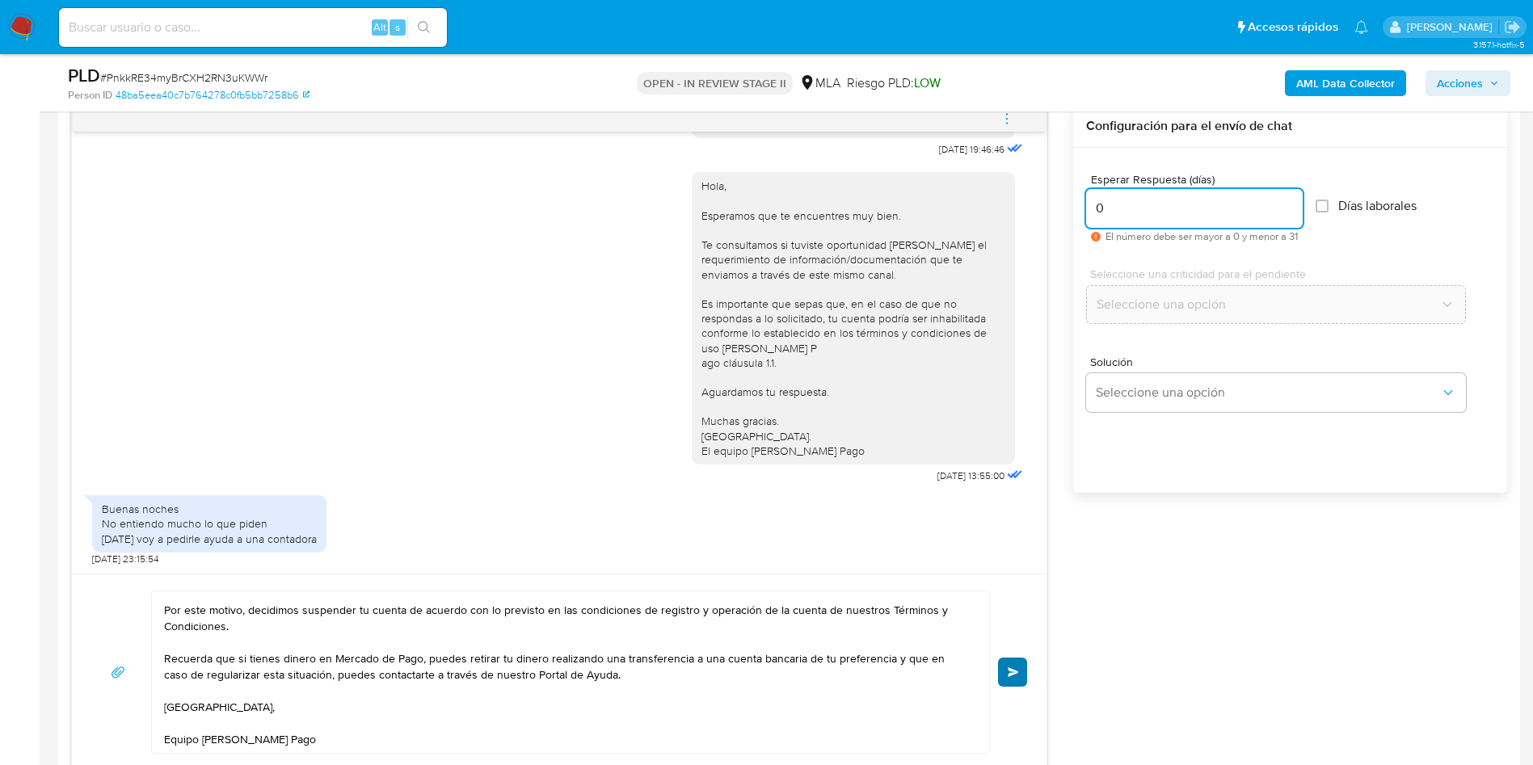
type input "0"
click at [1010, 667] on span "Enviar" at bounding box center [1013, 672] width 11 height 10
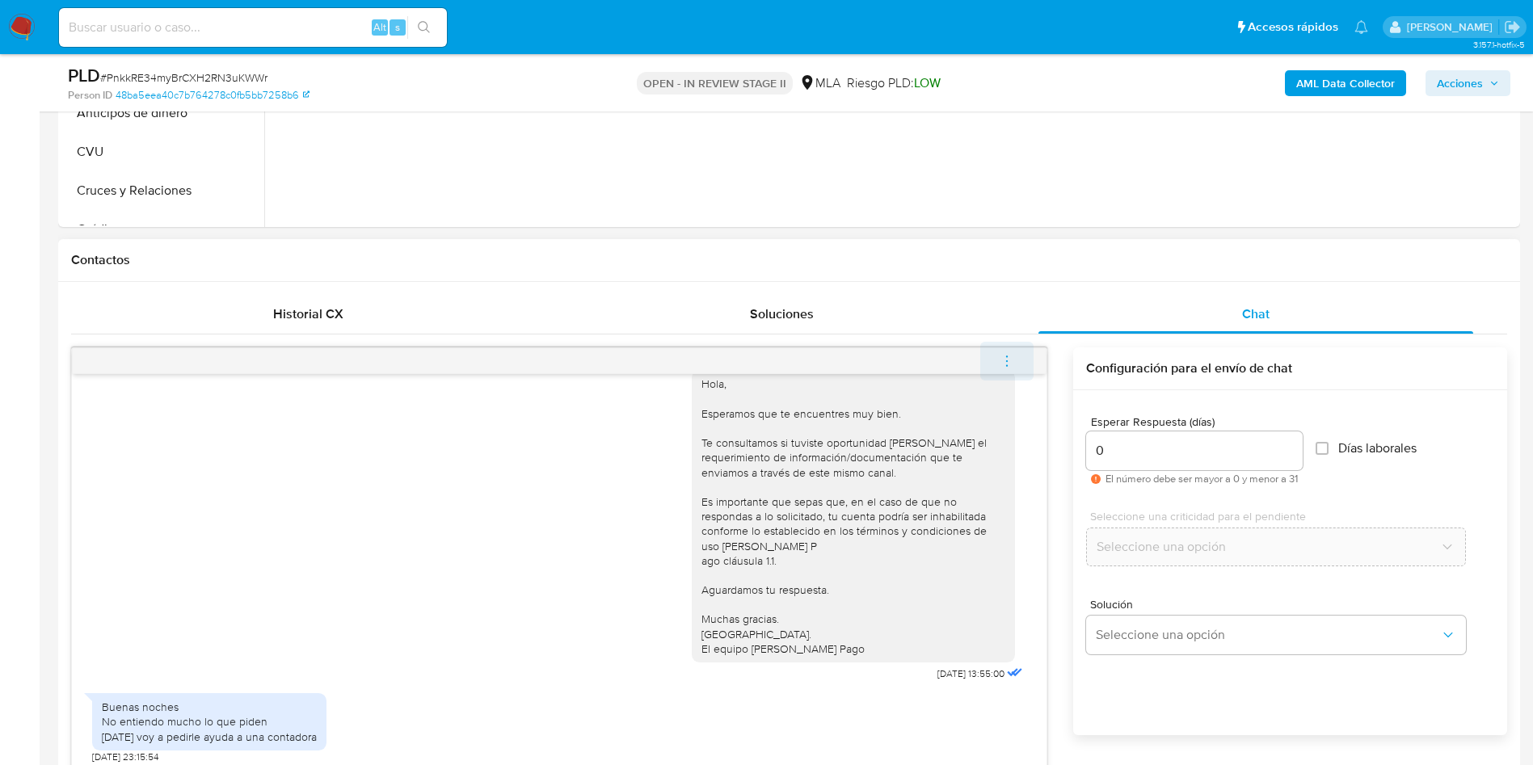
scroll to position [0, 0]
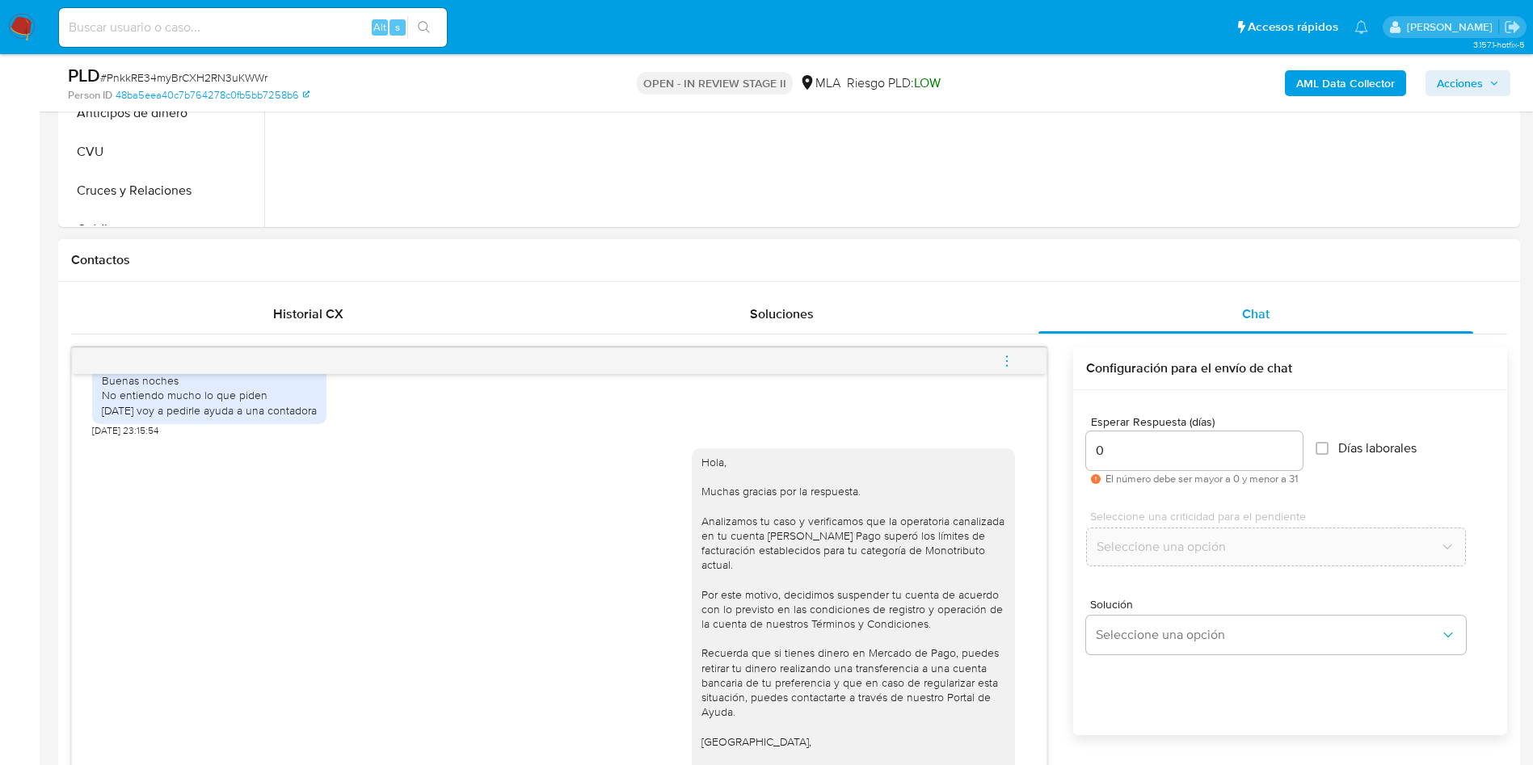
click at [1012, 360] on icon "menu-action" at bounding box center [1007, 361] width 15 height 15
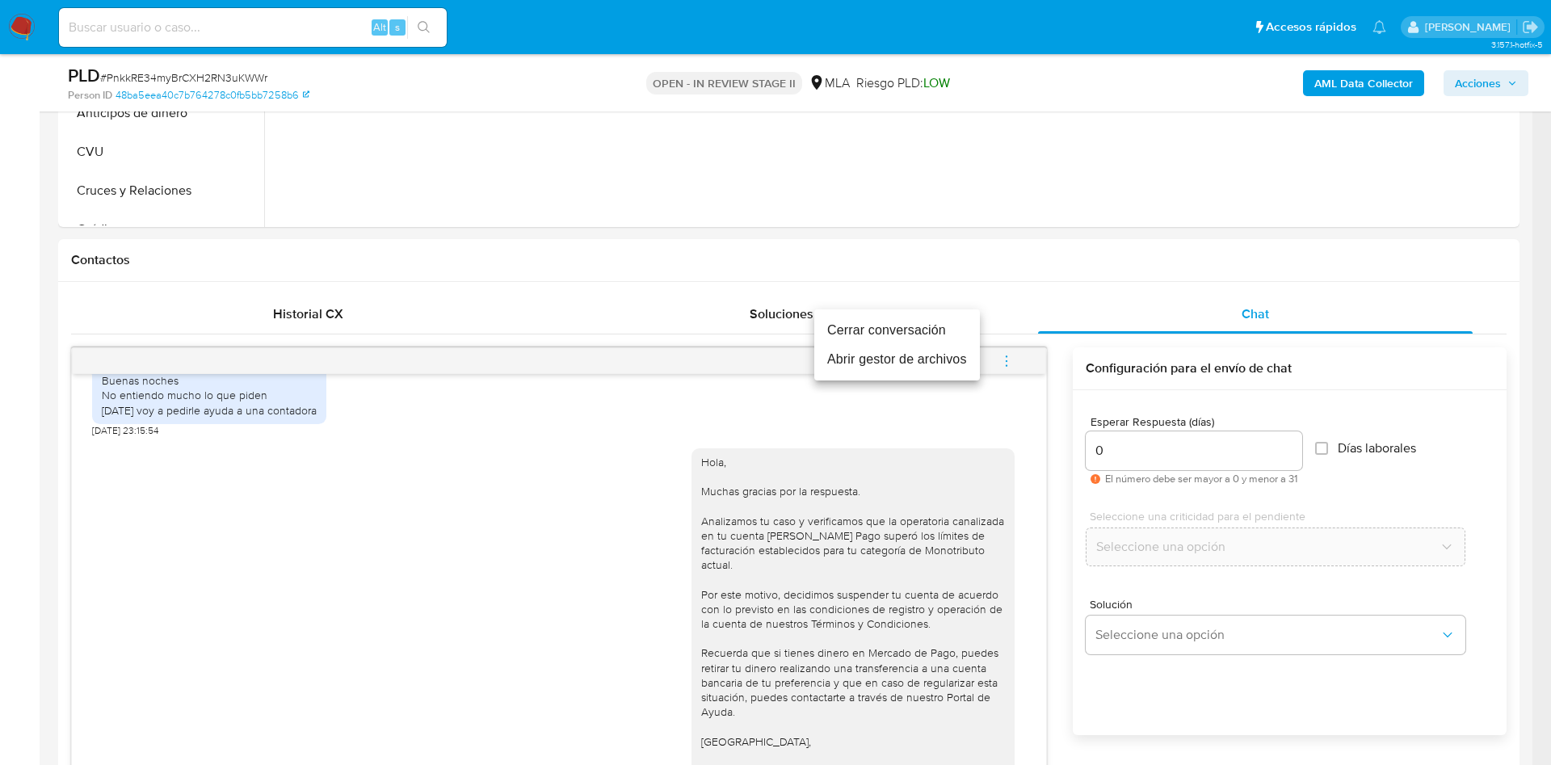
click at [928, 326] on li "Cerrar conversación" at bounding box center [897, 330] width 166 height 29
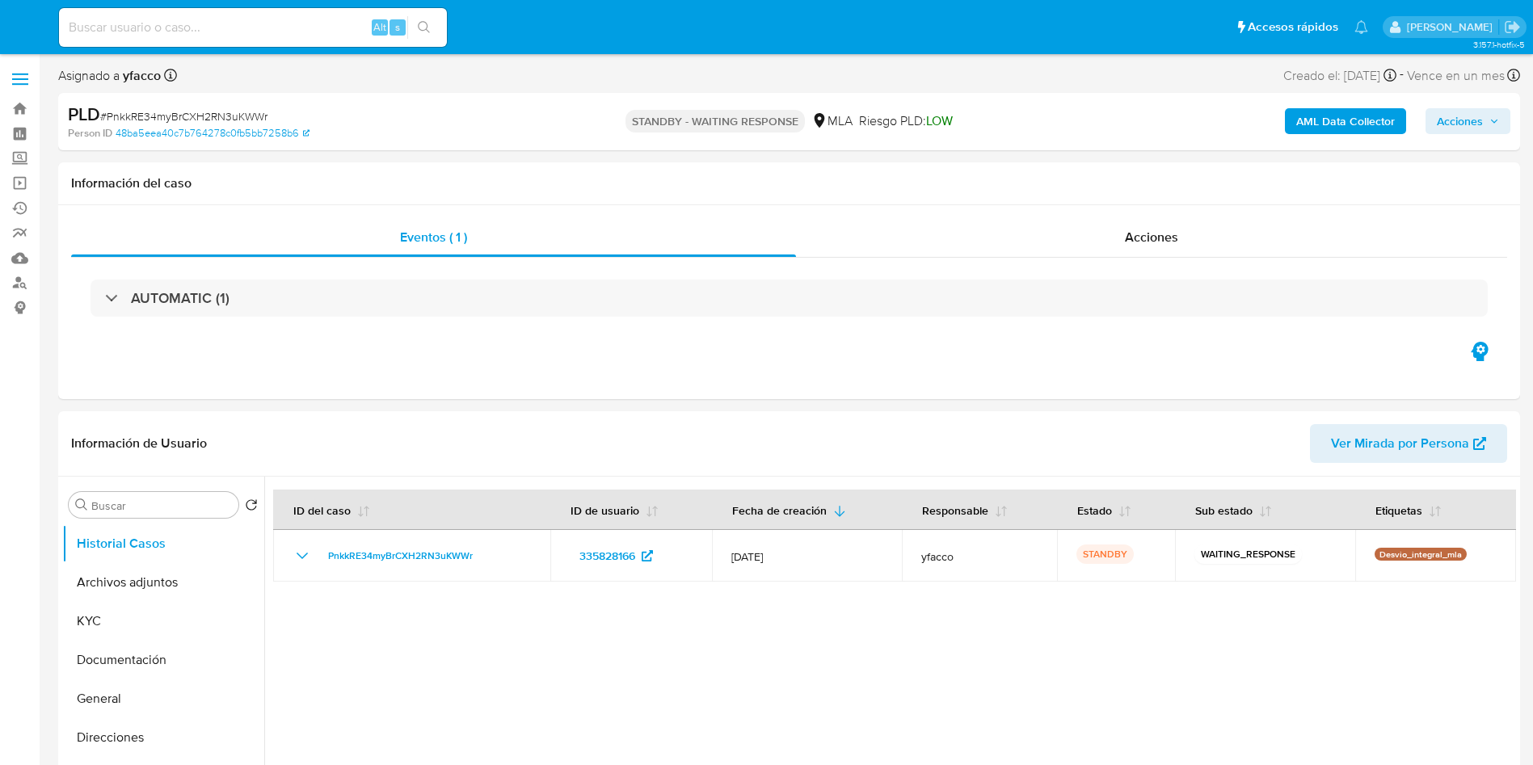
select select "10"
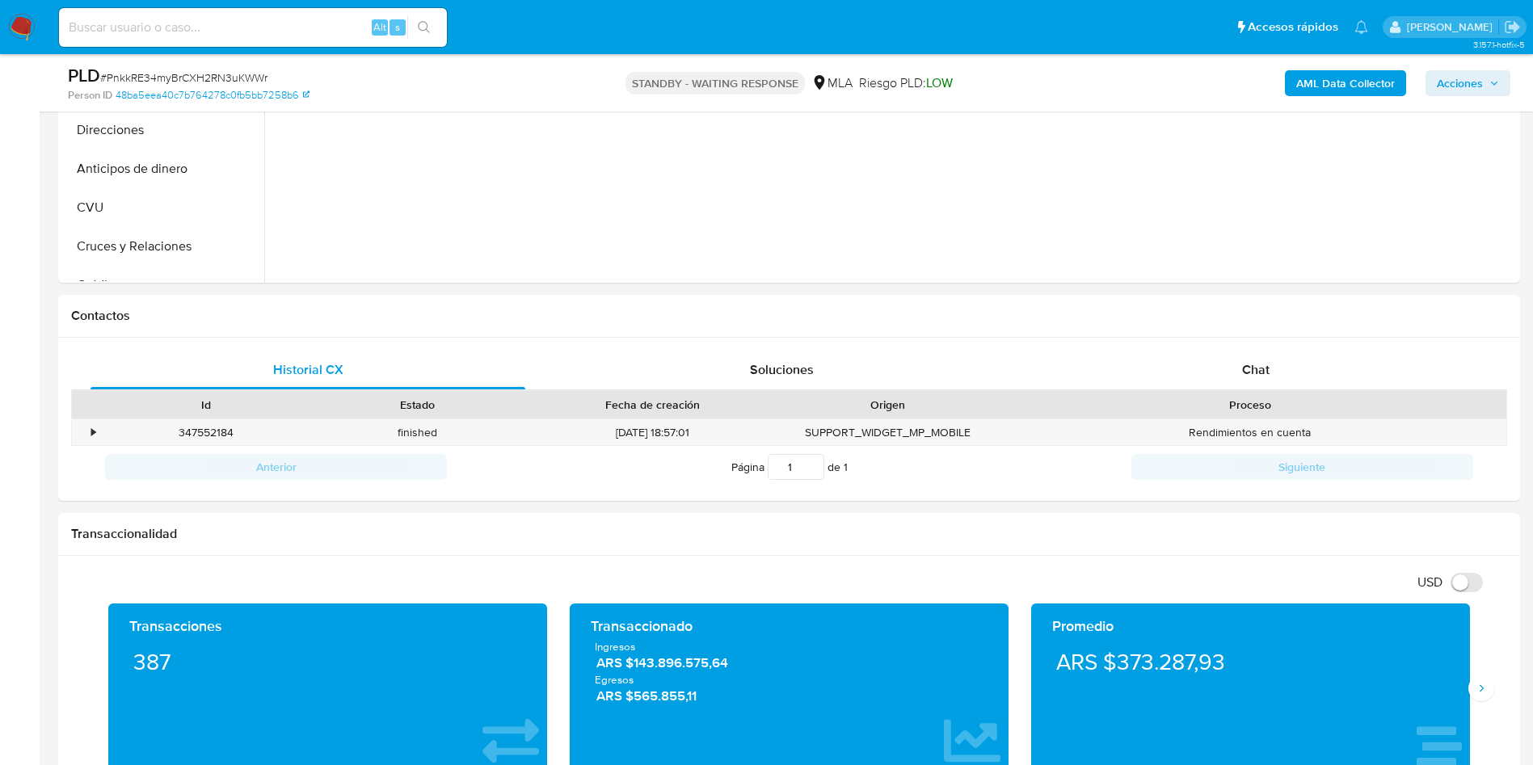
scroll to position [553, 0]
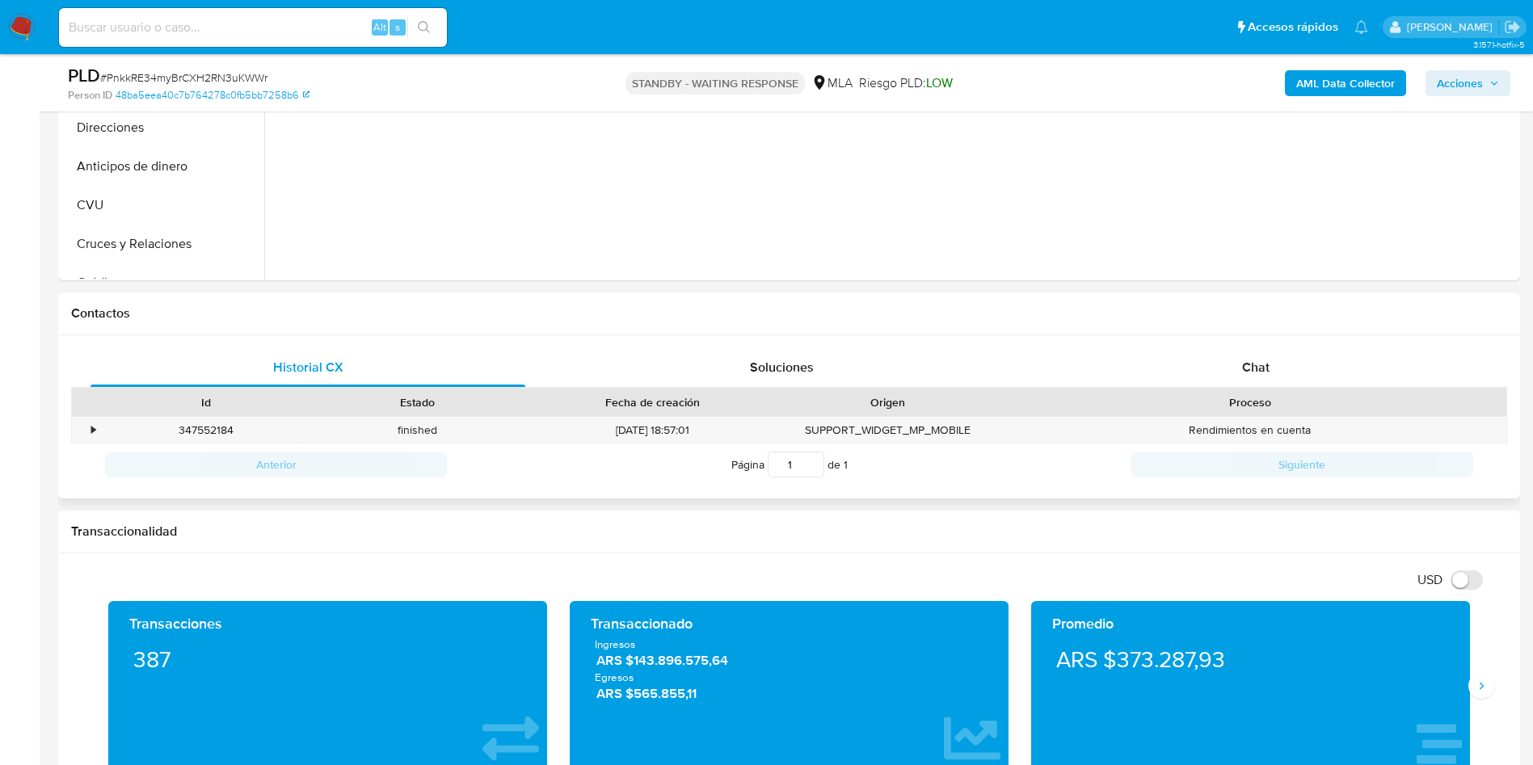
click at [1223, 345] on div "Historial CX Soluciones Chat Id Estado Fecha de creación Origen Proceso • 34755…" at bounding box center [789, 417] width 1462 height 164
click at [1231, 361] on div "Chat" at bounding box center [1255, 367] width 435 height 39
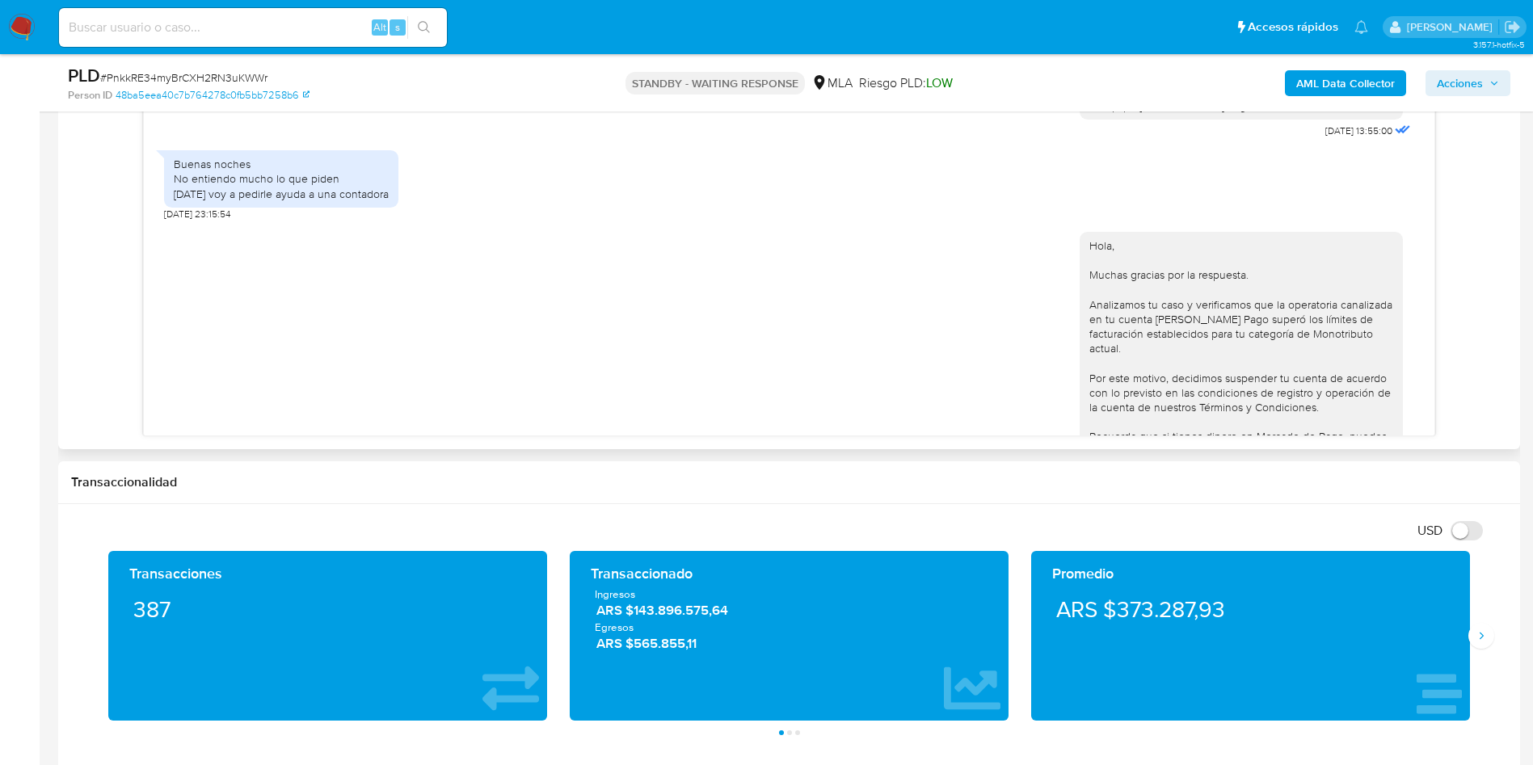
scroll to position [1063, 0]
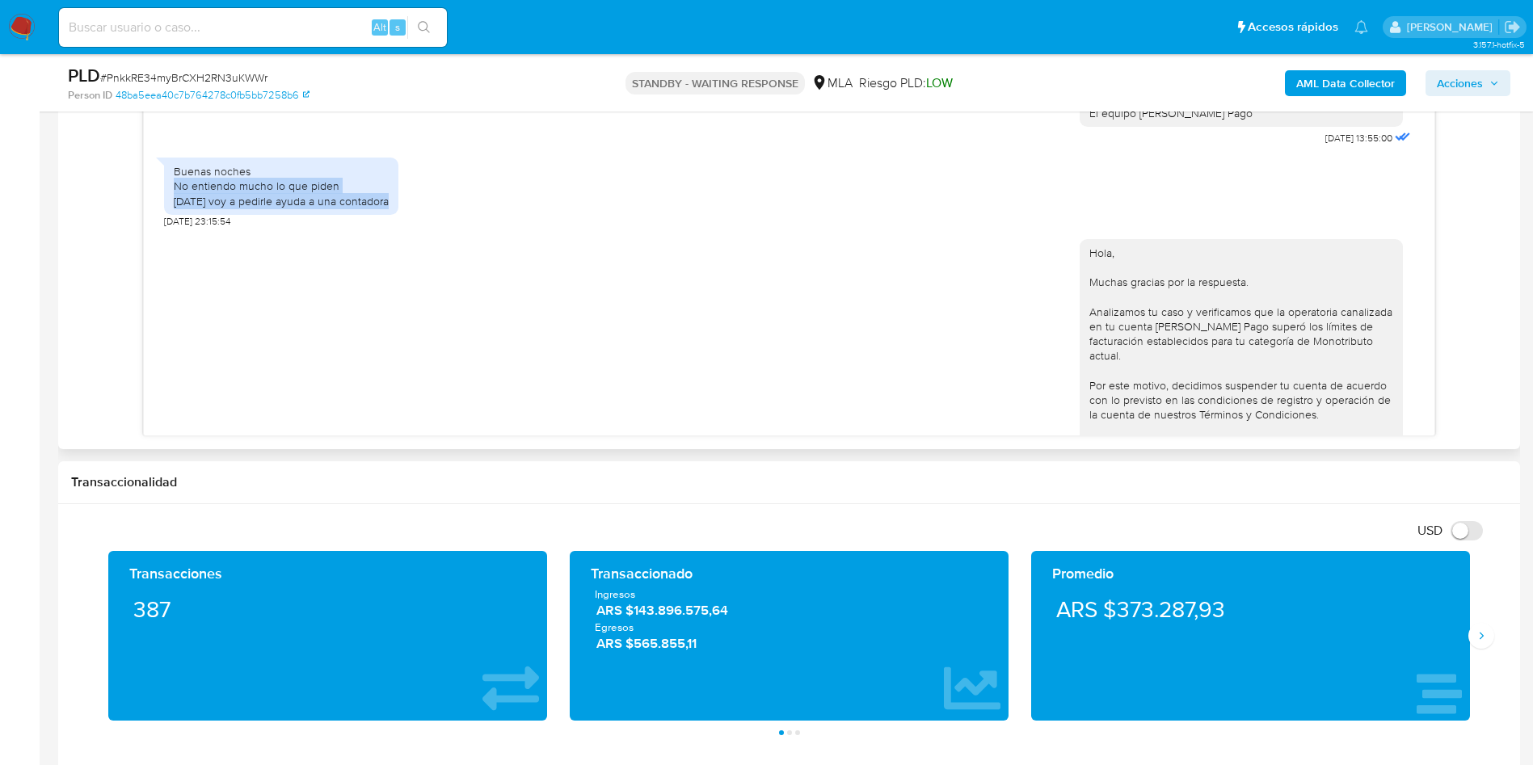
drag, startPoint x: 175, startPoint y: 231, endPoint x: 402, endPoint y: 249, distance: 227.7
click at [398, 215] on div "Buenas noches No entiendo mucho lo que piden [DATE] voy a pedirle ayuda a una c…" at bounding box center [281, 186] width 234 height 57
copy div "No entiendo mucho lo que piden [DATE] voy a pedirle ayuda a una contadora"
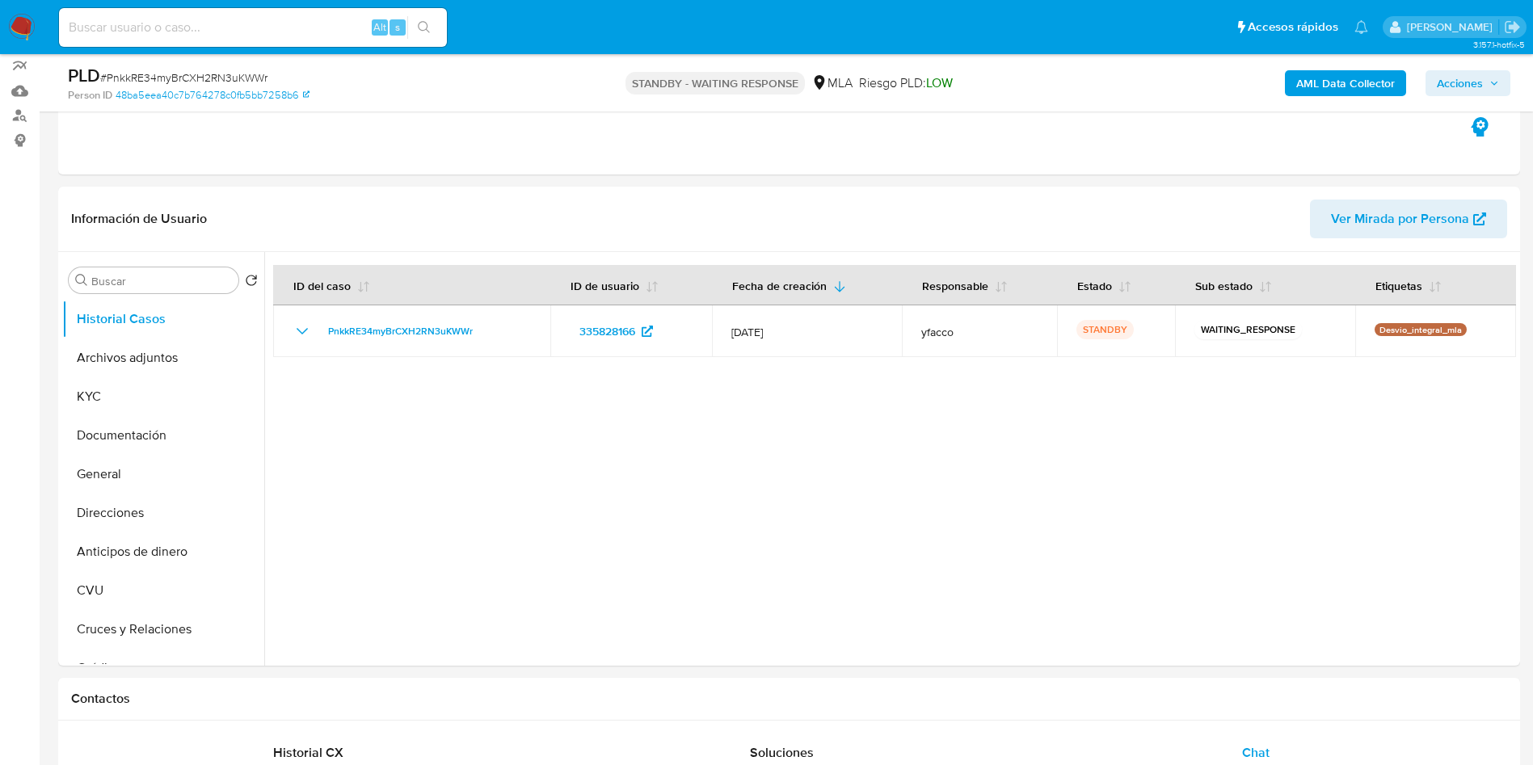
scroll to position [161, 0]
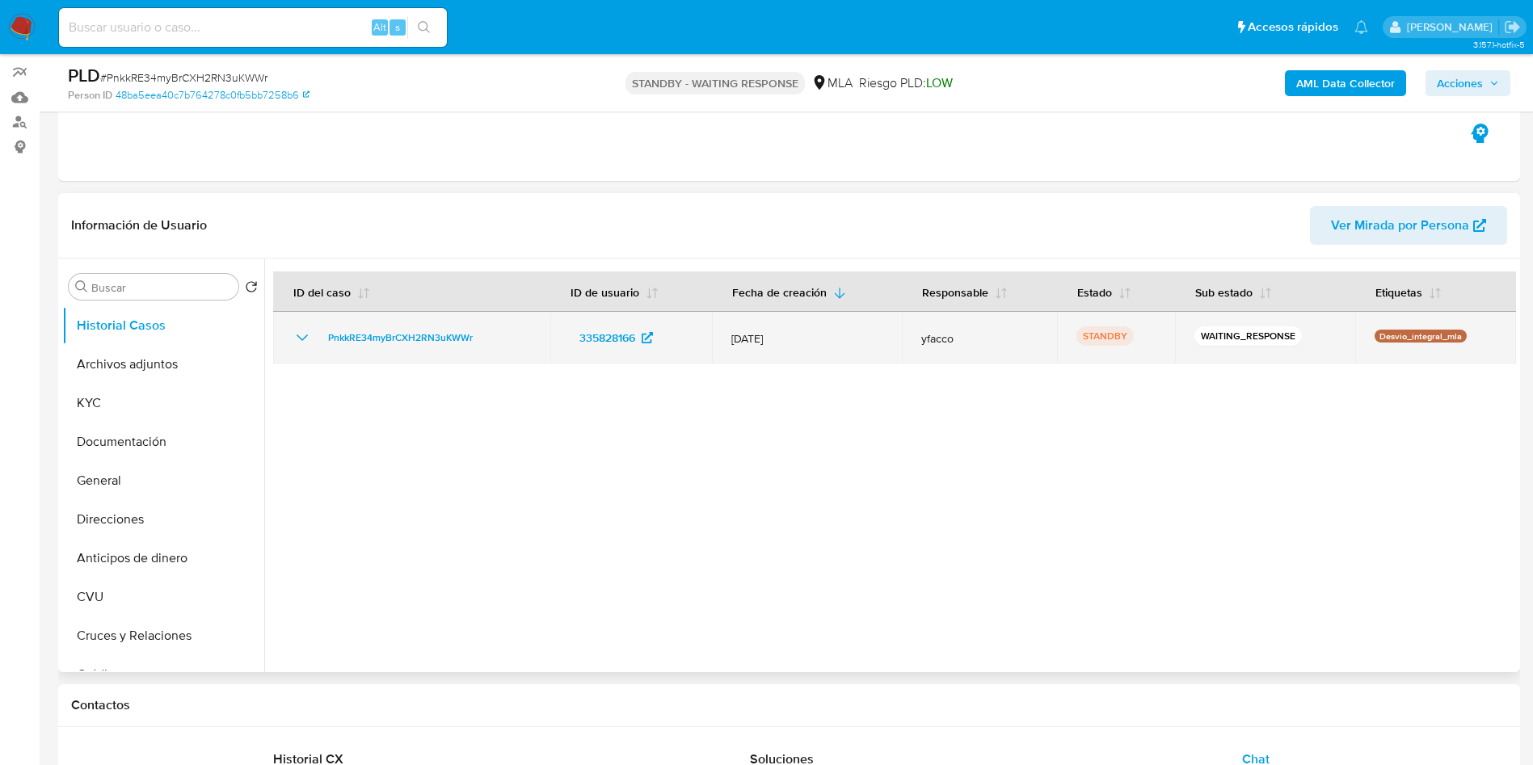
drag, startPoint x: 318, startPoint y: 337, endPoint x: 481, endPoint y: 334, distance: 162.4
click at [481, 334] on div "PnkkRE34myBrCXH2RN3uKWWr" at bounding box center [411, 337] width 238 height 19
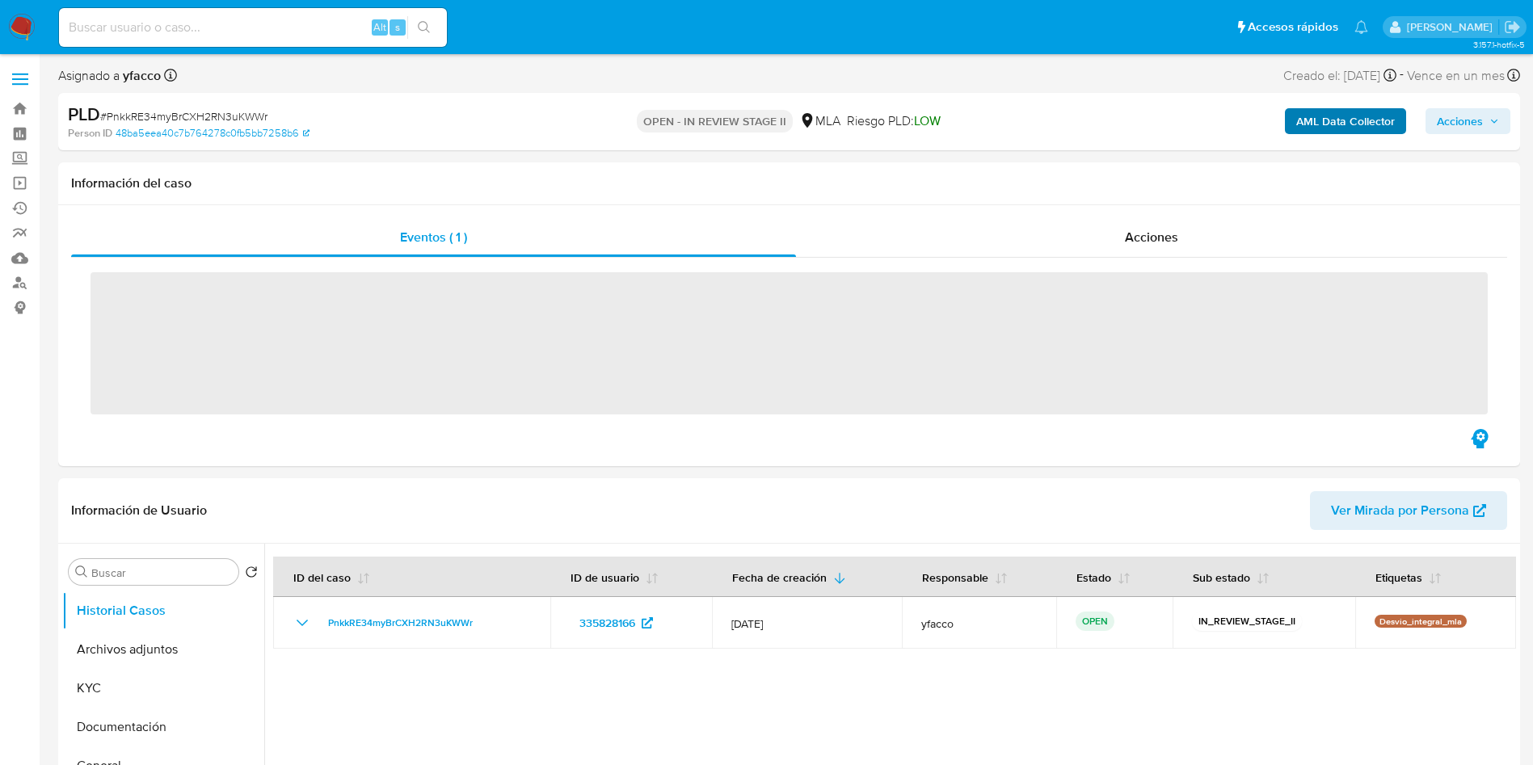
select select "10"
click at [1322, 123] on b "AML Data Collector" at bounding box center [1345, 121] width 99 height 26
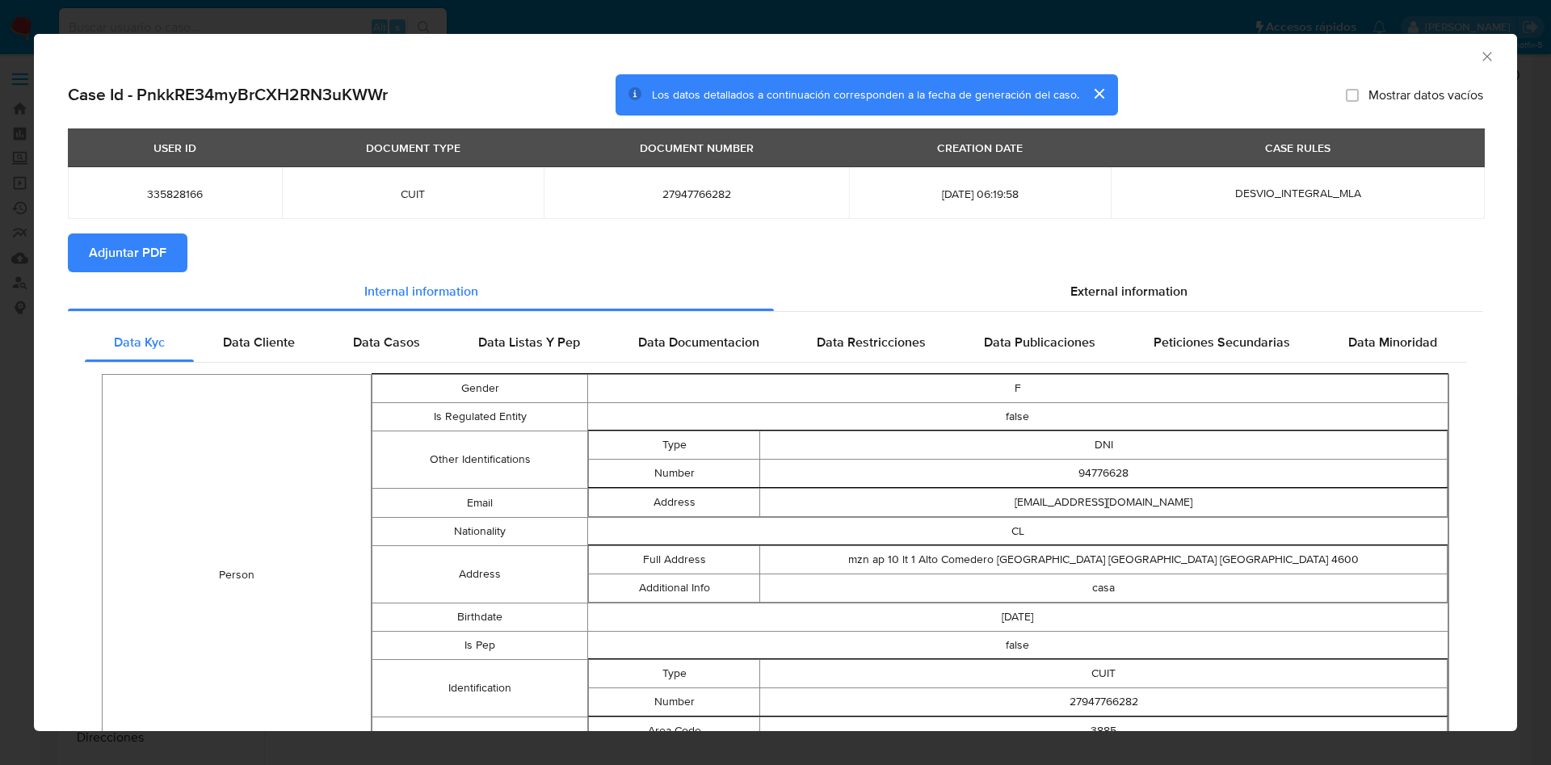
click at [124, 251] on span "Adjuntar PDF" at bounding box center [128, 253] width 78 height 36
click at [1479, 60] on icon "Cerrar ventana" at bounding box center [1487, 56] width 16 height 16
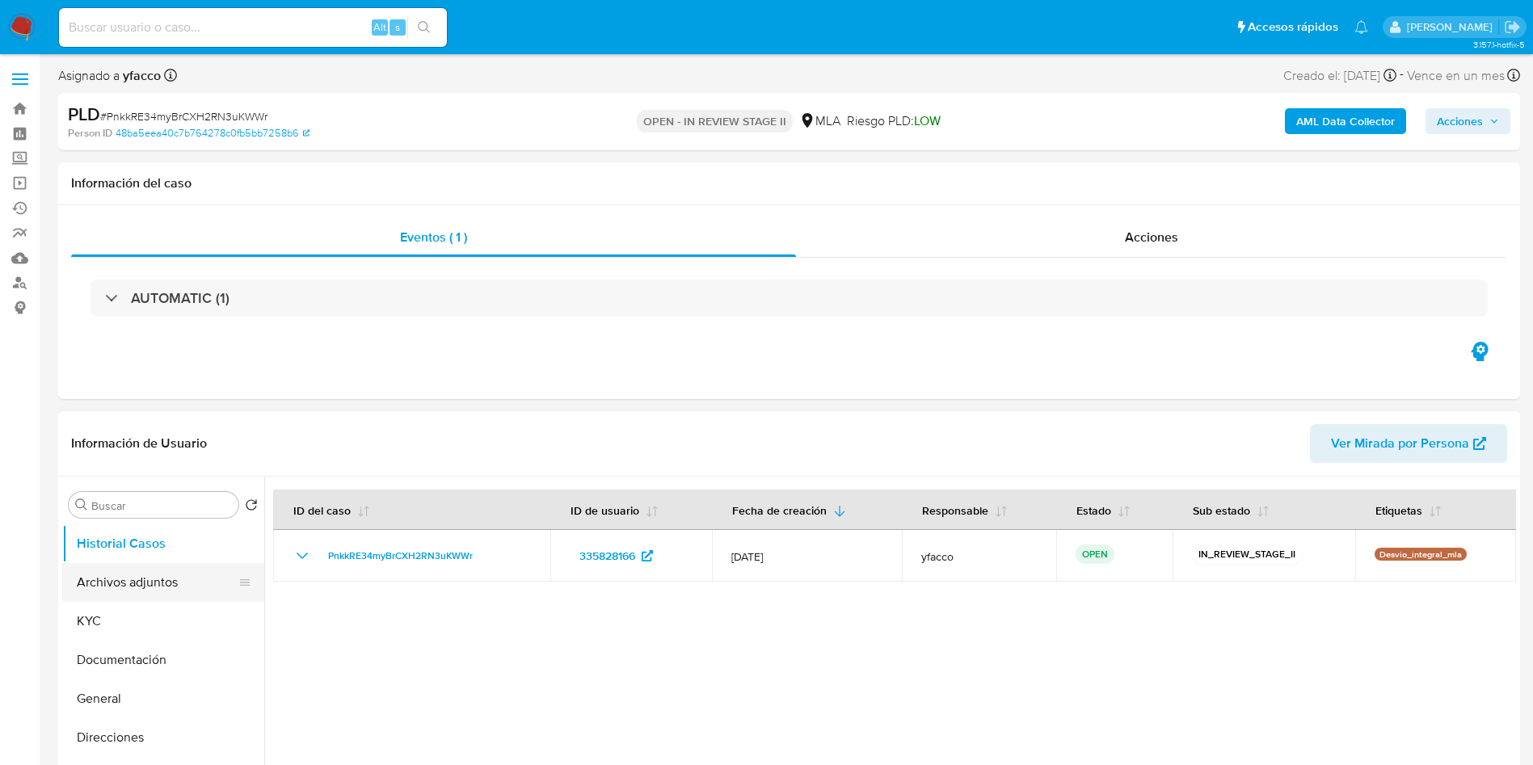
click at [103, 572] on button "Archivos adjuntos" at bounding box center [156, 582] width 189 height 39
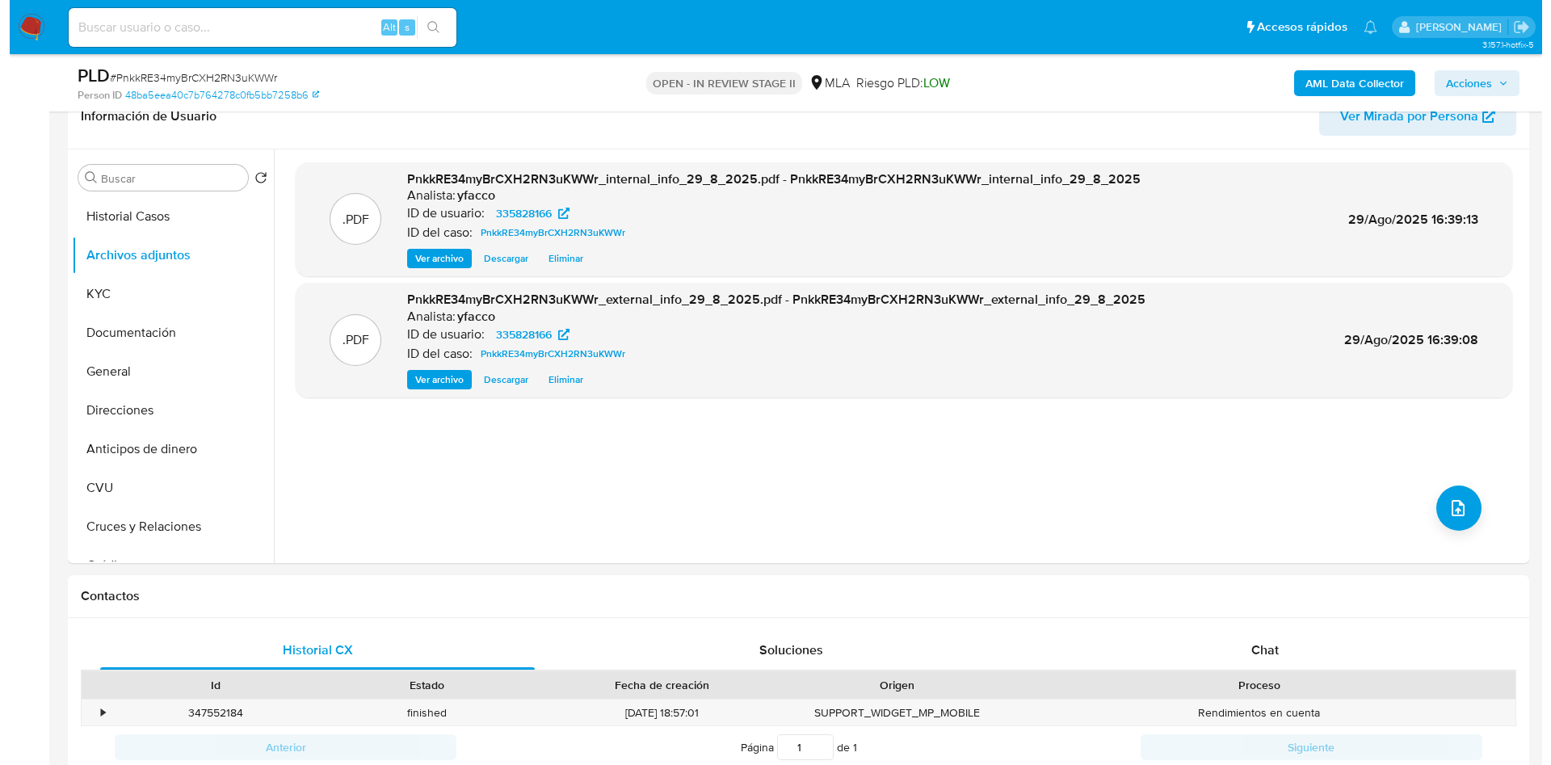
scroll to position [302, 0]
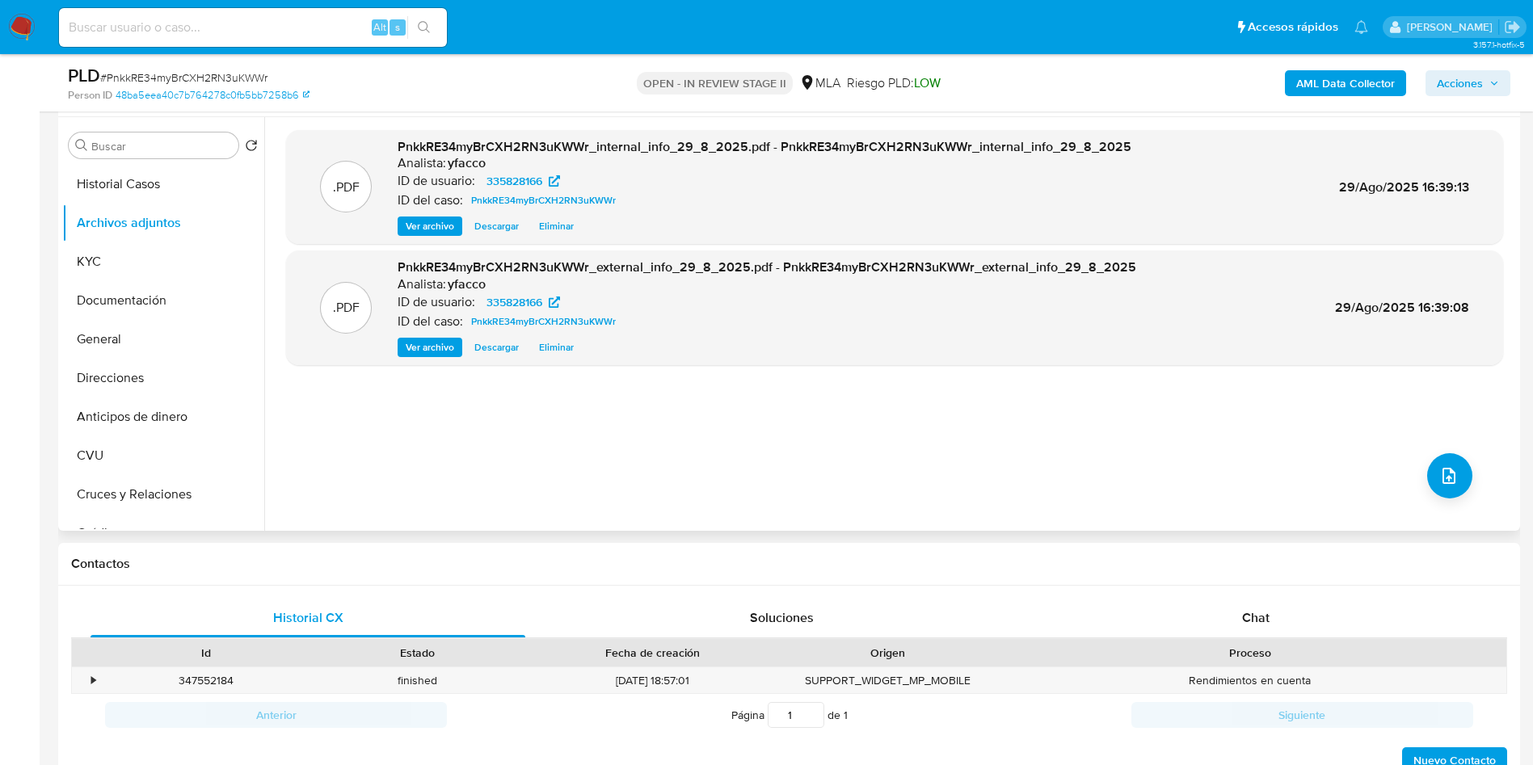
click at [1472, 457] on div ".PDF PnkkRE34myBrCXH2RN3uKWWr_internal_info_29_8_2025.pdf - PnkkRE34myBrCXH2RN3…" at bounding box center [894, 324] width 1217 height 388
click at [1446, 482] on icon "upload-file" at bounding box center [1448, 475] width 19 height 19
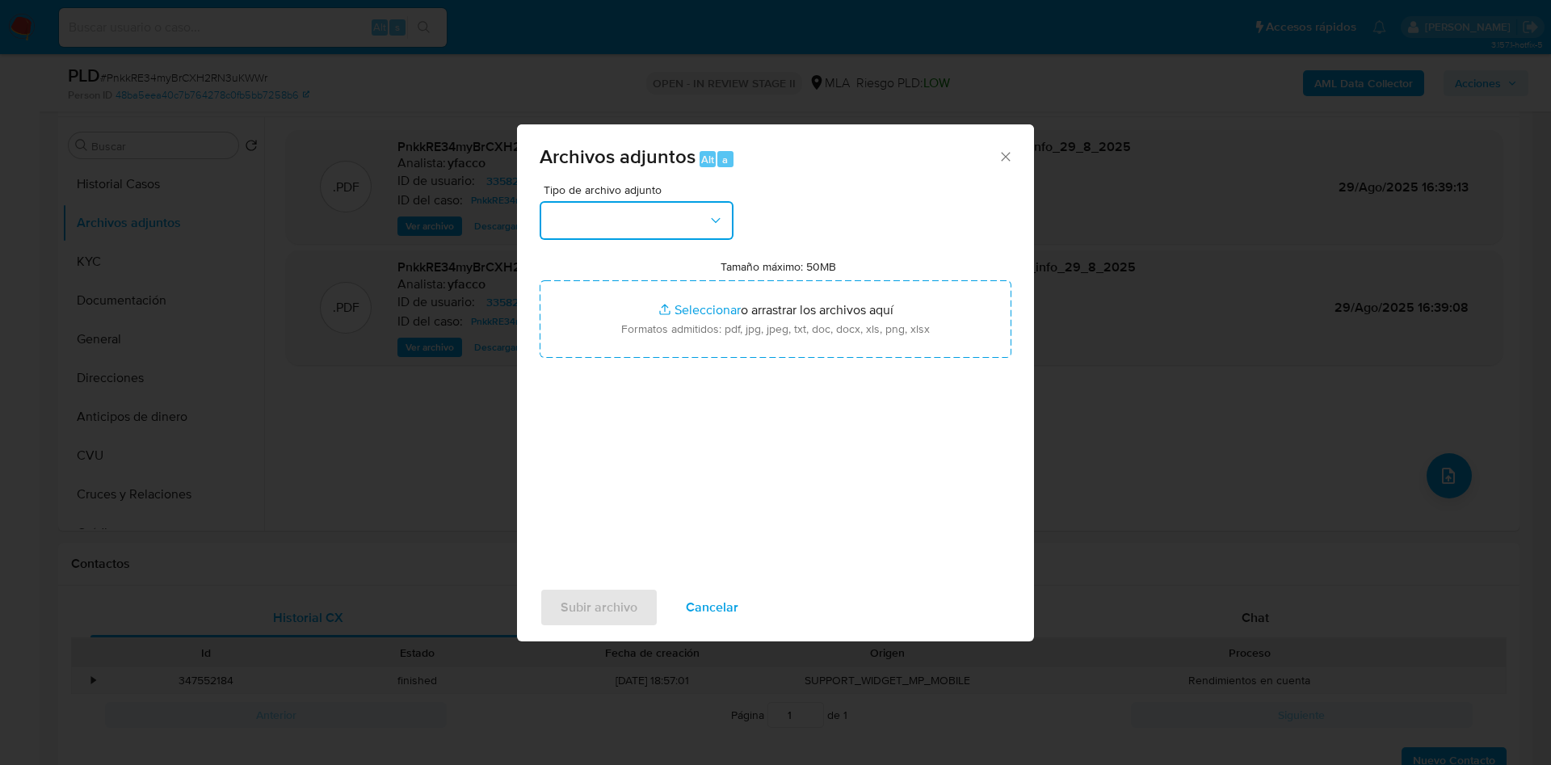
click at [709, 230] on button "button" at bounding box center [637, 220] width 194 height 39
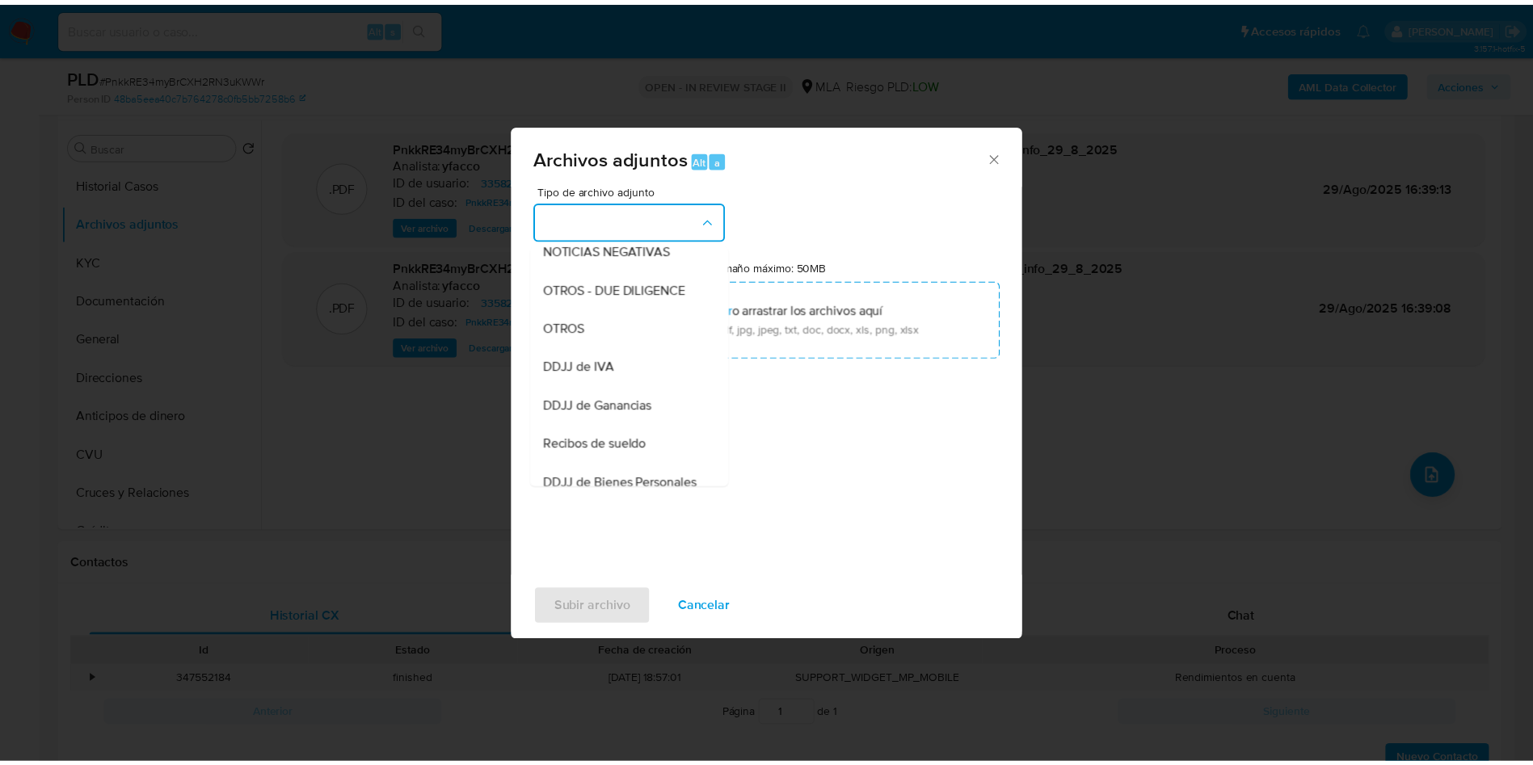
scroll to position [259, 0]
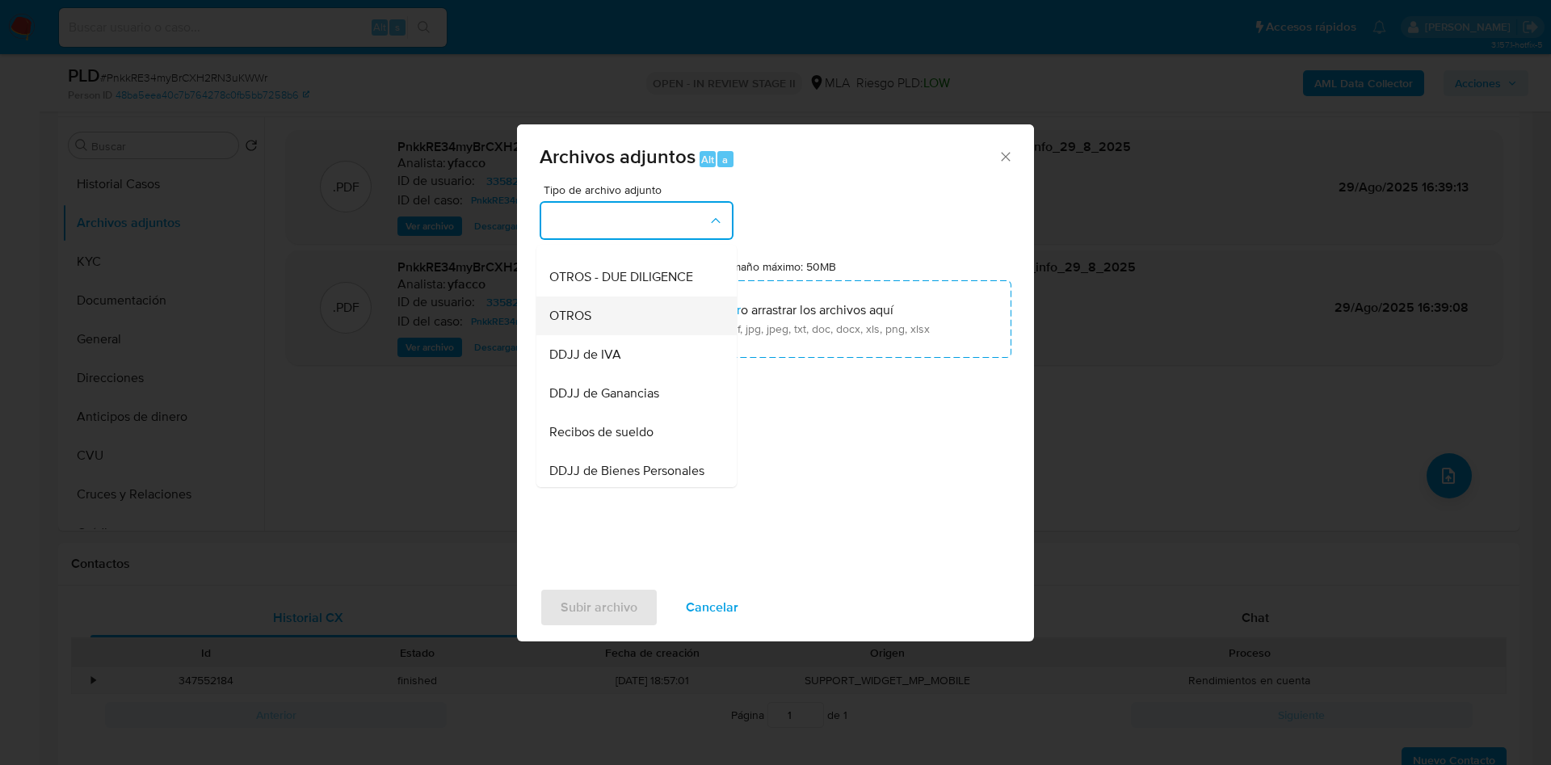
click at [620, 335] on div "OTROS" at bounding box center [631, 316] width 165 height 39
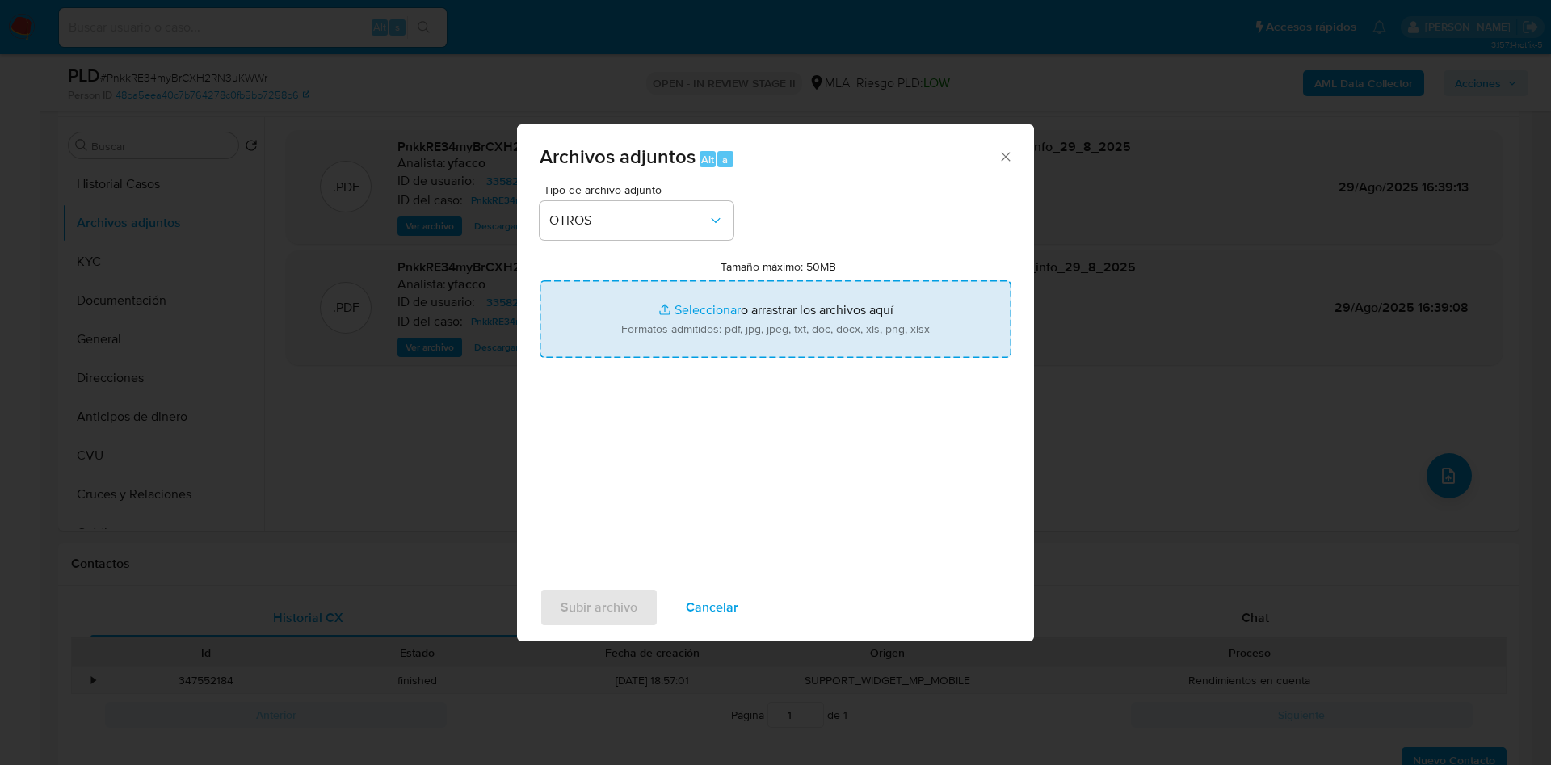
click at [713, 306] on input "Tamaño máximo: 50MB Seleccionar archivos" at bounding box center [776, 319] width 472 height 78
type input "C:\fakepath\Movimientos 335828166.xlsx"
click at [693, 312] on input "Tamaño máximo: 50MB Seleccionar archivos" at bounding box center [776, 319] width 472 height 78
type input "C:\fakepath\Caselog PnkkRE34myBrCXH2RN3uKWWr_2025_07_17_16_34_40.docx"
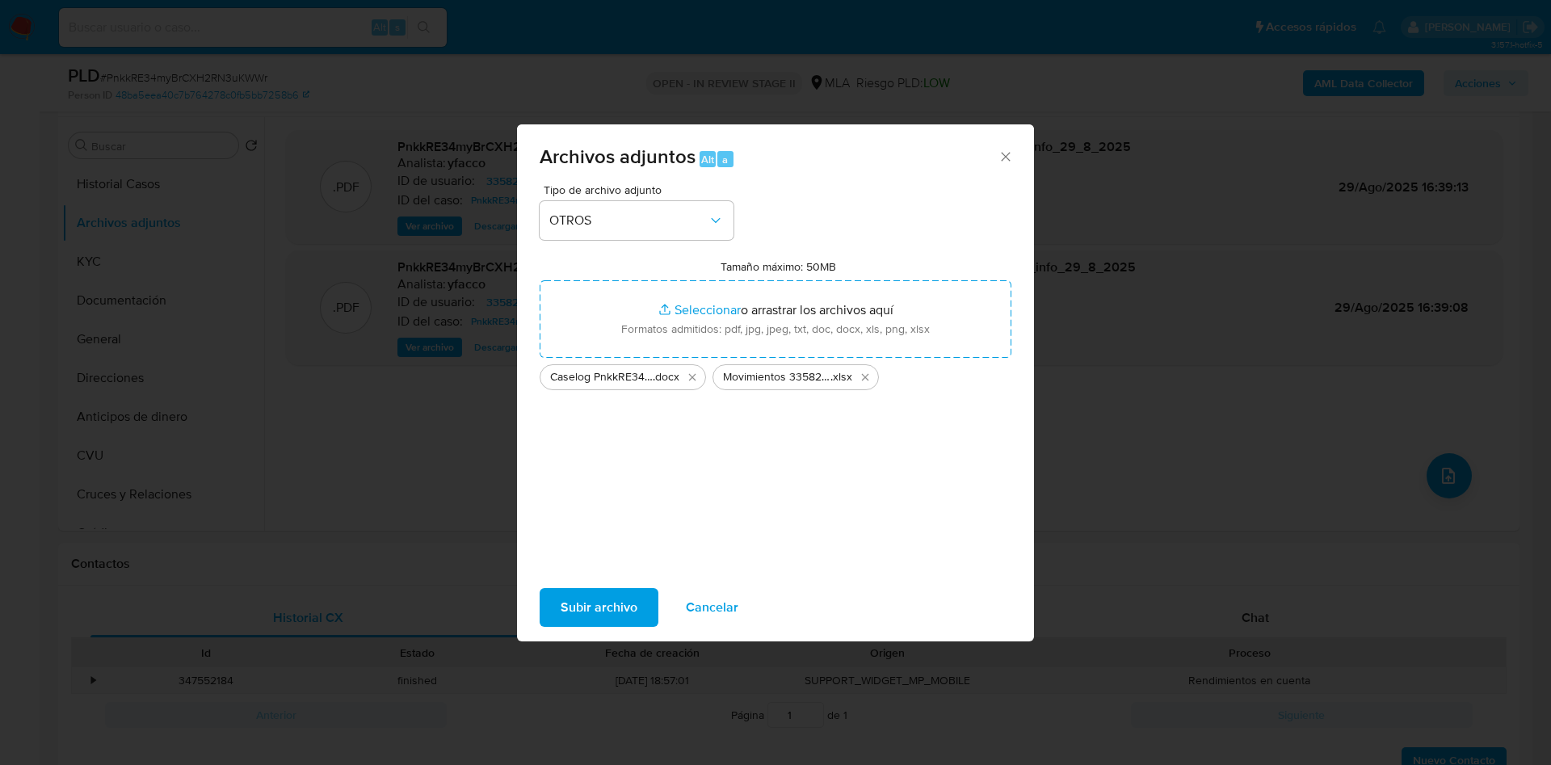
click at [619, 608] on span "Subir archivo" at bounding box center [599, 608] width 77 height 36
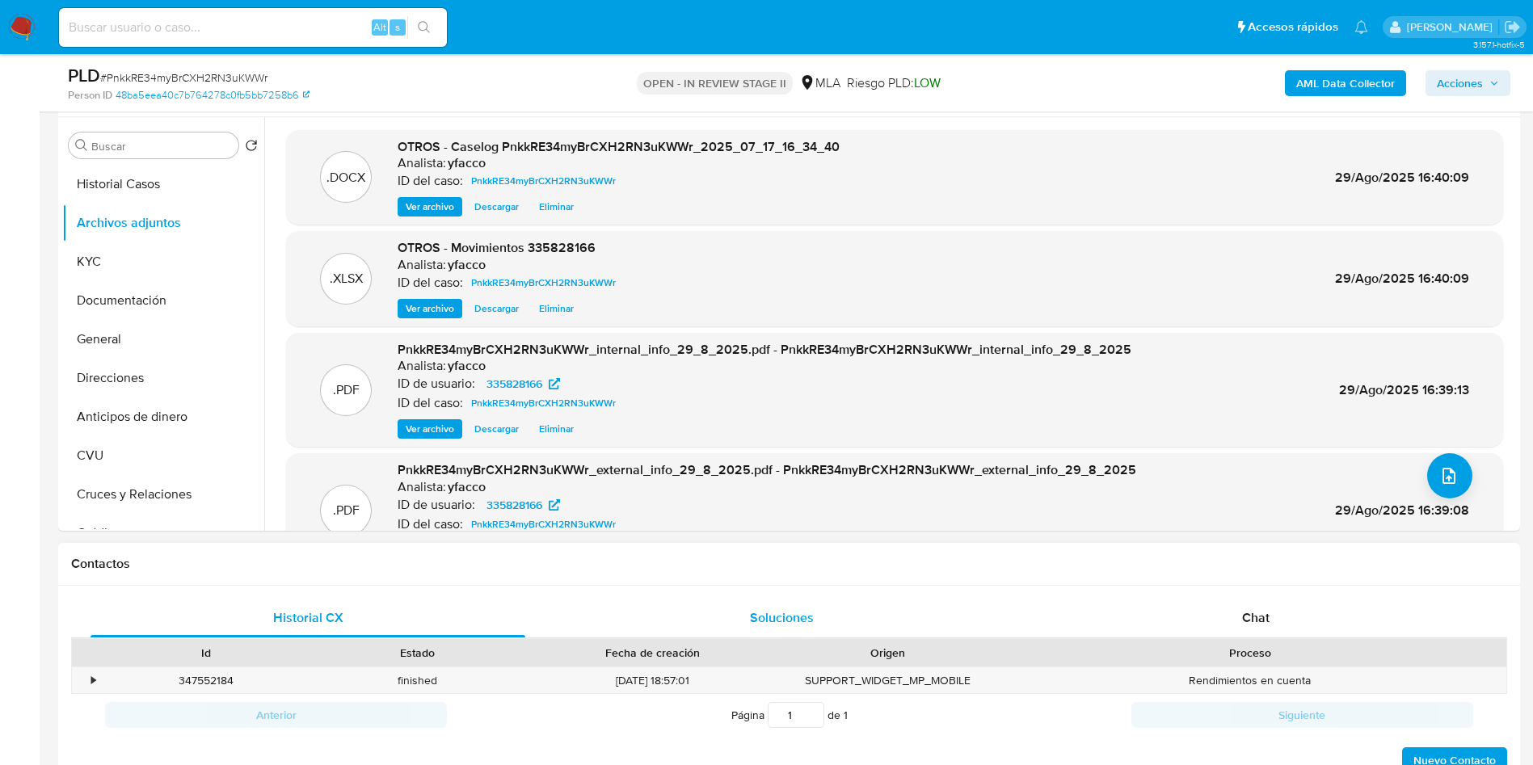
drag, startPoint x: 1551, startPoint y: 541, endPoint x: 953, endPoint y: 634, distance: 605.2
click at [953, 634] on div "Soluciones" at bounding box center [781, 618] width 435 height 39
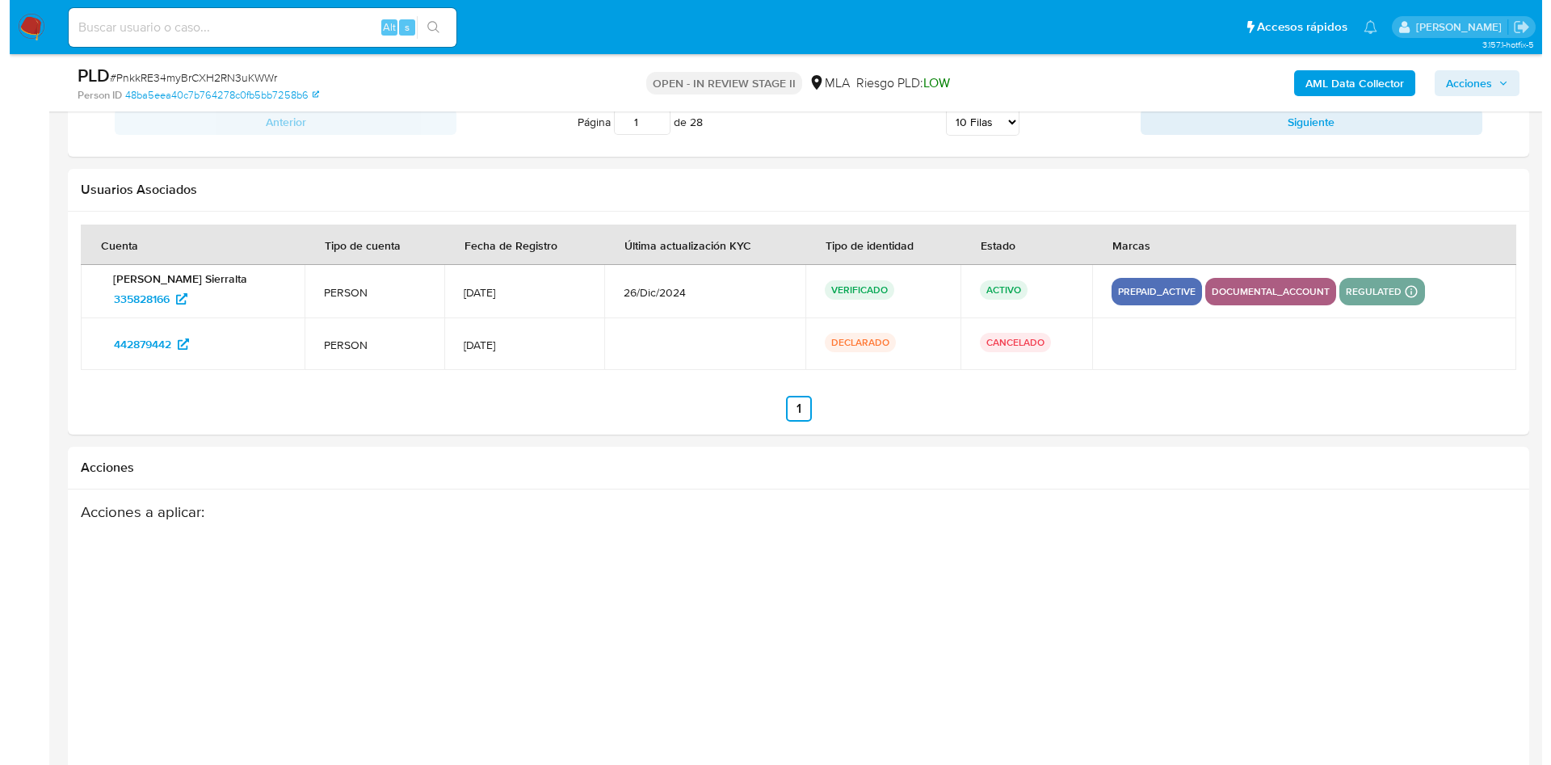
scroll to position [2460, 0]
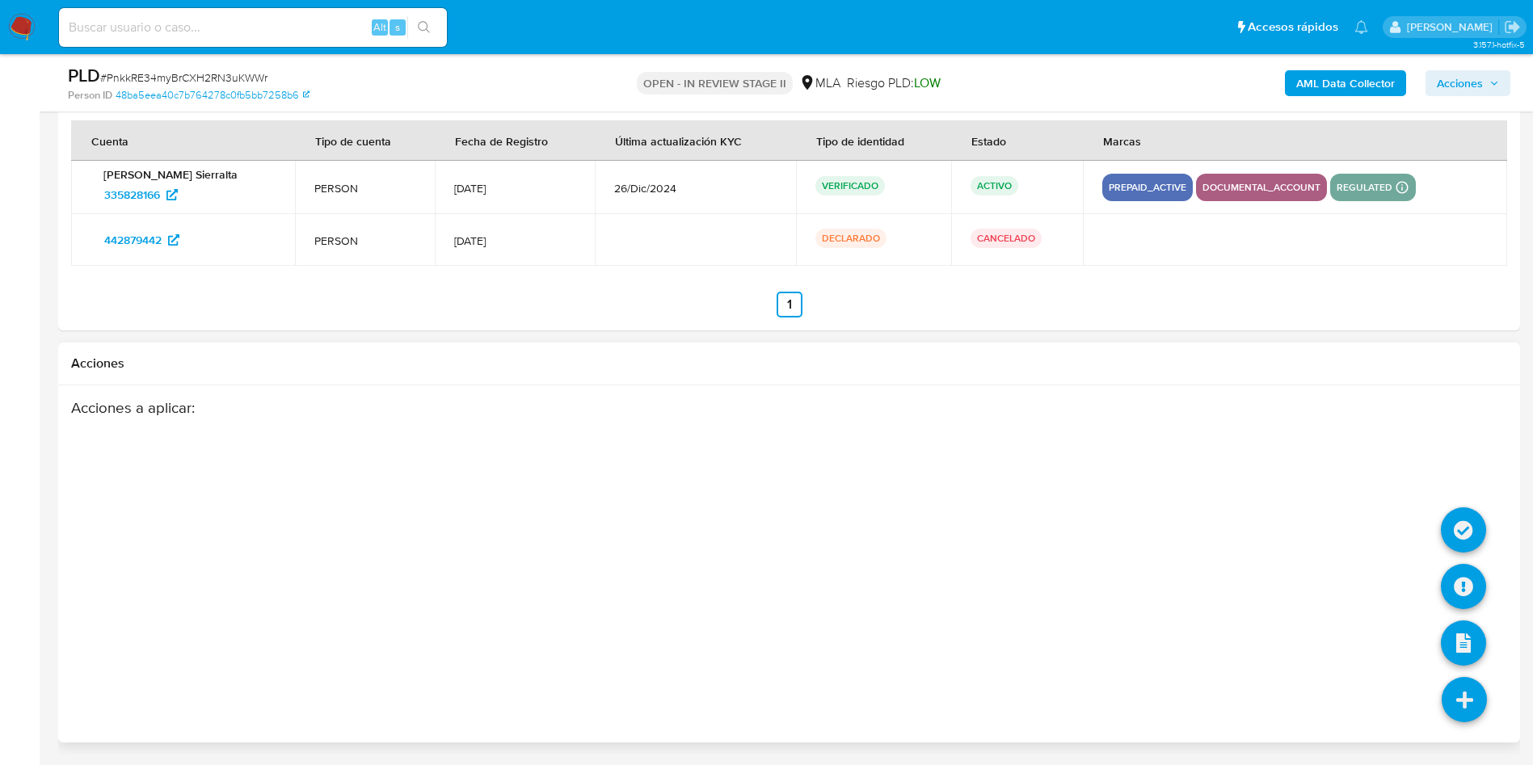
click at [1483, 691] on icon at bounding box center [1463, 699] width 45 height 45
click at [1466, 601] on icon at bounding box center [1463, 586] width 45 height 45
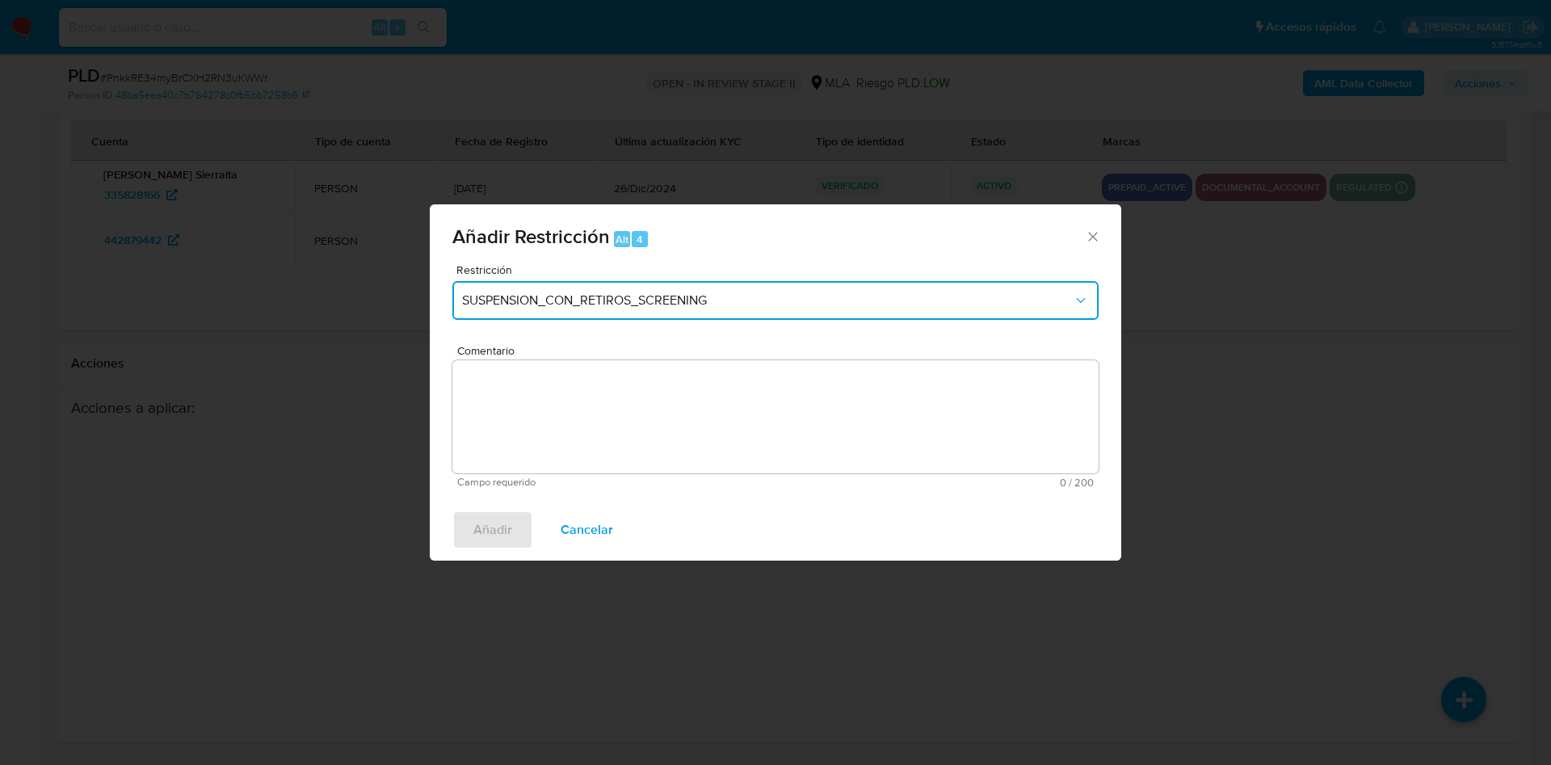
click at [654, 306] on span "SUSPENSION_CON_RETIROS_SCREENING" at bounding box center [767, 300] width 611 height 16
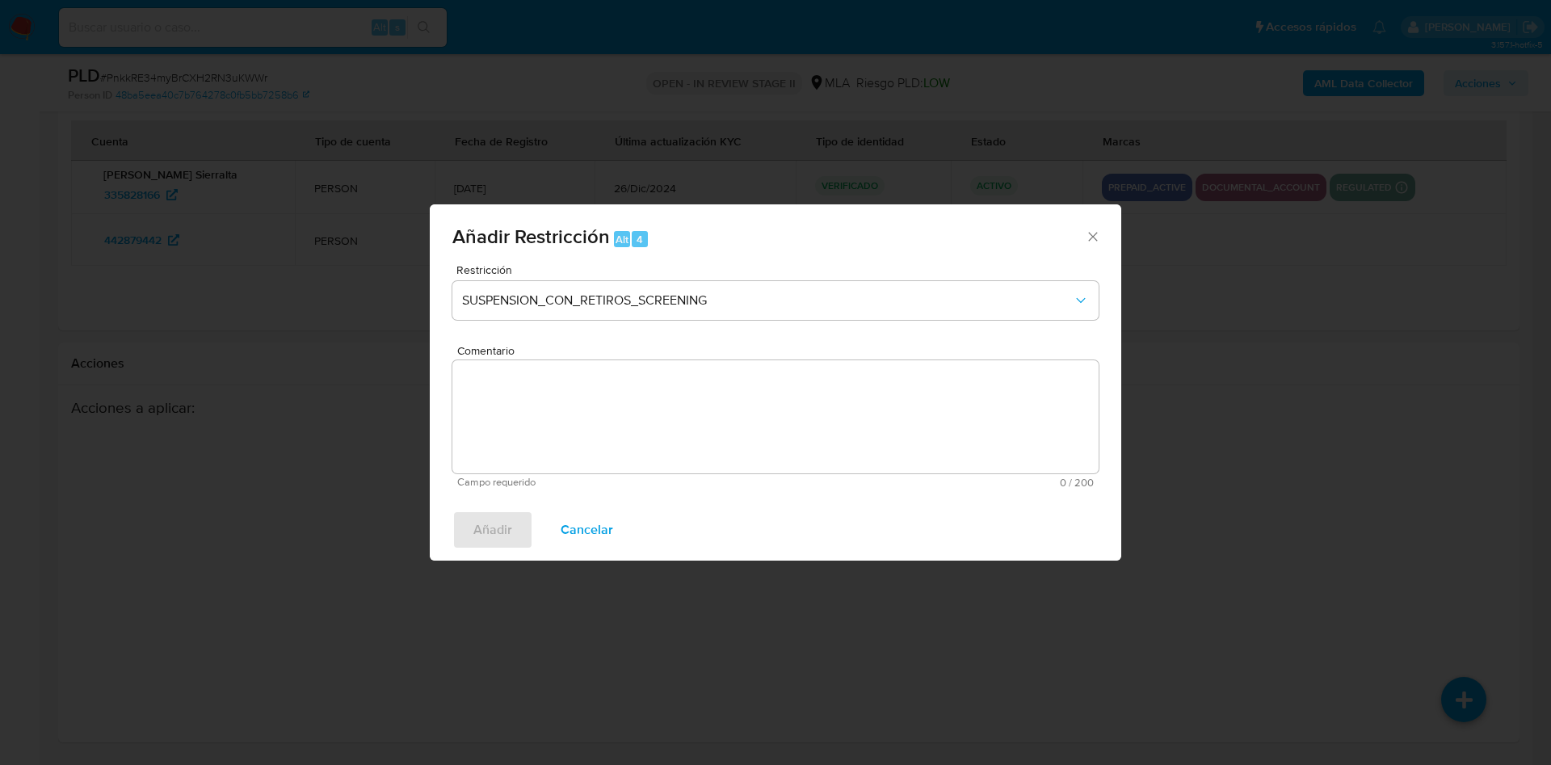
drag, startPoint x: 1098, startPoint y: 352, endPoint x: 546, endPoint y: 264, distance: 558.9
click at [546, 264] on div "Añadir Restricción Alt 4 Restricción SUSPENSION_CON_RETIROS_SCREENING Comentari…" at bounding box center [776, 382] width 692 height 357
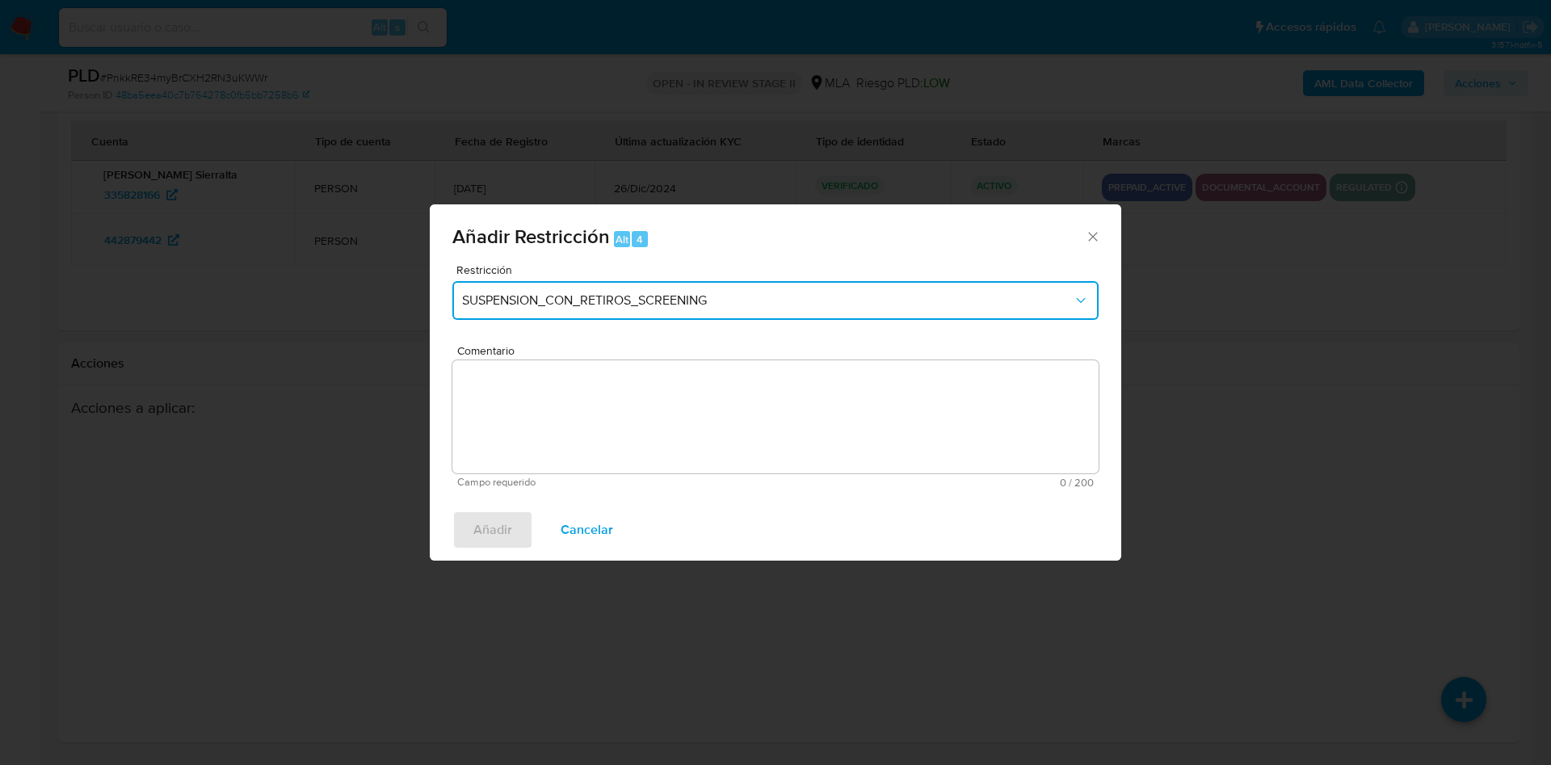
click at [936, 309] on button "SUSPENSION_CON_RETIROS_SCREENING" at bounding box center [775, 300] width 646 height 39
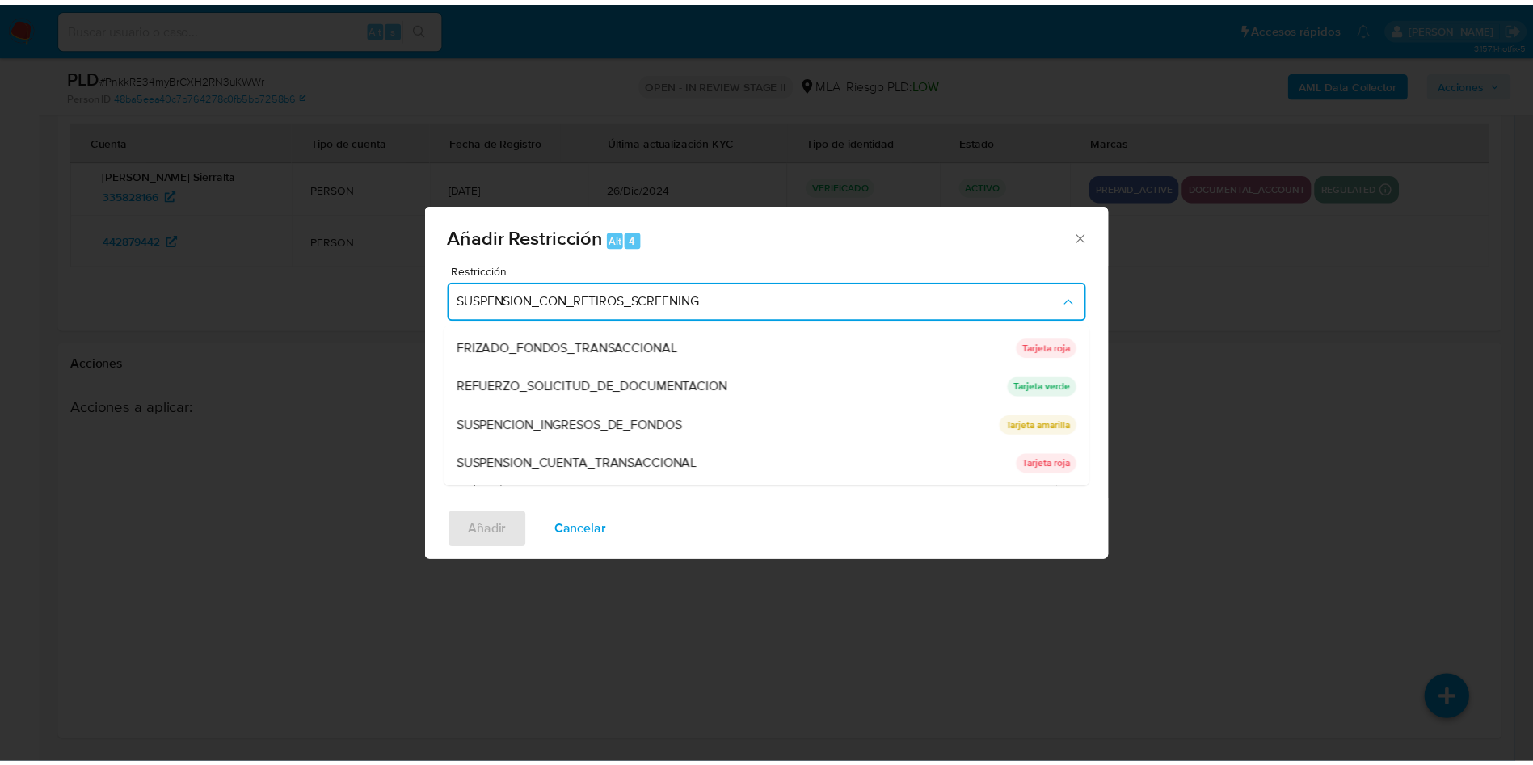
scroll to position [322, 0]
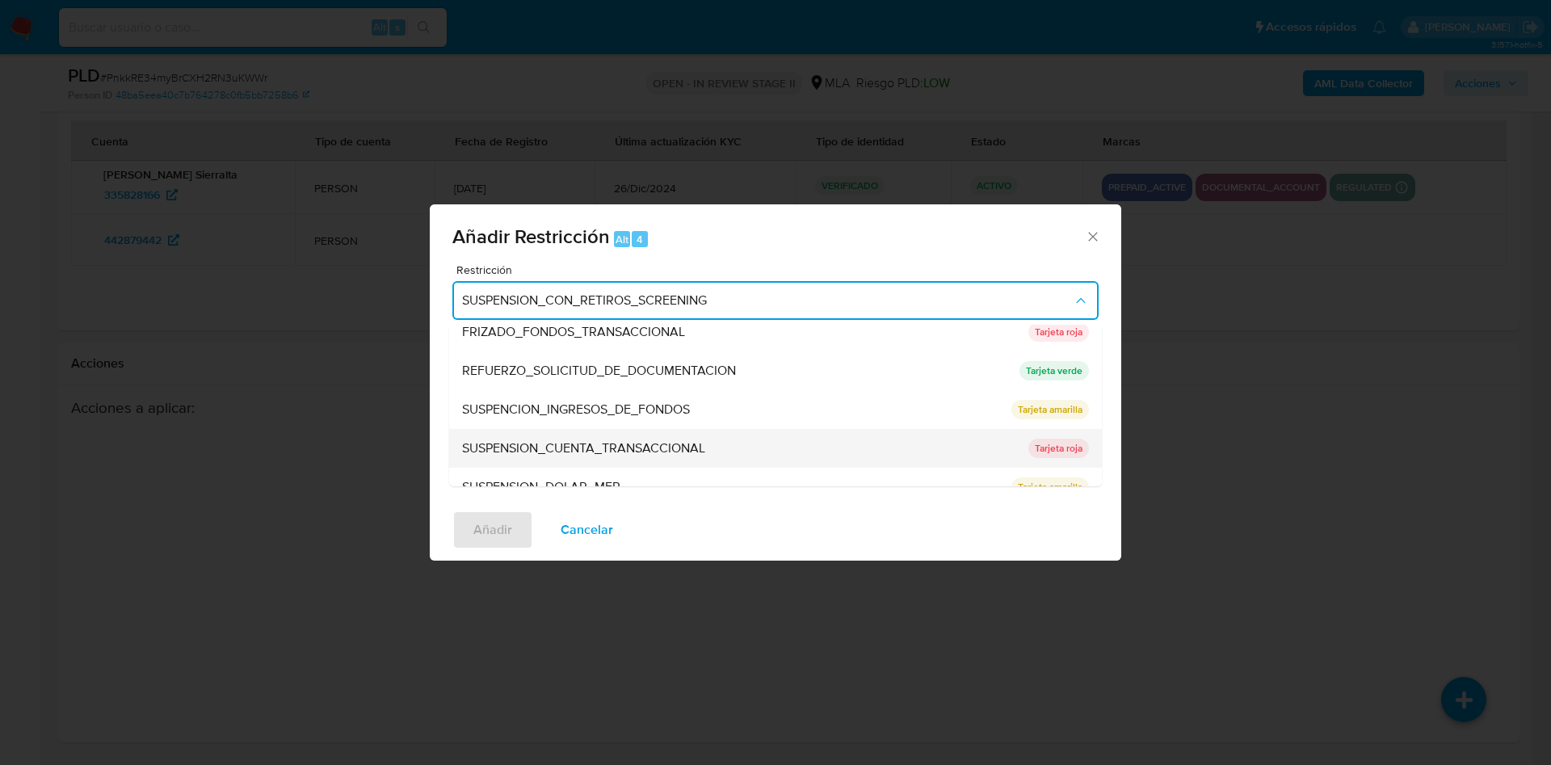
click at [705, 437] on div "SUSPENSION_CUENTA_TRANSACCIONAL" at bounding box center [740, 448] width 557 height 39
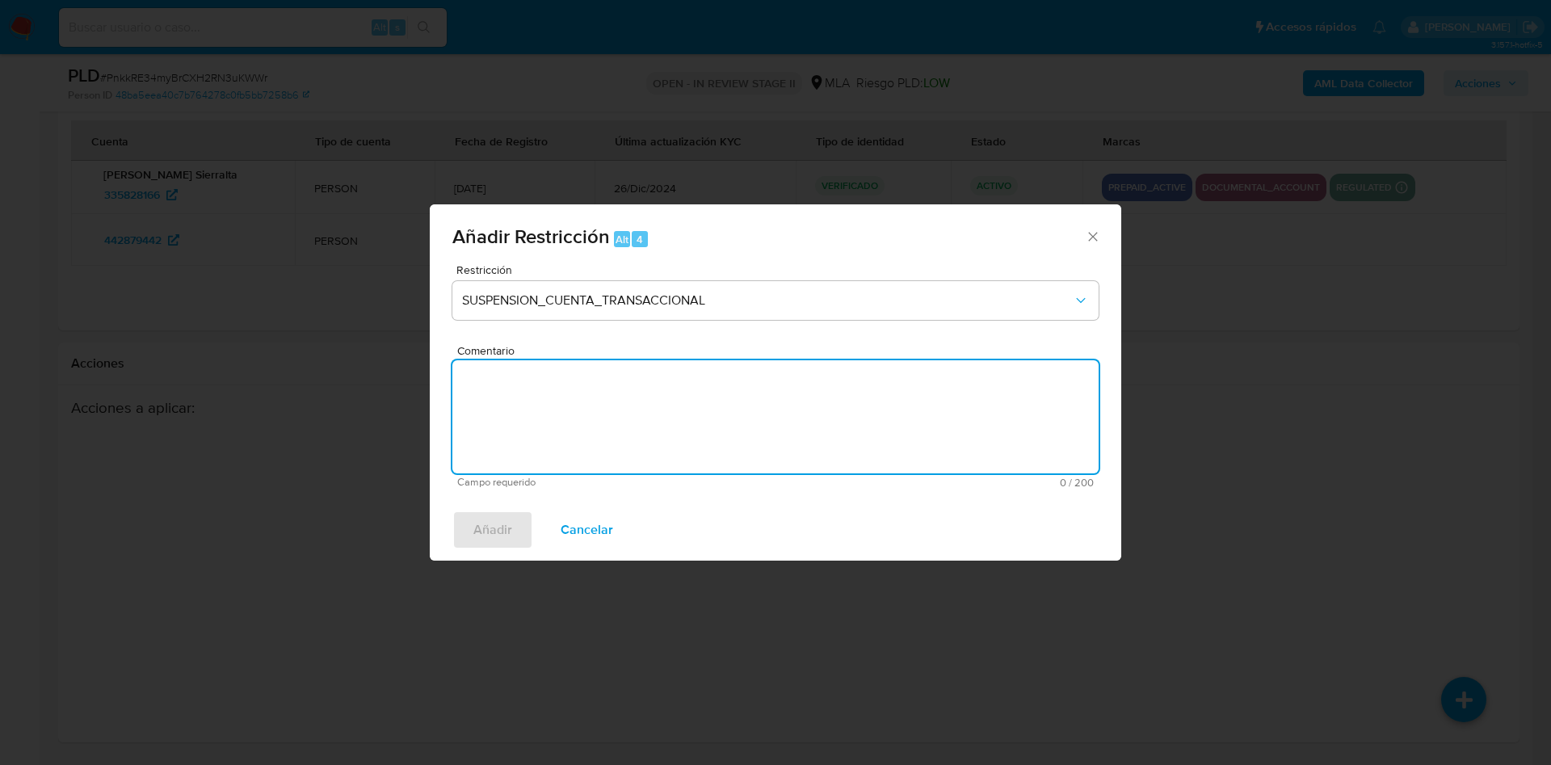
click at [514, 460] on textarea "Comentario" at bounding box center [775, 416] width 646 height 113
type textarea "AML"
click at [494, 531] on span "Añadir" at bounding box center [492, 530] width 39 height 36
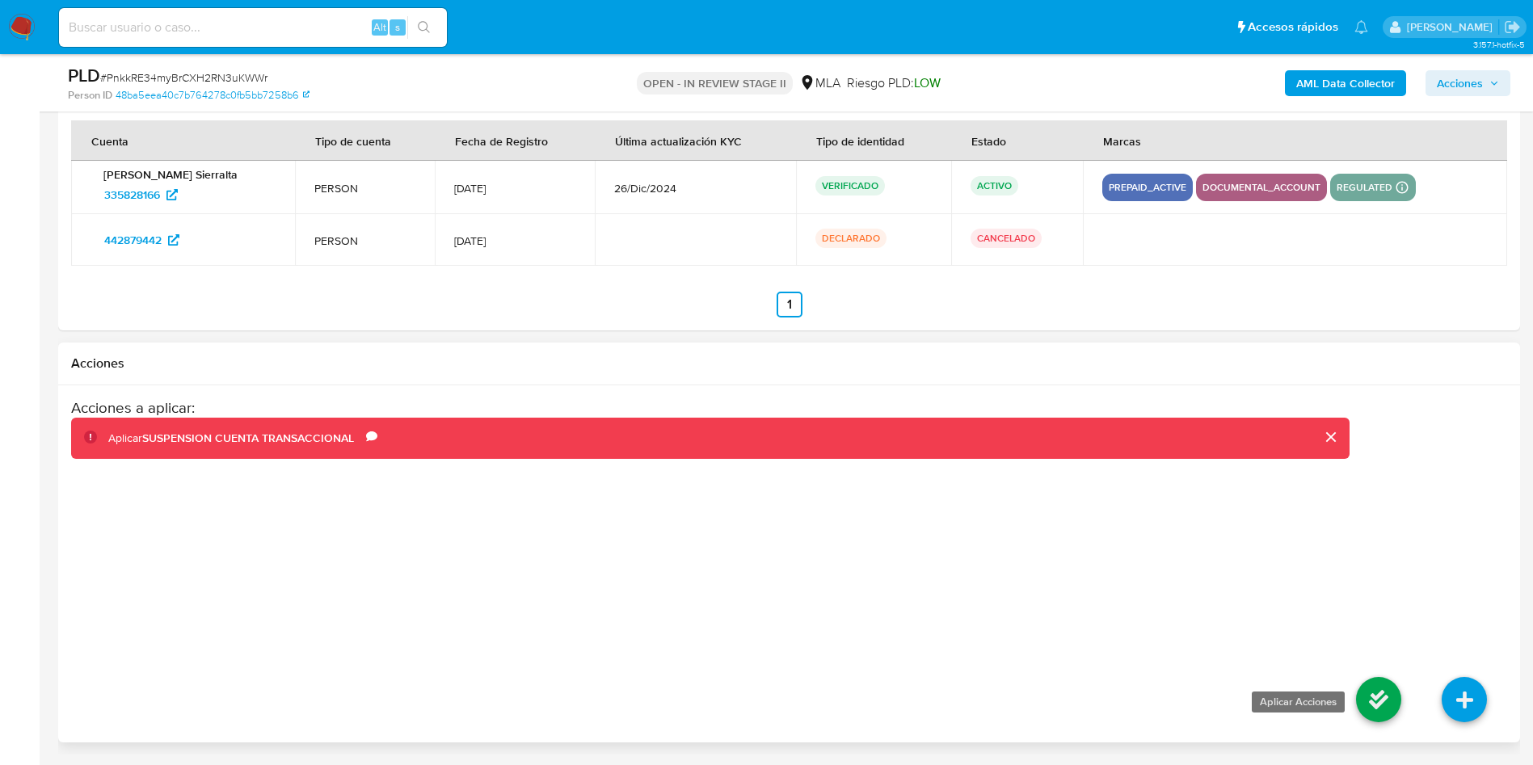
click at [1375, 700] on icon at bounding box center [1378, 699] width 45 height 45
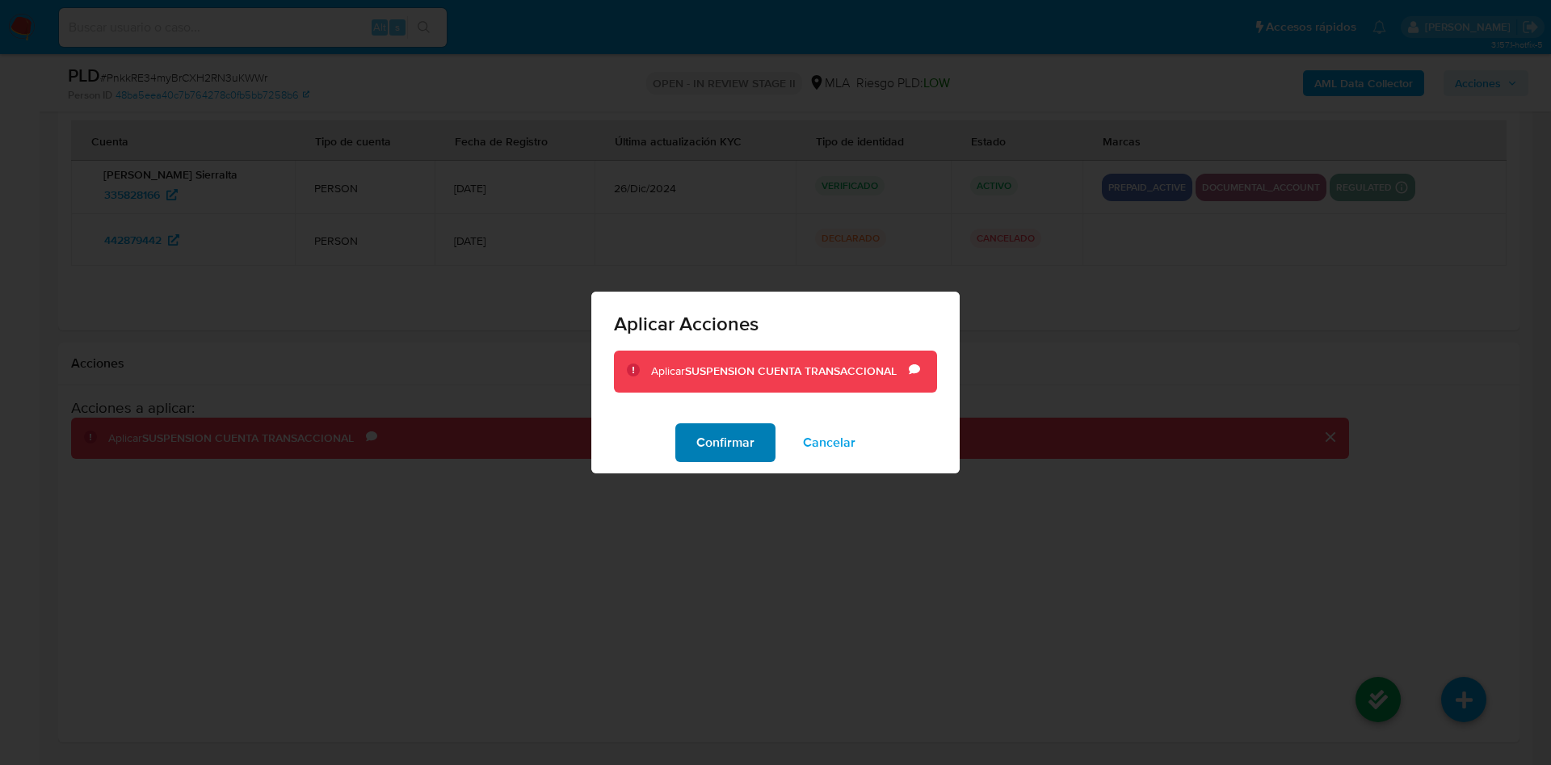
click at [692, 438] on button "Confirmar" at bounding box center [725, 442] width 100 height 39
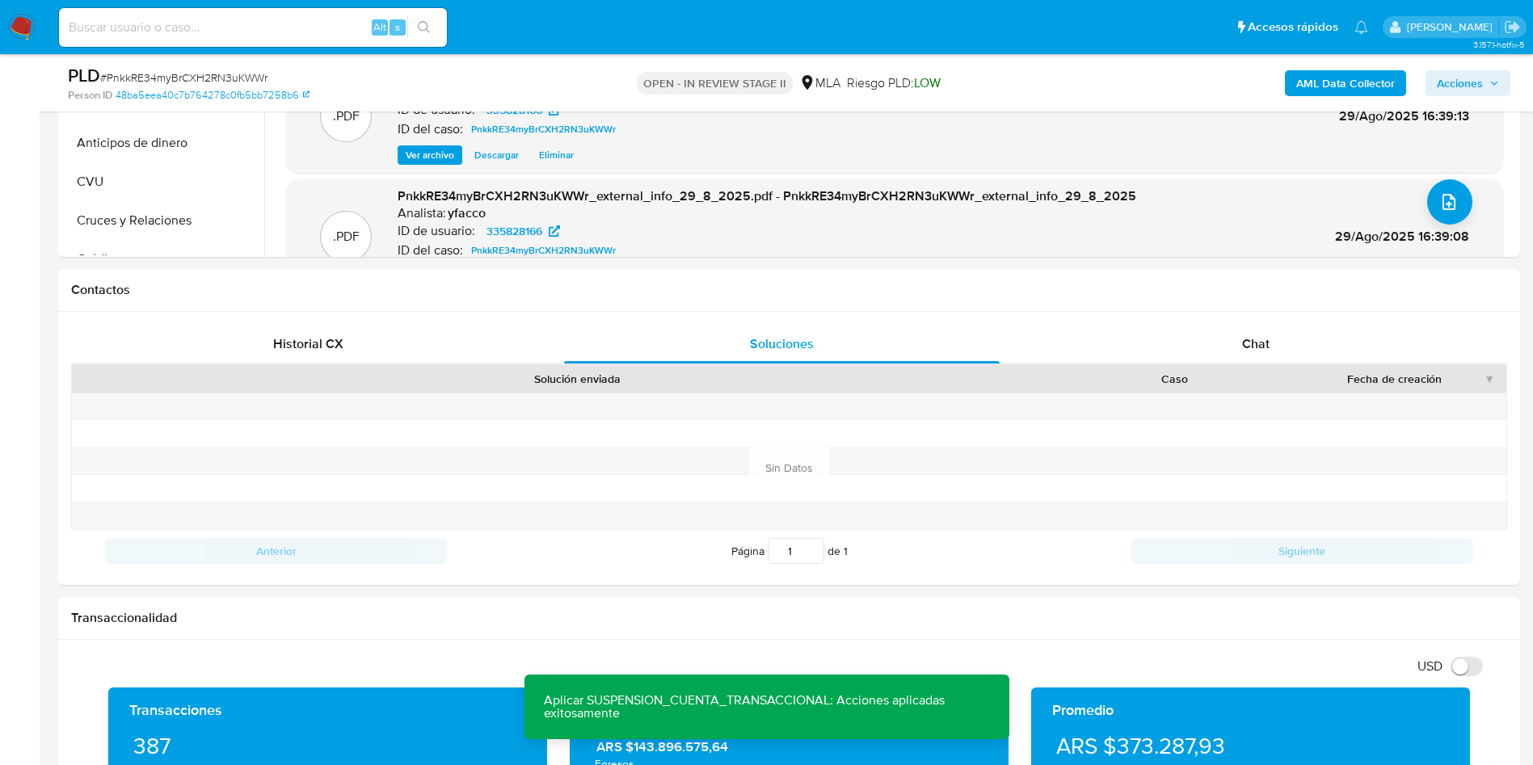
scroll to position [591, 0]
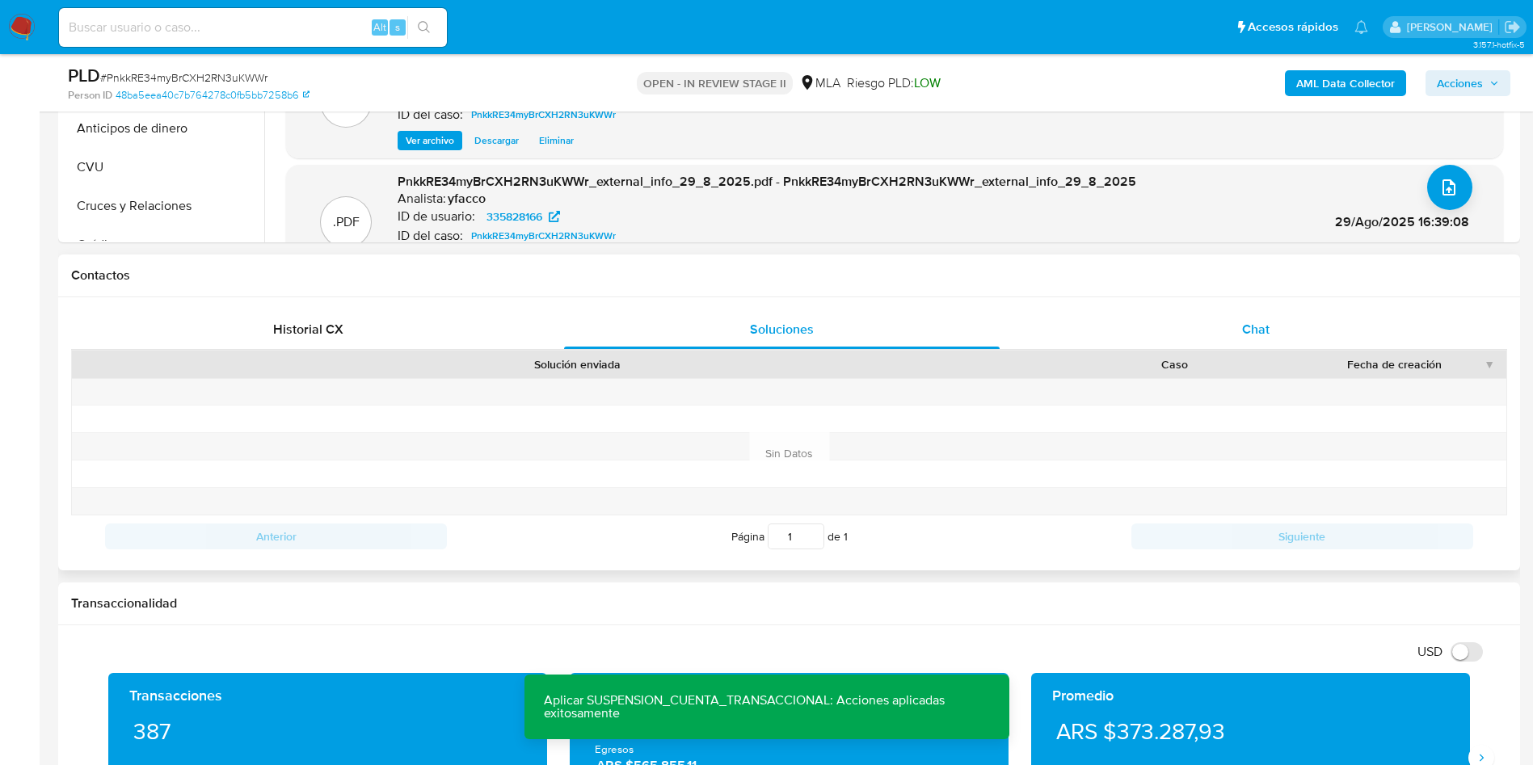
click at [1232, 315] on div "Chat" at bounding box center [1255, 329] width 435 height 39
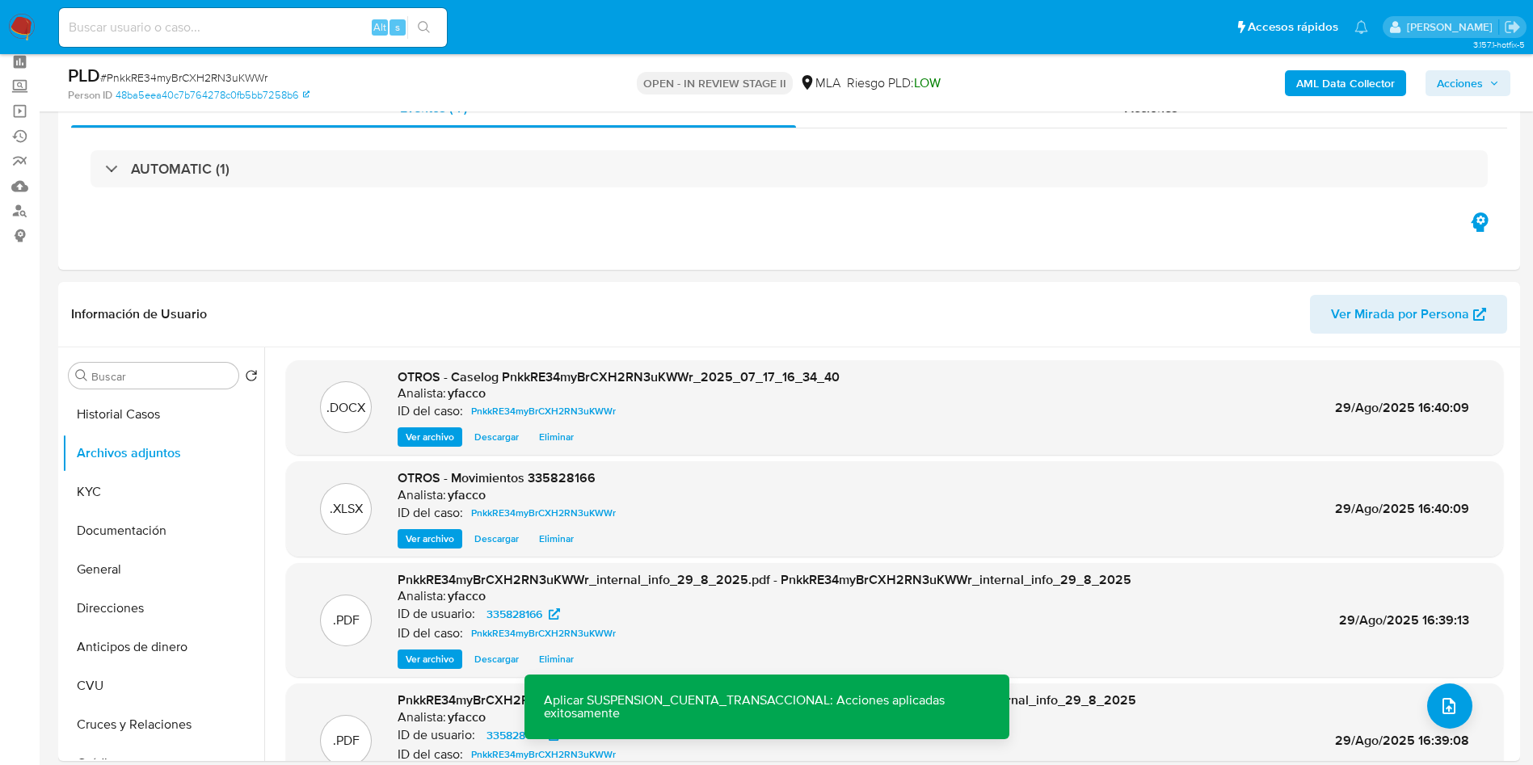
scroll to position [0, 0]
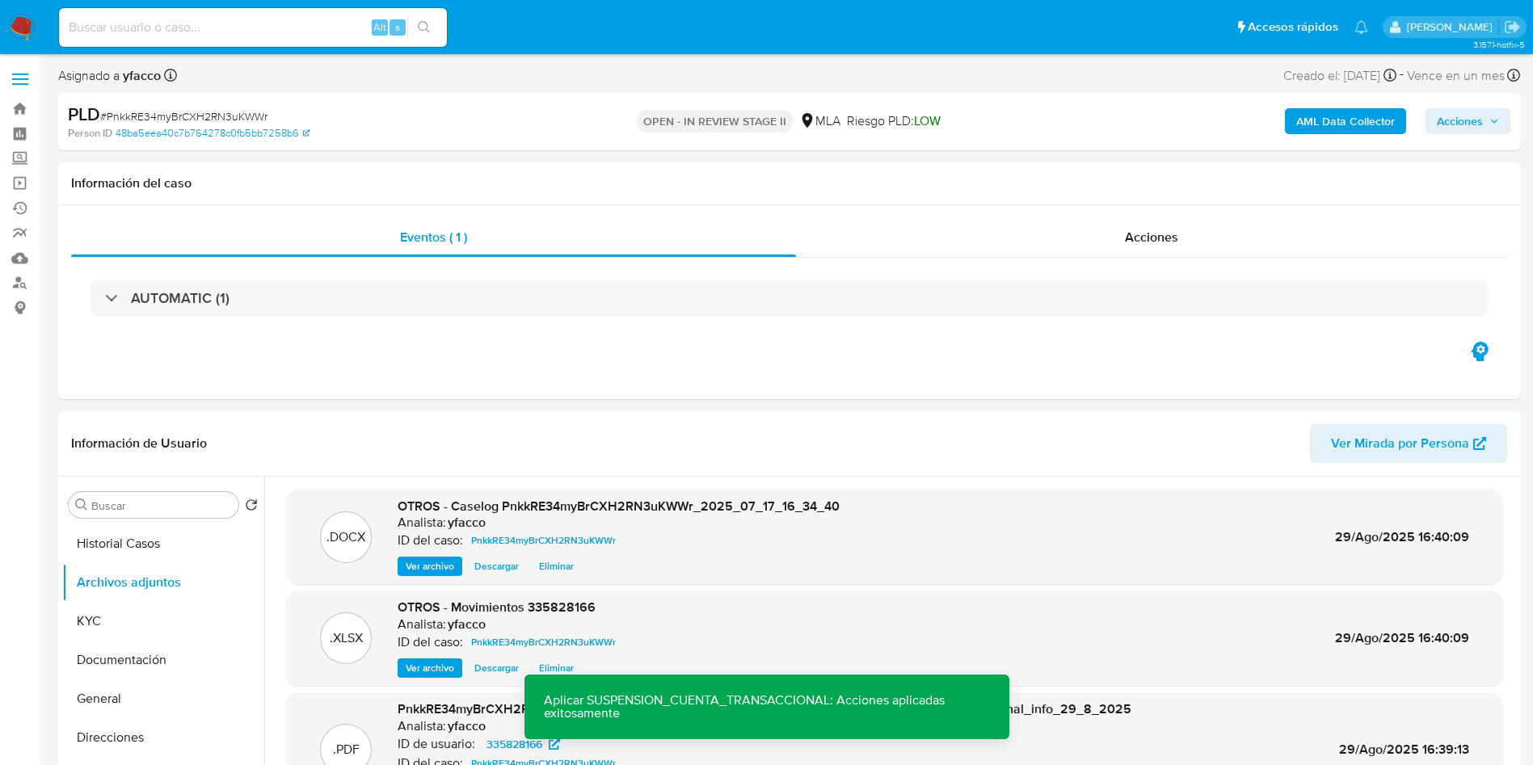
click at [1477, 120] on span "Acciones" at bounding box center [1460, 121] width 46 height 26
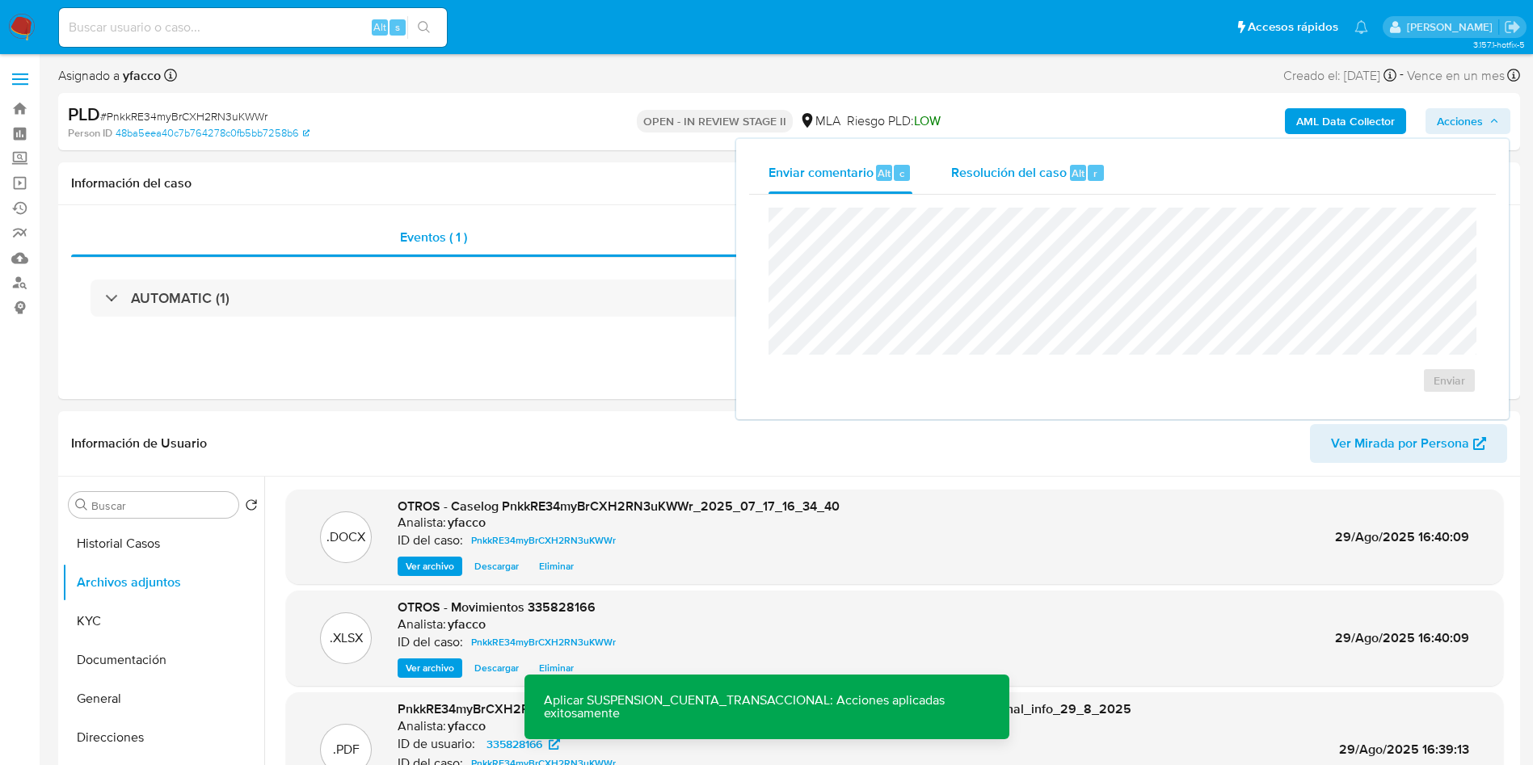
click at [1032, 168] on span "Resolución del caso" at bounding box center [1009, 172] width 116 height 19
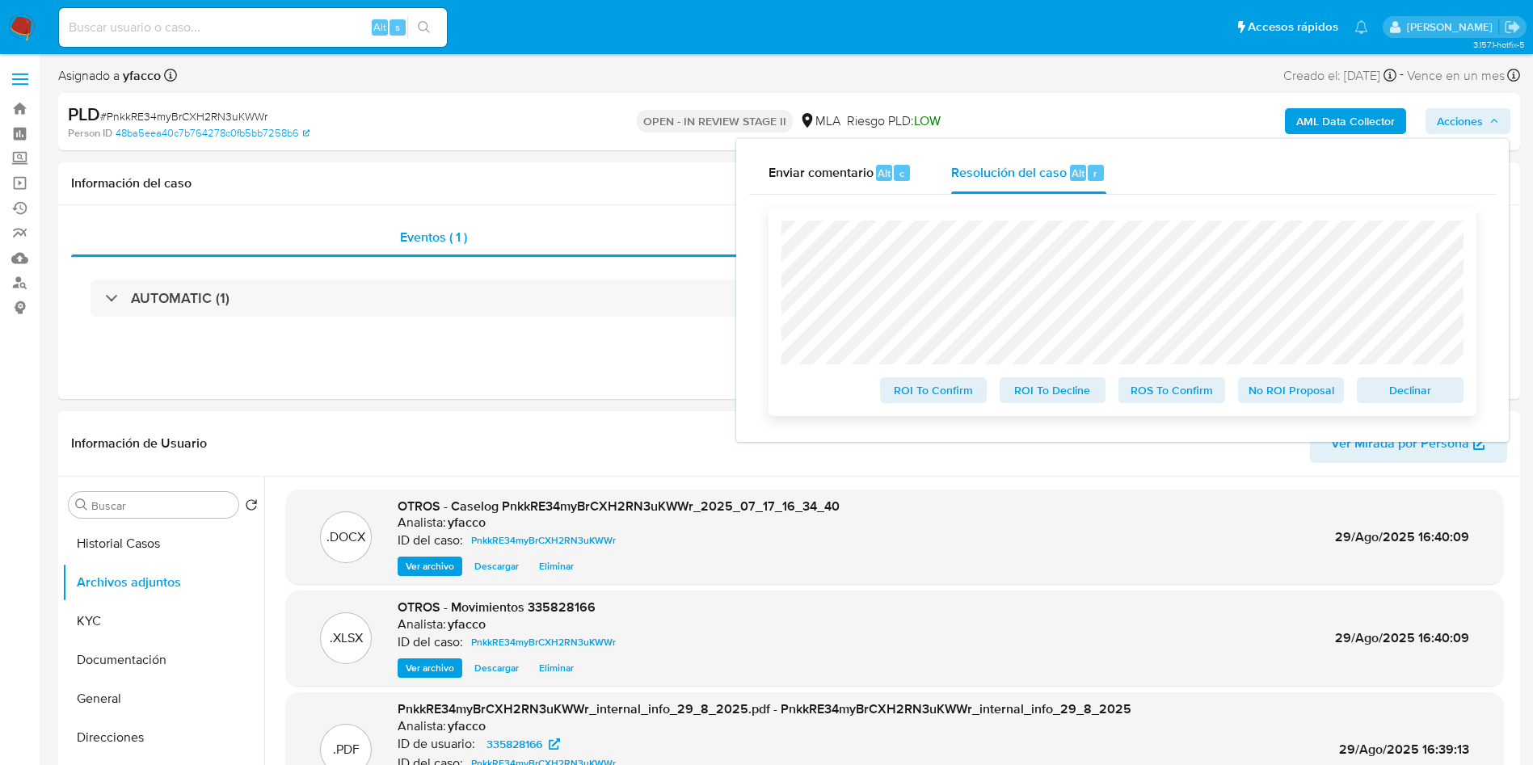
click at [1161, 396] on span "ROS To Confirm" at bounding box center [1172, 390] width 84 height 23
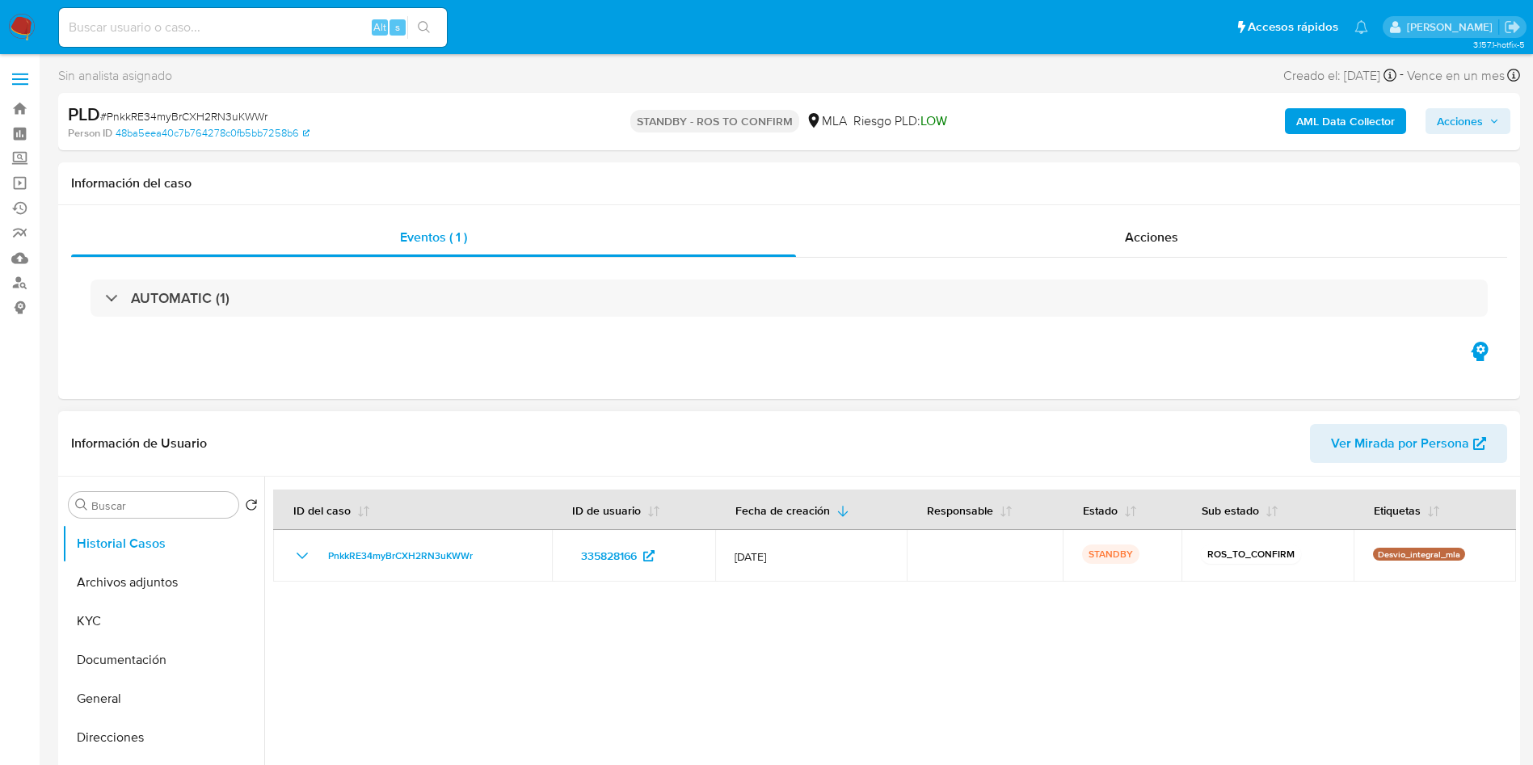
select select "10"
click at [178, 499] on input "Buscar" at bounding box center [161, 506] width 141 height 15
type input "CONV"
click at [193, 592] on button "Historial de conversaciones" at bounding box center [156, 582] width 189 height 39
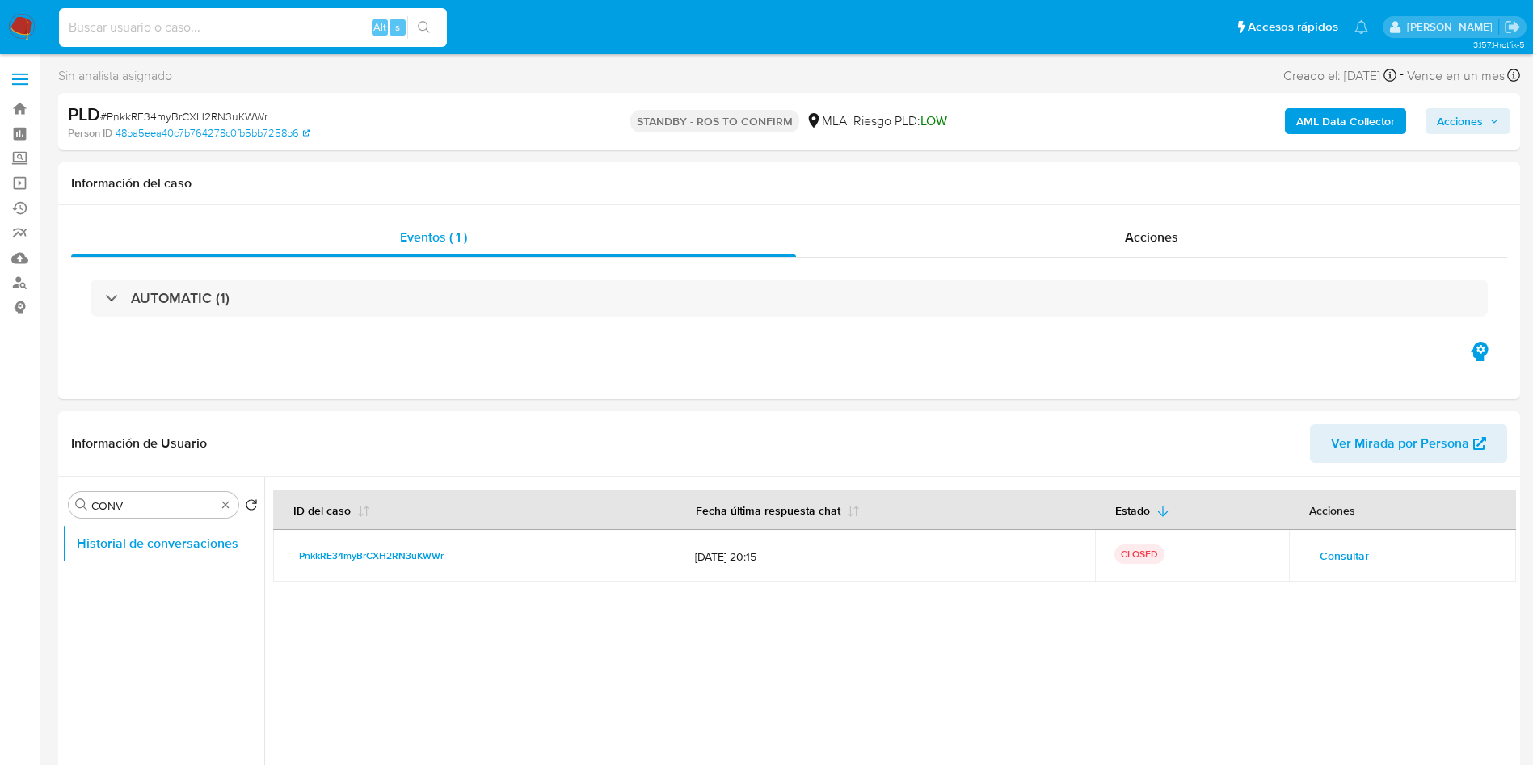
click at [190, 19] on input at bounding box center [253, 27] width 388 height 21
paste input "DuBxtJvs6dEsxVrPdmfT4cXM"
type input "DuBxtJvs6dEsxVrPdmfT4cXM"
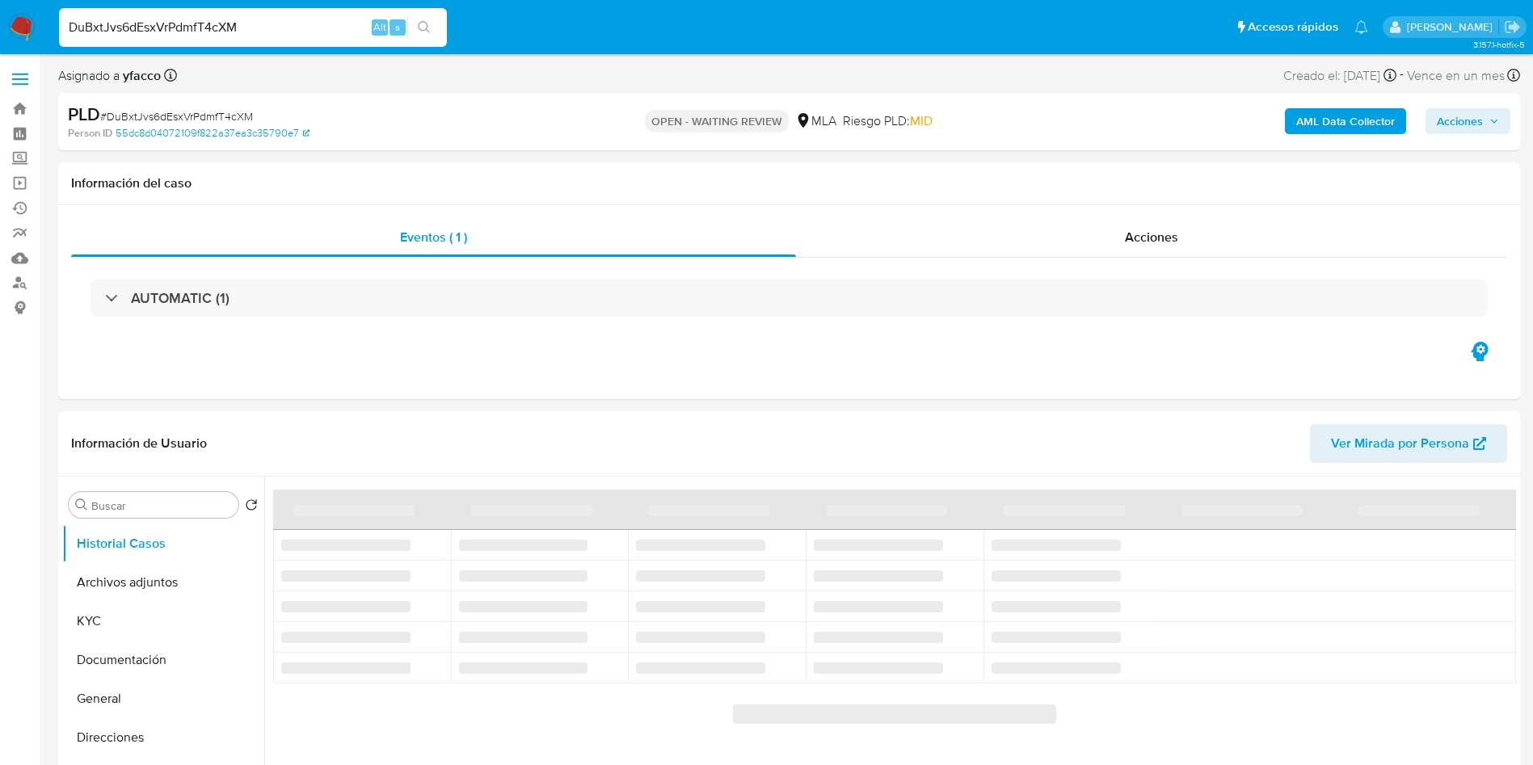
select select "10"
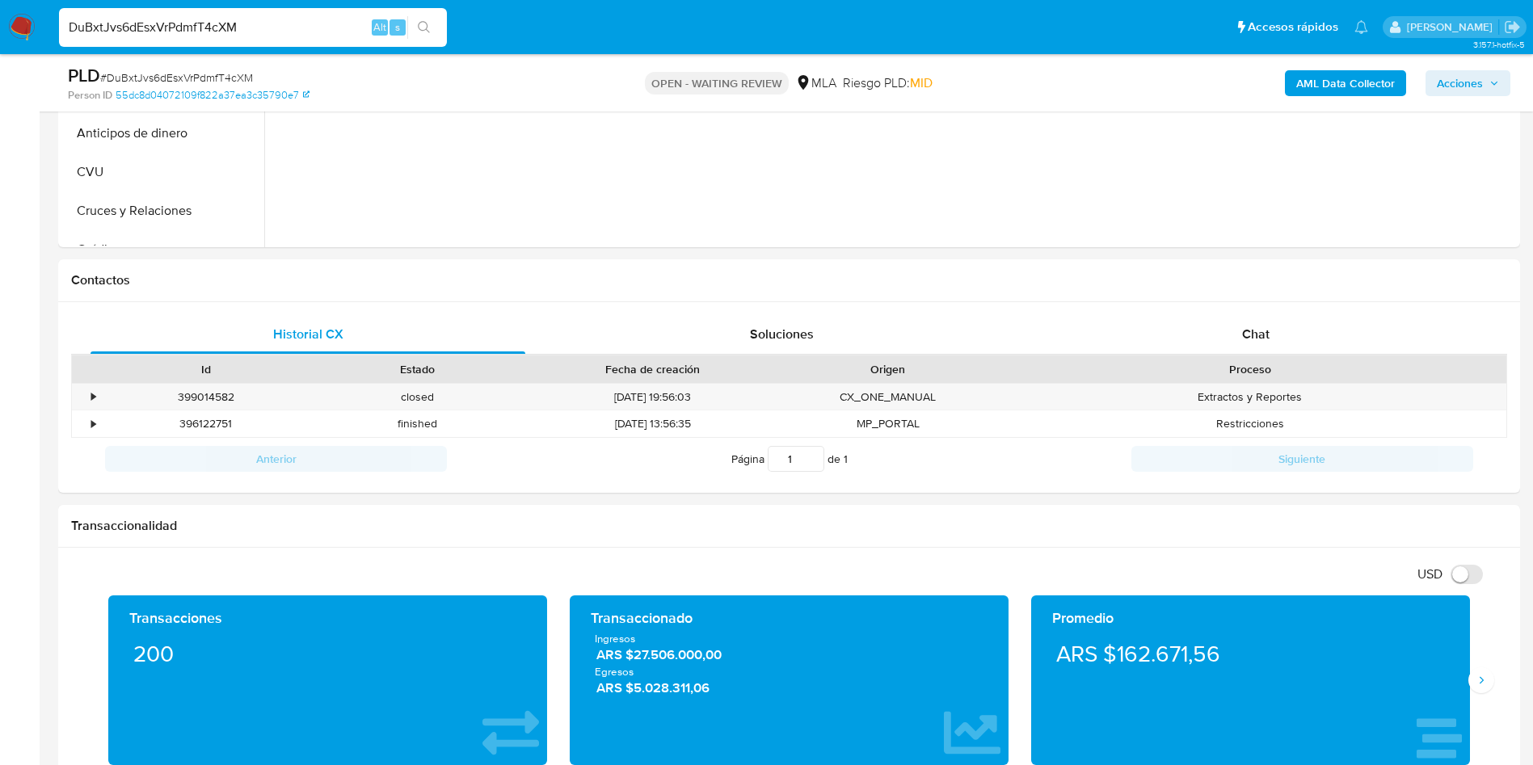
scroll to position [600, 0]
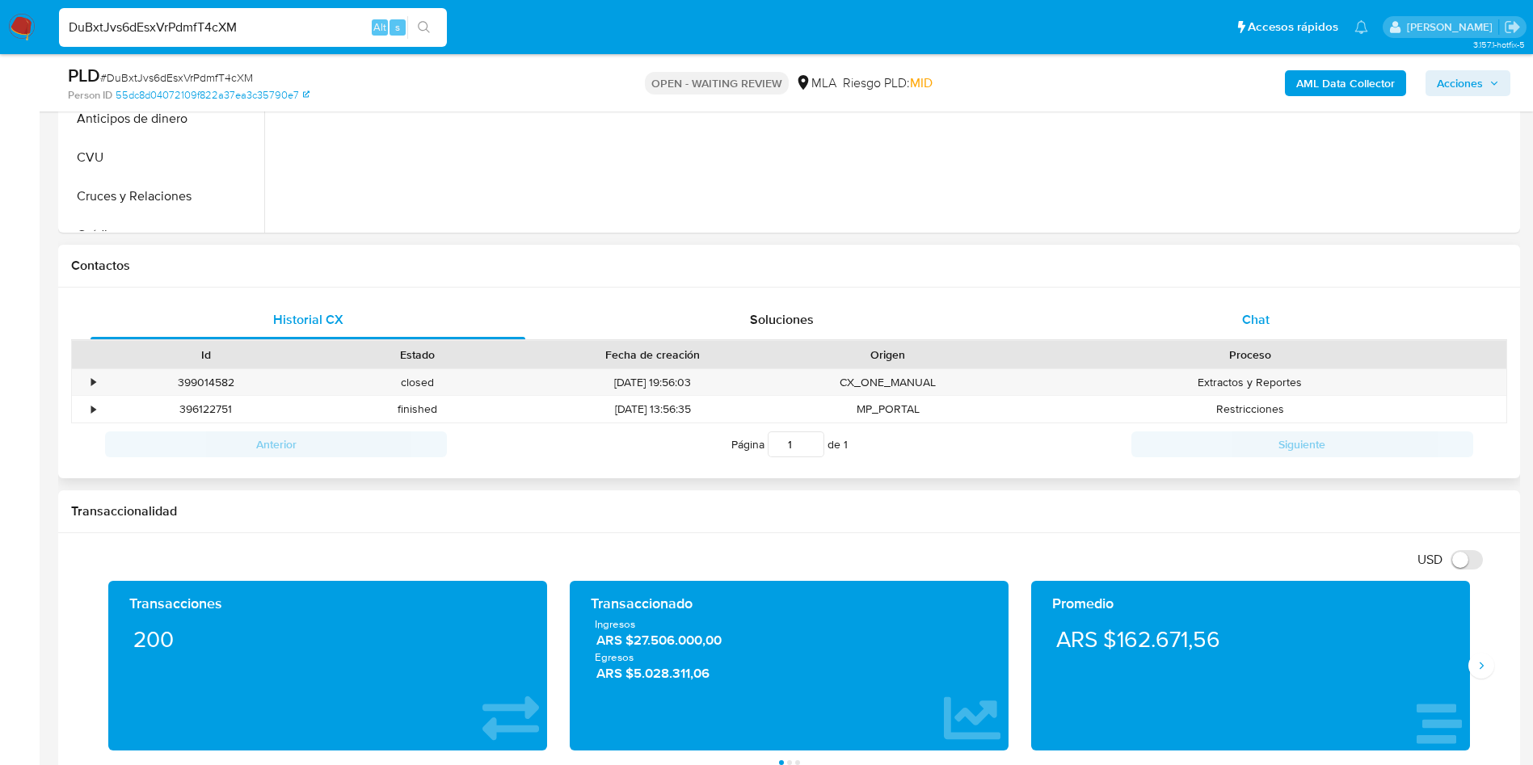
click at [1259, 326] on span "Chat" at bounding box center [1255, 319] width 27 height 19
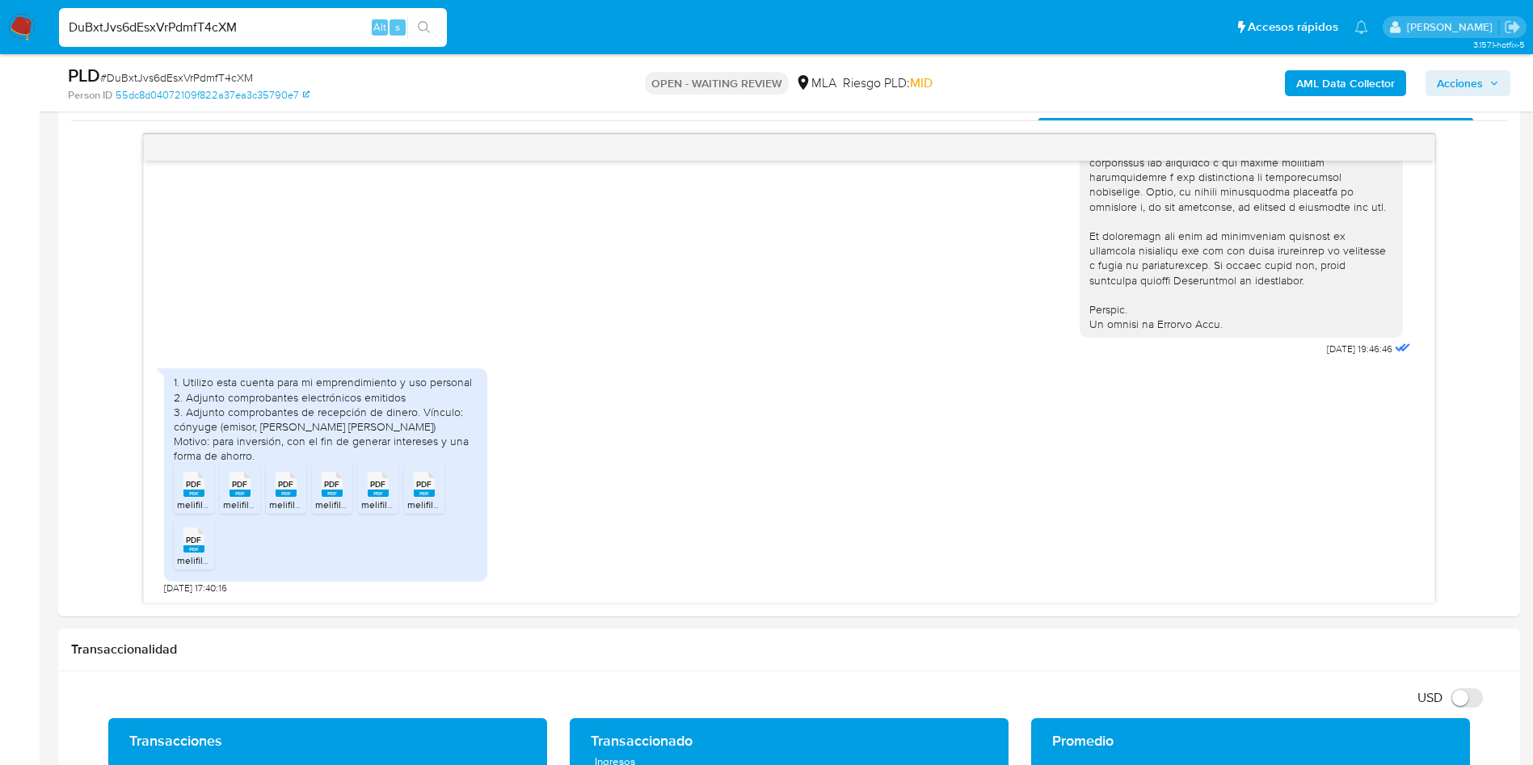
scroll to position [844, 0]
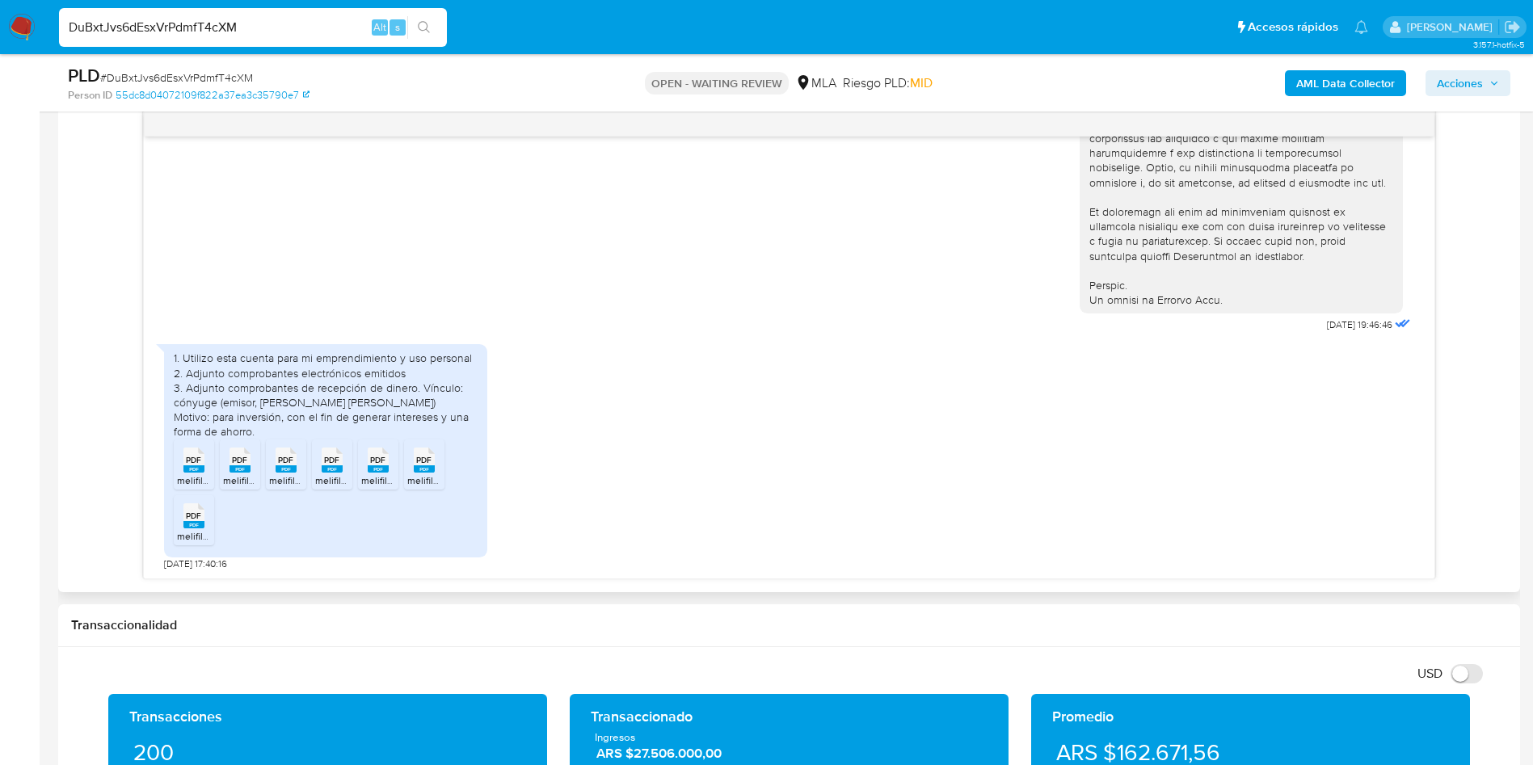
click at [191, 474] on span "melifile1602583056984031374.pdf" at bounding box center [251, 480] width 149 height 14
click at [225, 456] on div "PDF PDF" at bounding box center [240, 459] width 34 height 32
click at [292, 473] on icon "PDF" at bounding box center [286, 460] width 21 height 28
click at [335, 464] on span "PDF" at bounding box center [331, 460] width 15 height 11
click at [368, 465] on icon "PDF" at bounding box center [378, 460] width 21 height 28
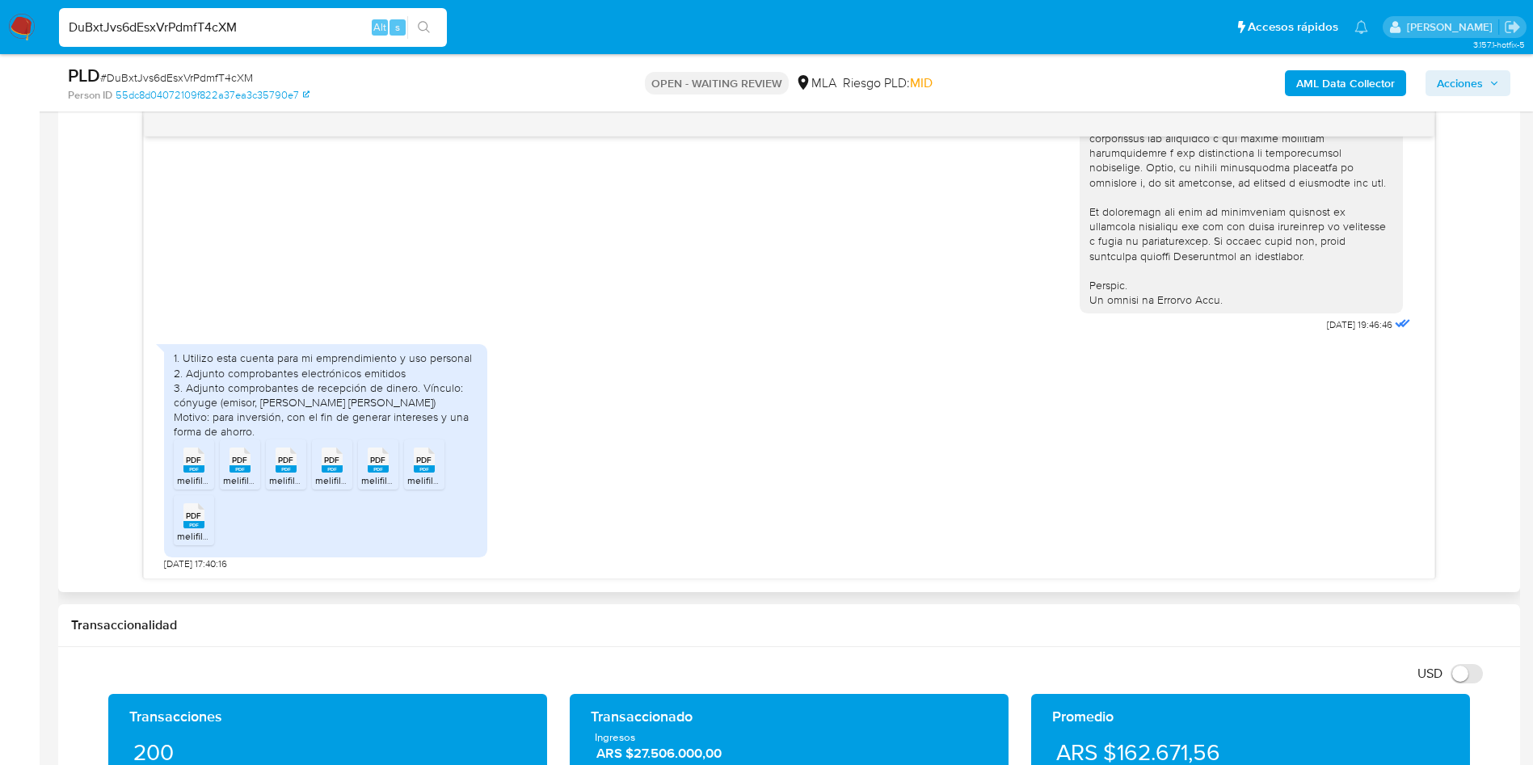
click at [375, 467] on rect at bounding box center [378, 468] width 21 height 7
click at [421, 468] on rect at bounding box center [424, 468] width 21 height 7
click at [196, 521] on rect at bounding box center [193, 524] width 21 height 7
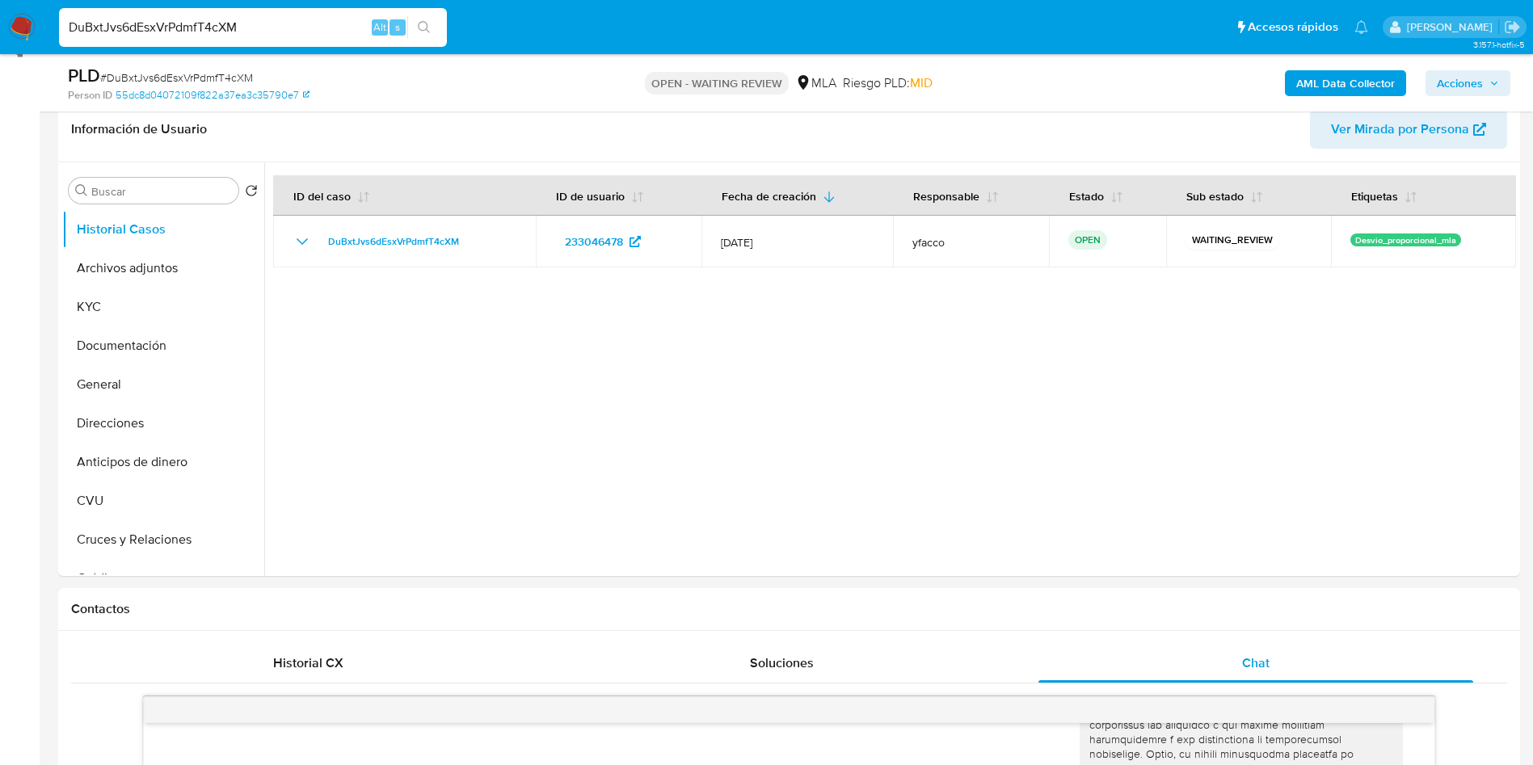
scroll to position [213, 0]
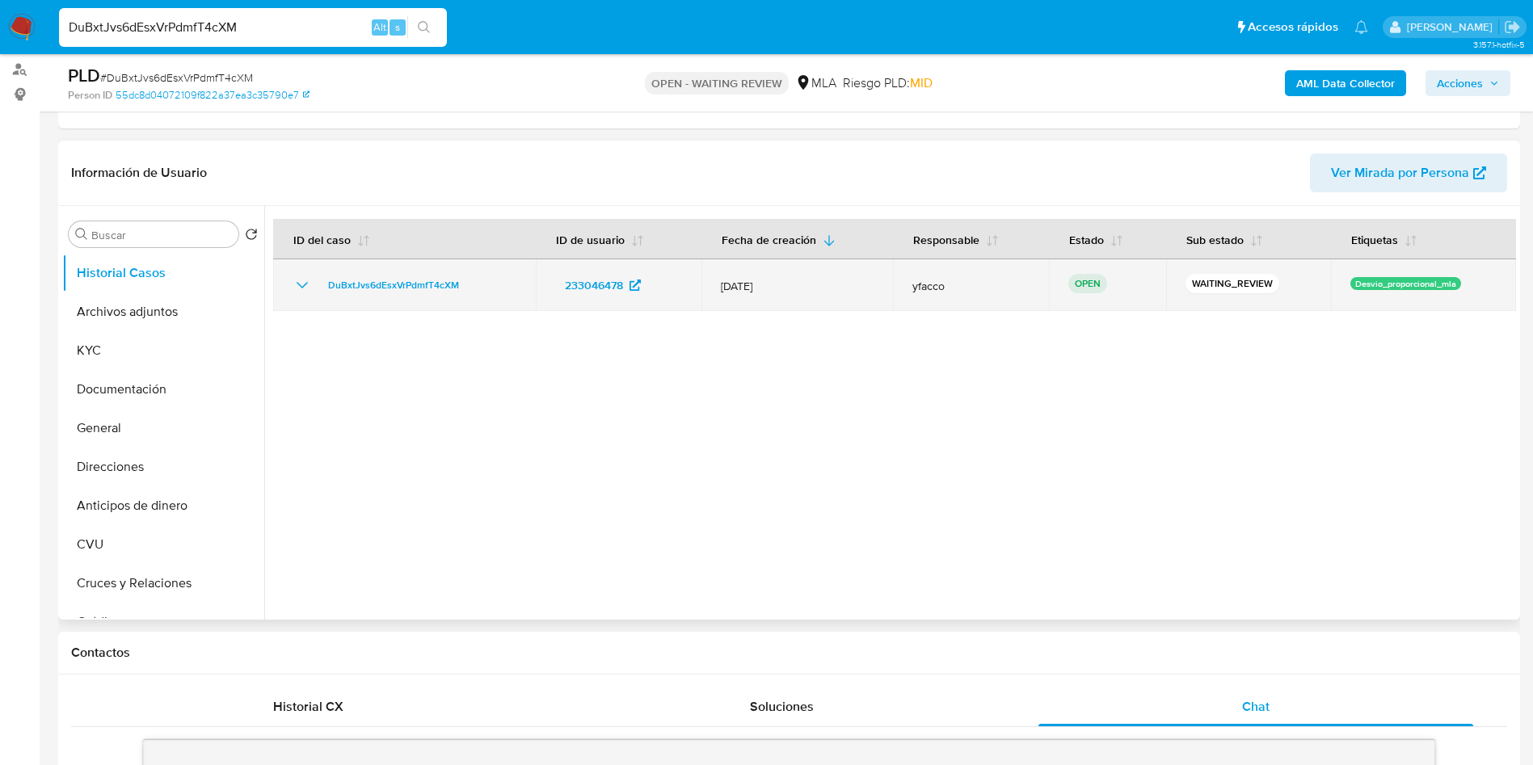
drag, startPoint x: 313, startPoint y: 292, endPoint x: 494, endPoint y: 267, distance: 183.6
click at [494, 267] on td "DuBxtJvs6dEsxVrPdmfT4cXM" at bounding box center [404, 285] width 263 height 52
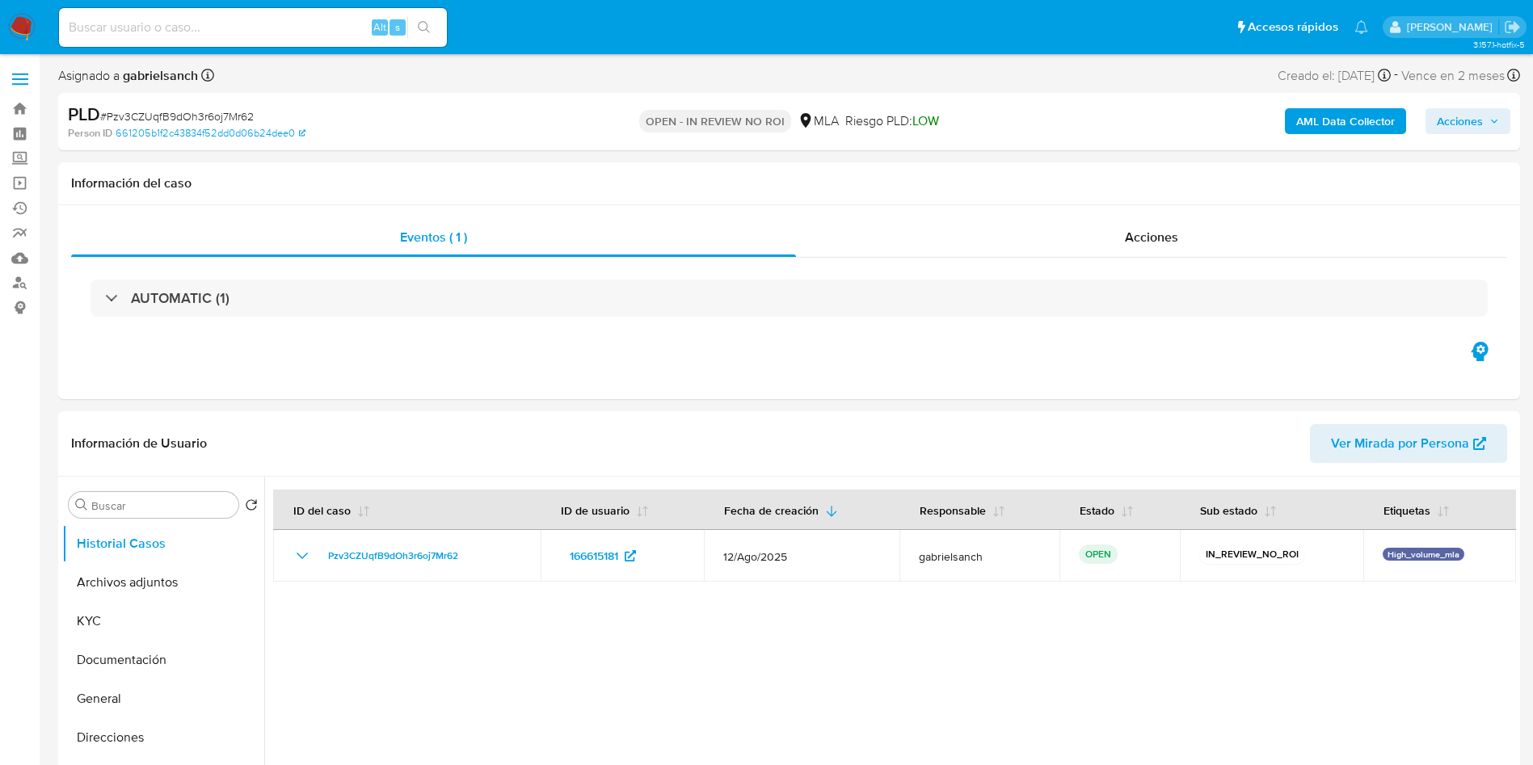
select select "10"
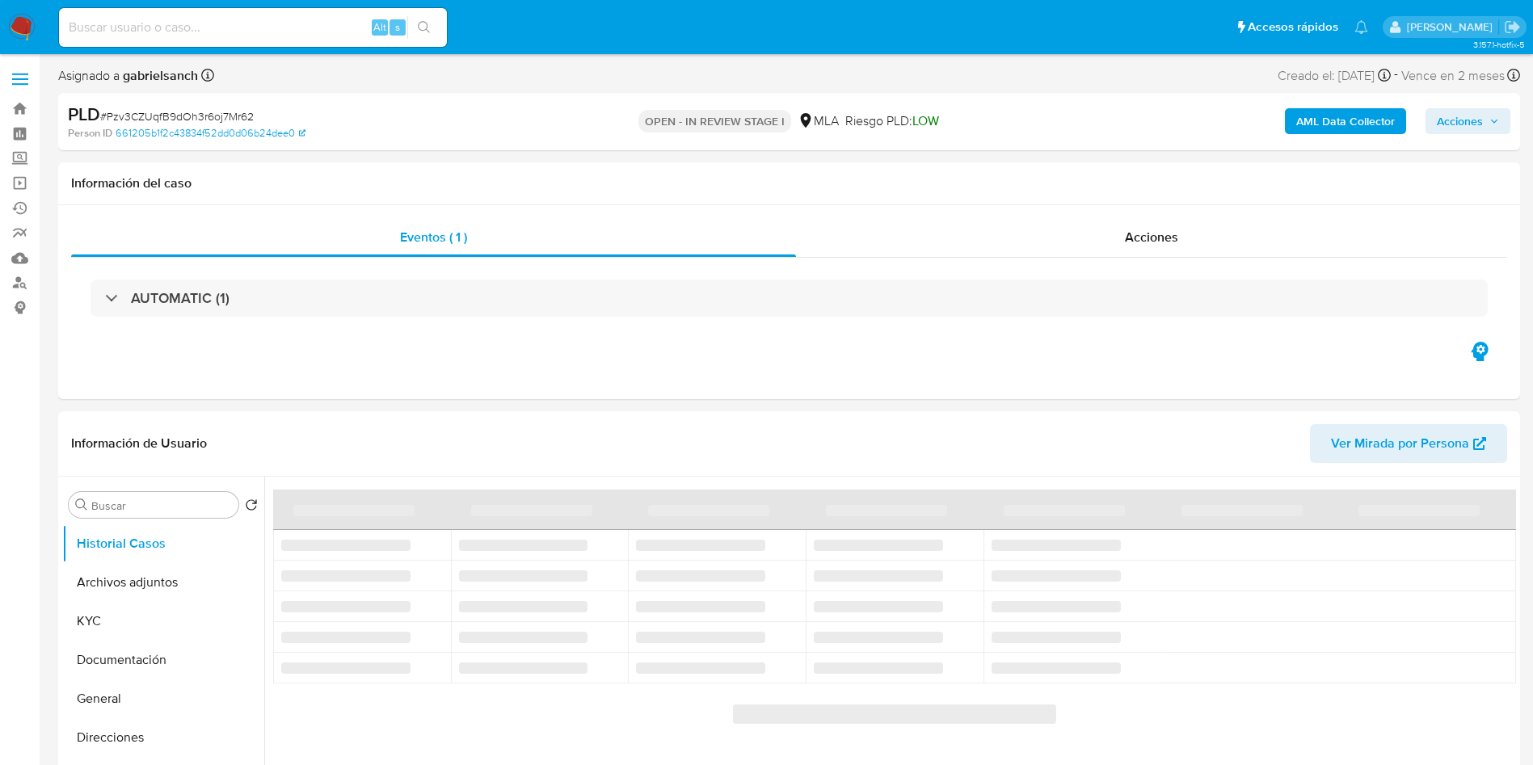
select select "10"
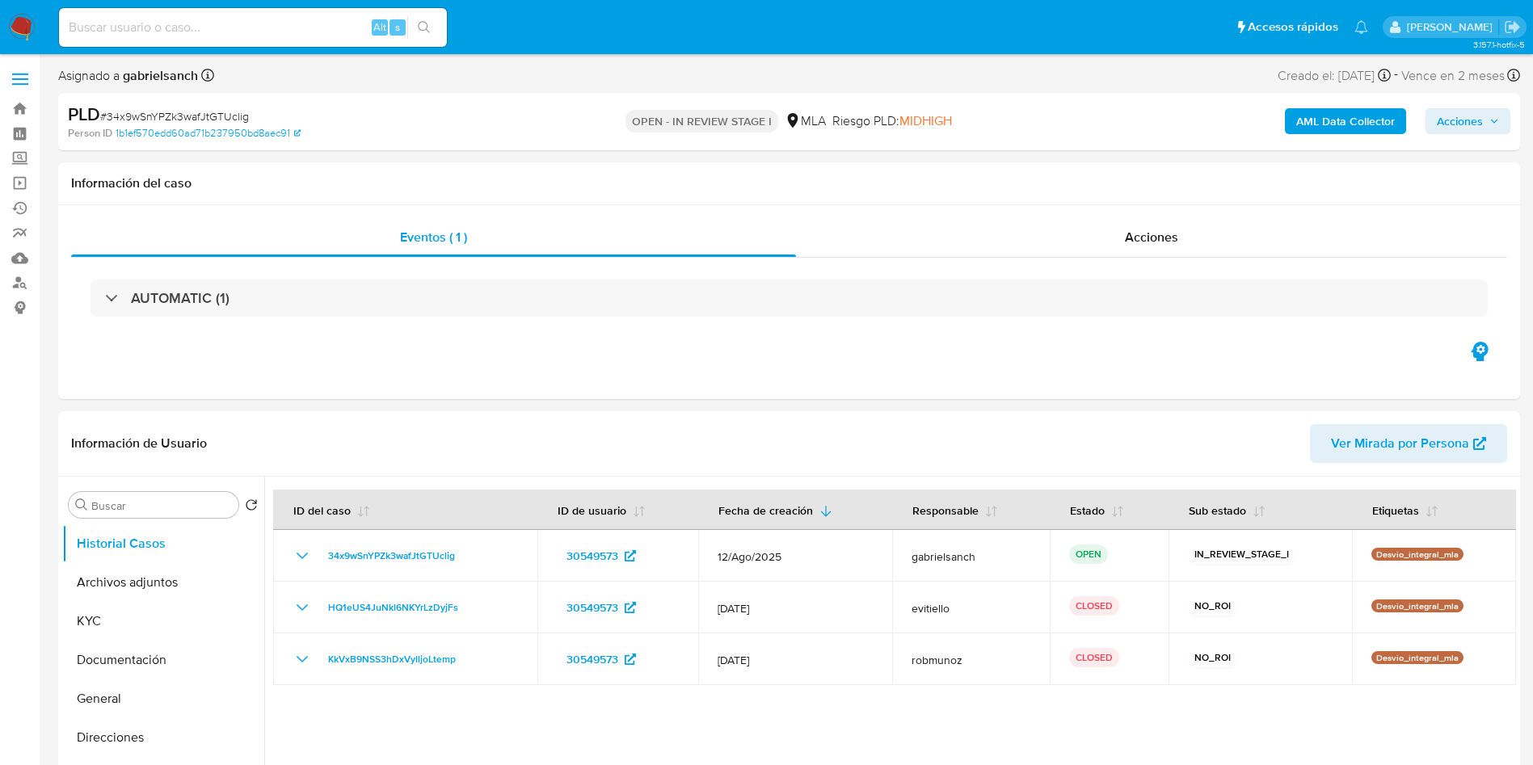
select select "10"
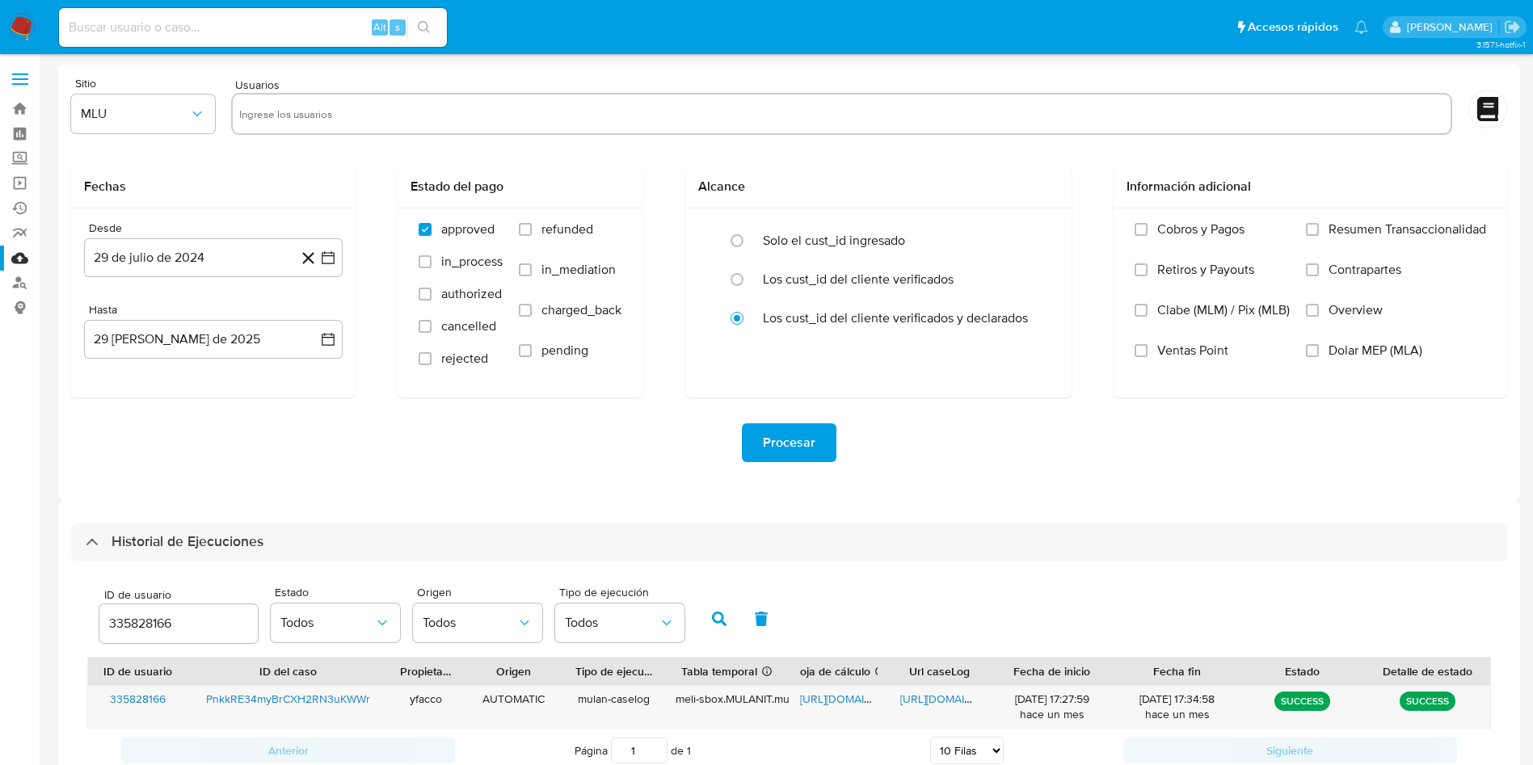
select select "10"
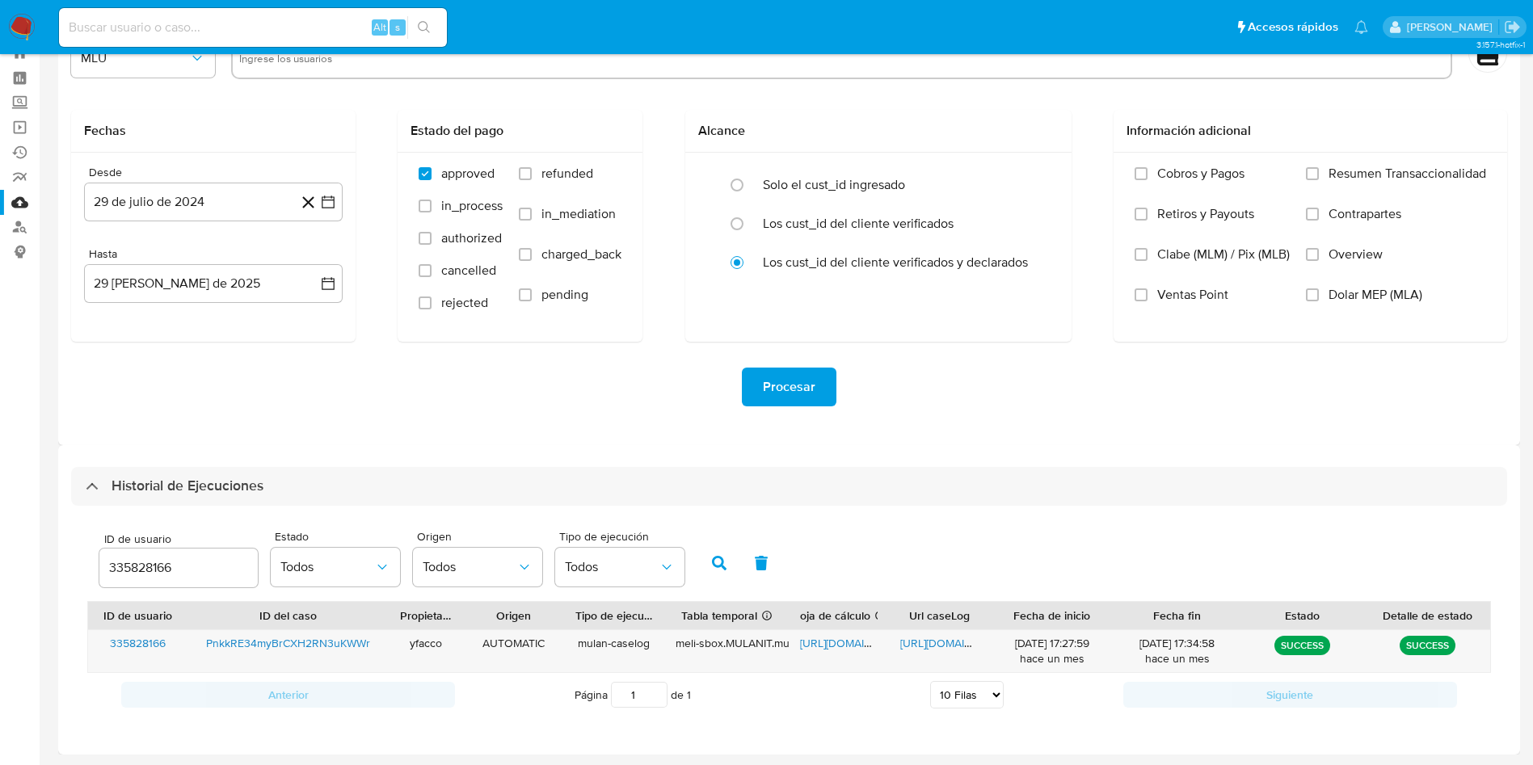
click at [204, 561] on input "335828166" at bounding box center [178, 568] width 158 height 21
type input "3"
click at [720, 561] on icon "button" at bounding box center [719, 563] width 15 height 15
click at [833, 646] on span "[URL][DOMAIN_NAME]" at bounding box center [856, 643] width 112 height 16
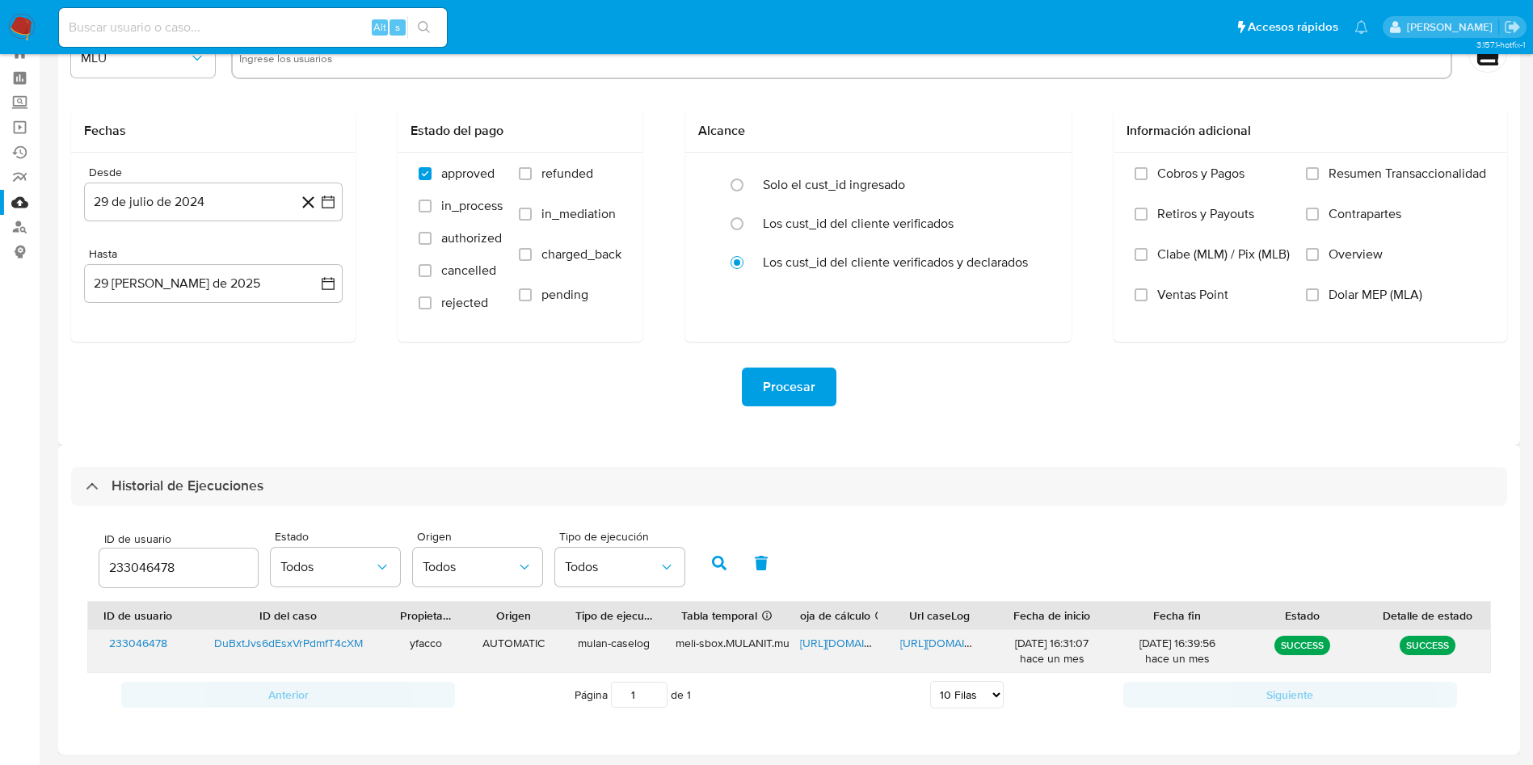
click at [935, 642] on span "https://docs.google.com/document/d/1HKC6KK7VDIO6-05MNY5Y4BkDFOlJQj3eG5BWQdjOgBU…" at bounding box center [956, 643] width 112 height 16
click at [213, 570] on input "233046478" at bounding box center [178, 568] width 158 height 21
type input "2"
type input "1089956160"
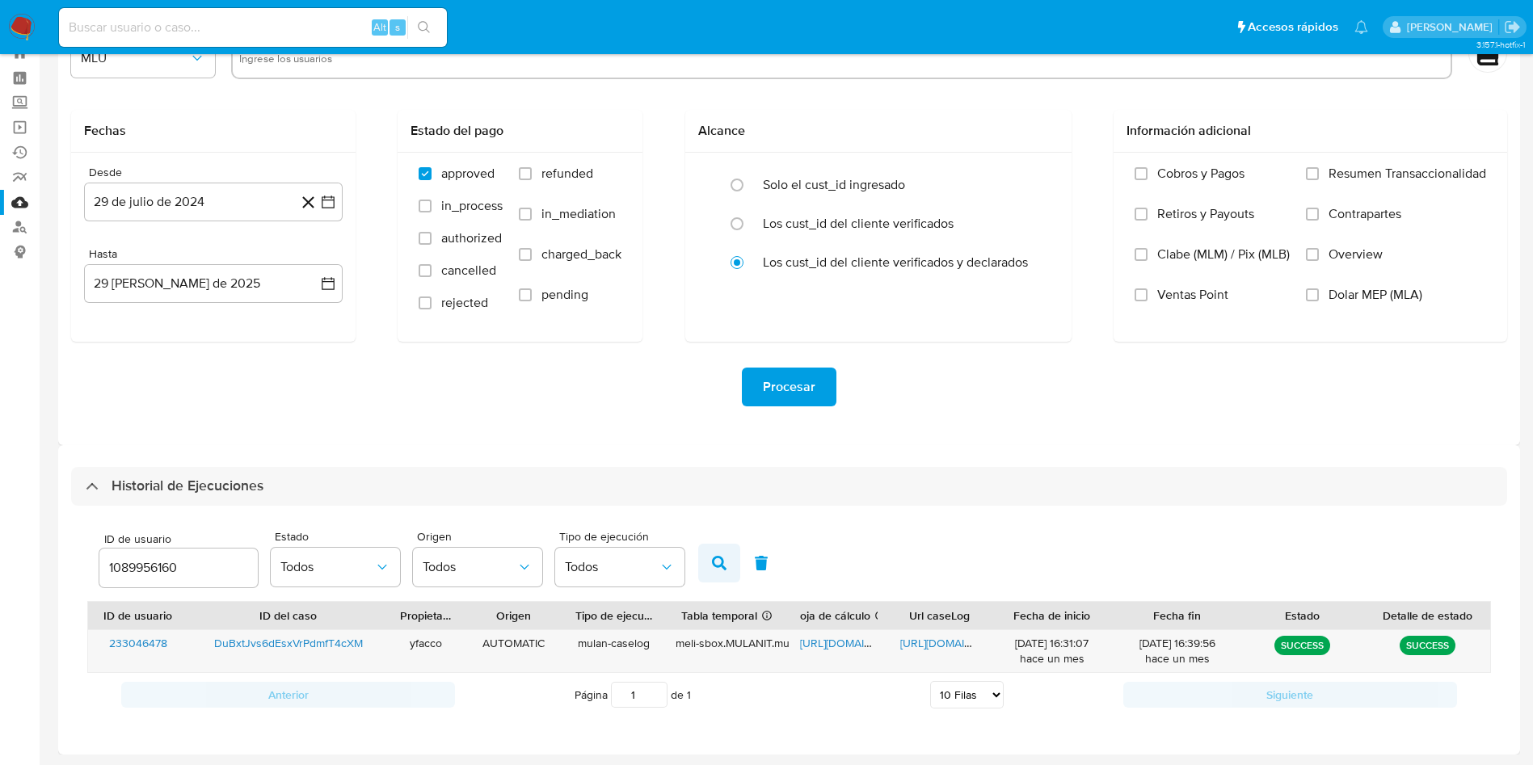
click at [714, 558] on icon "button" at bounding box center [719, 563] width 15 height 15
click at [840, 640] on span "https://docs.google.com/spreadsheets/d/1-vR5Fz0TexfVOxGd166z86ddTsxjIz0wm7e-1va…" at bounding box center [856, 643] width 112 height 16
click at [929, 646] on span "https://docs.google.com/document/d/1iP6VsLilDkuCAdfSmryea2MykR0SW0dWEUF050Jj4D0…" at bounding box center [956, 643] width 112 height 16
drag, startPoint x: 202, startPoint y: 576, endPoint x: 14, endPoint y: 528, distance: 194.4
click at [14, 528] on section "Bandeja Tablero Screening Búsqueda en Listas Watchlist Herramientas Operaciones…" at bounding box center [766, 354] width 1533 height 821
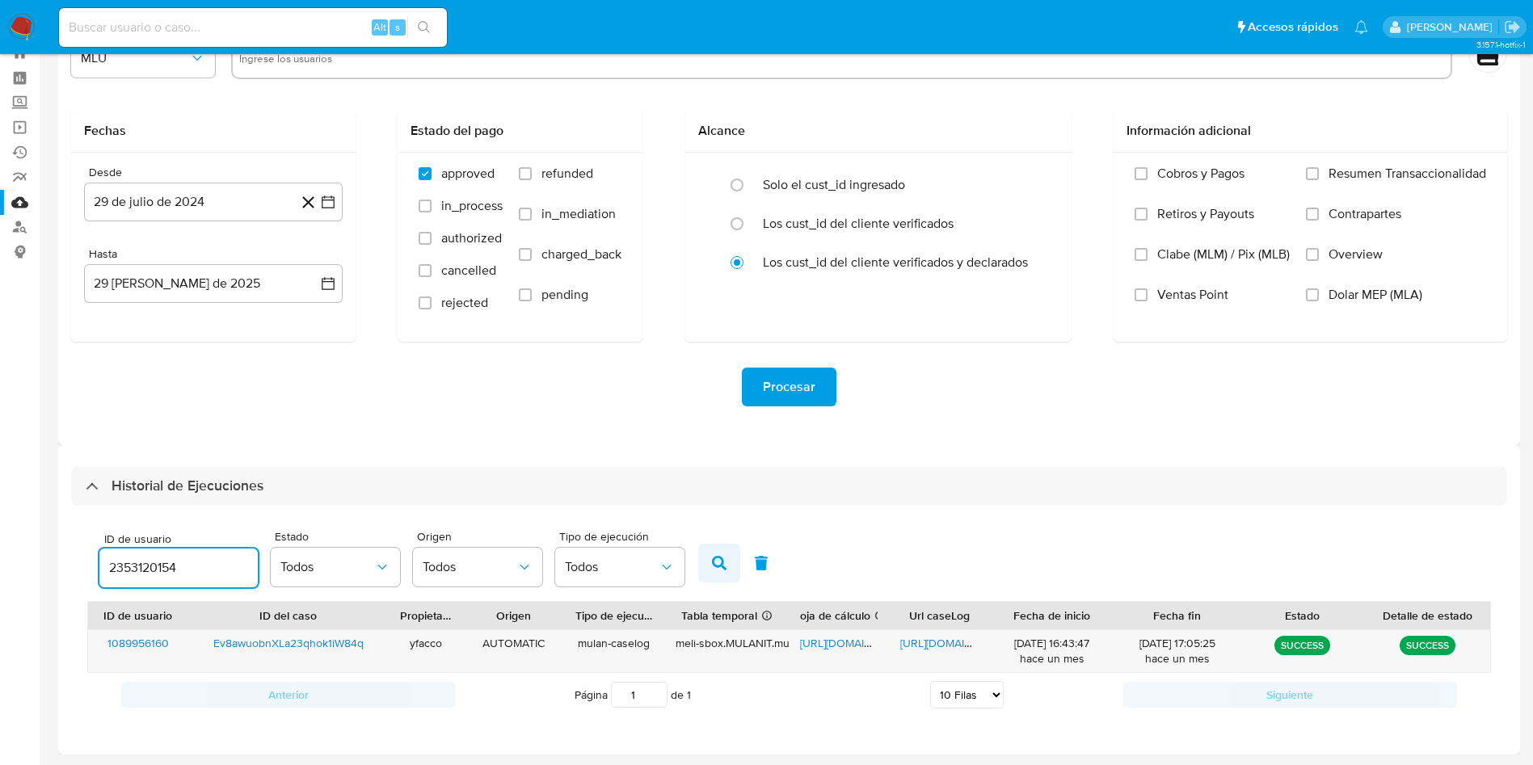
type input "2353120154"
click at [717, 562] on icon "button" at bounding box center [719, 563] width 15 height 15
click at [841, 646] on span "https://docs.google.com/spreadsheets/d/1gYVLtxWqZjkAiNQGp9Tv6wZ2FkSD_npMdG9oW5w…" at bounding box center [856, 643] width 112 height 16
click at [919, 642] on span "https://docs.google.com/document/d/1KFzu-prZHvsQ99cV-W-hPStX5Vpzpdb56Ug5EhVGgPk…" at bounding box center [956, 643] width 112 height 16
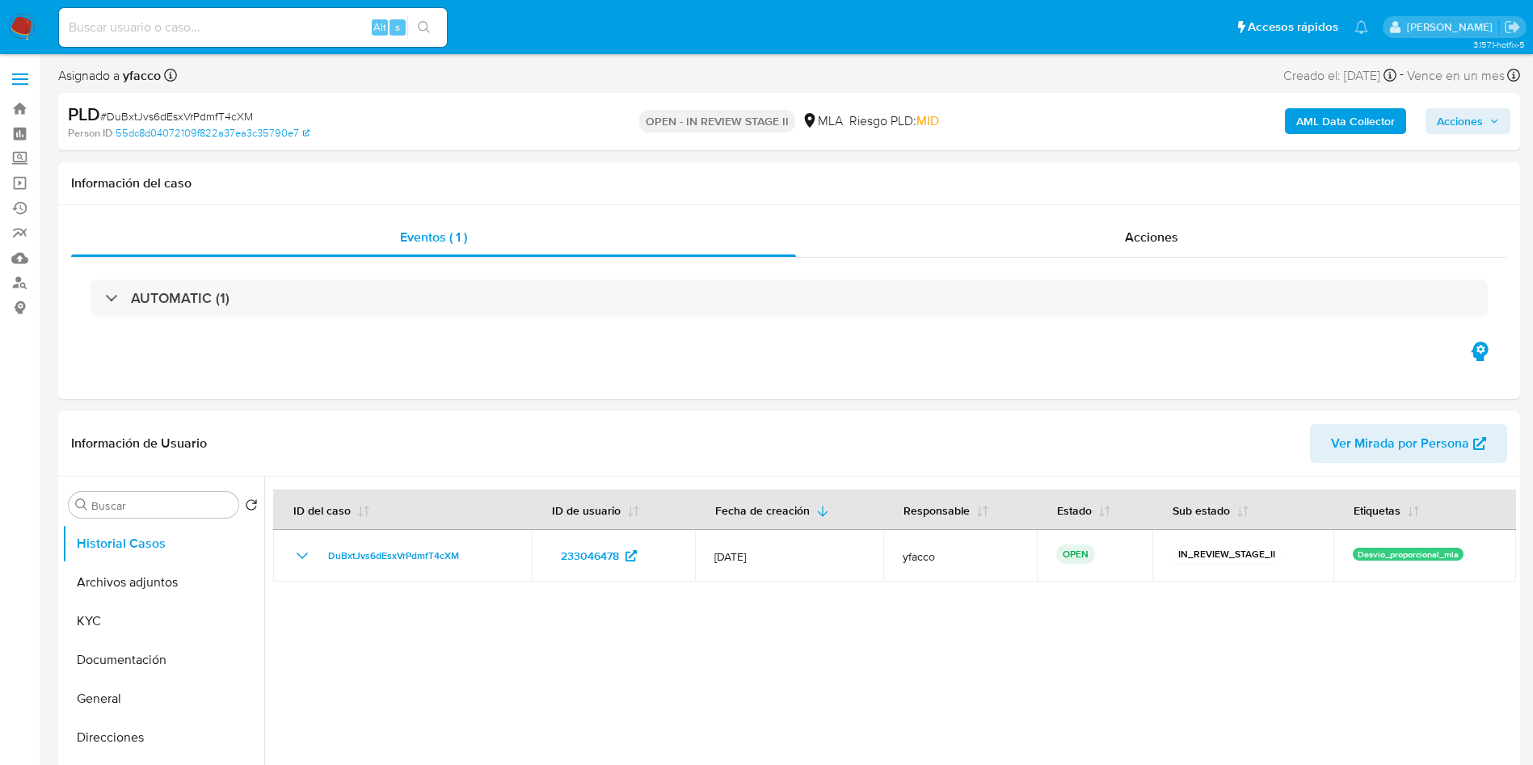
select select "10"
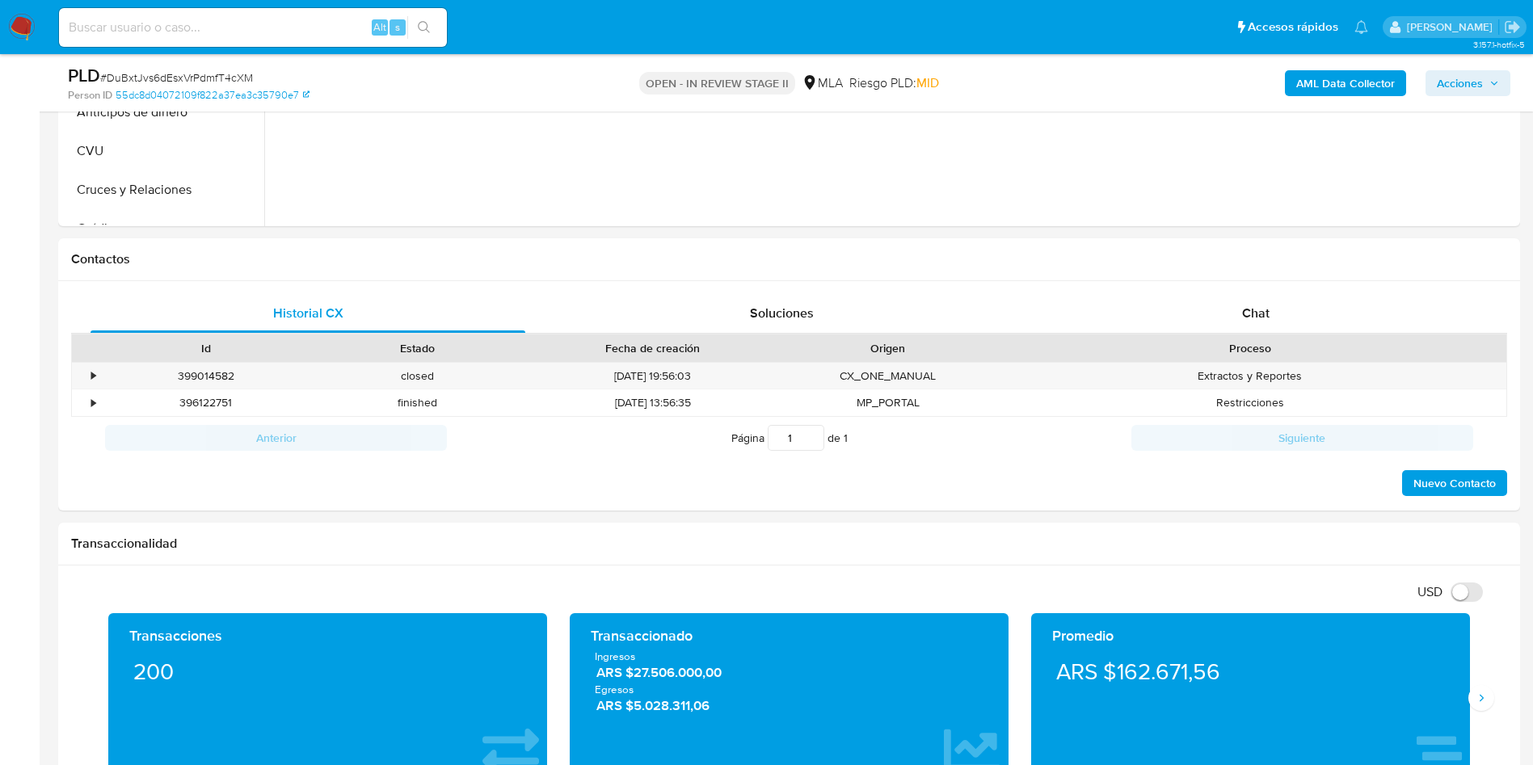
scroll to position [701, 0]
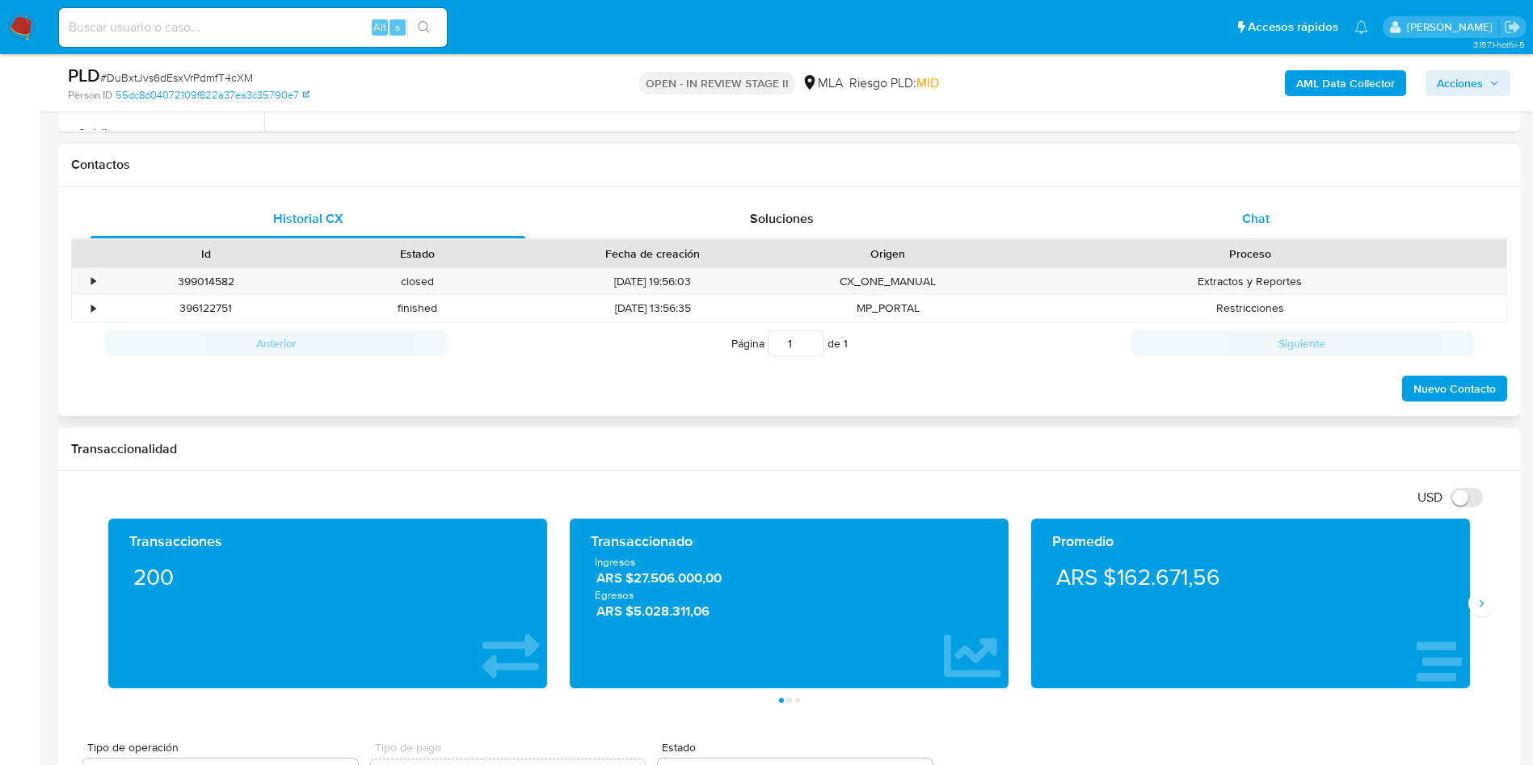
click at [1249, 231] on div "Chat" at bounding box center [1255, 219] width 435 height 39
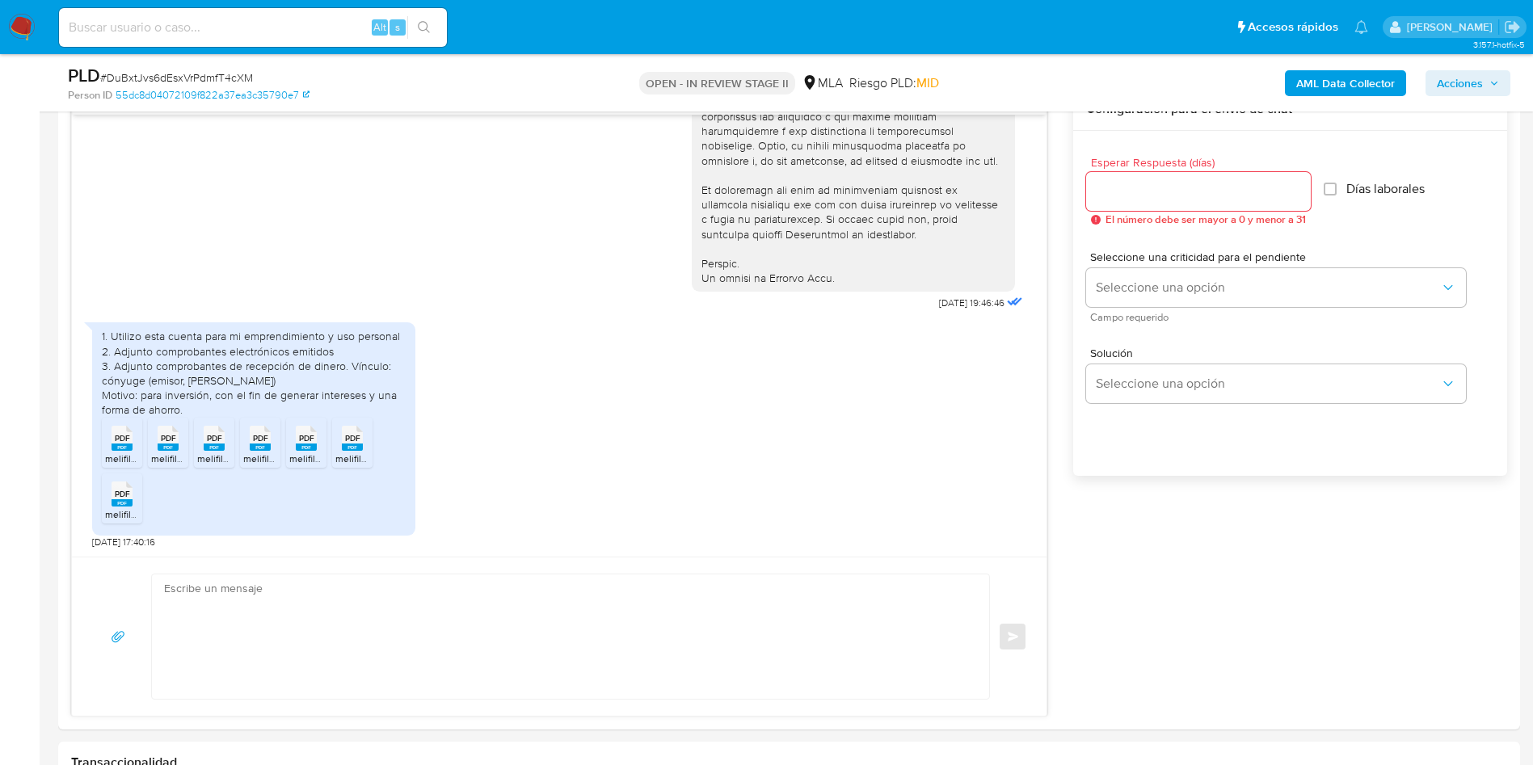
scroll to position [970, 0]
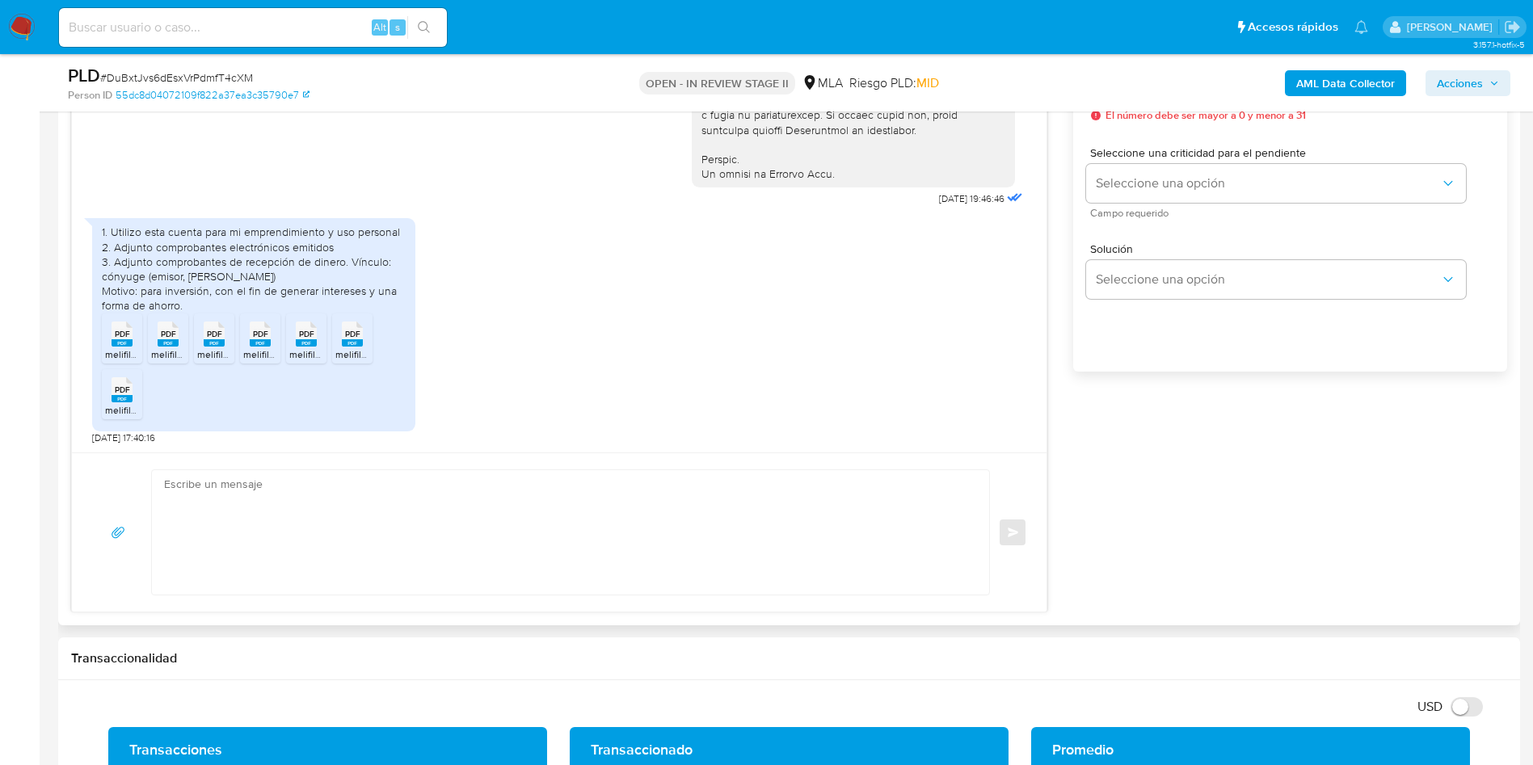
click at [823, 478] on textarea at bounding box center [566, 532] width 805 height 124
paste textarea "- Resumen de Comprobantes Electrónicos emitidos de los períodos [DATE] y [DATE]…"
click at [163, 482] on div "- Resumen de Comprobantes Electrónicos emitidos de los períodos [DATE] y [DATE]…" at bounding box center [566, 532] width 829 height 124
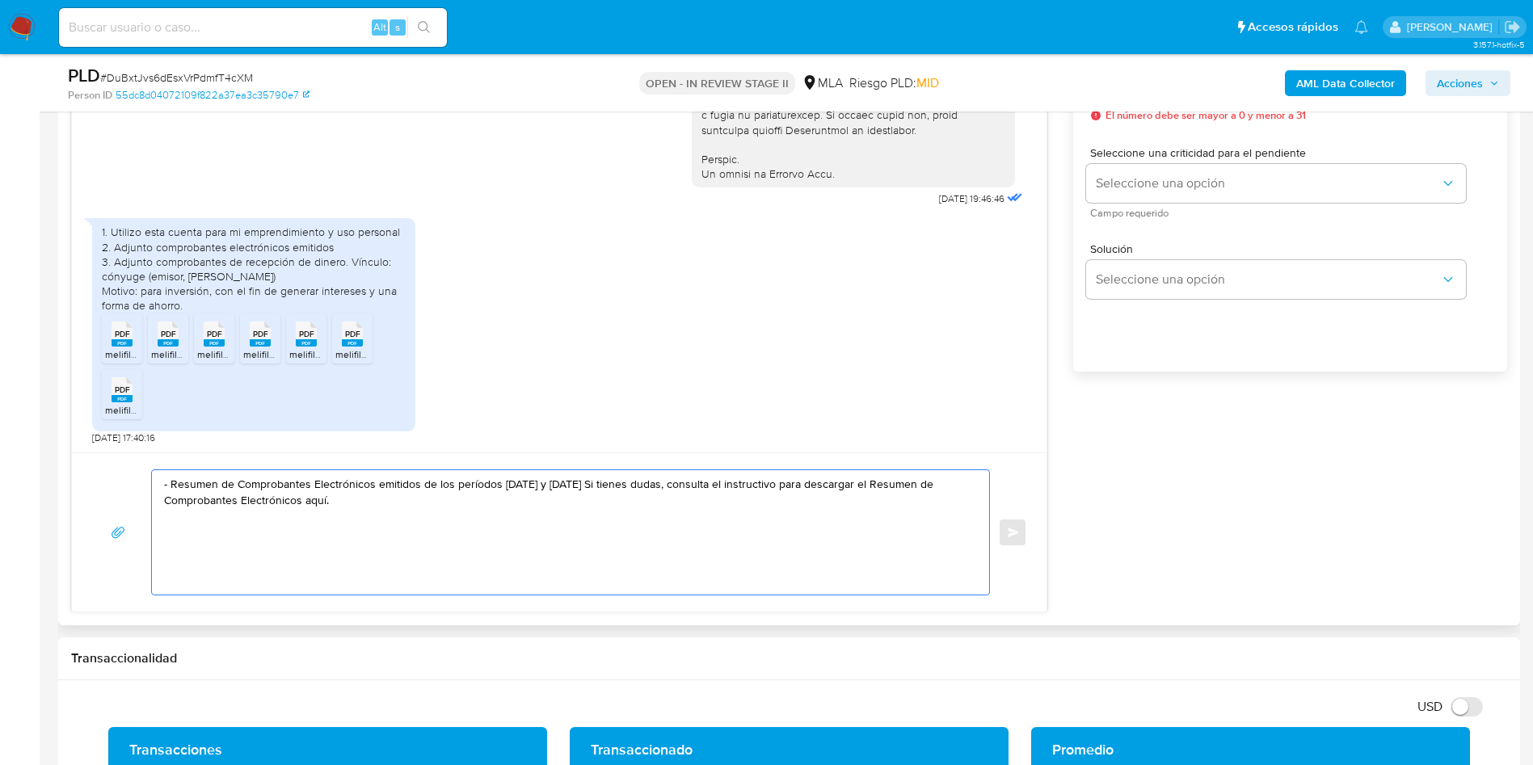
click at [170, 487] on textarea "- Resumen de Comprobantes Electrónicos emitidos de los períodos [DATE] y [DATE]…" at bounding box center [566, 532] width 805 height 124
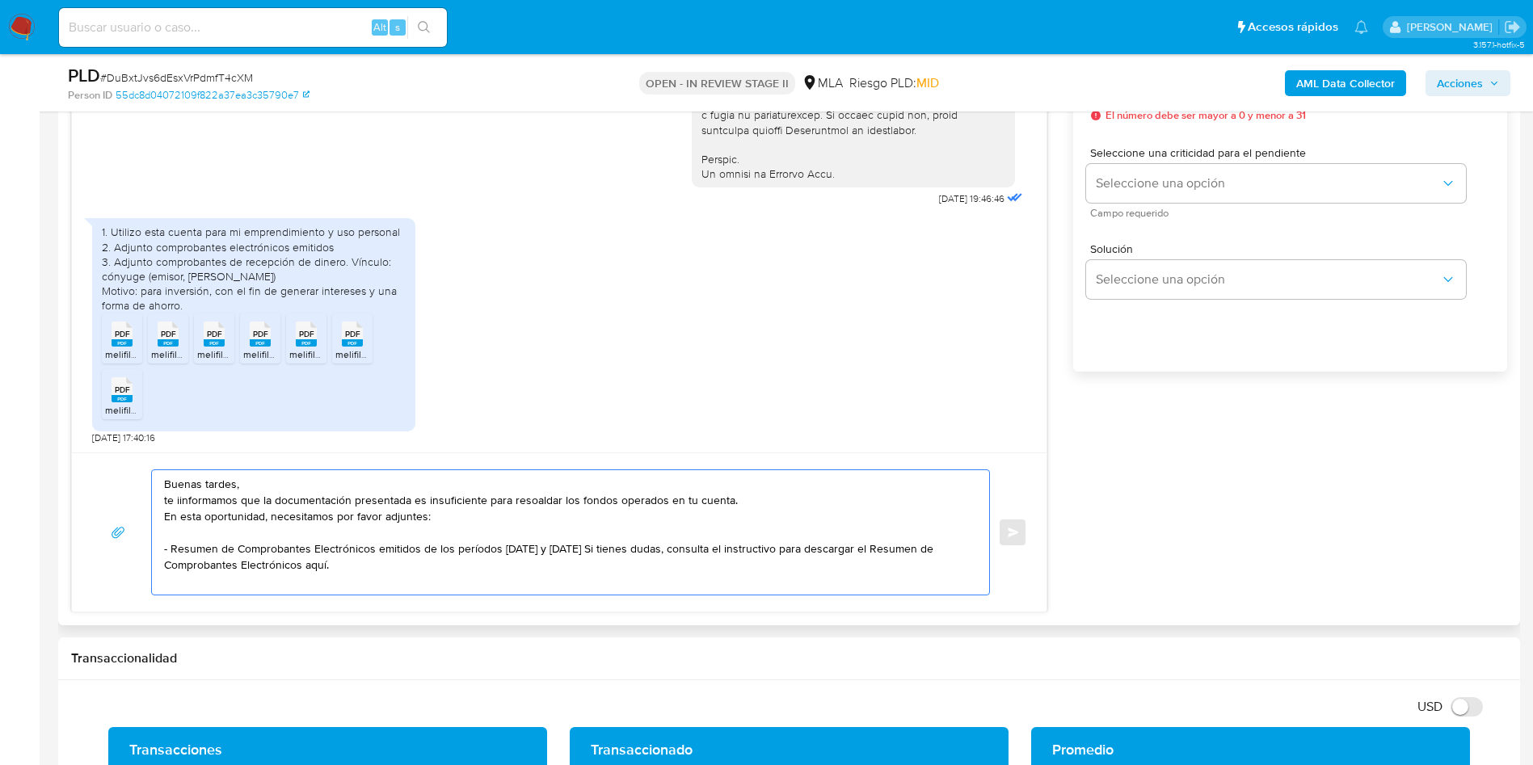
click at [360, 558] on textarea "Buenas tardes, te iinformamos que la documentación presentada es insuficiente p…" at bounding box center [566, 532] width 805 height 124
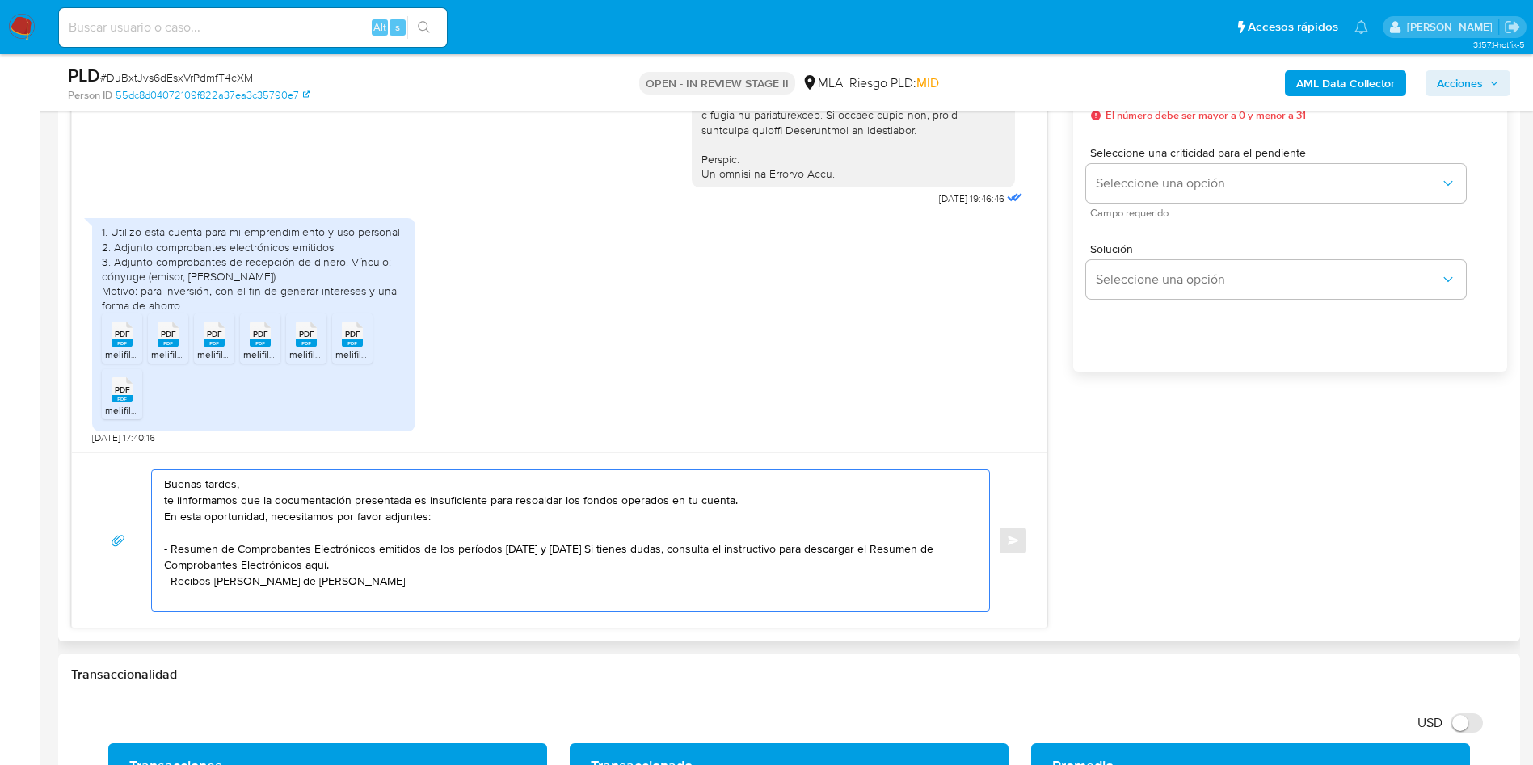
paste textarea "20328440297"
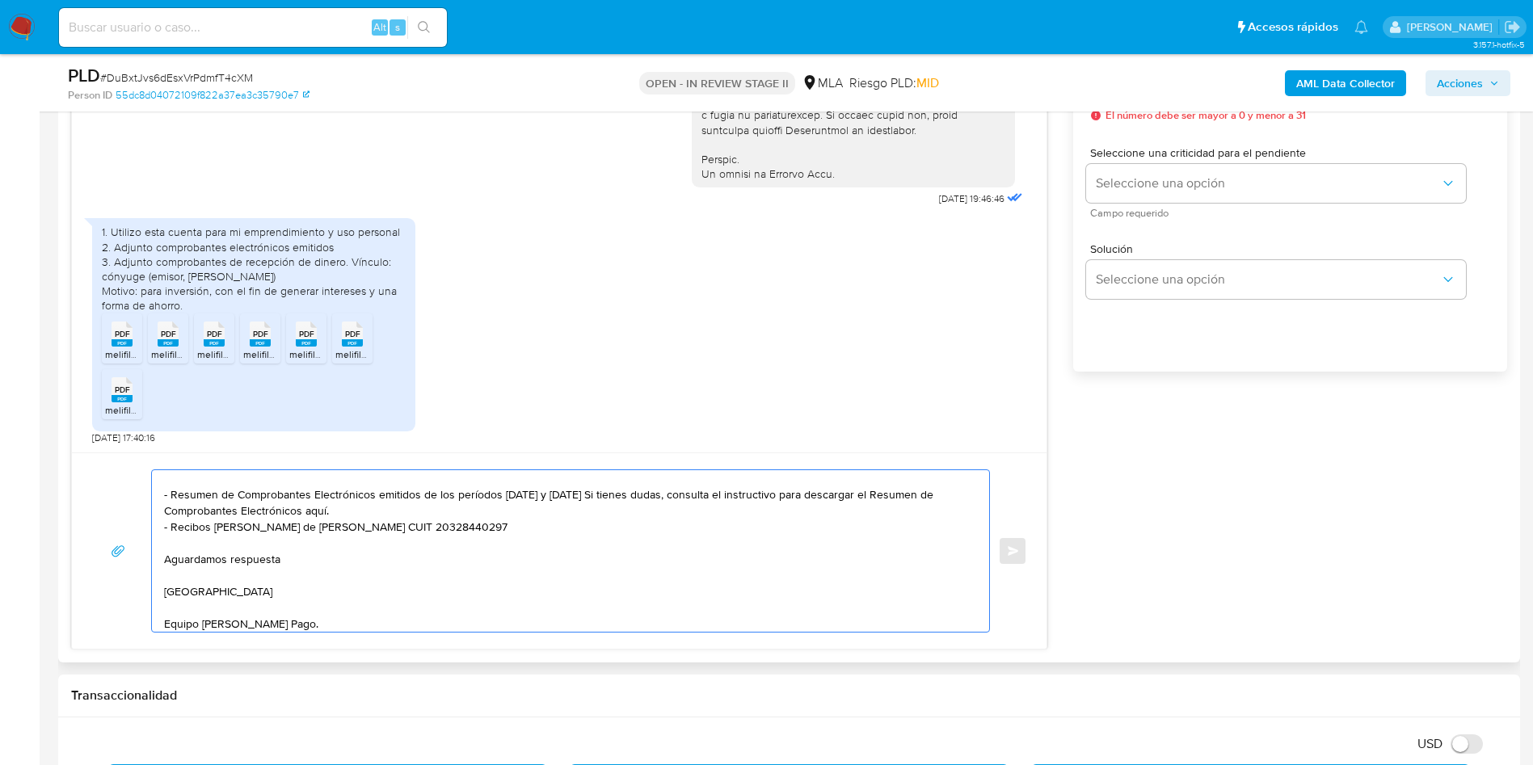
scroll to position [0, 0]
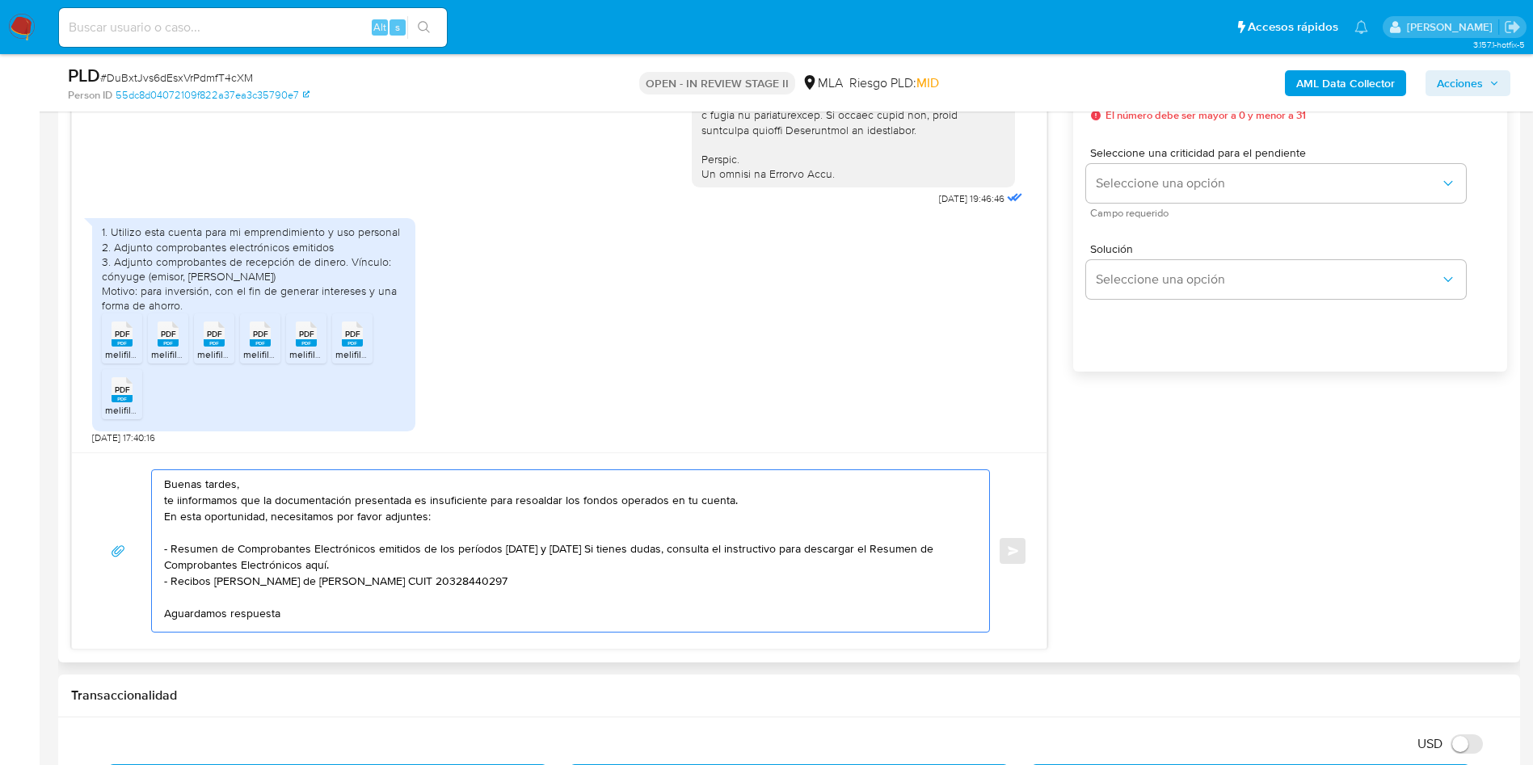
click at [538, 509] on textarea "Buenas tardes, te iinformamos que la documentación presentada es insuficiente p…" at bounding box center [566, 551] width 805 height 162
click at [535, 496] on textarea "Buenas tardes, te iinformamos que la documentación presentada es insuficiente p…" at bounding box center [566, 551] width 805 height 162
click at [0, 0] on lt-strong "p" at bounding box center [0, 0] width 0 height 0
click at [180, 501] on textarea "Buenas tardes, te iinformamos que la documentación presentada es insuficiente p…" at bounding box center [566, 551] width 805 height 162
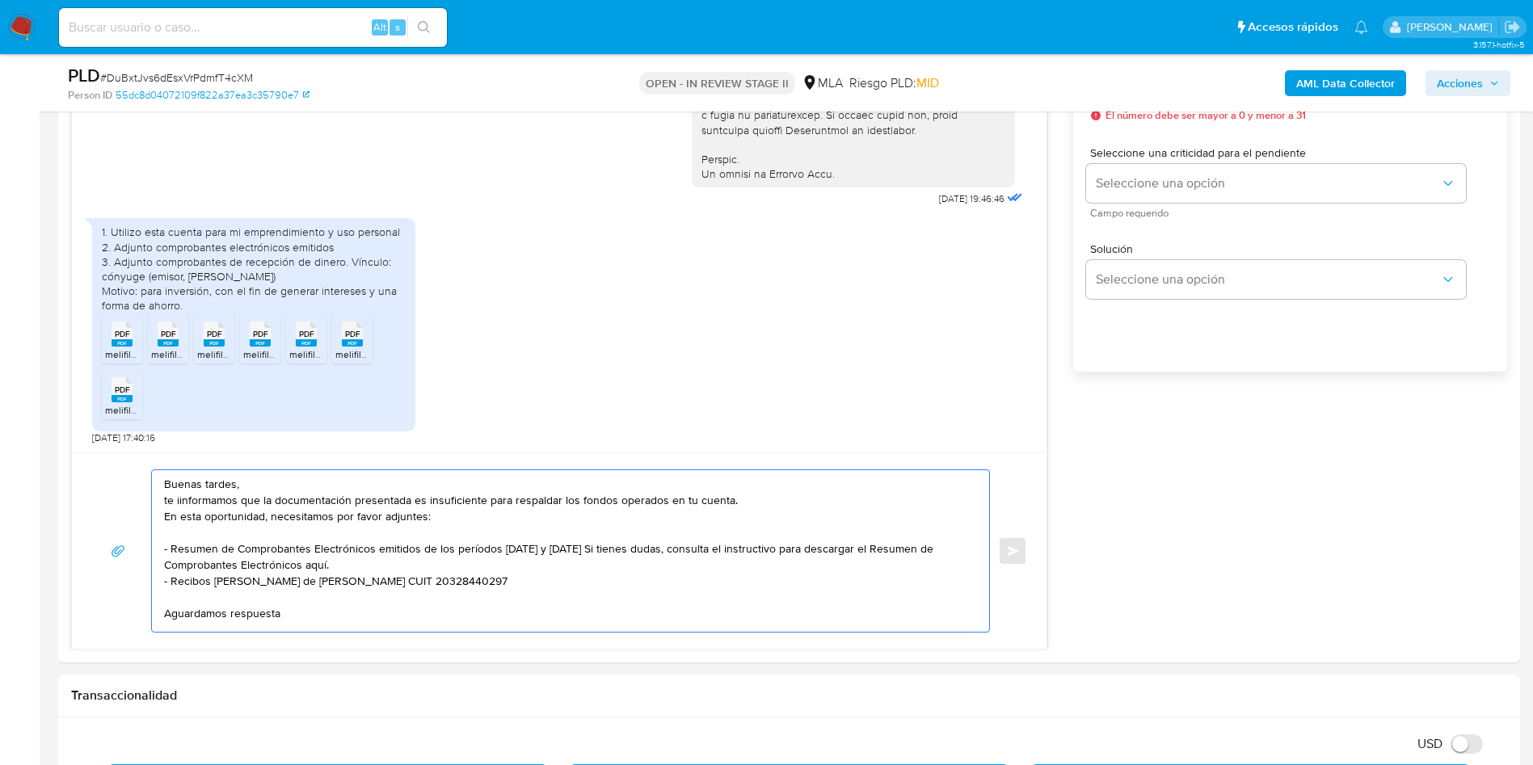
click at [0, 0] on lt-em "informamos" at bounding box center [0, 0] width 0 height 0
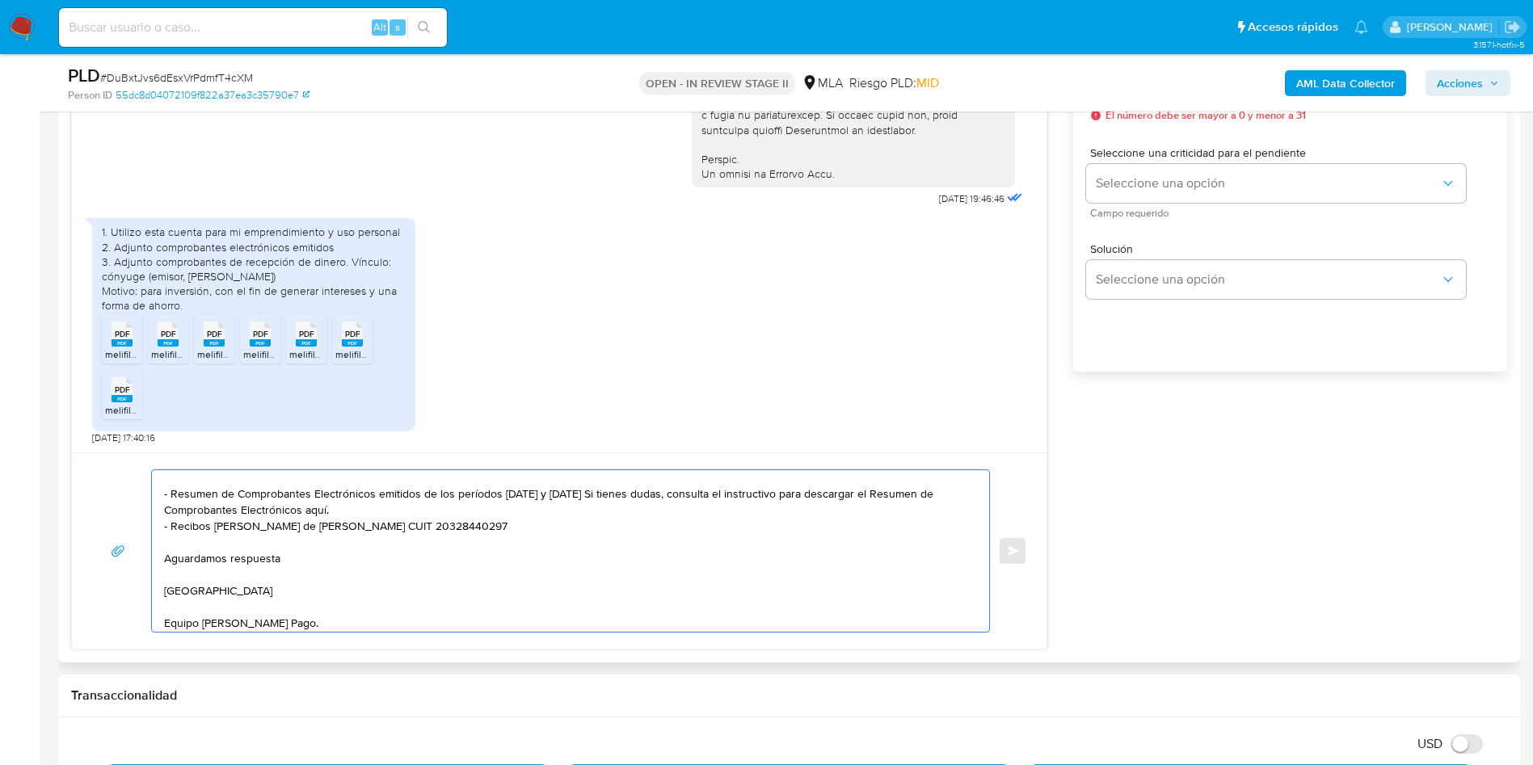
scroll to position [76, 0]
type textarea "Buenas tardes, te informamos que la documentación presentada es insuficiente pa…"
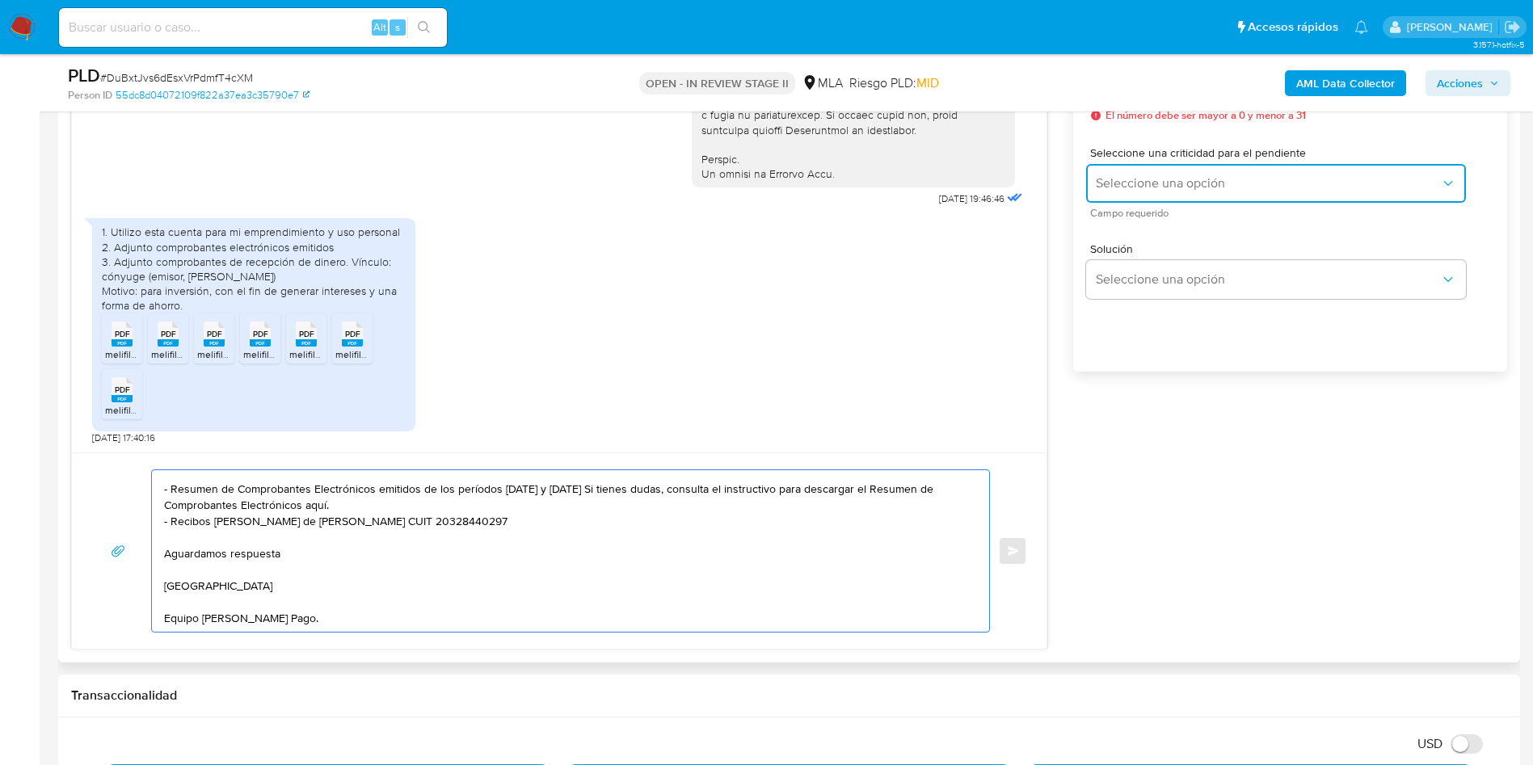
click at [1196, 177] on span "Seleccione una opción" at bounding box center [1268, 183] width 344 height 16
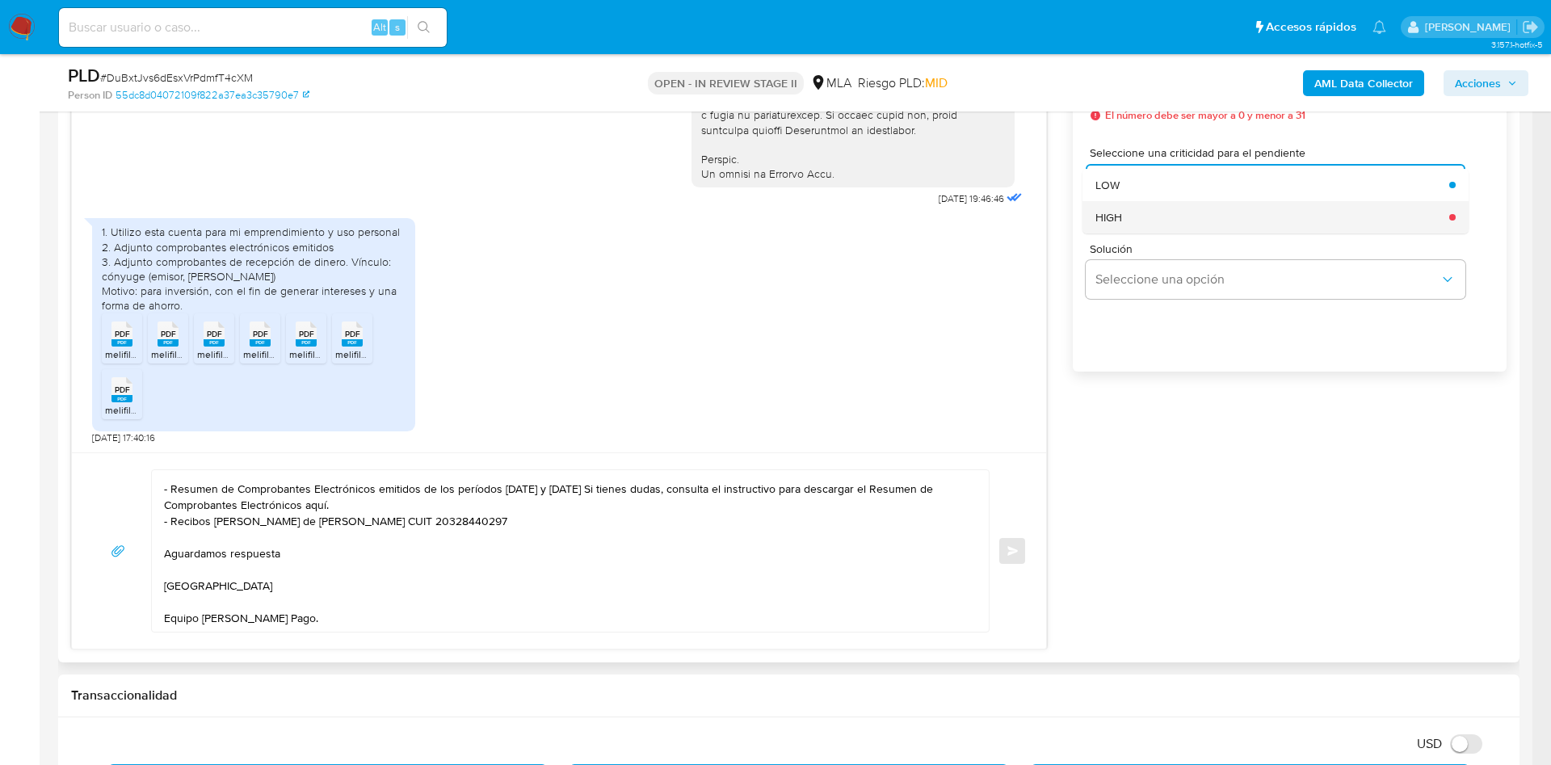
click at [1130, 204] on div "HIGH" at bounding box center [1268, 217] width 344 height 32
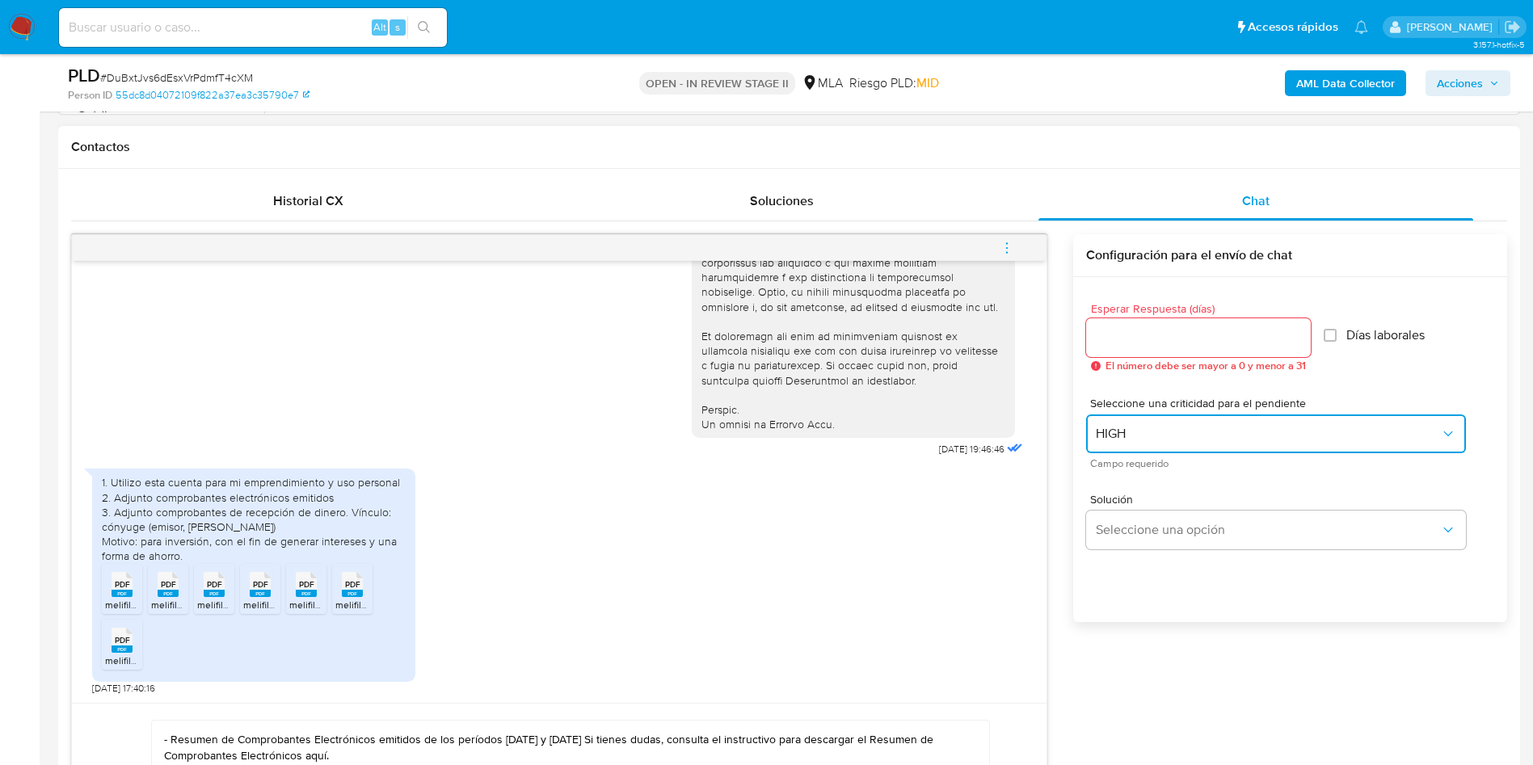
scroll to position [690, 0]
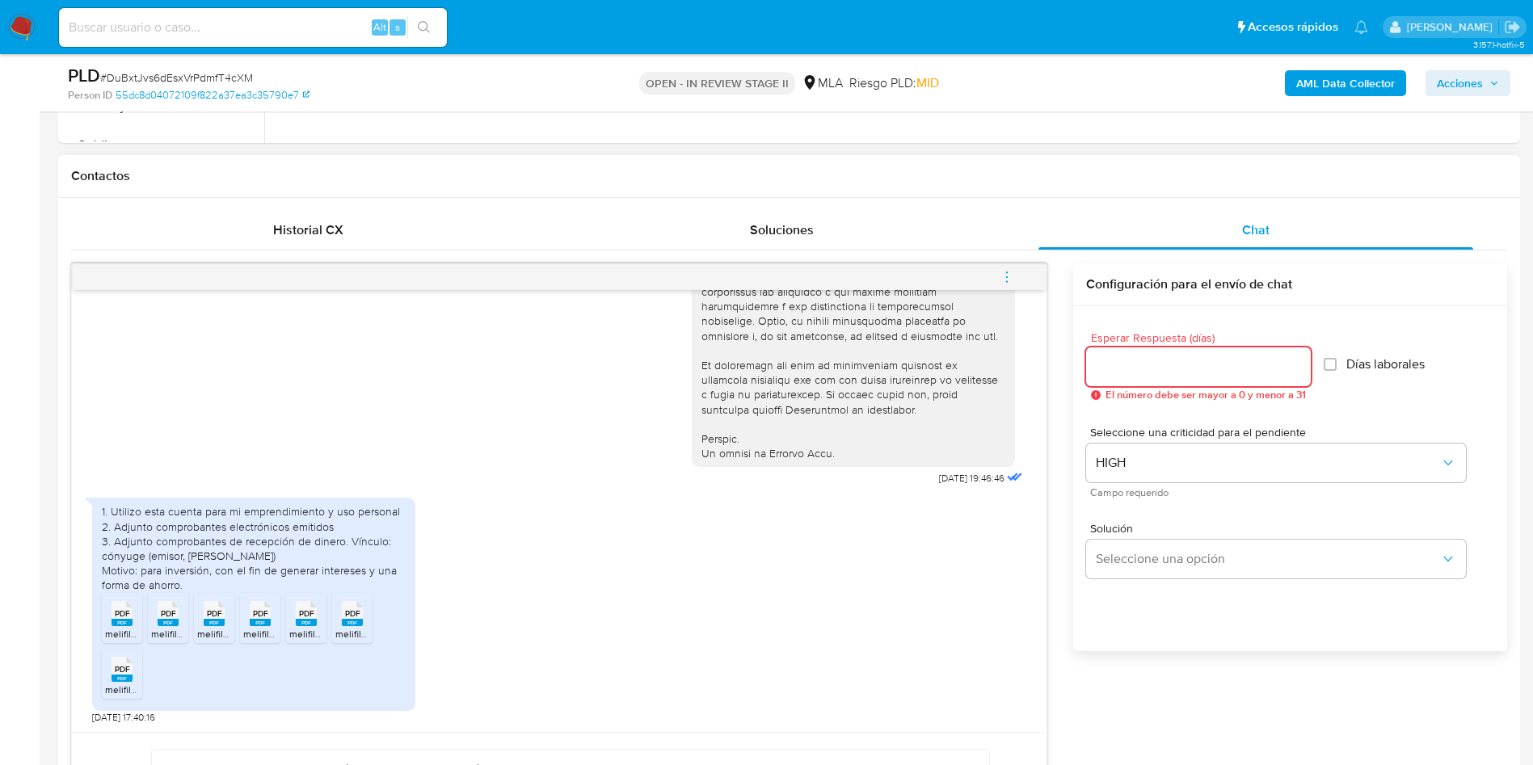
click at [1097, 362] on input "Esperar Respuesta (días)" at bounding box center [1198, 366] width 225 height 21
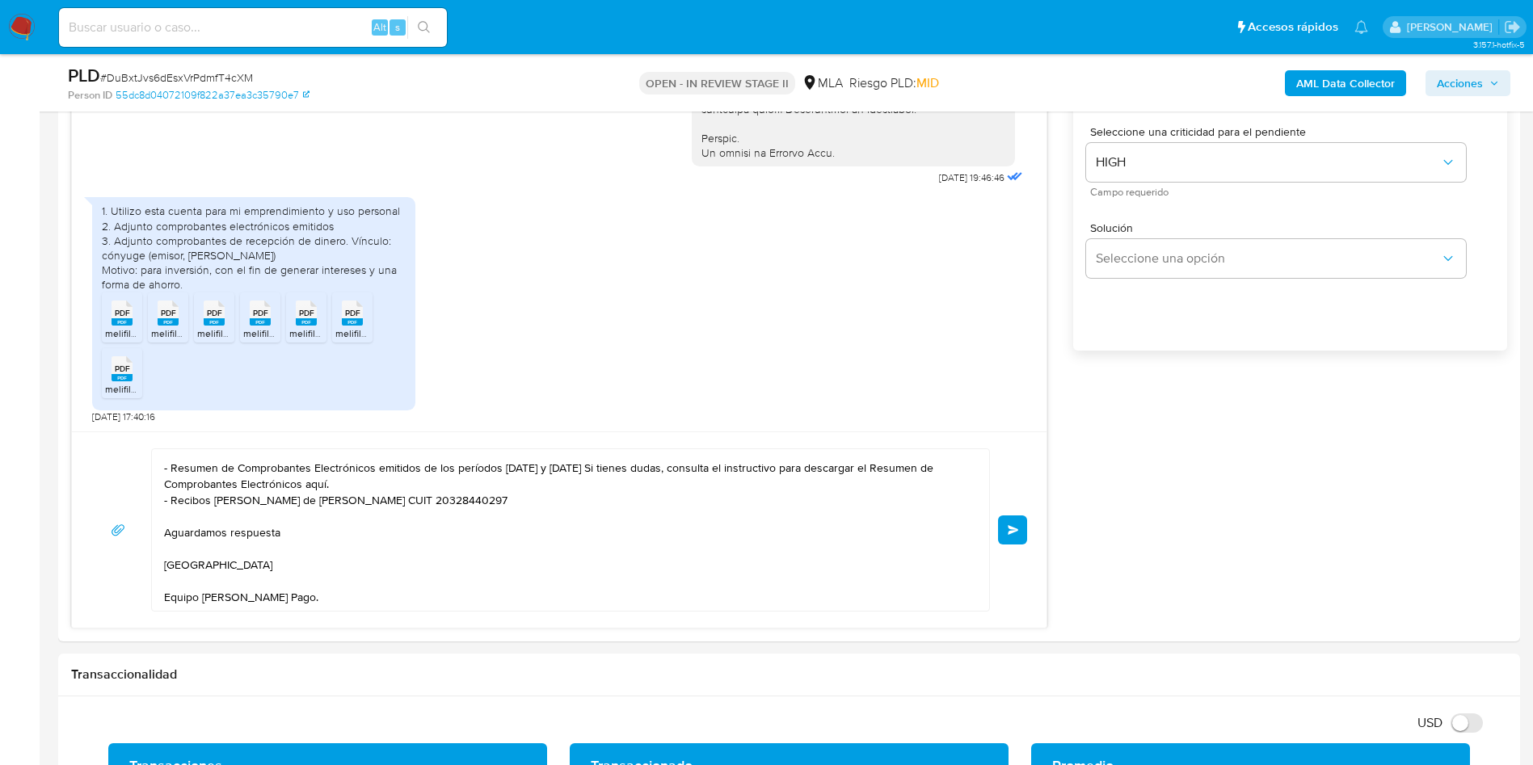
scroll to position [1031, 0]
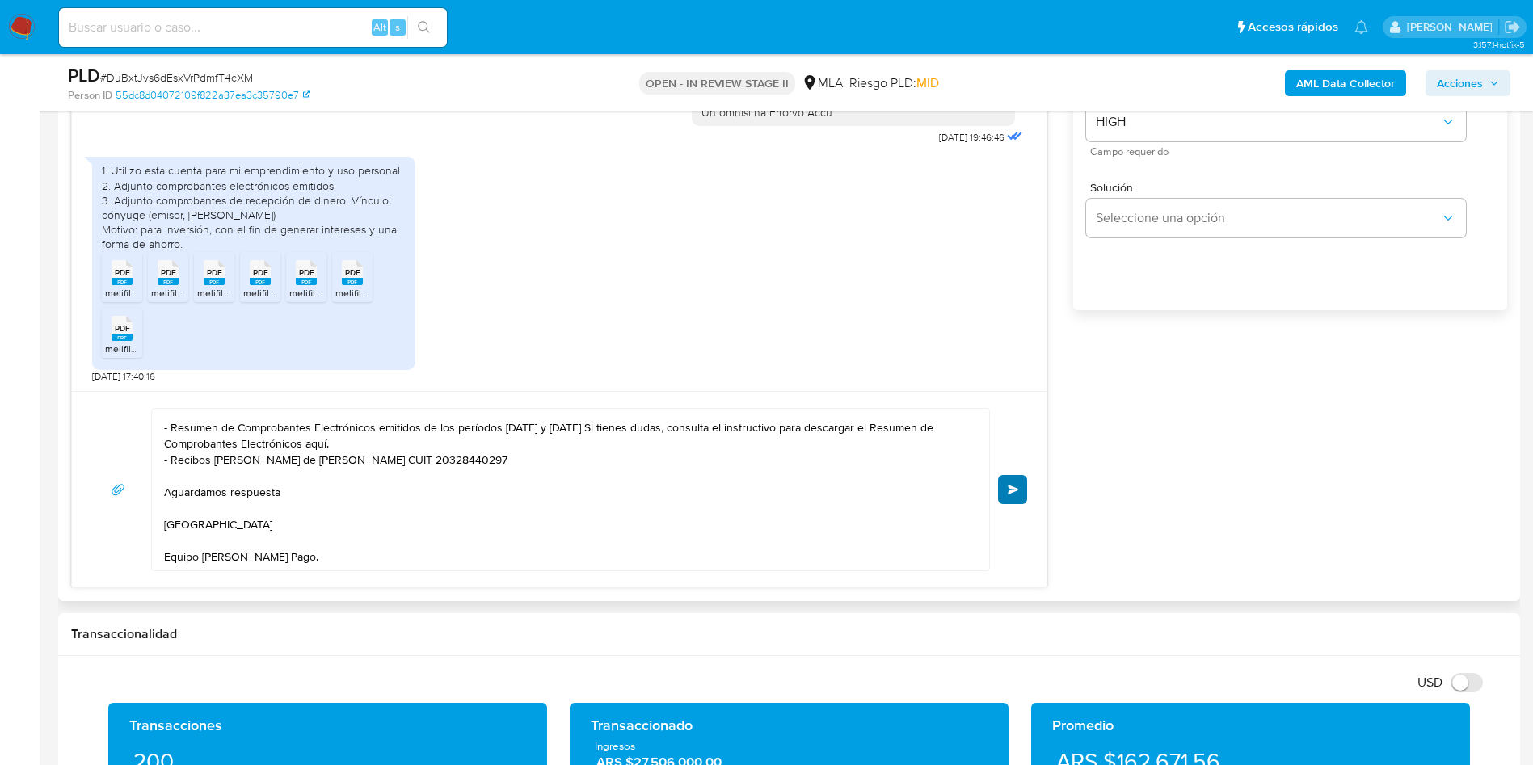
type input "4"
click at [1017, 497] on button "Enviar" at bounding box center [1012, 489] width 29 height 29
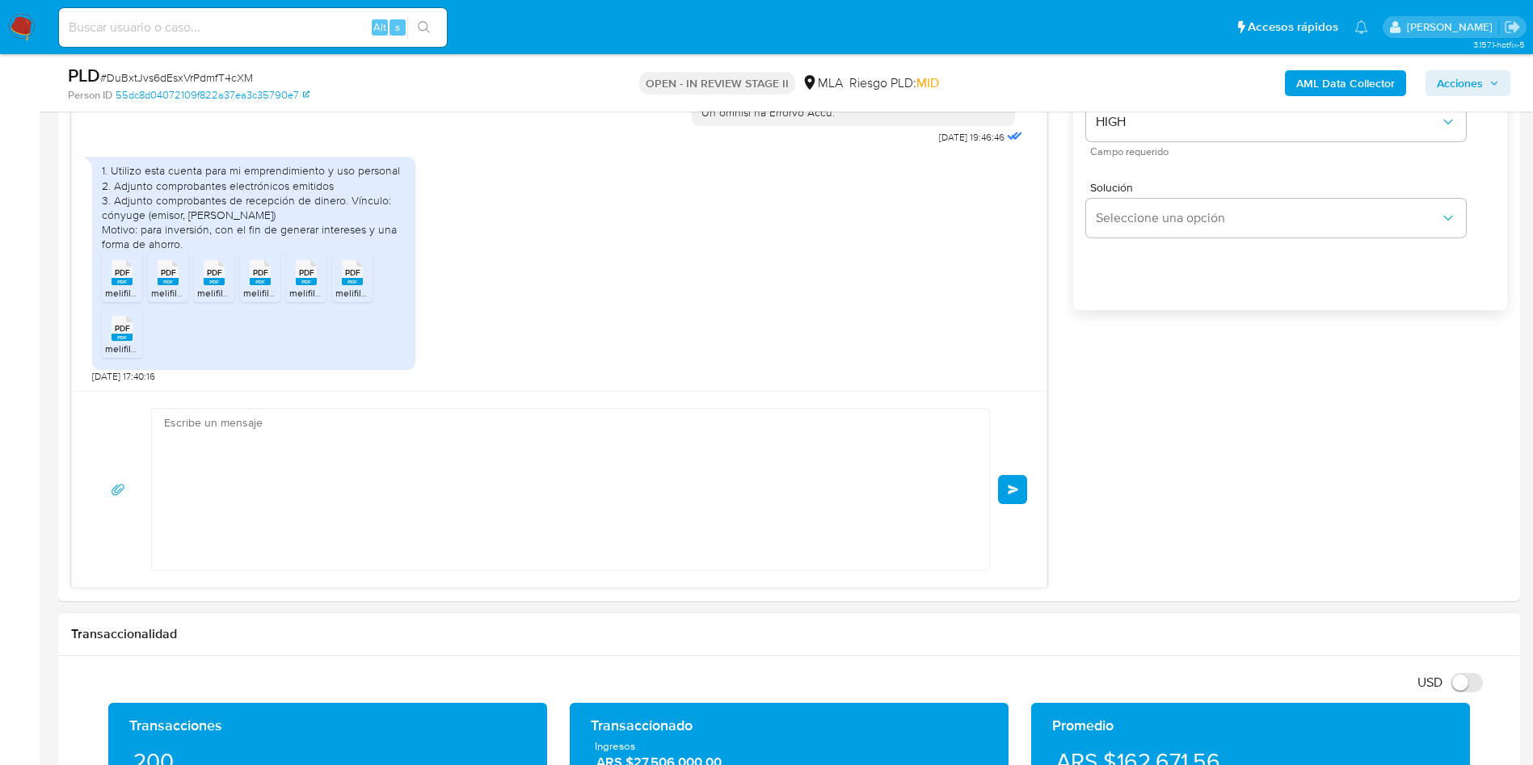
scroll to position [1019, 0]
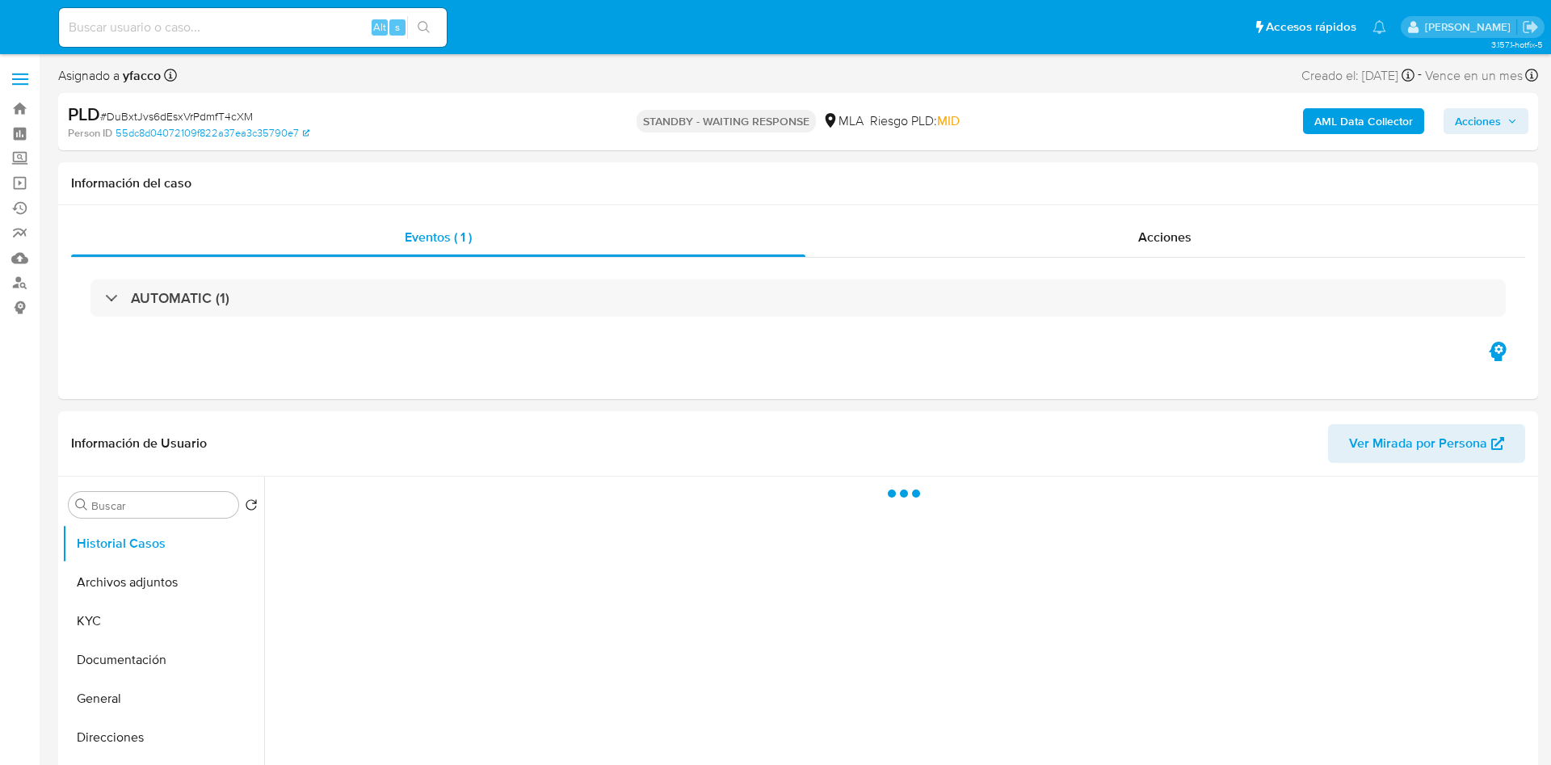
select select "10"
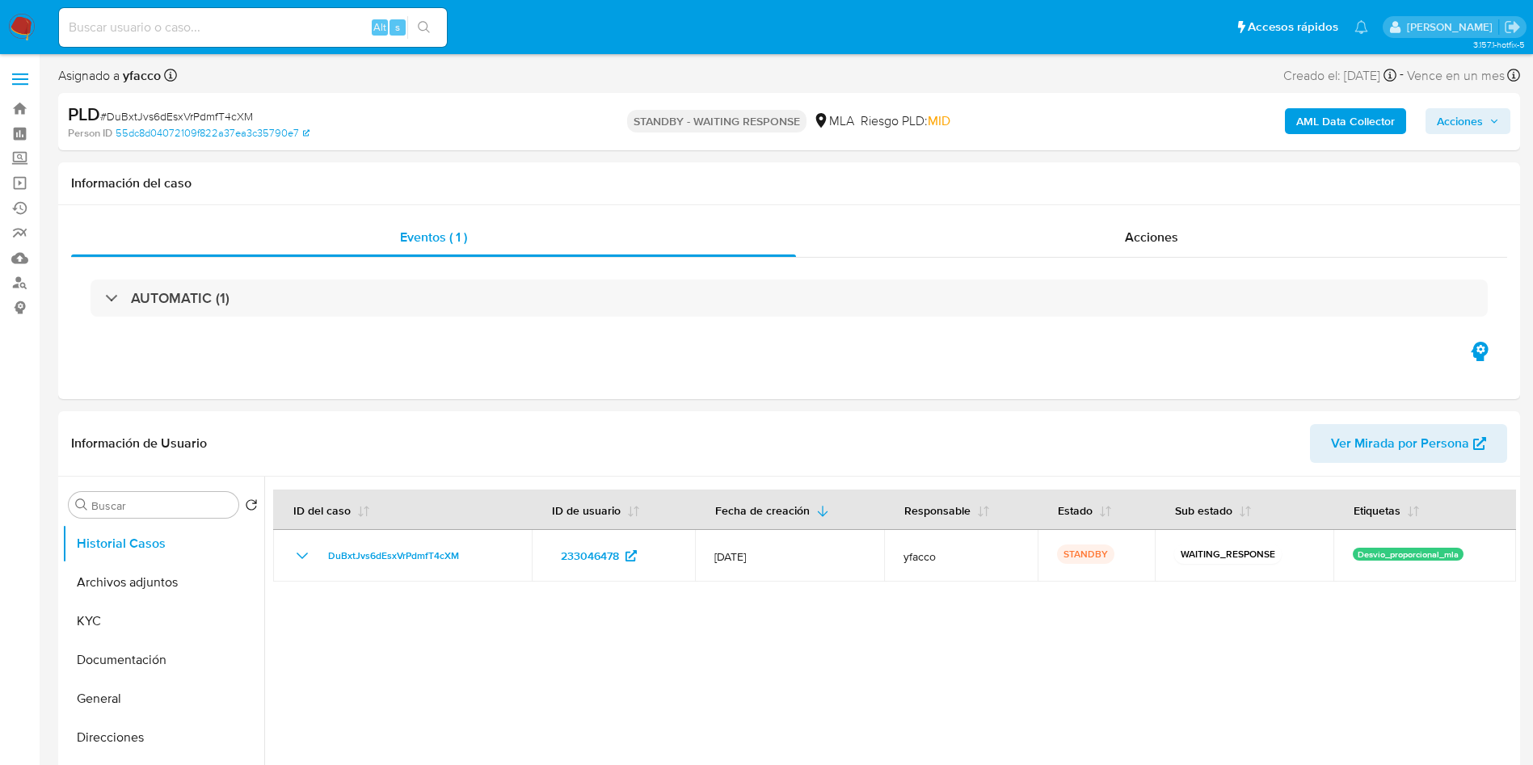
click at [317, 24] on input at bounding box center [253, 27] width 388 height 21
paste input "Ev8awuobnXLa23qhok1iW84q"
type input "Ev8awuobnXLa23qhok1iW84q"
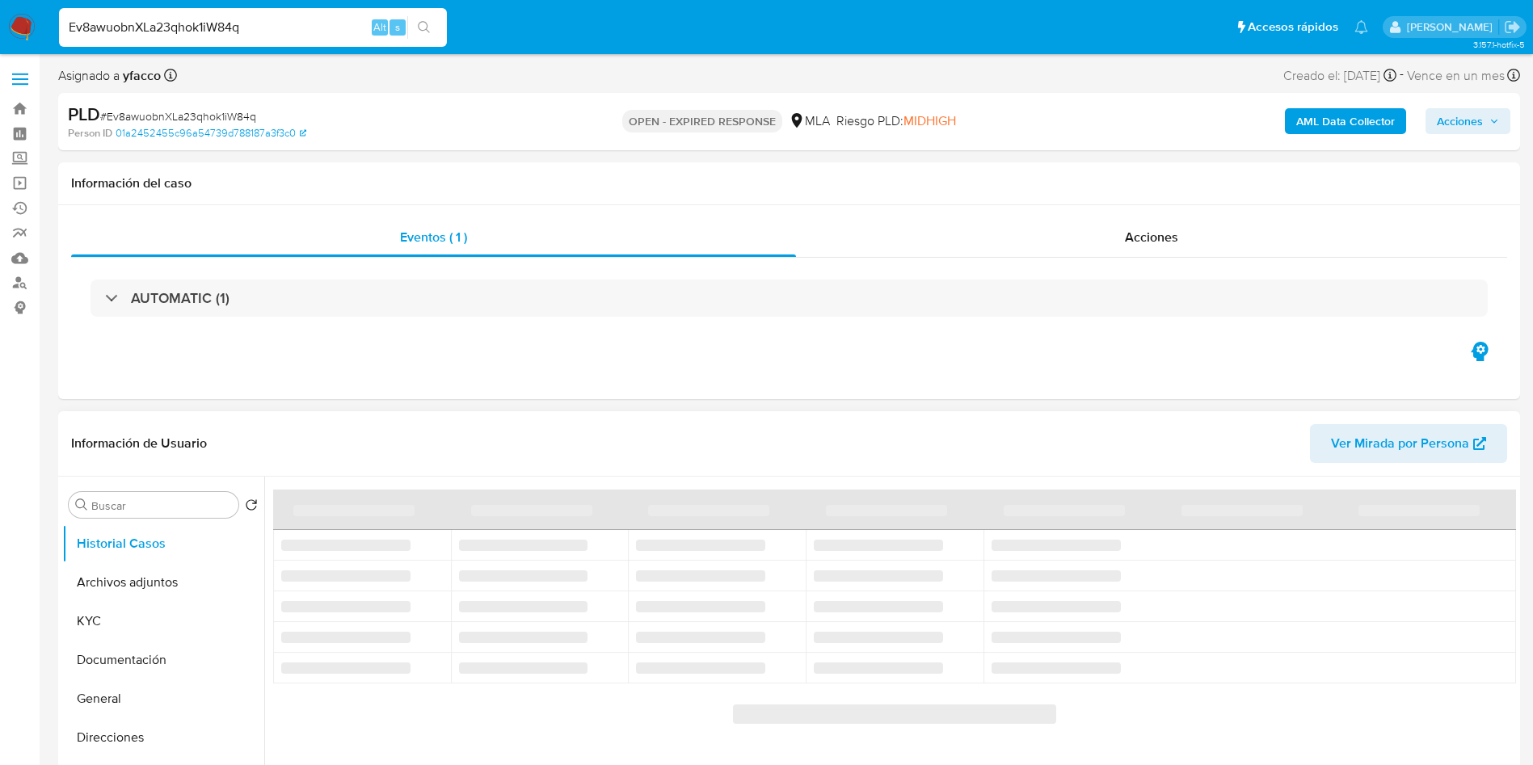
select select "10"
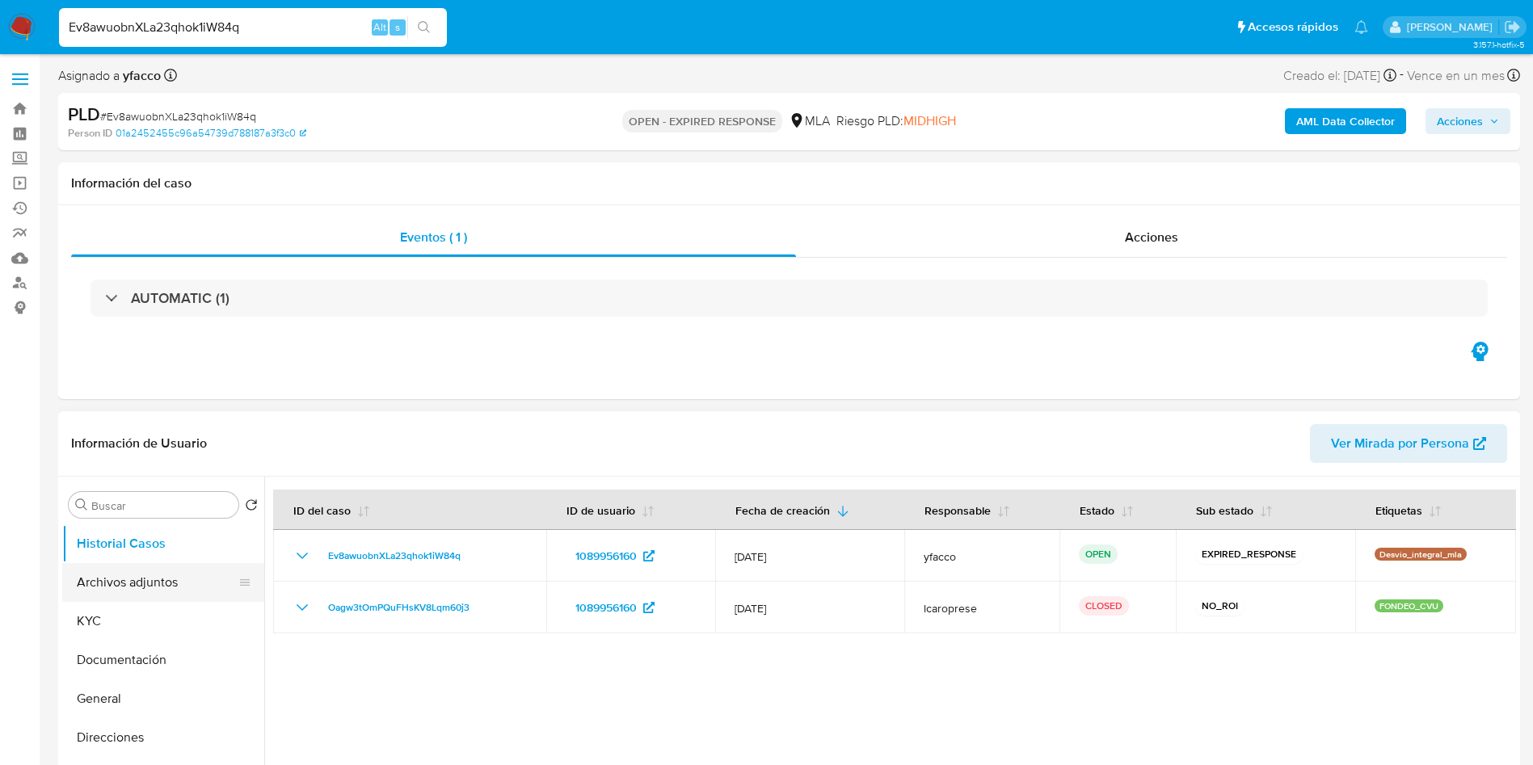
click at [171, 570] on button "Archivos adjuntos" at bounding box center [156, 582] width 189 height 39
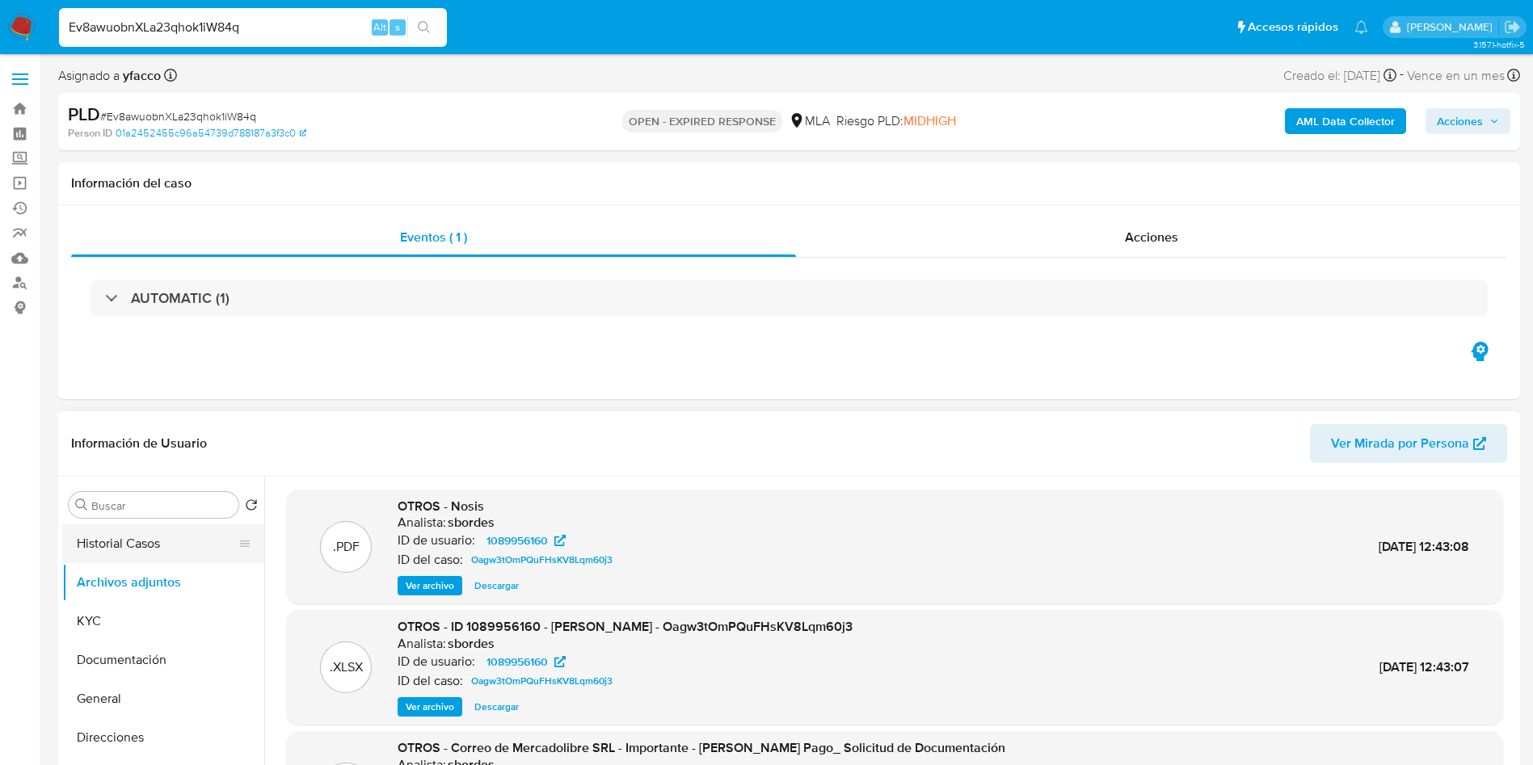
click at [154, 535] on button "Historial Casos" at bounding box center [156, 543] width 189 height 39
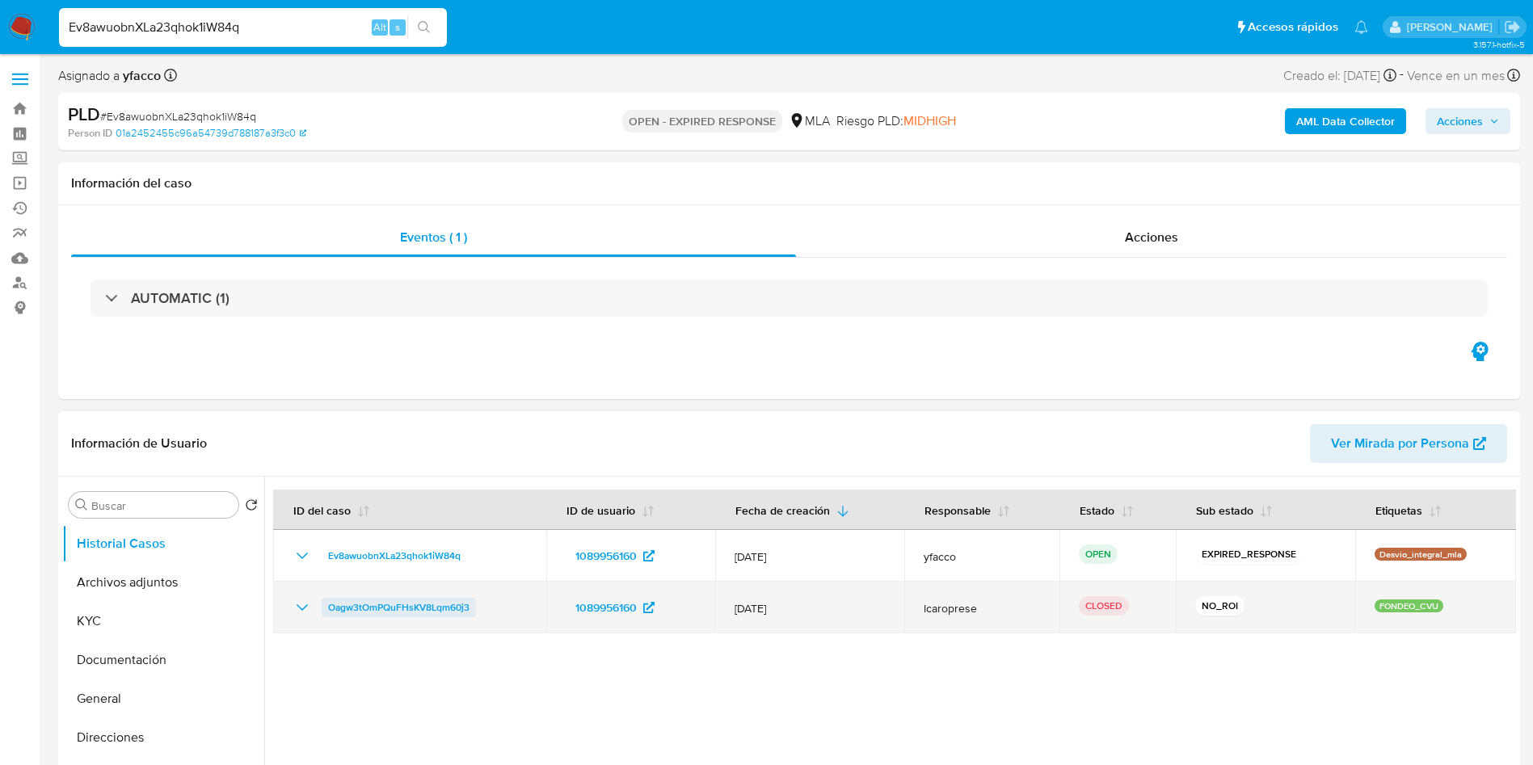
click at [439, 604] on span "Oagw3tOmPQuFHsKV8Lqm60j3" at bounding box center [398, 607] width 141 height 19
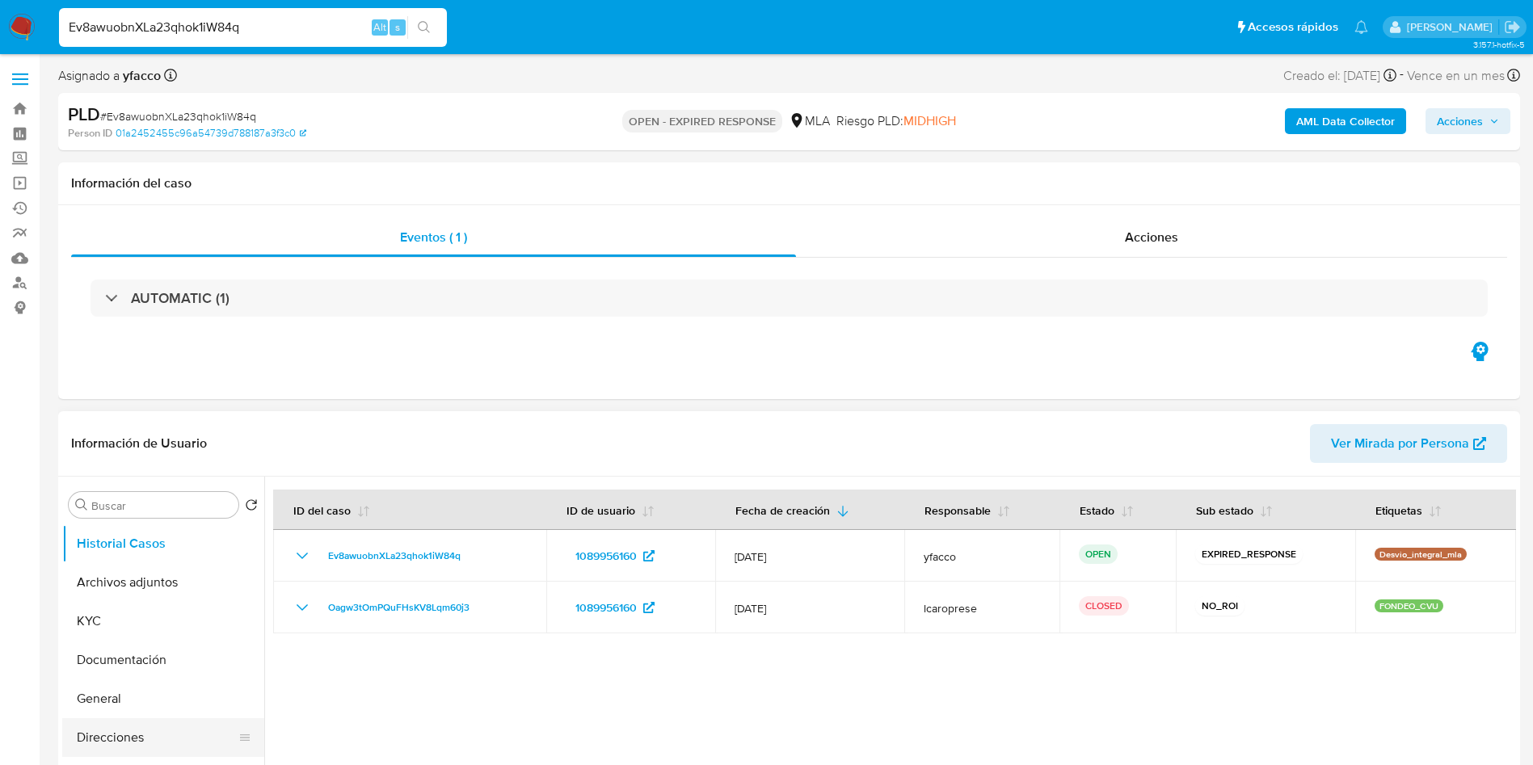
click at [106, 737] on button "Direcciones" at bounding box center [156, 737] width 189 height 39
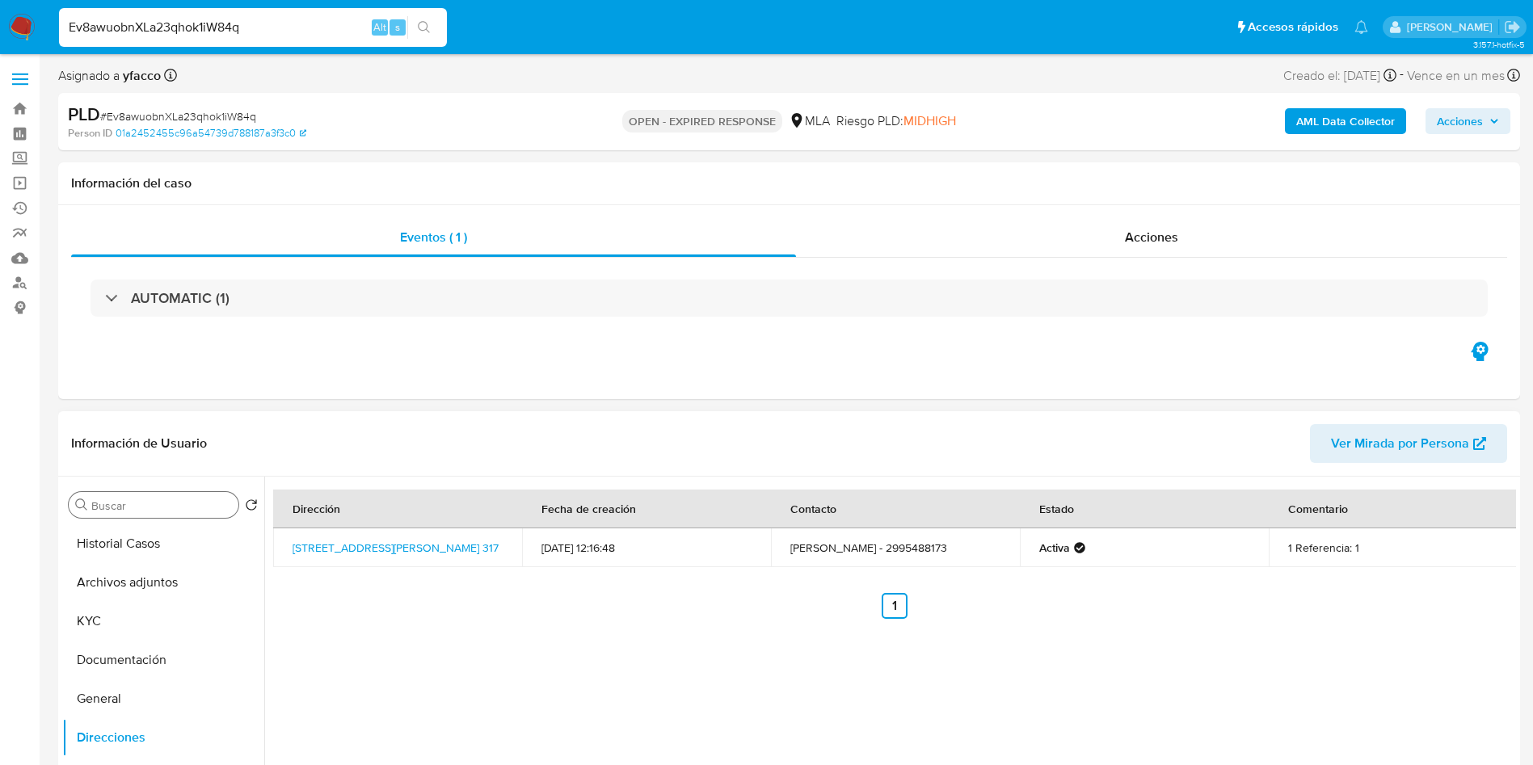
click at [154, 516] on div "Buscar" at bounding box center [154, 505] width 170 height 26
click at [144, 528] on button "Historial Casos" at bounding box center [156, 543] width 189 height 39
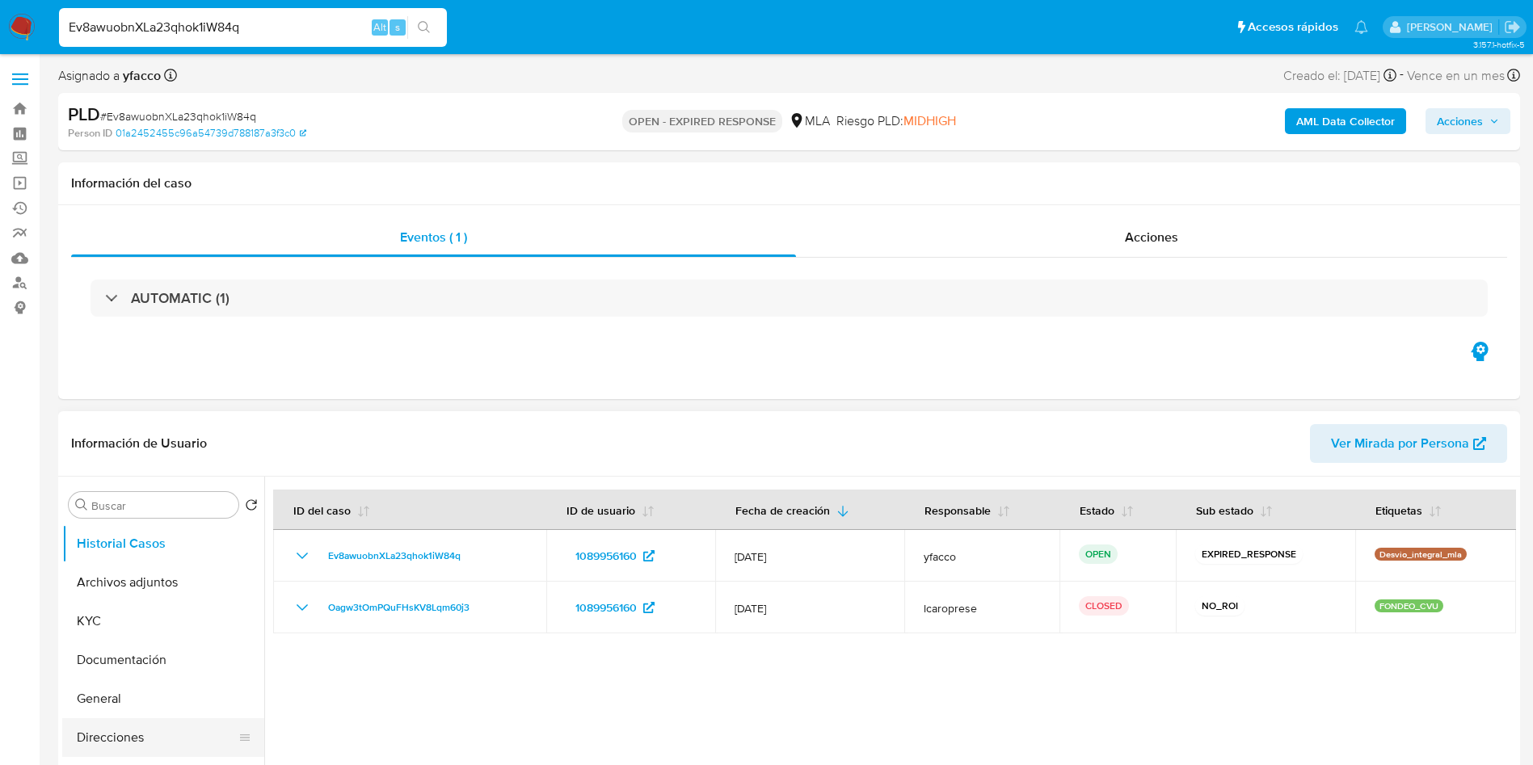
click at [128, 739] on button "Direcciones" at bounding box center [156, 737] width 189 height 39
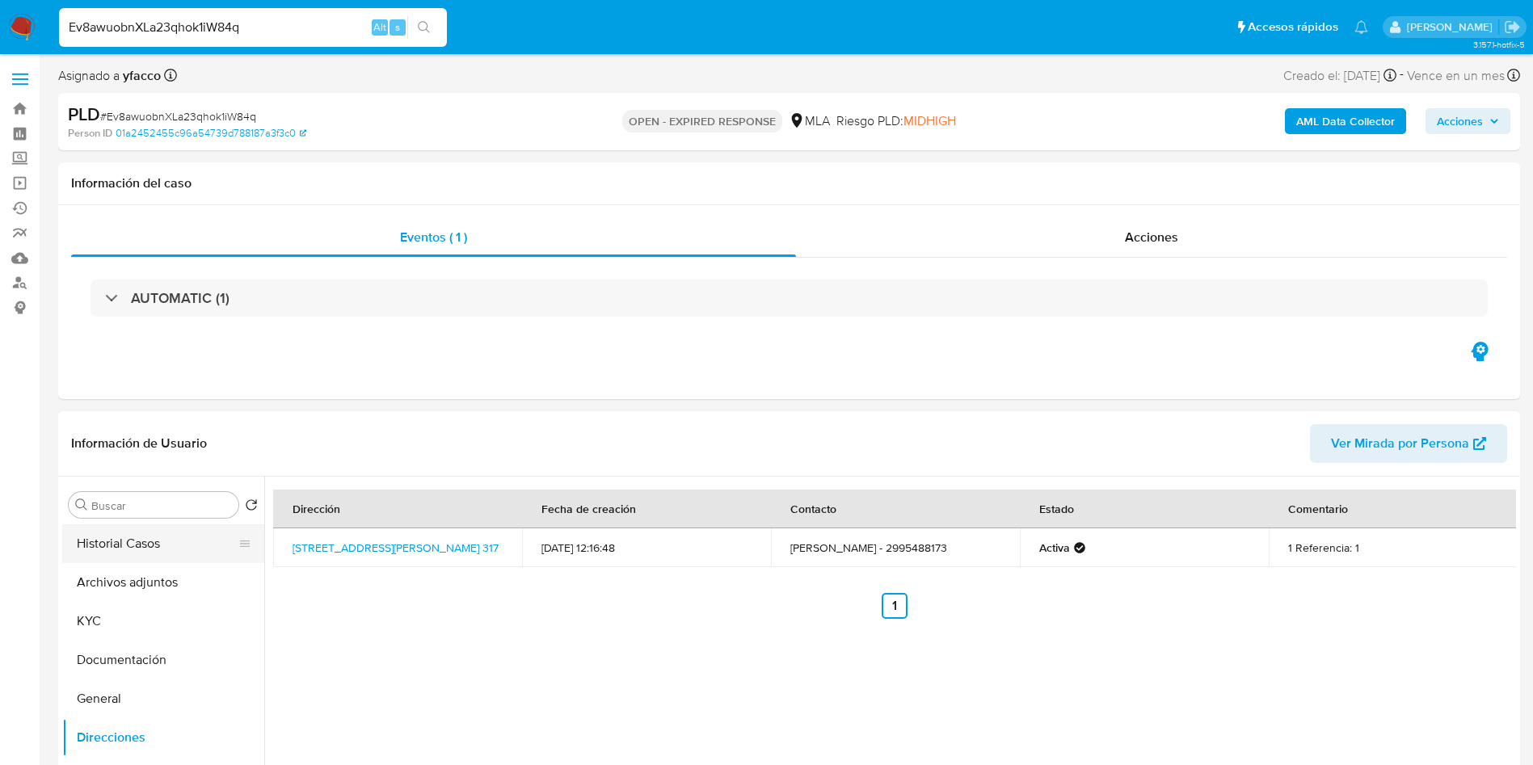
click at [142, 532] on button "Historial Casos" at bounding box center [156, 543] width 189 height 39
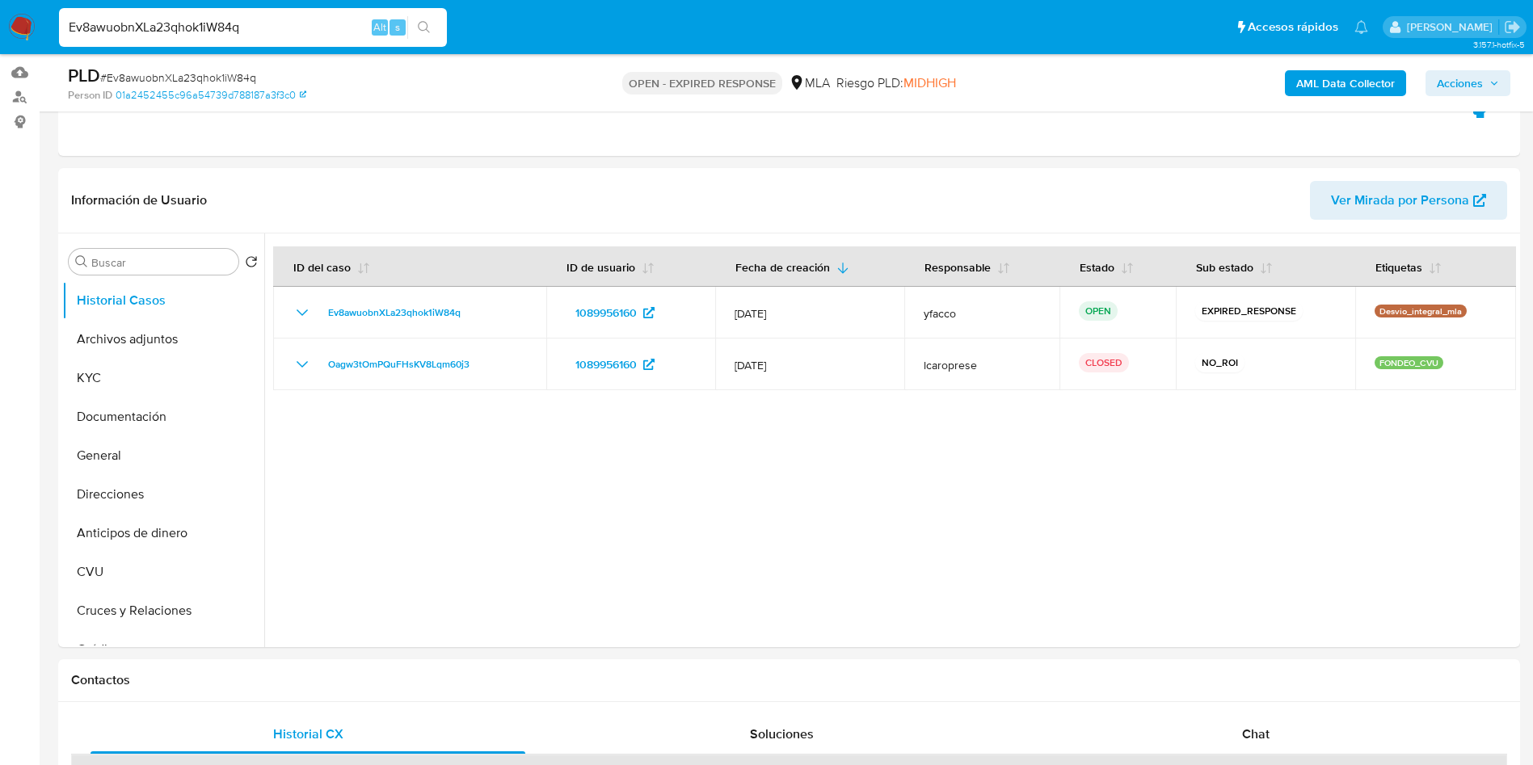
scroll to position [196, 0]
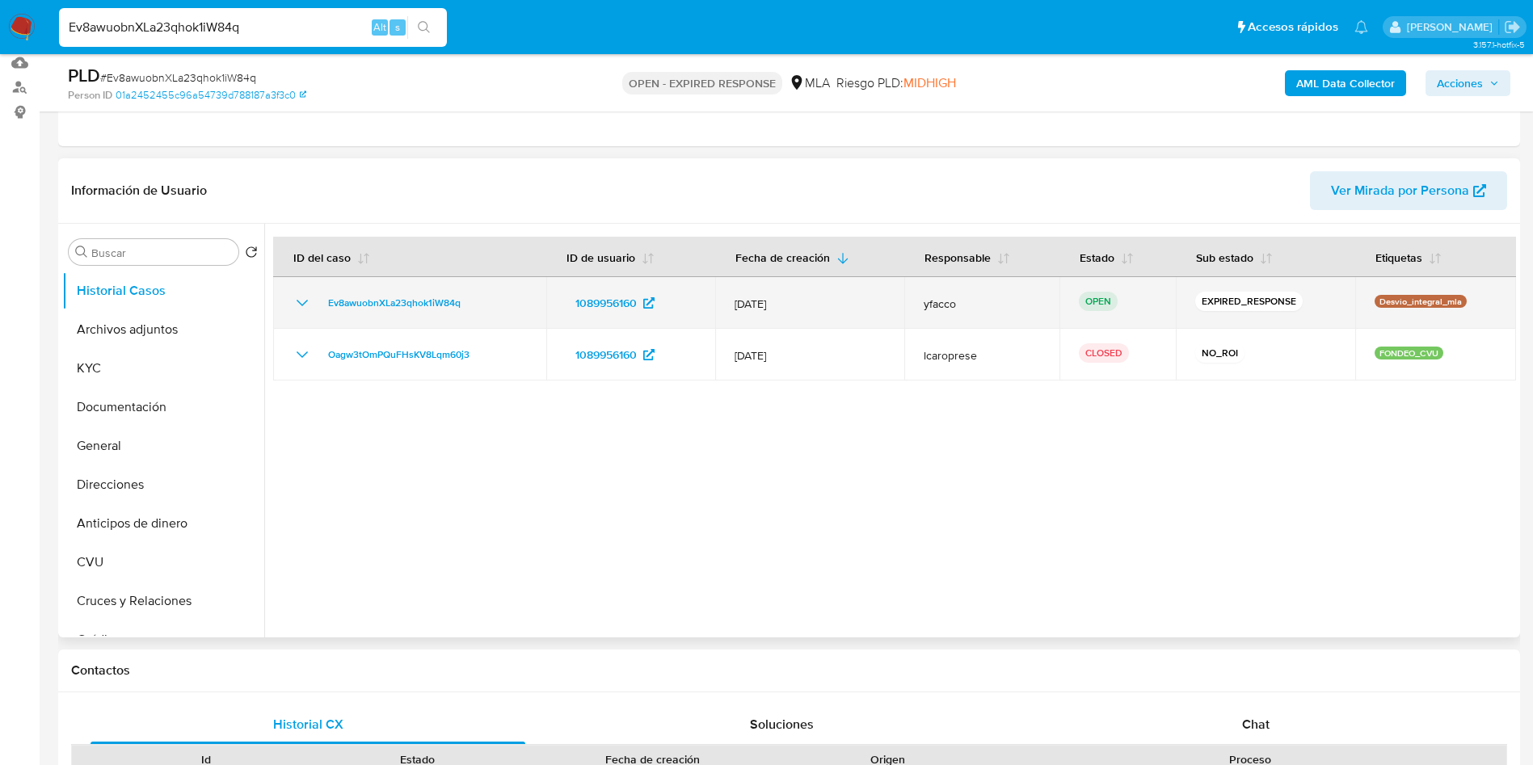
drag, startPoint x: 321, startPoint y: 309, endPoint x: 478, endPoint y: 309, distance: 157.6
click at [478, 309] on div "Ev8awuobnXLa23qhok1iW84q" at bounding box center [409, 302] width 234 height 19
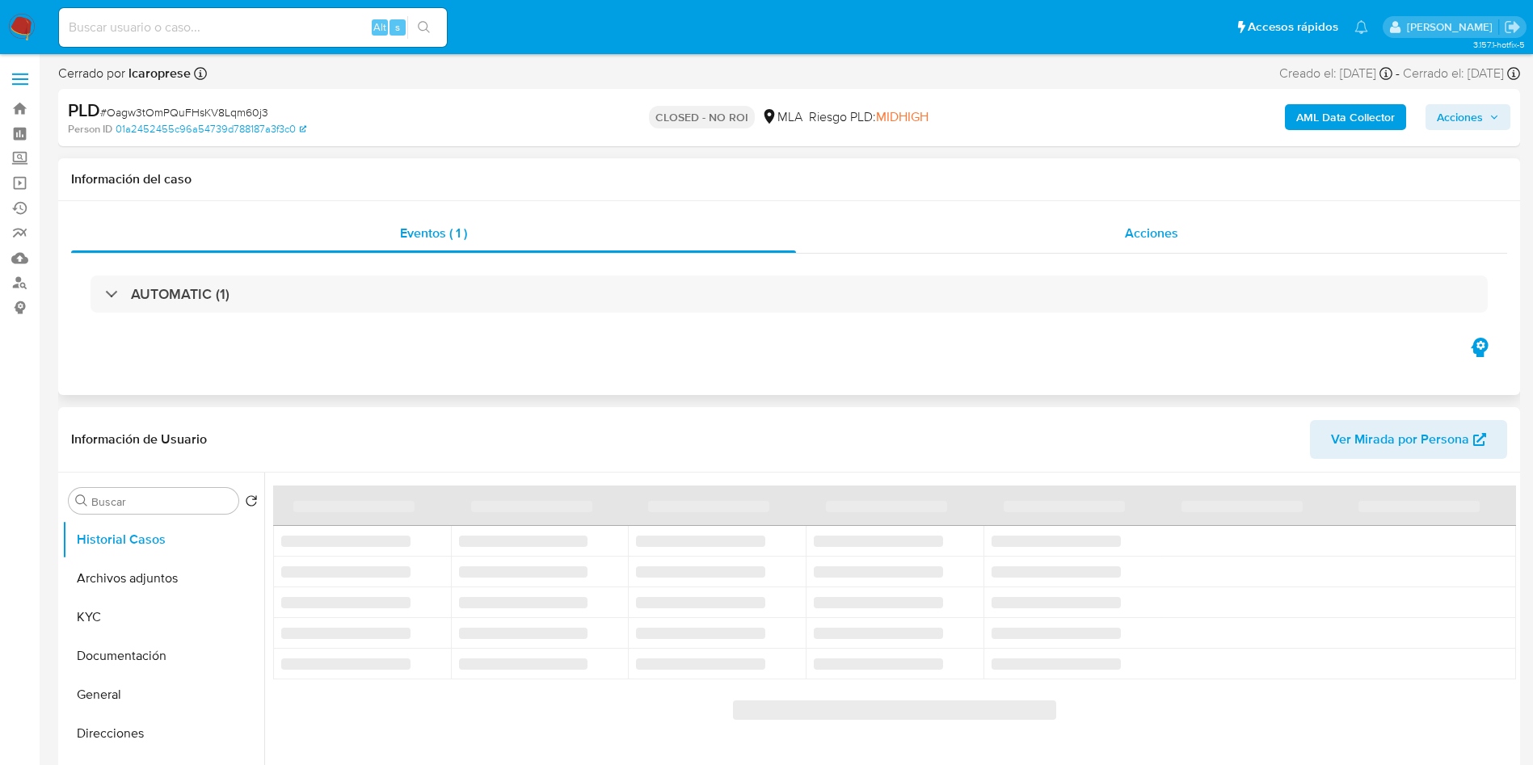
select select "10"
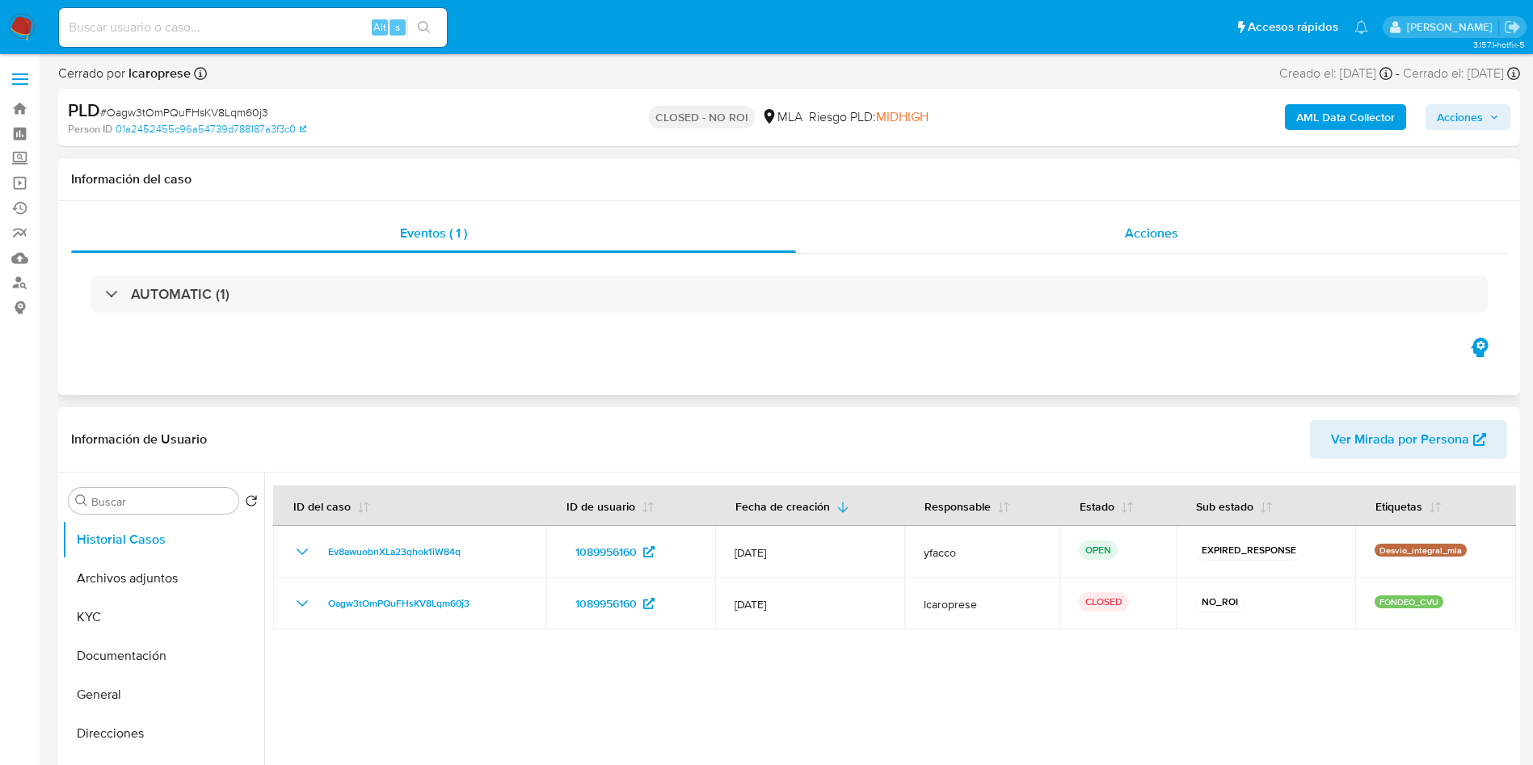
click at [1157, 237] on span "Acciones" at bounding box center [1151, 233] width 53 height 19
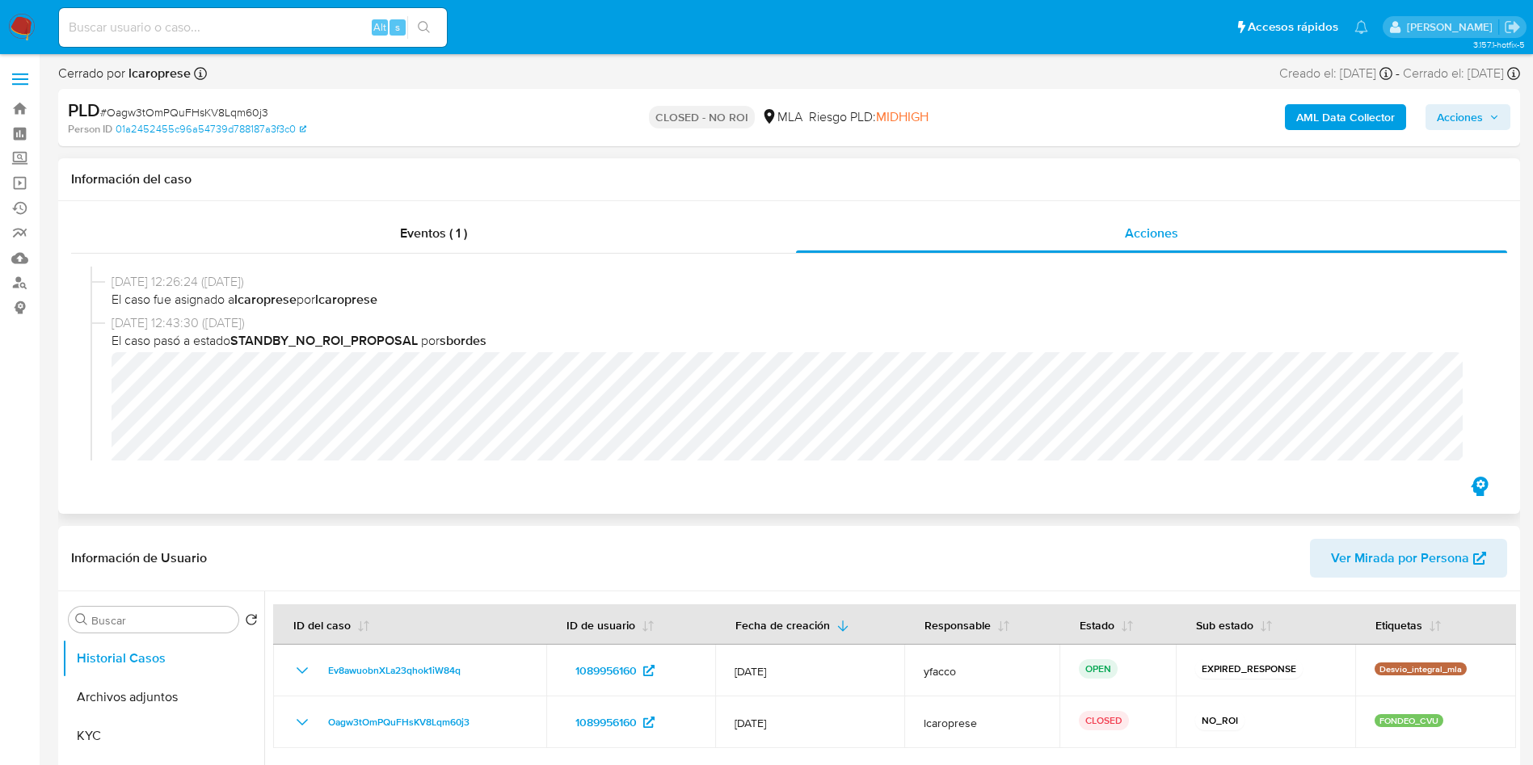
scroll to position [175, 0]
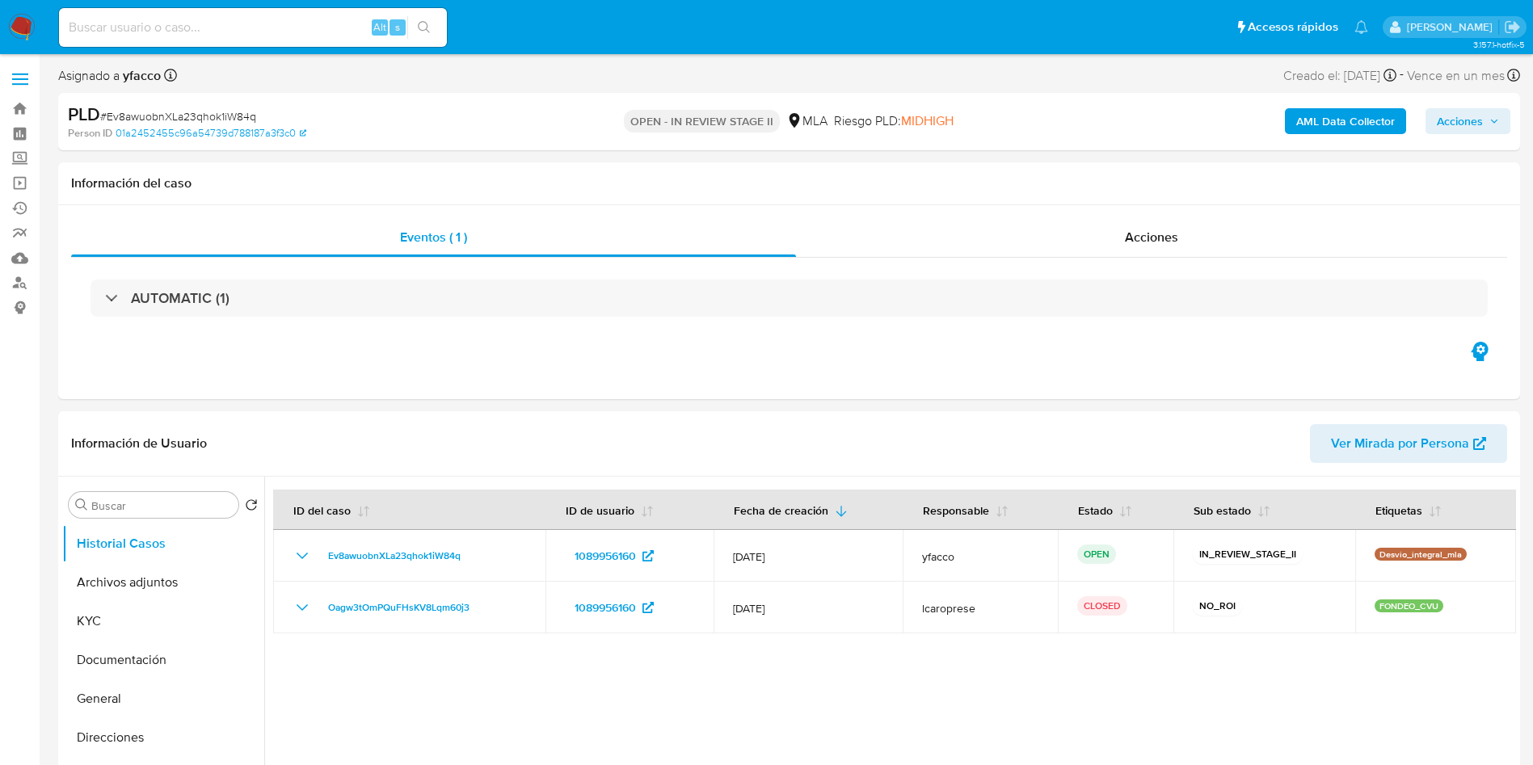
select select "10"
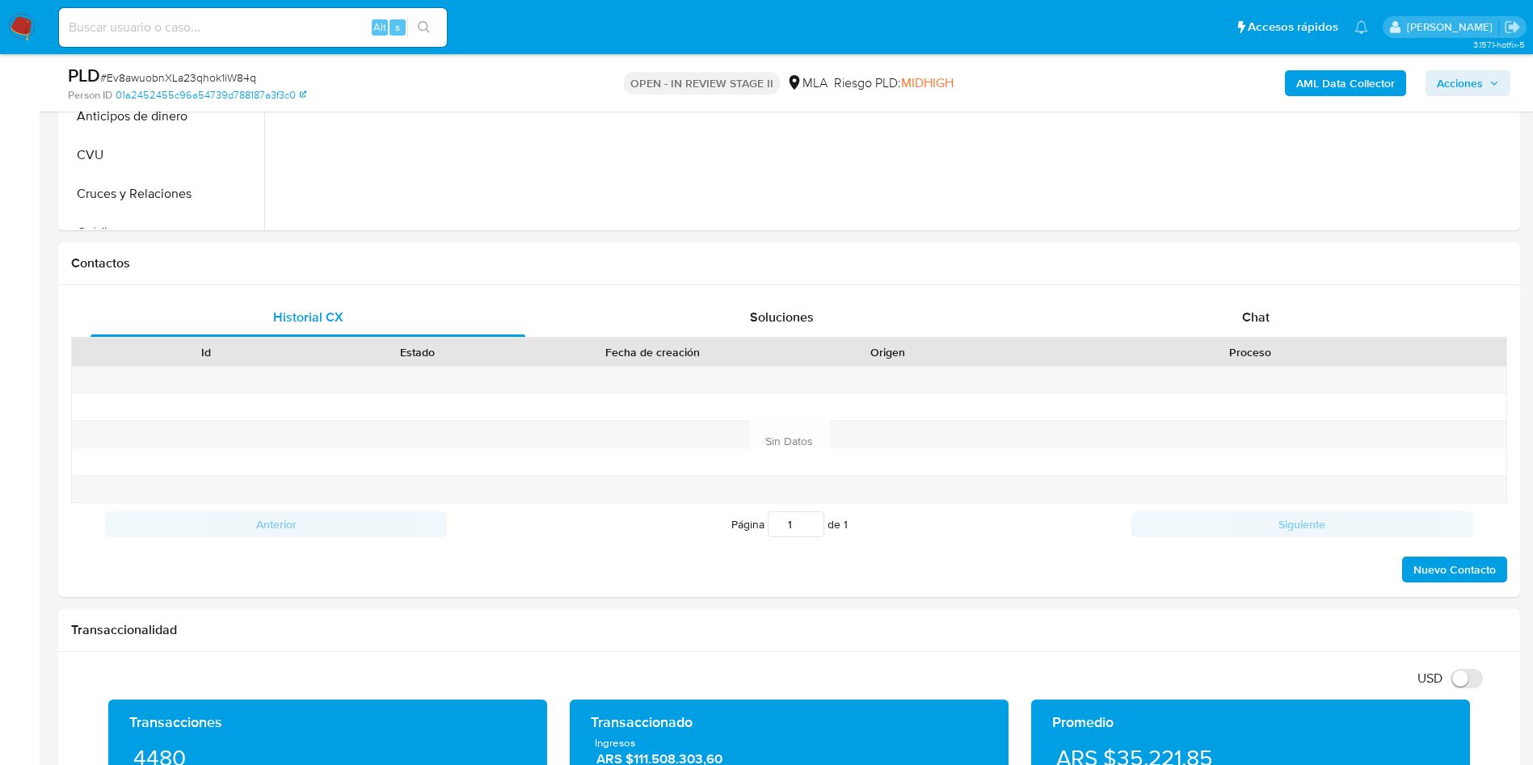
scroll to position [652, 0]
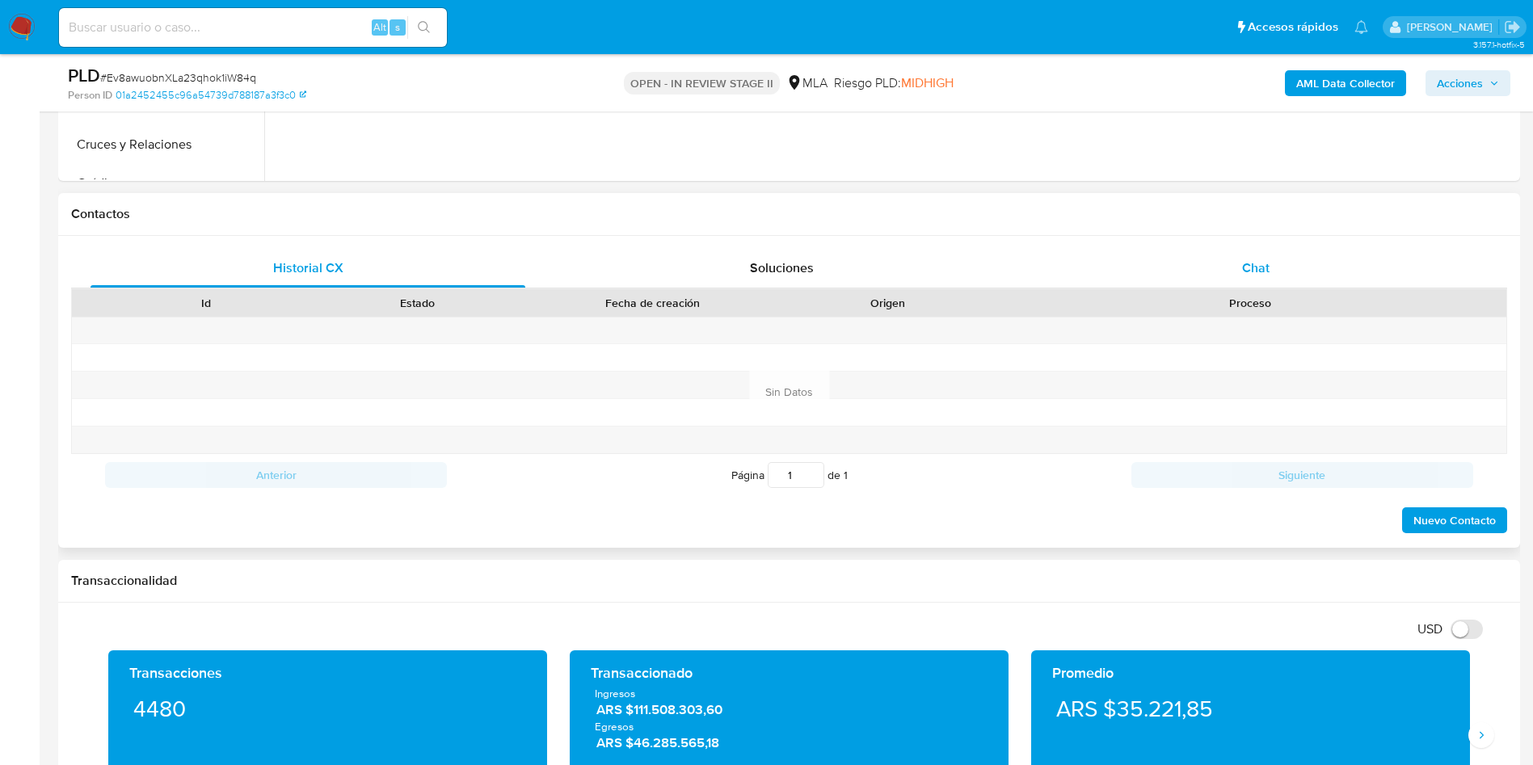
click at [1214, 269] on div "Chat" at bounding box center [1255, 268] width 435 height 39
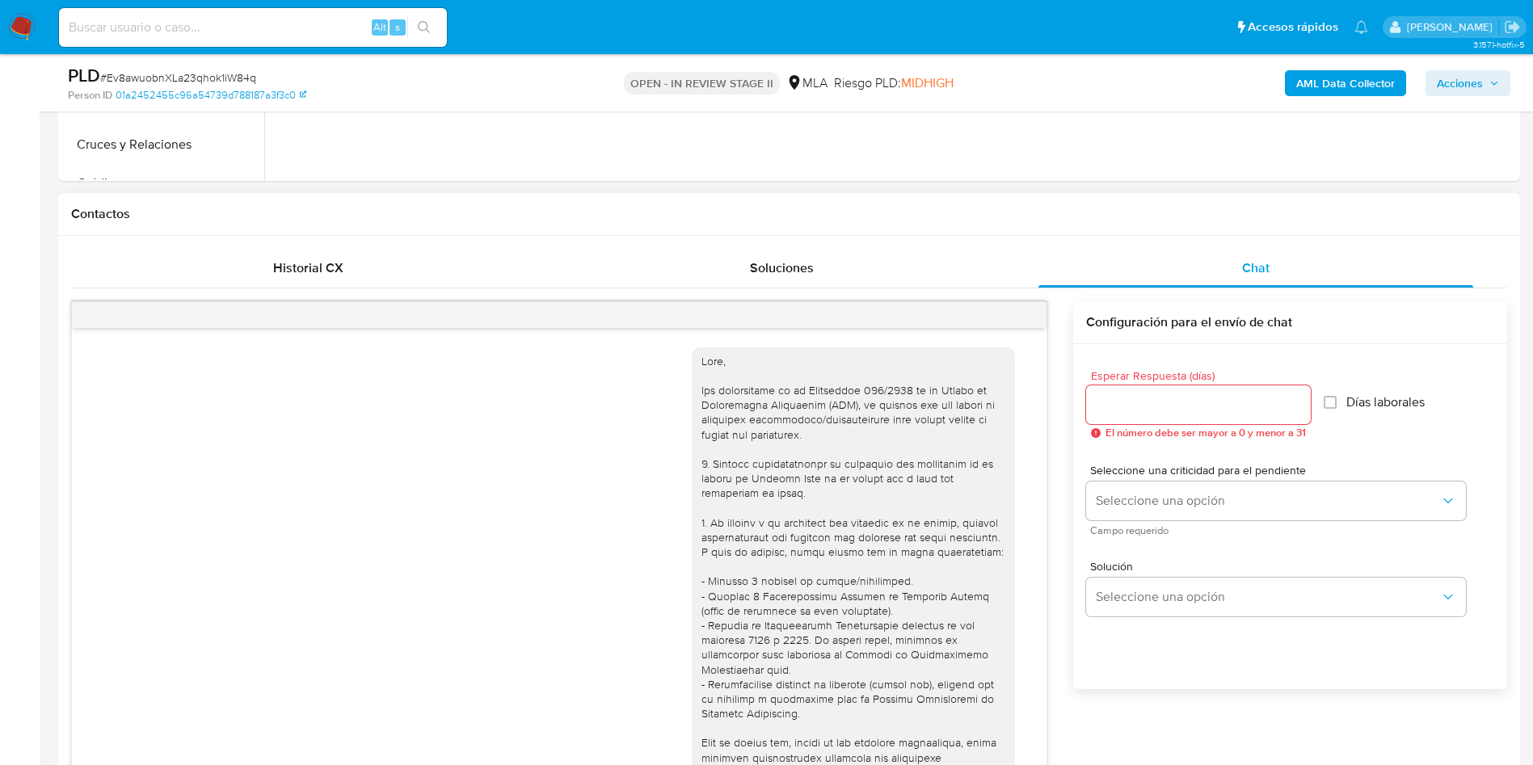
scroll to position [829, 0]
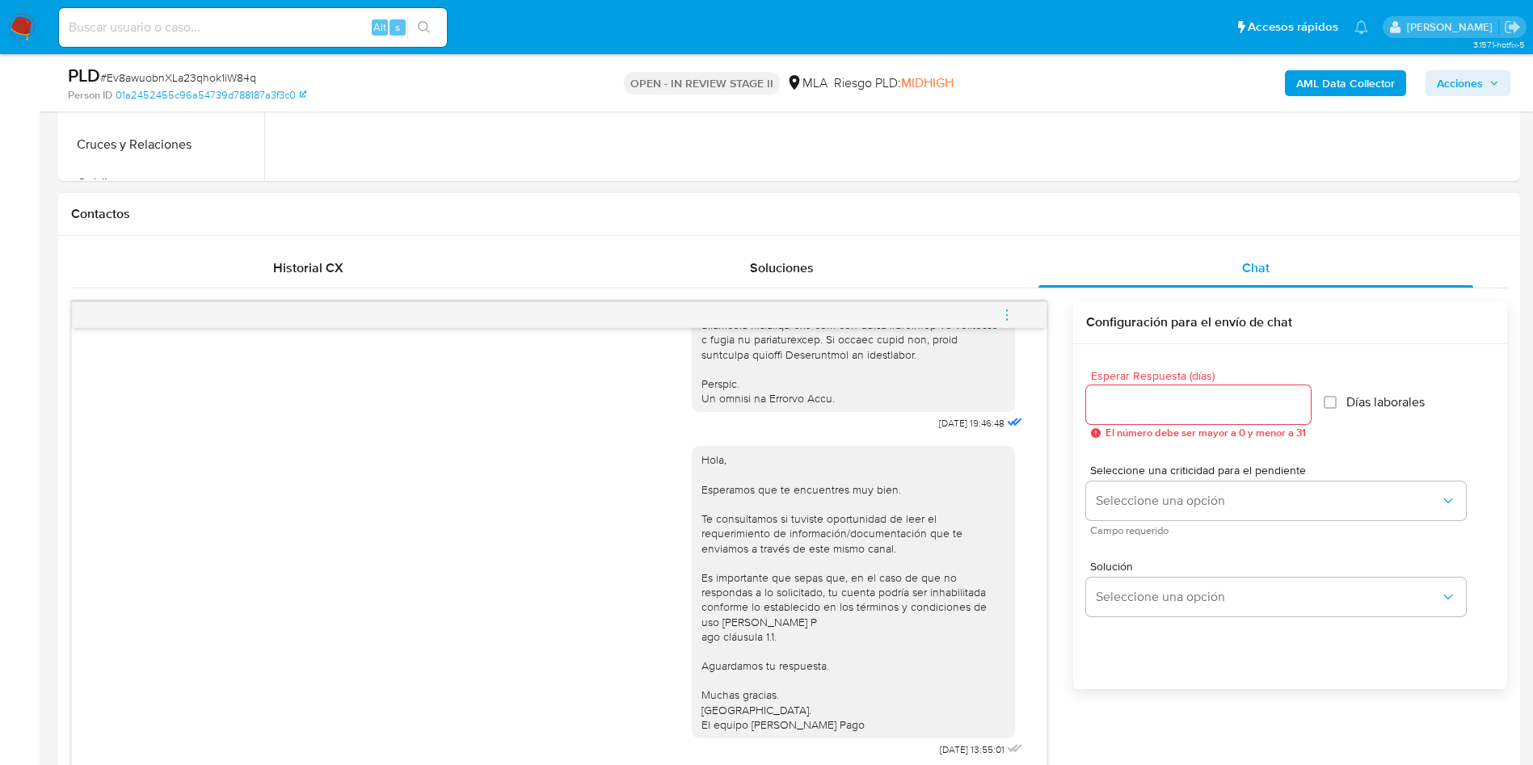
click at [1008, 325] on span "menu-action" at bounding box center [1007, 315] width 15 height 39
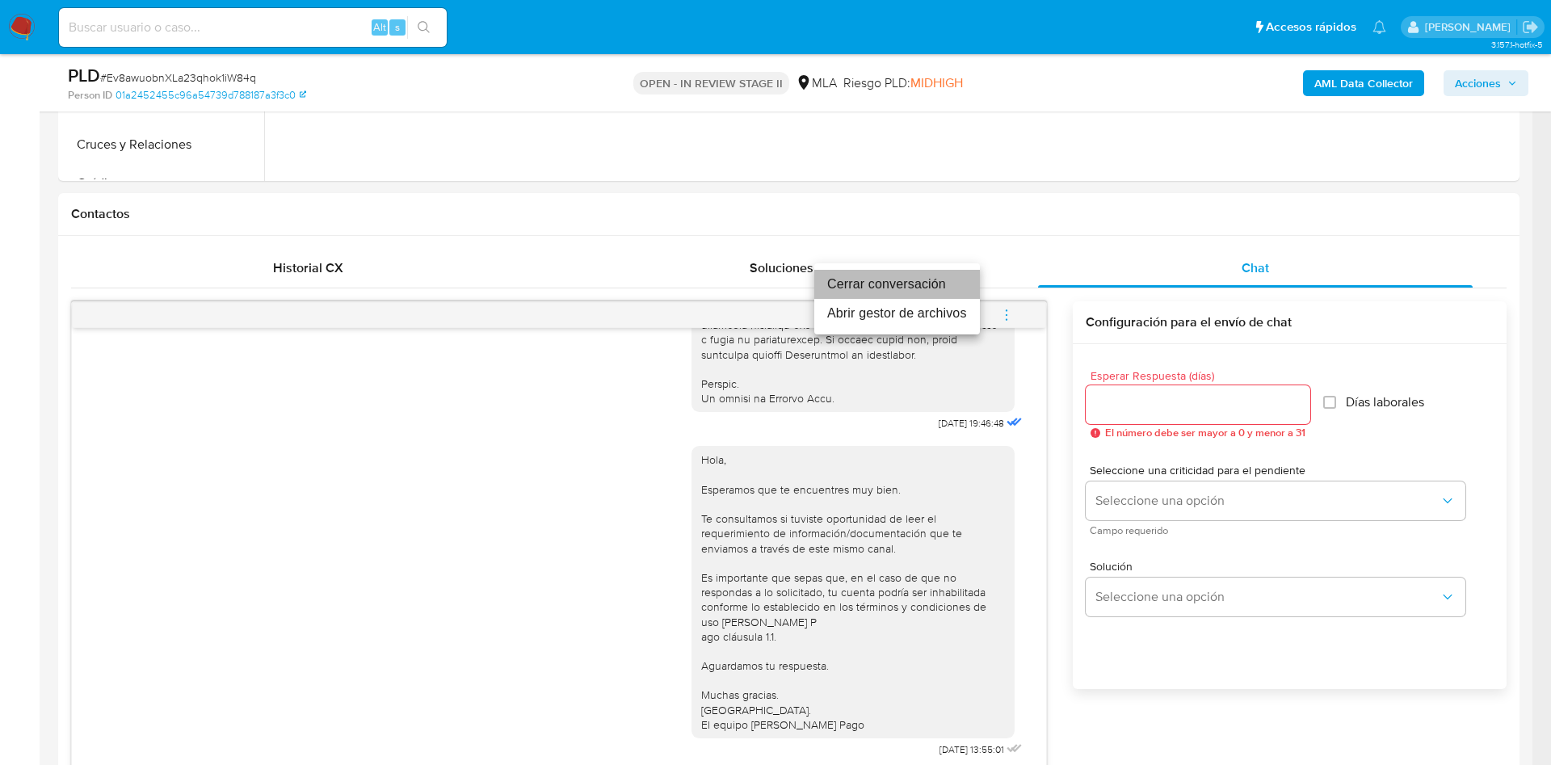
click at [894, 284] on li "Cerrar conversación" at bounding box center [897, 284] width 166 height 29
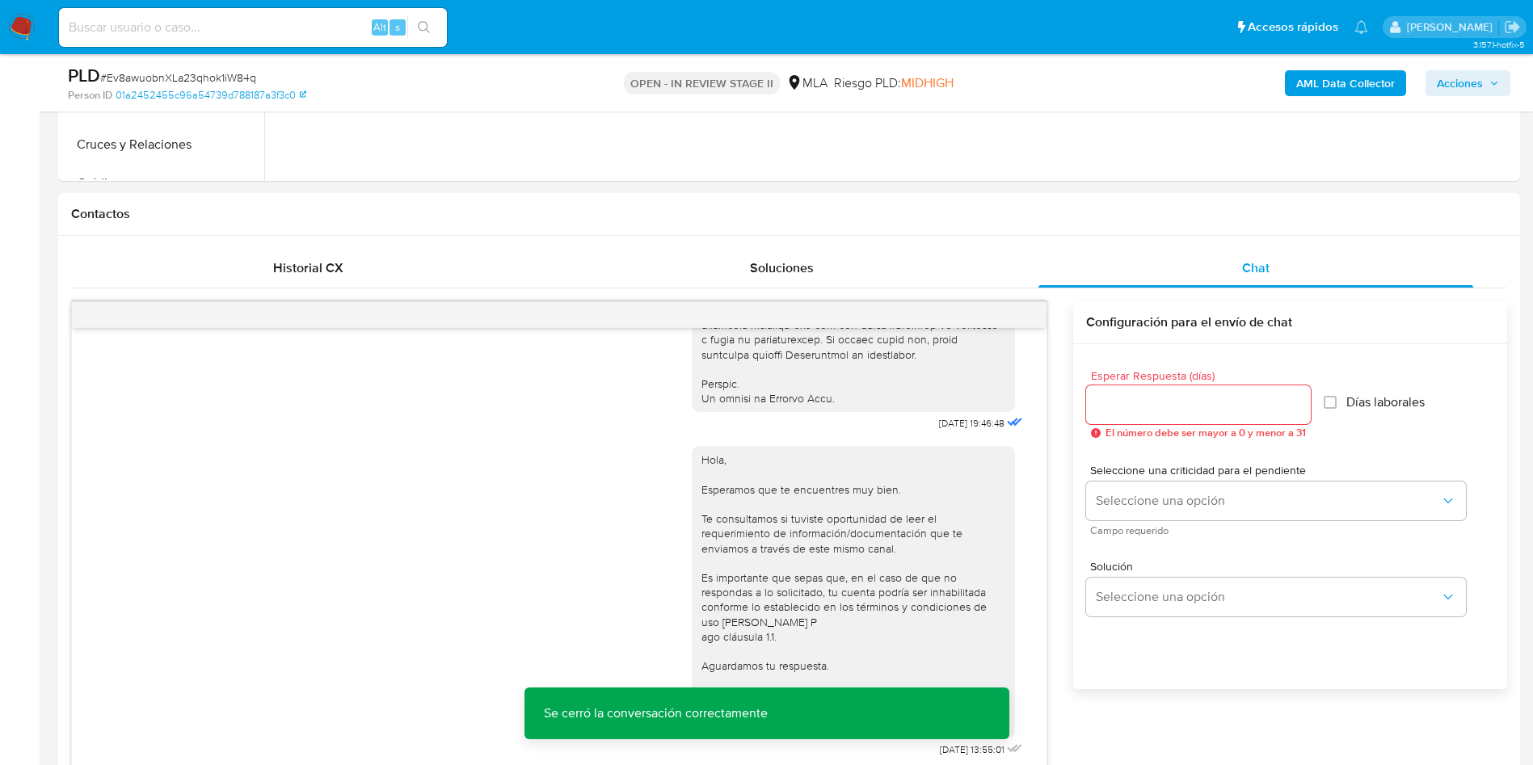
click at [1336, 98] on div "AML Data Collector Acciones" at bounding box center [1271, 83] width 477 height 38
click at [1335, 85] on b "AML Data Collector" at bounding box center [1345, 83] width 99 height 26
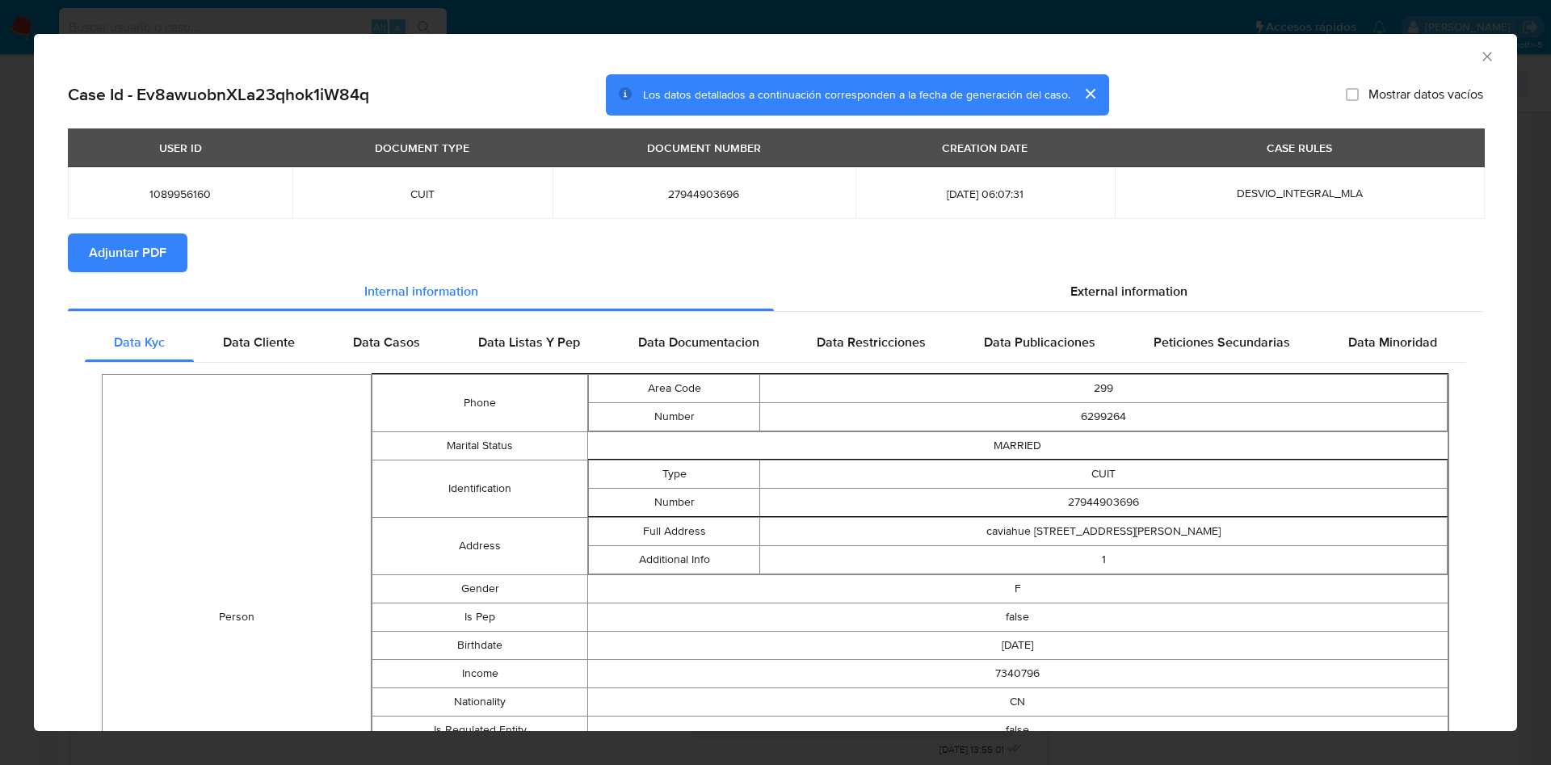
click at [115, 269] on span "Adjuntar PDF" at bounding box center [128, 253] width 78 height 36
click at [1479, 55] on icon "Cerrar ventana" at bounding box center [1487, 56] width 16 height 16
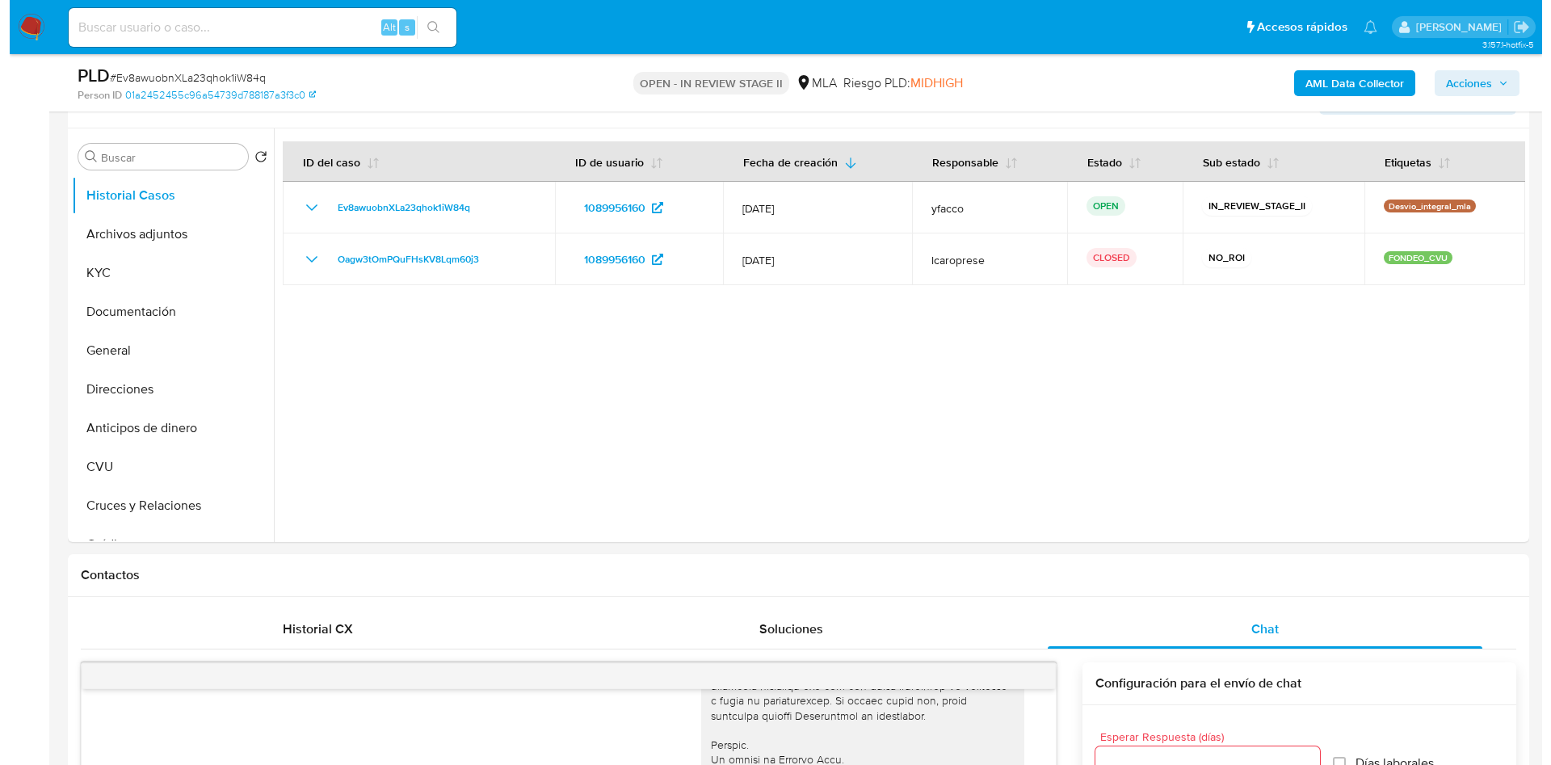
scroll to position [283, 0]
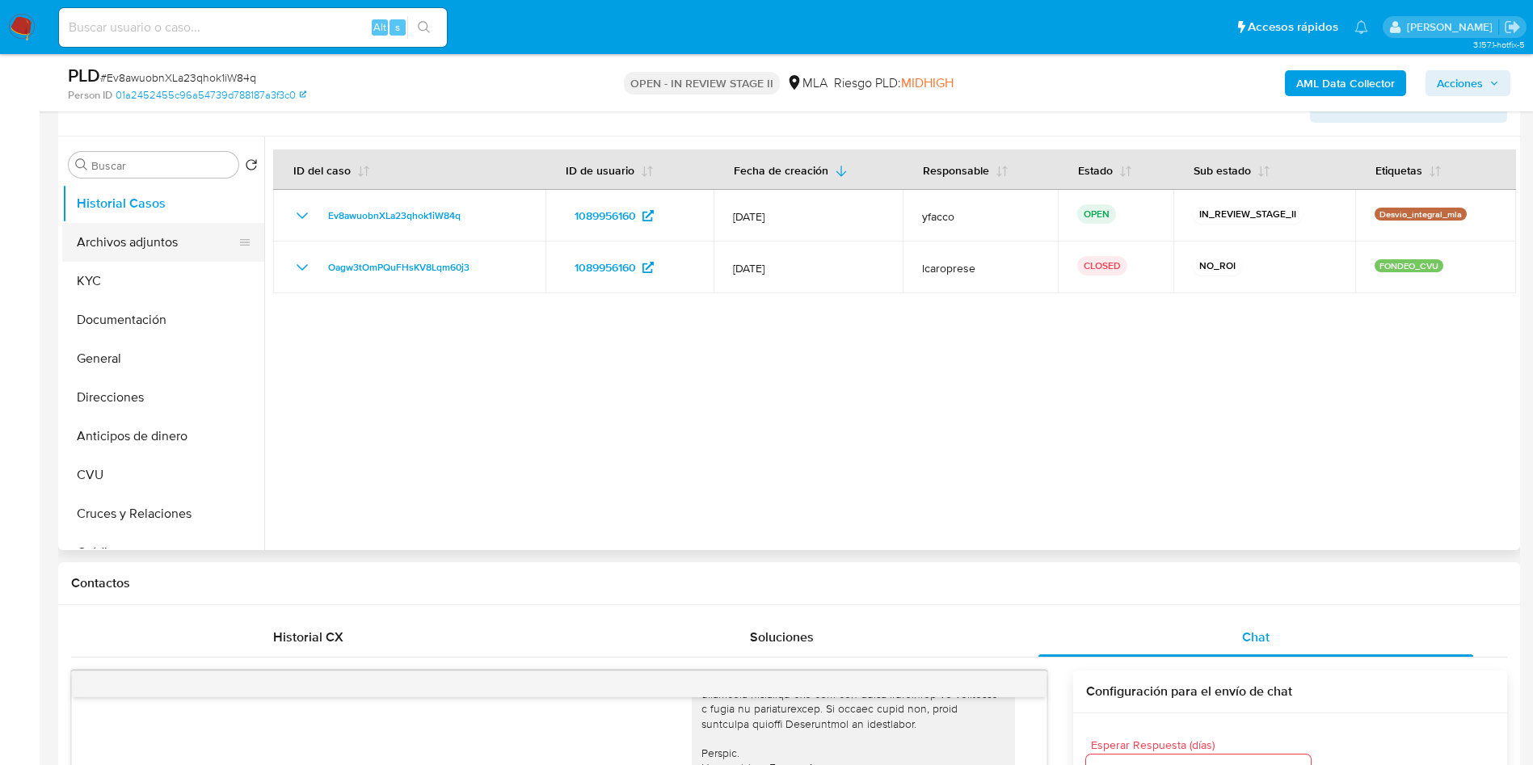
click at [200, 243] on button "Archivos adjuntos" at bounding box center [156, 242] width 189 height 39
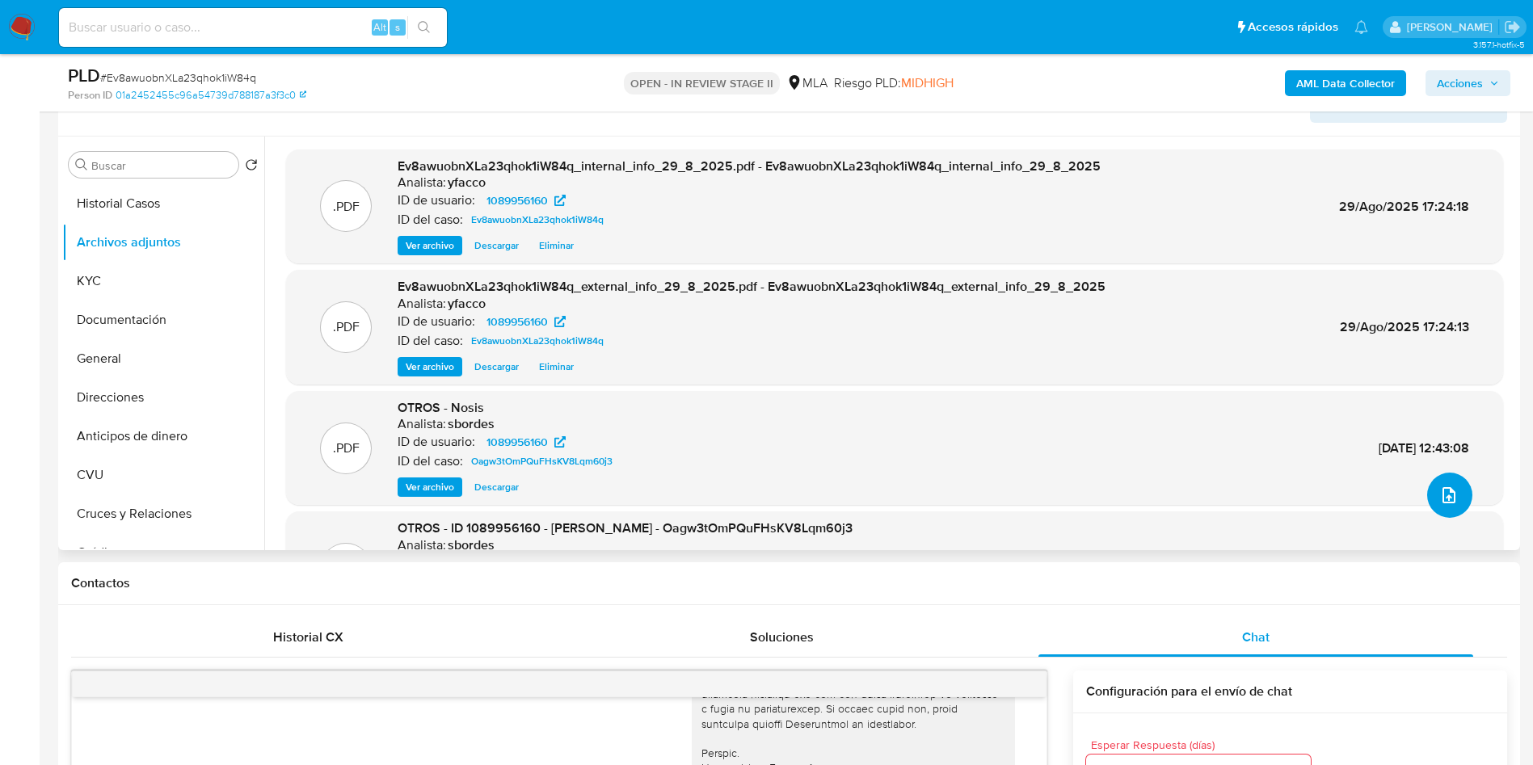
click at [1451, 491] on icon "upload-file" at bounding box center [1448, 495] width 19 height 19
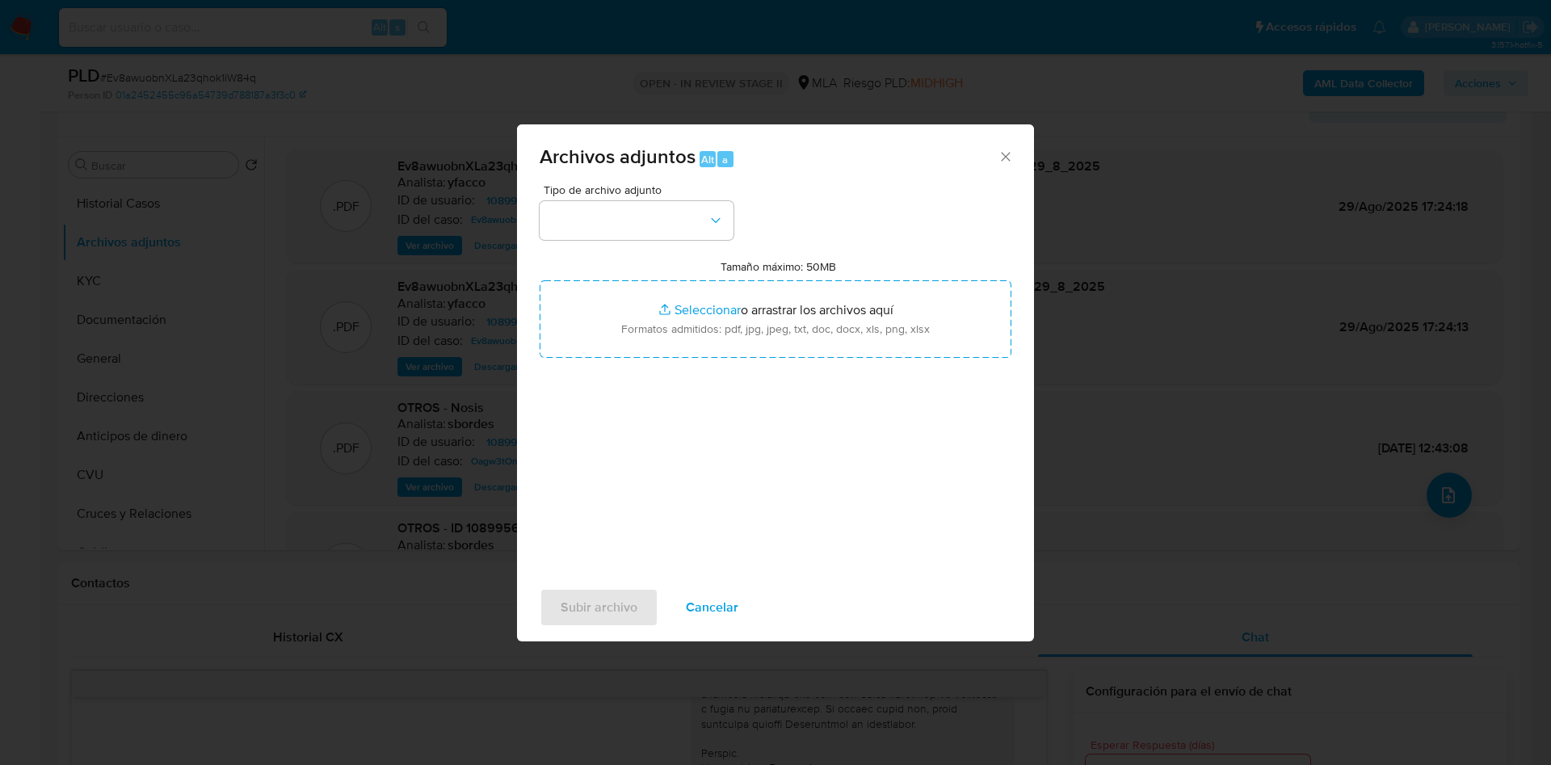
click at [662, 241] on div "Tipo de archivo adjunto Tamaño máximo: 50MB Seleccionar archivos Seleccionar o …" at bounding box center [776, 374] width 472 height 381
click at [678, 227] on button "button" at bounding box center [637, 220] width 194 height 39
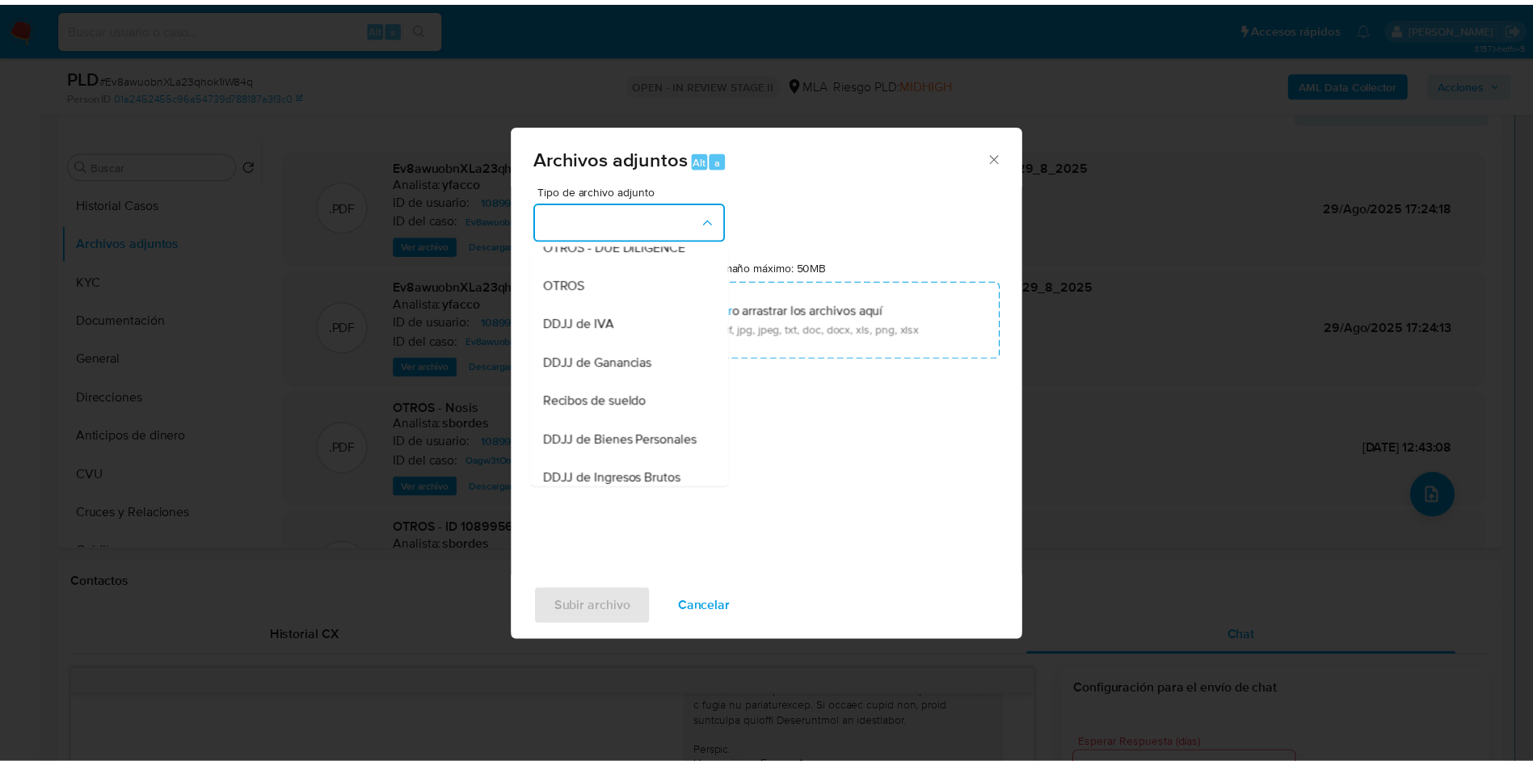
scroll to position [275, 0]
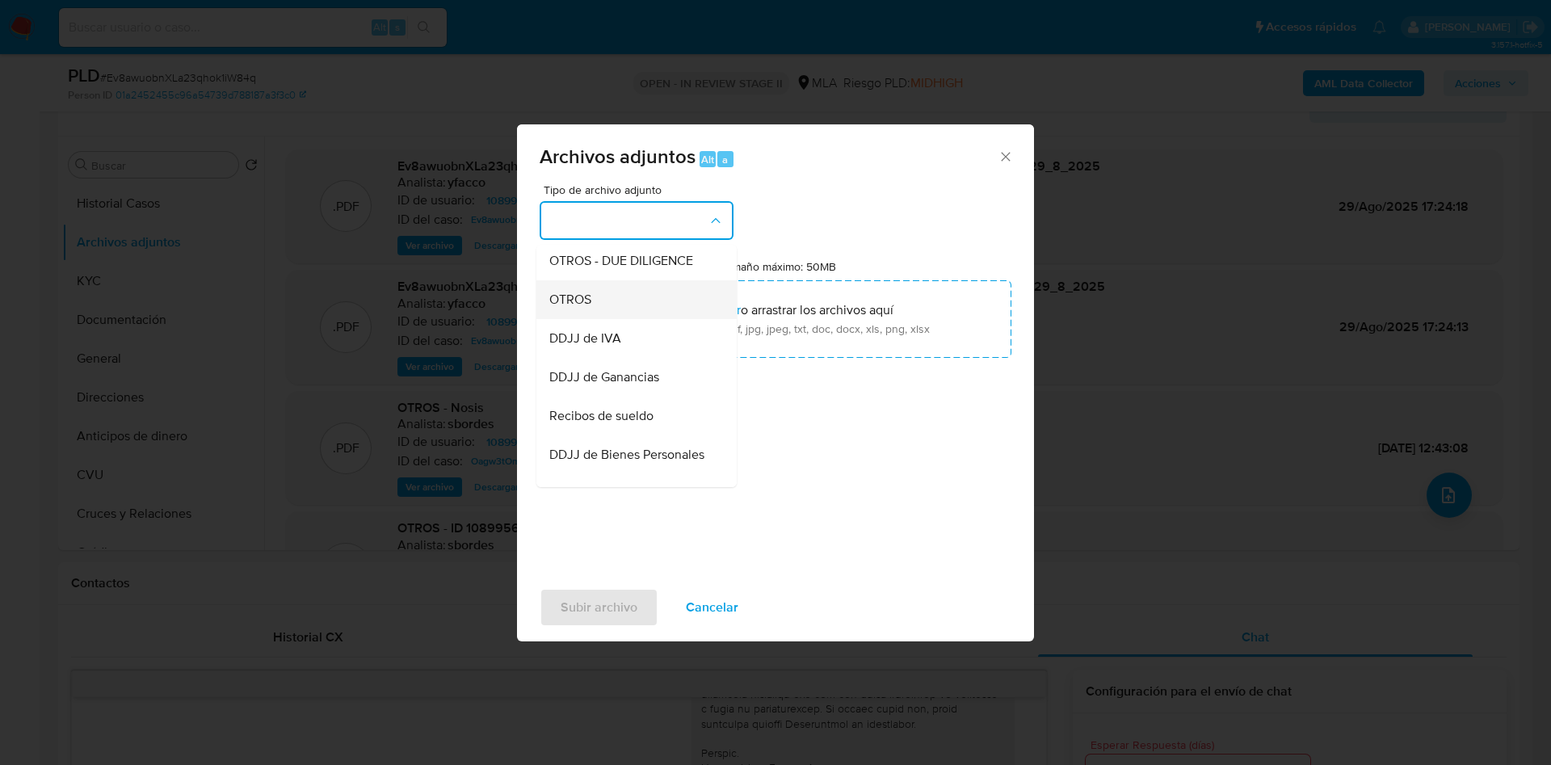
click at [589, 308] on span "OTROS" at bounding box center [570, 300] width 42 height 16
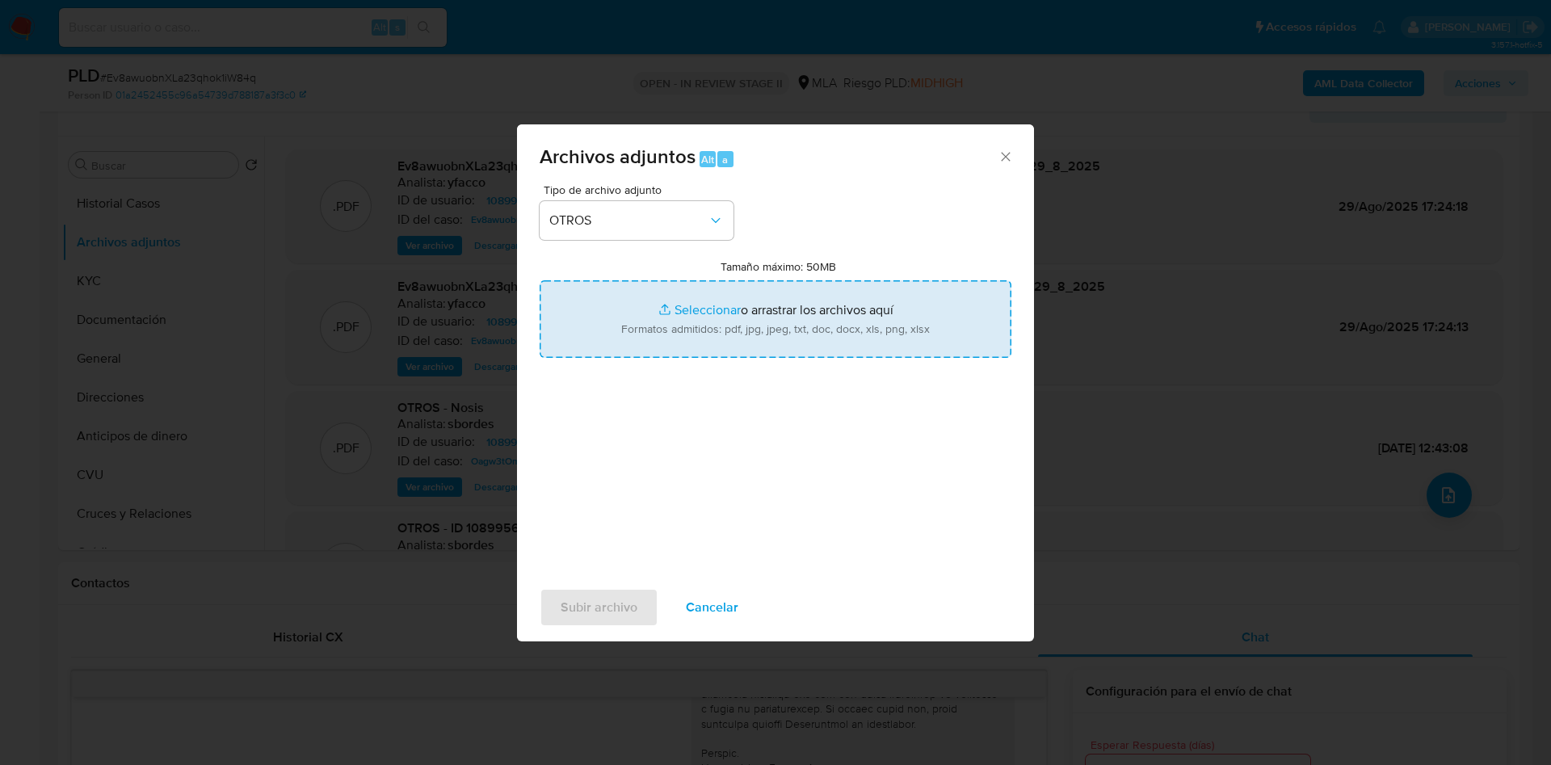
click at [692, 307] on input "Tamaño máximo: 50MB Seleccionar archivos" at bounding box center [776, 319] width 472 height 78
type input "C:\fakepath\Caselog Ev8awuobnXLa23qhok1iW84q_2025_07_17_16_04_48.docx"
click at [705, 312] on input "Tamaño máximo: 50MB Seleccionar archivos" at bounding box center [776, 319] width 472 height 78
type input "C:\fakepath\Movimientos 1089956160.xlsx"
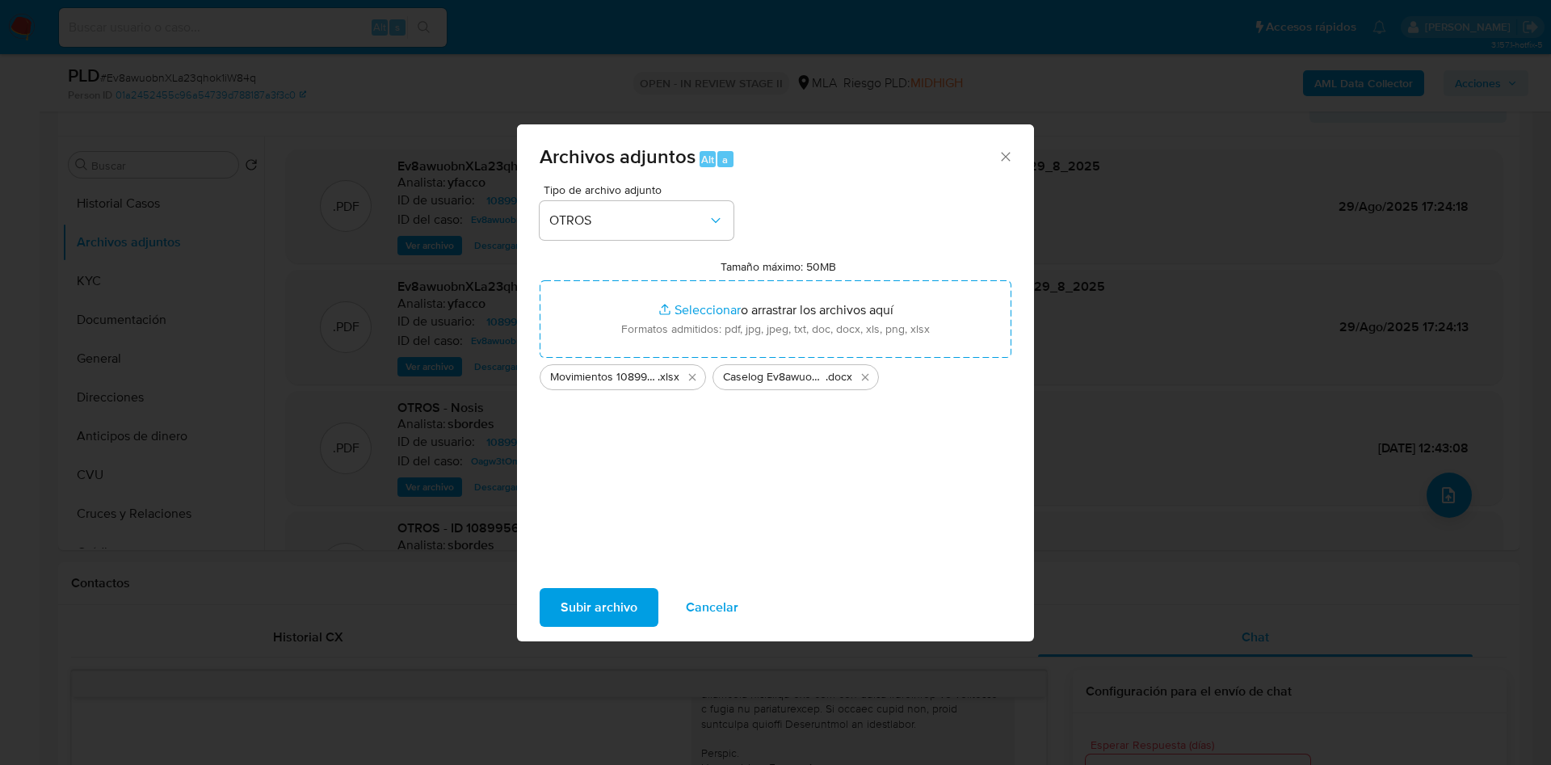
click at [566, 614] on span "Subir archivo" at bounding box center [599, 608] width 77 height 36
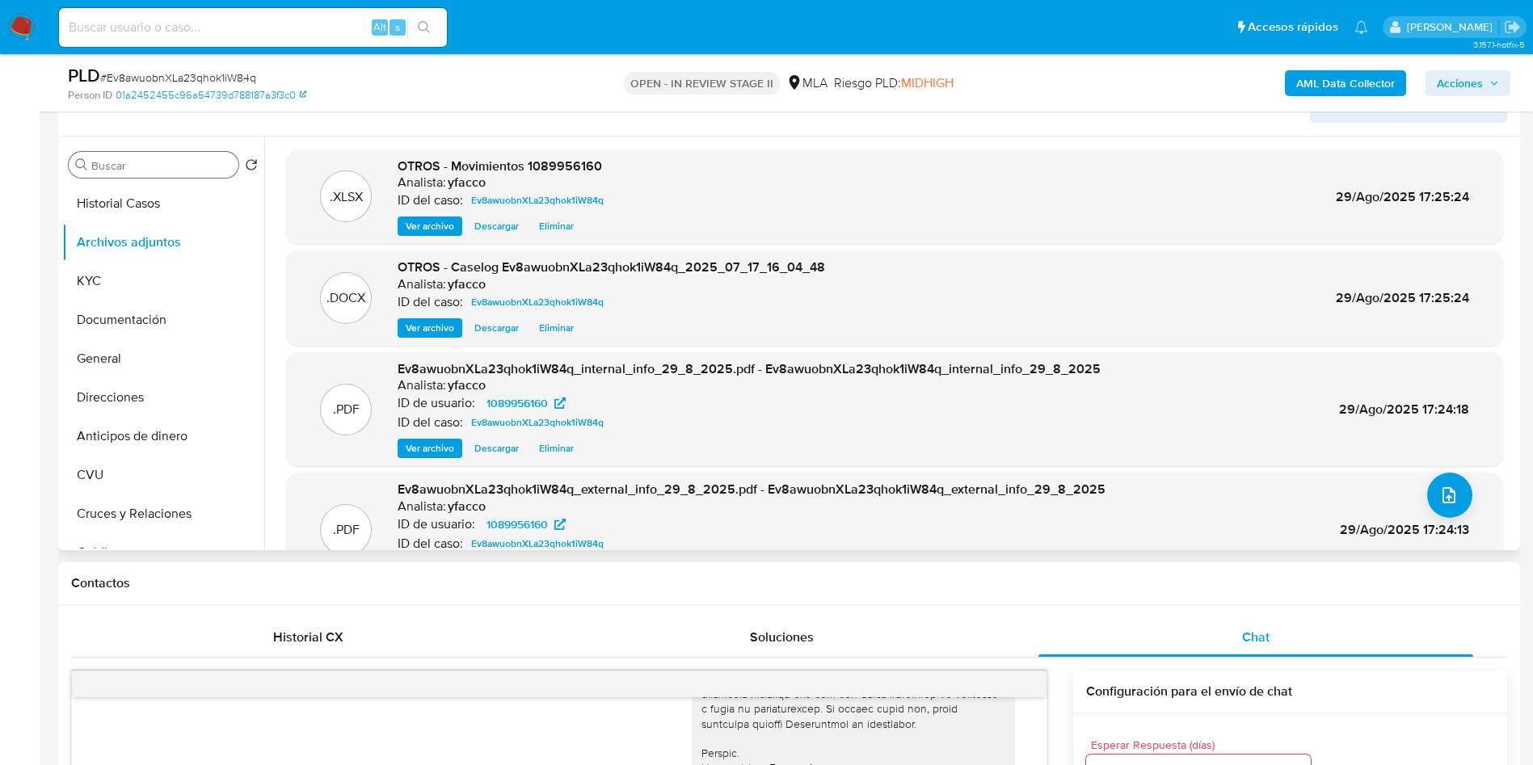
click at [118, 163] on input "Buscar" at bounding box center [161, 165] width 141 height 15
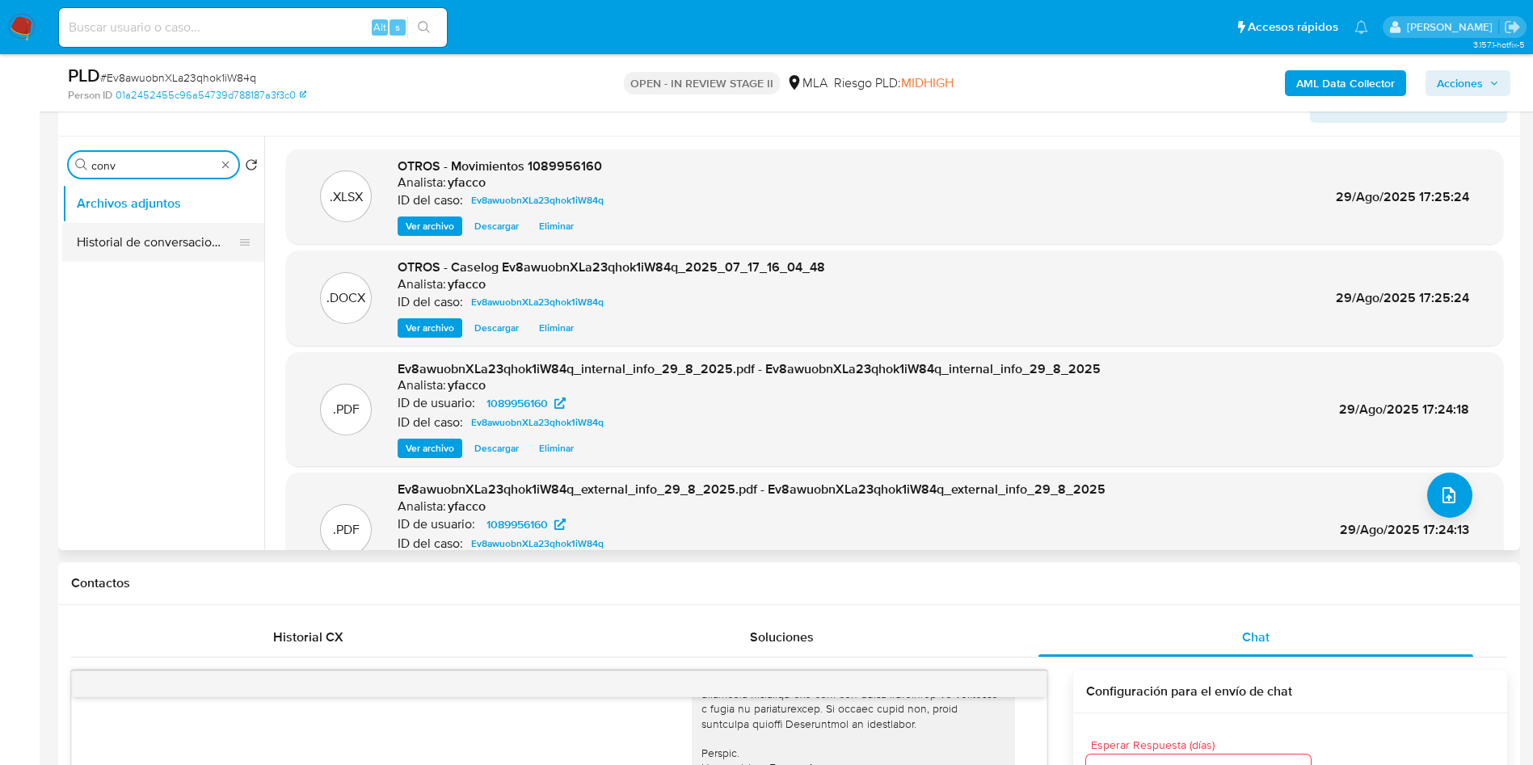
type input "conv"
click at [203, 236] on button "Historial de conversaciones" at bounding box center [156, 242] width 189 height 39
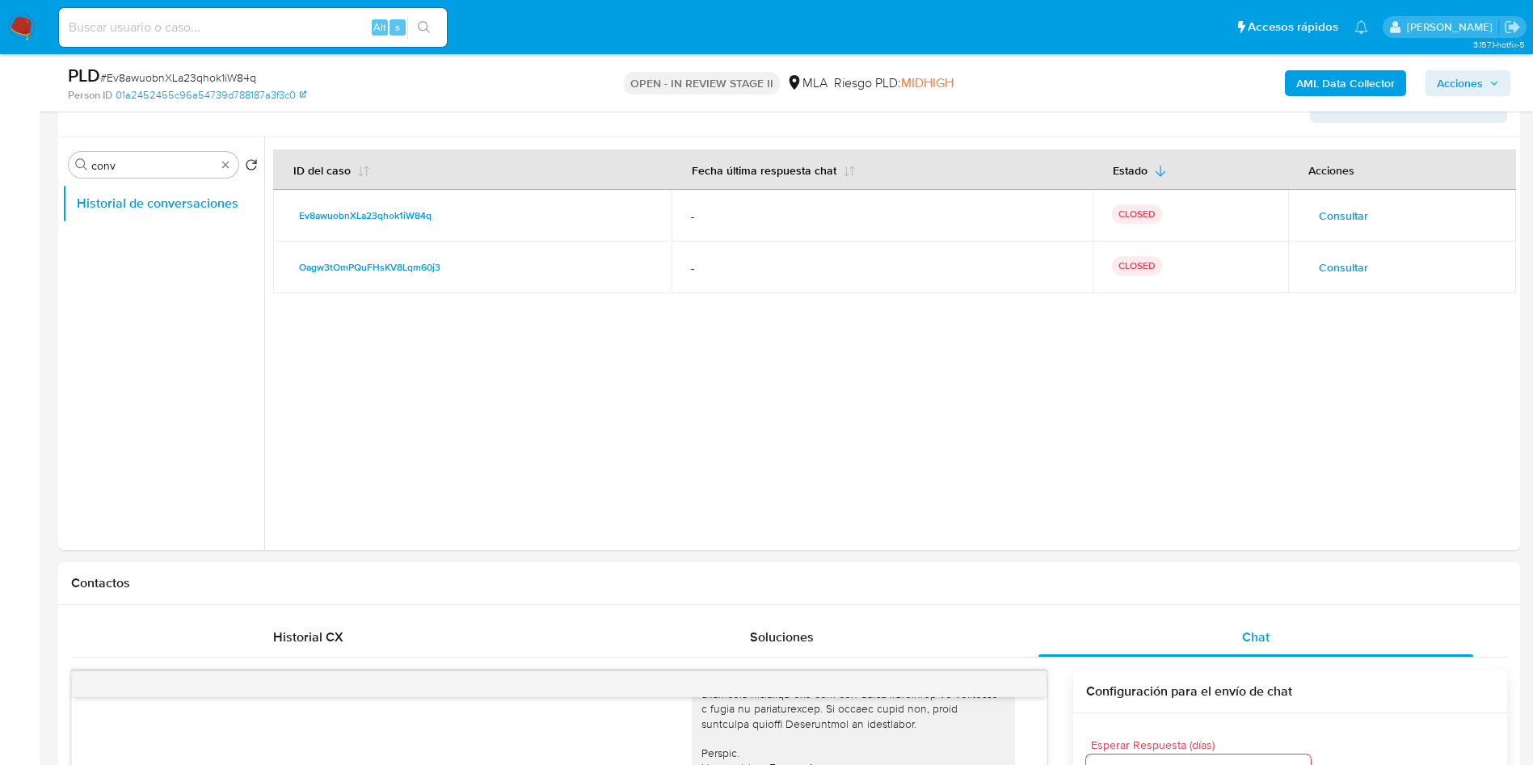
click at [1477, 64] on div "AML Data Collector Acciones" at bounding box center [1271, 83] width 477 height 38
click at [1458, 83] on span "Acciones" at bounding box center [1460, 83] width 46 height 26
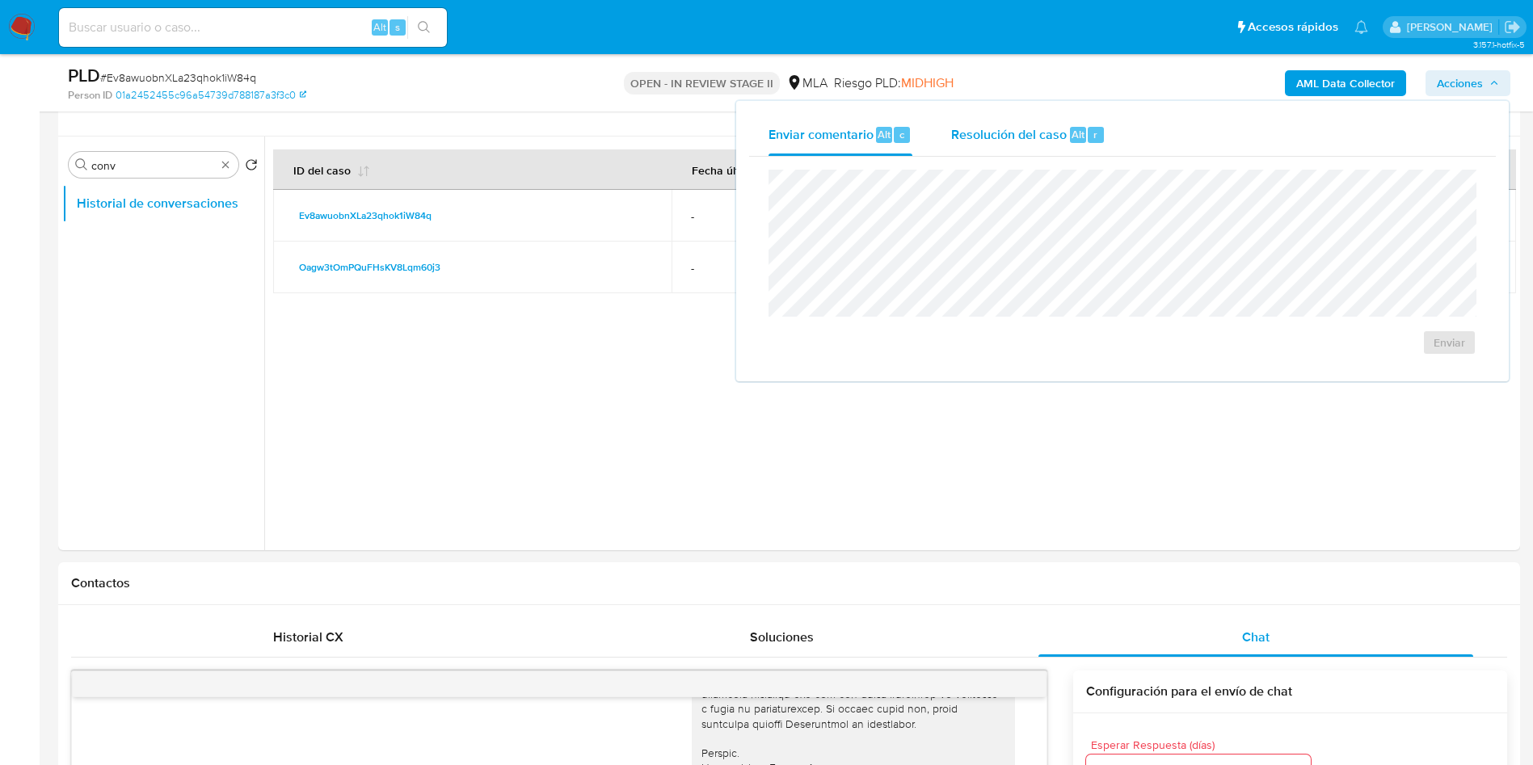
click at [1084, 137] on div "Alt" at bounding box center [1078, 135] width 16 height 16
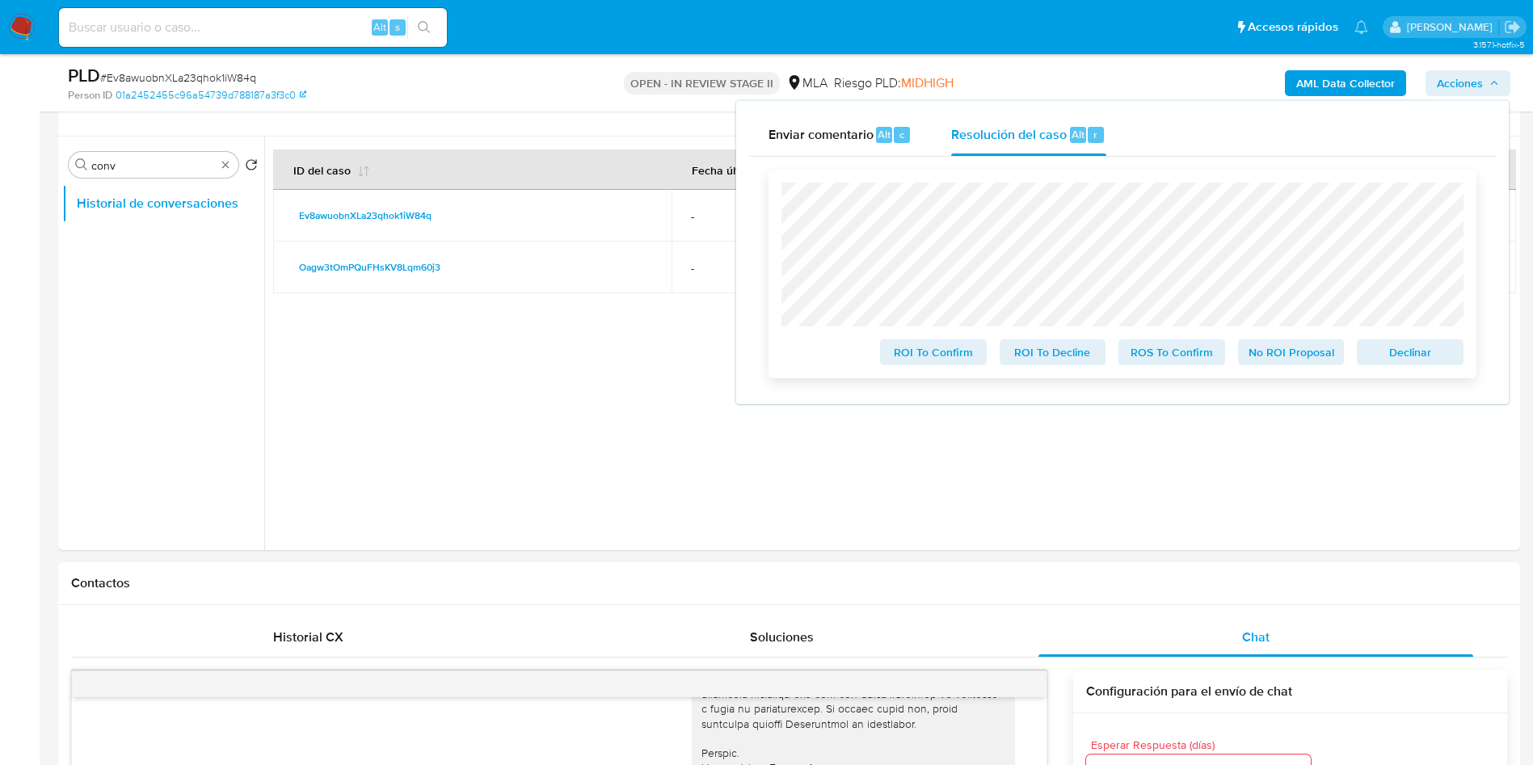
click at [1266, 377] on div "ROI To Confirm ROI To Decline ROS To Confirm No ROI Proposal Declinar" at bounding box center [1122, 274] width 708 height 208
click at [1289, 352] on span "No ROI Proposal" at bounding box center [1291, 352] width 84 height 23
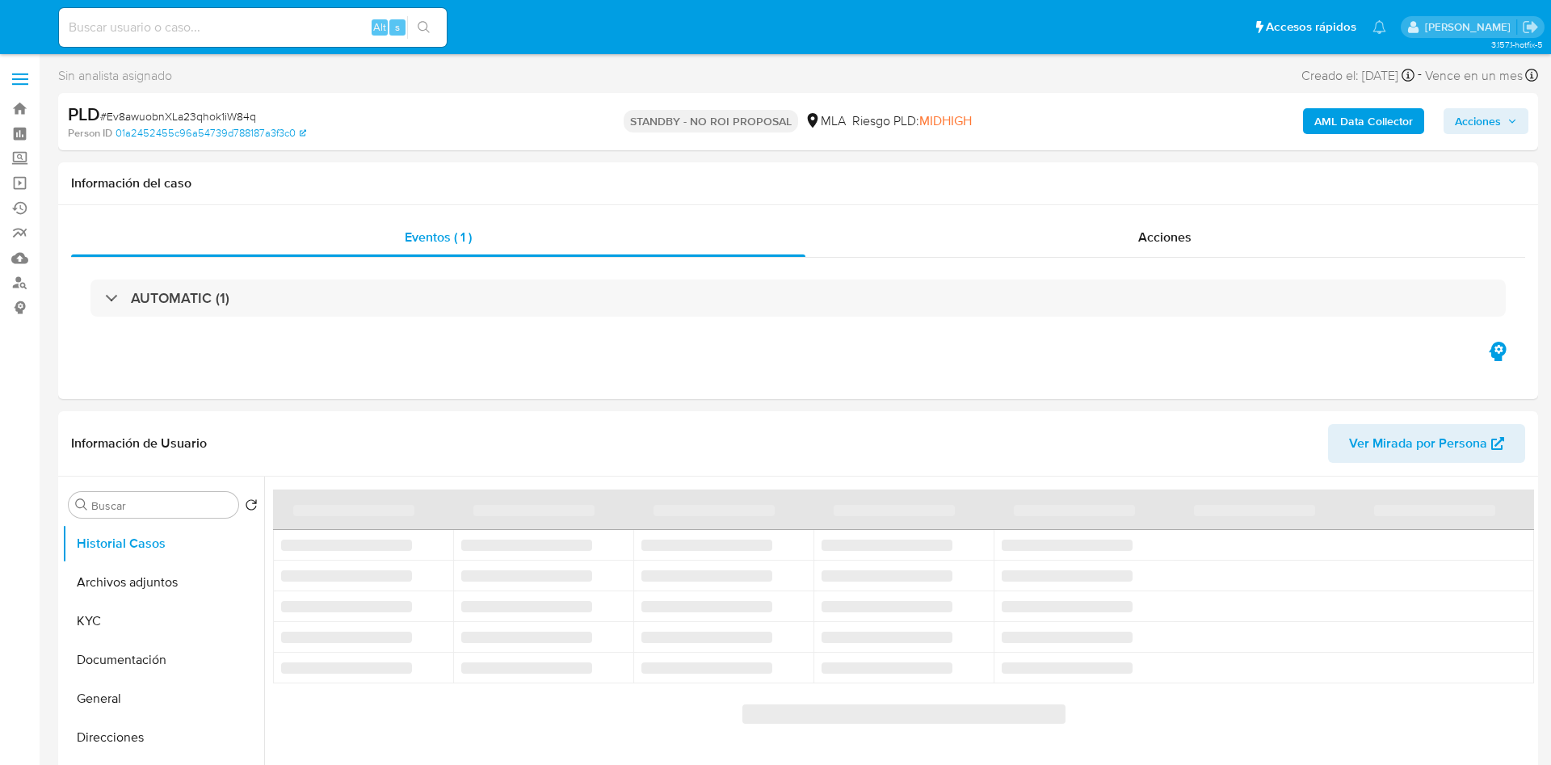
select select "10"
